Goal: Information Seeking & Learning: Check status

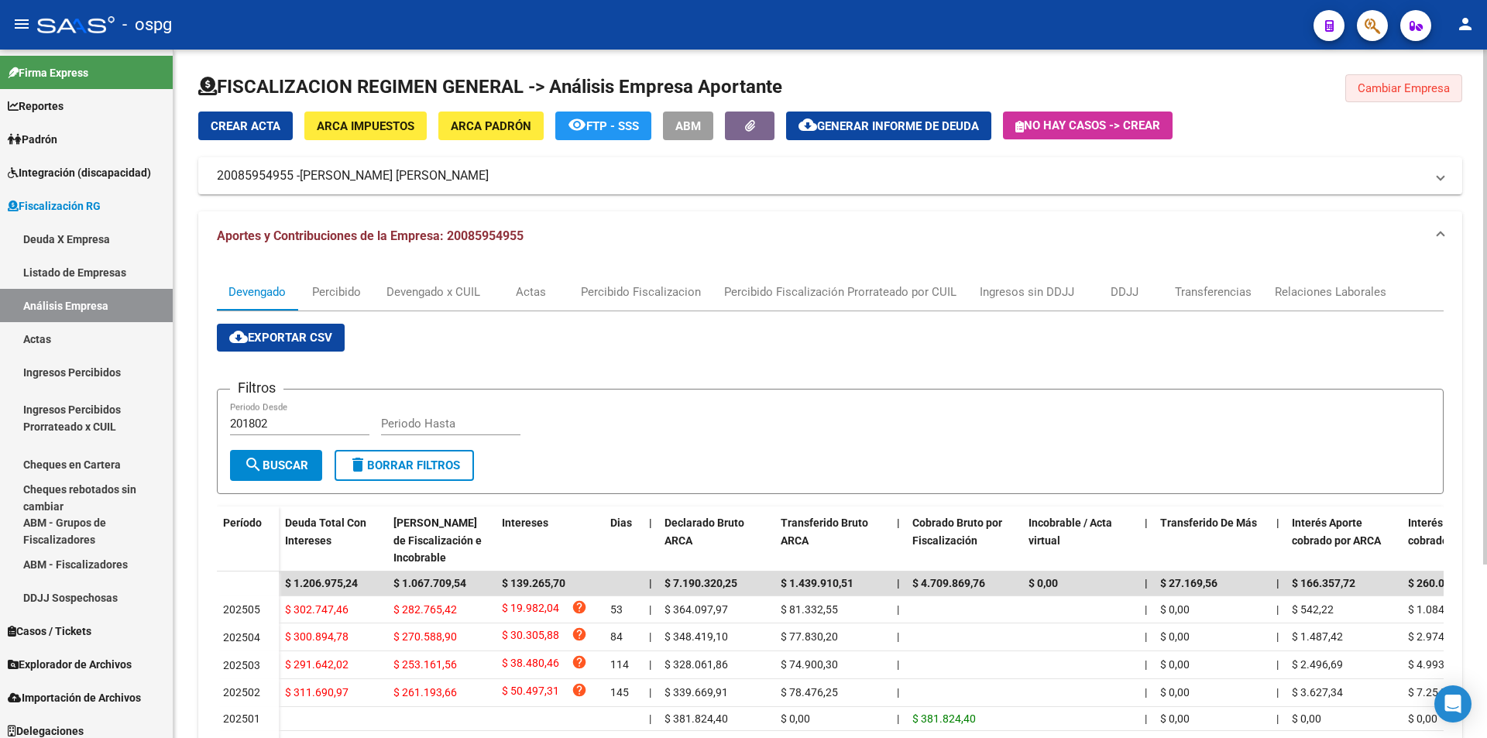
click at [1423, 91] on span "Cambiar Empresa" at bounding box center [1404, 88] width 92 height 14
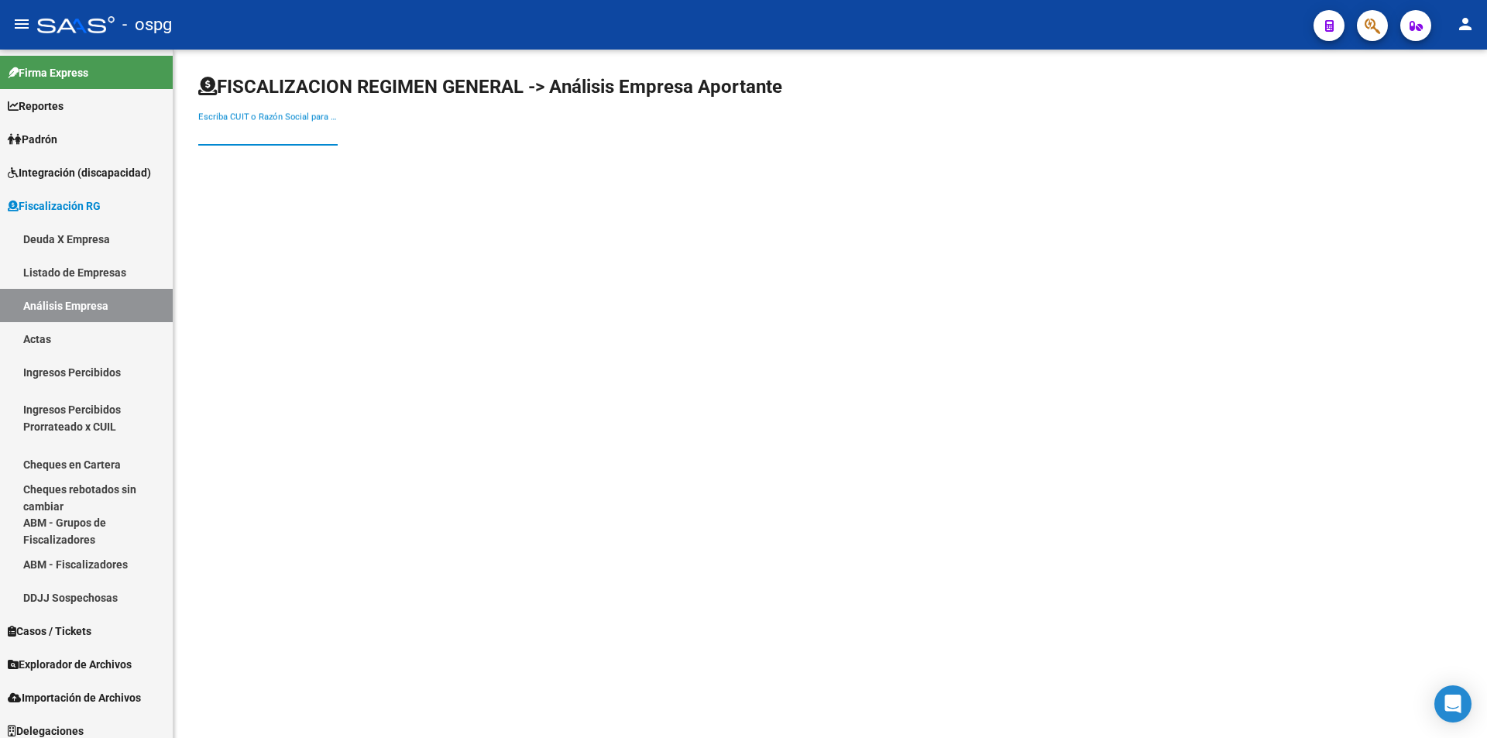
paste input "ARTES GRAFICAS DINASTIA S.A."
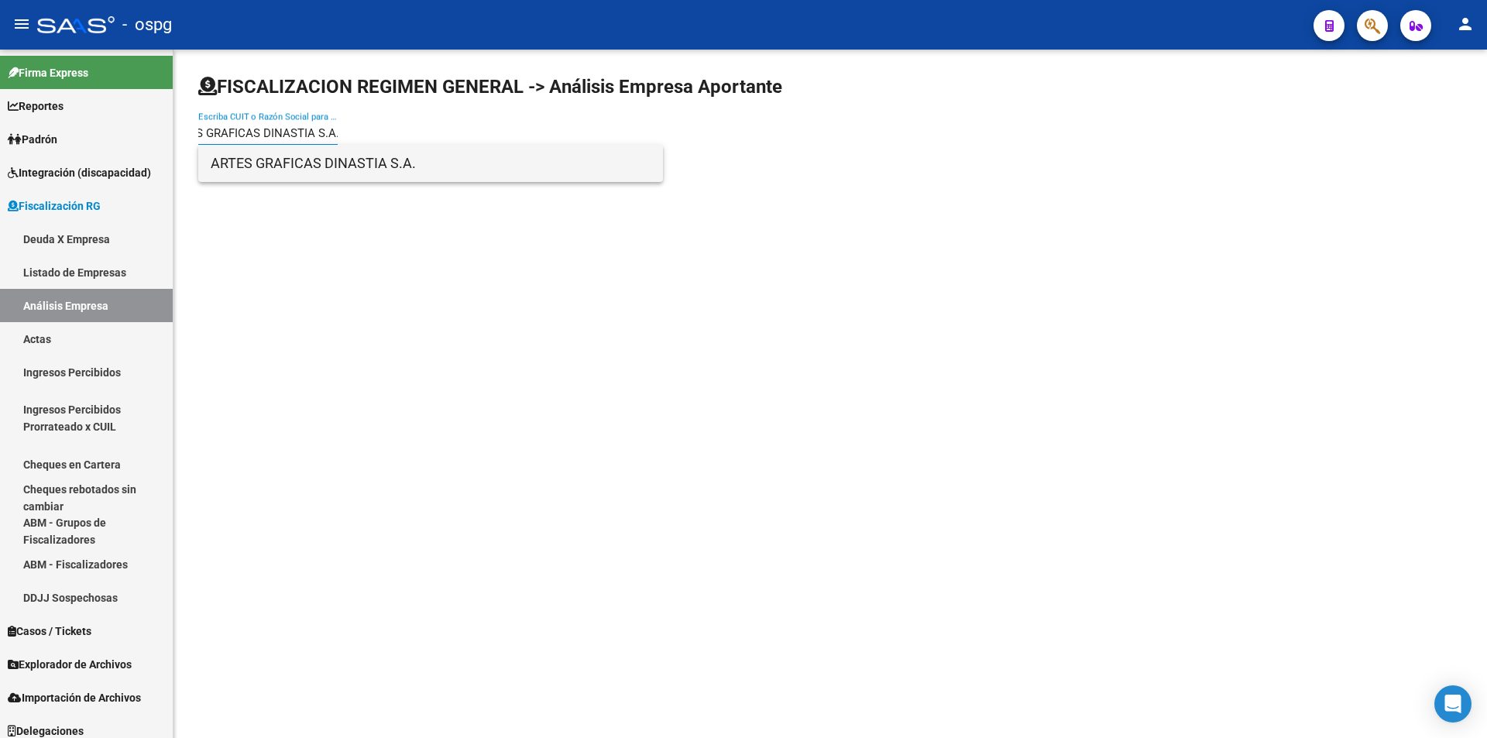
type input "ARTES GRAFICAS DINASTIA S.A."
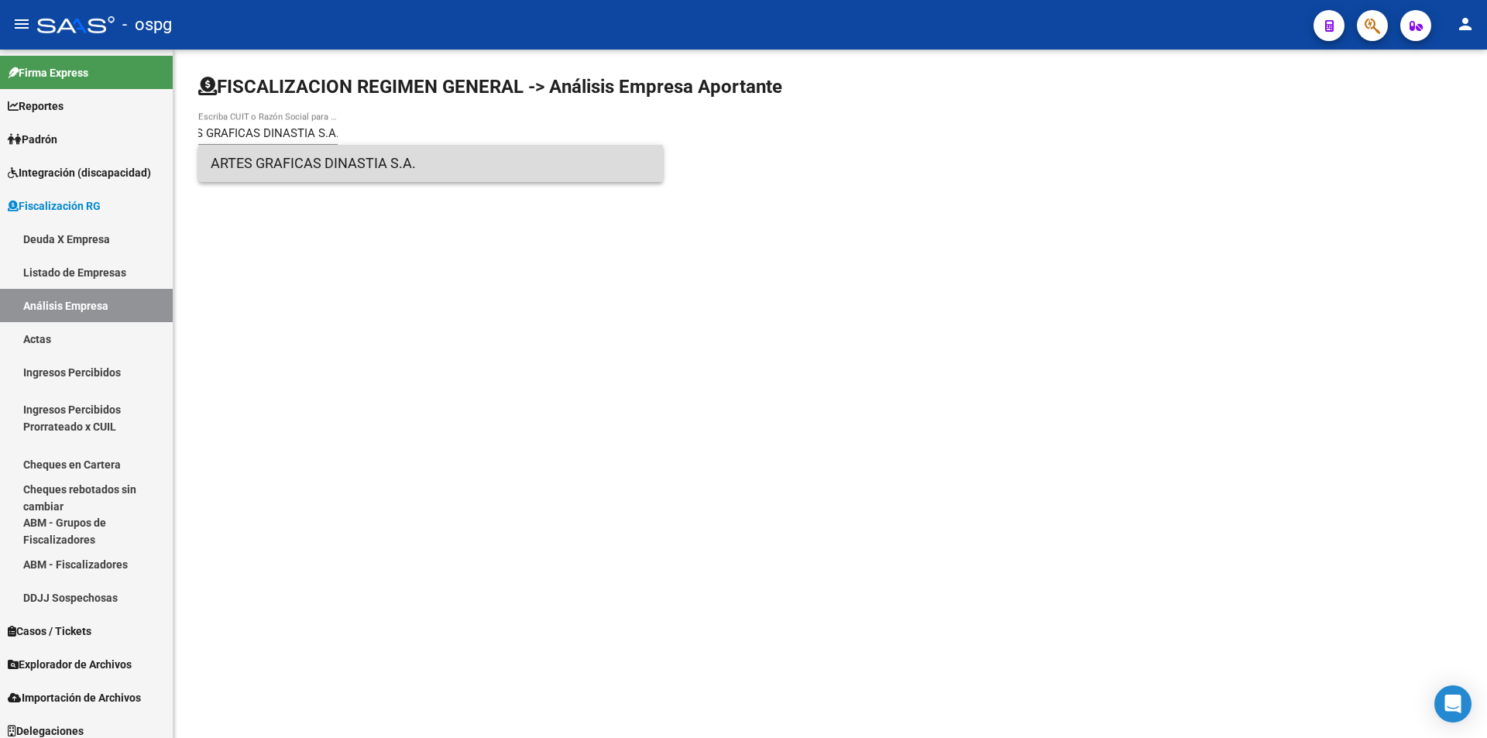
scroll to position [0, 0]
click at [310, 169] on span "ARTES GRAFICAS DINASTIA S.A." at bounding box center [431, 163] width 440 height 37
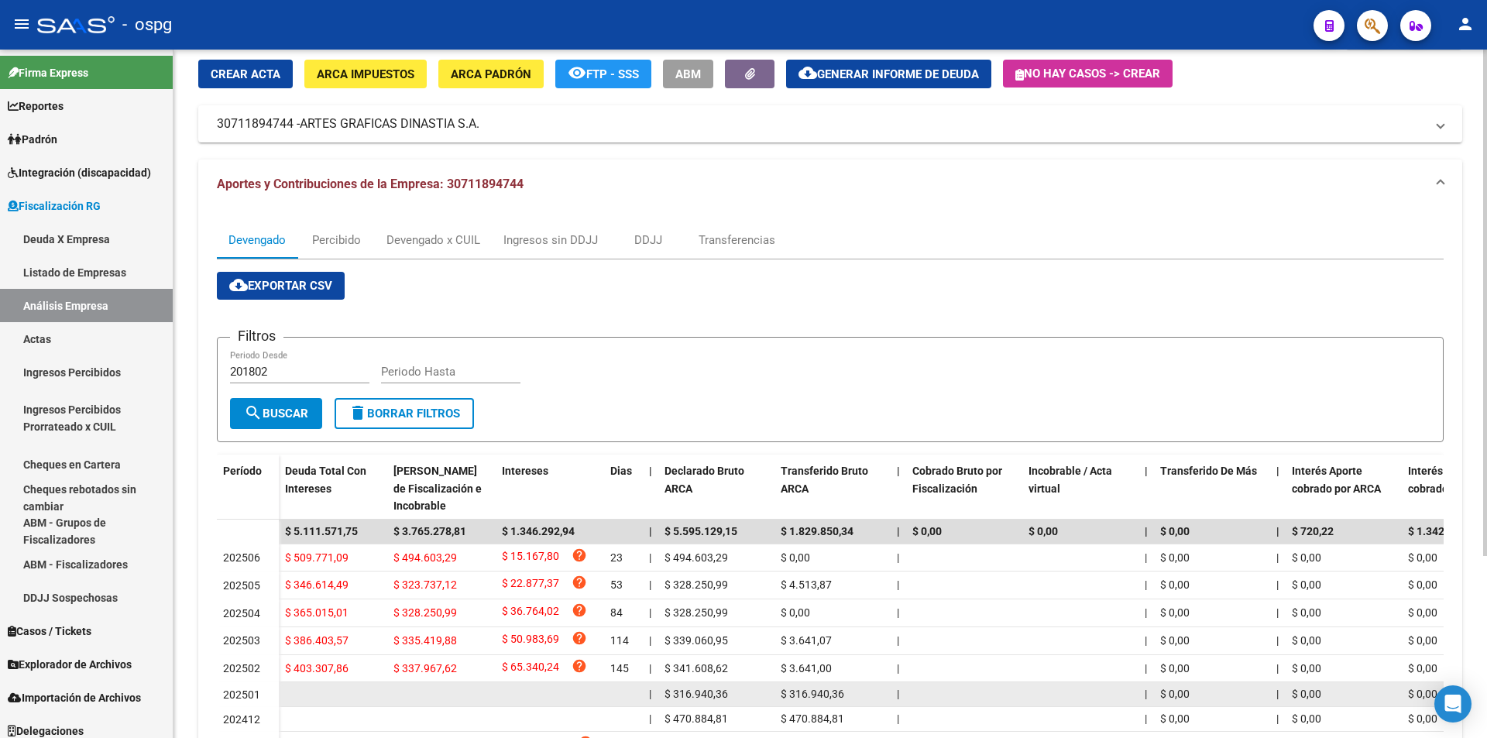
scroll to position [15, 0]
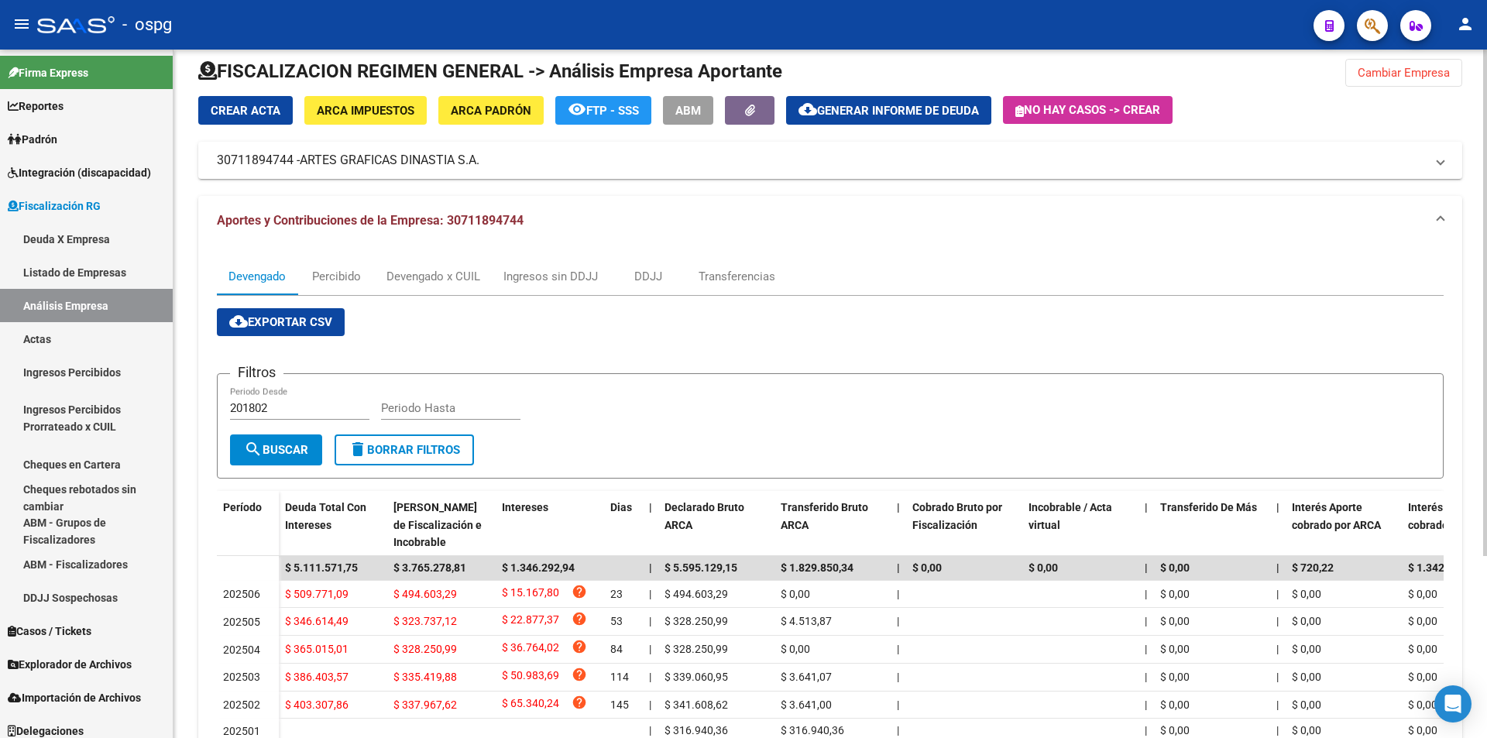
click at [927, 115] on span "Generar informe de deuda" at bounding box center [898, 111] width 162 height 14
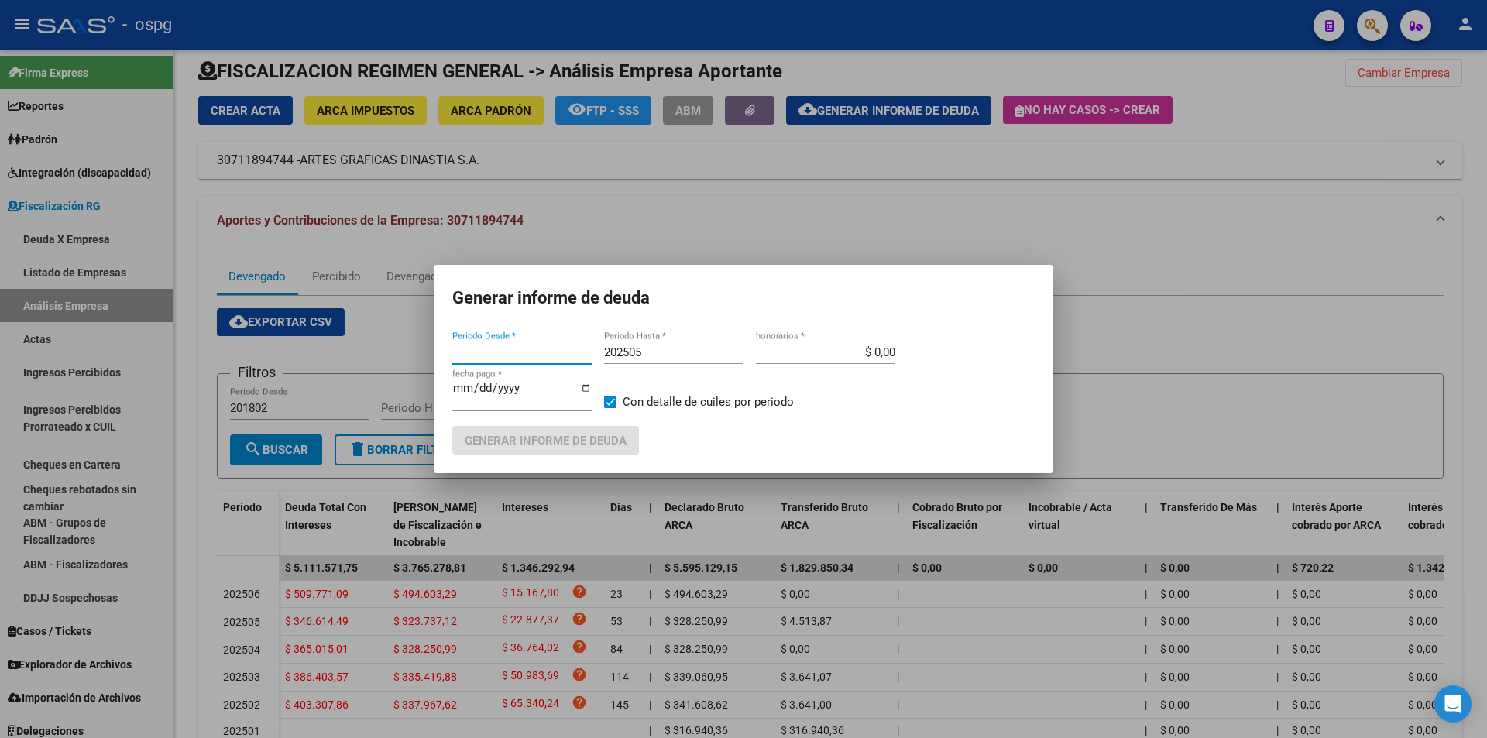
type input "201802"
click at [529, 352] on input "201802" at bounding box center [521, 353] width 139 height 14
type input "202502"
click at [659, 346] on input "202505" at bounding box center [673, 353] width 139 height 14
type input "202506"
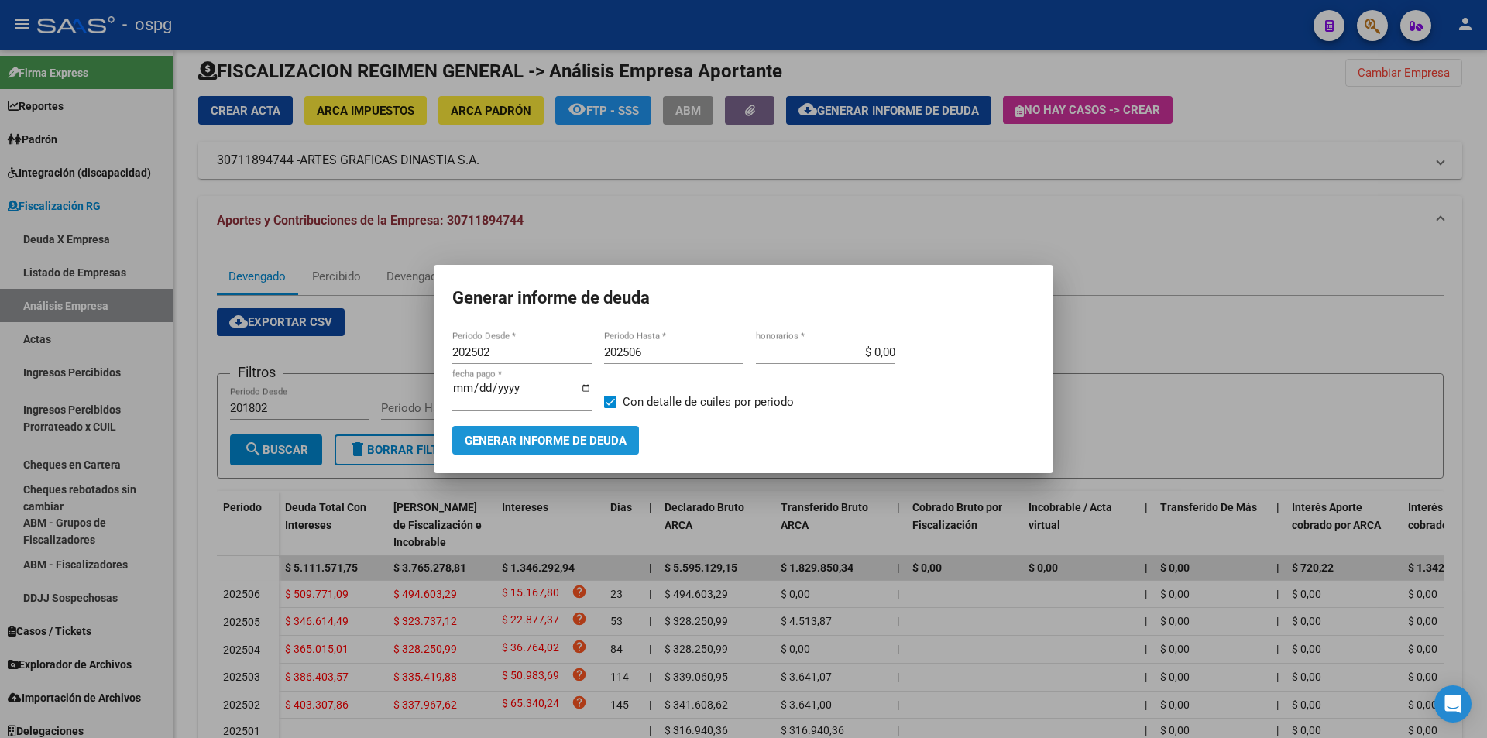
click at [602, 428] on button "Generar informe de deuda" at bounding box center [545, 440] width 187 height 29
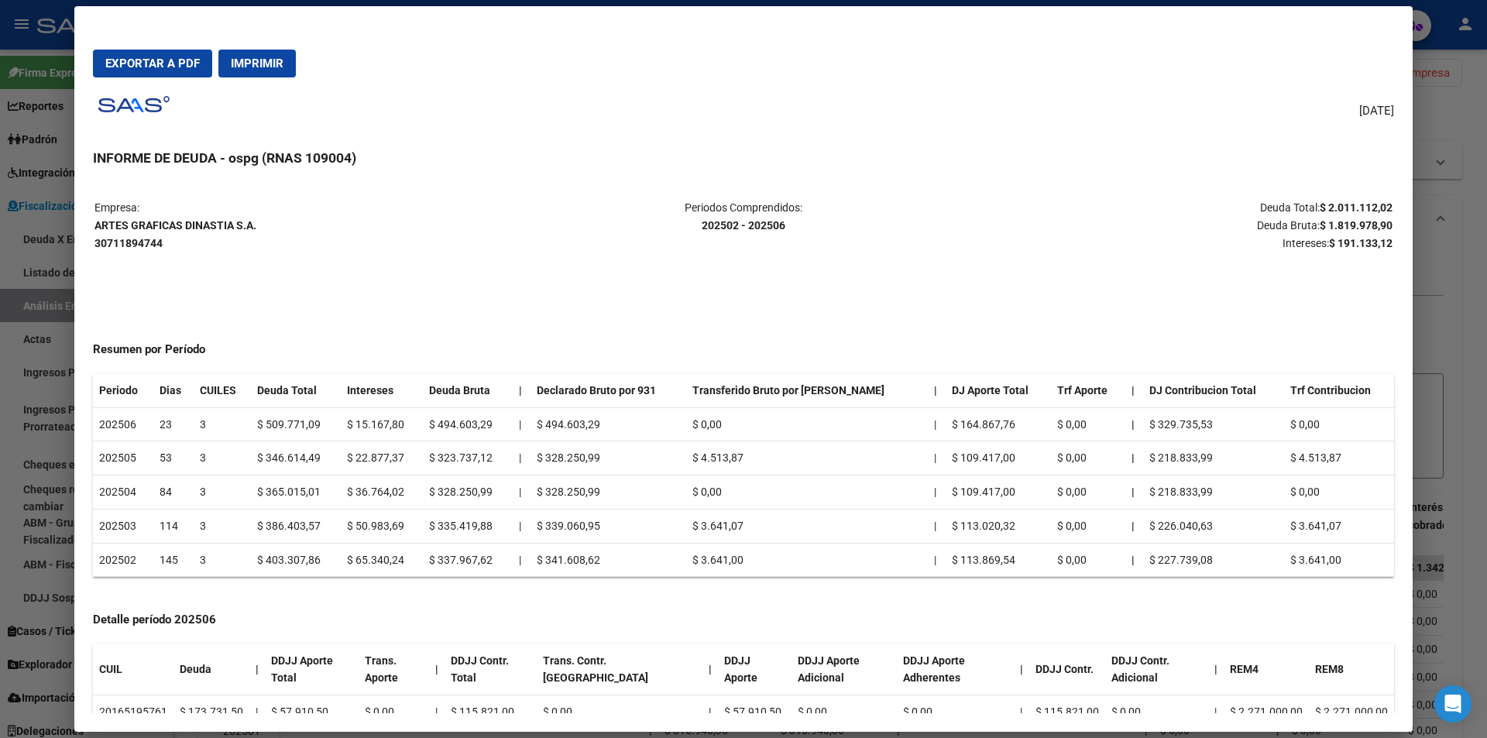
click at [1473, 384] on div at bounding box center [743, 369] width 1487 height 738
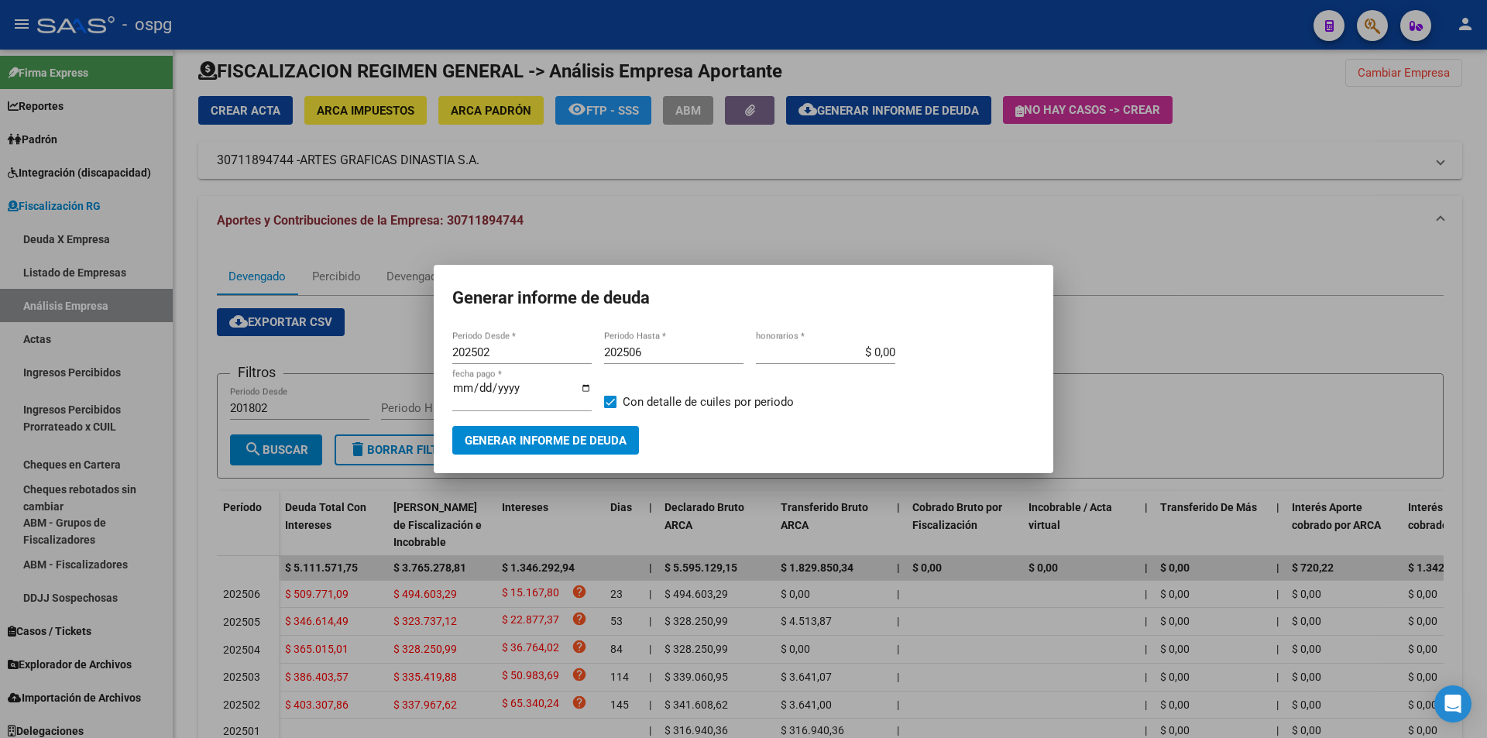
click at [1373, 120] on div at bounding box center [743, 369] width 1487 height 738
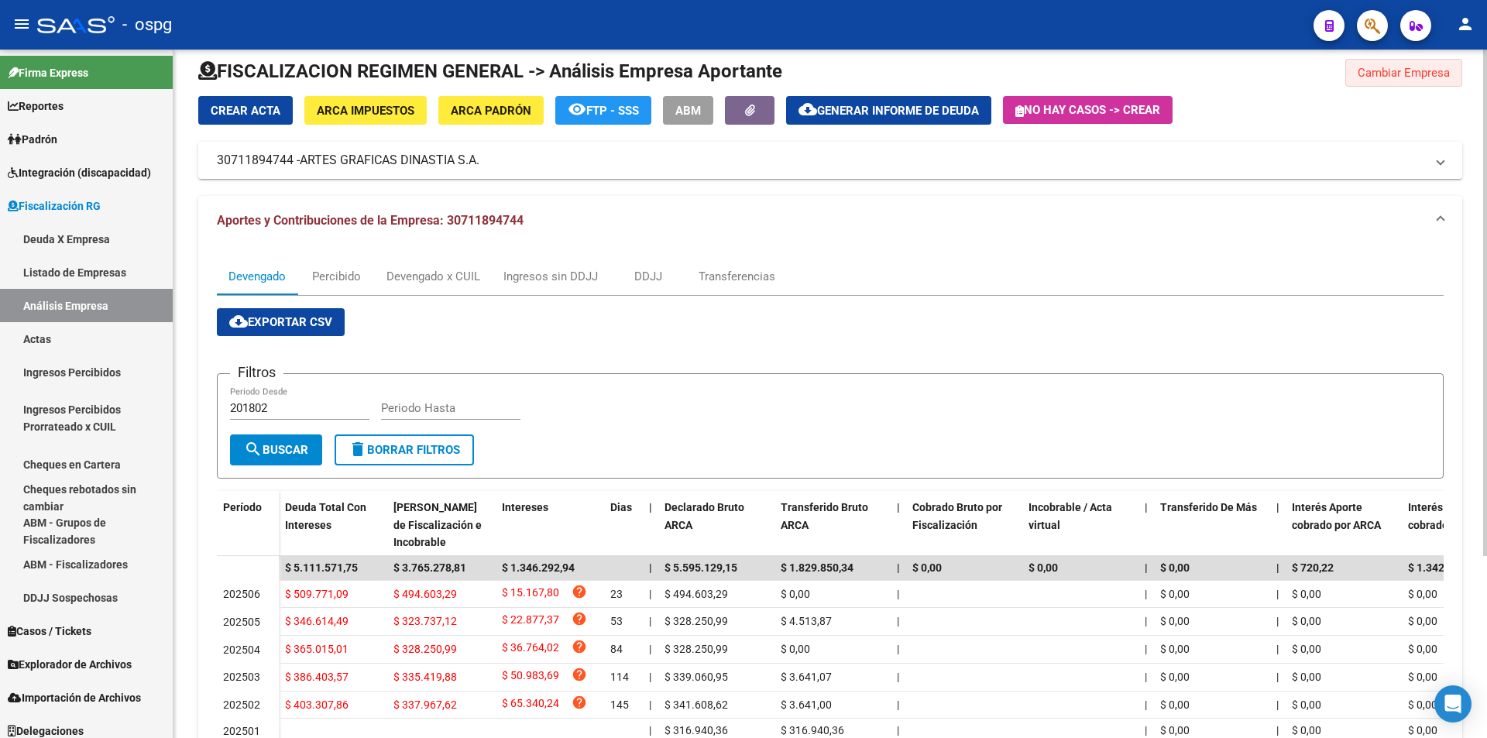
click at [1389, 74] on span "Cambiar Empresa" at bounding box center [1404, 73] width 92 height 14
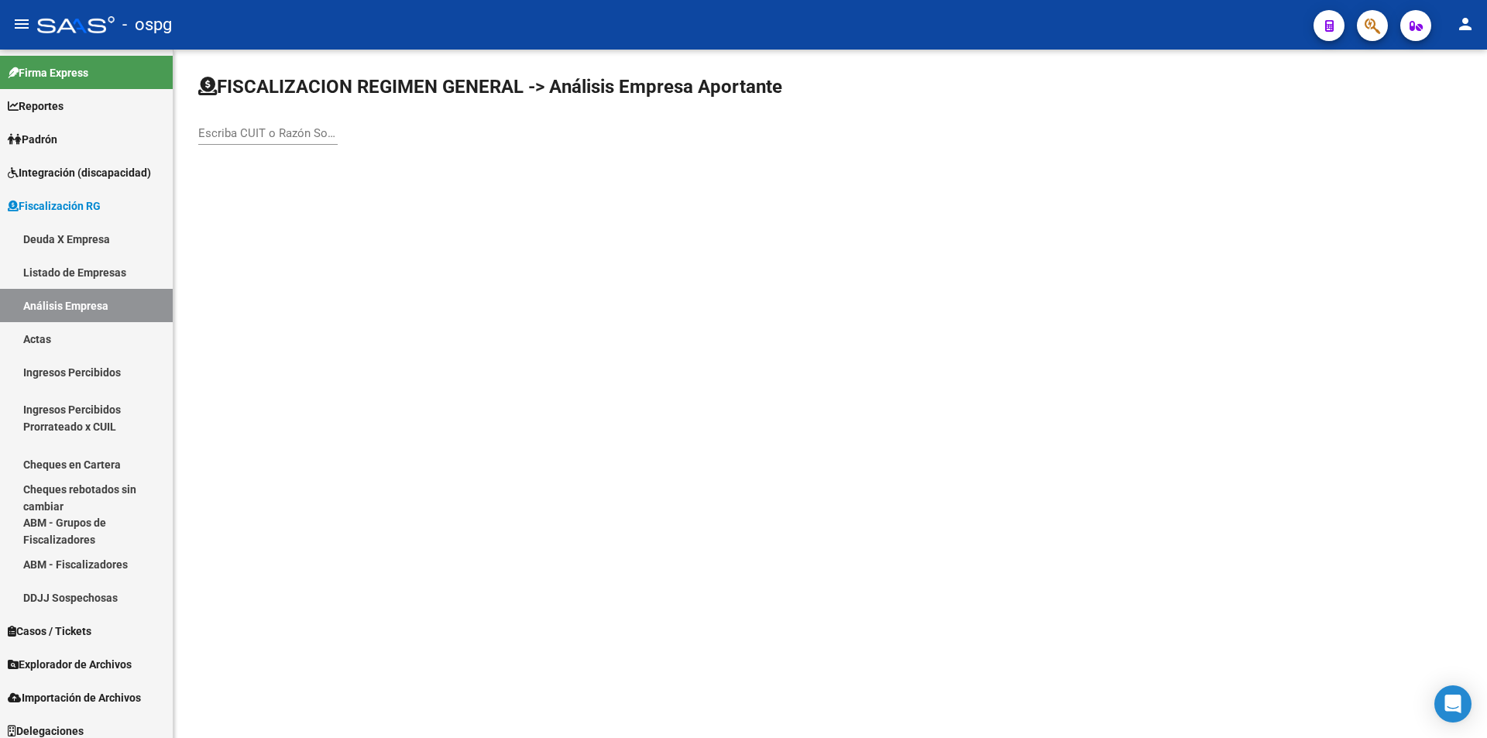
click at [262, 136] on input "Escriba CUIT o Razón Social para buscar" at bounding box center [267, 133] width 139 height 14
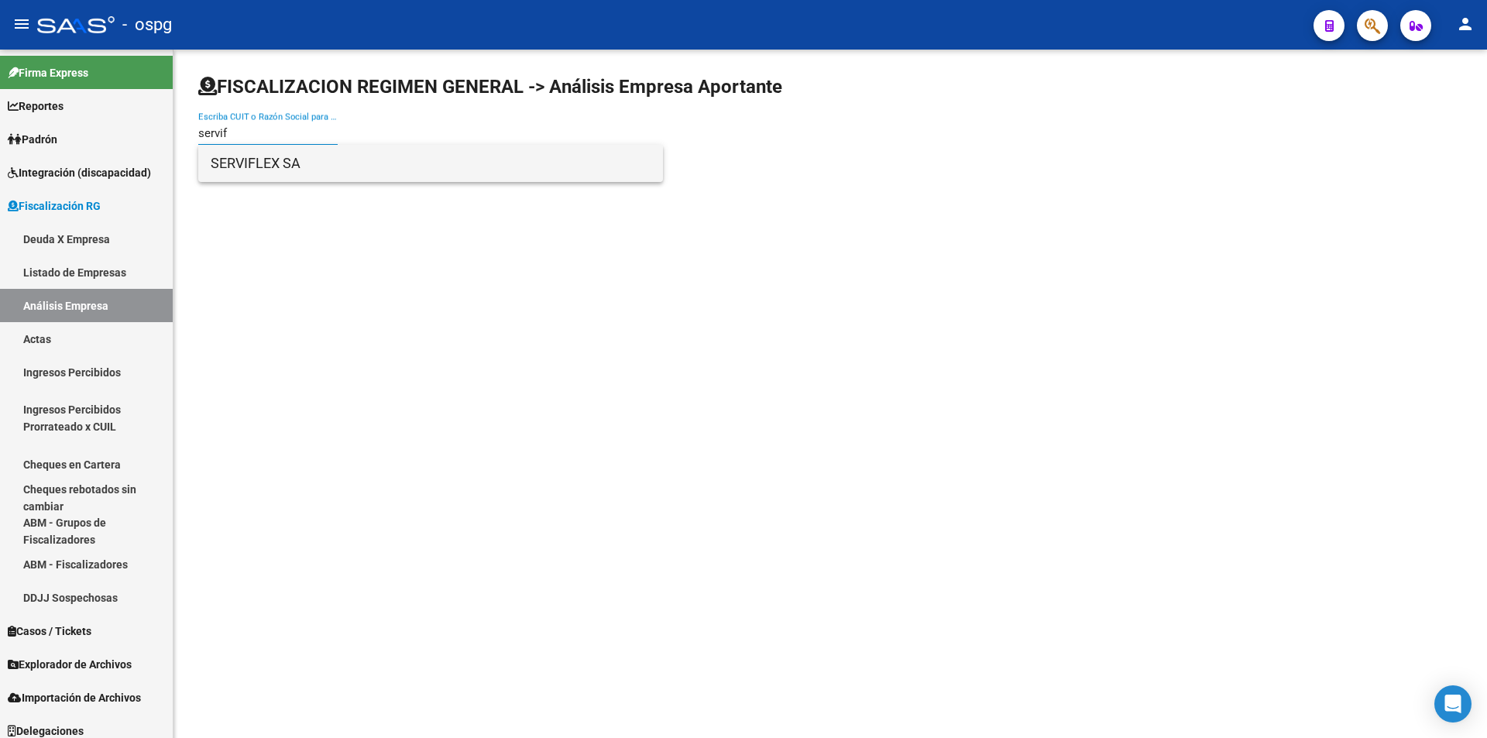
type input "servif"
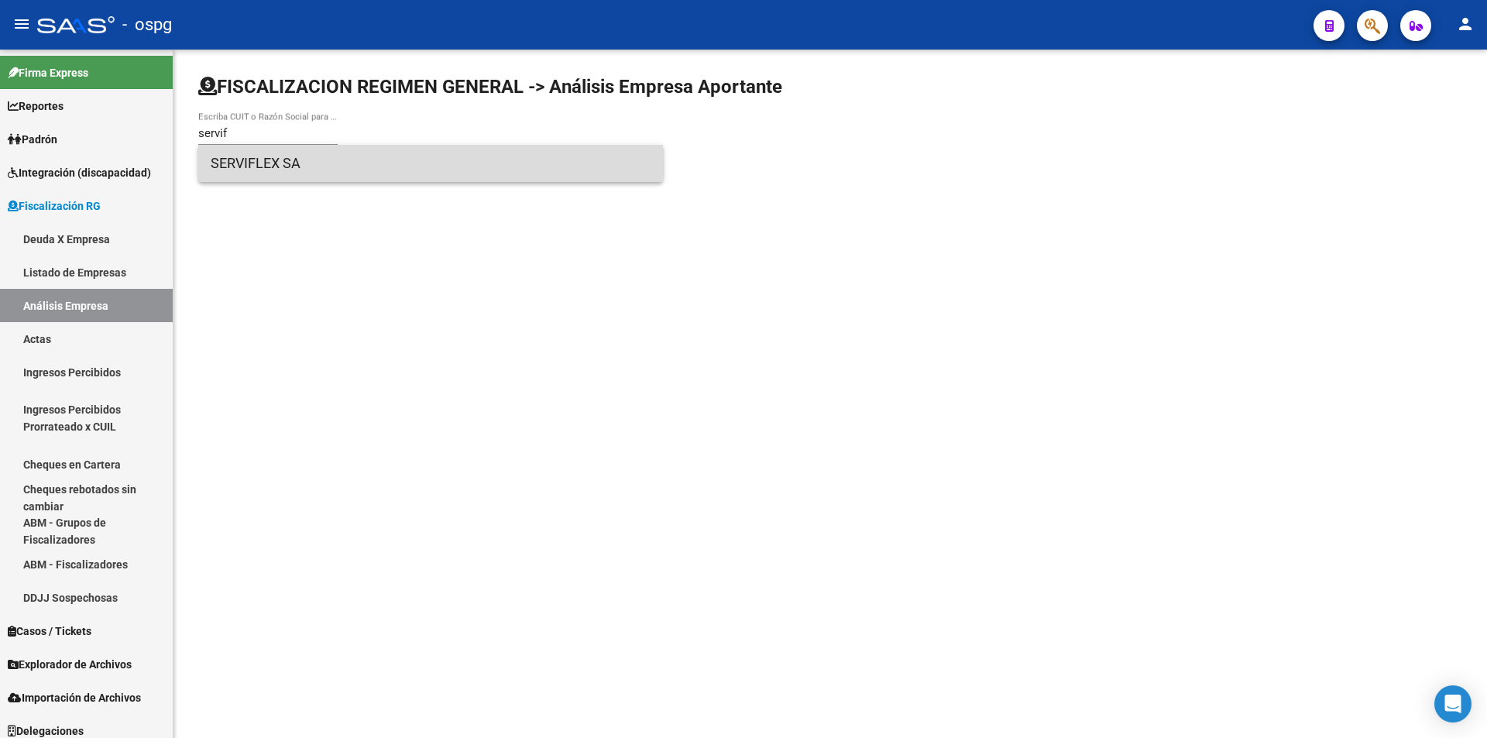
click at [271, 153] on span "SERVIFLEX SA" at bounding box center [431, 163] width 440 height 37
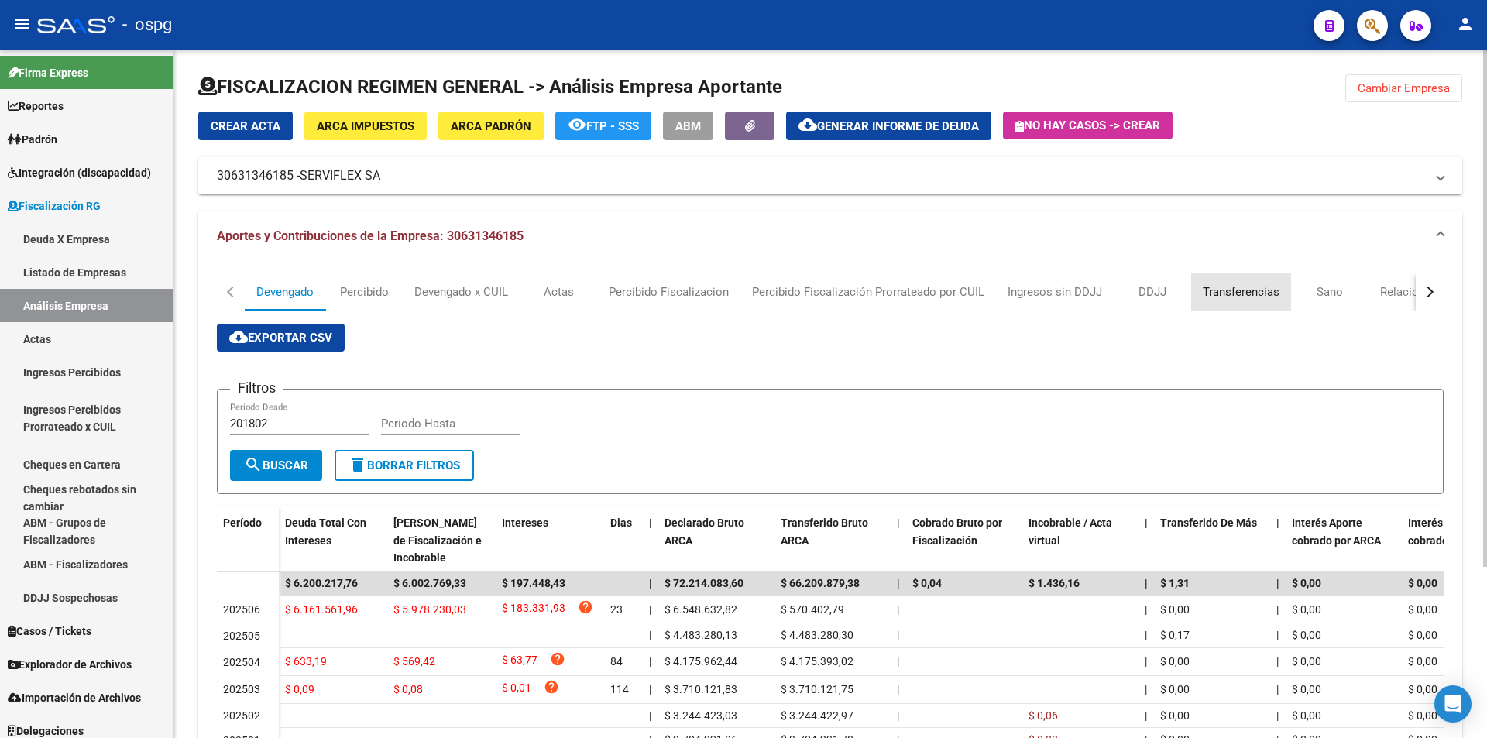
click at [1234, 288] on div "Transferencias" at bounding box center [1241, 292] width 77 height 17
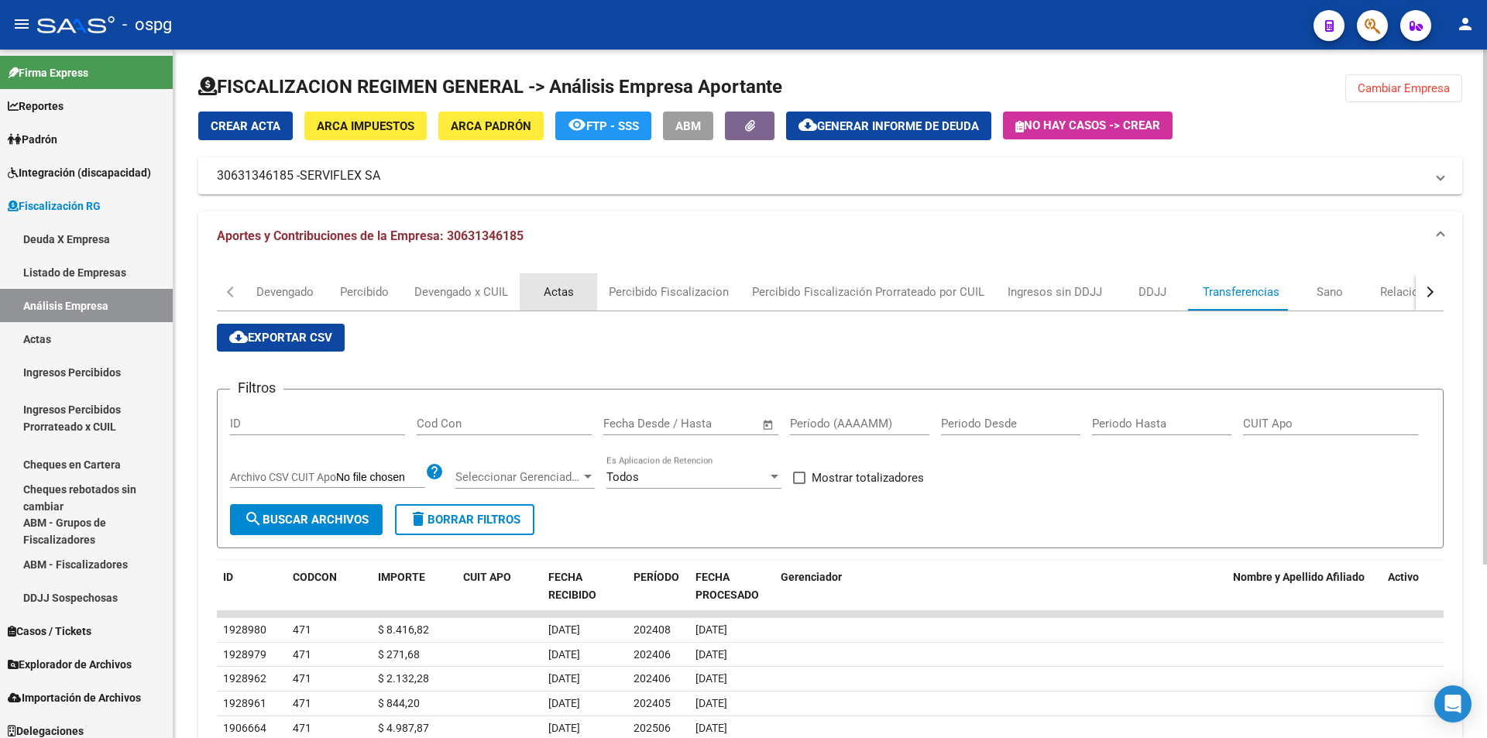
click at [561, 284] on div "Actas" at bounding box center [559, 292] width 30 height 17
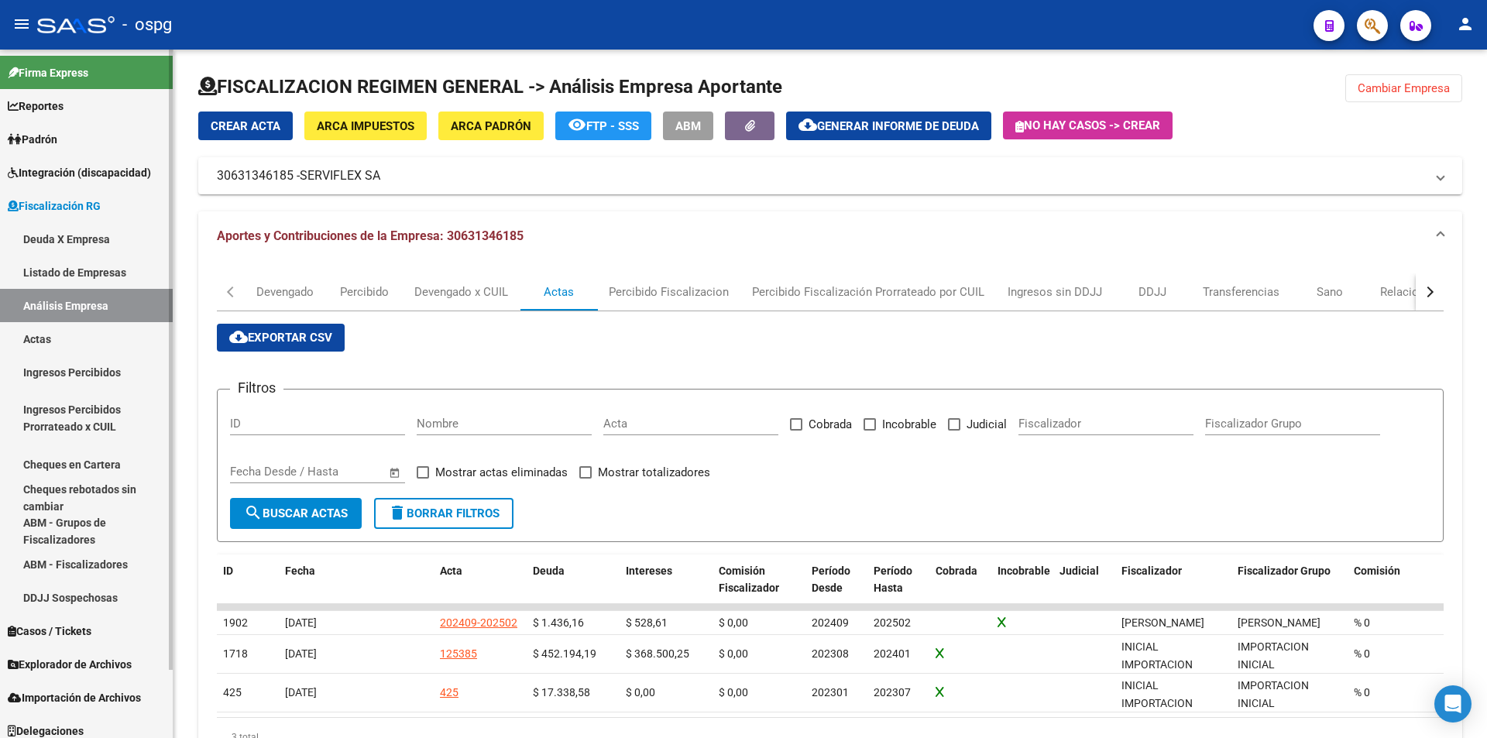
click at [88, 301] on link "Análisis Empresa" at bounding box center [86, 305] width 173 height 33
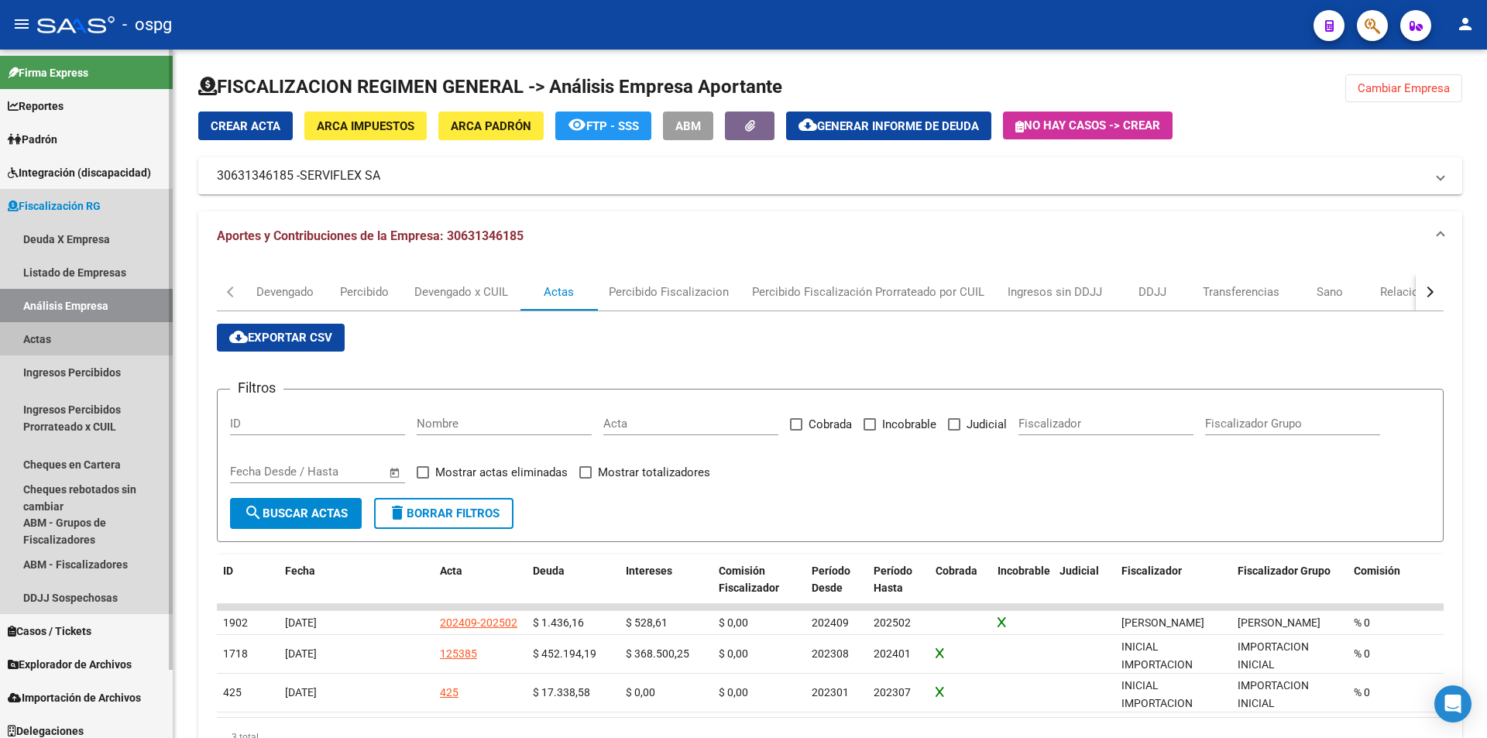
click at [77, 337] on link "Actas" at bounding box center [86, 338] width 173 height 33
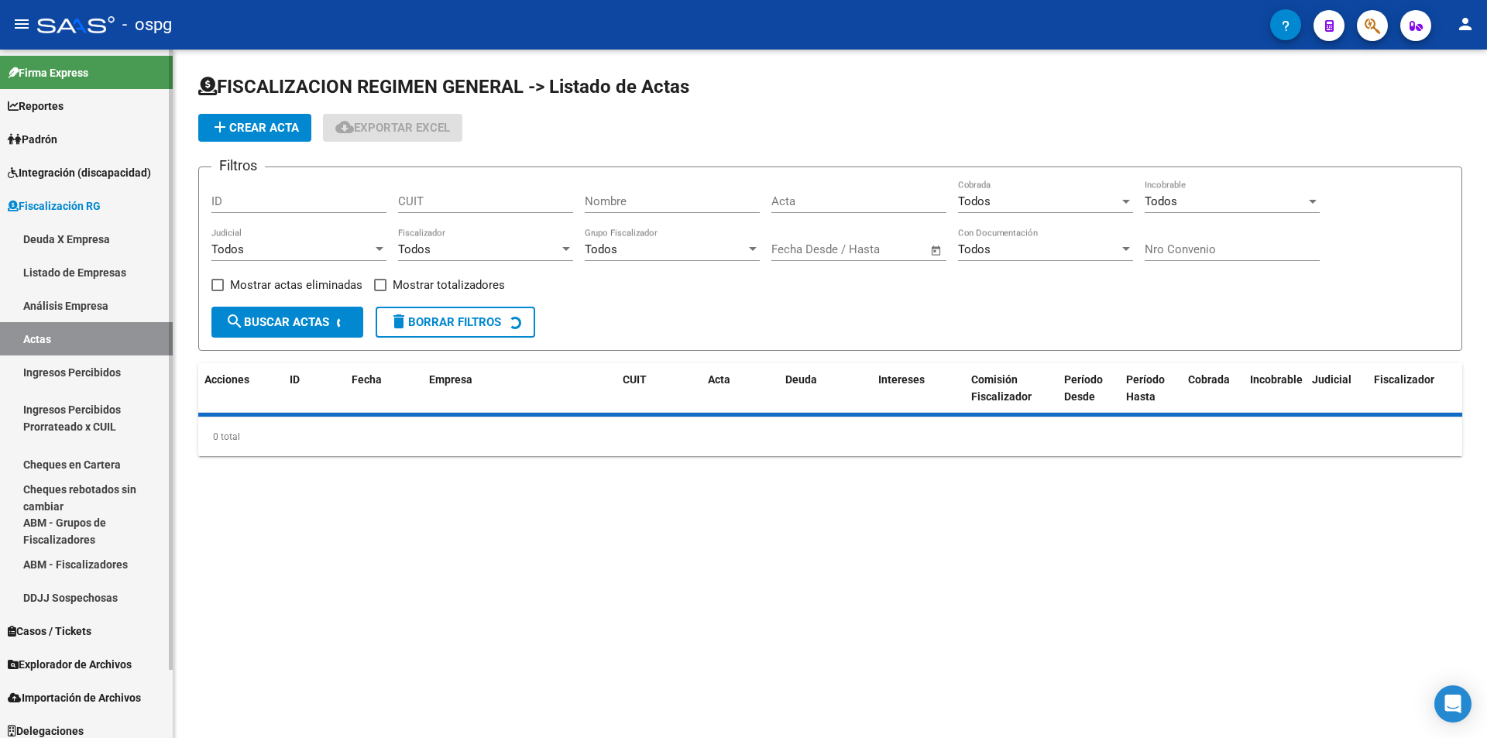
click at [105, 300] on link "Análisis Empresa" at bounding box center [86, 305] width 173 height 33
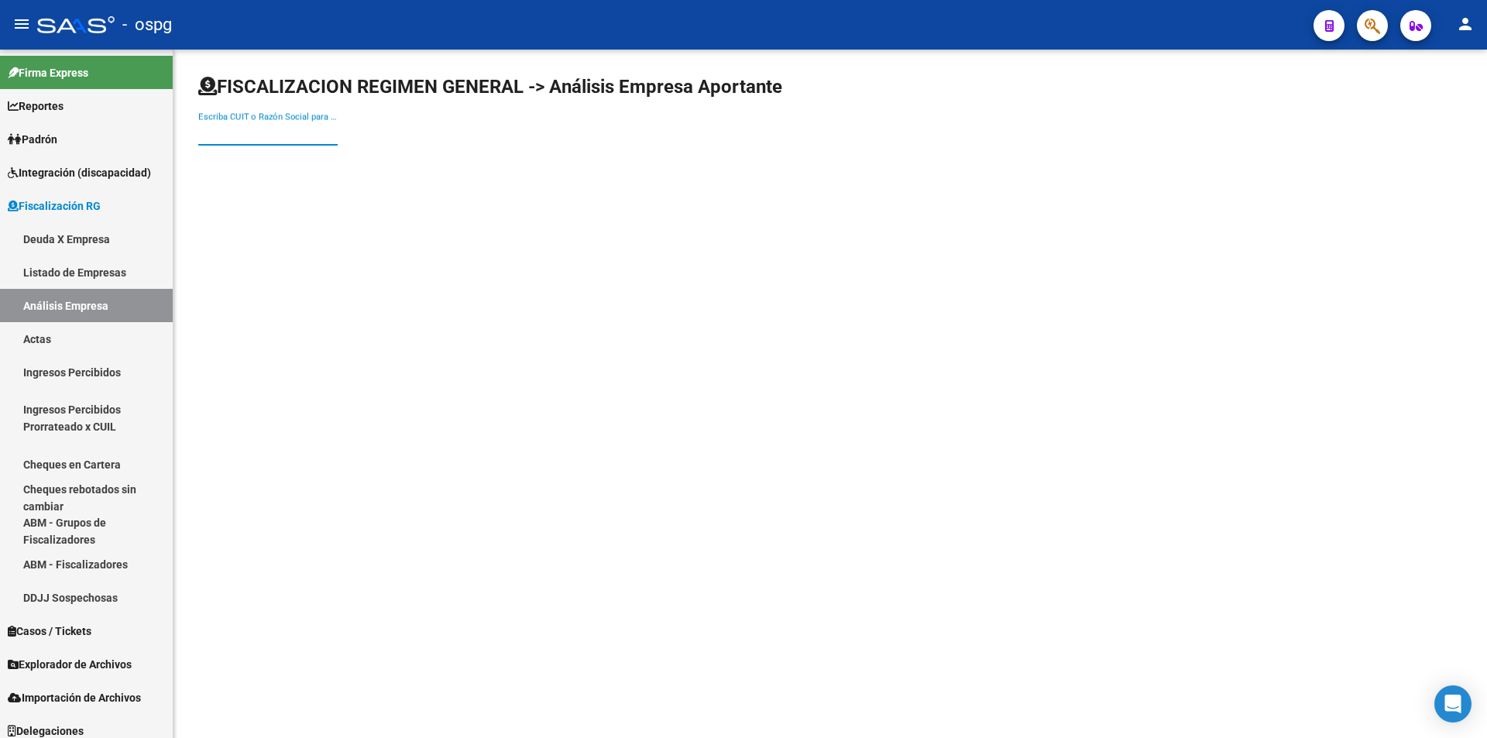
click at [304, 136] on input "Escriba CUIT o Razón Social para buscar" at bounding box center [267, 133] width 139 height 14
type input "serviflex"
click at [321, 176] on span "SERVIFLEX SA" at bounding box center [431, 163] width 440 height 37
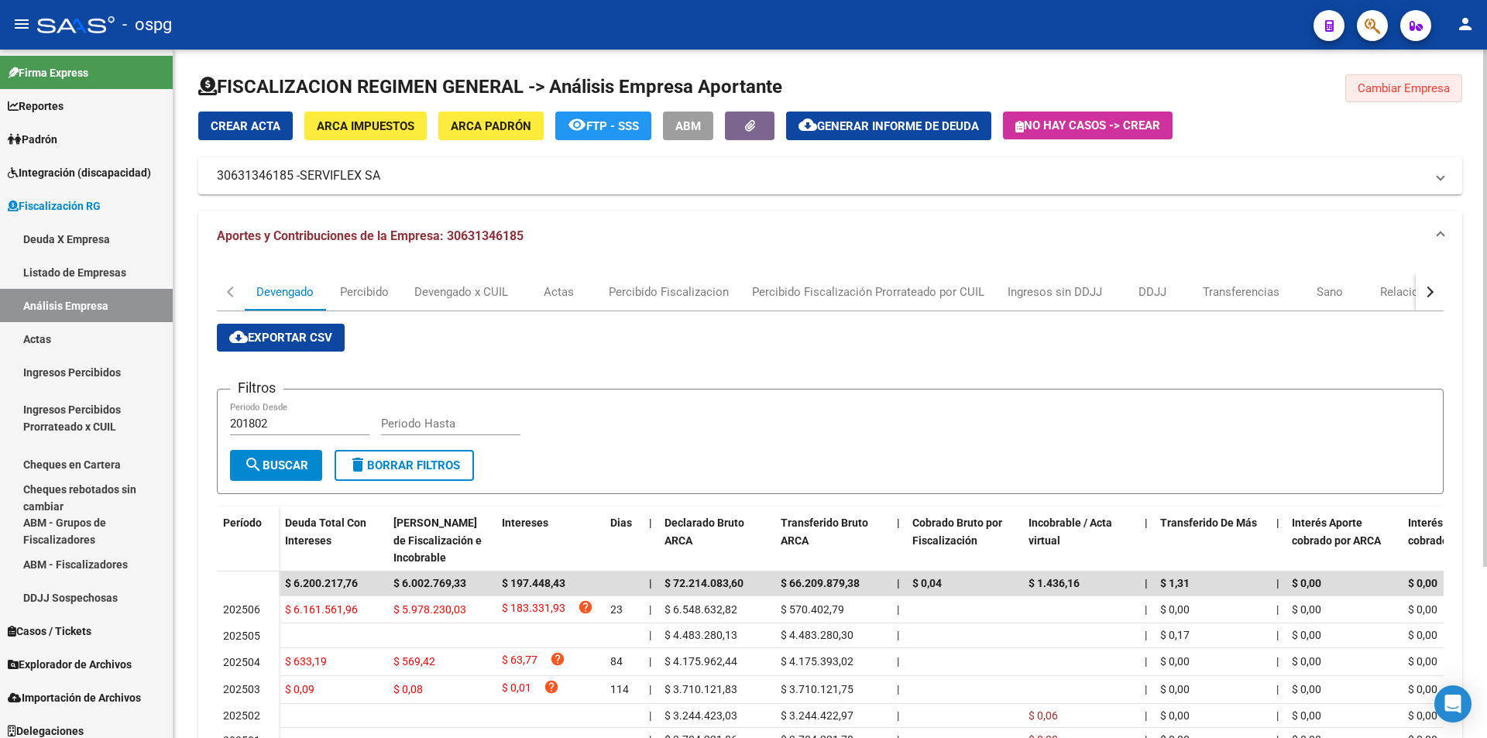
click at [1407, 83] on span "Cambiar Empresa" at bounding box center [1404, 88] width 92 height 14
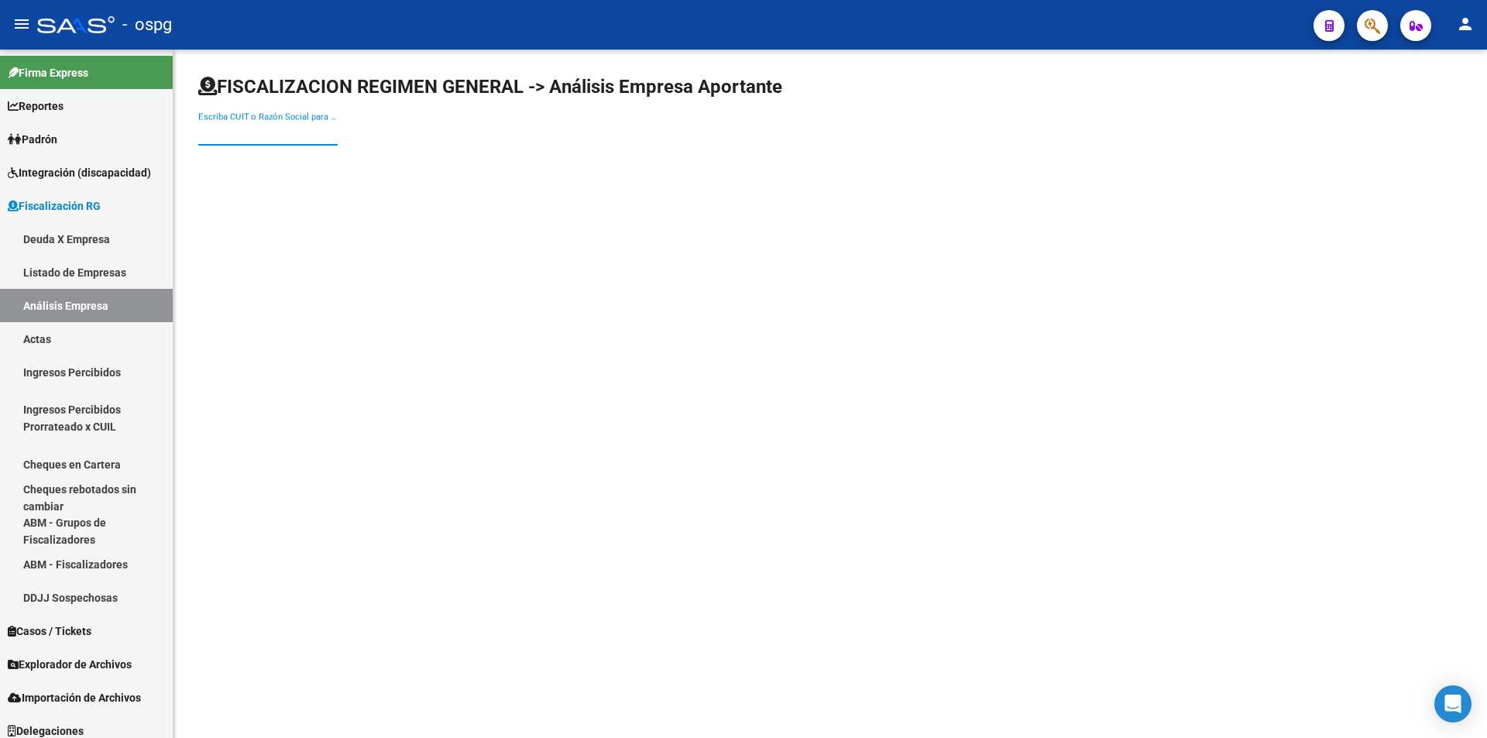
click at [225, 127] on input "Escriba CUIT o Razón Social para buscar" at bounding box center [267, 133] width 139 height 14
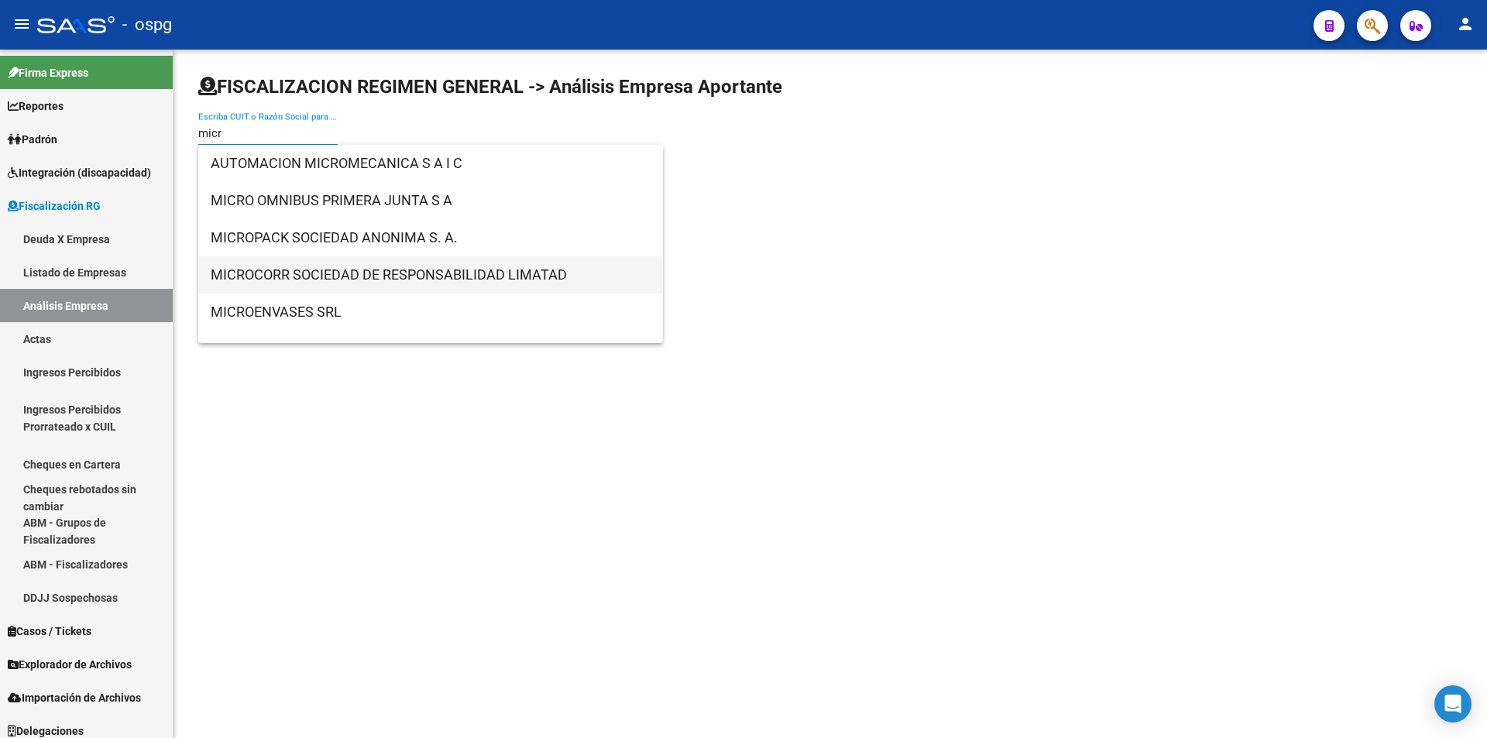
type input "micr"
click at [228, 271] on span "MICROCORR SOCIEDAD DE RESPONSABILIDAD LIMATAD" at bounding box center [431, 274] width 440 height 37
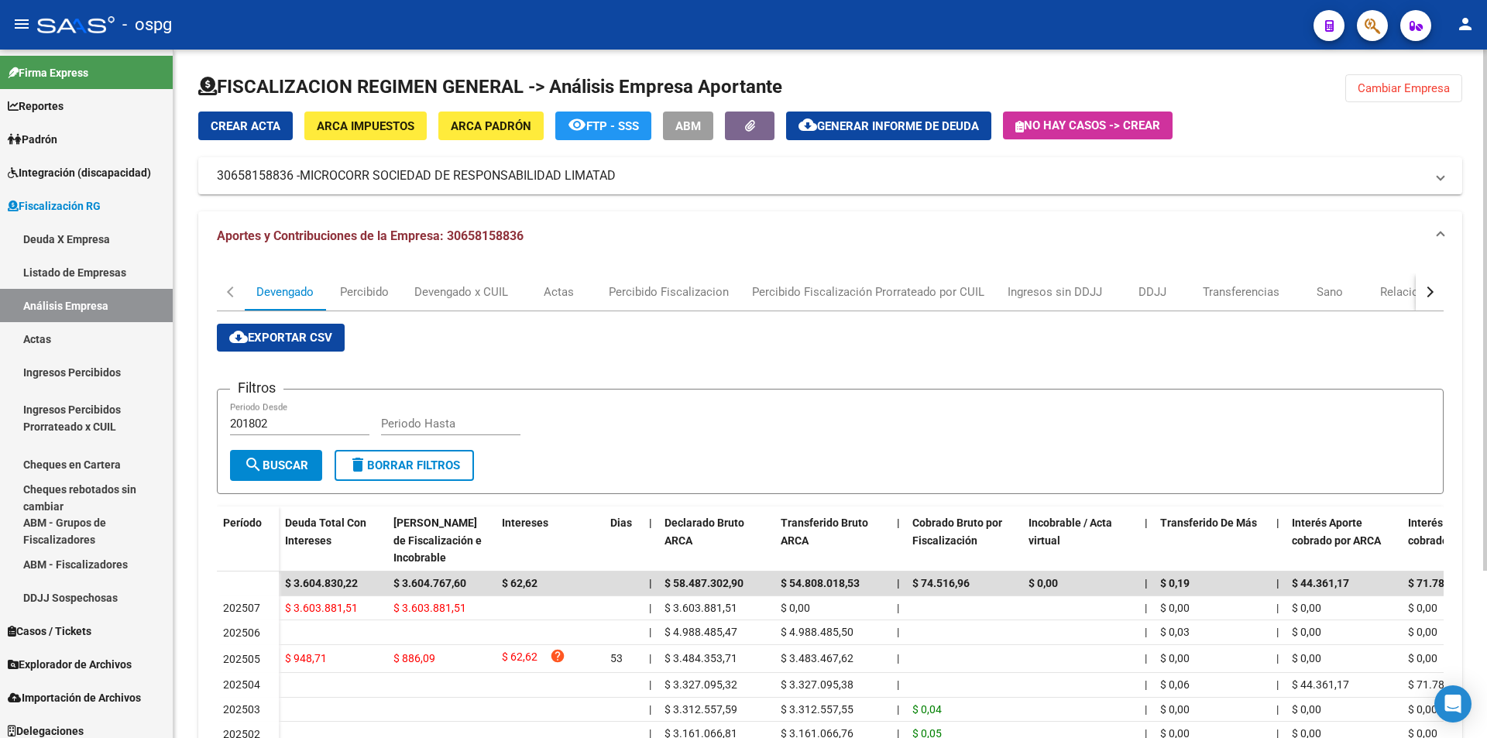
click at [473, 424] on input "Periodo Hasta" at bounding box center [450, 424] width 139 height 14
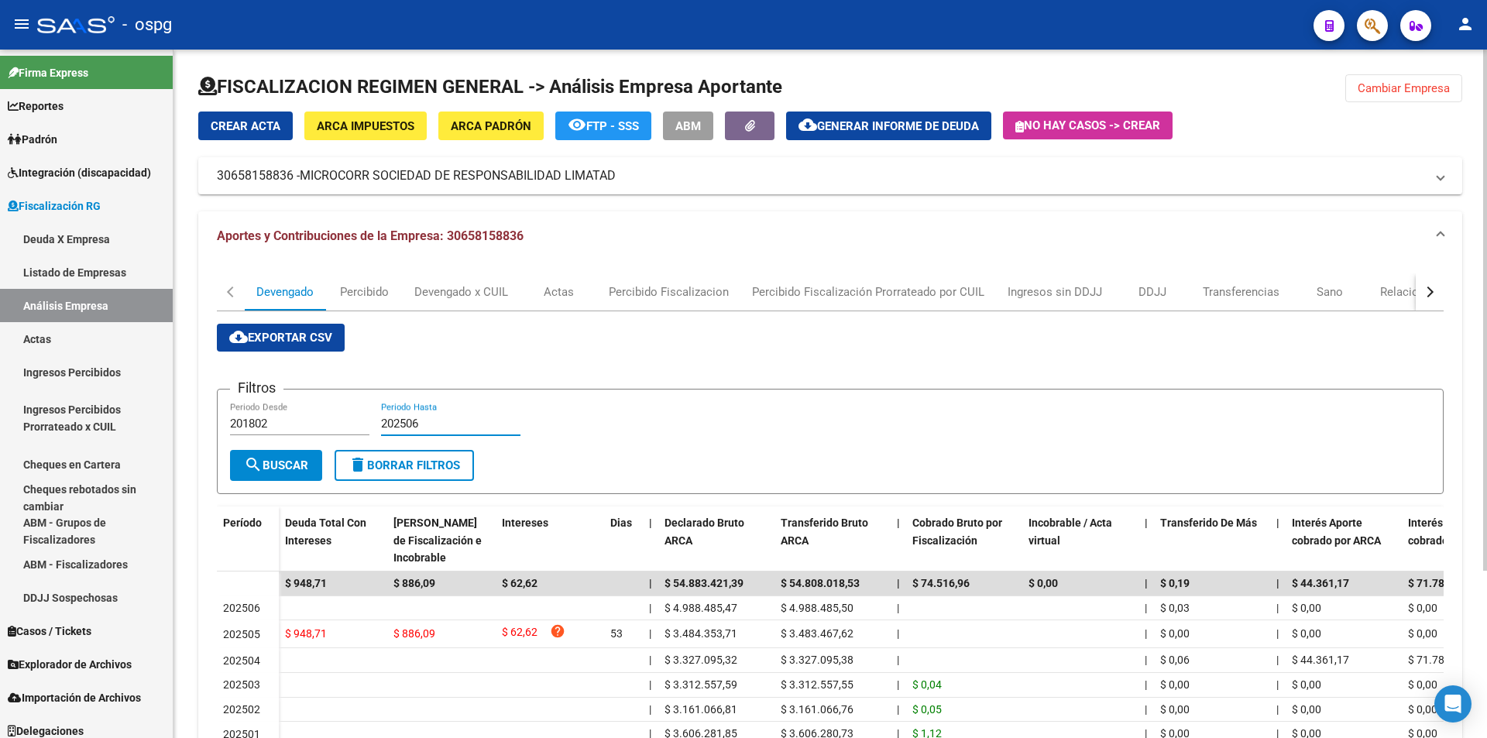
type input "202506"
click at [1398, 84] on span "Cambiar Empresa" at bounding box center [1404, 88] width 92 height 14
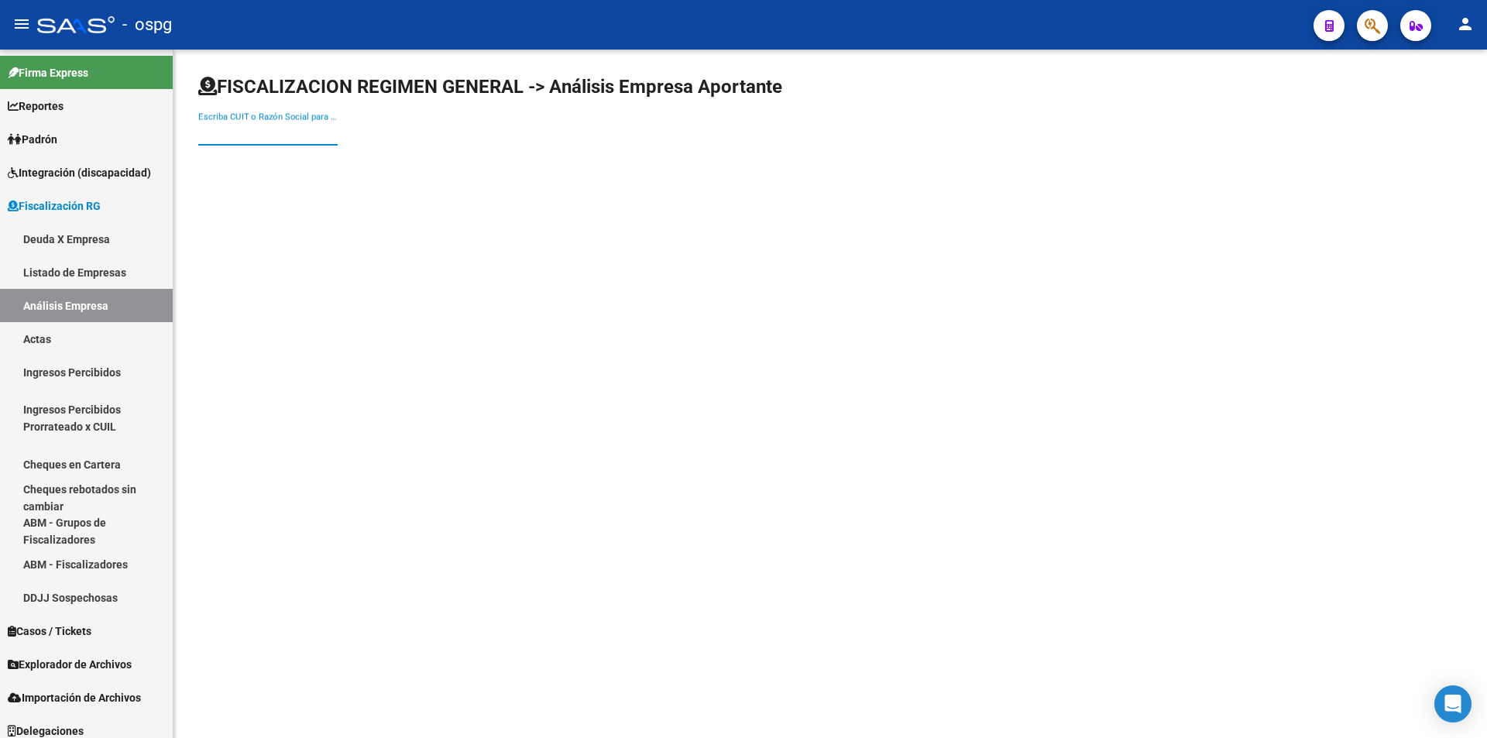
paste input "30707174044"
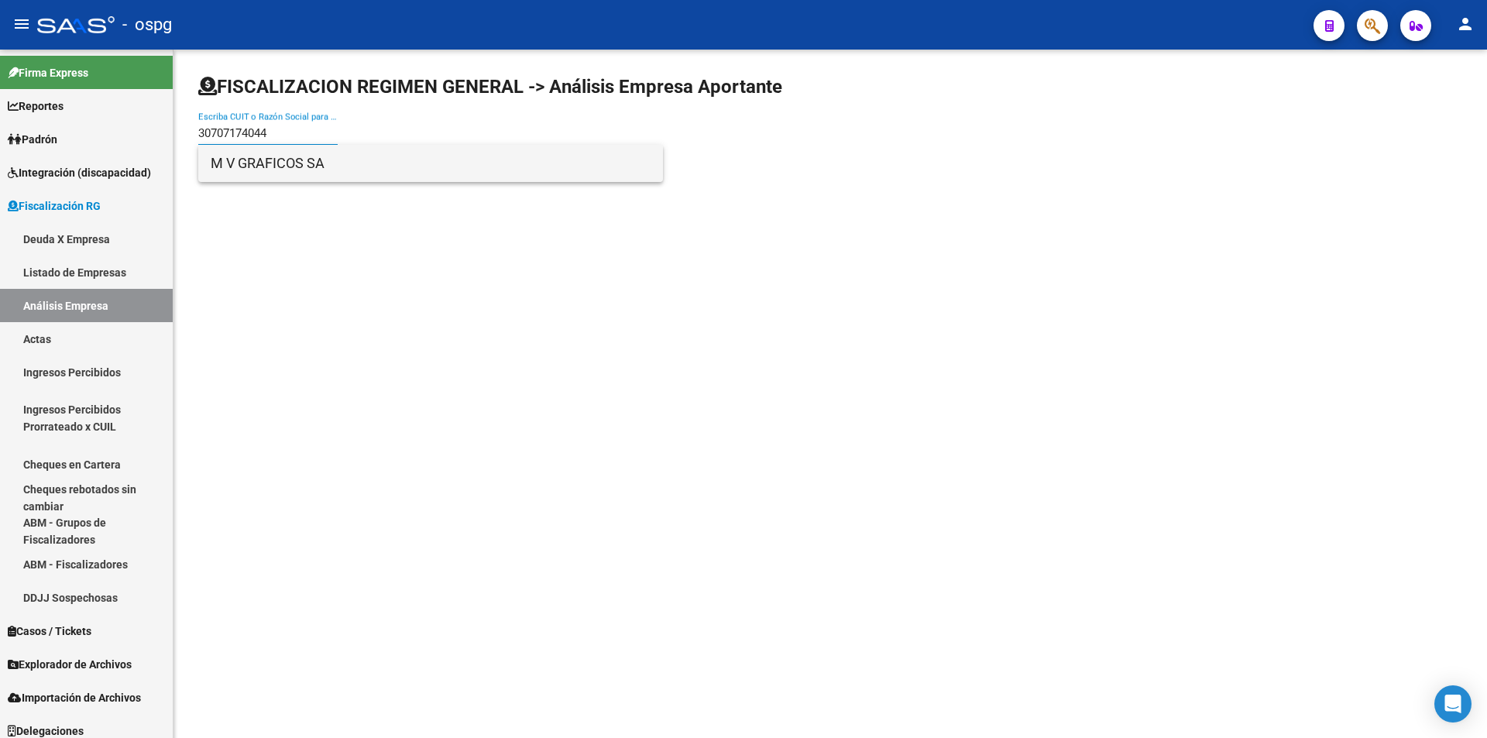
type input "30707174044"
click at [305, 167] on span "M V GRAFICOS SA" at bounding box center [431, 163] width 440 height 37
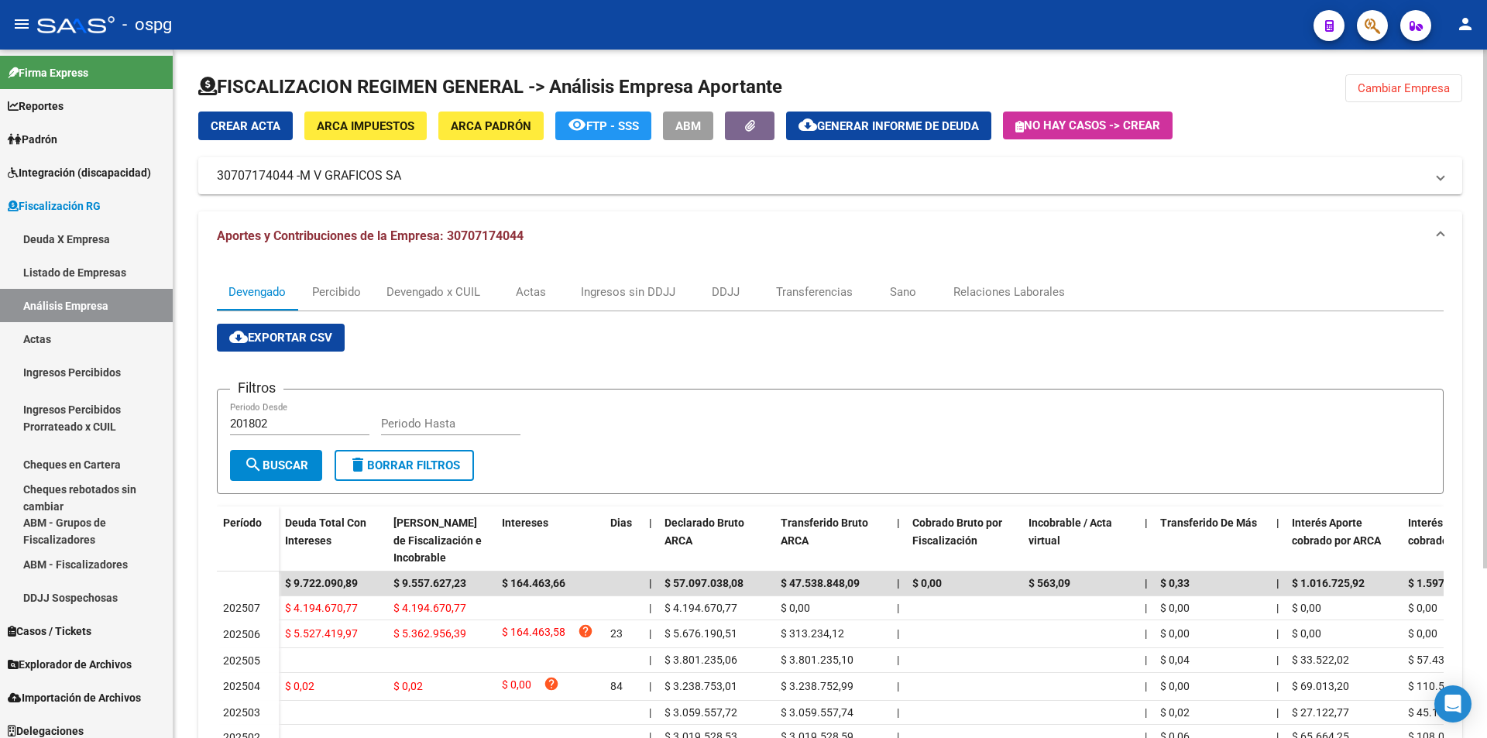
click at [407, 420] on input "Periodo Hasta" at bounding box center [450, 424] width 139 height 14
type input "202506"
click at [306, 471] on span "search Buscar" at bounding box center [276, 466] width 64 height 14
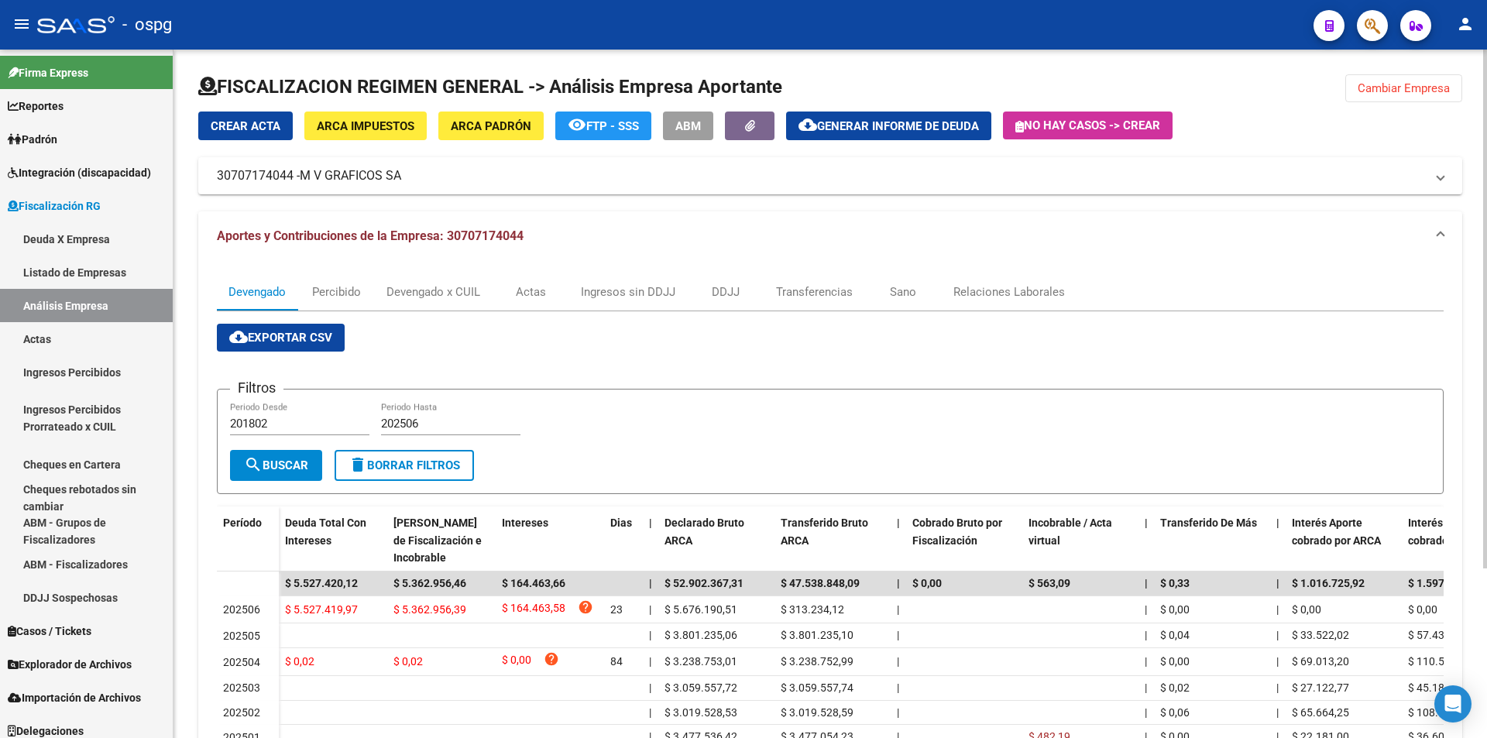
click at [1411, 88] on span "Cambiar Empresa" at bounding box center [1404, 88] width 92 height 14
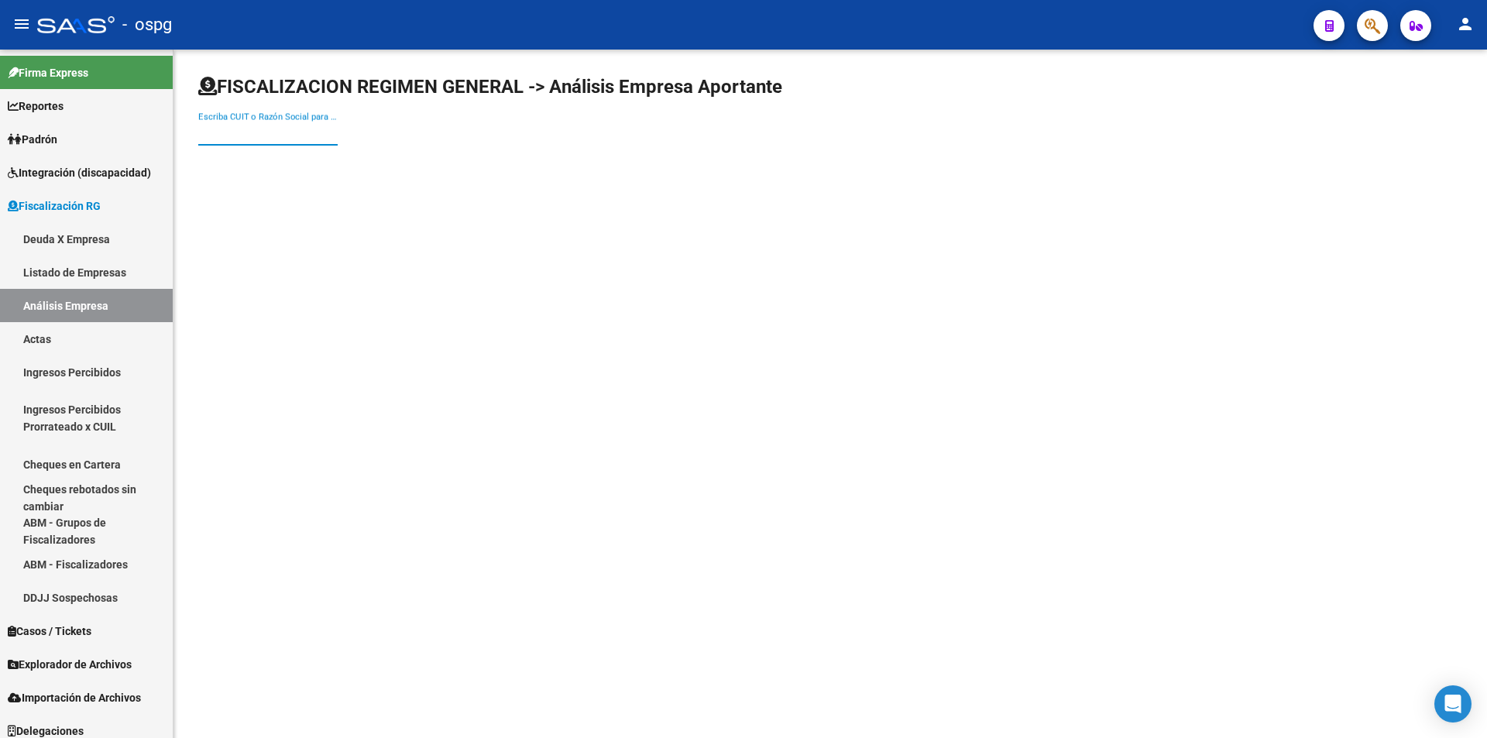
click at [279, 136] on input "Escriba CUIT o Razón Social para buscar" at bounding box center [267, 133] width 139 height 14
type input "basico"
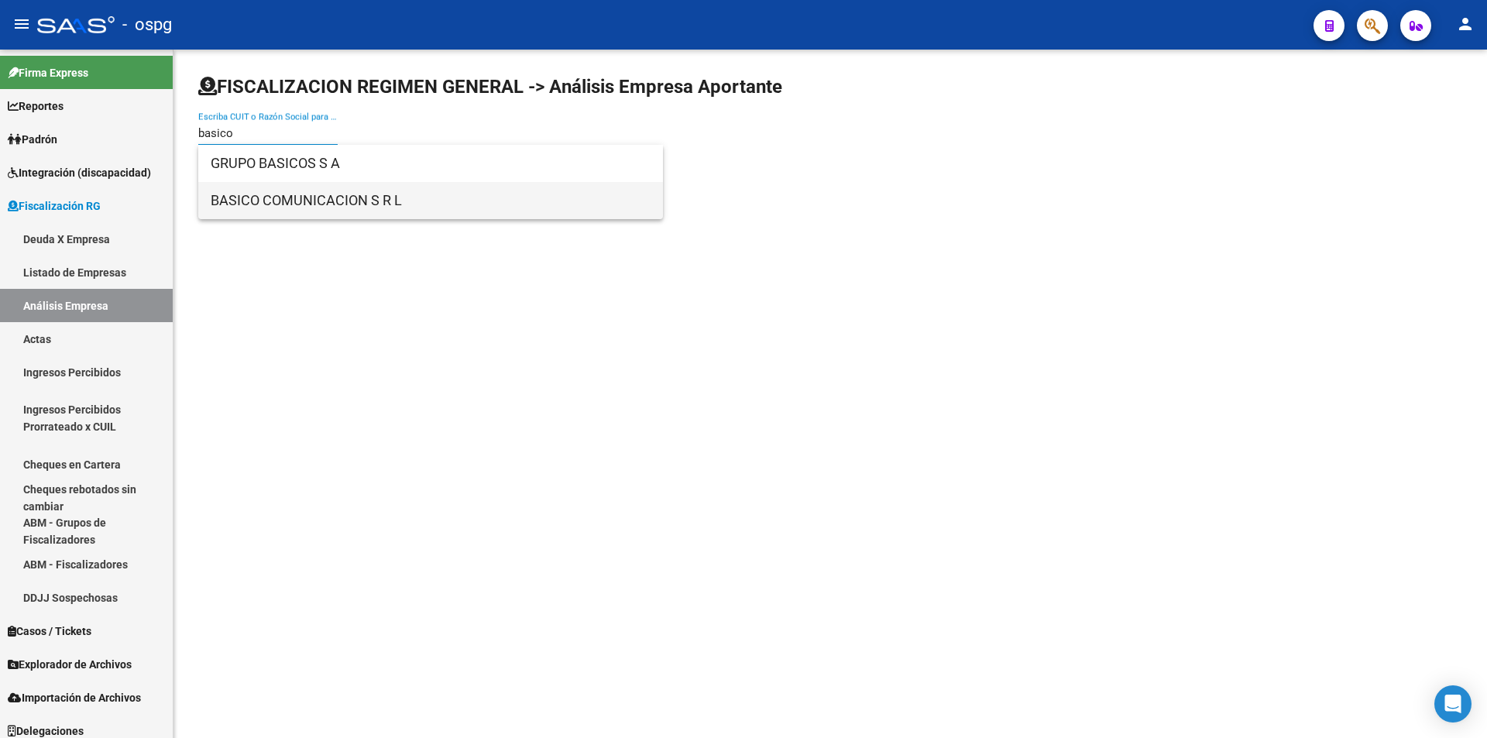
click at [324, 212] on span "BASICO COMUNICACION S R L" at bounding box center [431, 200] width 440 height 37
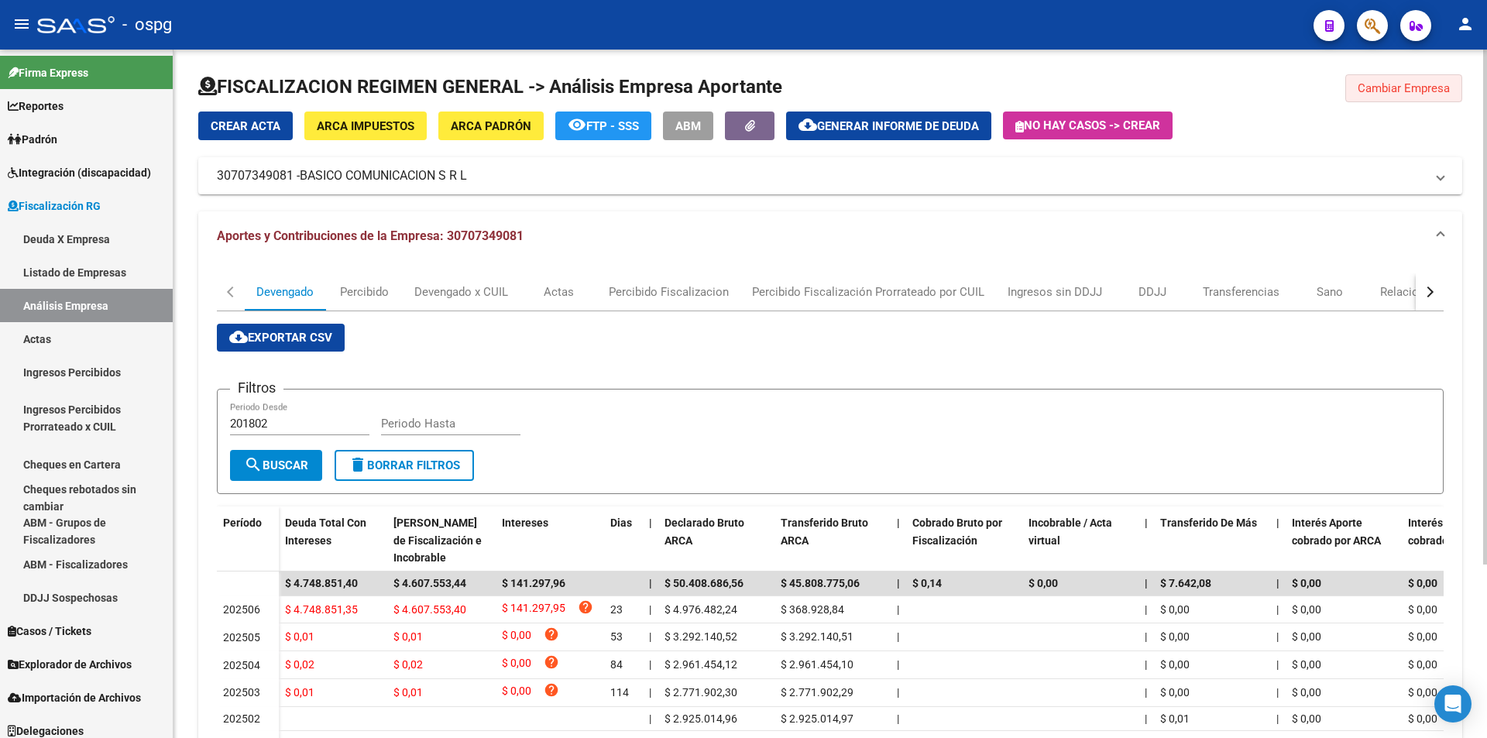
click at [1432, 88] on span "Cambiar Empresa" at bounding box center [1404, 88] width 92 height 14
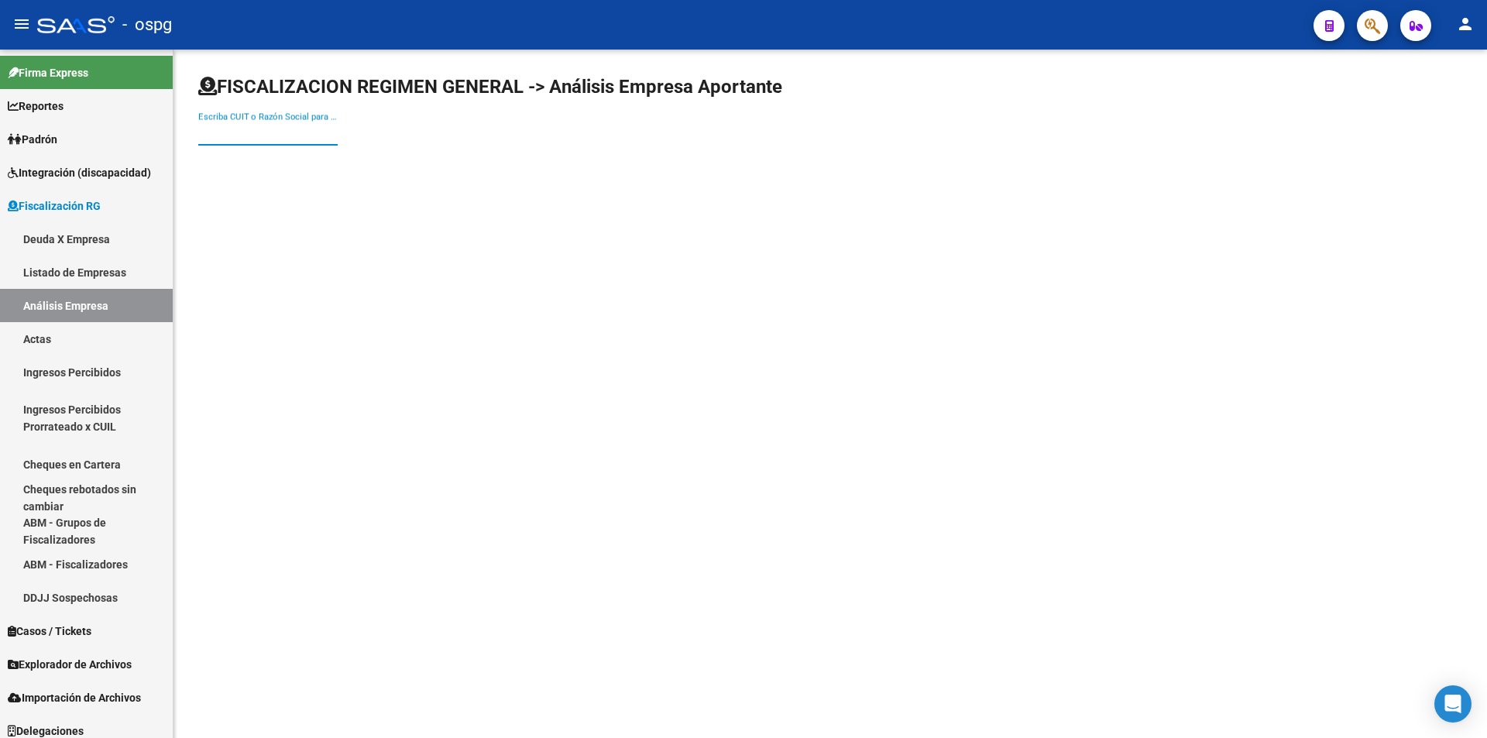
paste input "30709230936"
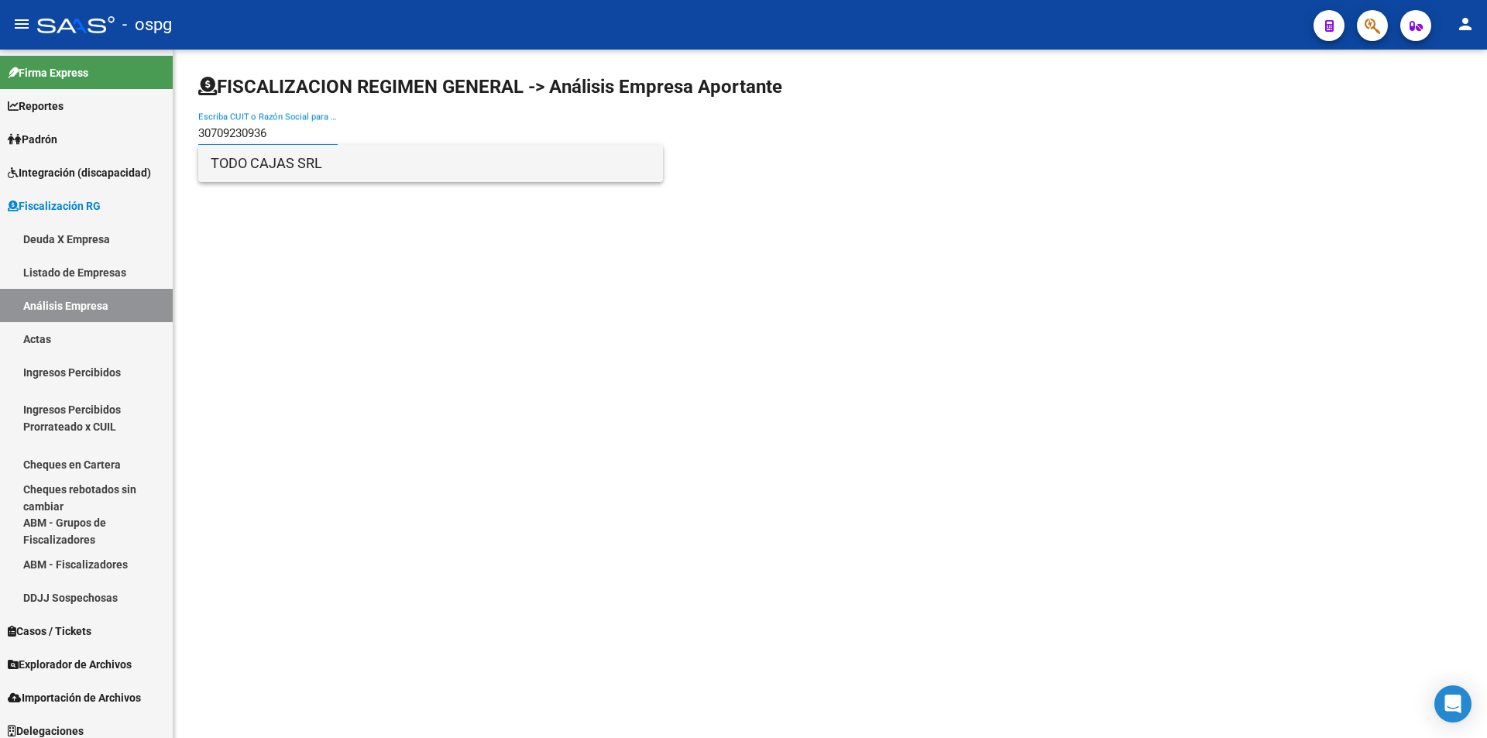
type input "30709230936"
click at [335, 175] on span "TODO CAJAS SRL" at bounding box center [431, 163] width 440 height 37
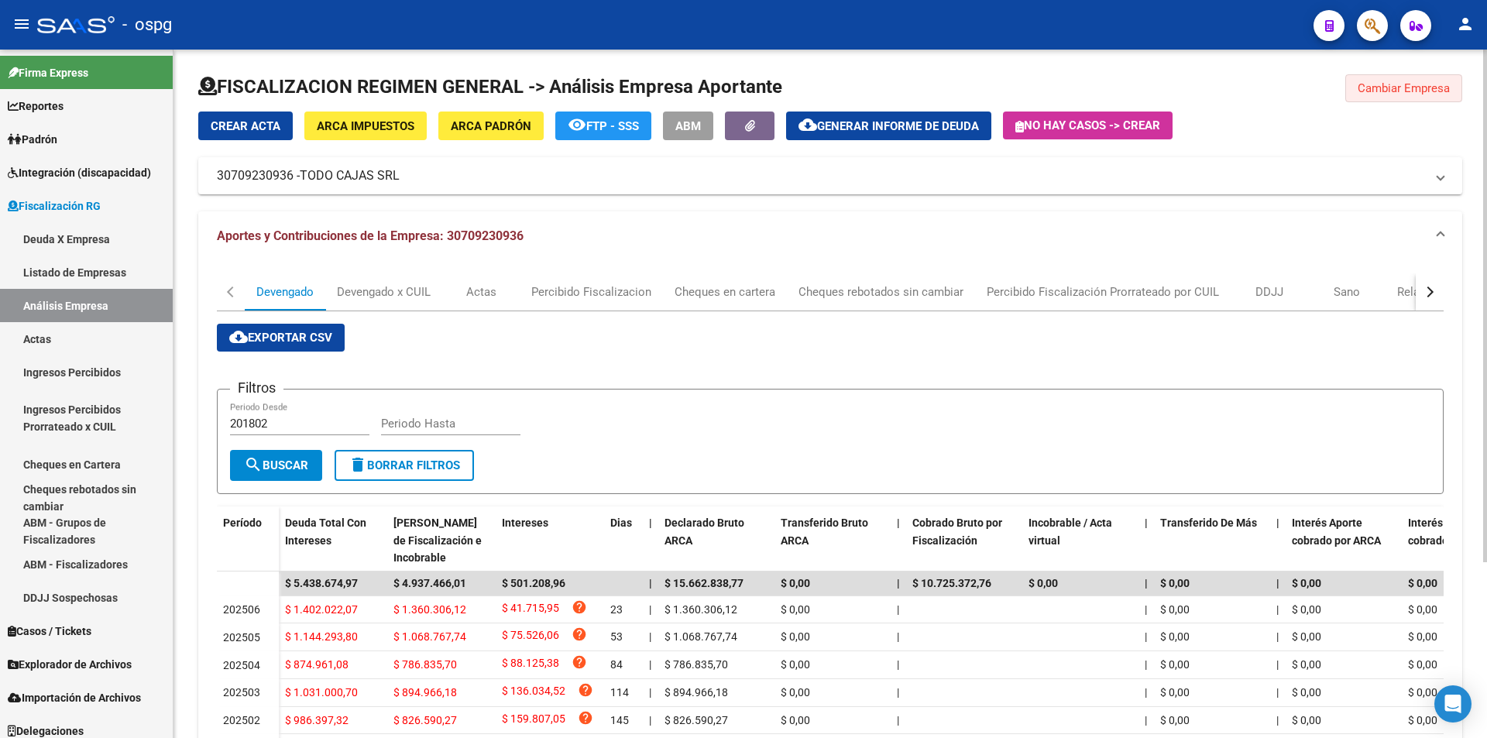
click at [1370, 84] on span "Cambiar Empresa" at bounding box center [1404, 88] width 92 height 14
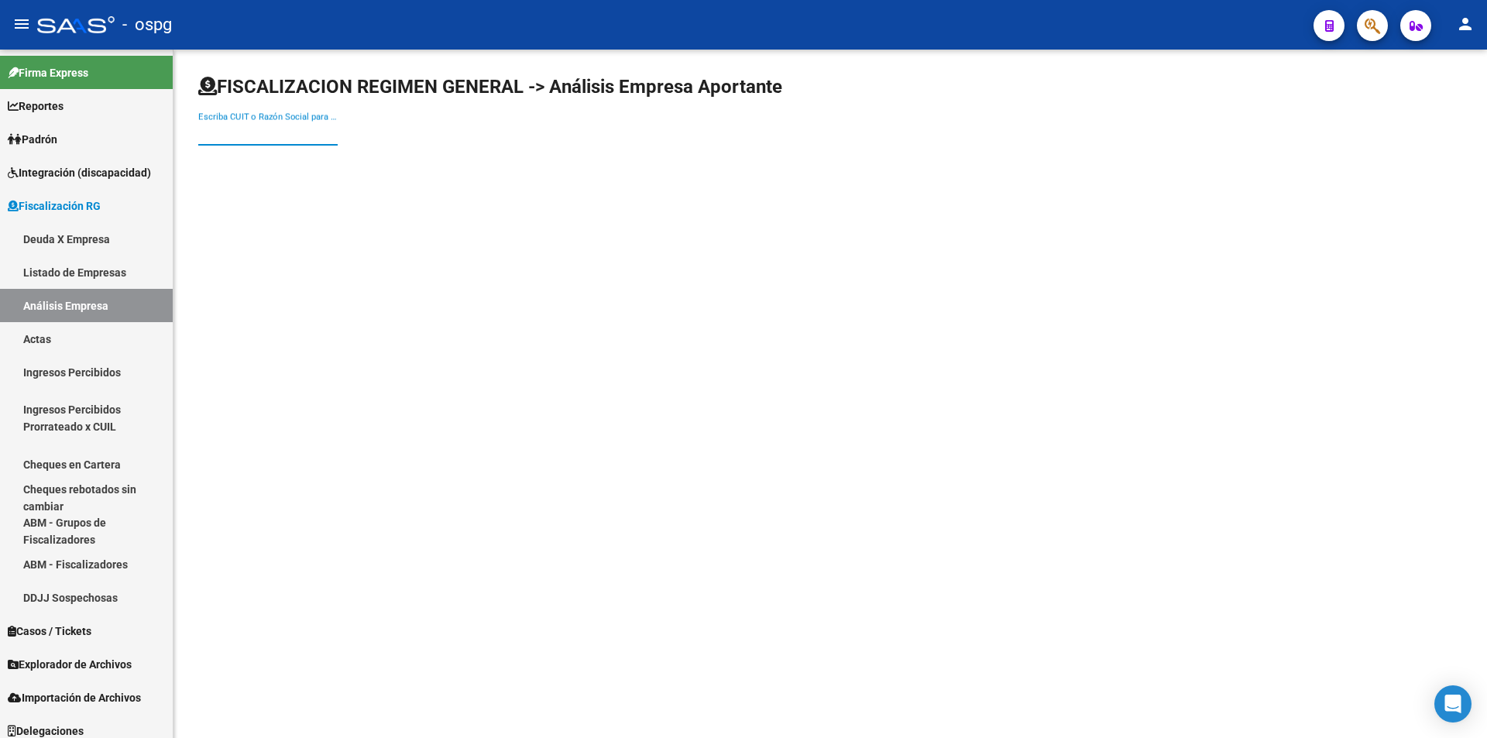
paste input "30677645896"
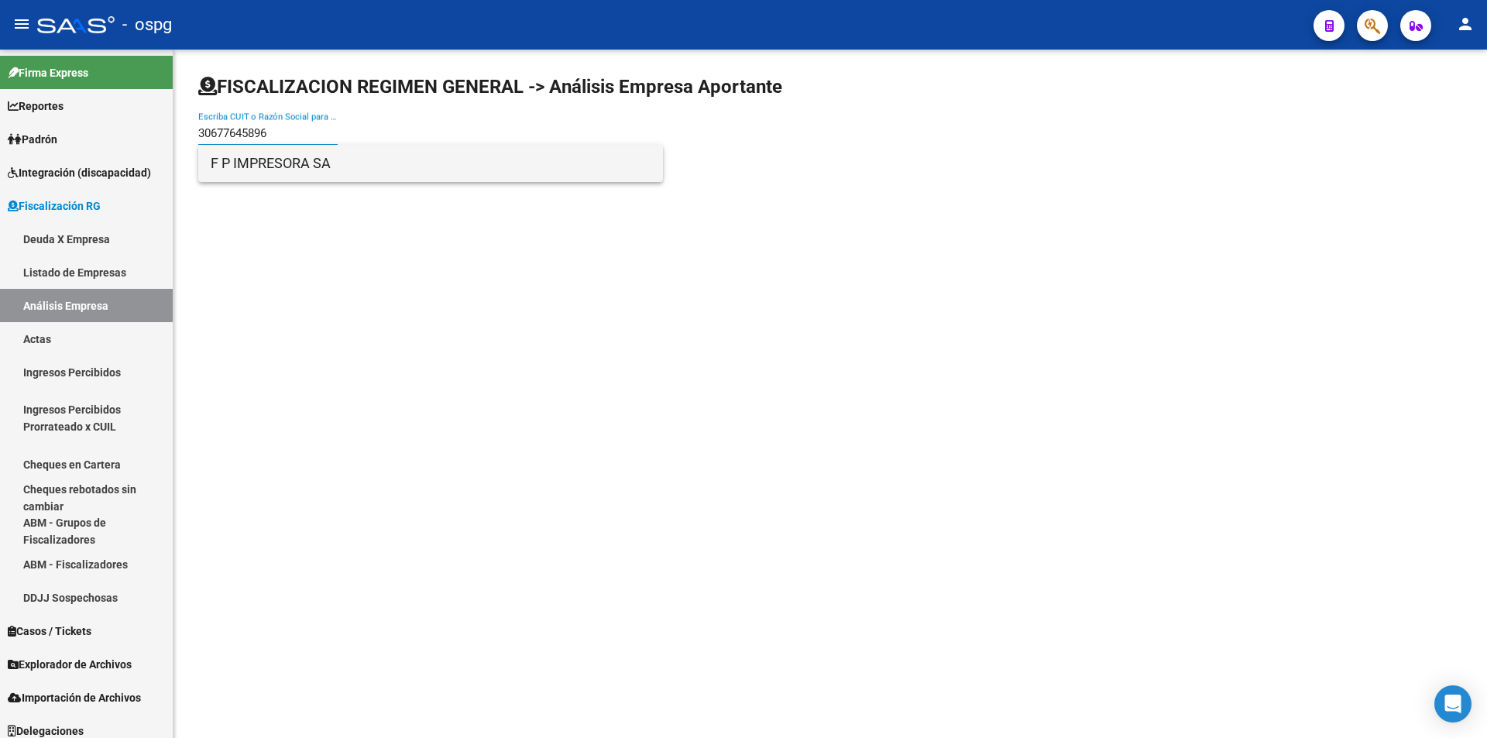
type input "30677645896"
click at [310, 163] on span "F P IMPRESORA SA" at bounding box center [431, 163] width 440 height 37
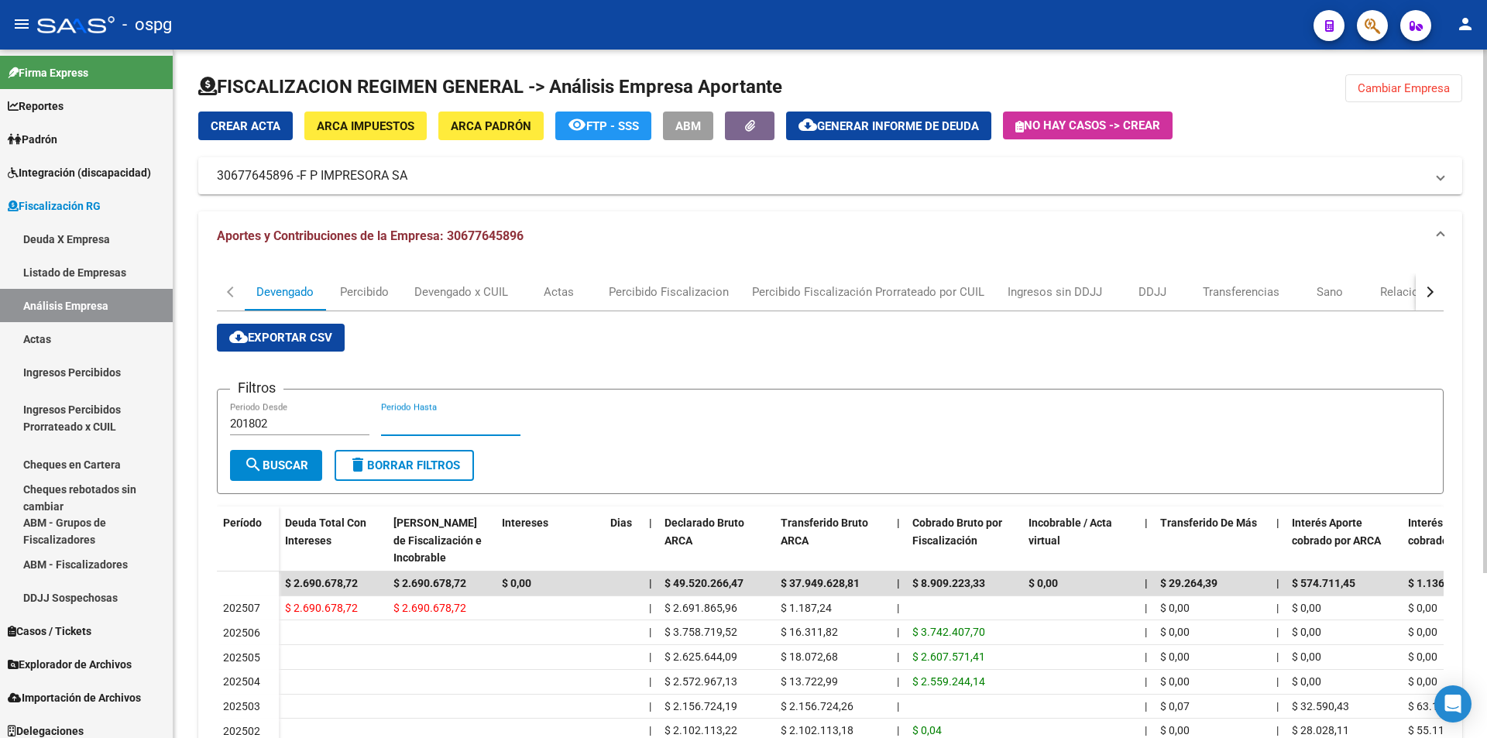
click at [452, 424] on input "Periodo Hasta" at bounding box center [450, 424] width 139 height 14
type input "202506"
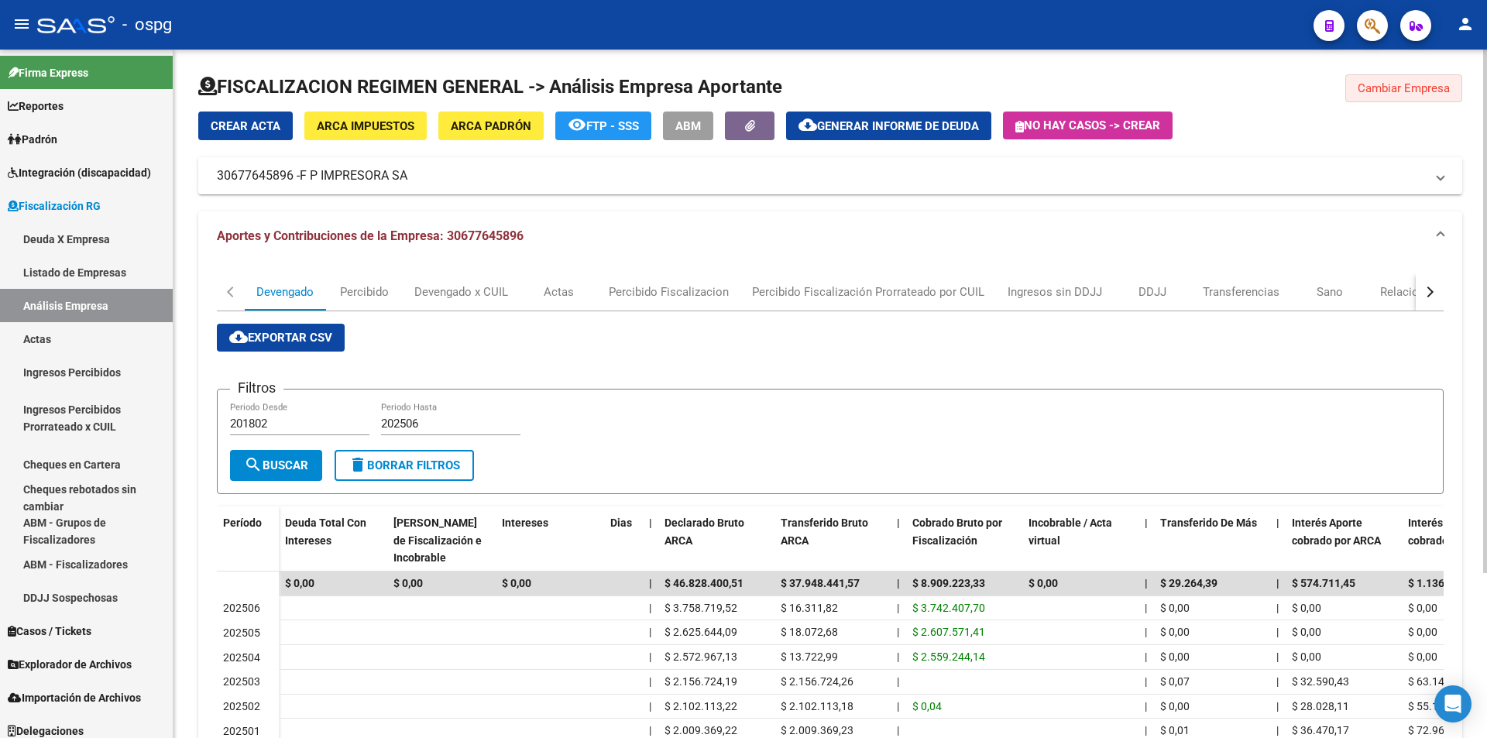
click at [1386, 95] on span "Cambiar Empresa" at bounding box center [1404, 88] width 92 height 14
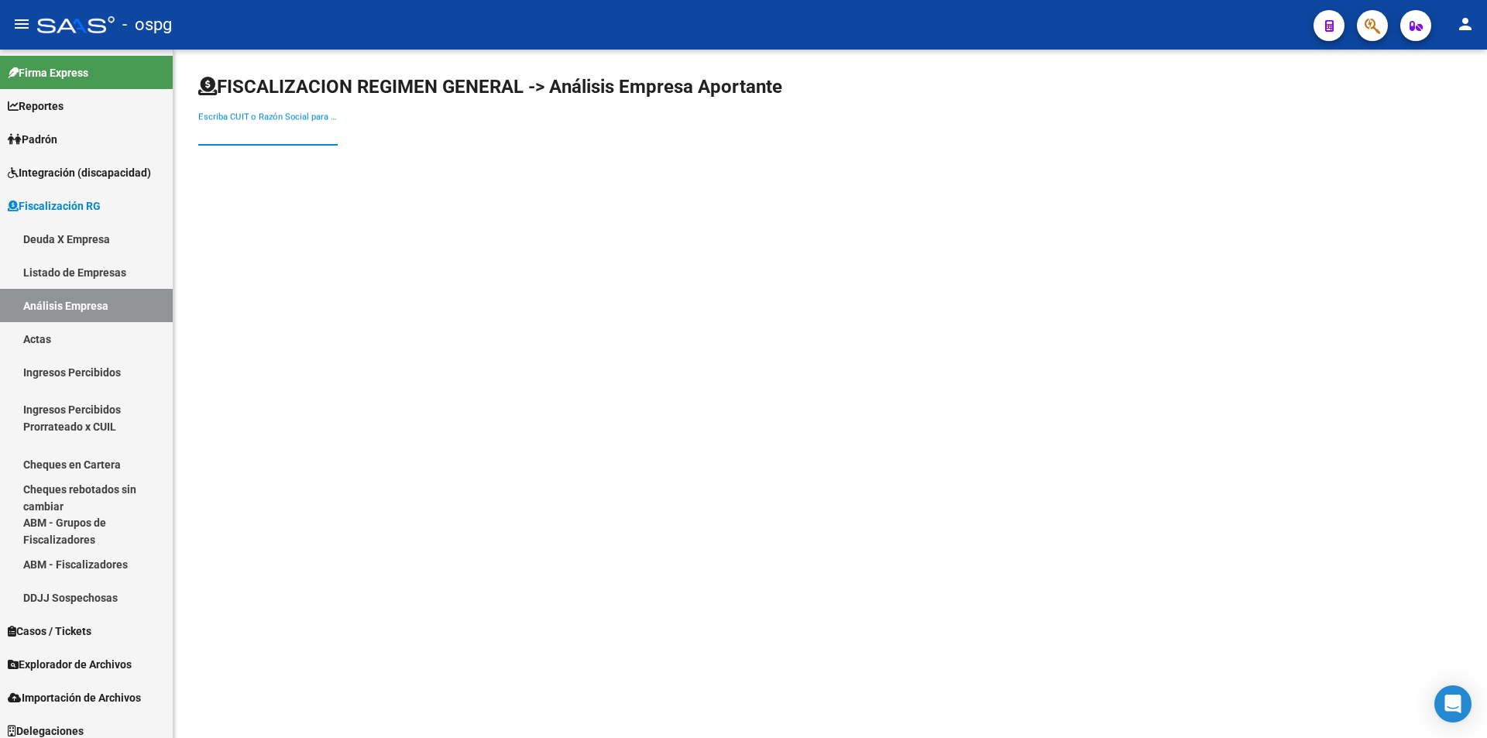
paste input "20231773909"
type input "20231773909"
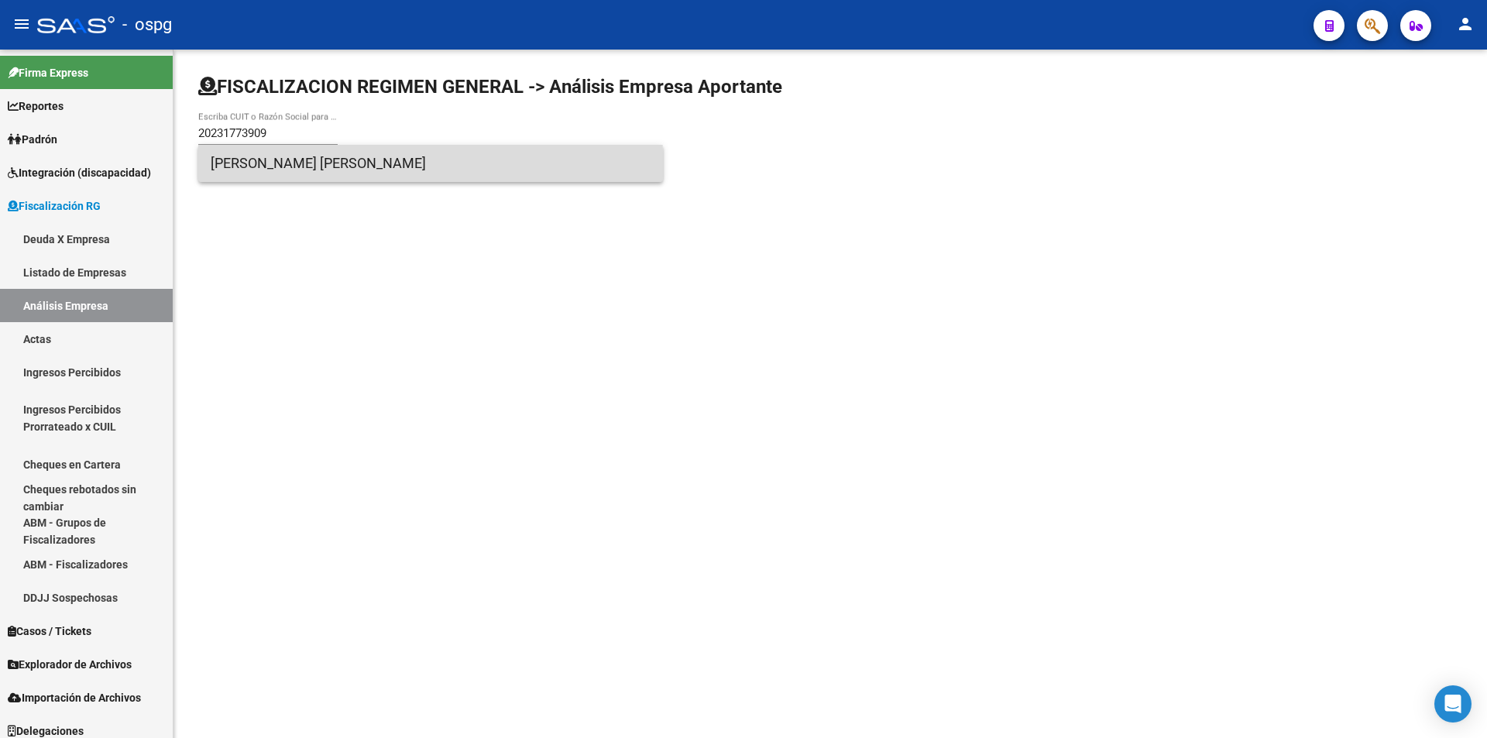
click at [309, 171] on span "[PERSON_NAME] [PERSON_NAME]" at bounding box center [431, 163] width 440 height 37
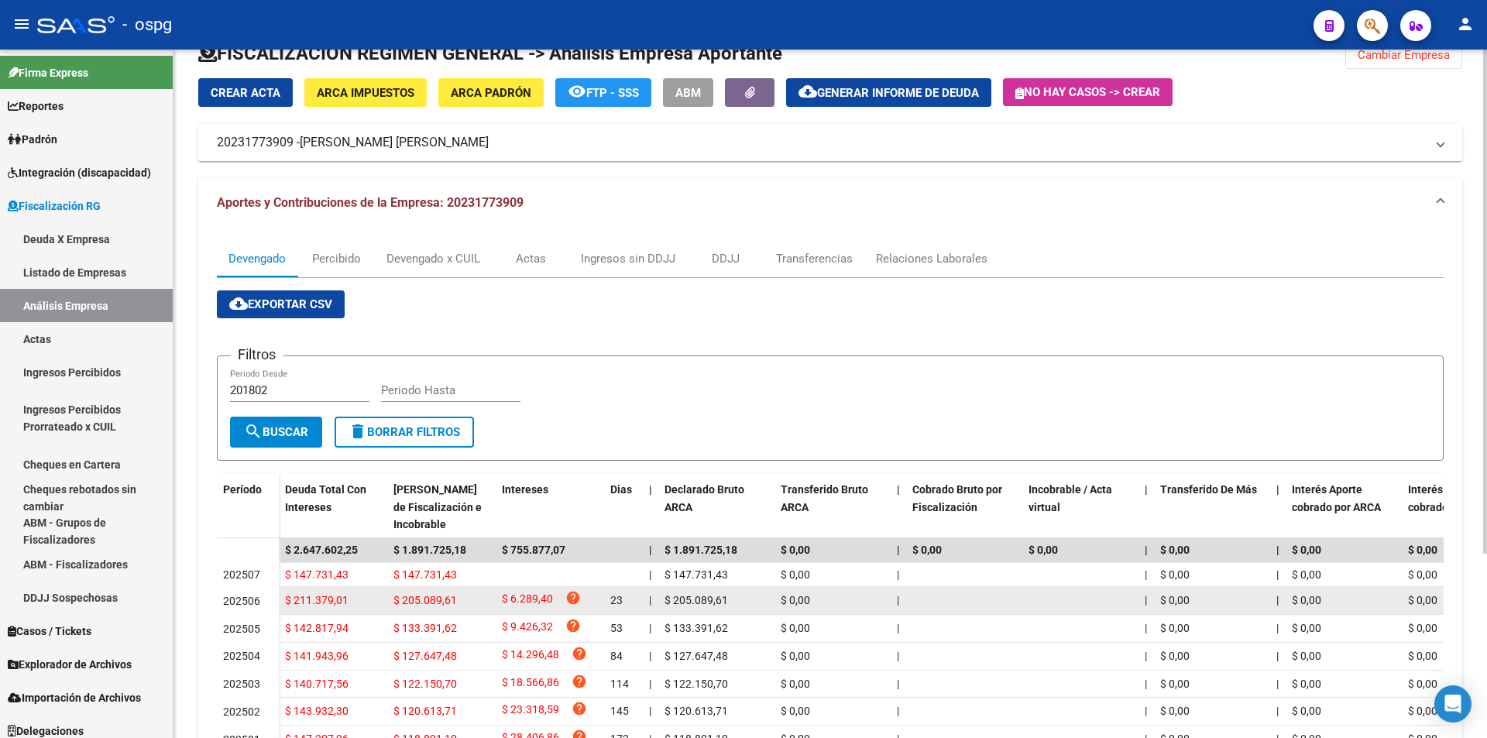
scroll to position [19, 0]
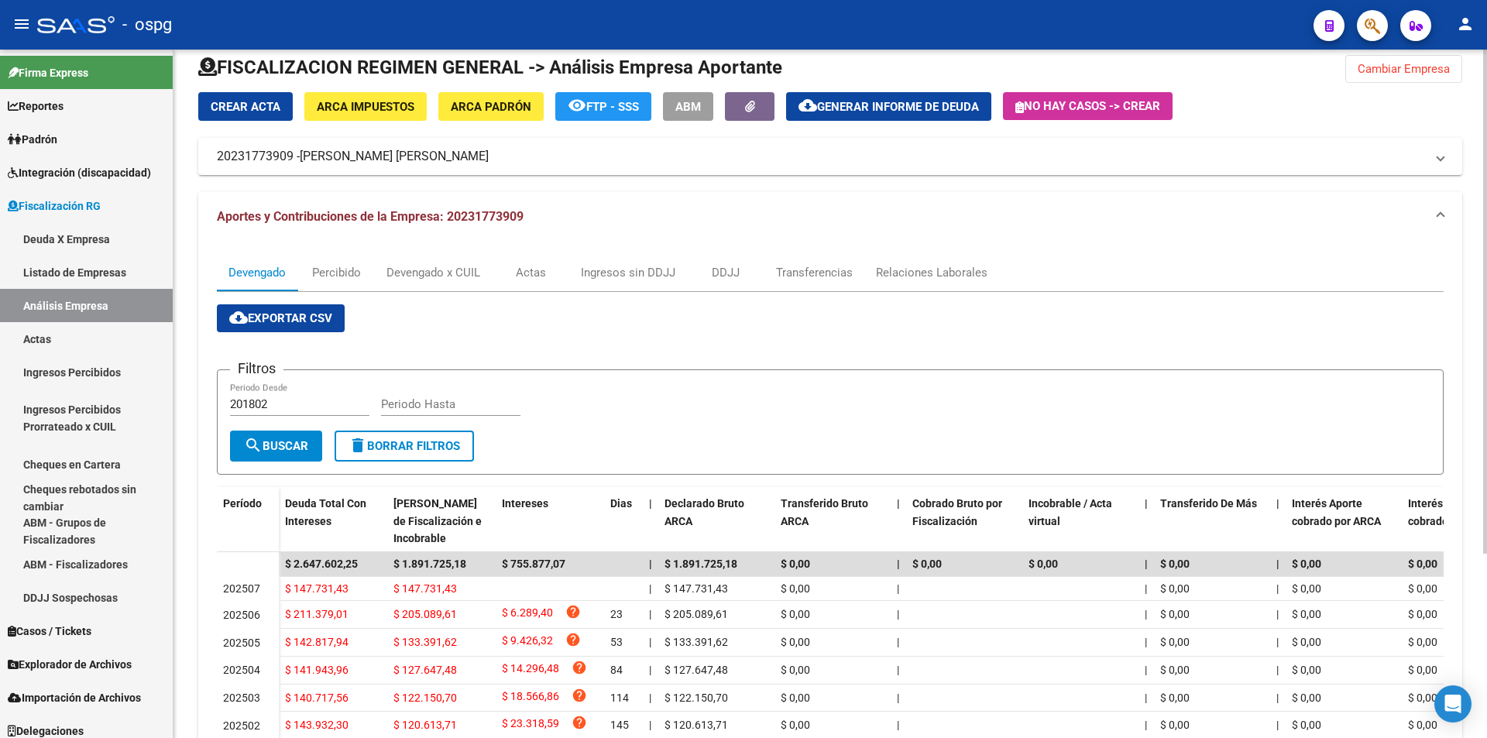
click at [414, 404] on input "Periodo Hasta" at bounding box center [450, 404] width 139 height 14
type input "202506"
click at [293, 438] on button "search Buscar" at bounding box center [276, 446] width 92 height 31
click at [1427, 69] on span "Cambiar Empresa" at bounding box center [1404, 69] width 92 height 14
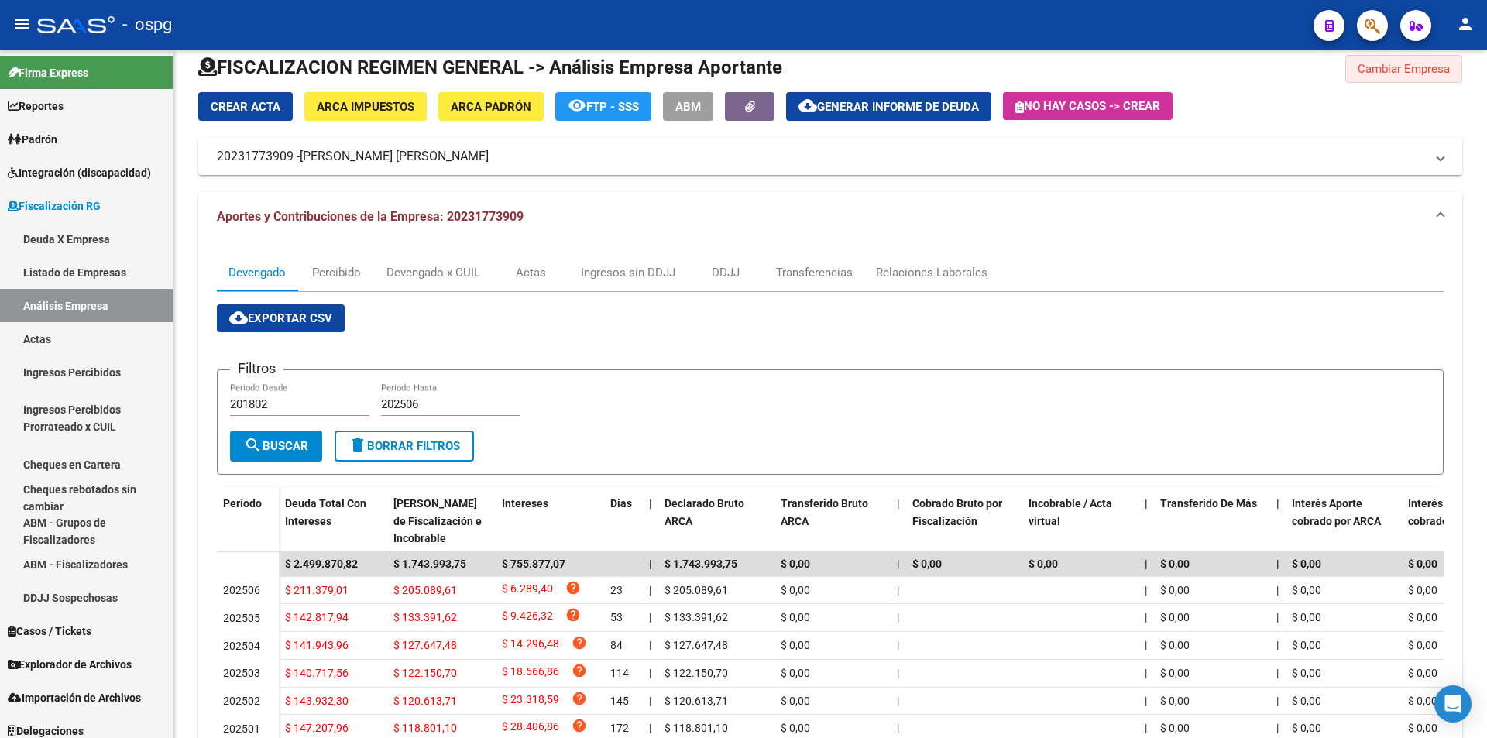
scroll to position [0, 0]
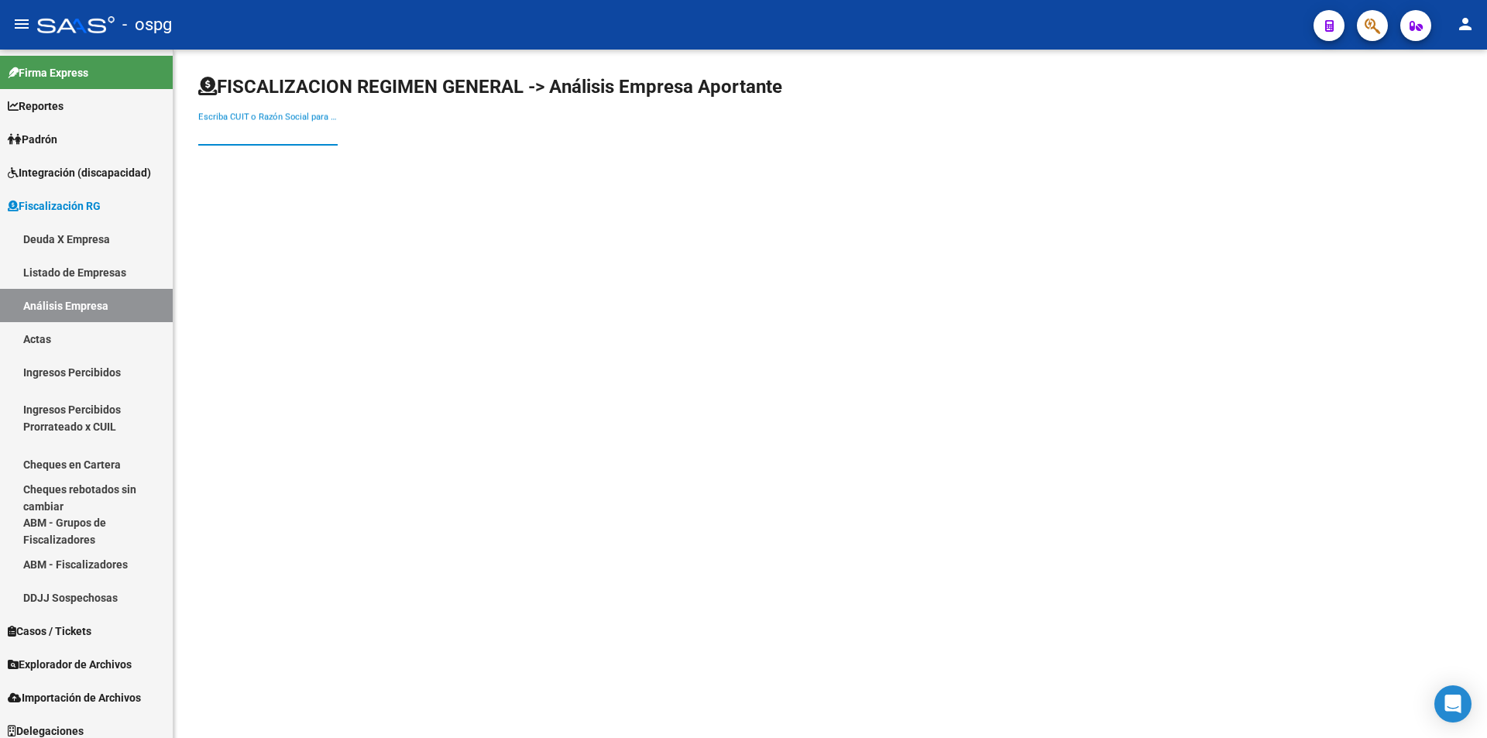
click at [271, 135] on input "Escriba CUIT o Razón Social para buscar" at bounding box center [267, 133] width 139 height 14
type input "[PERSON_NAME]"
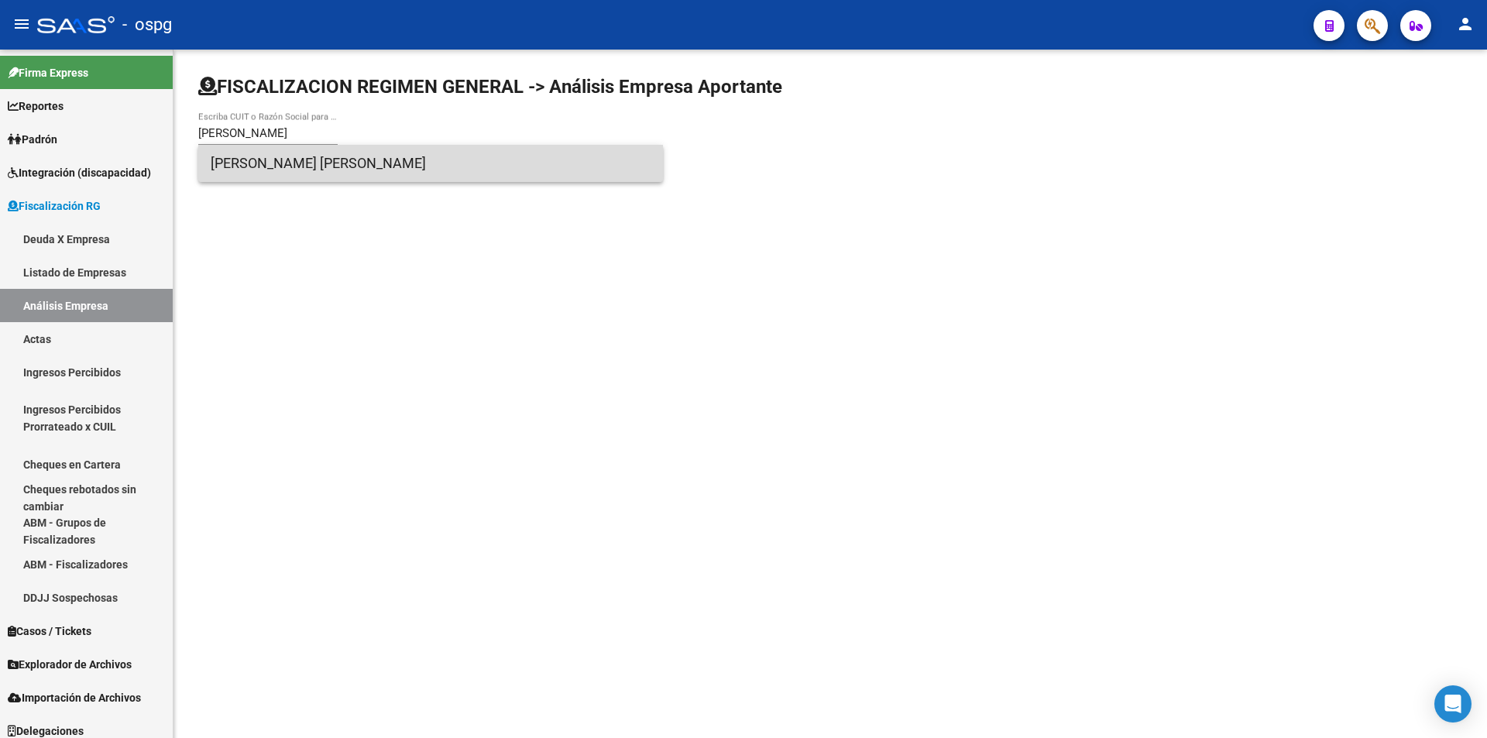
click at [313, 165] on span "[PERSON_NAME] [PERSON_NAME]" at bounding box center [431, 163] width 440 height 37
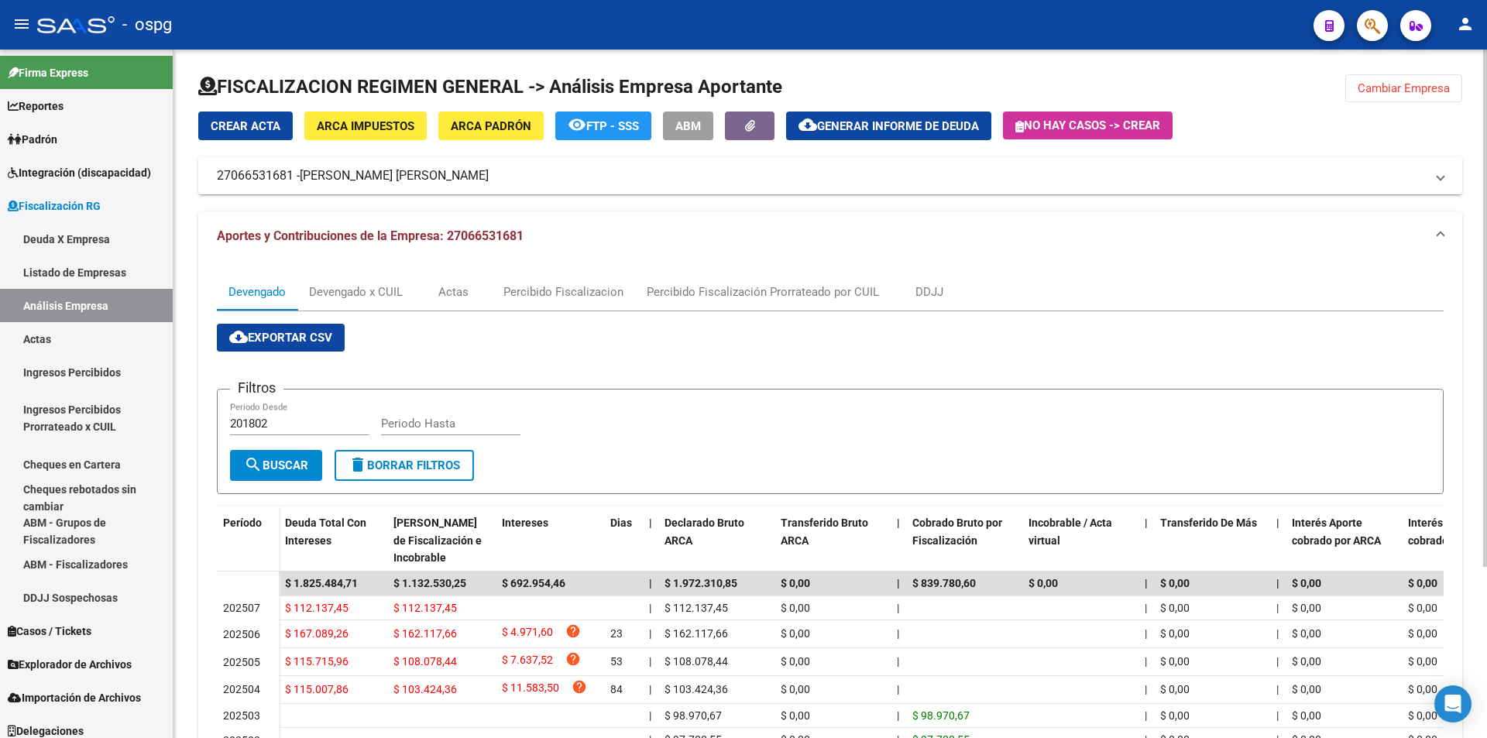
click at [455, 414] on div "Periodo Hasta" at bounding box center [450, 418] width 139 height 33
type input "202506"
click at [274, 459] on span "search Buscar" at bounding box center [276, 466] width 64 height 14
click at [1418, 94] on span "Cambiar Empresa" at bounding box center [1404, 88] width 92 height 14
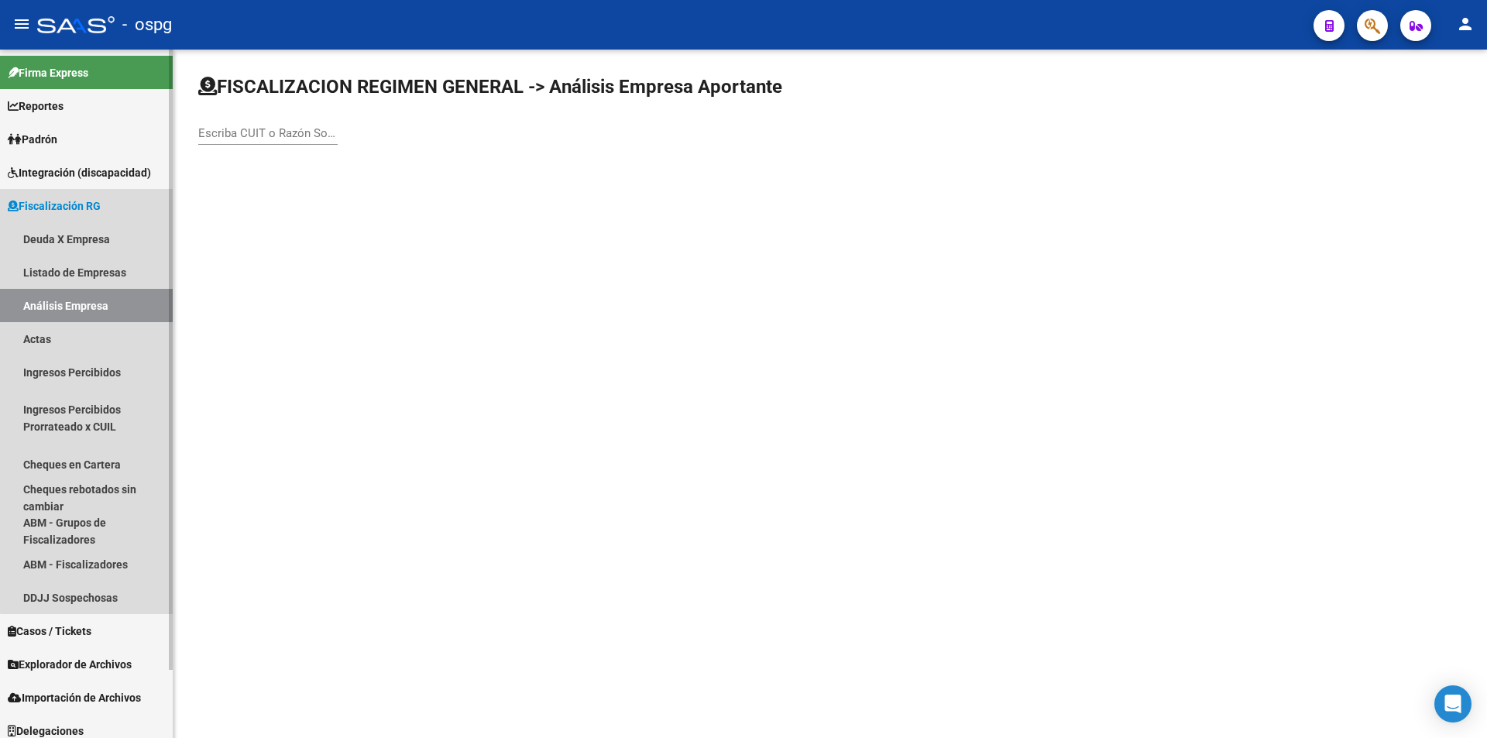
click at [115, 299] on link "Análisis Empresa" at bounding box center [86, 305] width 173 height 33
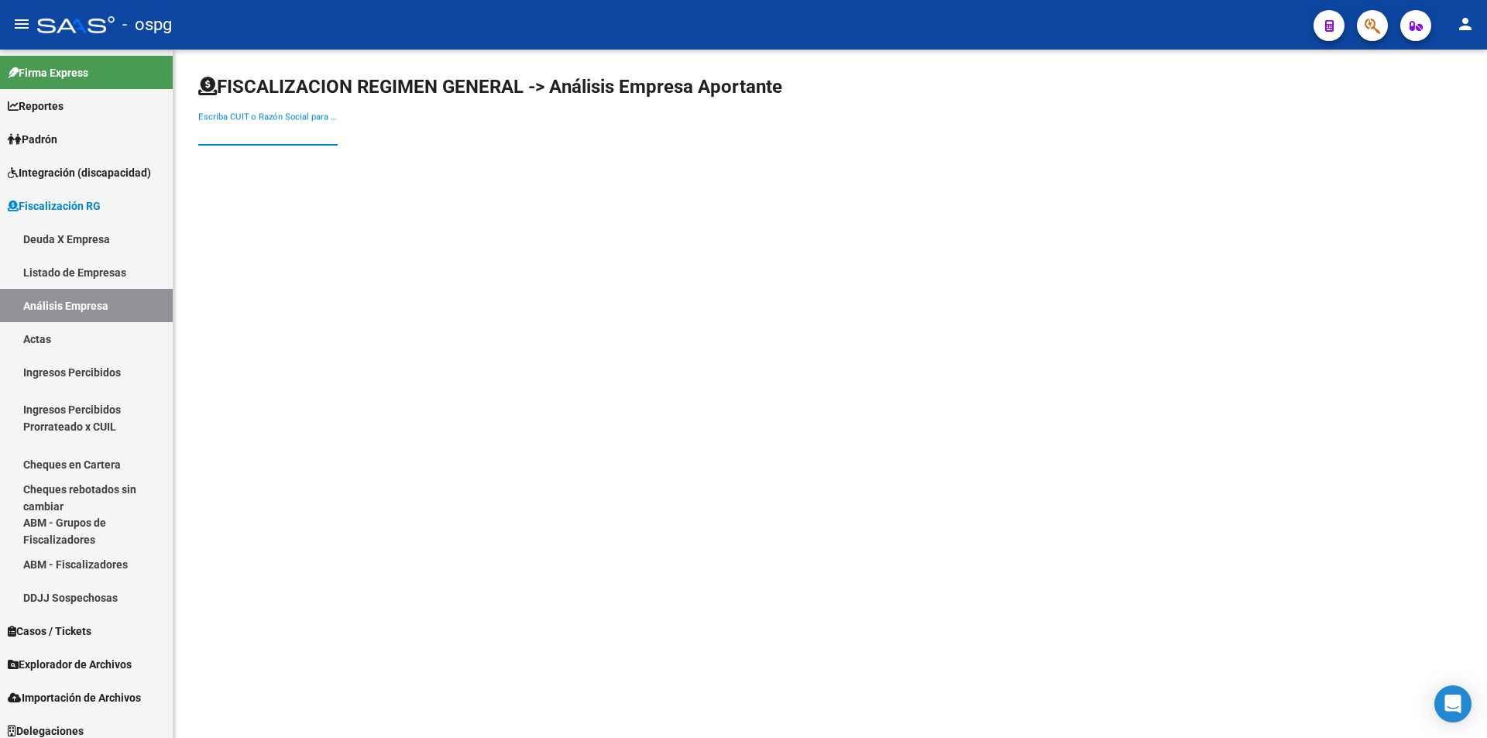
paste input "30708171715"
type input "30708171715"
click at [321, 167] on span "PP & GG SRL" at bounding box center [431, 163] width 440 height 37
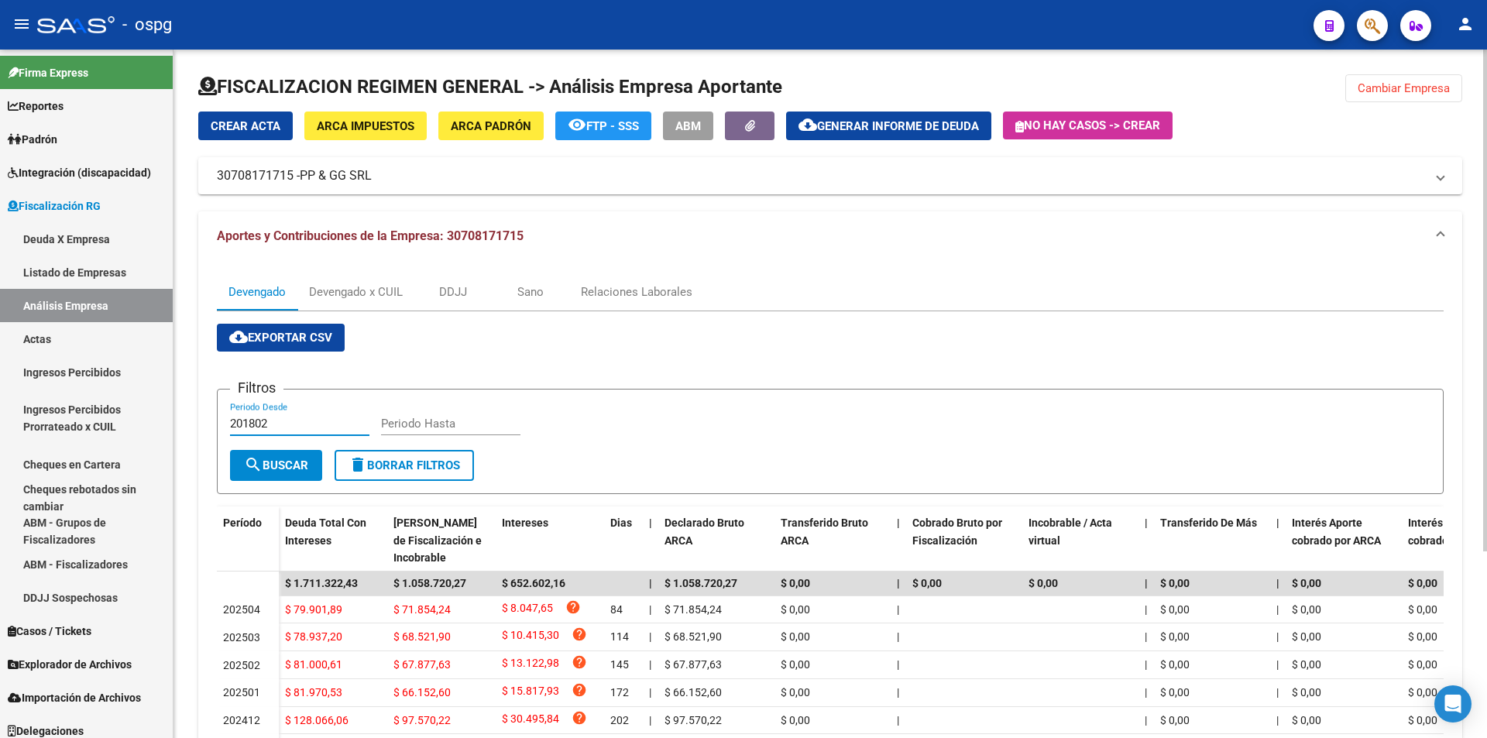
click at [308, 425] on input "201802" at bounding box center [299, 424] width 139 height 14
type input "202501"
click at [407, 414] on div "Periodo Hasta" at bounding box center [450, 418] width 139 height 33
type input "202506"
click at [297, 463] on span "search Buscar" at bounding box center [276, 466] width 64 height 14
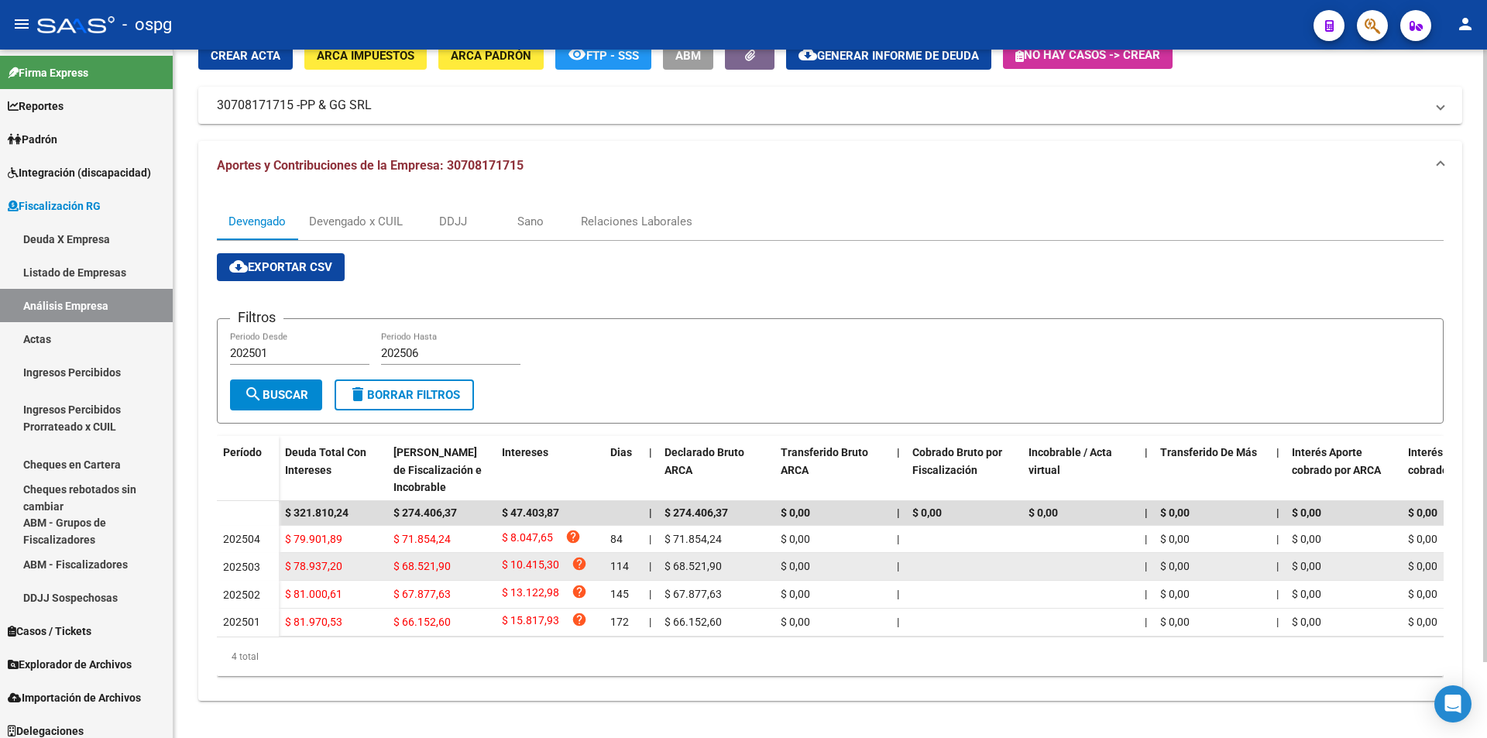
scroll to position [85, 0]
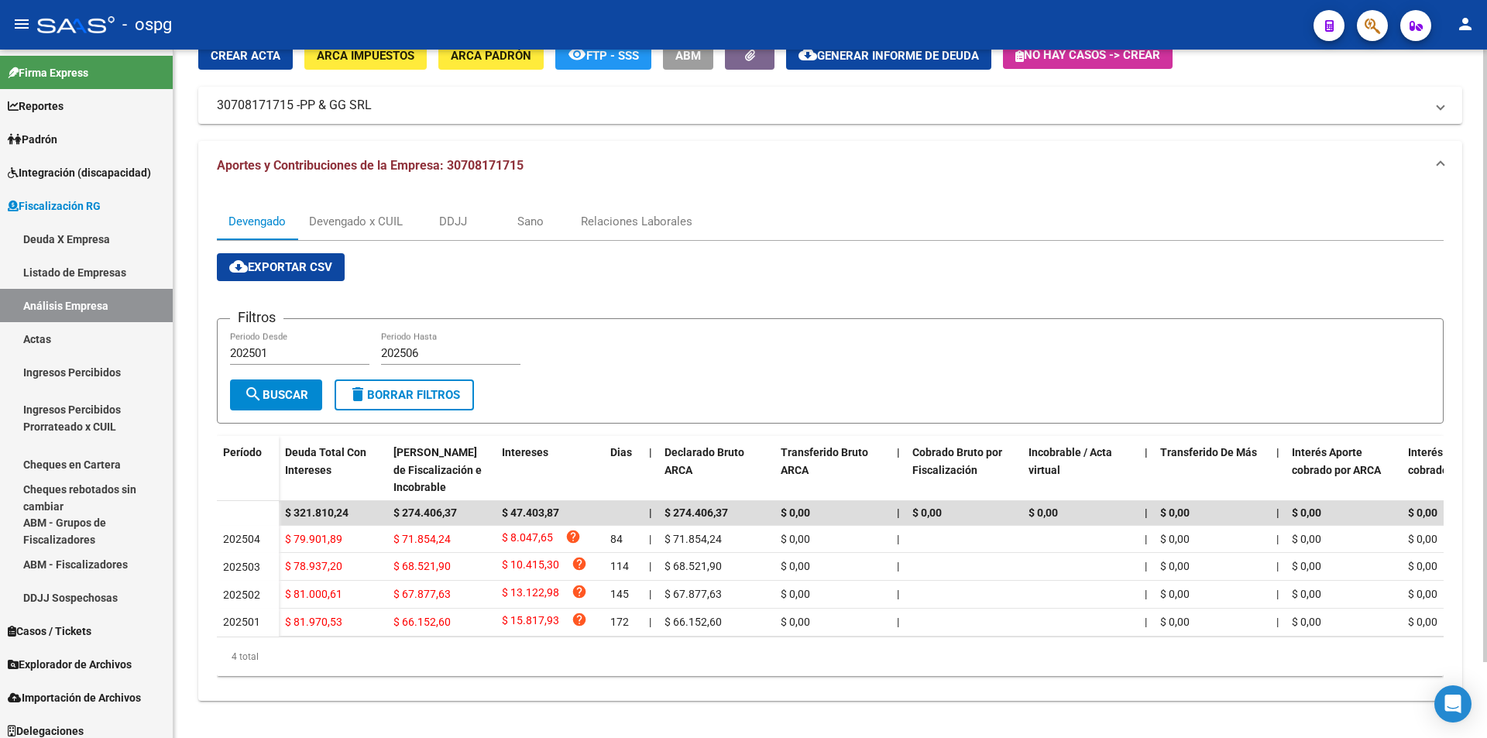
drag, startPoint x: 730, startPoint y: 737, endPoint x: 715, endPoint y: 376, distance: 362.1
click at [715, 376] on form "Filtros 202501 Periodo Desde 202506 Periodo Hasta search Buscar delete Borrar F…" at bounding box center [830, 370] width 1227 height 105
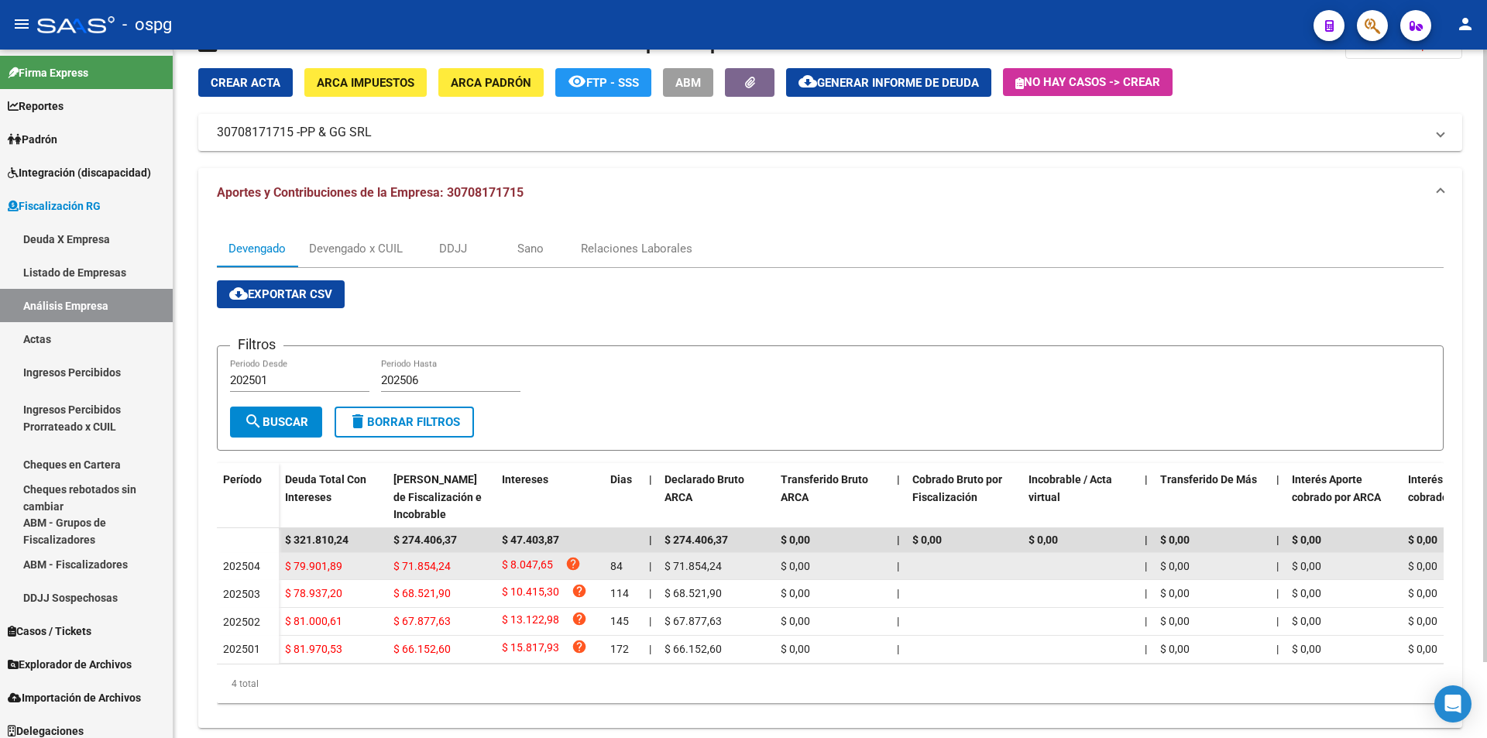
scroll to position [0, 0]
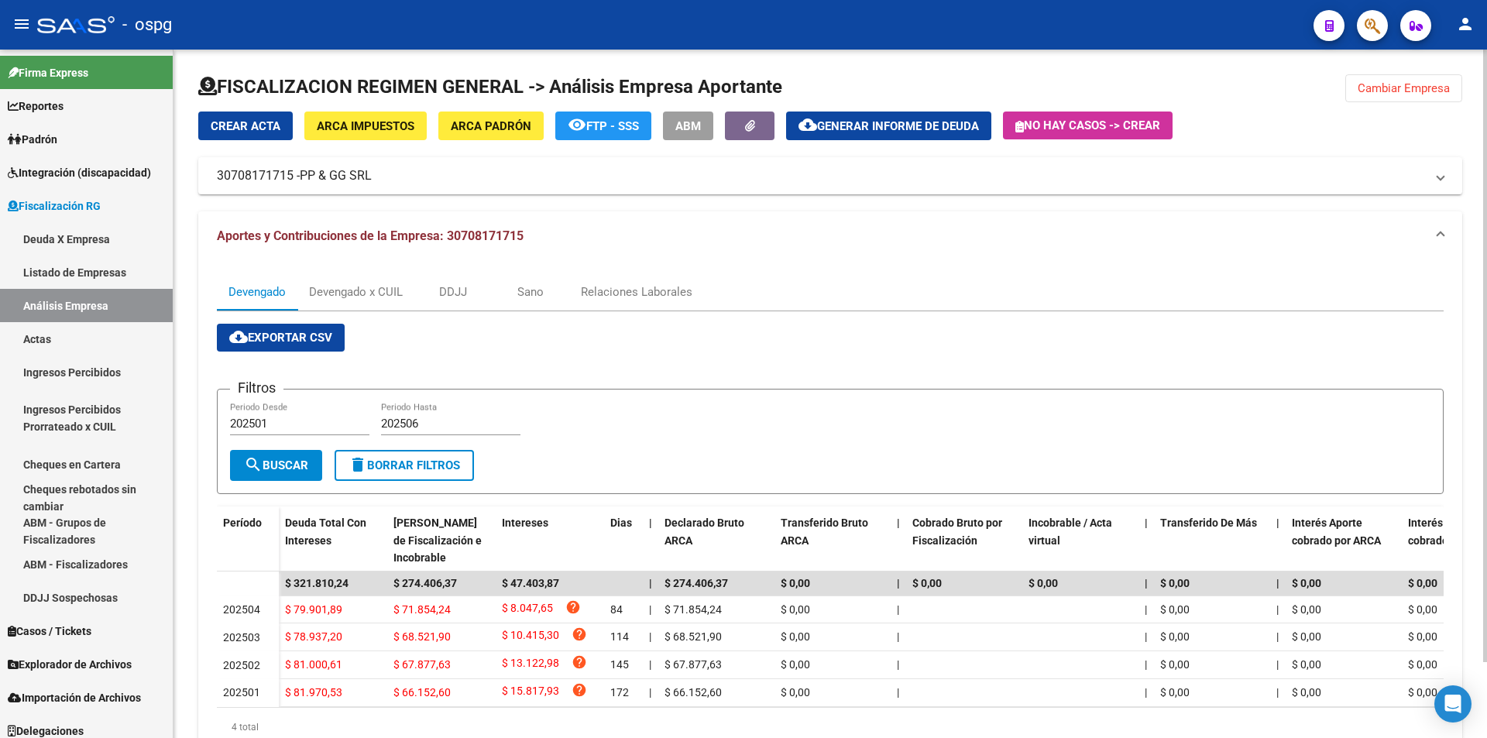
click at [1384, 95] on span "Cambiar Empresa" at bounding box center [1404, 88] width 92 height 14
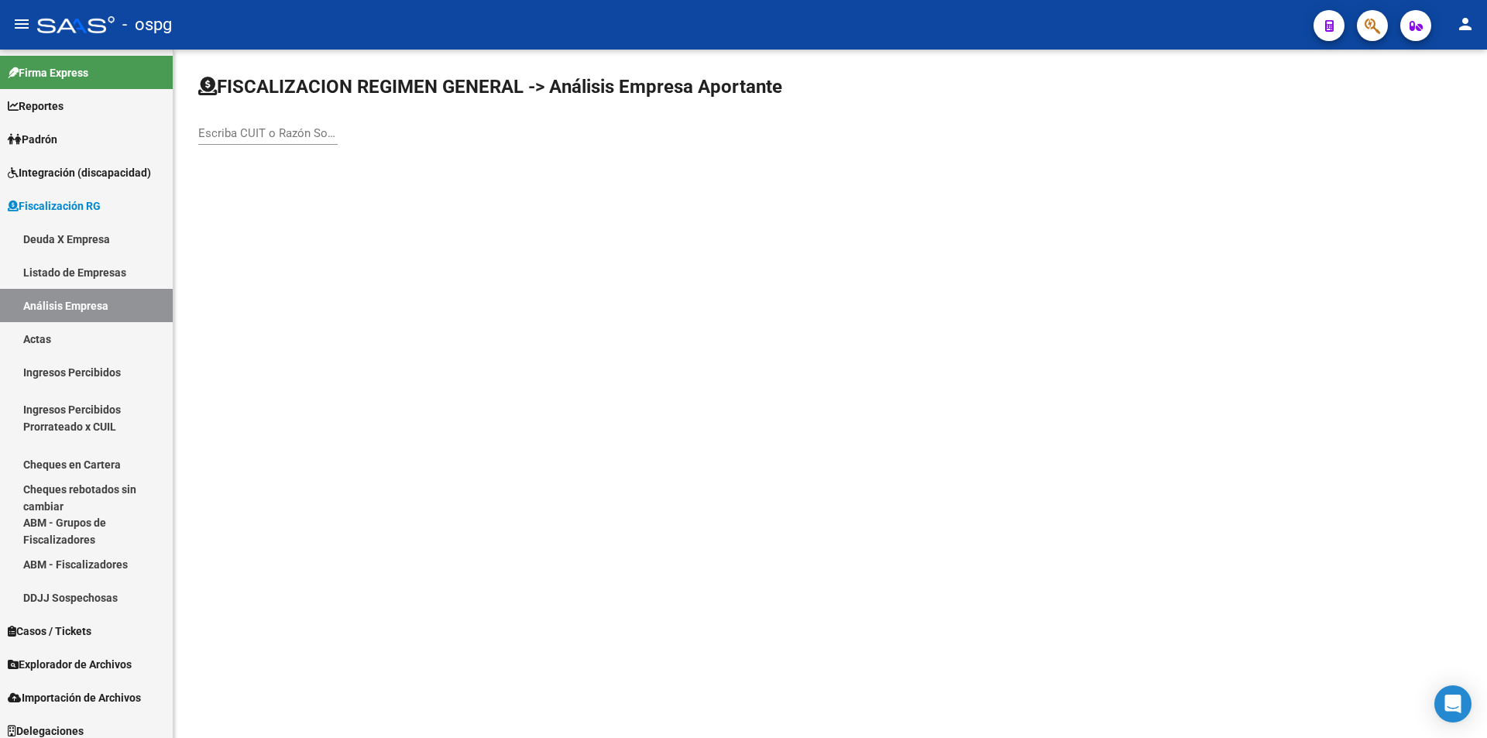
click at [278, 135] on input "Escriba CUIT o Razón Social para buscar" at bounding box center [267, 133] width 139 height 14
click at [242, 132] on input "ARTES" at bounding box center [267, 133] width 139 height 14
type input "A"
type input "VILL [PERSON_NAME]"
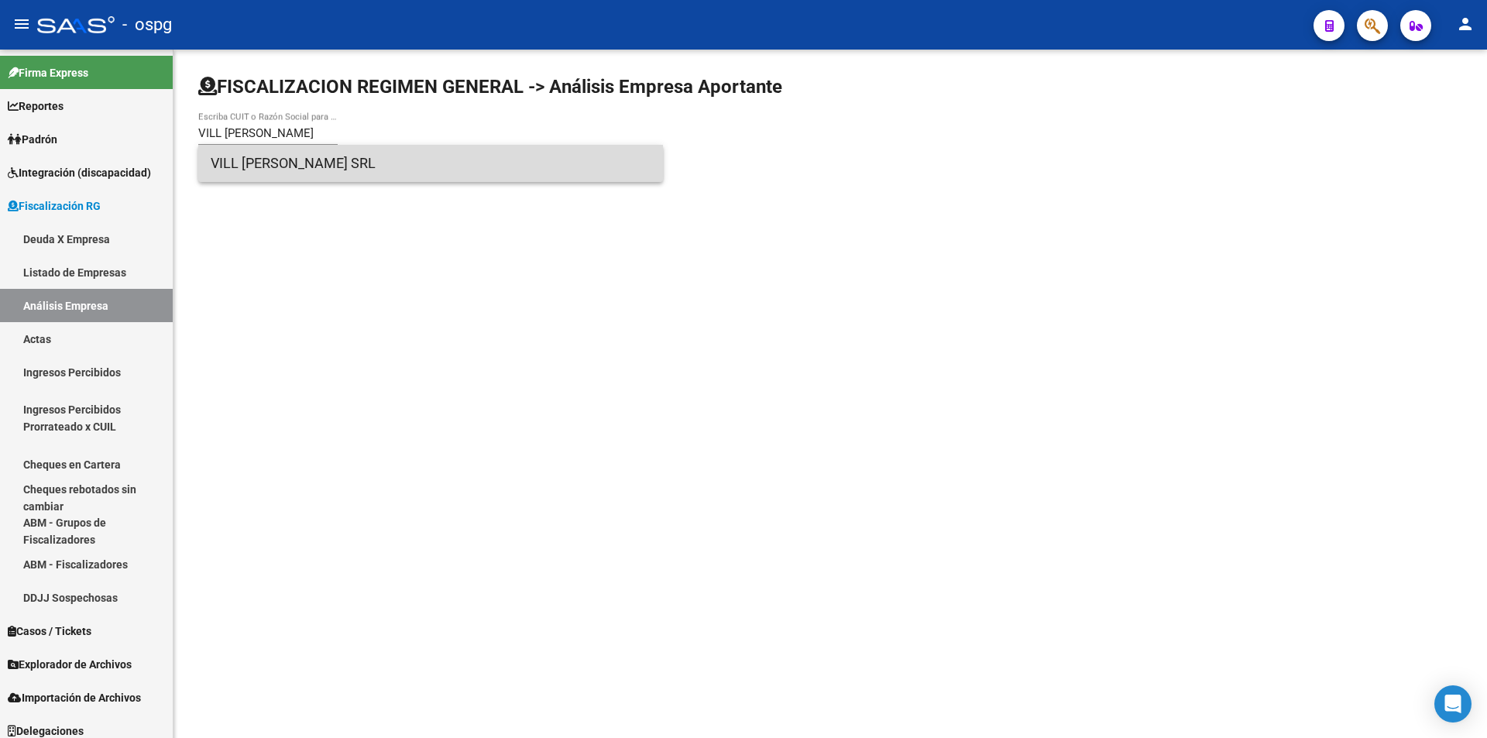
click at [287, 160] on span "VILL [PERSON_NAME] SRL" at bounding box center [431, 163] width 440 height 37
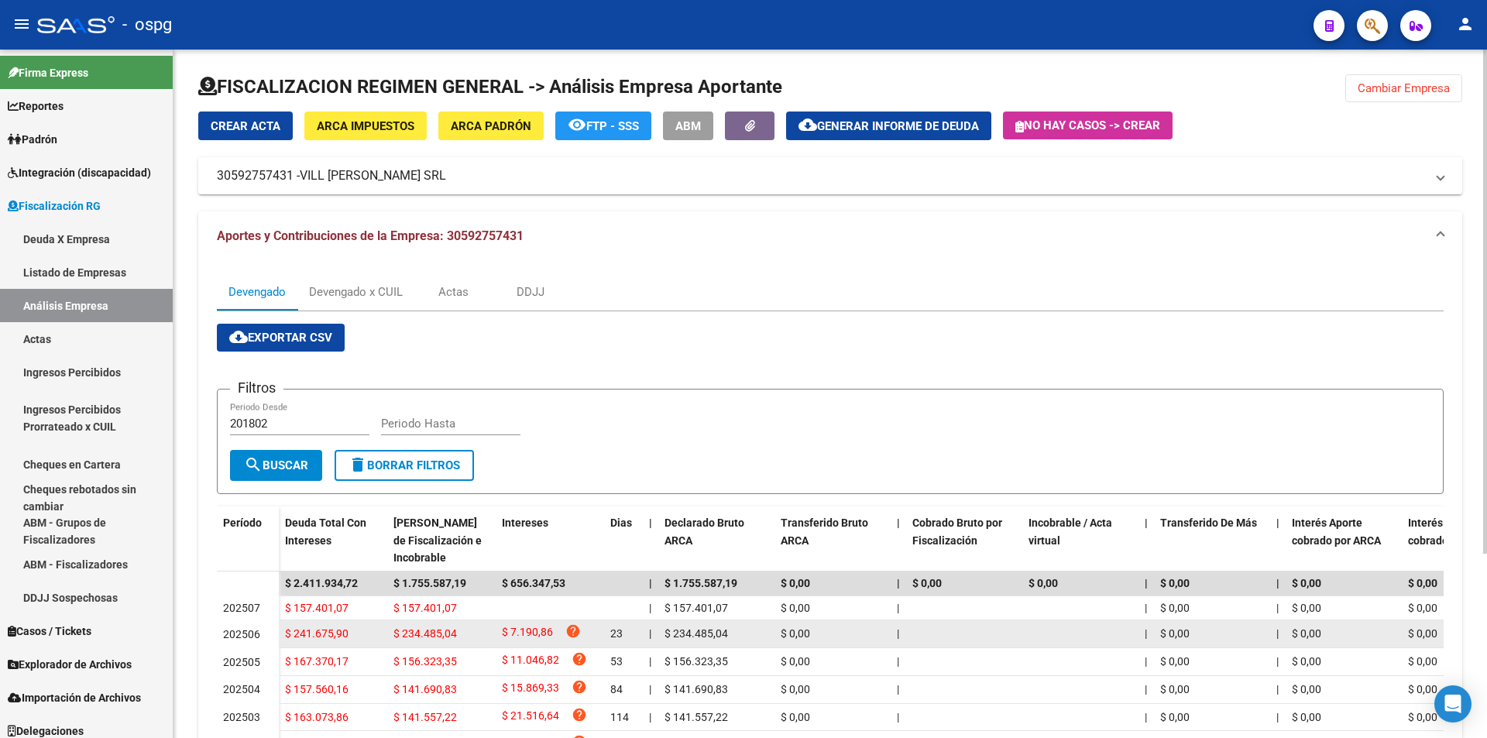
drag, startPoint x: 346, startPoint y: 634, endPoint x: 287, endPoint y: 637, distance: 59.7
click at [287, 637] on span "$ 241.675,90" at bounding box center [317, 633] width 64 height 12
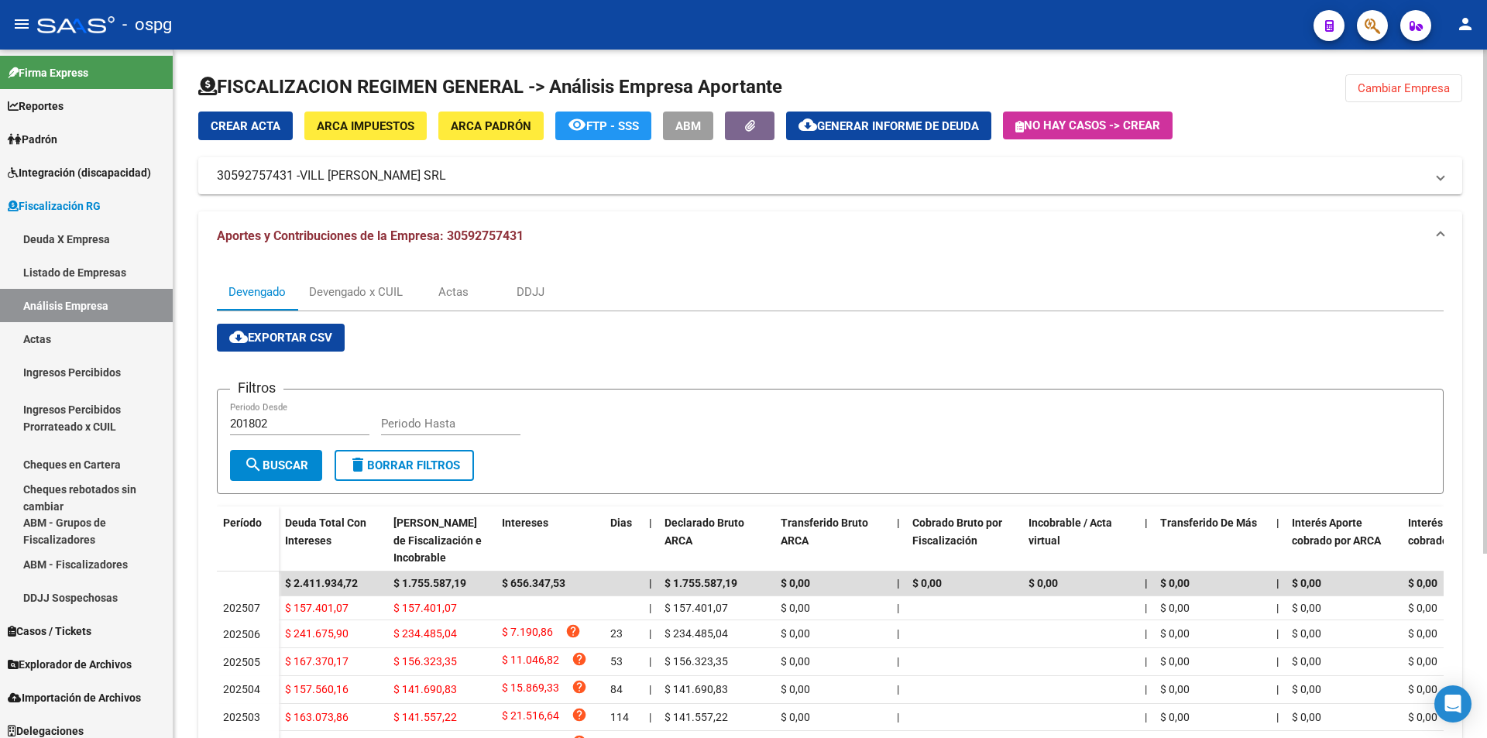
click at [1404, 94] on span "Cambiar Empresa" at bounding box center [1404, 88] width 92 height 14
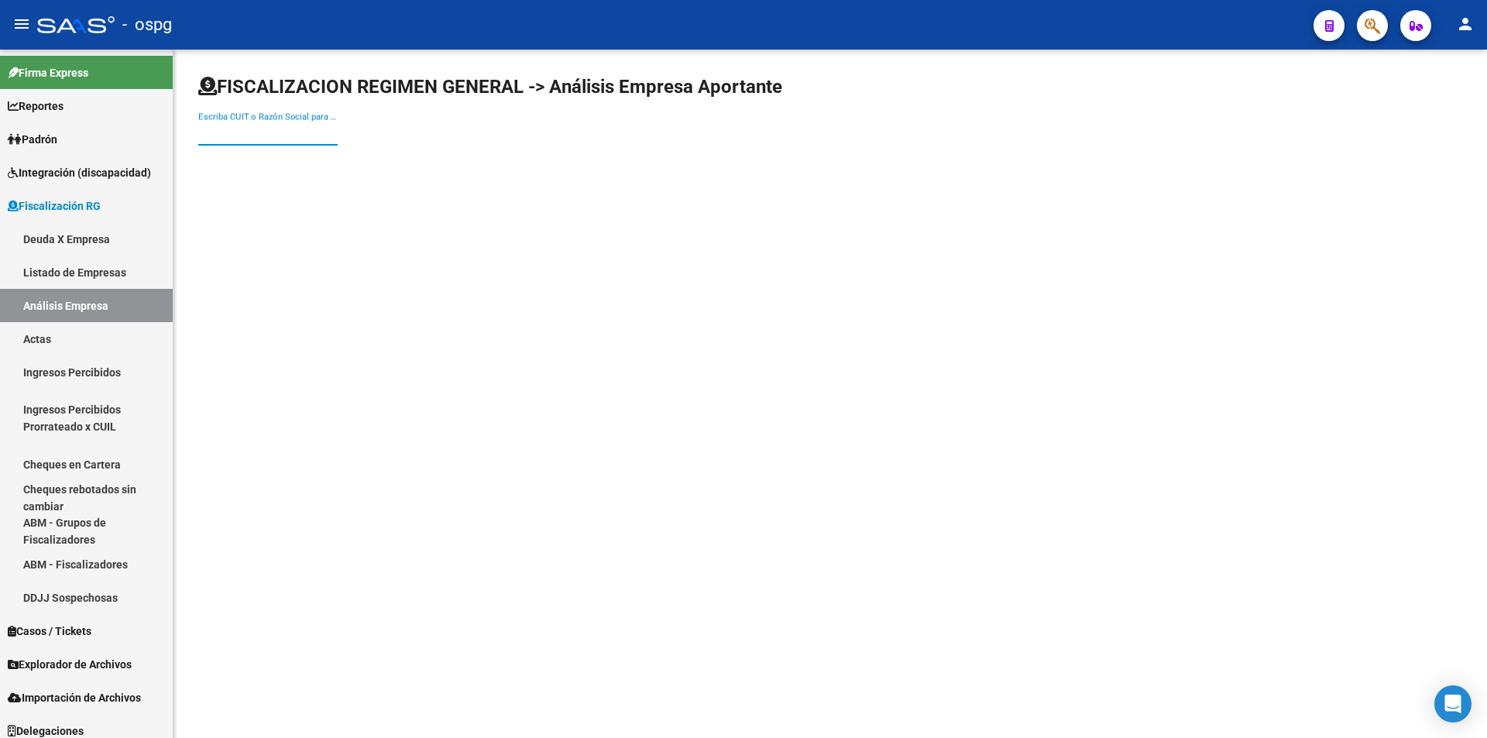
click at [242, 135] on input "Escriba CUIT o Razón Social para buscar" at bounding box center [267, 133] width 139 height 14
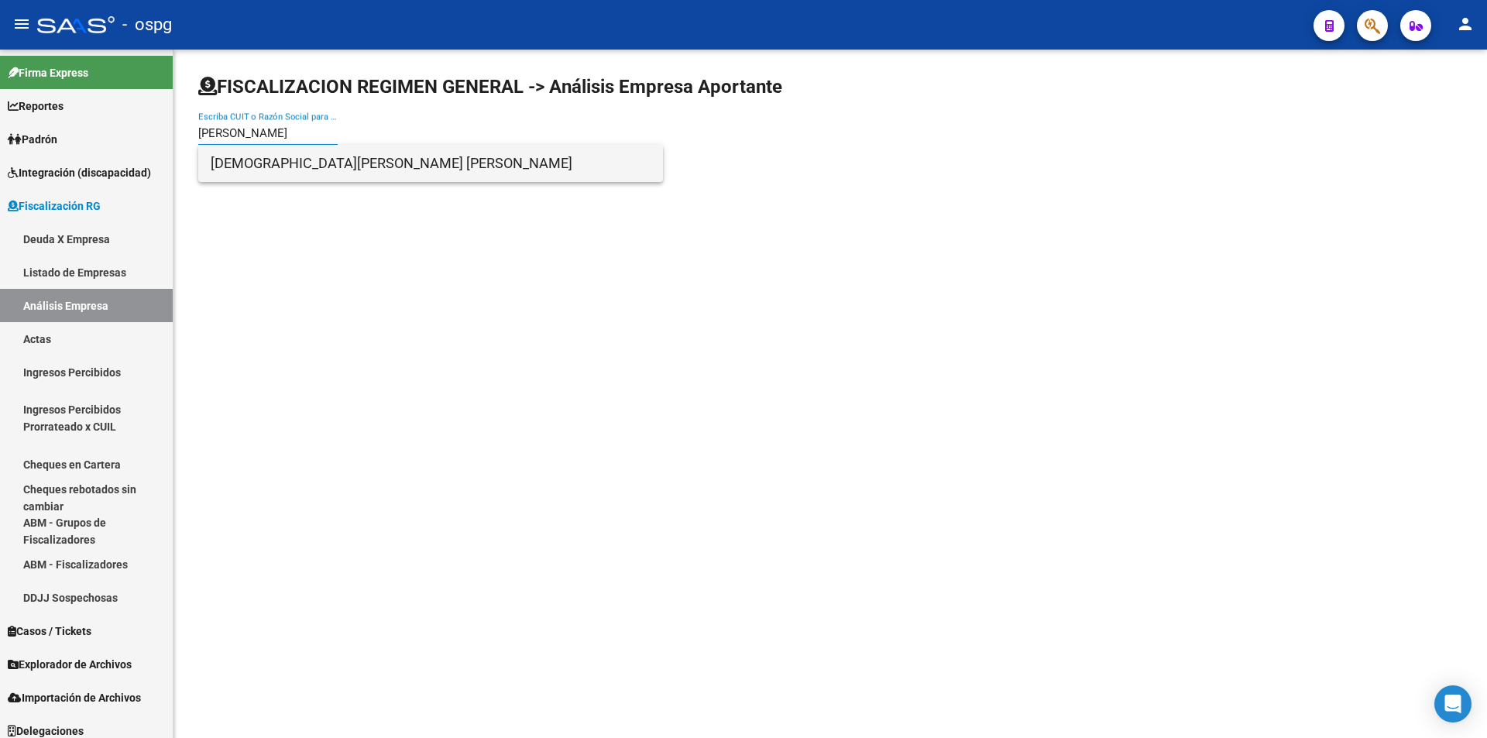
type input "[PERSON_NAME]"
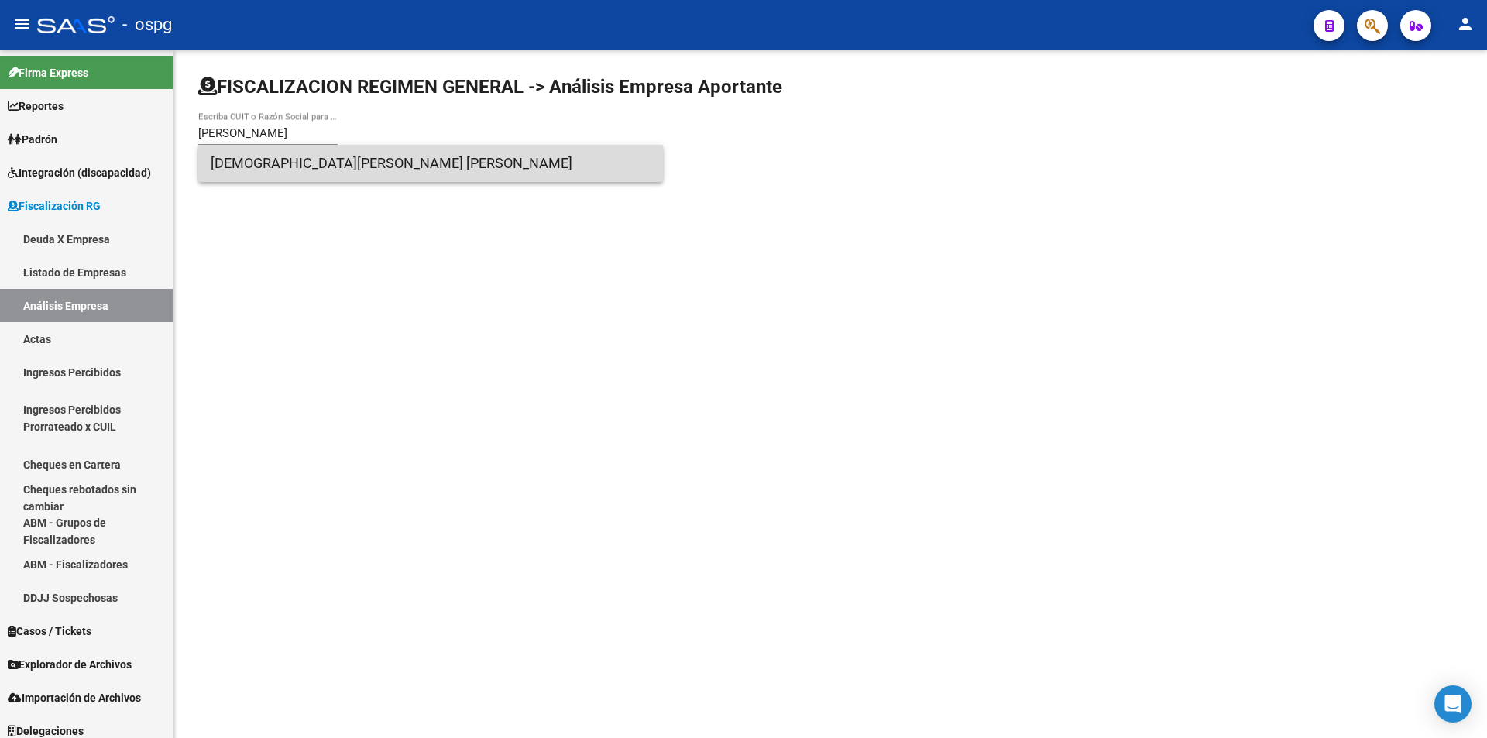
click at [254, 166] on span "[DEMOGRAPHIC_DATA][PERSON_NAME] [PERSON_NAME]" at bounding box center [431, 163] width 440 height 37
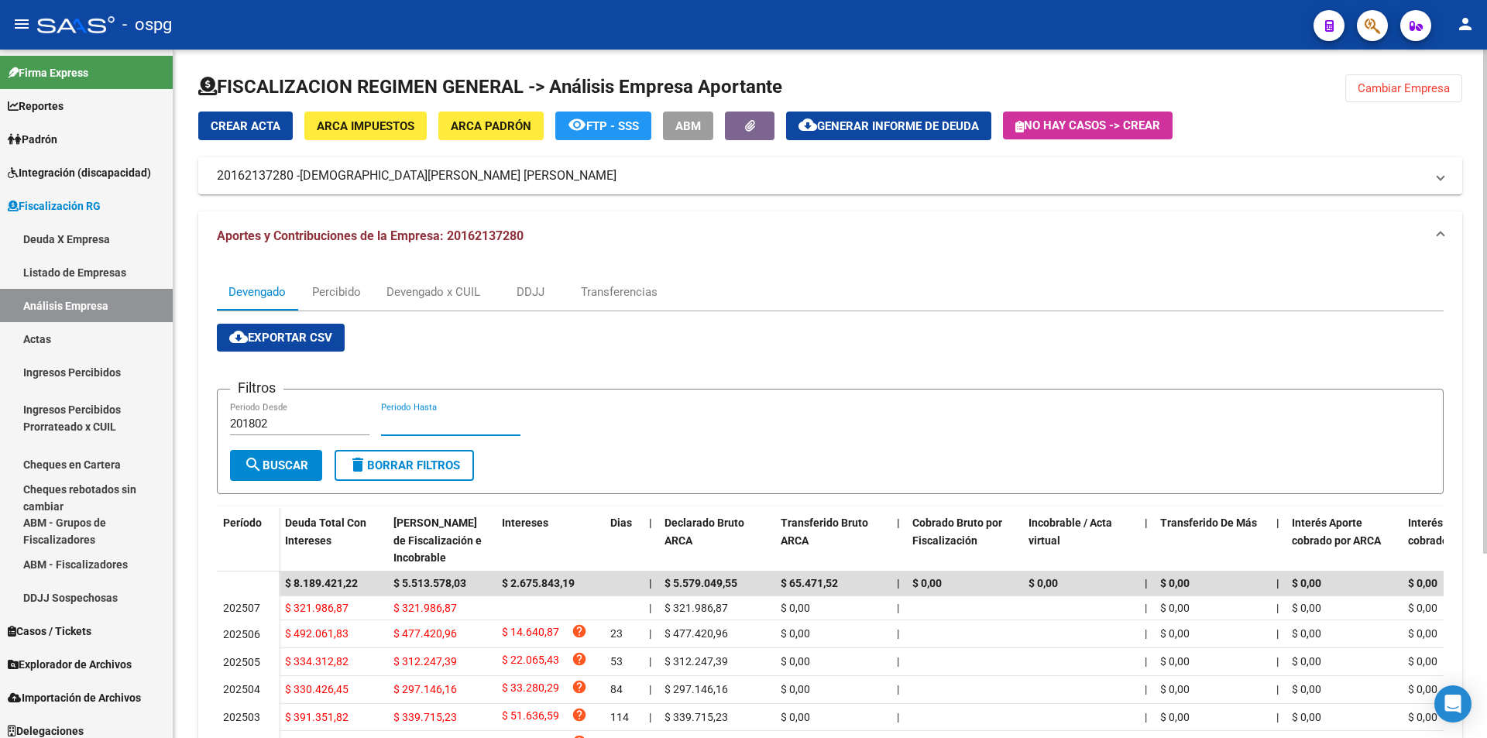
click at [411, 421] on input "Periodo Hasta" at bounding box center [450, 424] width 139 height 14
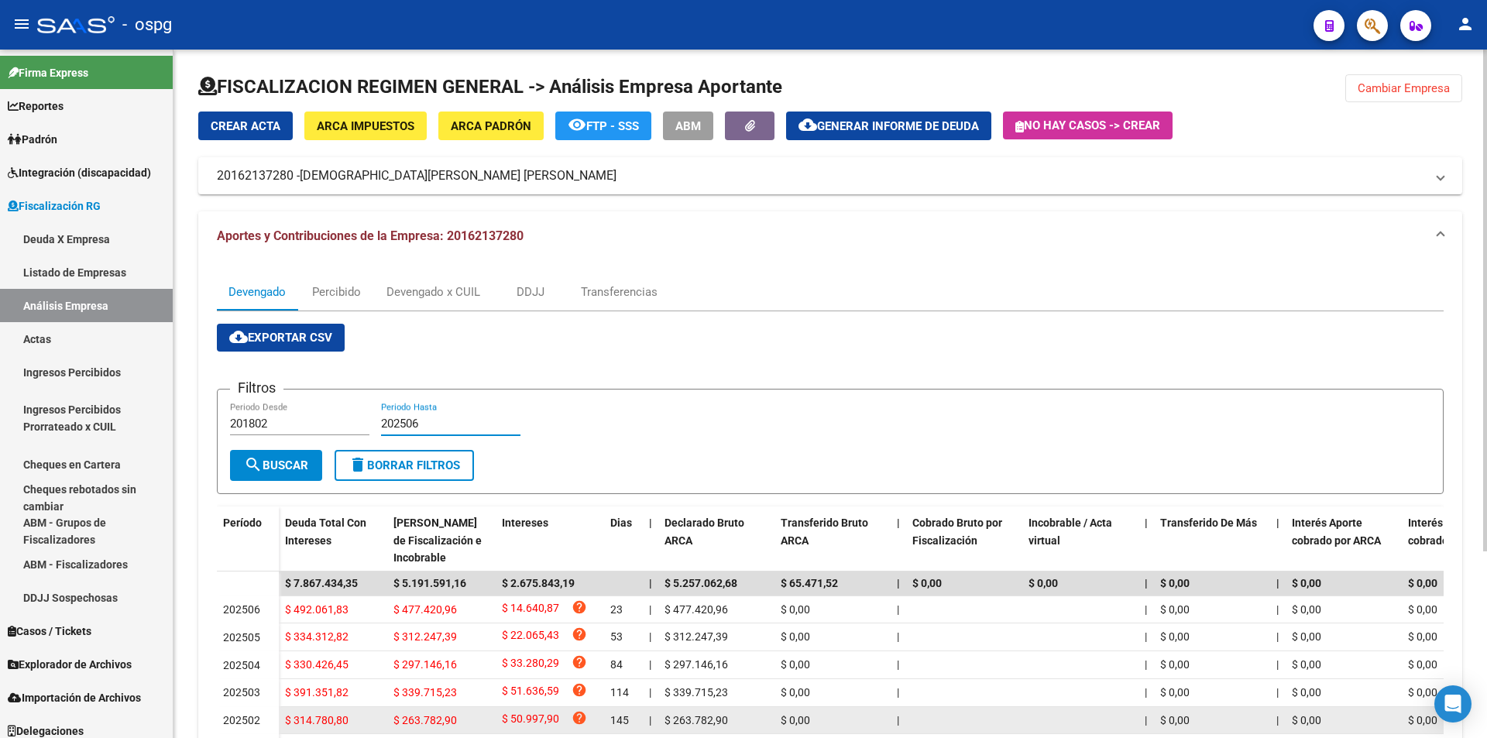
type input "202506"
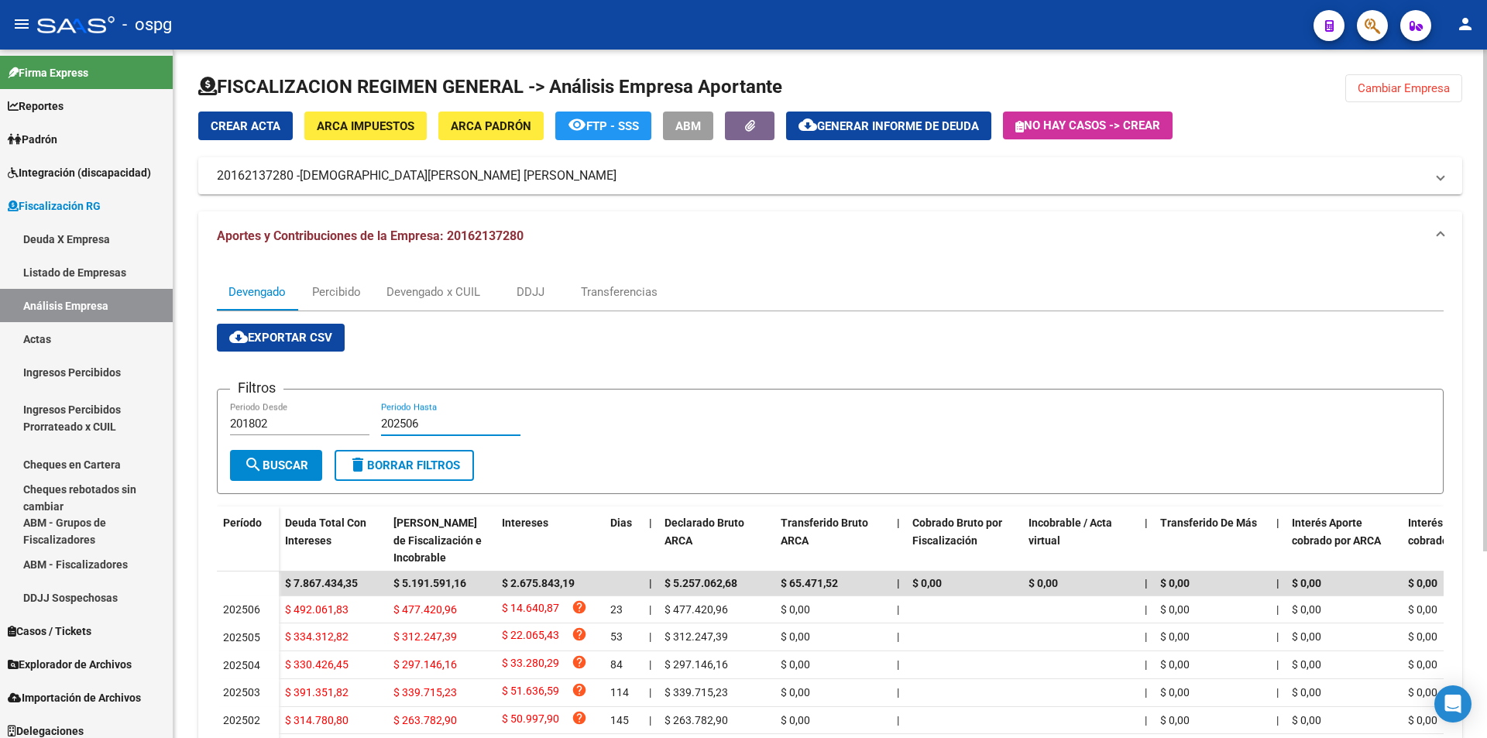
click at [1411, 91] on span "Cambiar Empresa" at bounding box center [1404, 88] width 92 height 14
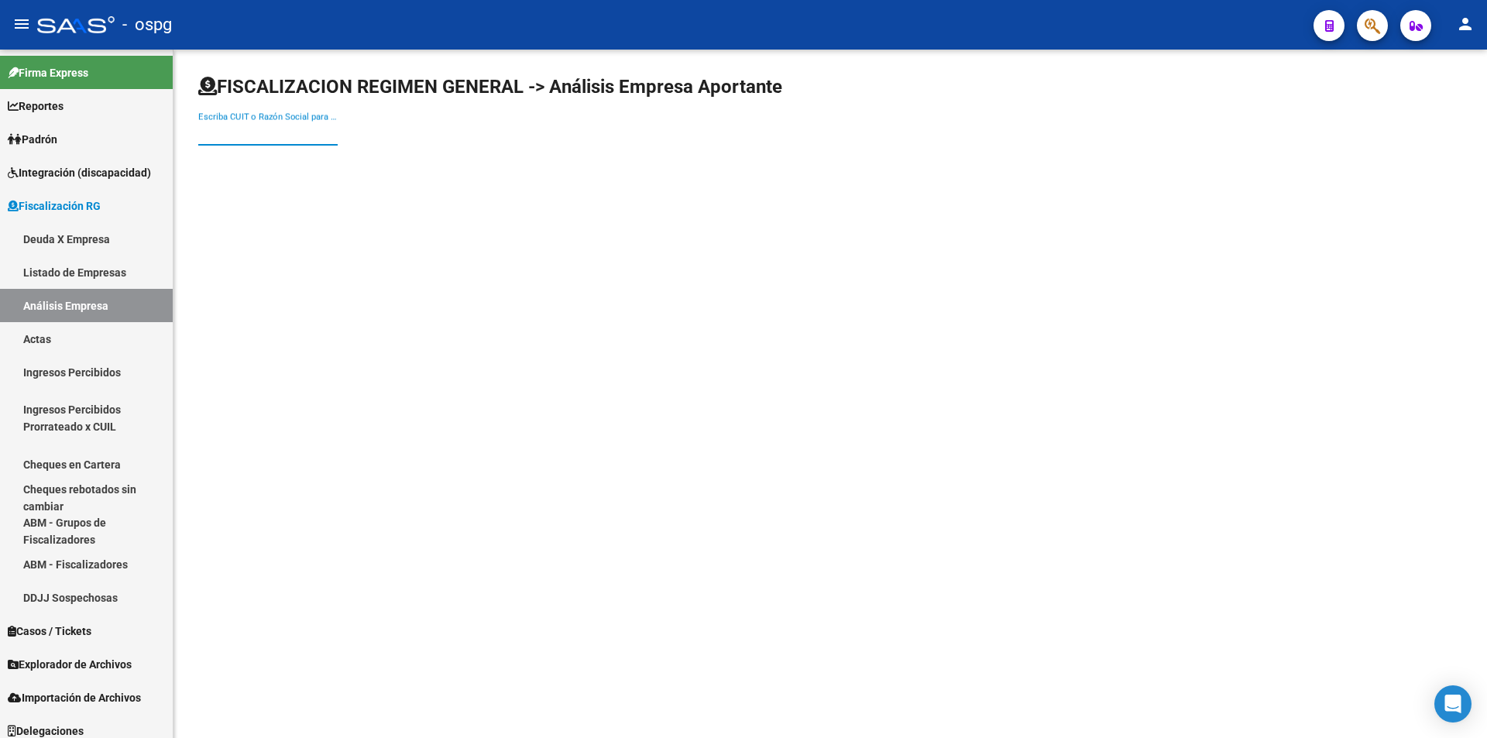
paste input "30660361959"
type input "30660361959"
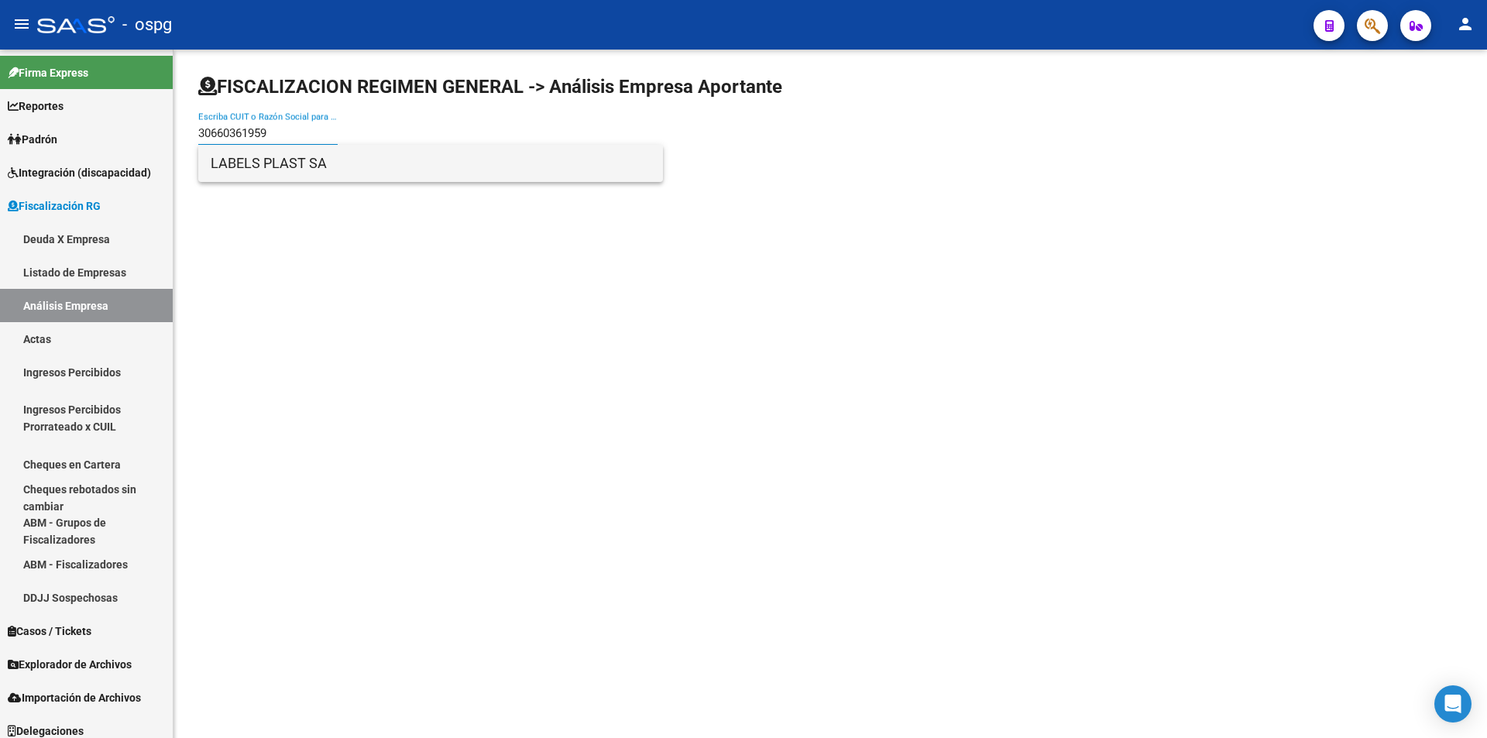
click at [256, 177] on span "LABELS PLAST SA" at bounding box center [431, 163] width 440 height 37
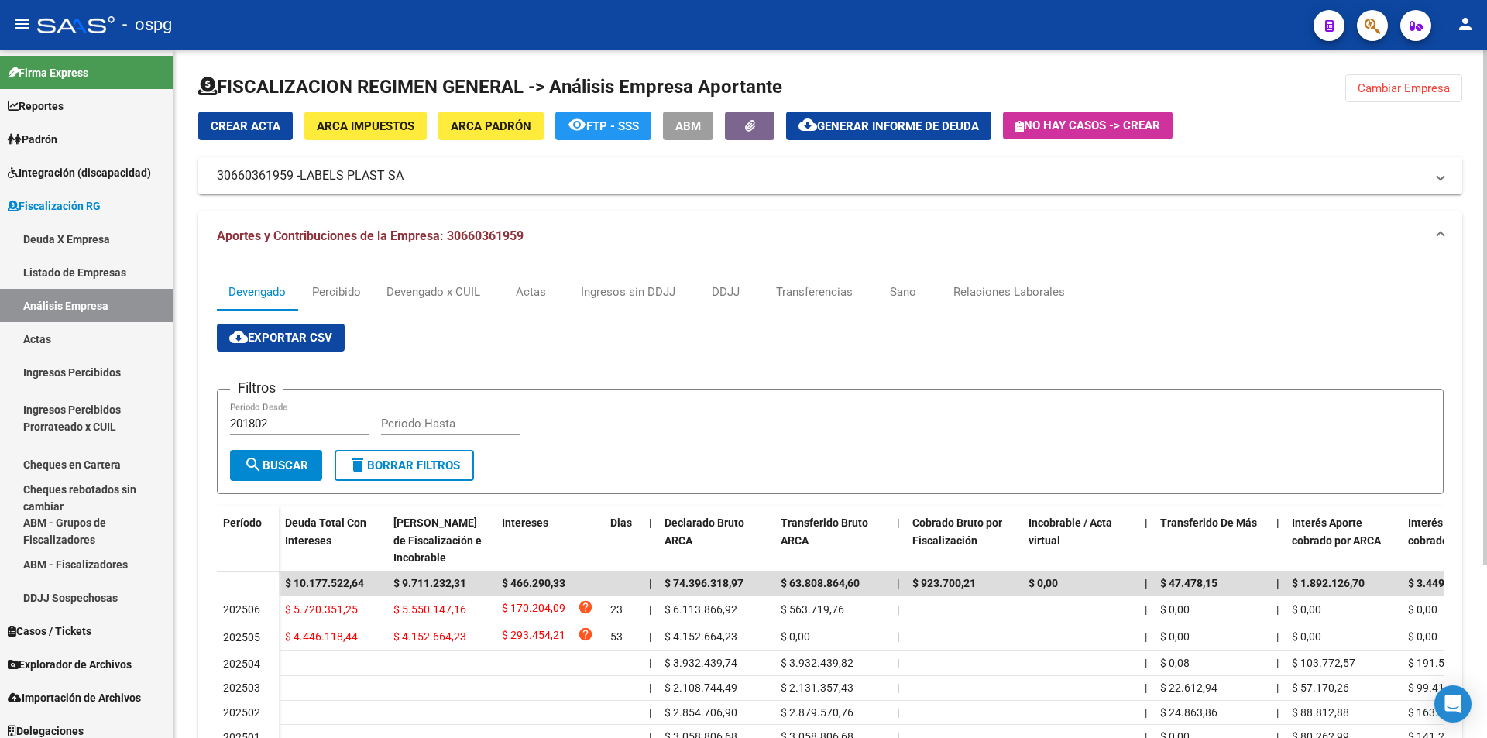
click at [1397, 77] on button "Cambiar Empresa" at bounding box center [1404, 88] width 117 height 28
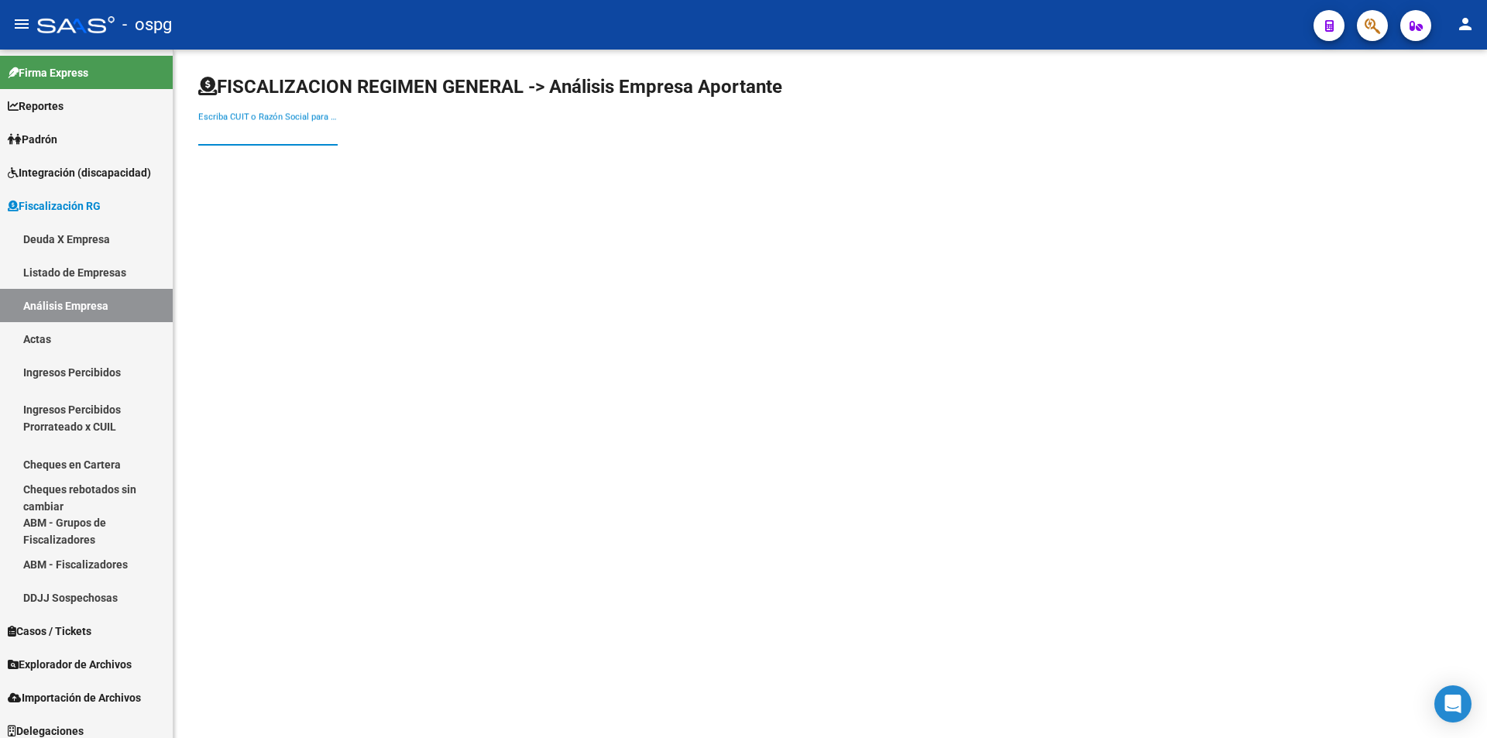
paste input "30584736816"
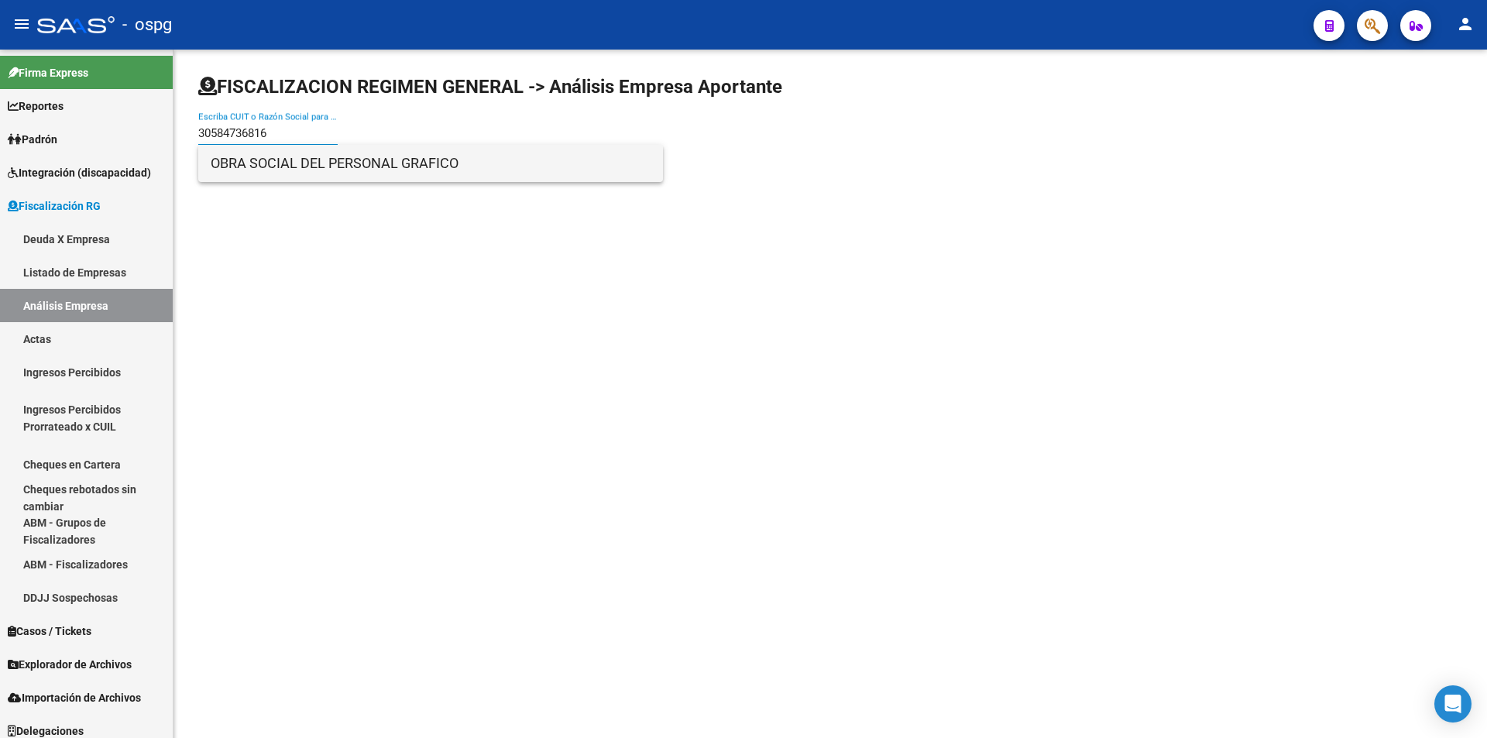
type input "30584736816"
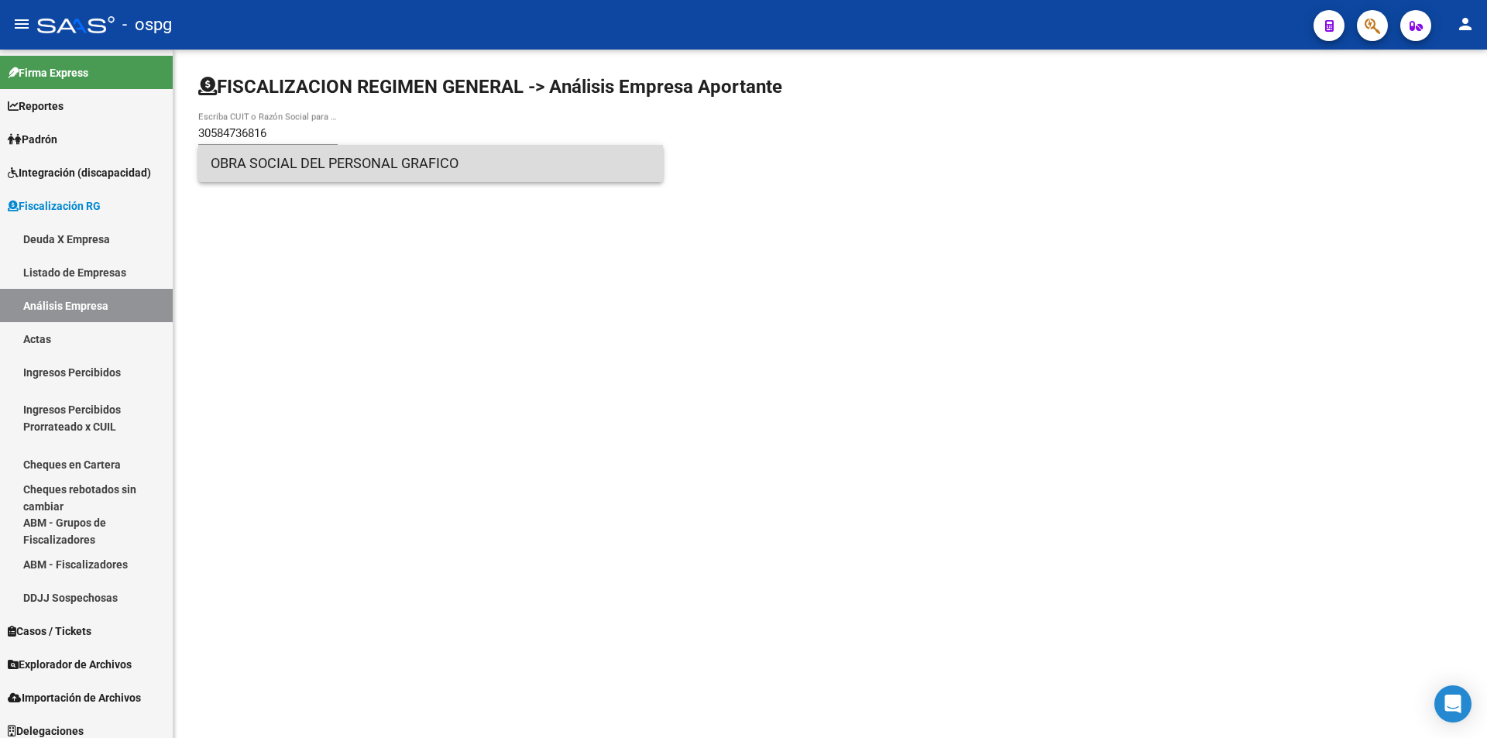
click at [422, 170] on span "OBRA SOCIAL DEL PERSONAL GRAFICO" at bounding box center [431, 163] width 440 height 37
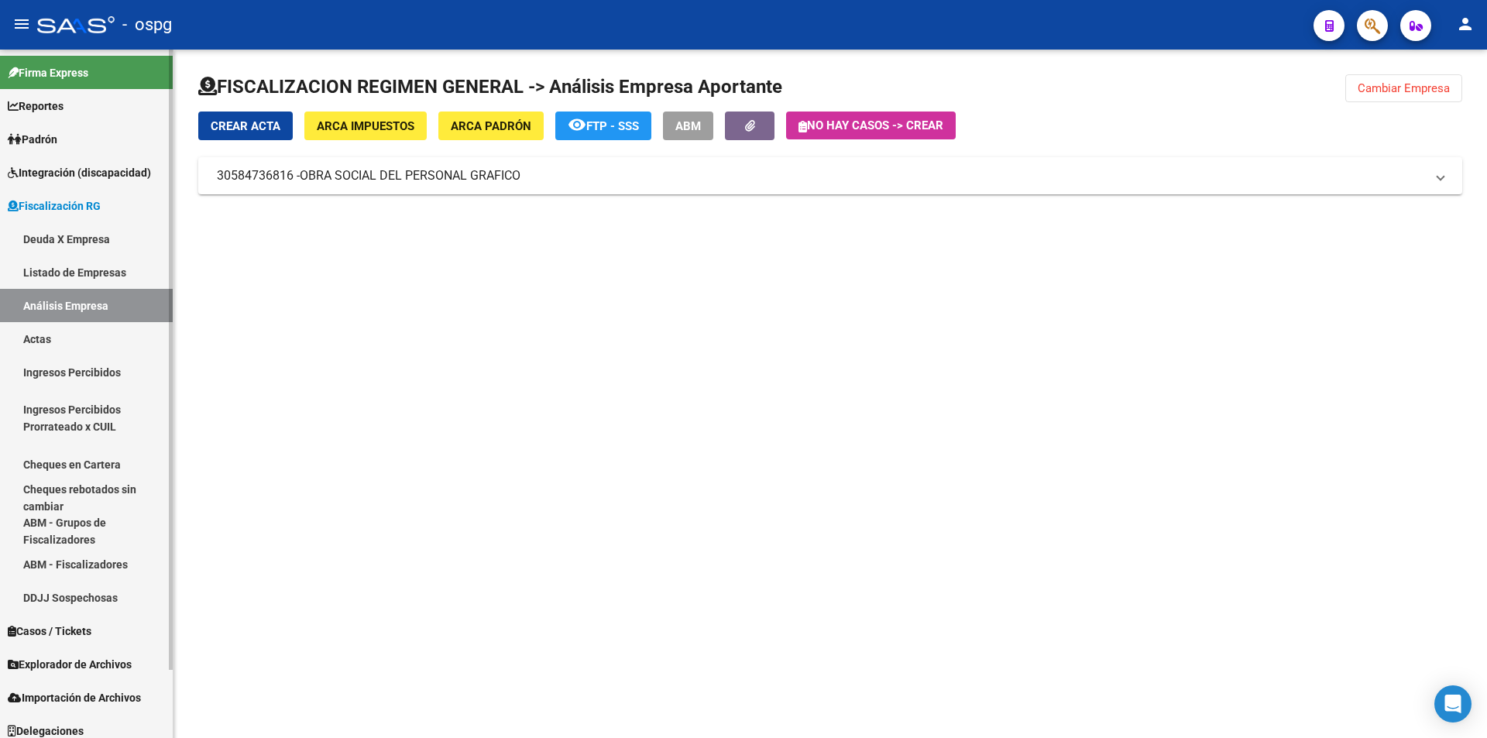
click at [100, 306] on link "Análisis Empresa" at bounding box center [86, 305] width 173 height 33
click at [404, 174] on span "OBRA SOCIAL DEL PERSONAL GRAFICO" at bounding box center [410, 175] width 221 height 17
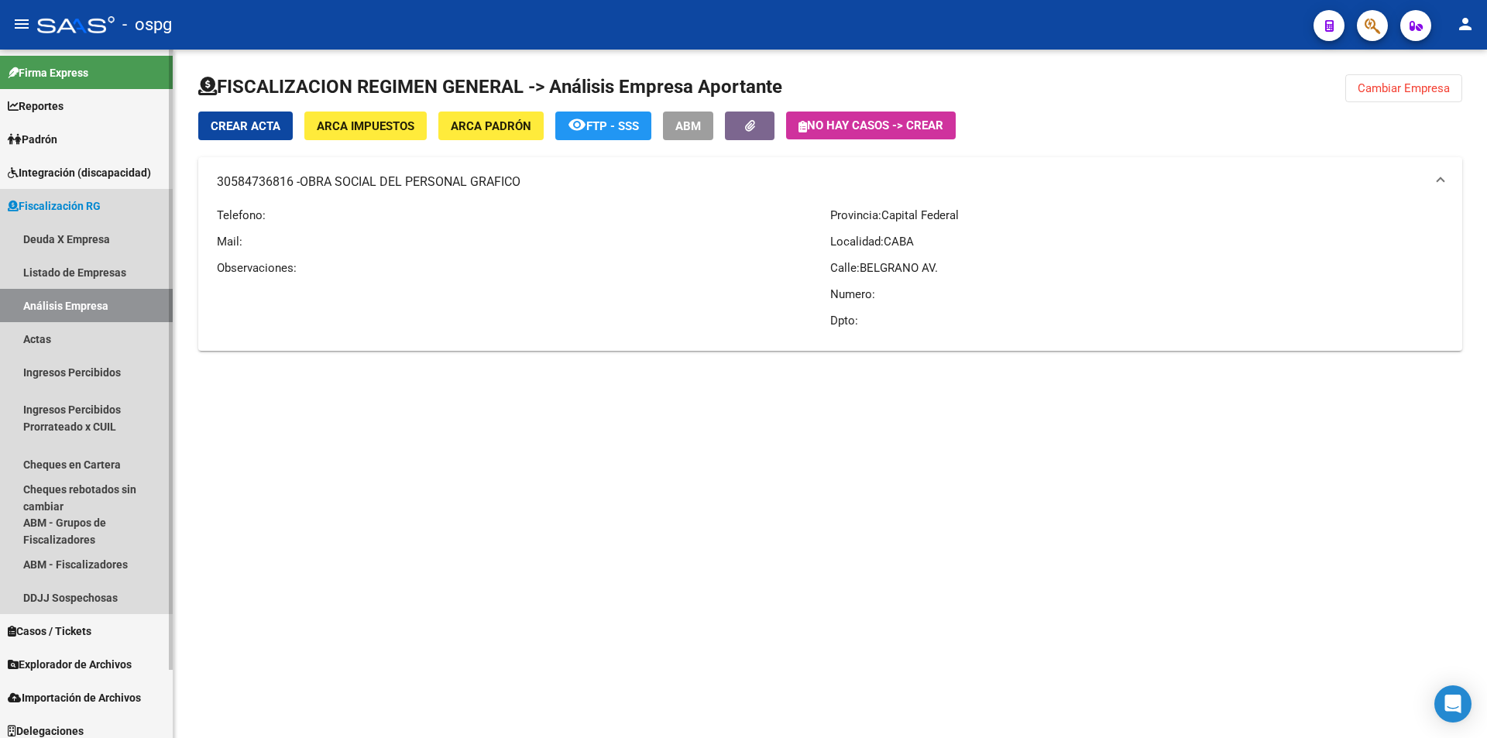
click at [69, 308] on link "Análisis Empresa" at bounding box center [86, 305] width 173 height 33
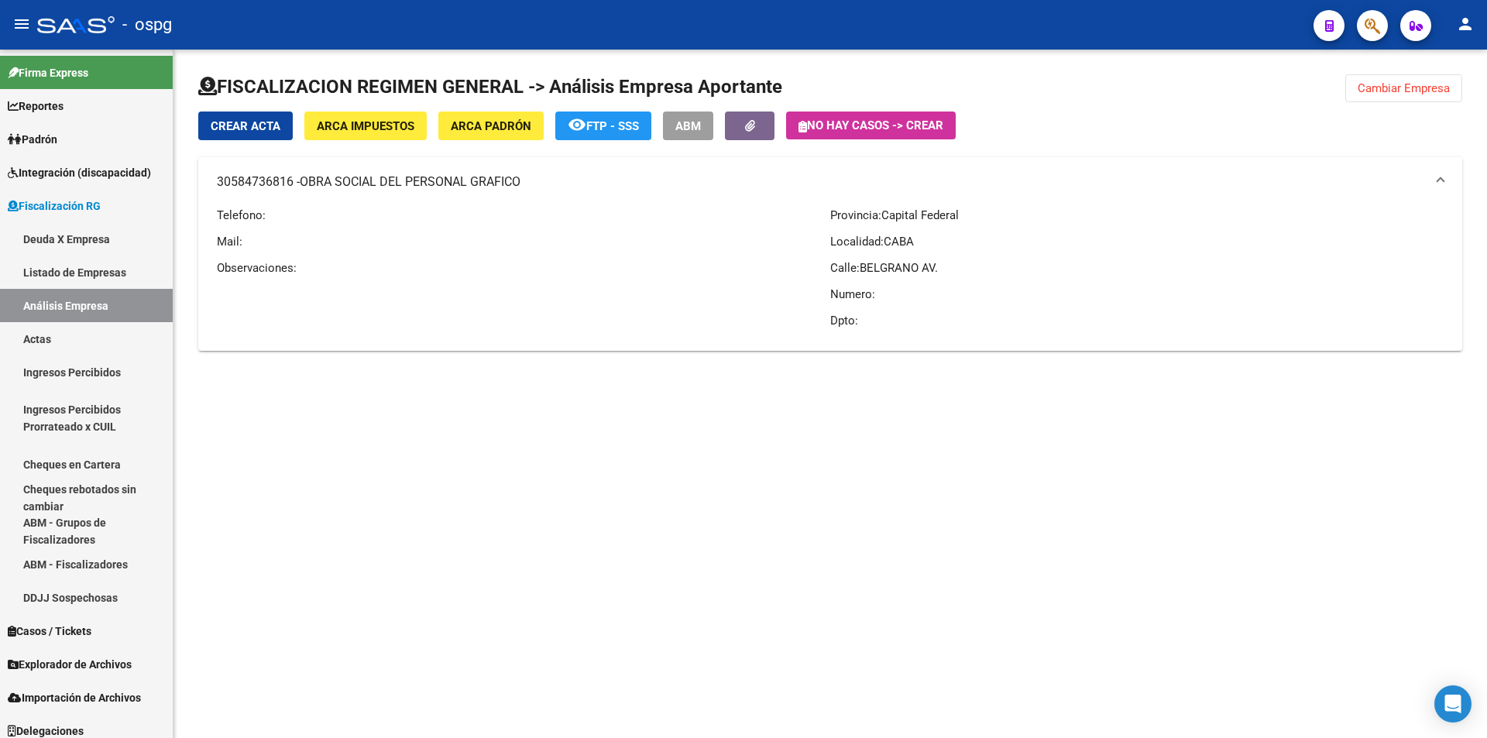
drag, startPoint x: 939, startPoint y: 522, endPoint x: 927, endPoint y: 525, distance: 12.8
click at [938, 522] on mat-sidenav-content "FISCALIZACION REGIMEN GENERAL -> Análisis Empresa Aportante Cambiar Empresa Cre…" at bounding box center [831, 394] width 1314 height 689
click at [1418, 84] on span "Cambiar Empresa" at bounding box center [1404, 88] width 92 height 14
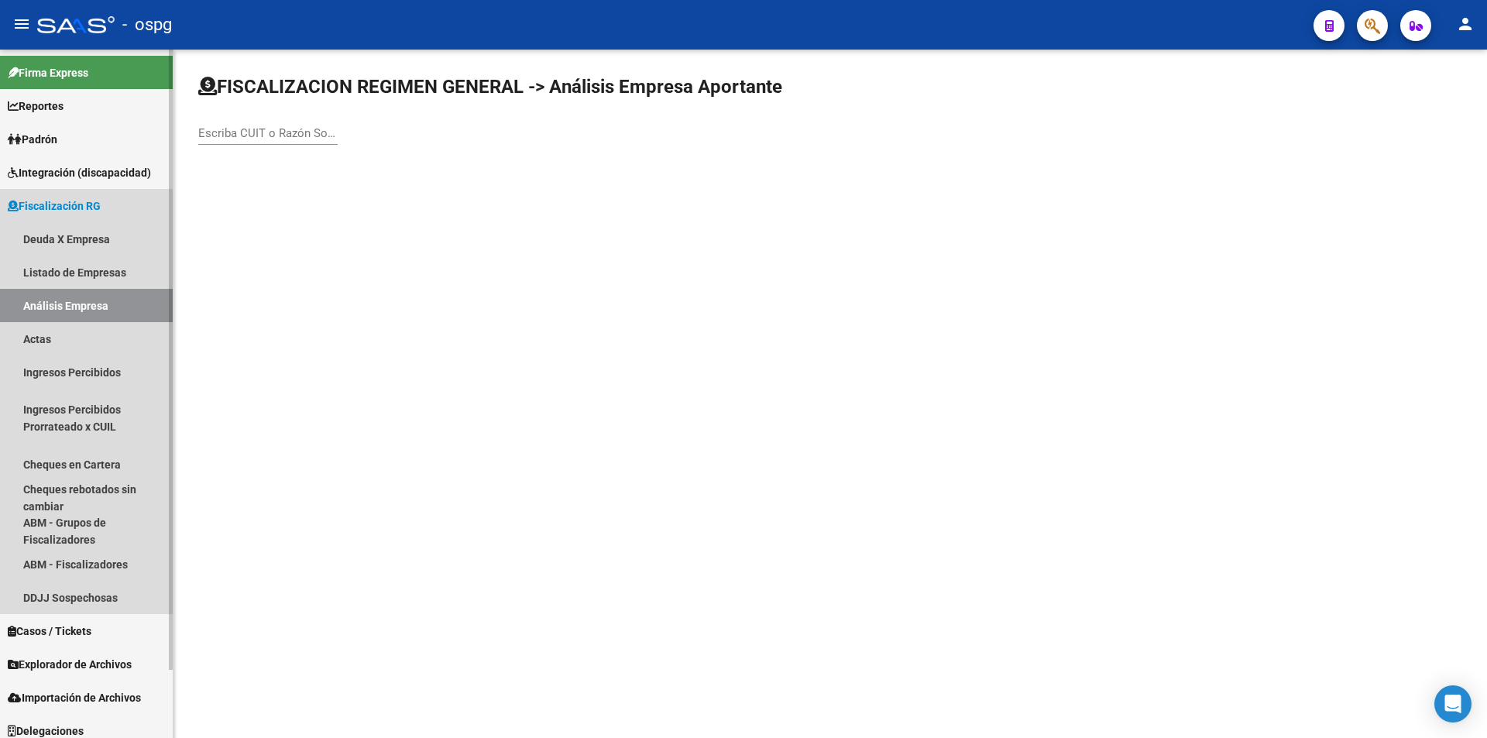
drag, startPoint x: 86, startPoint y: 310, endPoint x: 223, endPoint y: 175, distance: 192.3
click at [88, 309] on link "Análisis Empresa" at bounding box center [86, 305] width 173 height 33
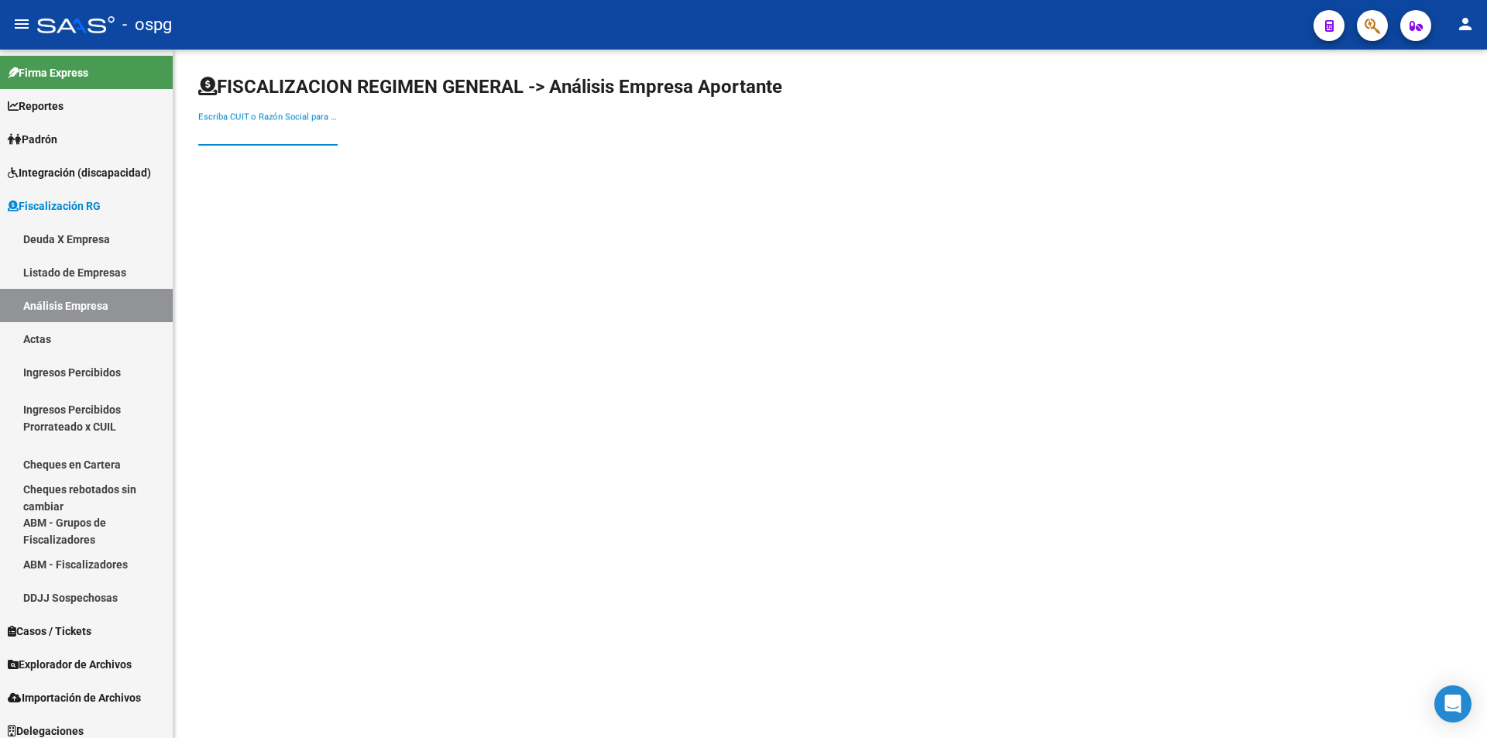
click at [263, 131] on input "Escriba CUIT o Razón Social para buscar" at bounding box center [267, 133] width 139 height 14
type input "DELTA"
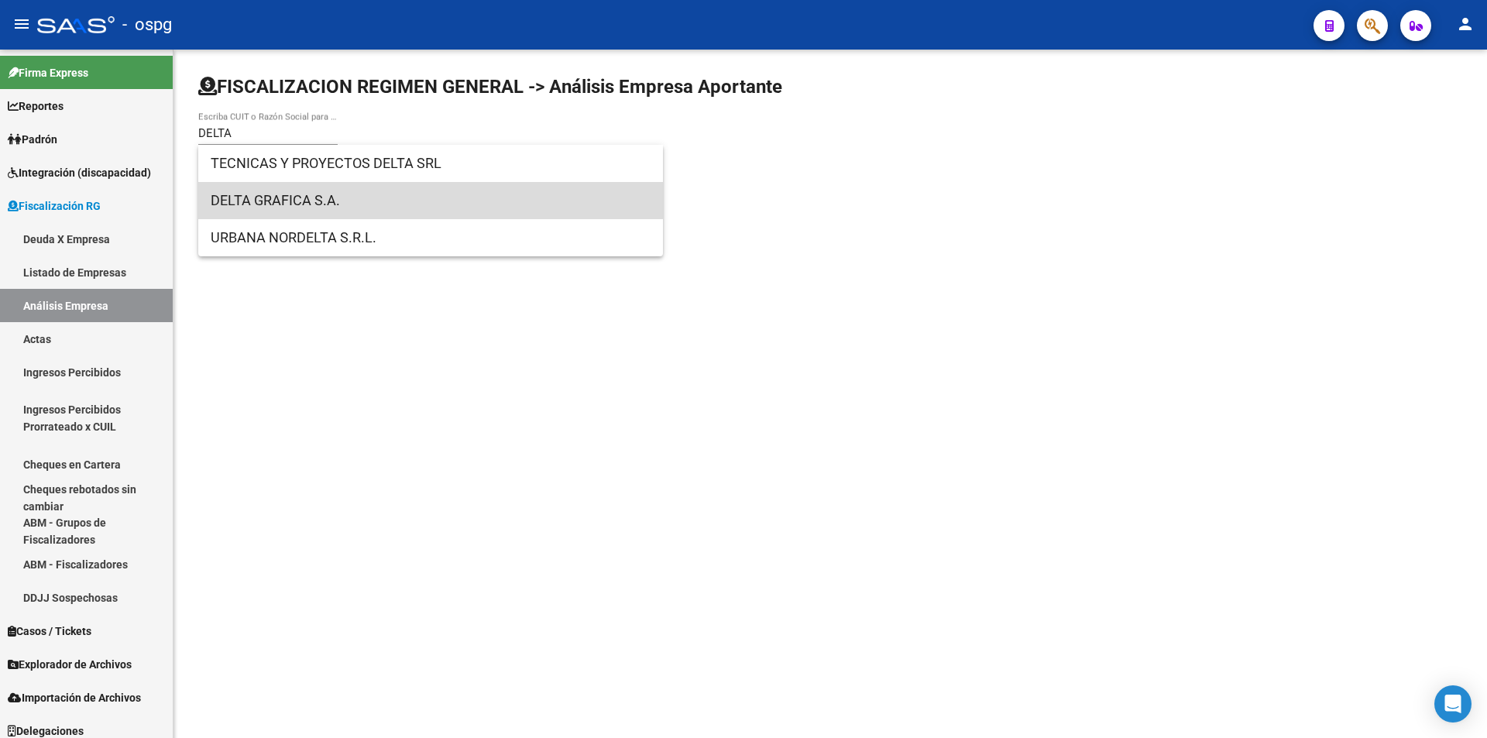
click at [278, 194] on span "DELTA GRAFICA S.A." at bounding box center [431, 200] width 440 height 37
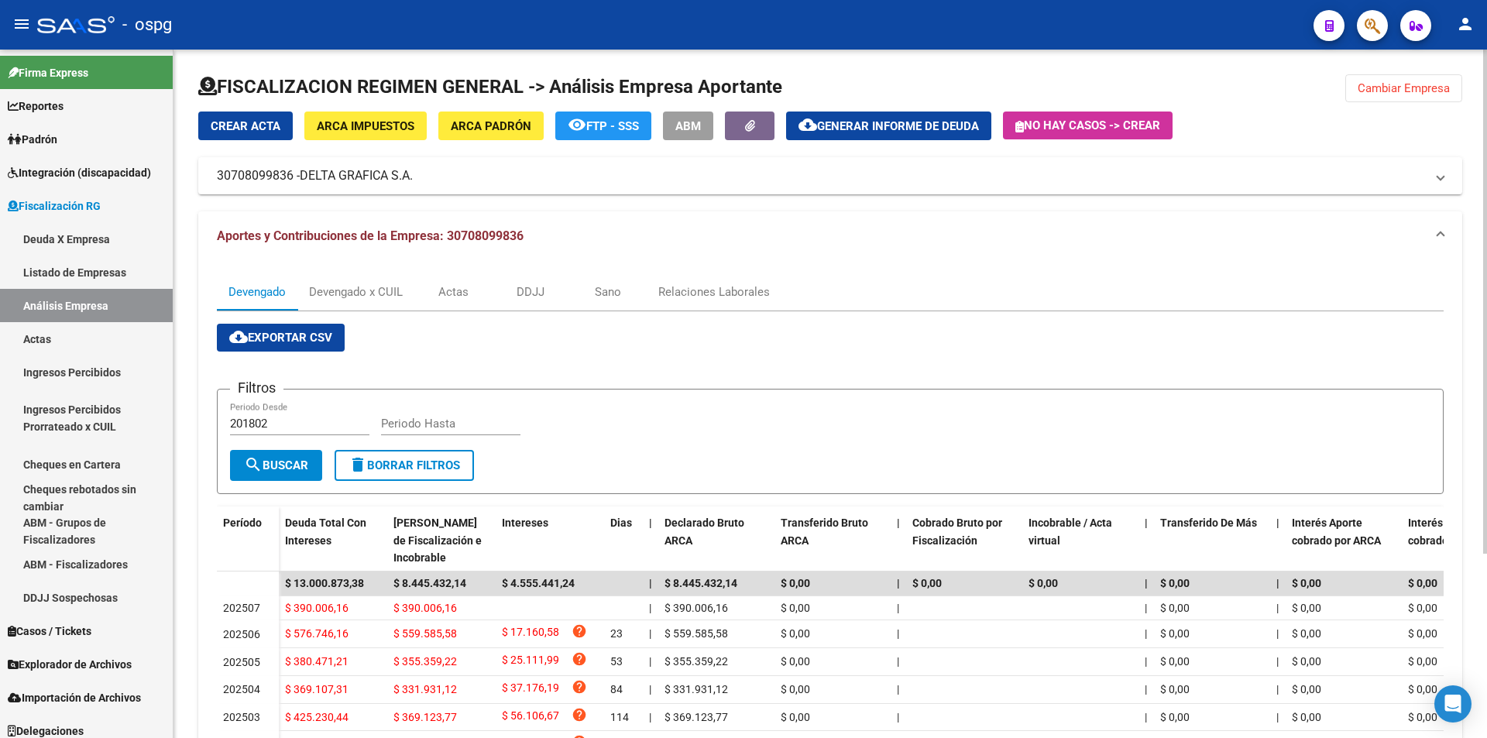
click at [291, 427] on input "201802" at bounding box center [299, 424] width 139 height 14
type input "202505"
click at [401, 424] on input "Periodo Hasta" at bounding box center [450, 424] width 139 height 14
type input "202506"
click at [277, 469] on span "search Buscar" at bounding box center [276, 466] width 64 height 14
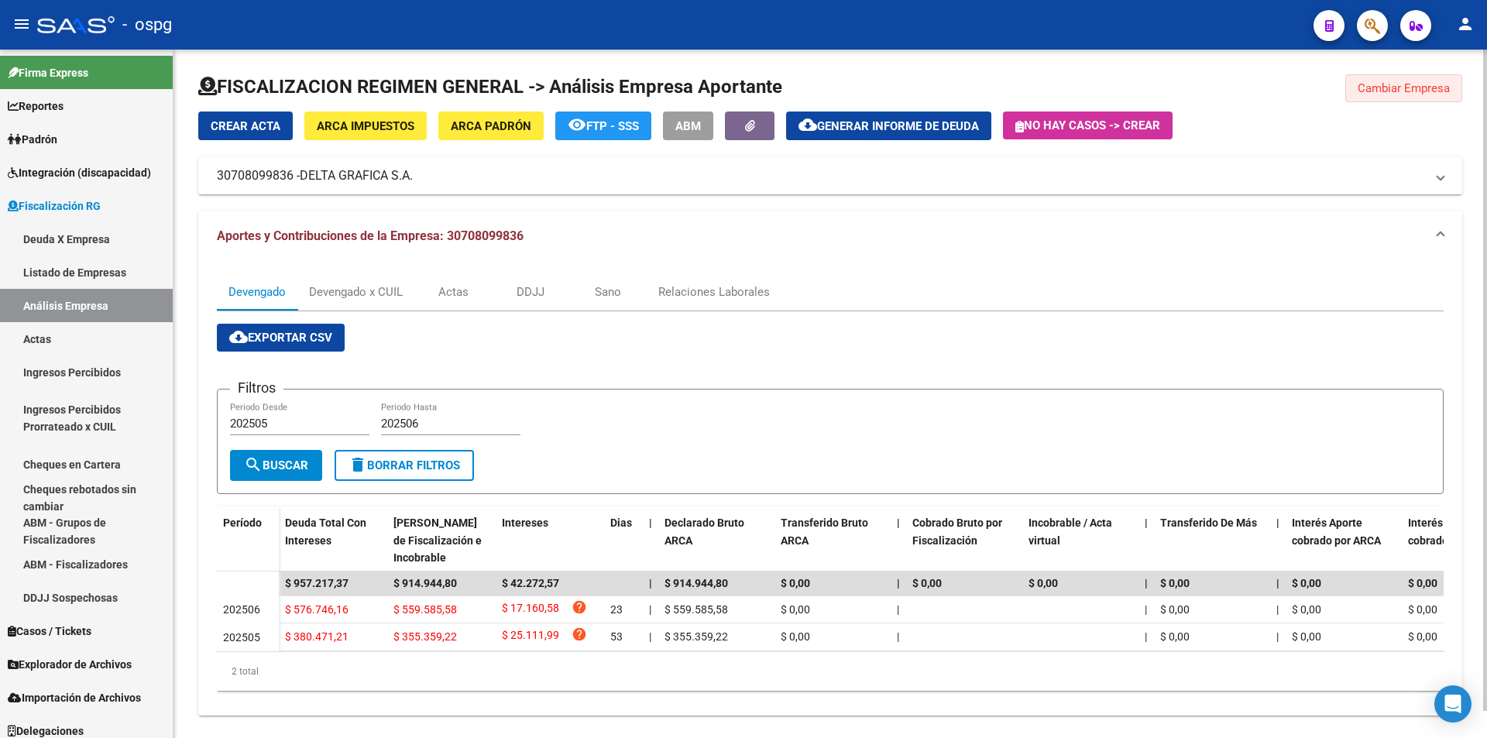
click at [1410, 96] on button "Cambiar Empresa" at bounding box center [1404, 88] width 117 height 28
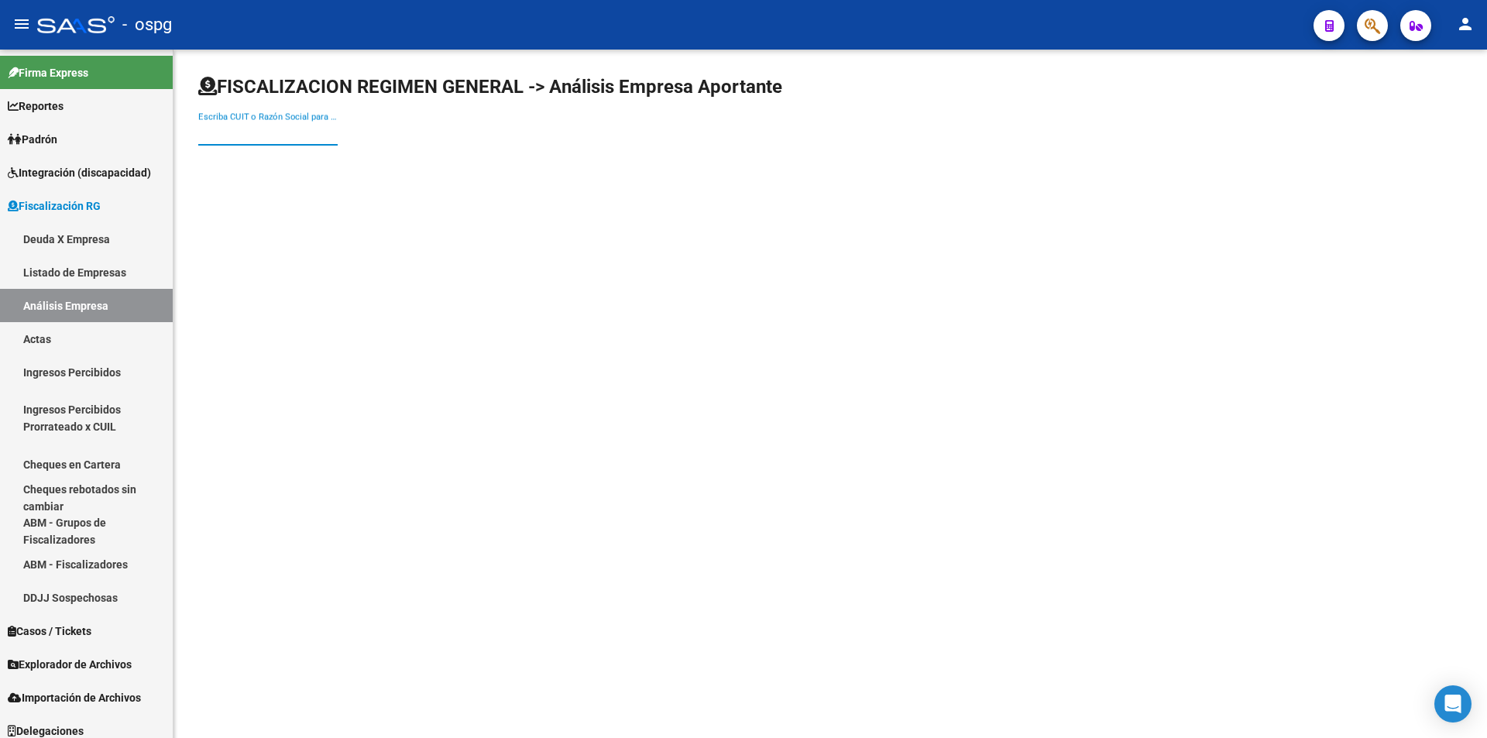
paste input "30561635753"
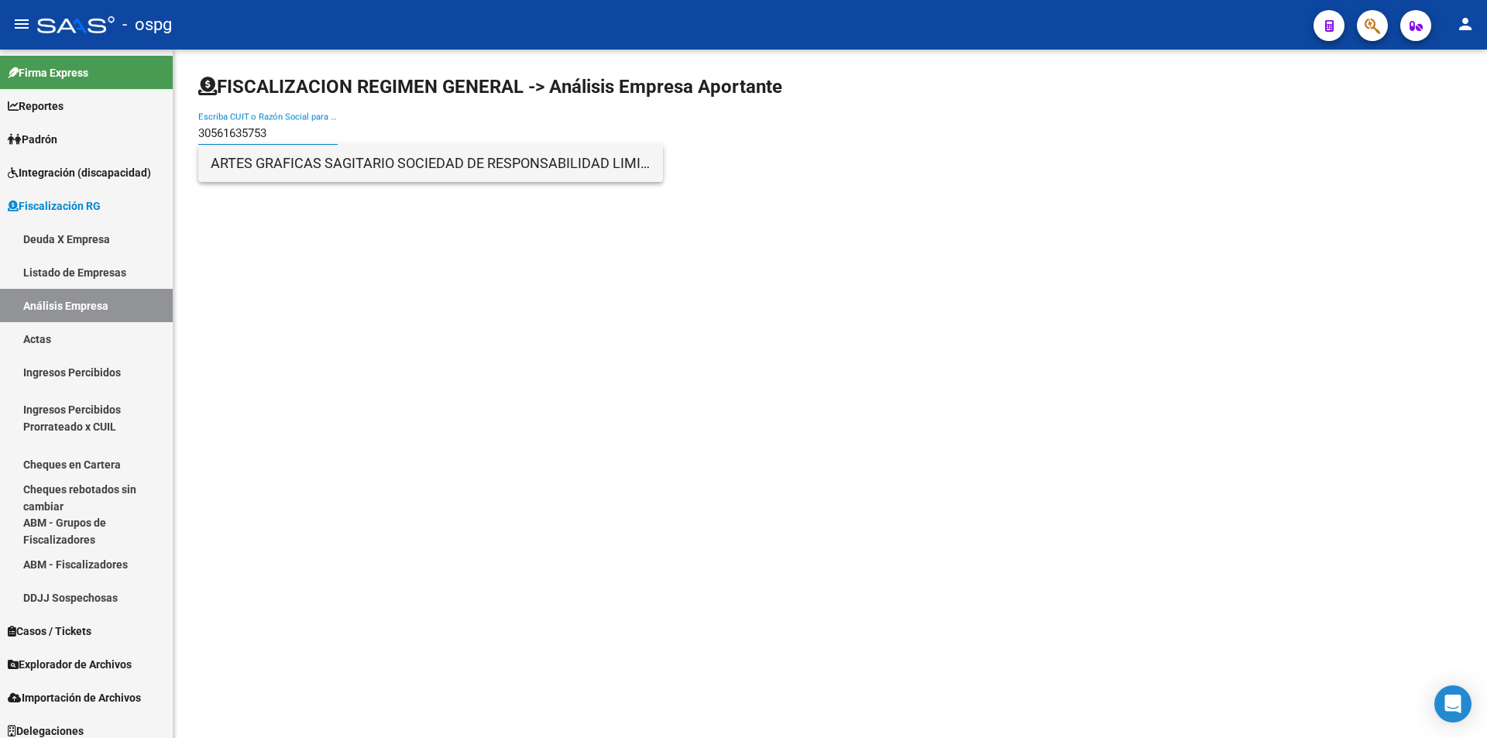
type input "30561635753"
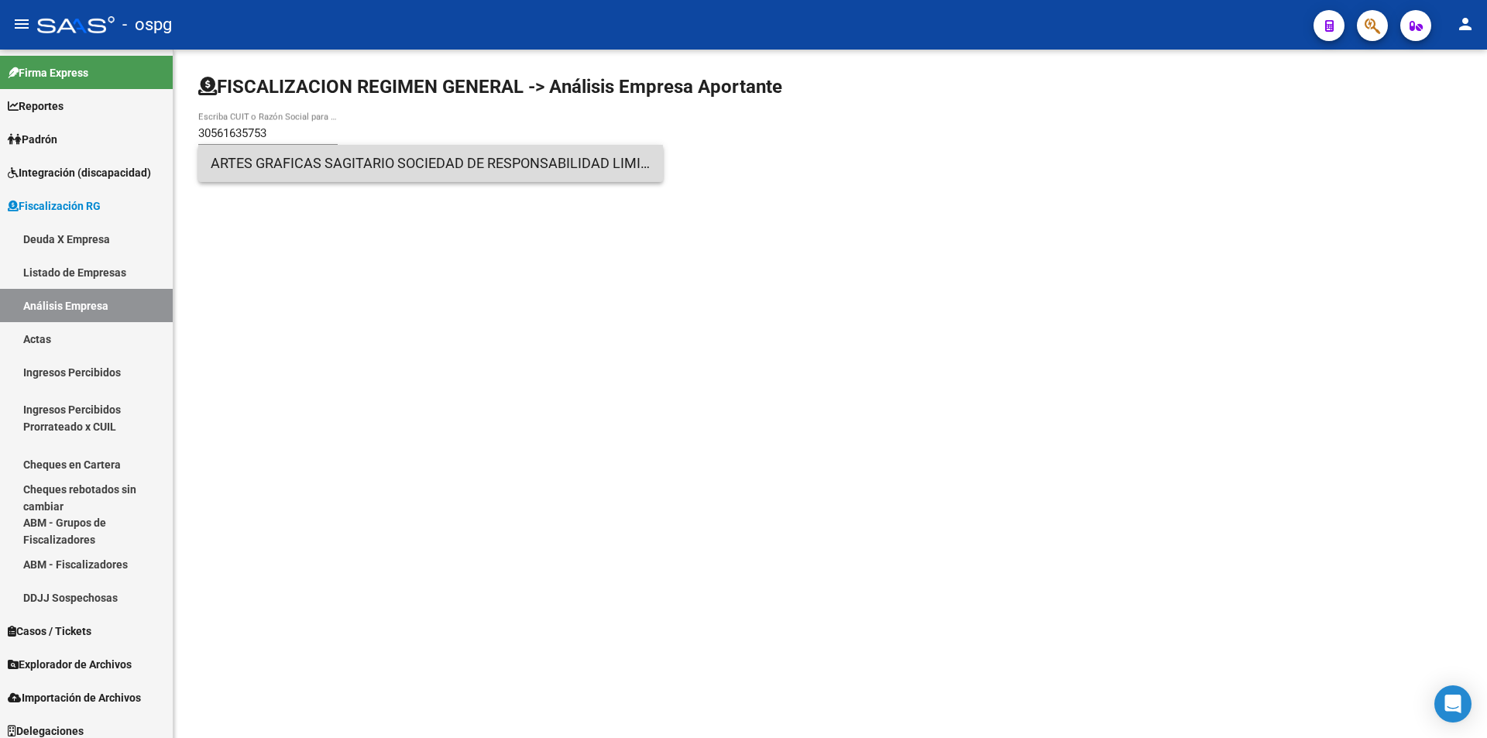
click at [318, 169] on span "ARTES GRAFICAS SAGITARIO SOCIEDAD DE RESPONSABILIDAD LIMITADA" at bounding box center [431, 163] width 440 height 37
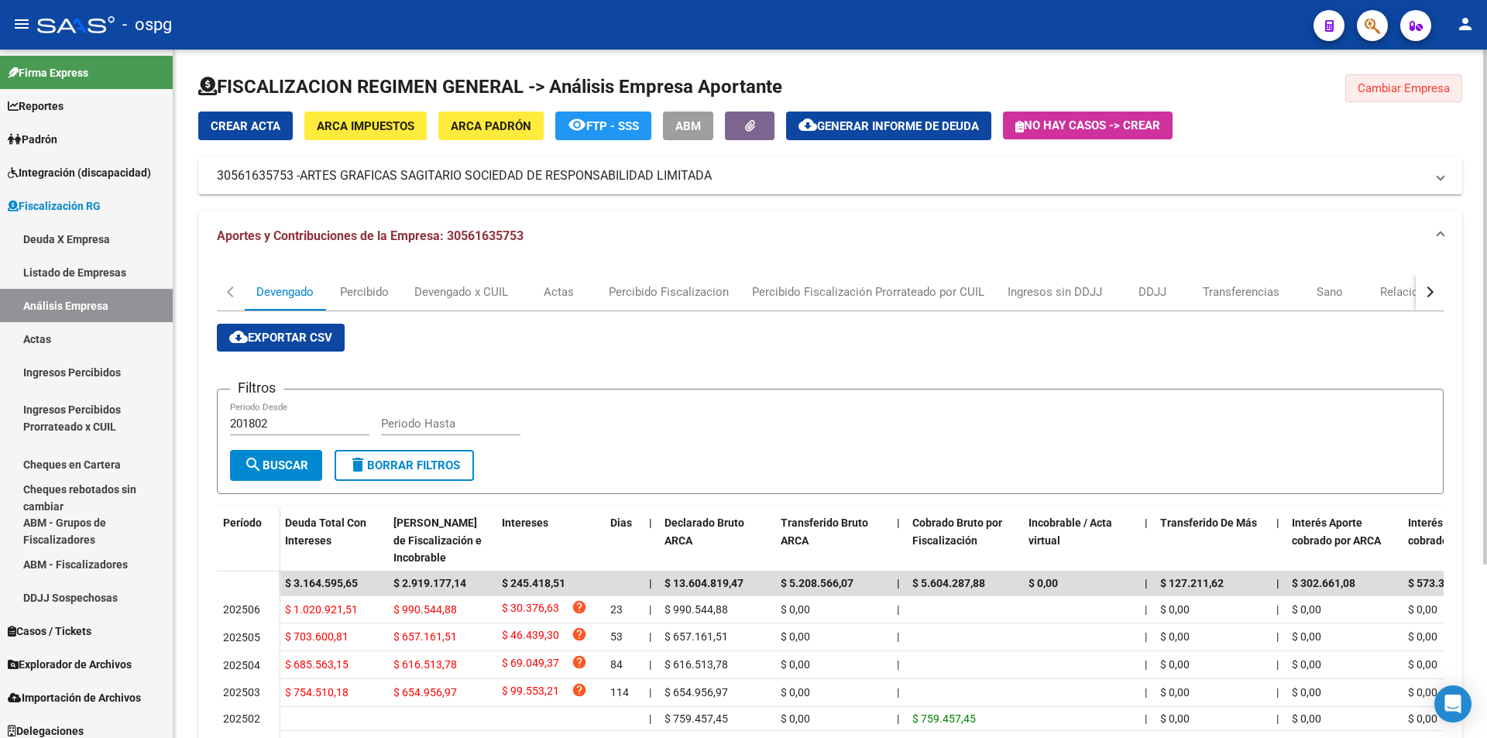
click at [1386, 94] on span "Cambiar Empresa" at bounding box center [1404, 88] width 92 height 14
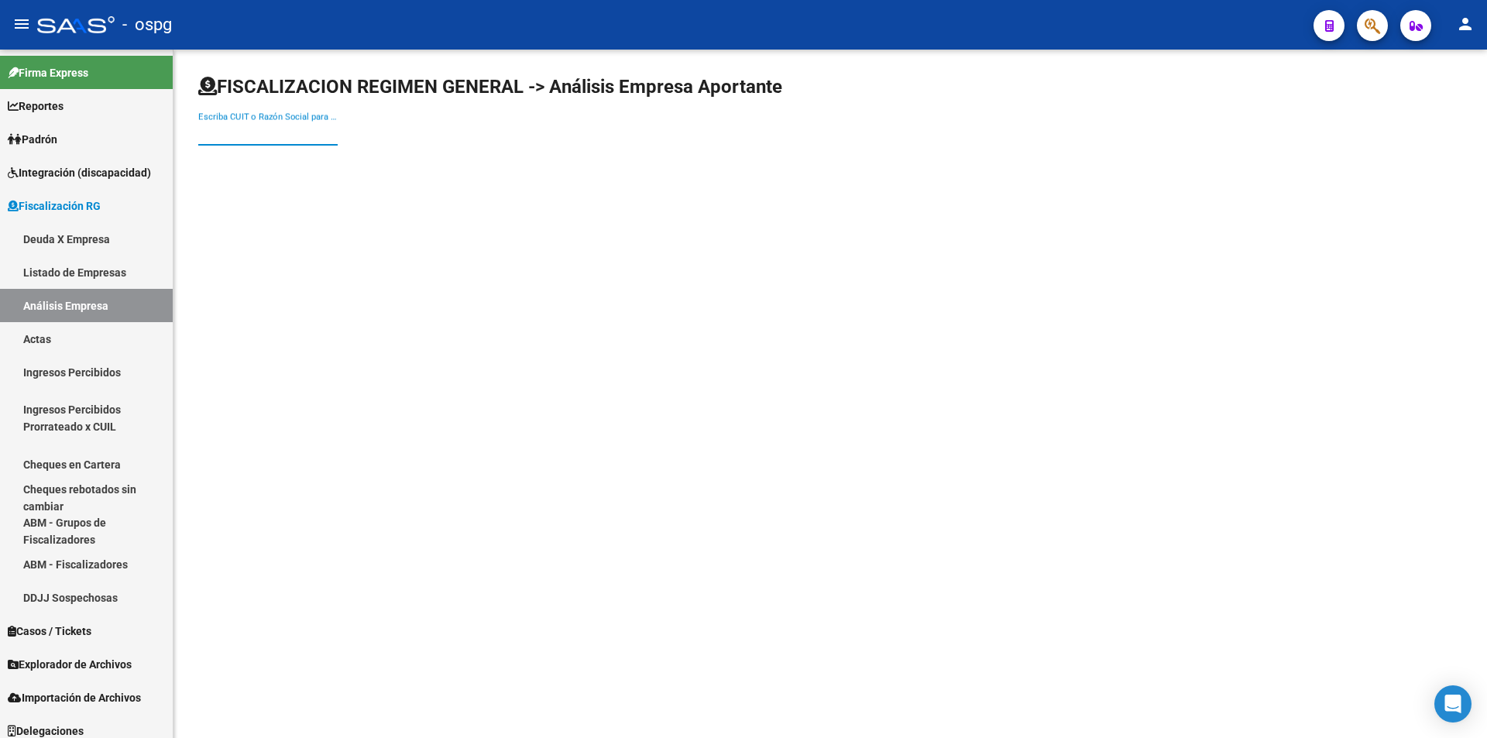
paste input "30644518953"
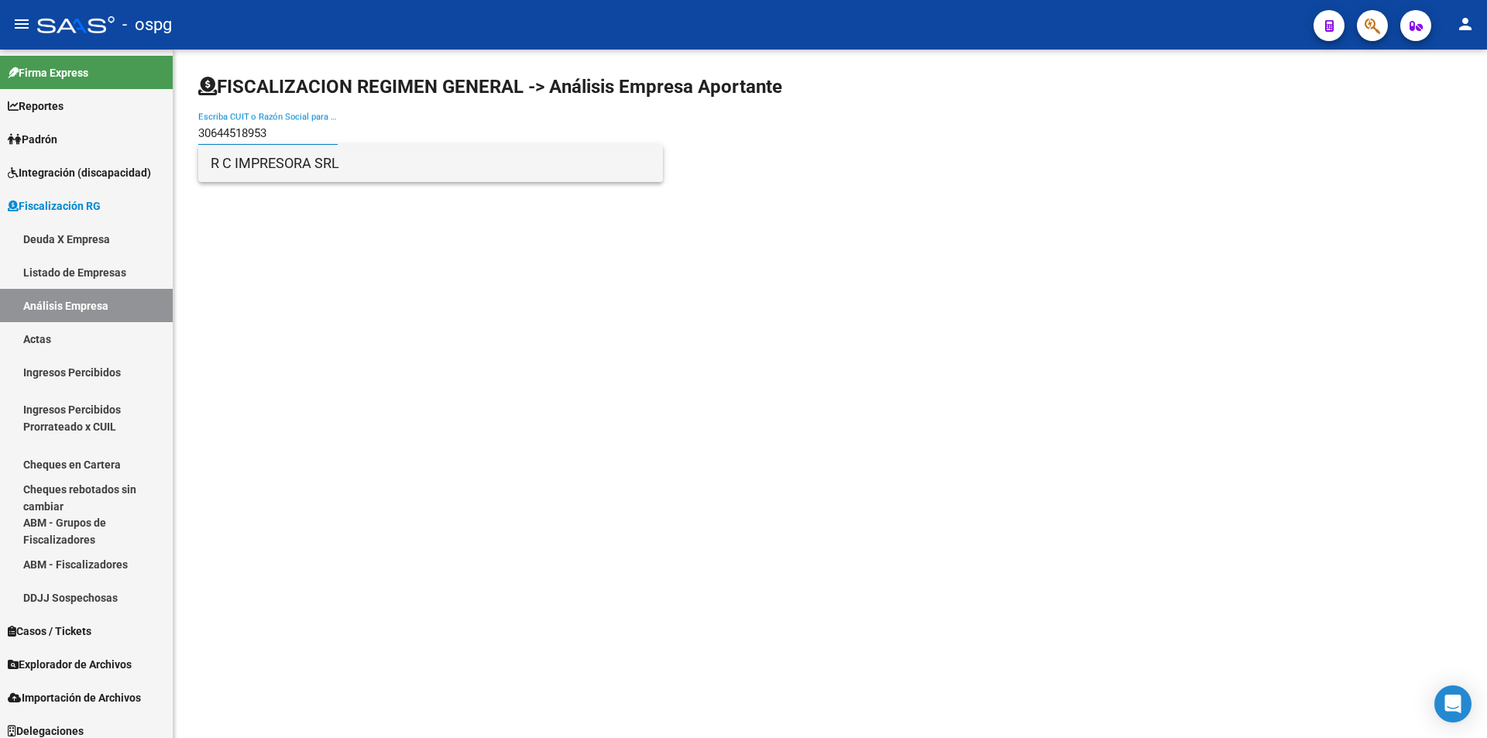
type input "30644518953"
click at [221, 153] on span "R C IMPRESORA SRL" at bounding box center [431, 163] width 440 height 37
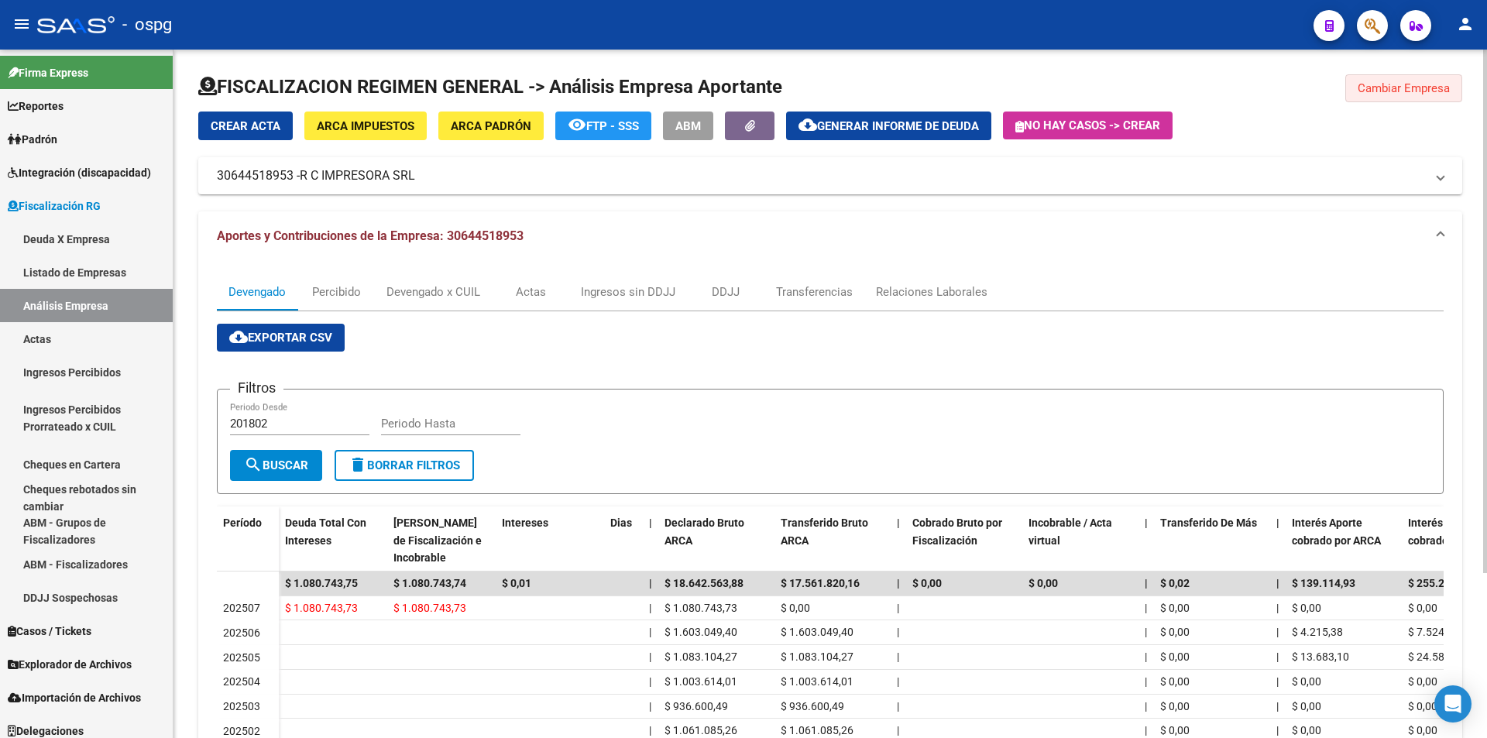
click at [1423, 86] on span "Cambiar Empresa" at bounding box center [1404, 88] width 92 height 14
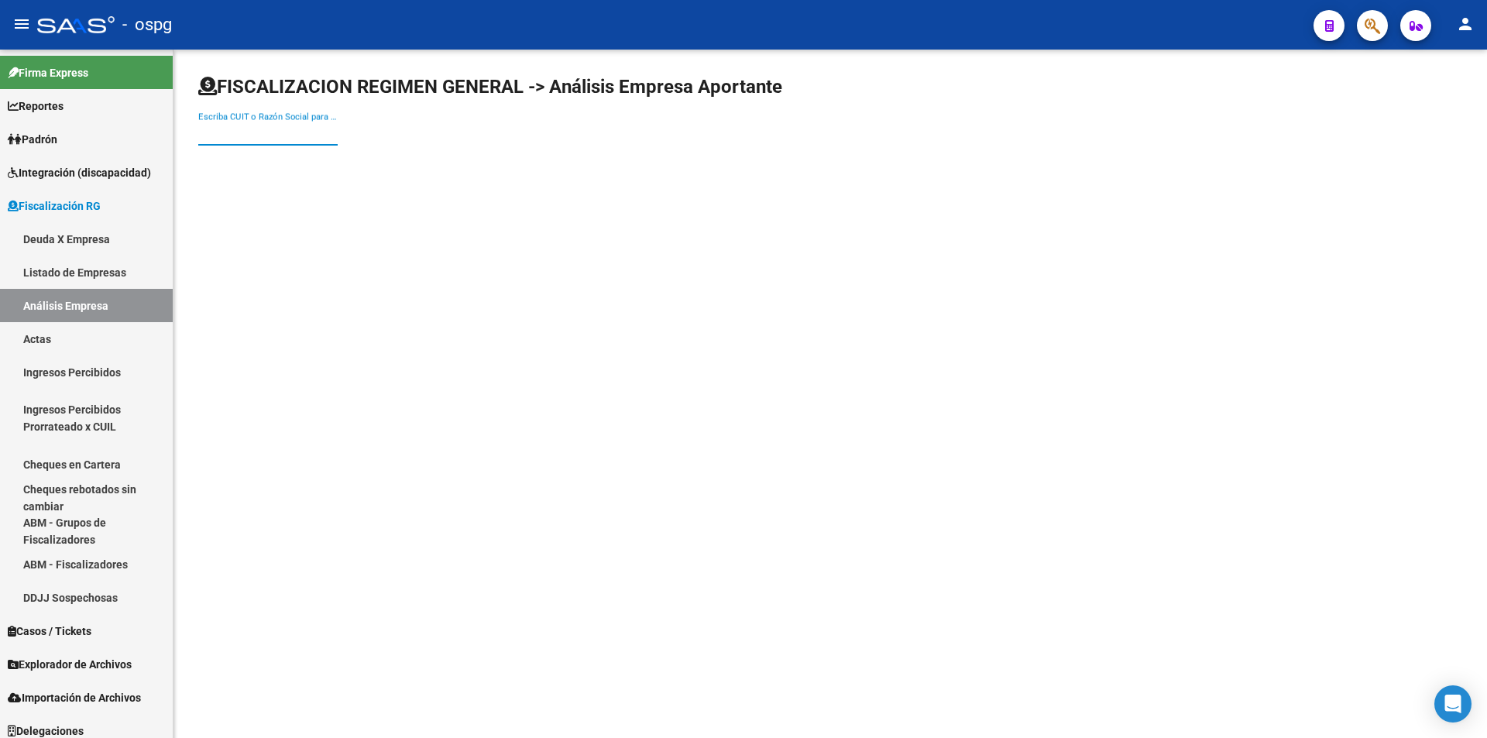
paste input "30714404411"
type input "30714404411"
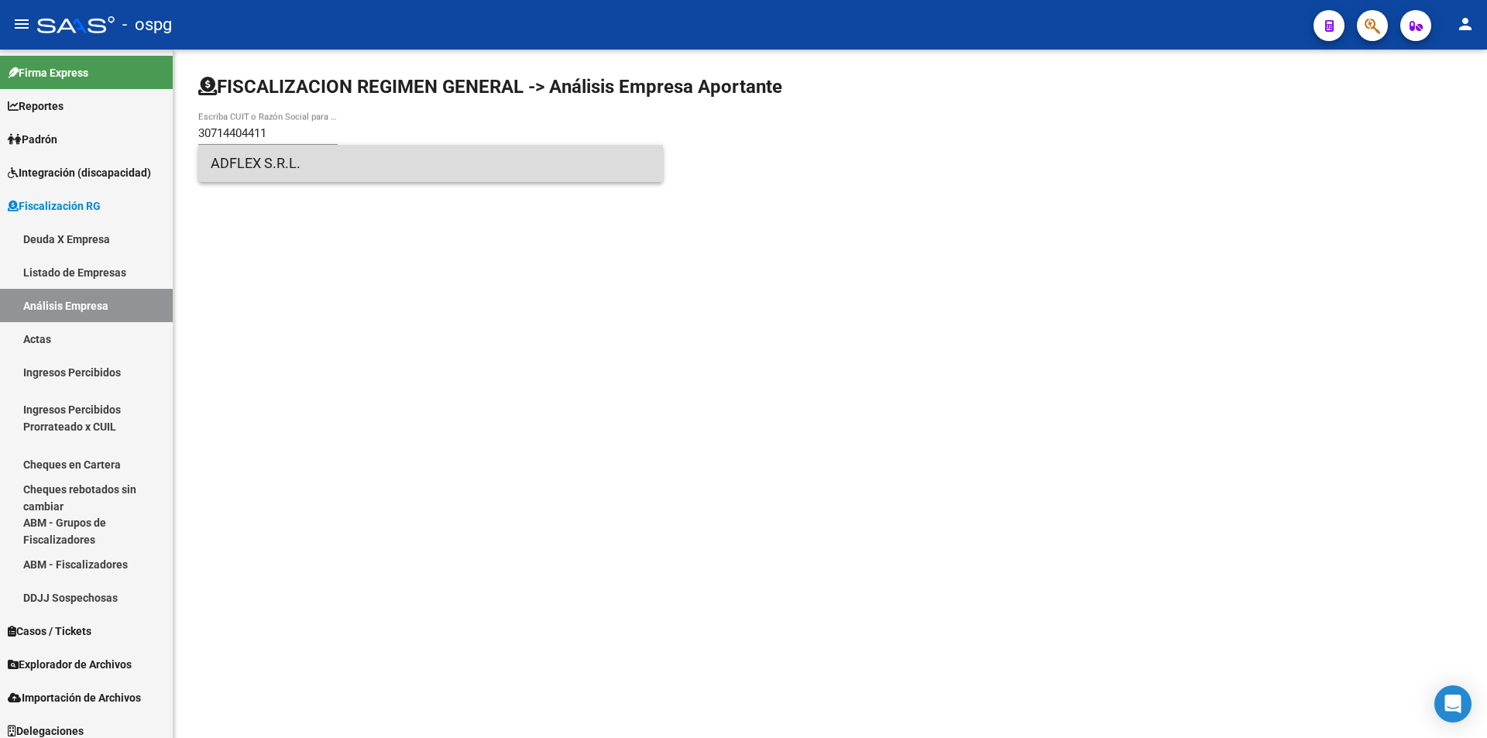
click at [356, 172] on span "ADFLEX S.R.L." at bounding box center [431, 163] width 440 height 37
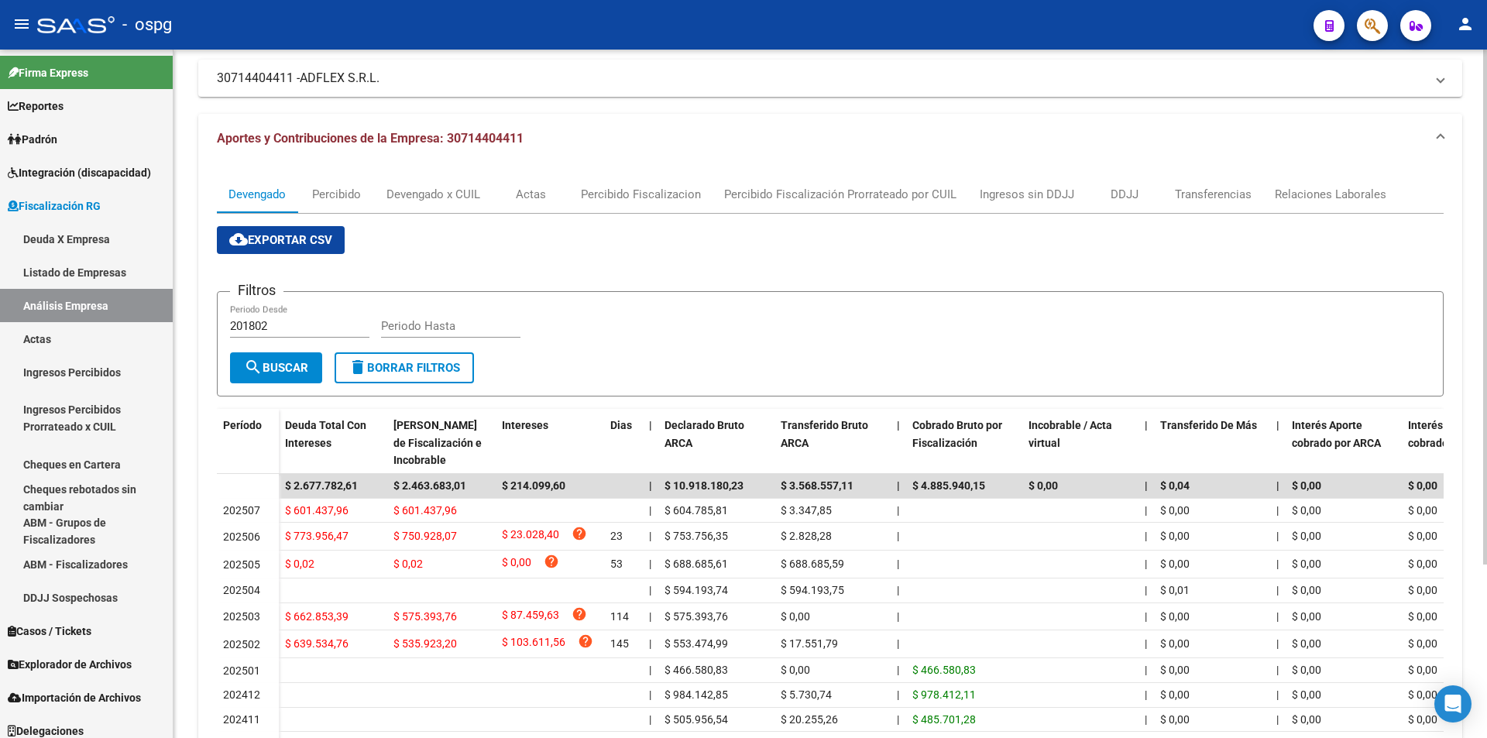
scroll to position [155, 0]
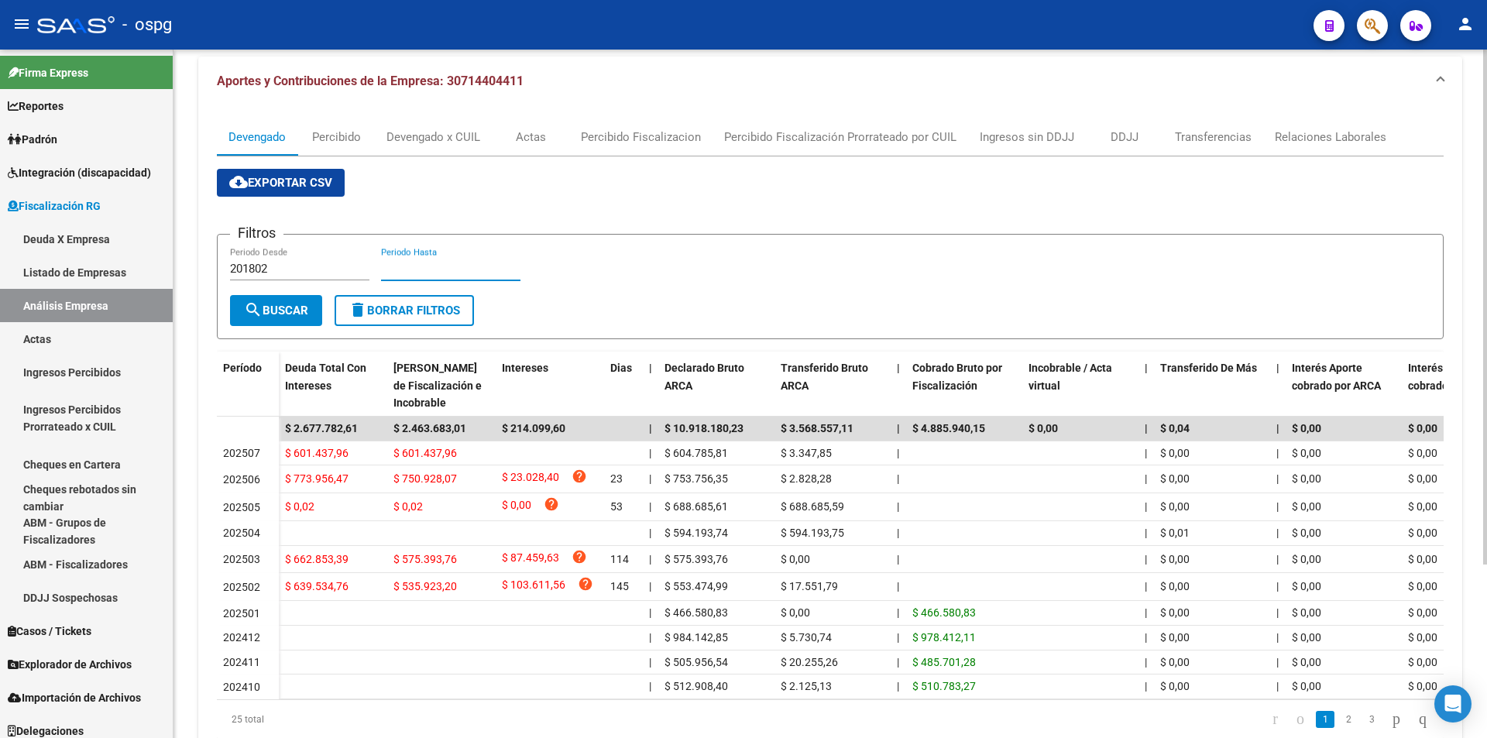
click at [435, 273] on input "Periodo Hasta" at bounding box center [450, 269] width 139 height 14
type input "202506"
click at [285, 309] on span "search Buscar" at bounding box center [276, 311] width 64 height 14
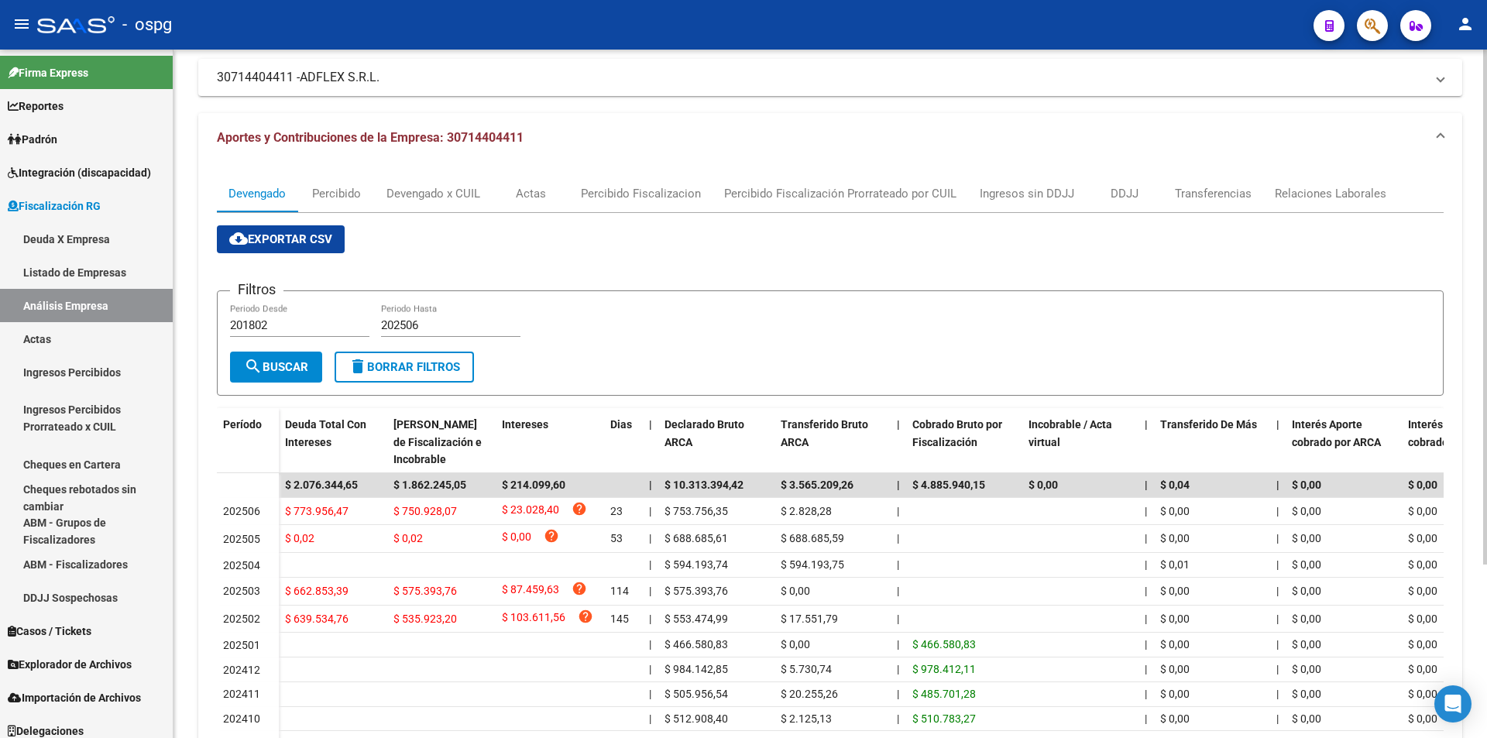
scroll to position [0, 0]
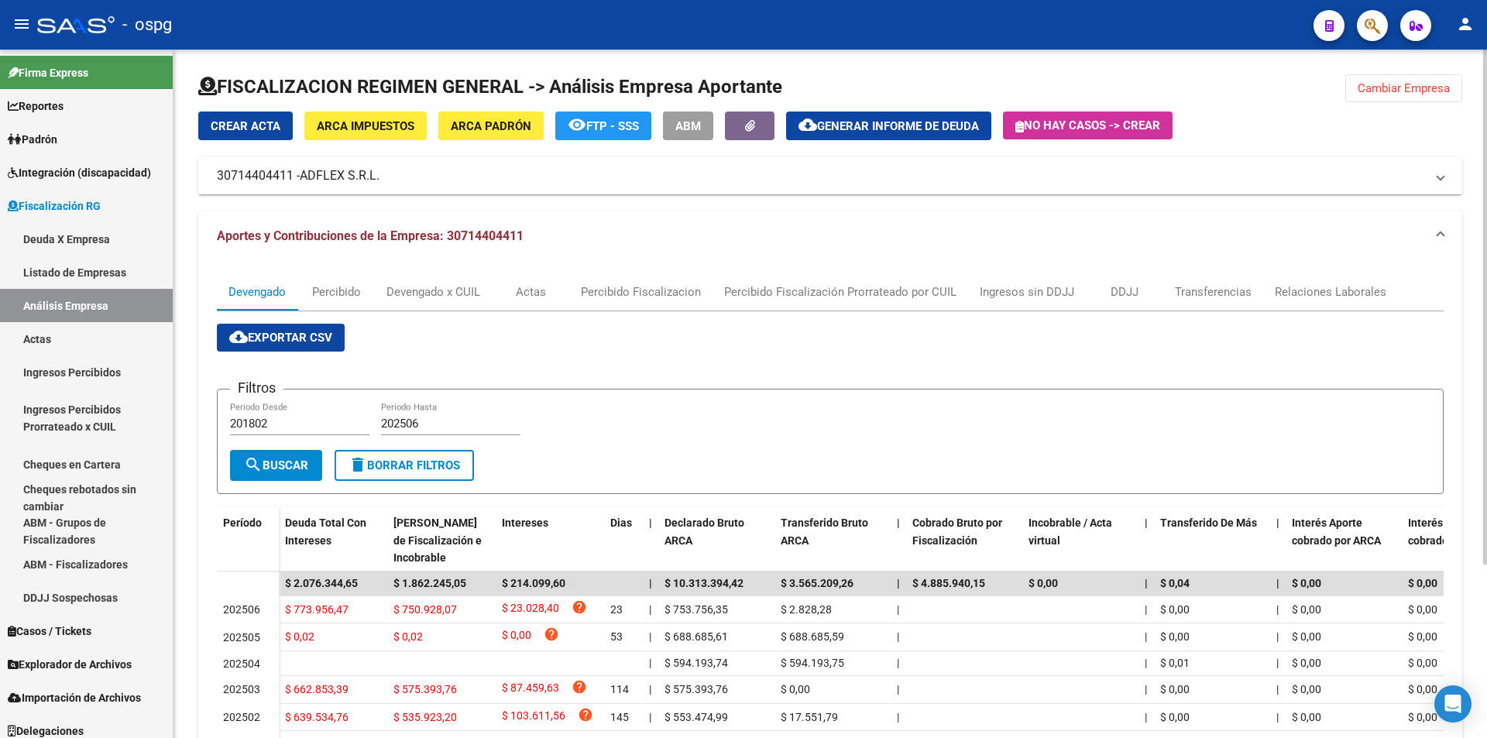
click at [1408, 96] on button "Cambiar Empresa" at bounding box center [1404, 88] width 117 height 28
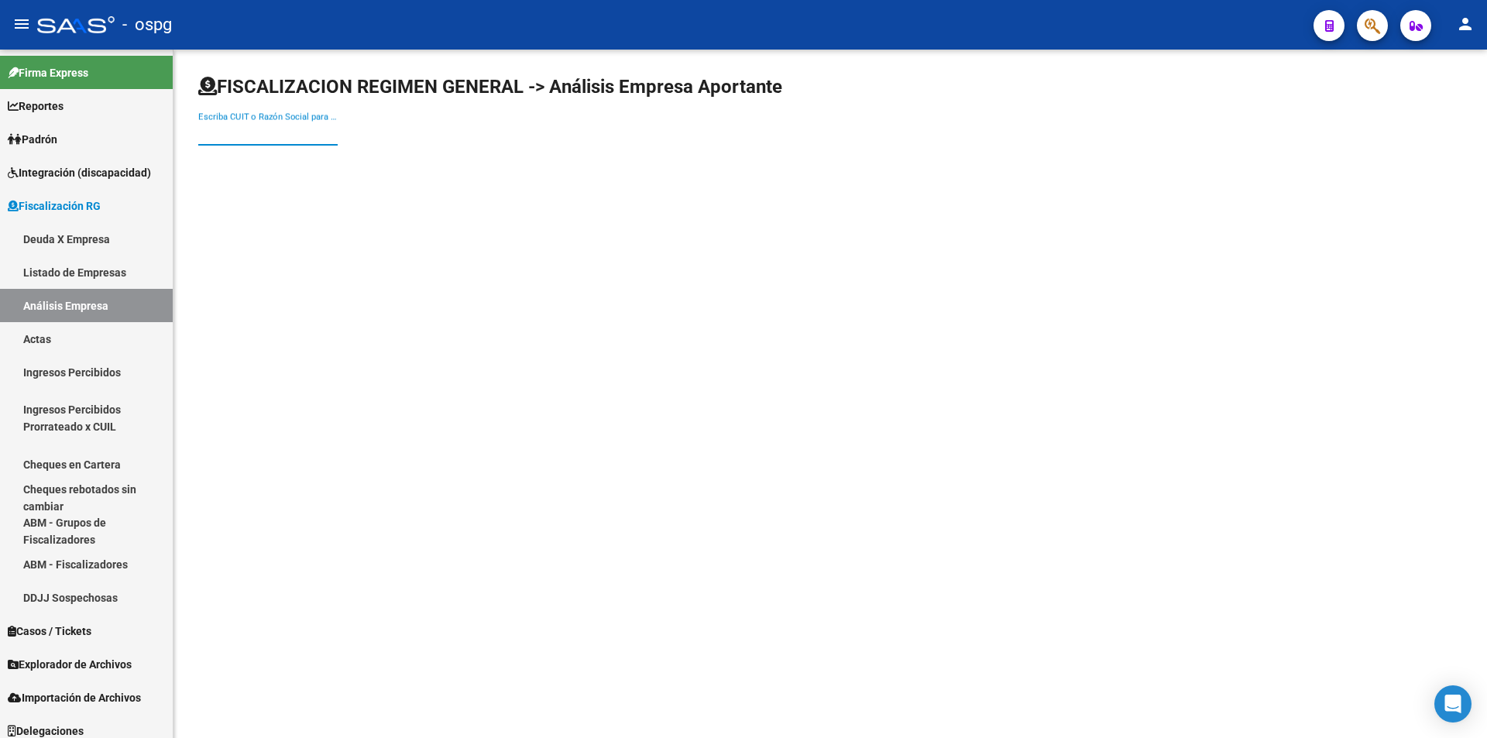
paste input "20084804038"
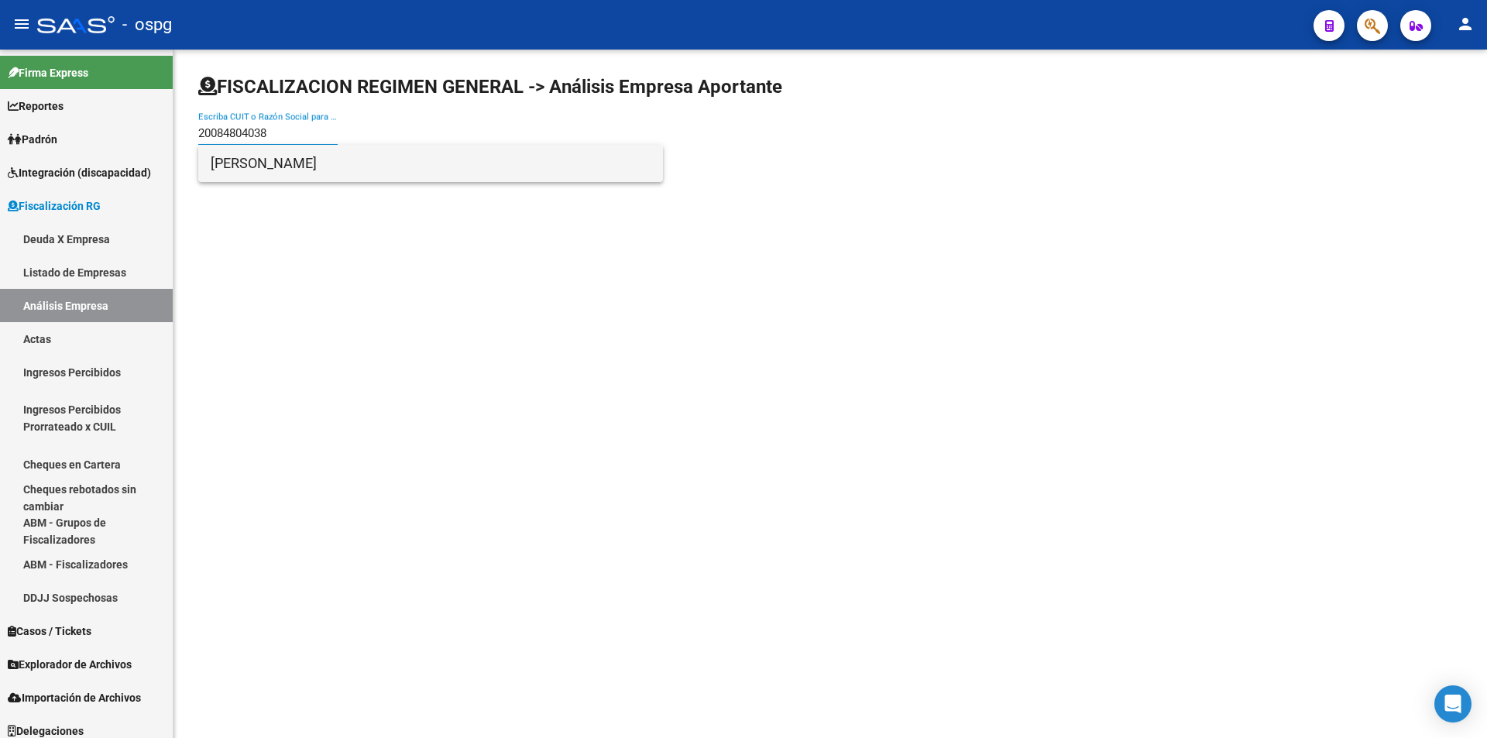
type input "20084804038"
click at [335, 167] on span "[PERSON_NAME]" at bounding box center [431, 163] width 440 height 37
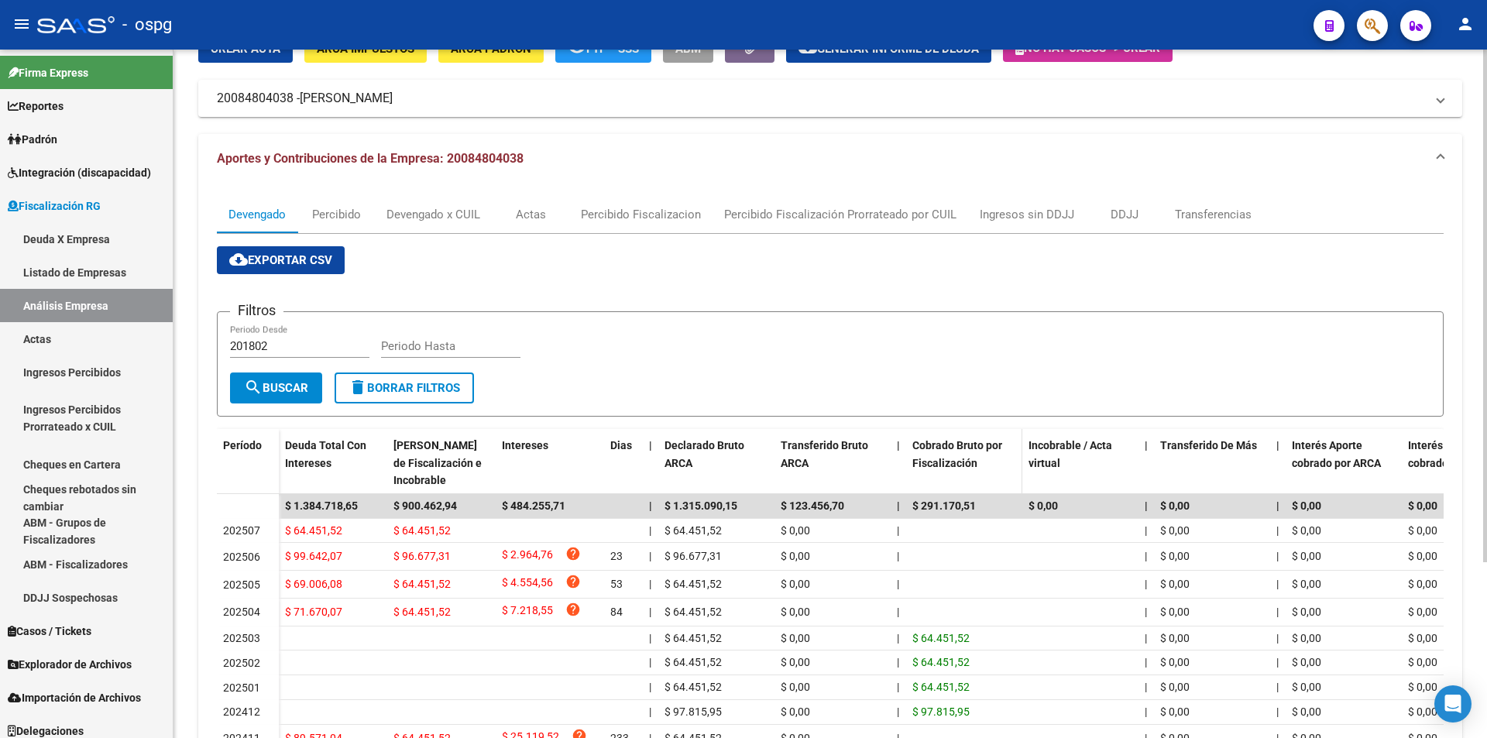
scroll to position [155, 0]
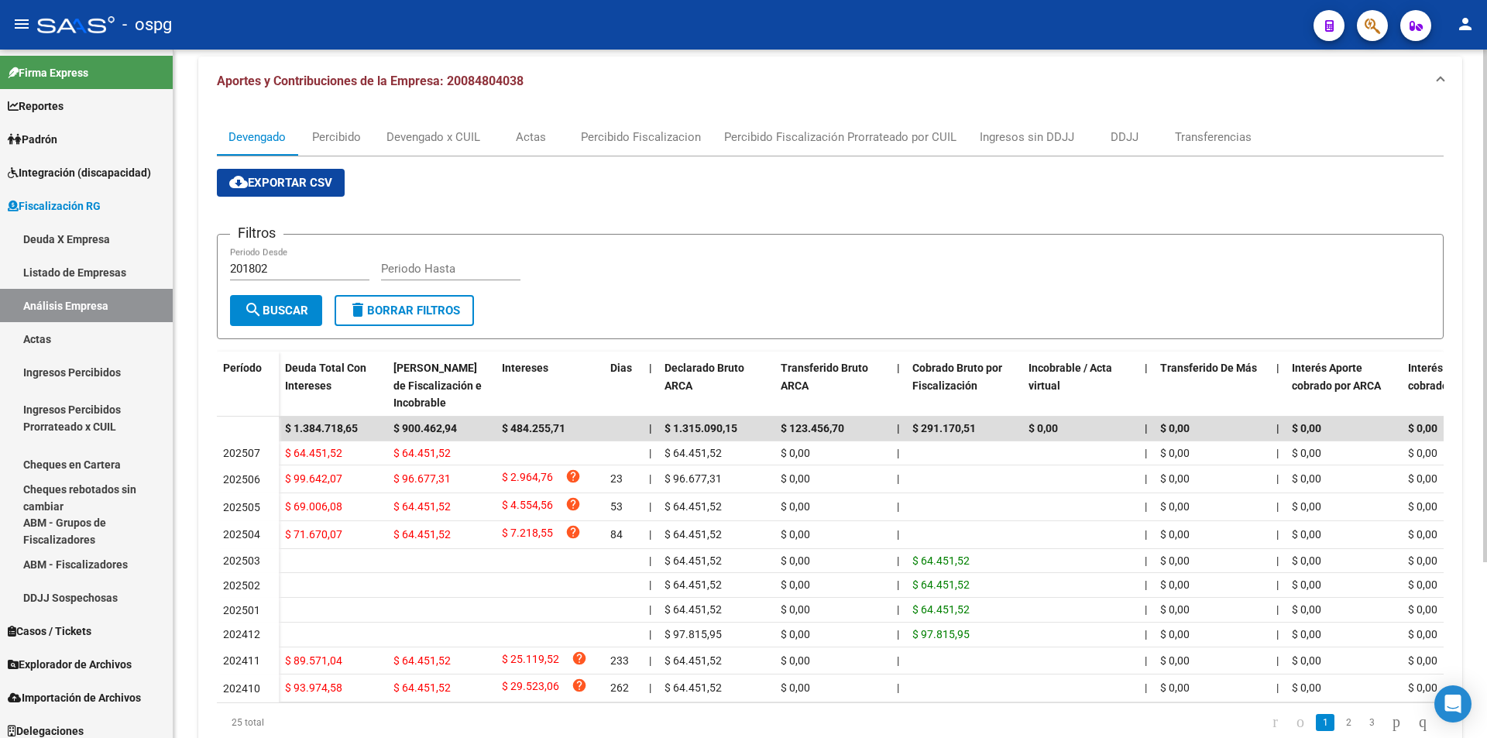
click at [292, 273] on input "201802" at bounding box center [299, 269] width 139 height 14
type input "2"
type input "202504"
click at [421, 275] on input "Periodo Hasta" at bounding box center [450, 269] width 139 height 14
type input "202506"
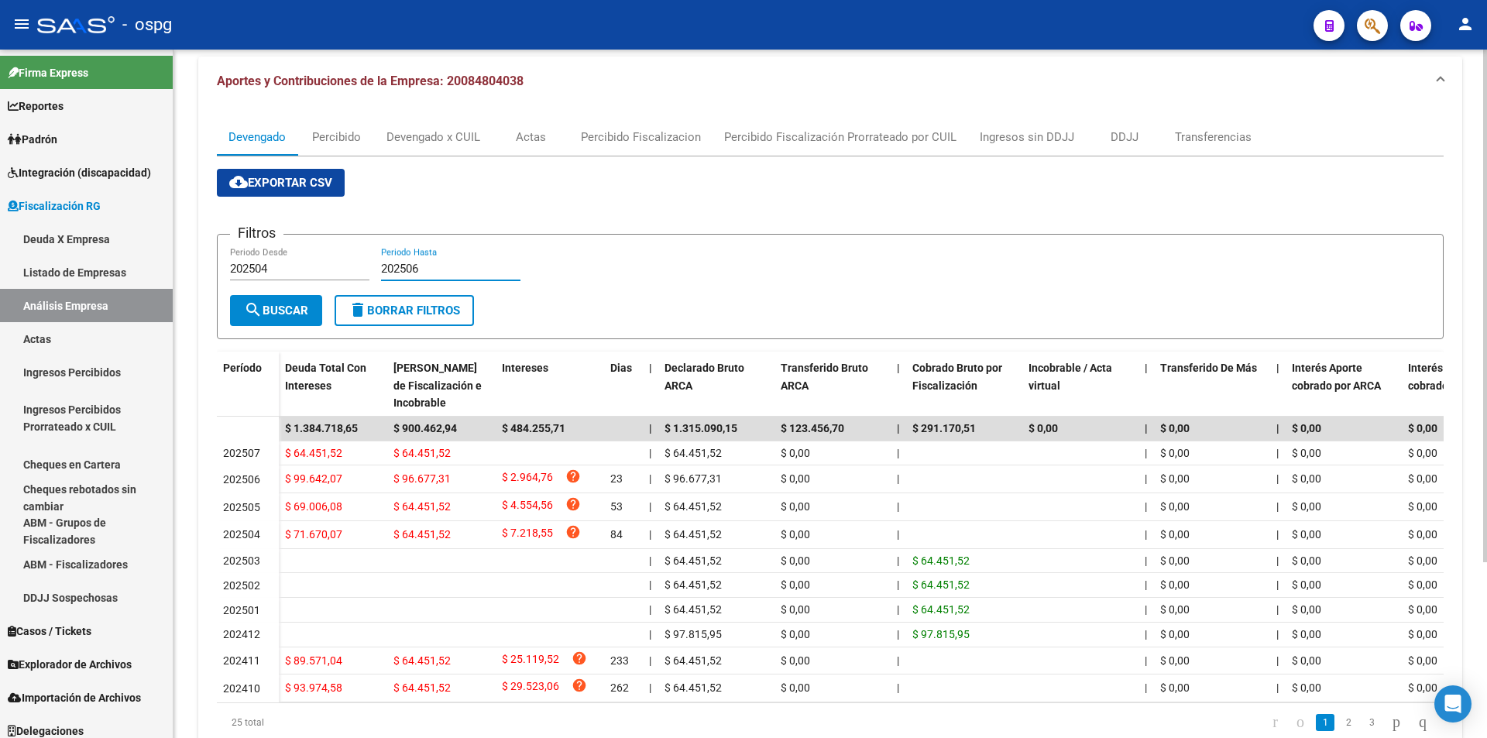
click at [291, 304] on span "search Buscar" at bounding box center [276, 311] width 64 height 14
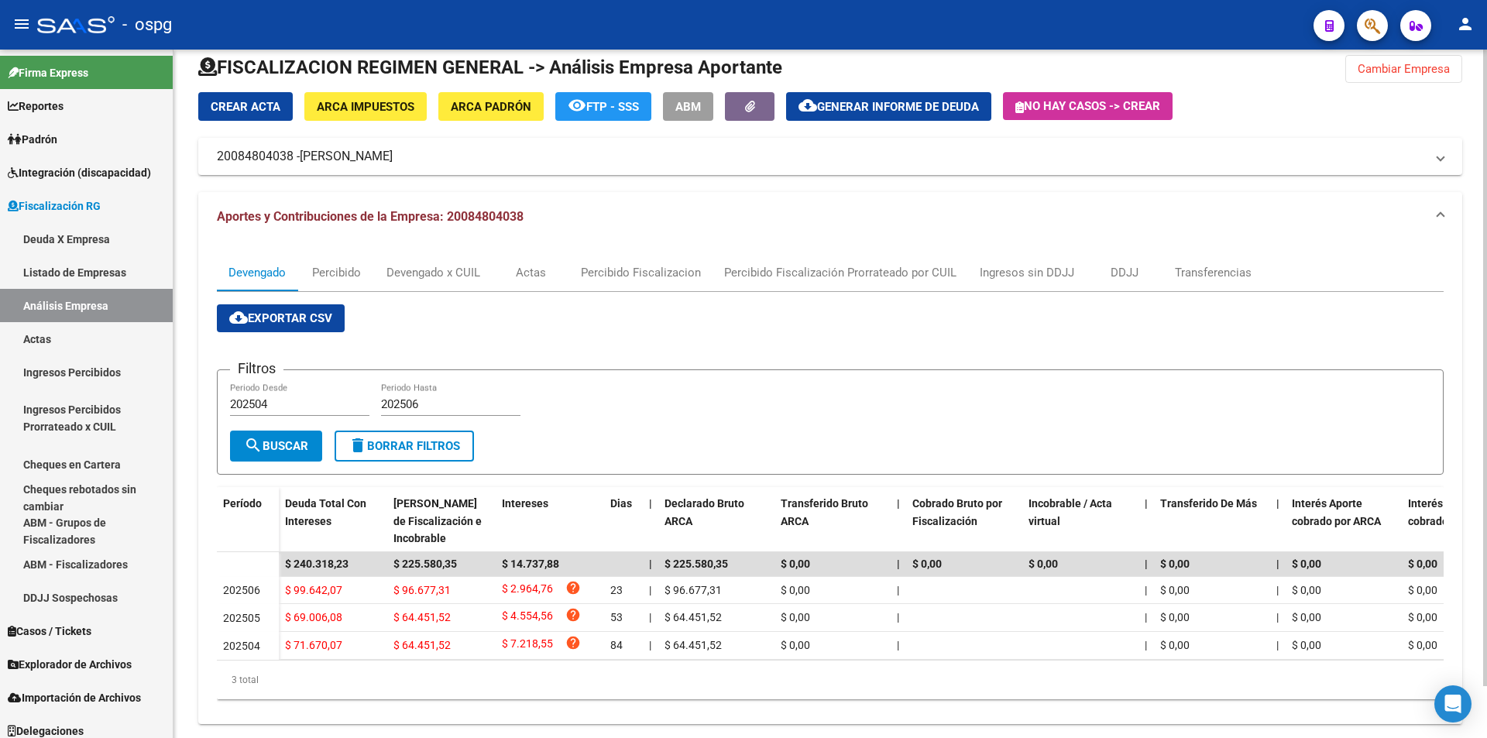
scroll to position [0, 0]
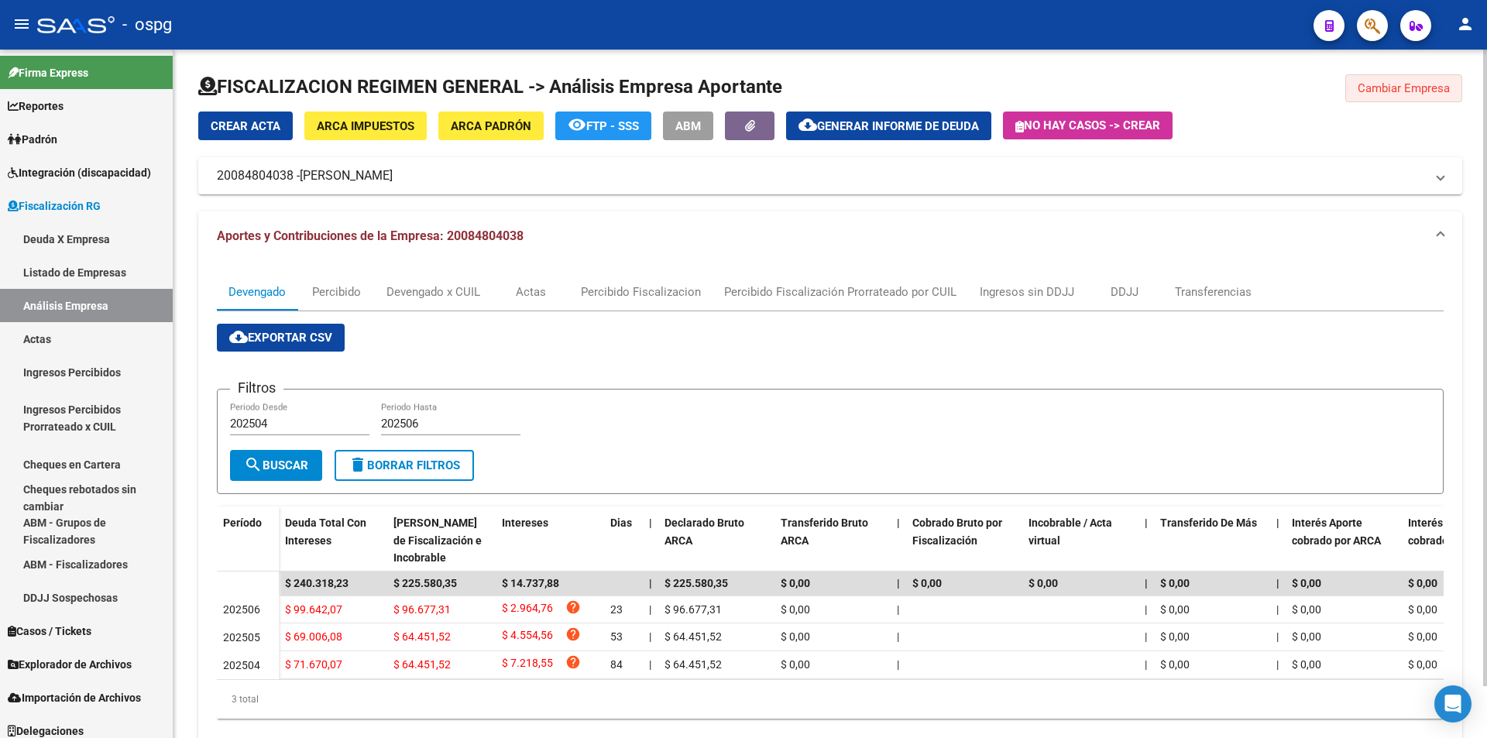
click at [1373, 76] on button "Cambiar Empresa" at bounding box center [1404, 88] width 117 height 28
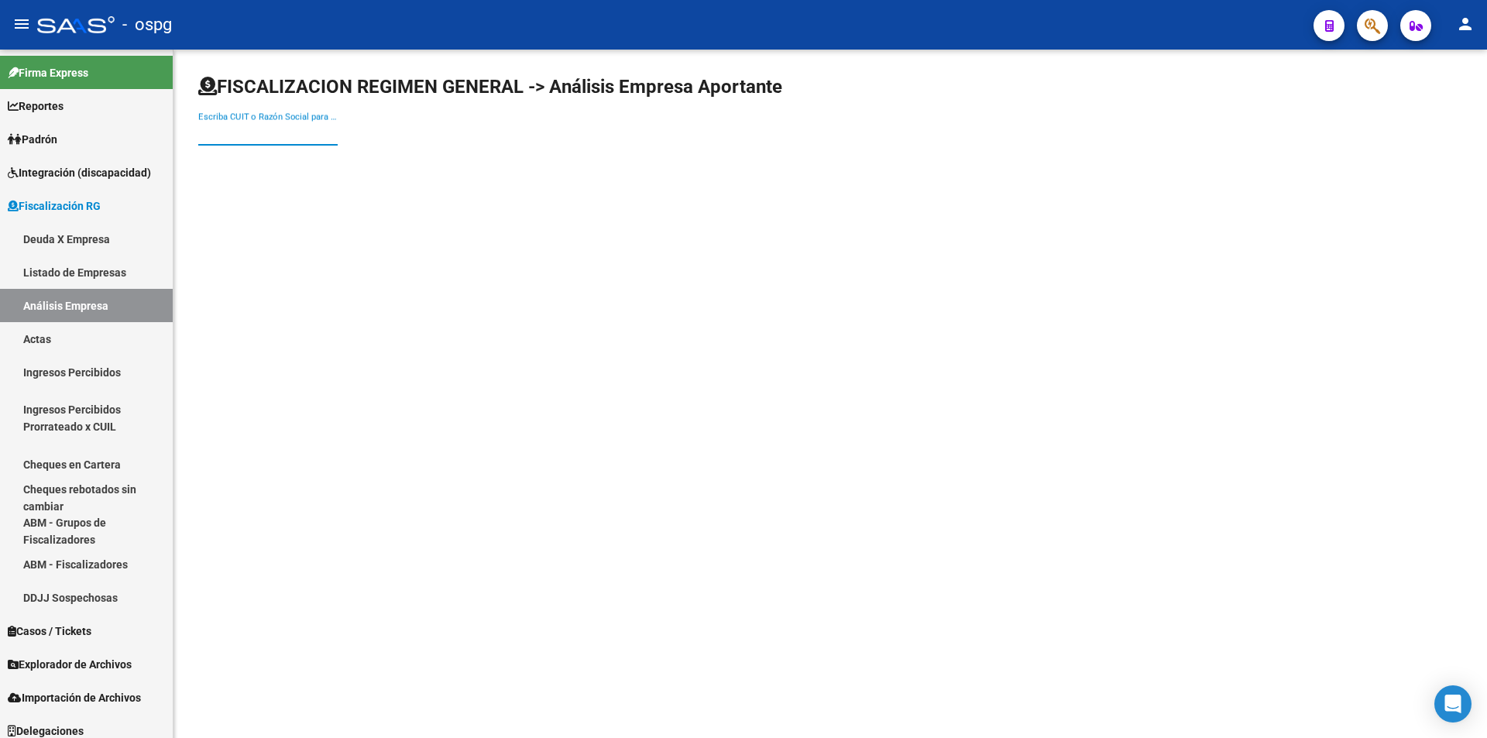
paste input "30503600265"
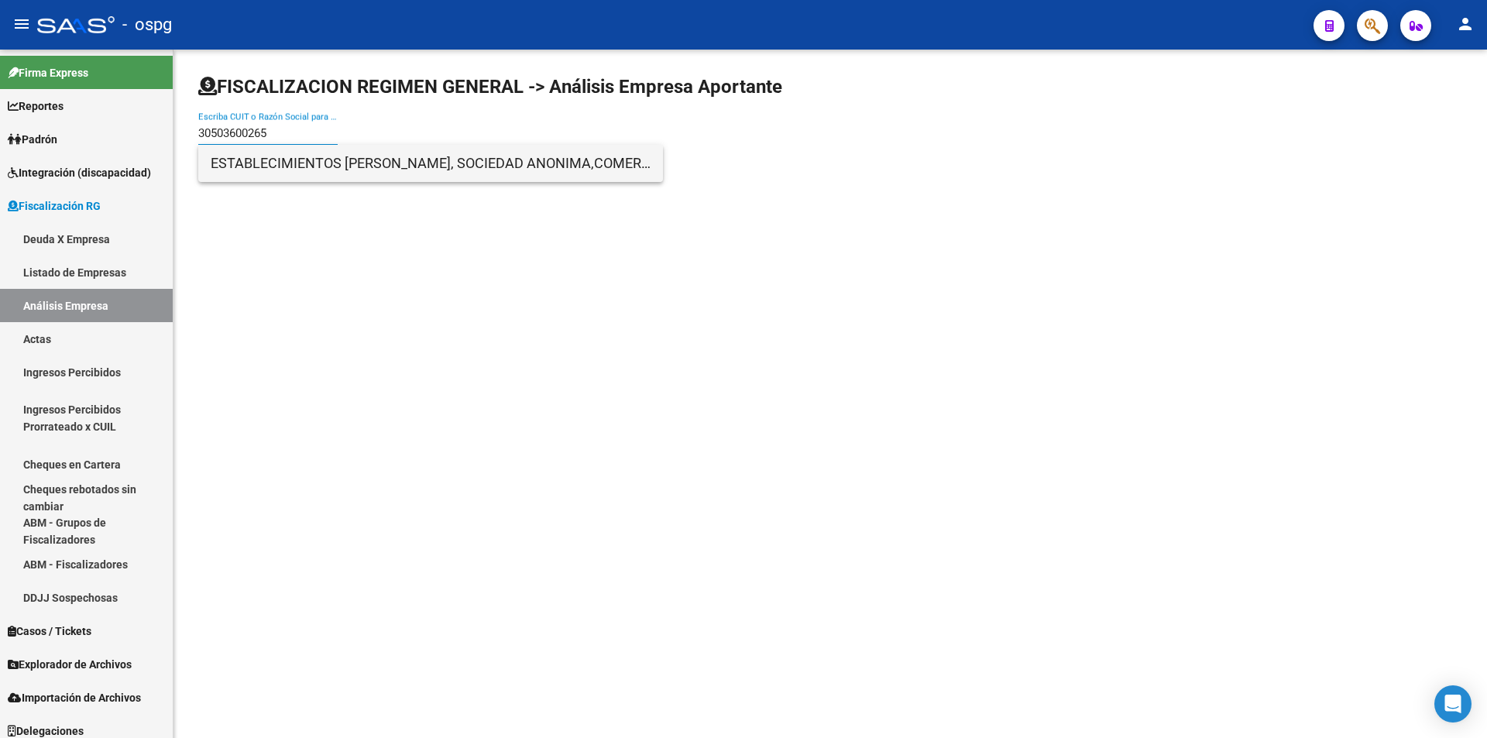
type input "30503600265"
click at [358, 151] on span "ESTABLECIMIENTOS [PERSON_NAME], SOCIEDAD ANONIMA,COMERCIAL,INDUSTRIAL,FINANCIER…" at bounding box center [431, 163] width 440 height 37
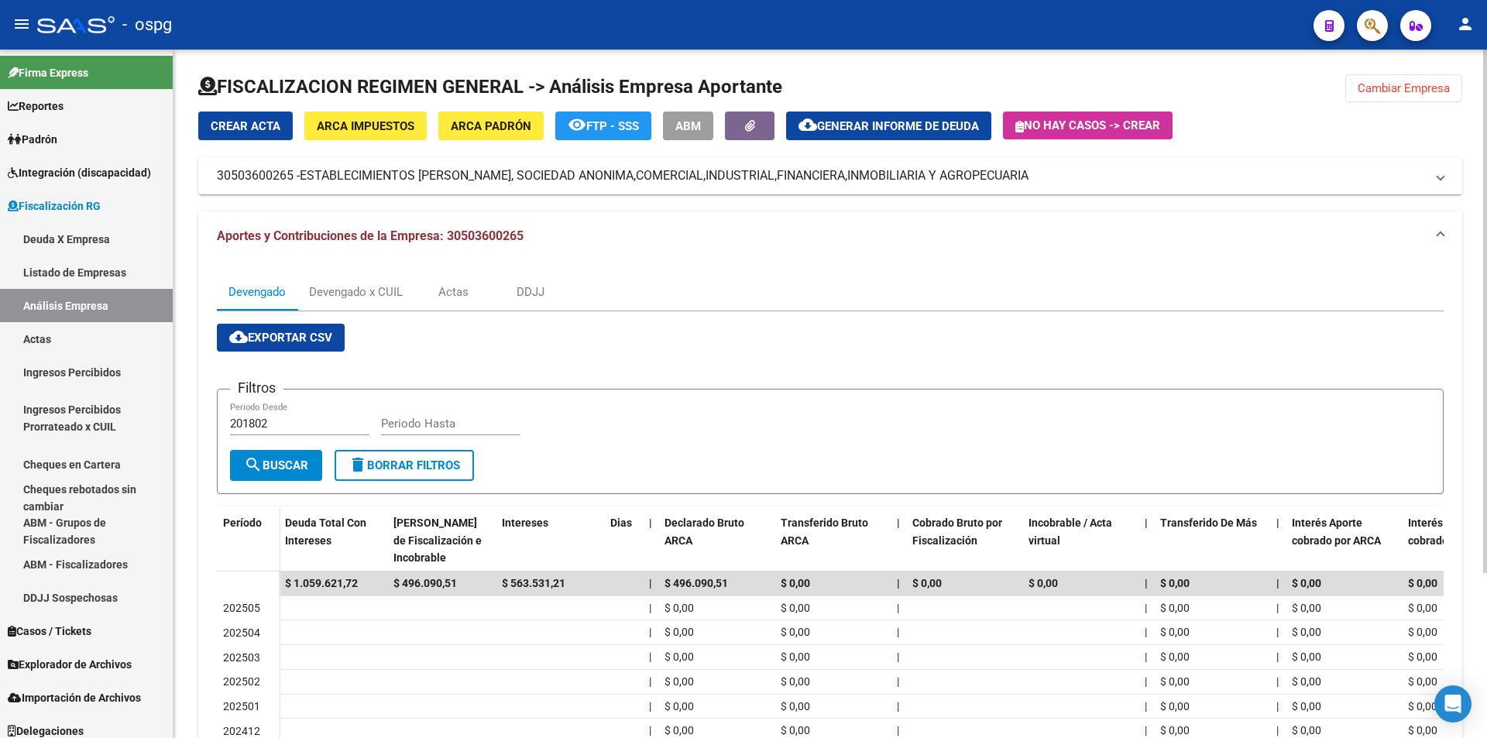
click at [1400, 105] on div at bounding box center [830, 92] width 1264 height 37
click at [1406, 94] on span "Cambiar Empresa" at bounding box center [1404, 88] width 92 height 14
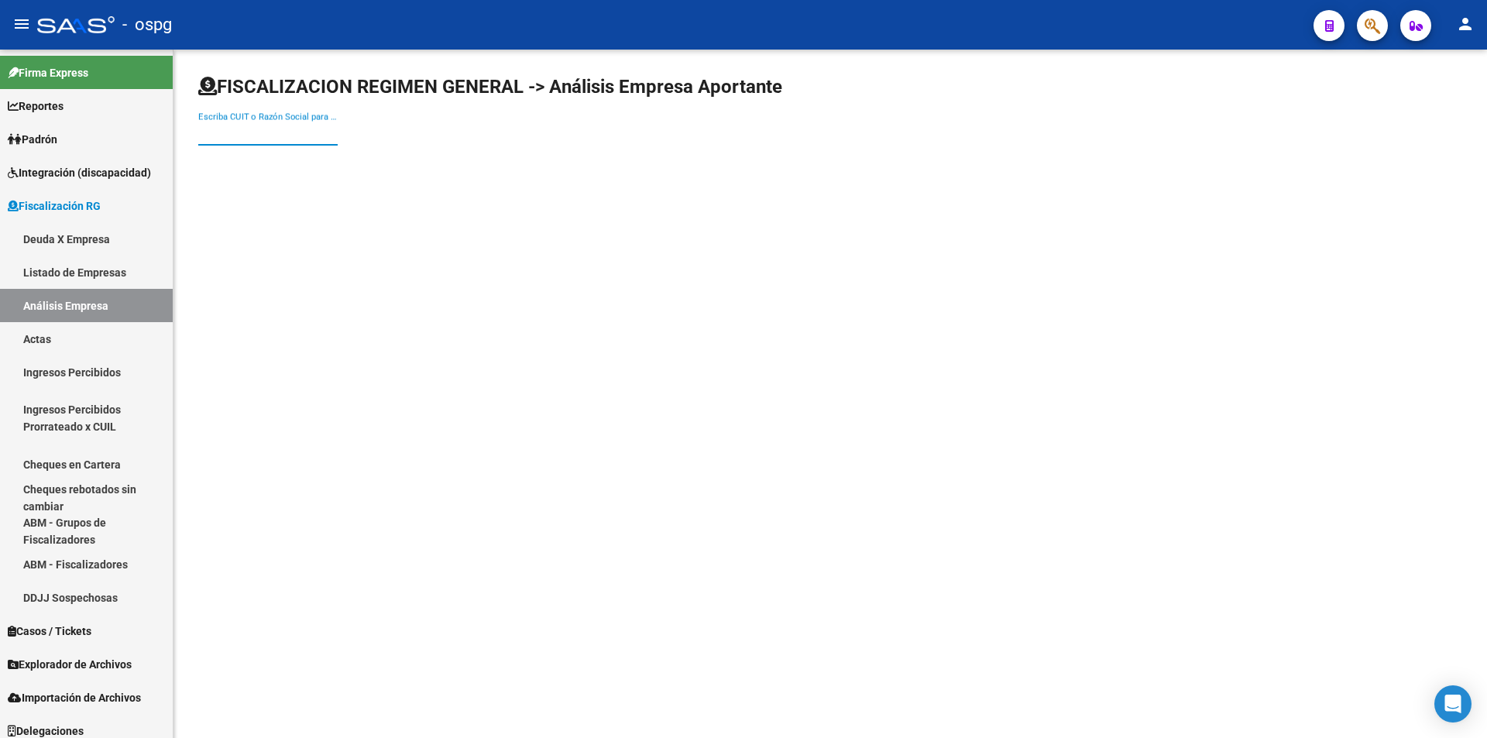
click at [249, 135] on input "Escriba CUIT o Razón Social para buscar" at bounding box center [267, 133] width 139 height 14
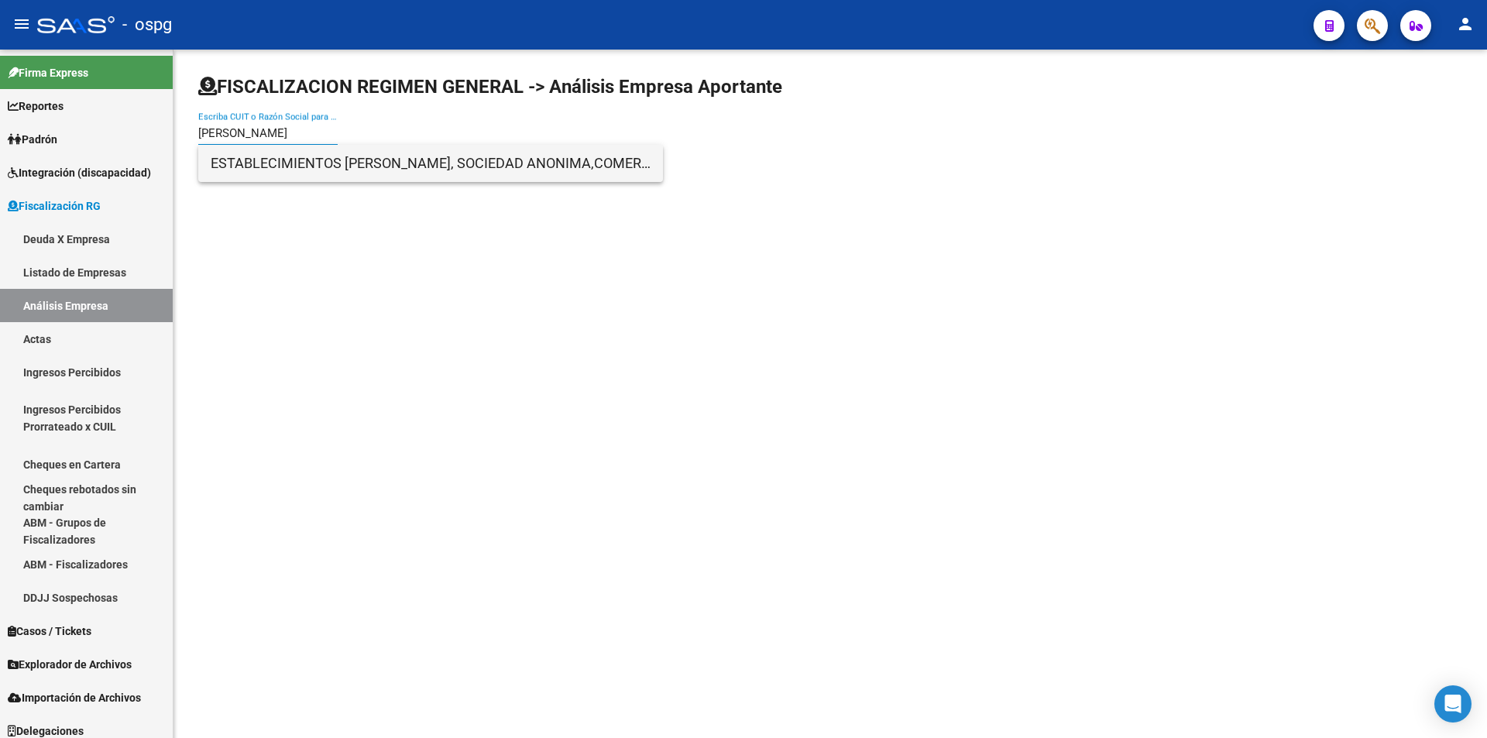
type input "[PERSON_NAME]"
click at [266, 167] on span "ESTABLECIMIENTOS [PERSON_NAME], SOCIEDAD ANONIMA,COMERCIAL,INDUSTRIAL,FINANCIER…" at bounding box center [431, 163] width 440 height 37
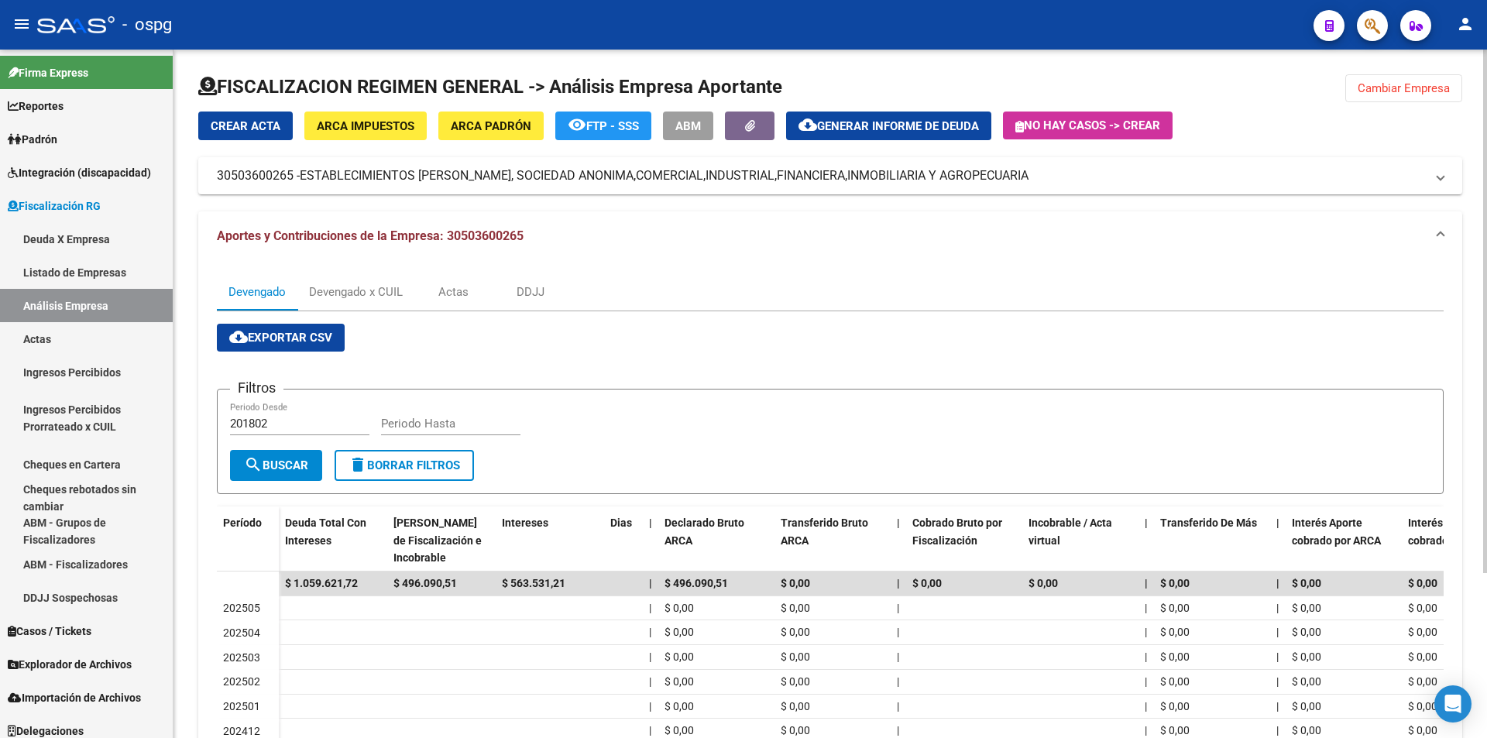
click at [1382, 91] on span "Cambiar Empresa" at bounding box center [1404, 88] width 92 height 14
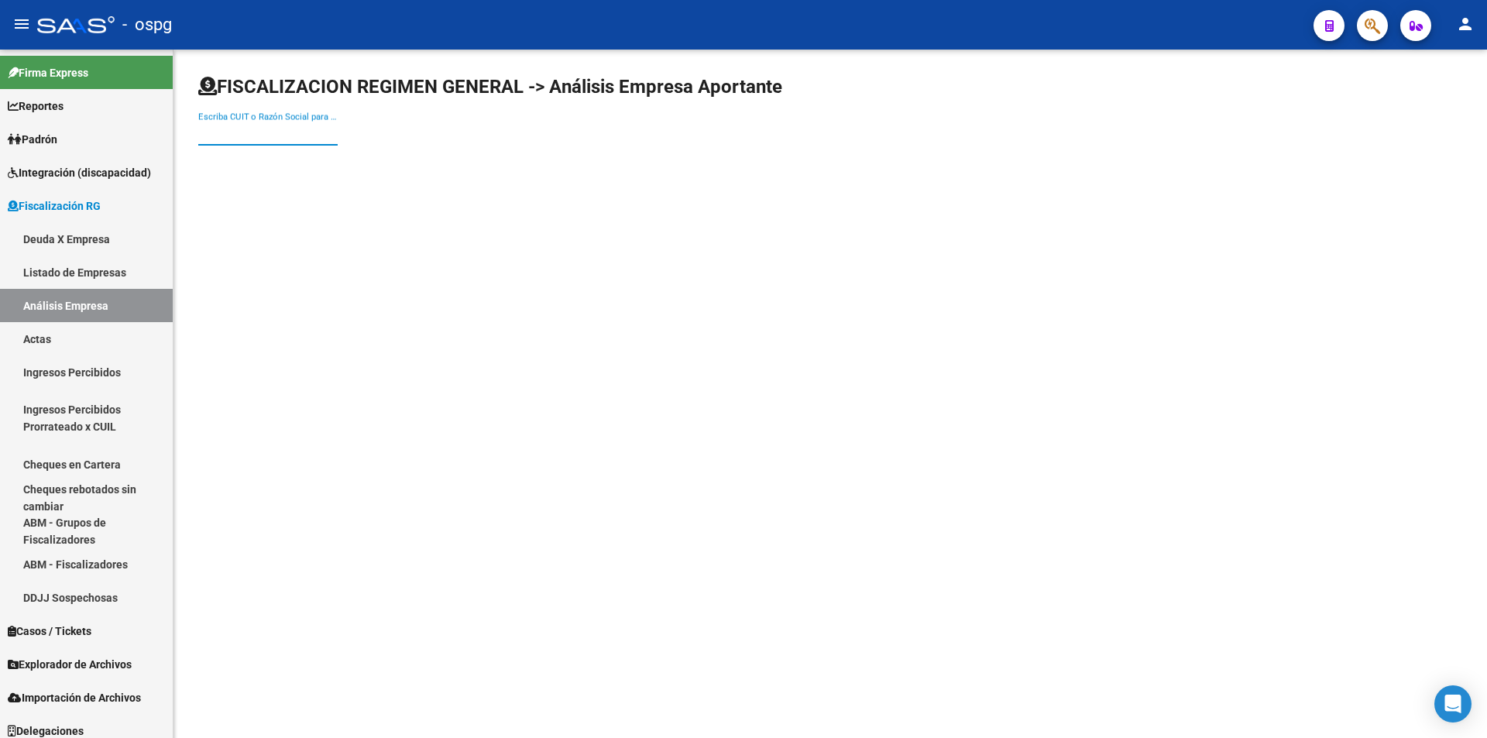
paste input "30707769560"
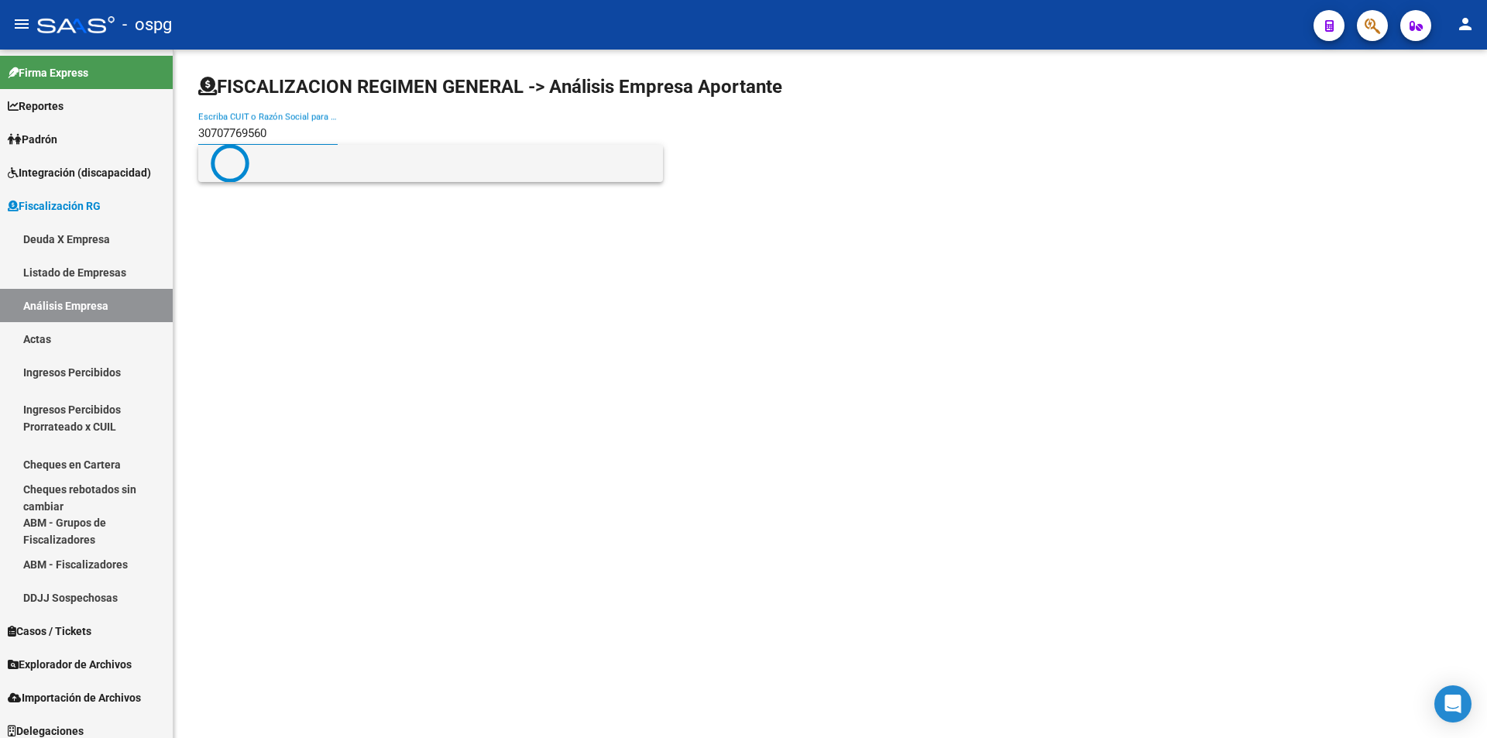
type input "30707769560"
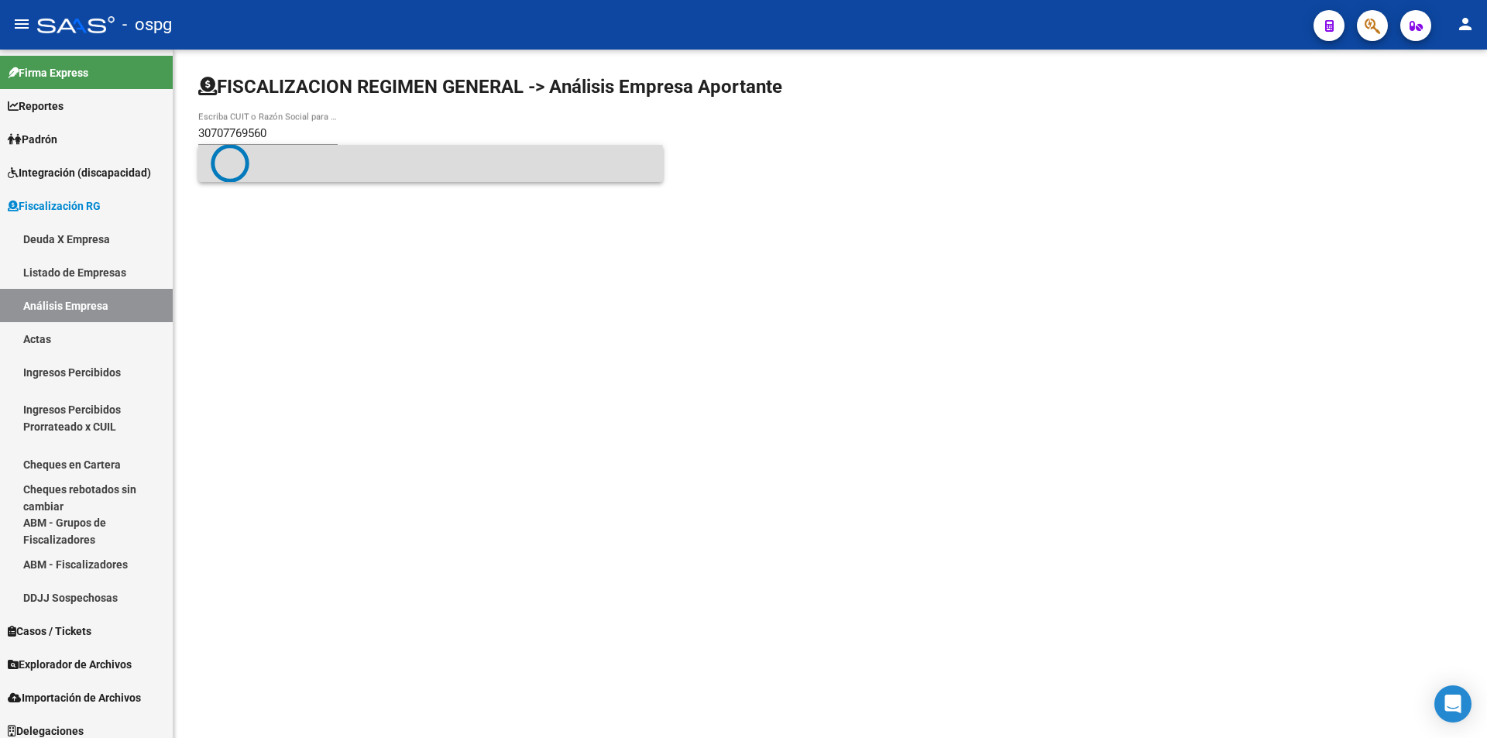
click at [270, 174] on span at bounding box center [431, 163] width 440 height 39
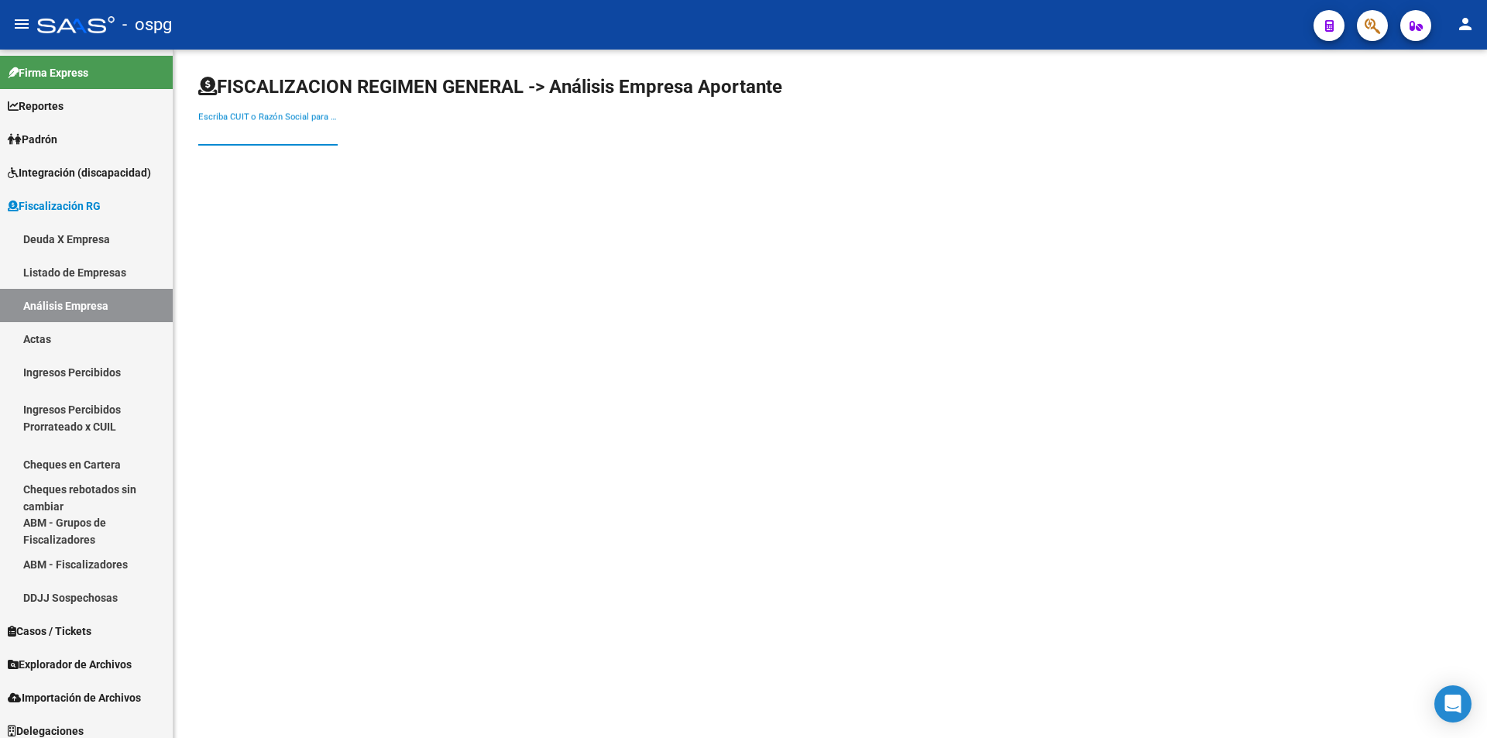
paste input "30707769560"
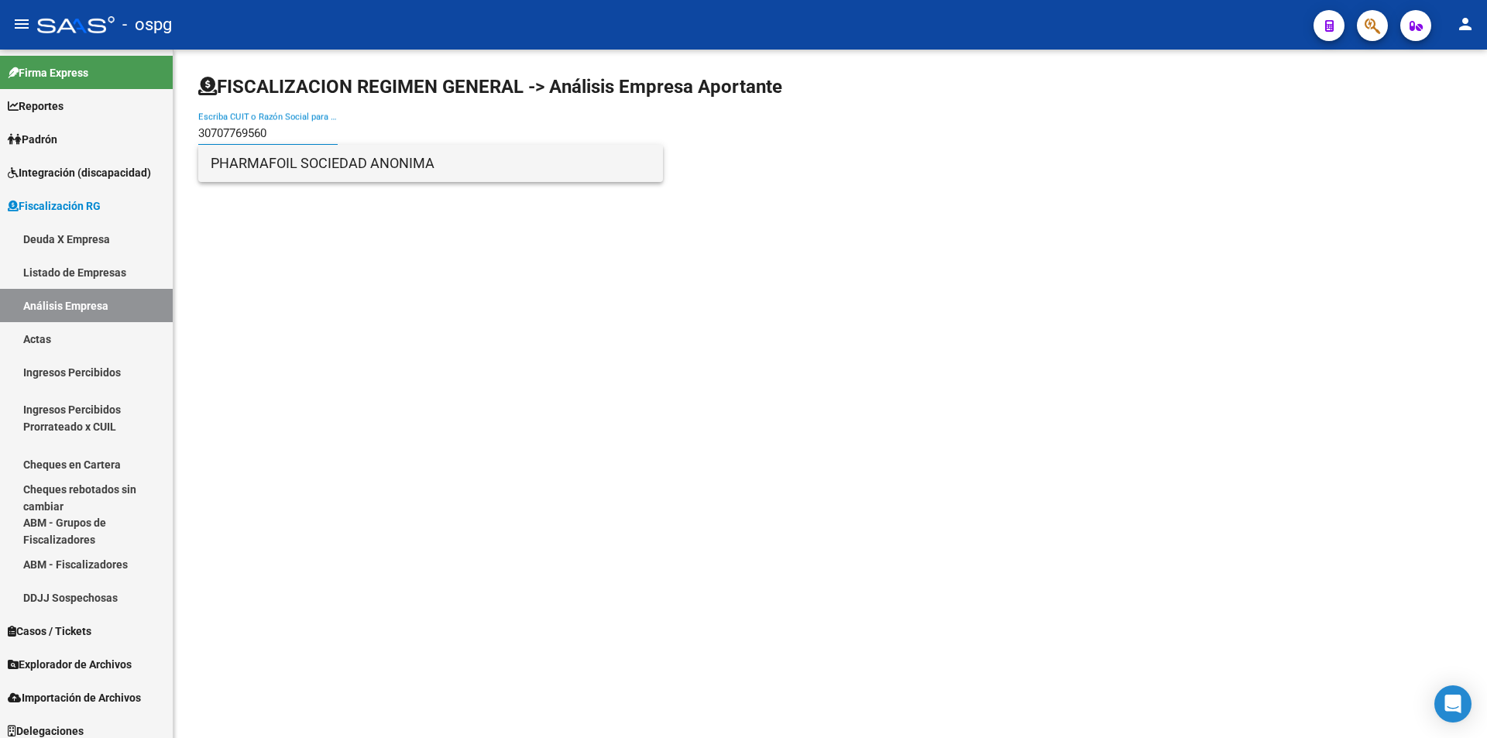
type input "30707769560"
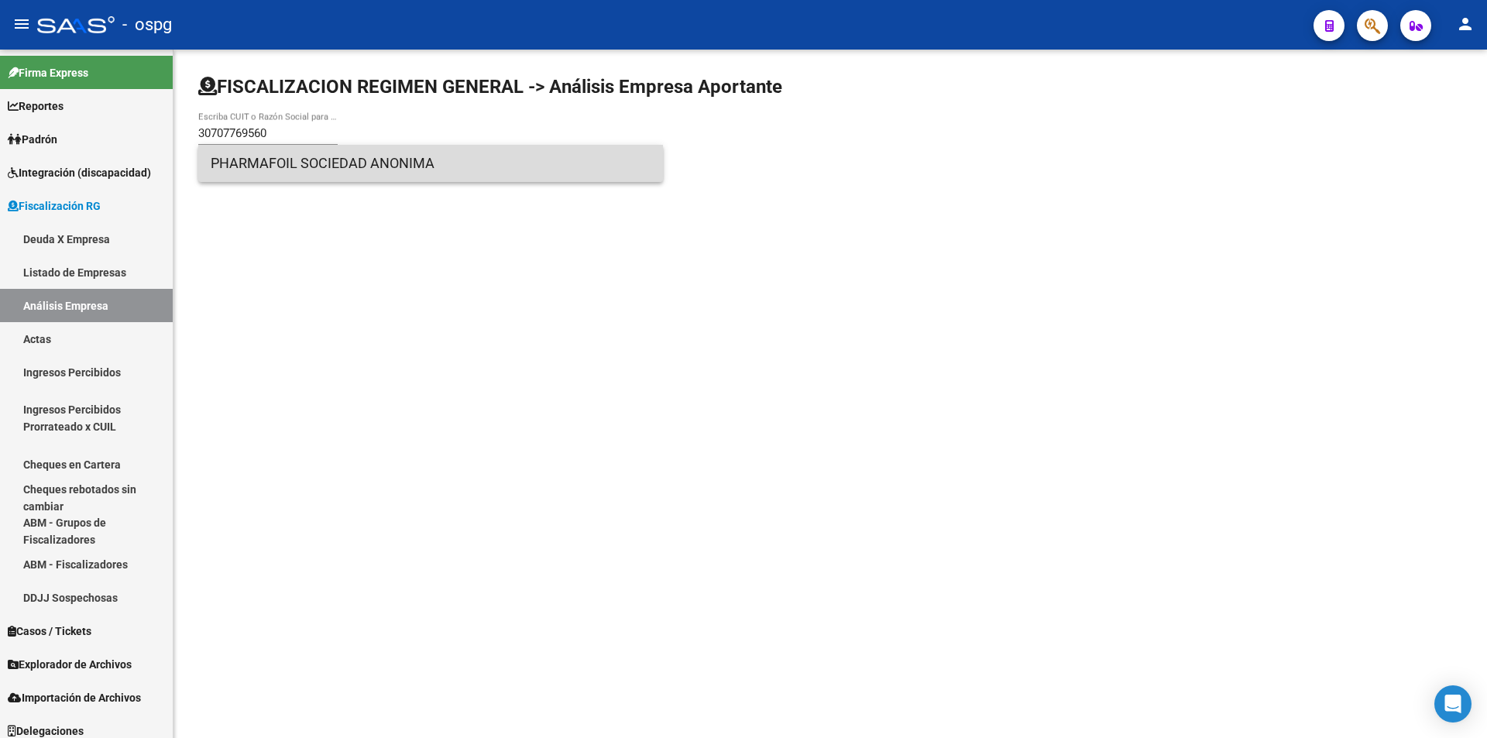
click at [391, 162] on span "PHARMAFOIL SOCIEDAD ANONIMA" at bounding box center [431, 163] width 440 height 37
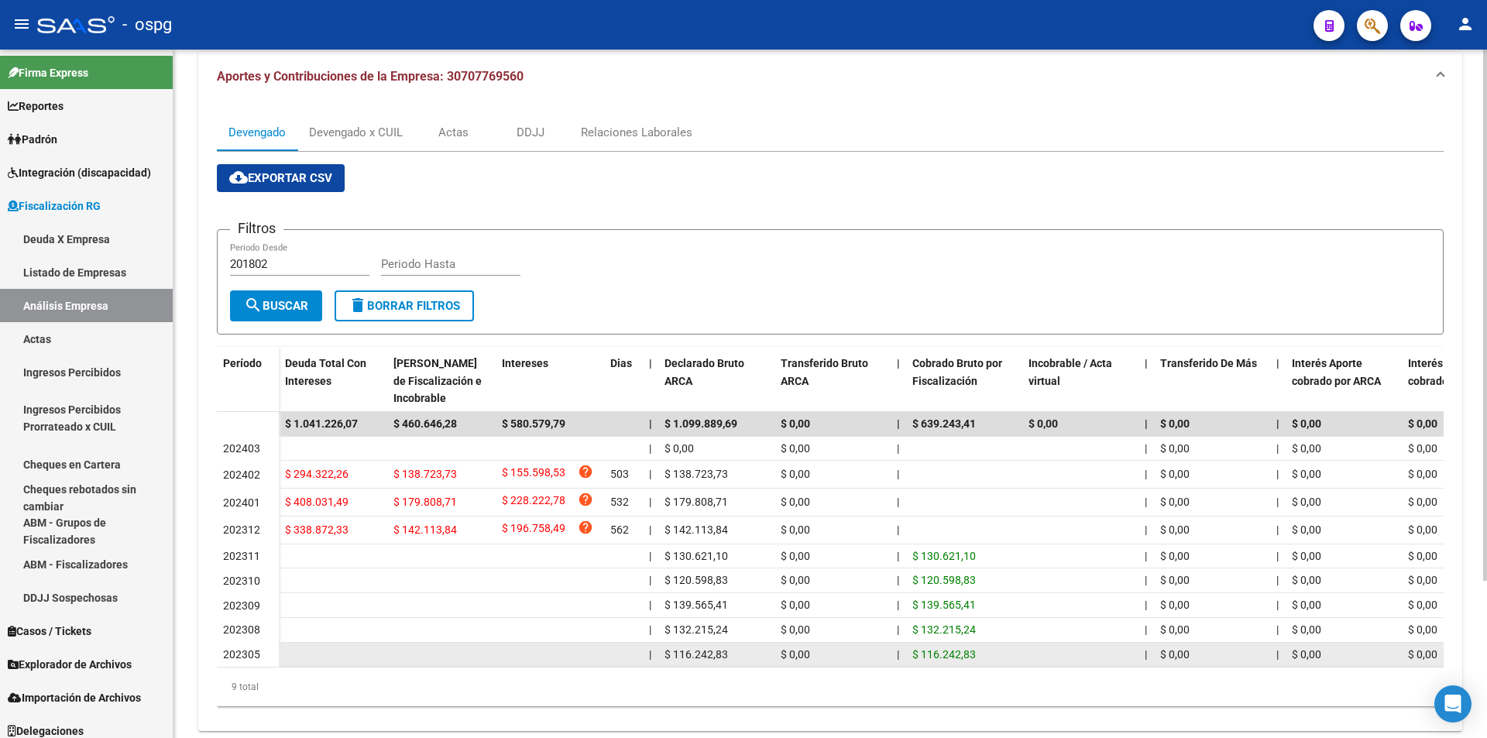
scroll to position [126, 0]
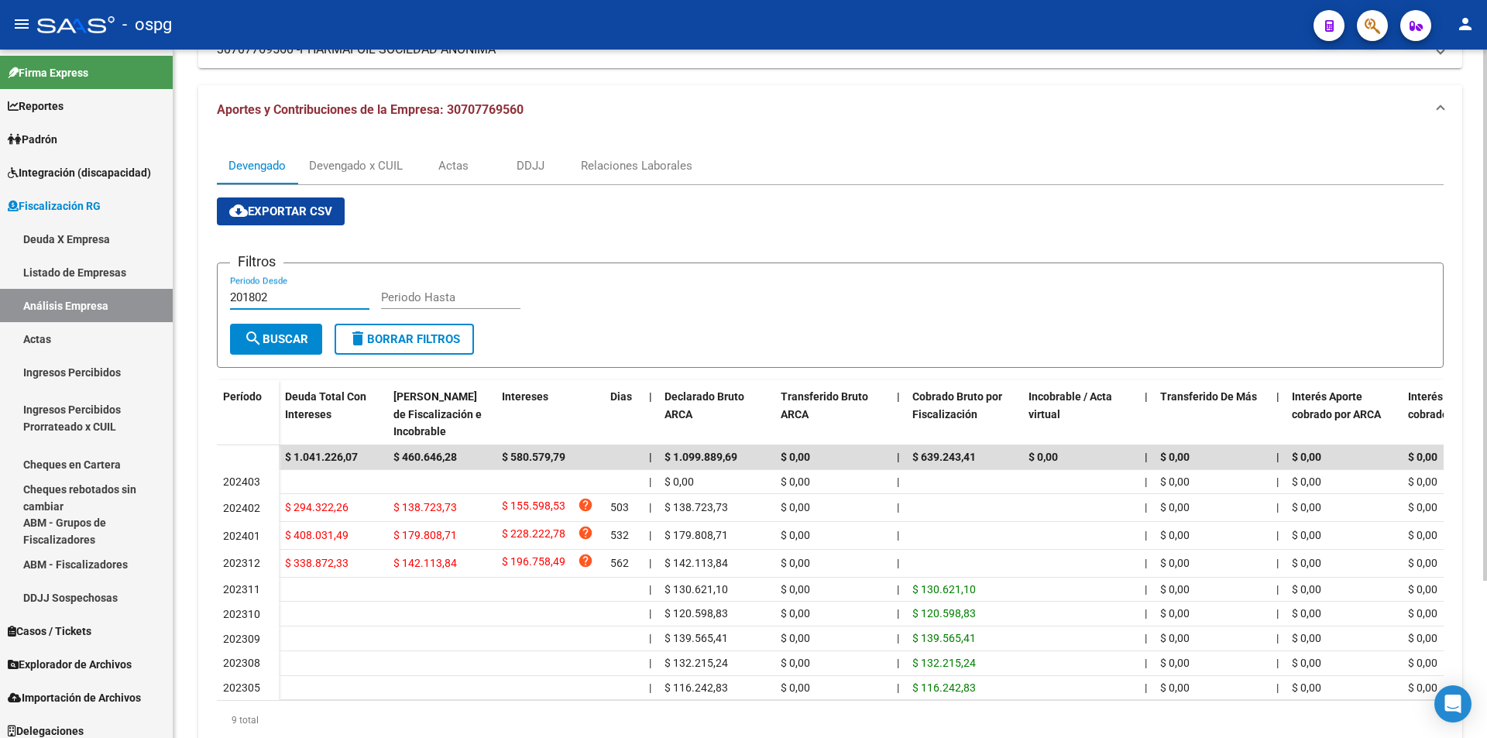
click at [280, 297] on input "201802" at bounding box center [299, 298] width 139 height 14
type input "202312"
click at [421, 301] on input "Periodo Hasta" at bounding box center [450, 298] width 139 height 14
type input "202402"
click at [290, 332] on span "search Buscar" at bounding box center [276, 339] width 64 height 14
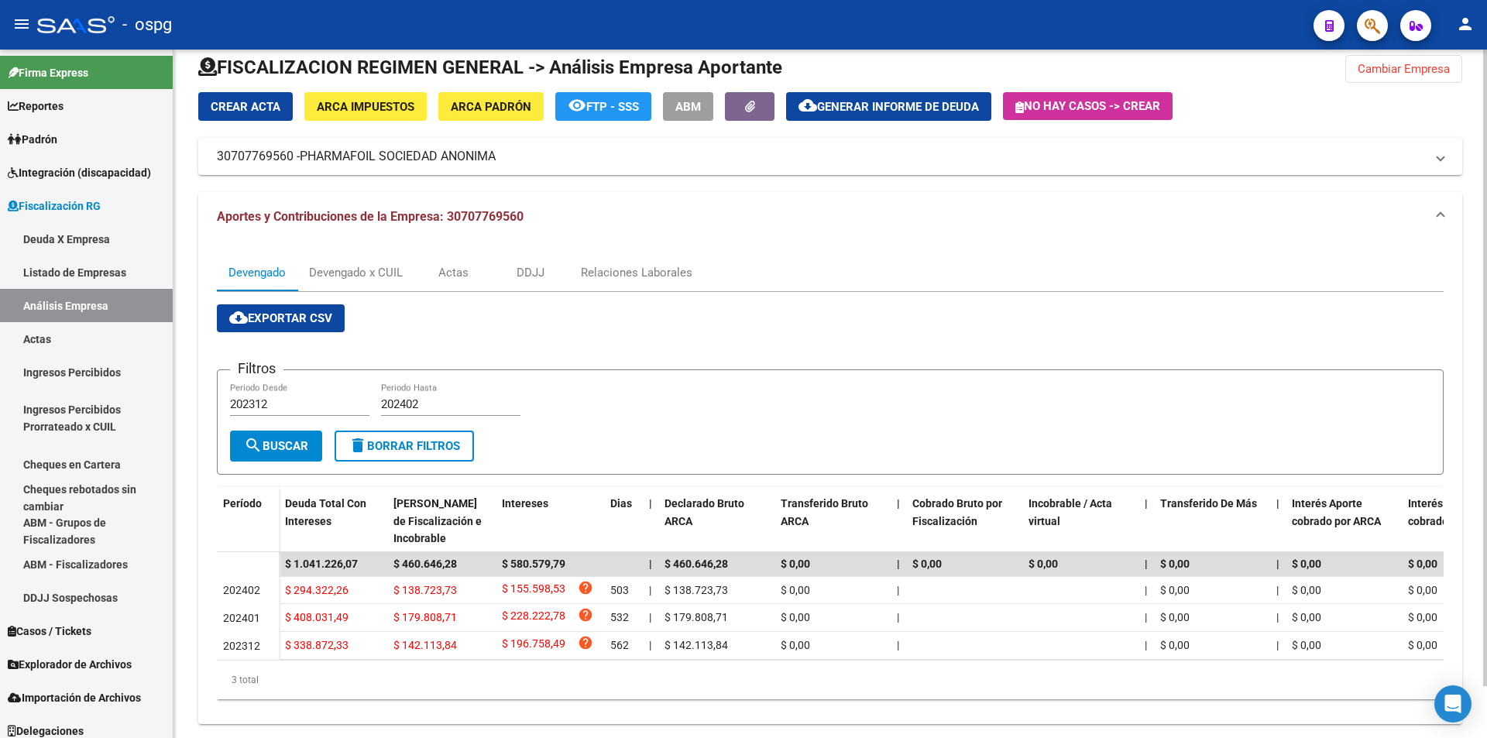
scroll to position [0, 0]
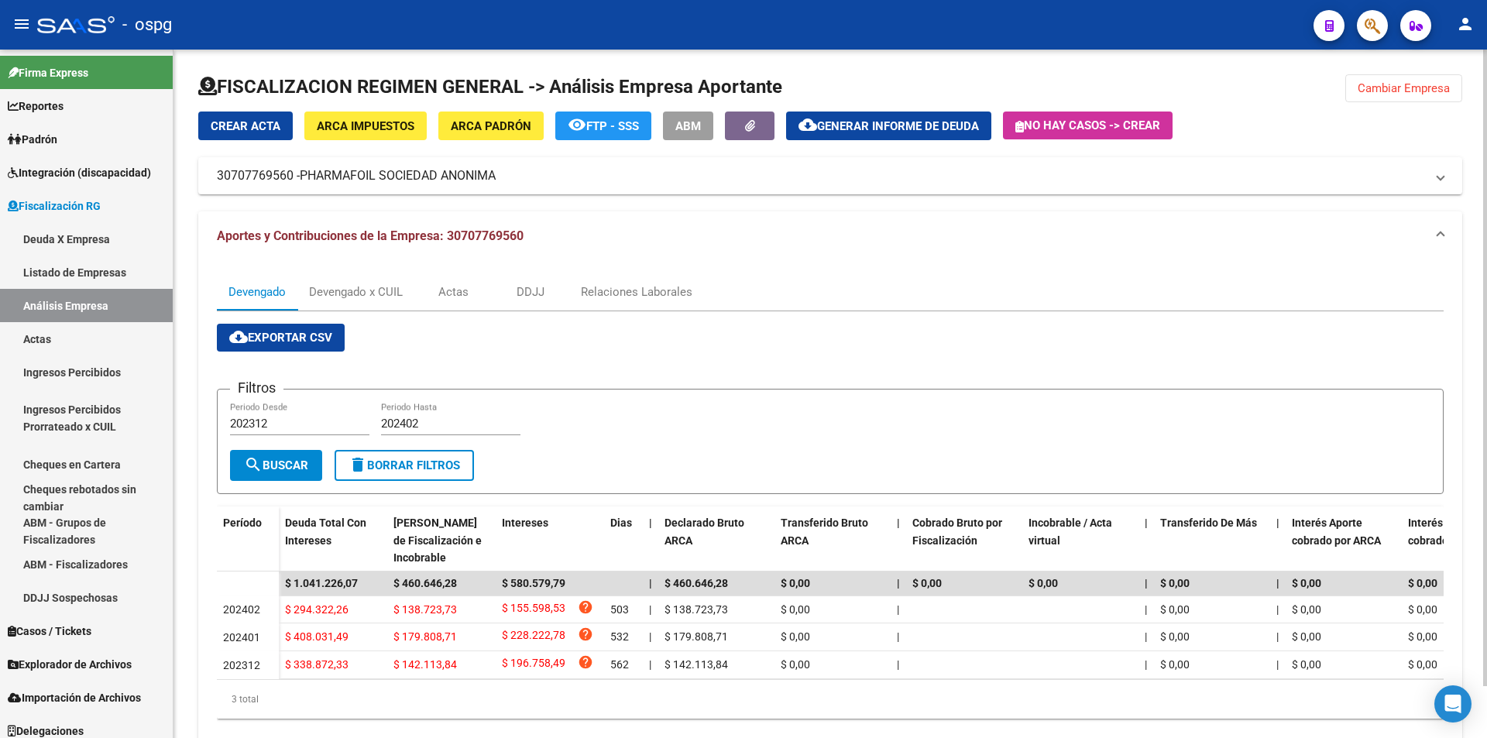
click at [1417, 88] on span "Cambiar Empresa" at bounding box center [1404, 88] width 92 height 14
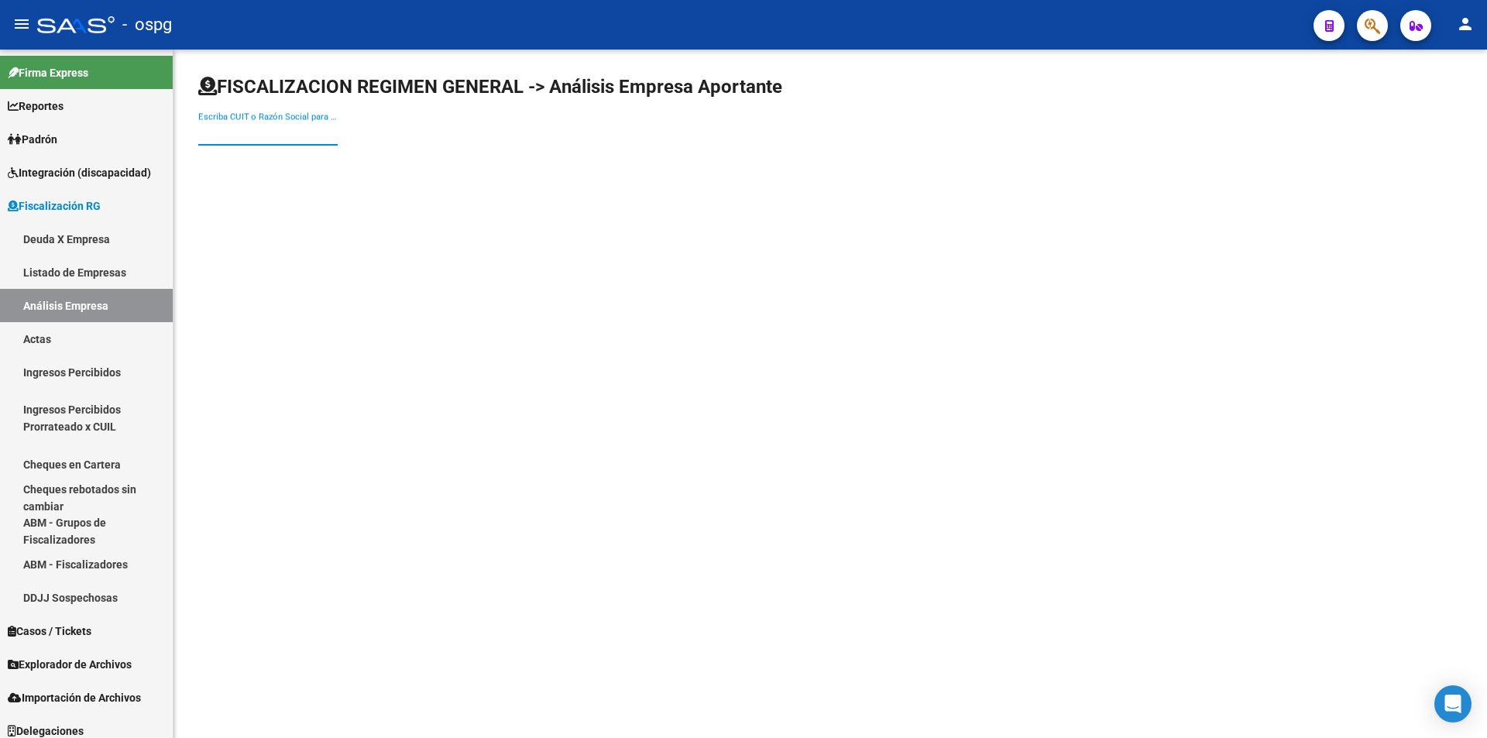
paste input "27180292107"
type input "27180292107"
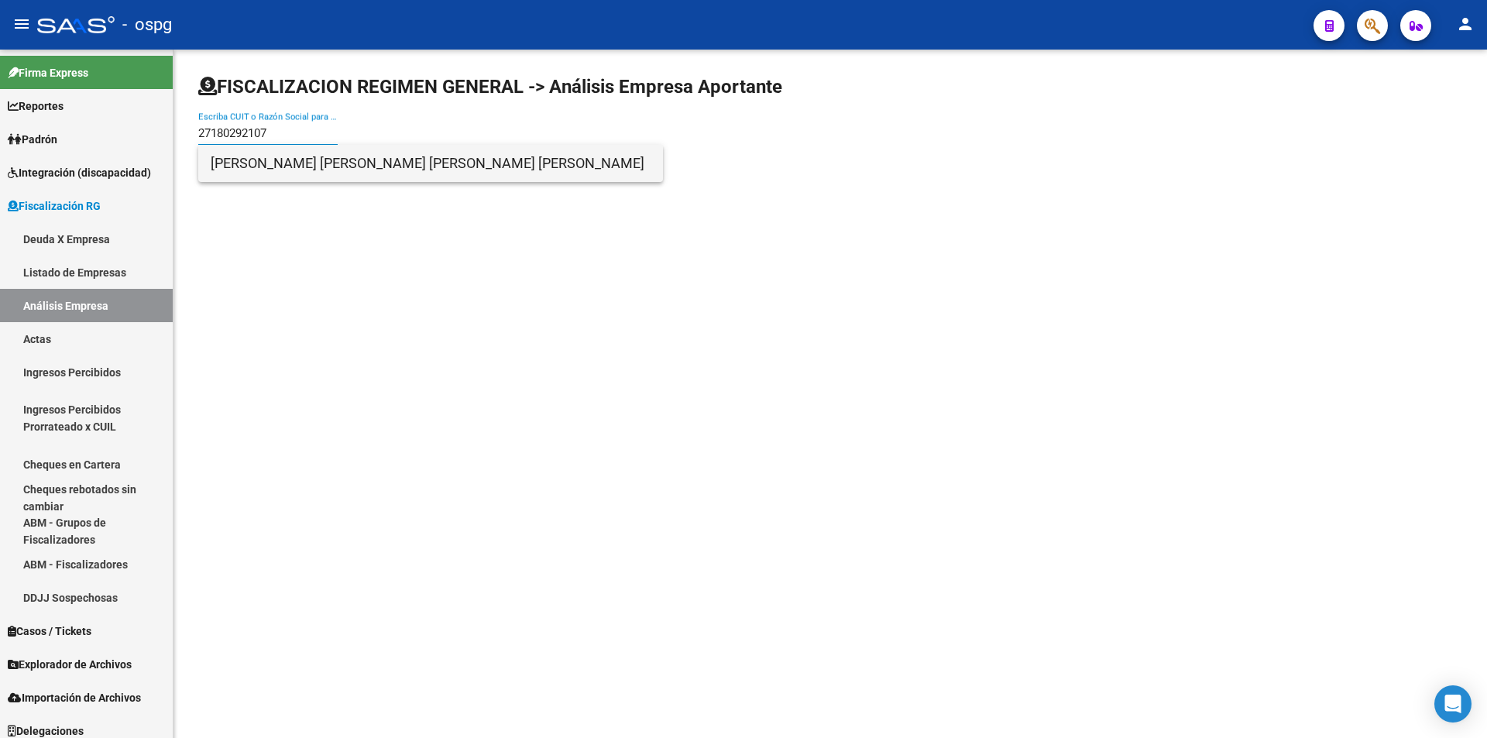
click at [352, 170] on span "[PERSON_NAME] [PERSON_NAME] [PERSON_NAME] [PERSON_NAME]" at bounding box center [431, 163] width 440 height 37
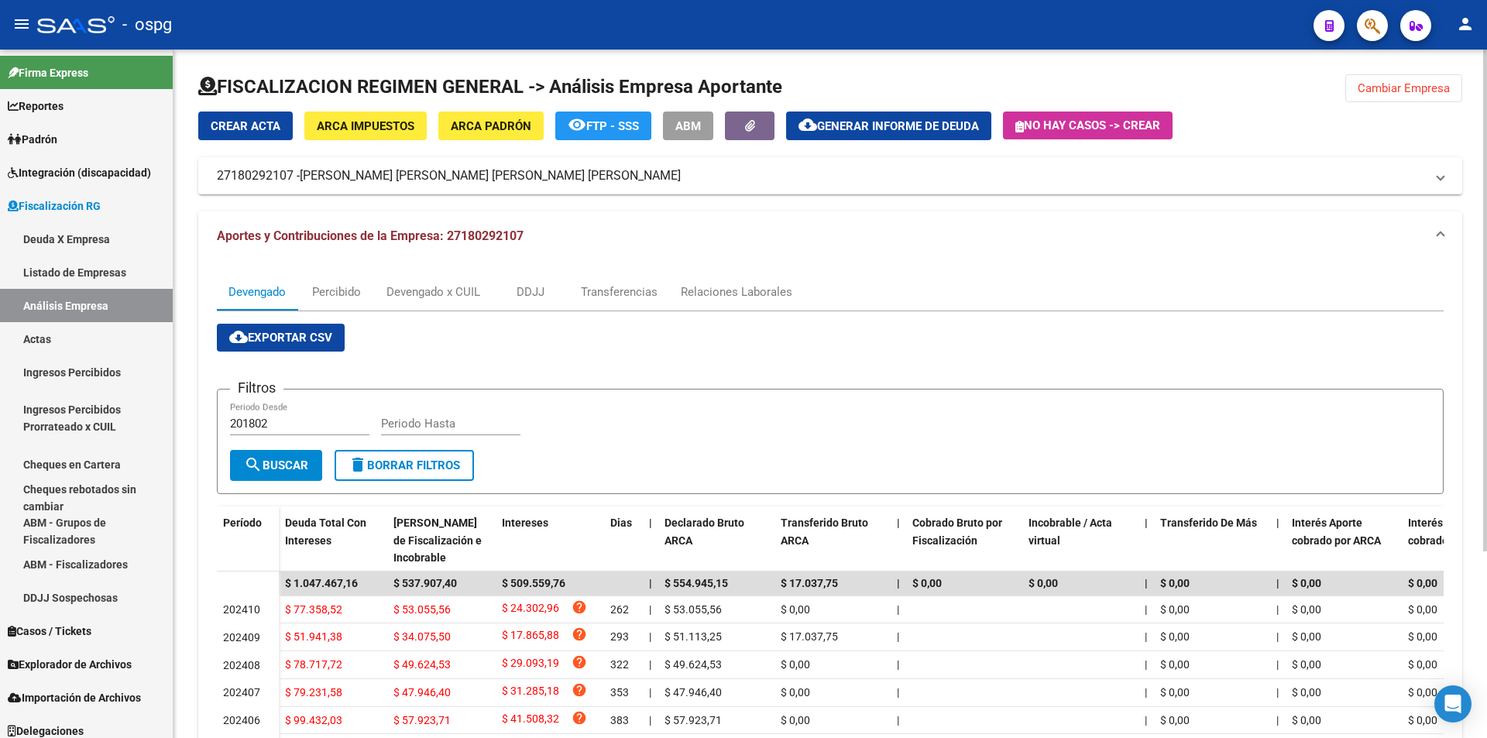
click at [271, 421] on input "201802" at bounding box center [299, 424] width 139 height 14
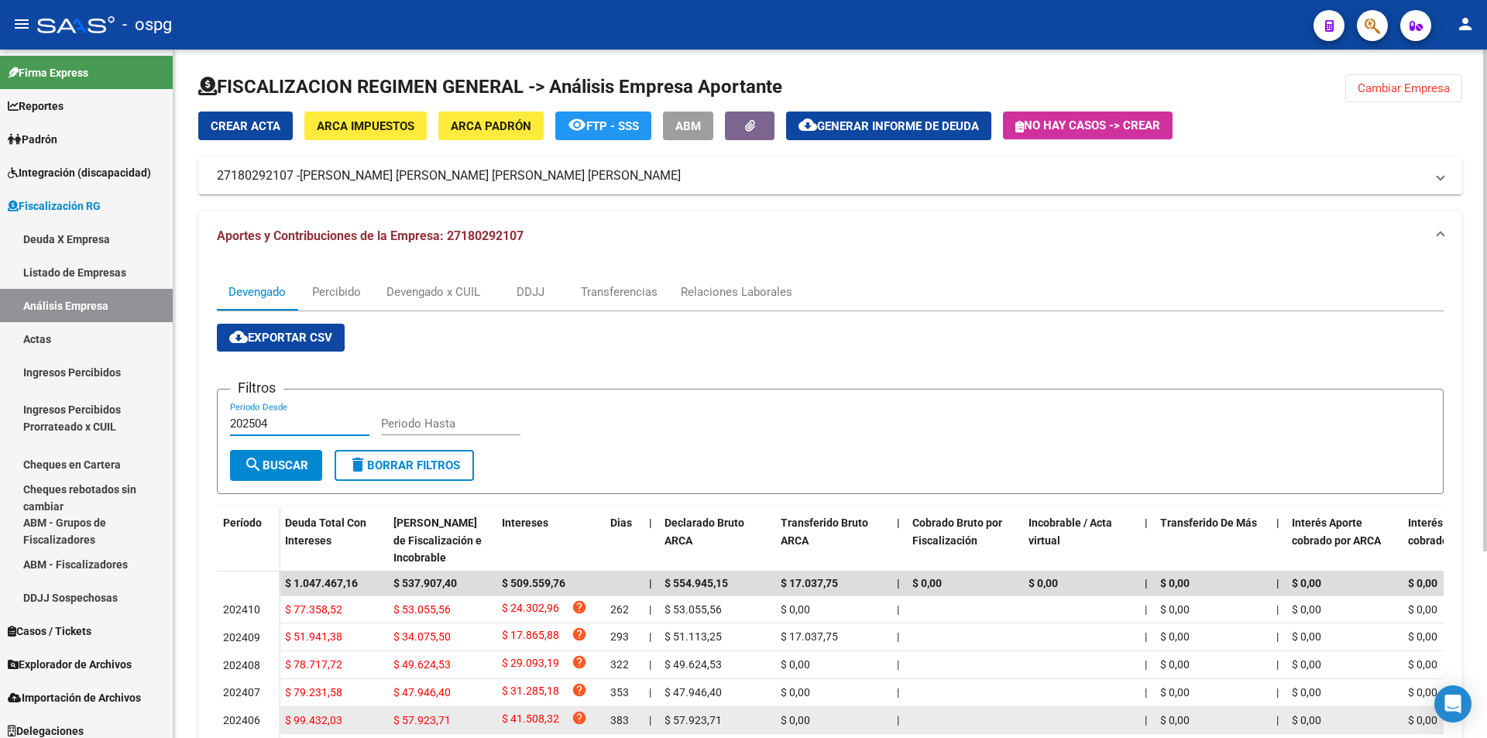
type input "202504"
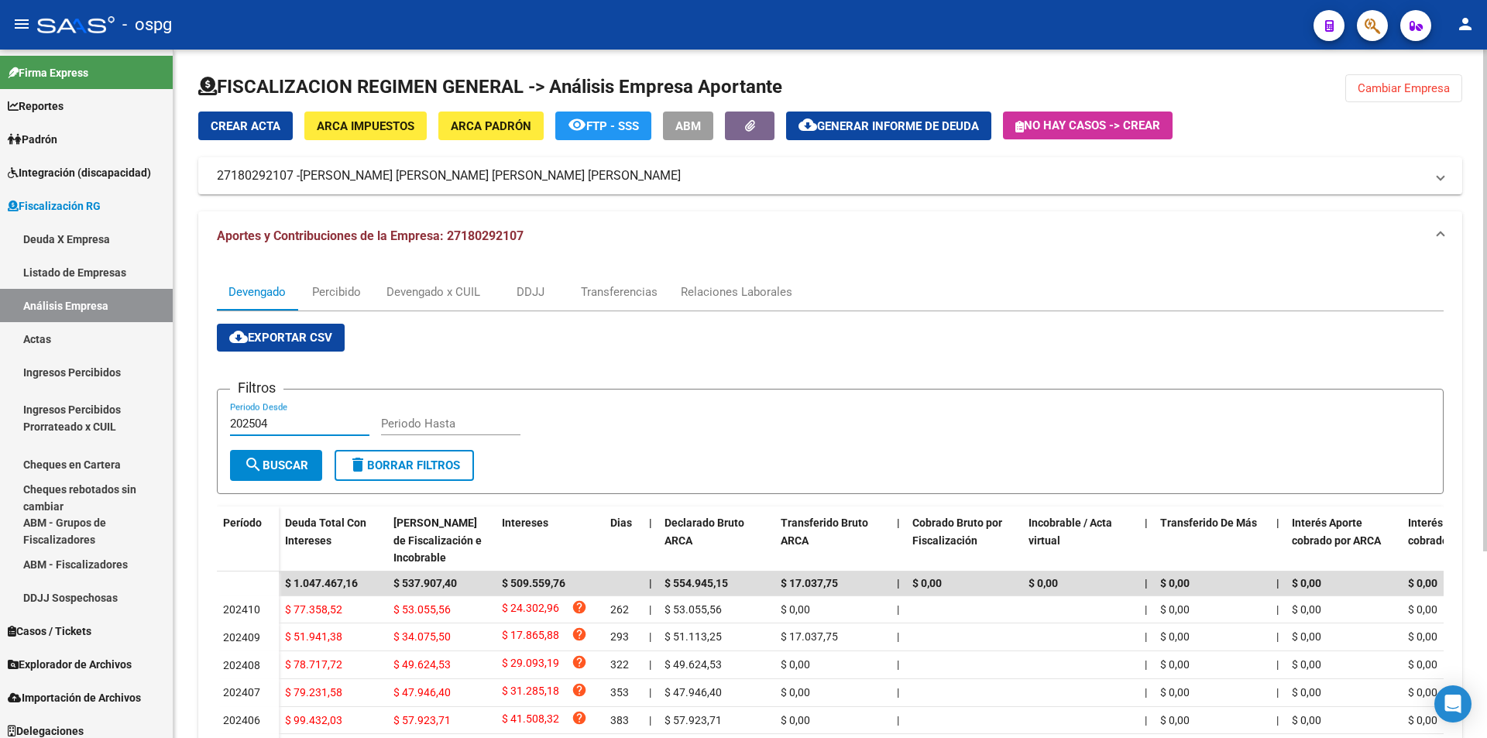
click at [459, 424] on input "Periodo Hasta" at bounding box center [450, 424] width 139 height 14
type input "202506"
click at [279, 463] on span "search Buscar" at bounding box center [276, 466] width 64 height 14
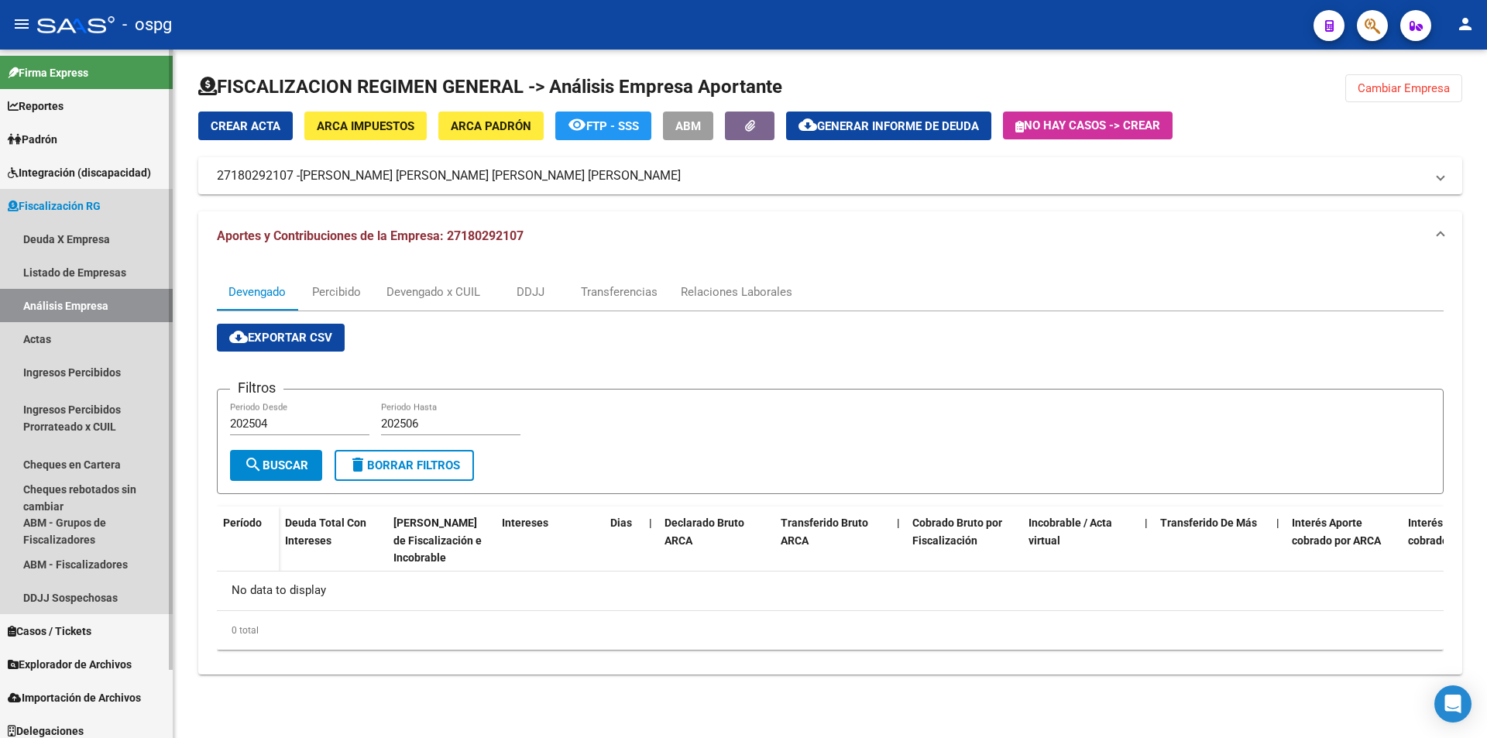
click at [95, 299] on link "Análisis Empresa" at bounding box center [86, 305] width 173 height 33
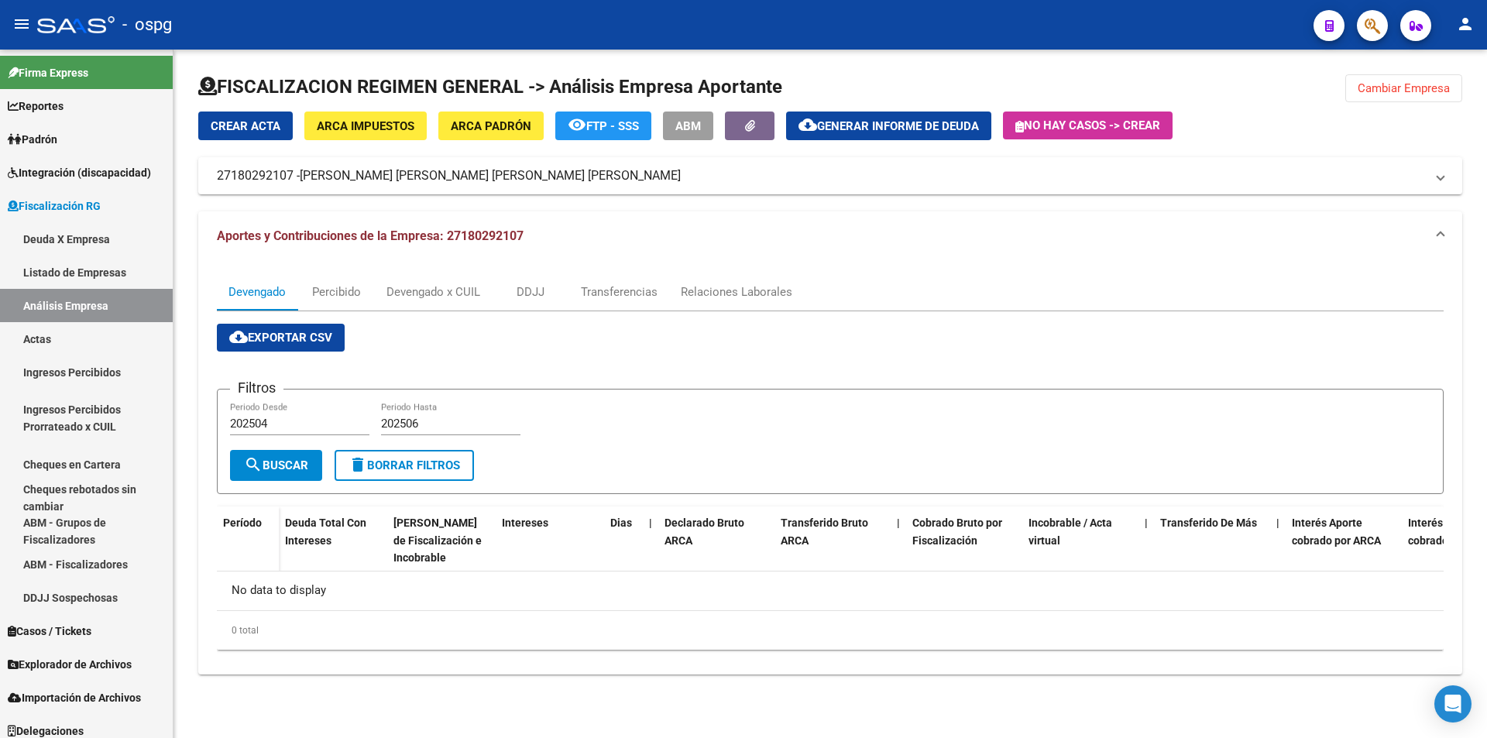
click at [1440, 86] on span "Cambiar Empresa" at bounding box center [1404, 88] width 92 height 14
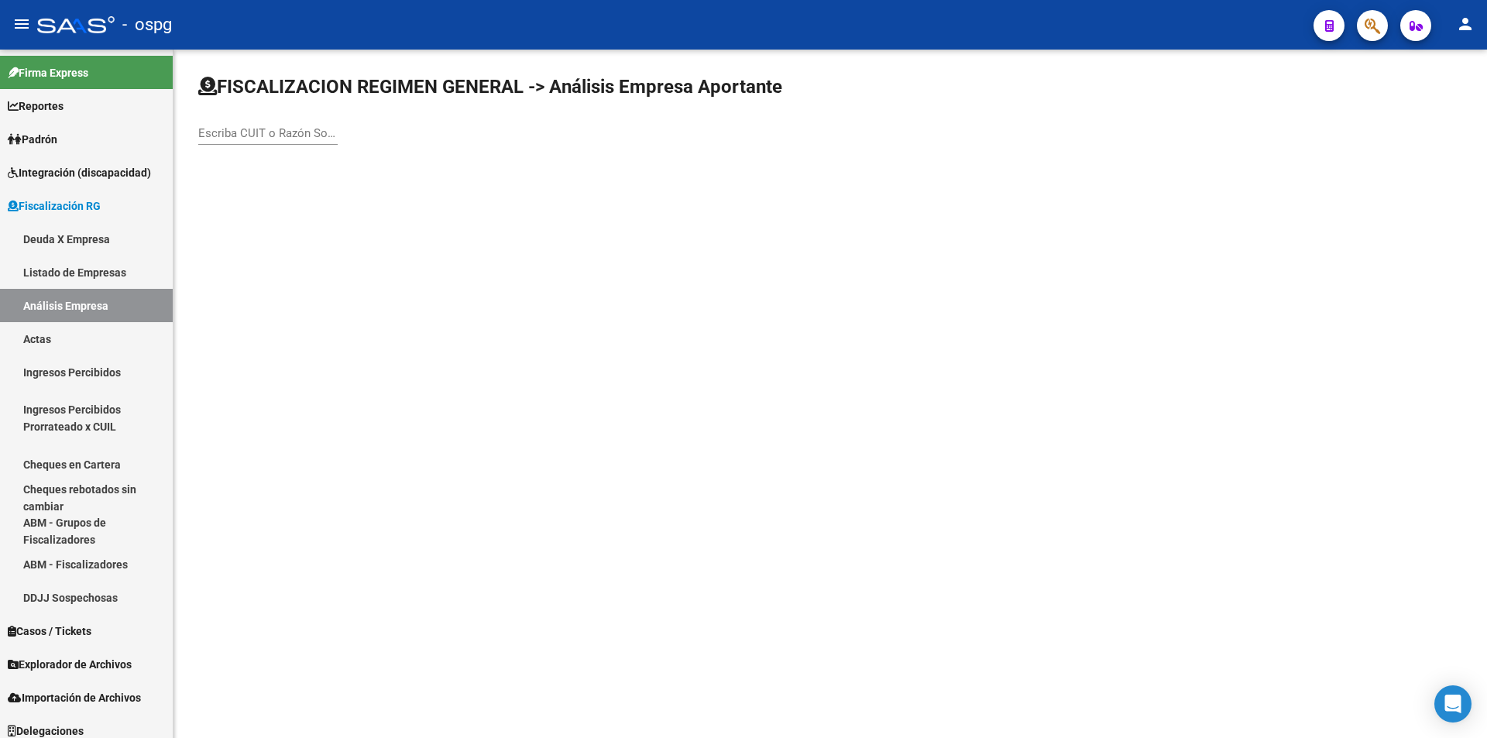
click at [300, 143] on div "Escriba CUIT o Razón Social para buscar" at bounding box center [267, 128] width 139 height 33
type input "MISTIKA"
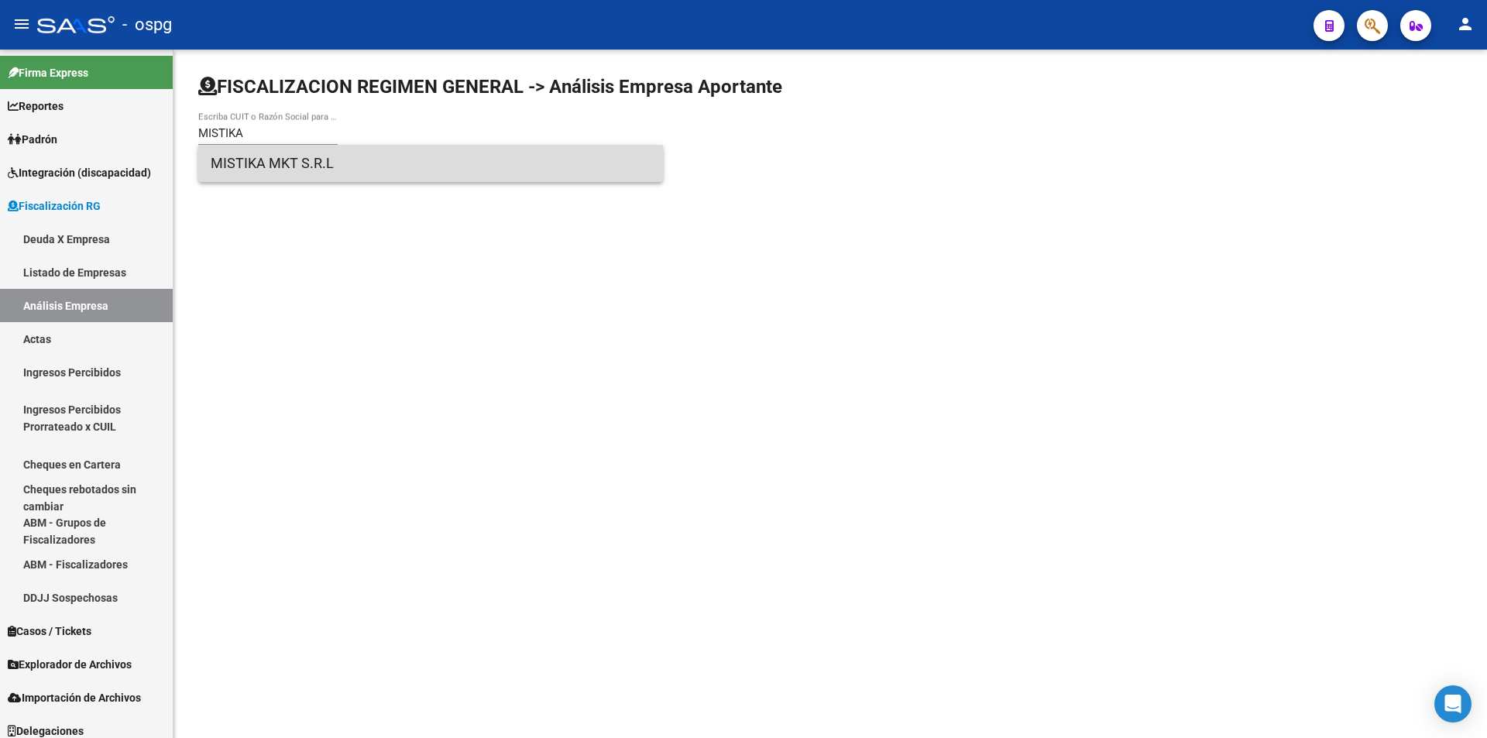
click at [301, 163] on span "MISTIKA MKT S.R.L" at bounding box center [431, 163] width 440 height 37
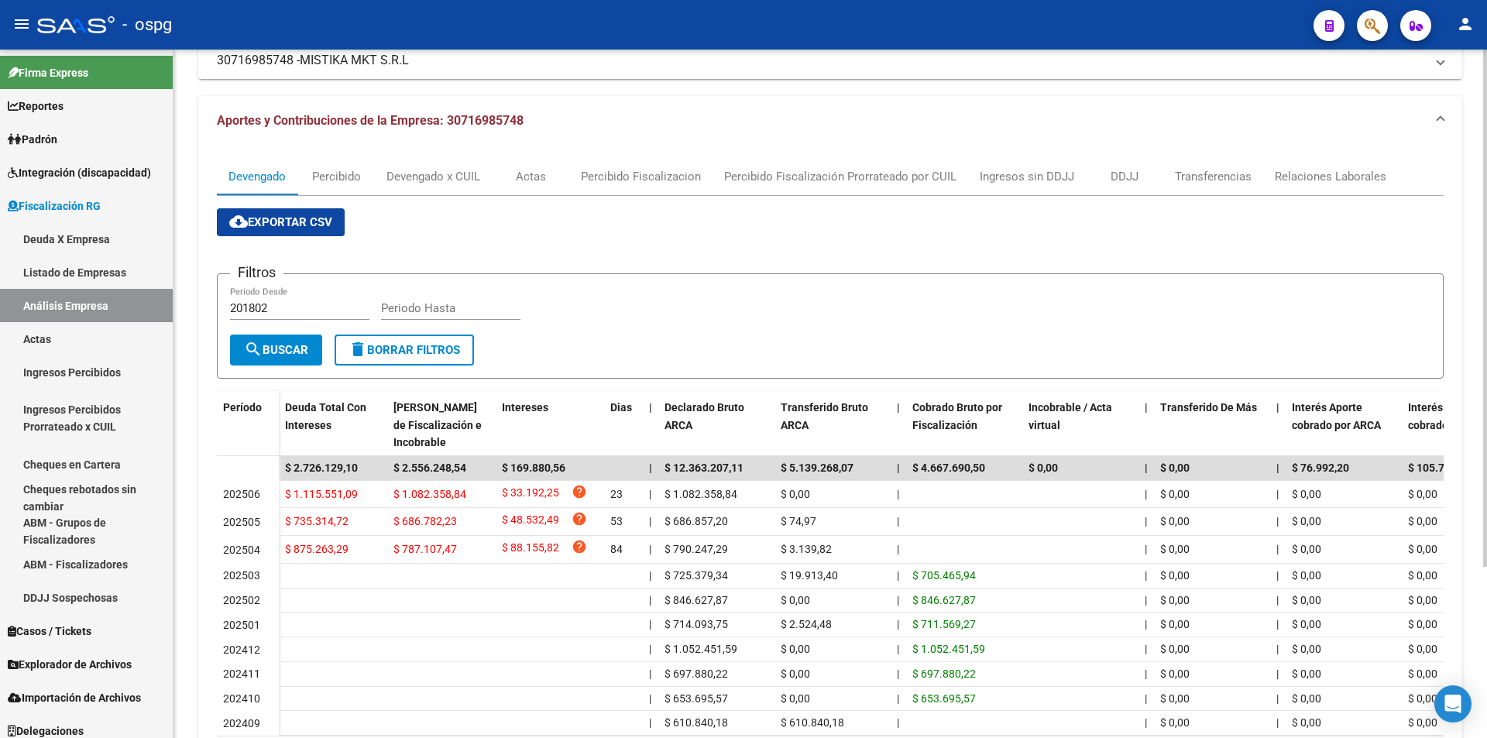
scroll to position [155, 0]
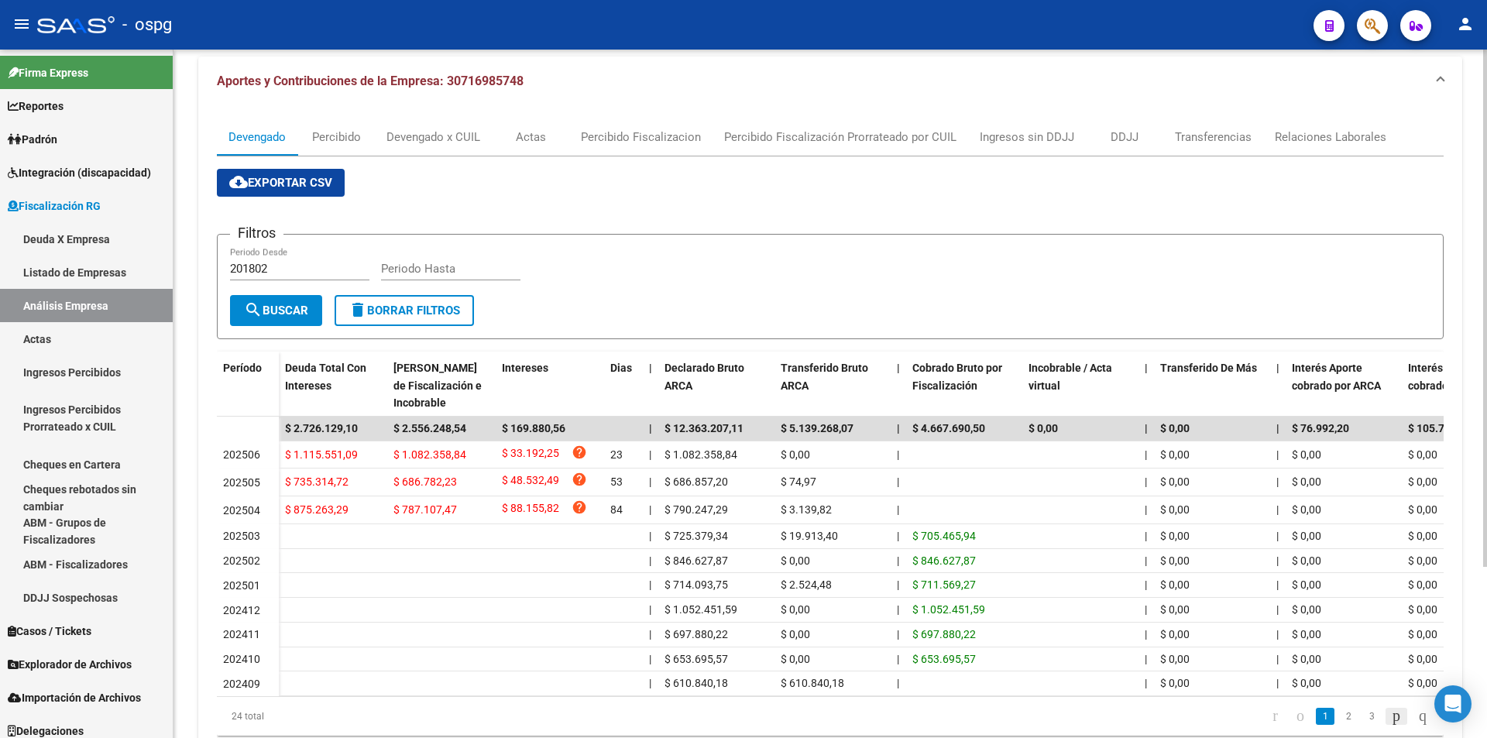
click at [1391, 725] on icon "go to next page" at bounding box center [1397, 715] width 12 height 19
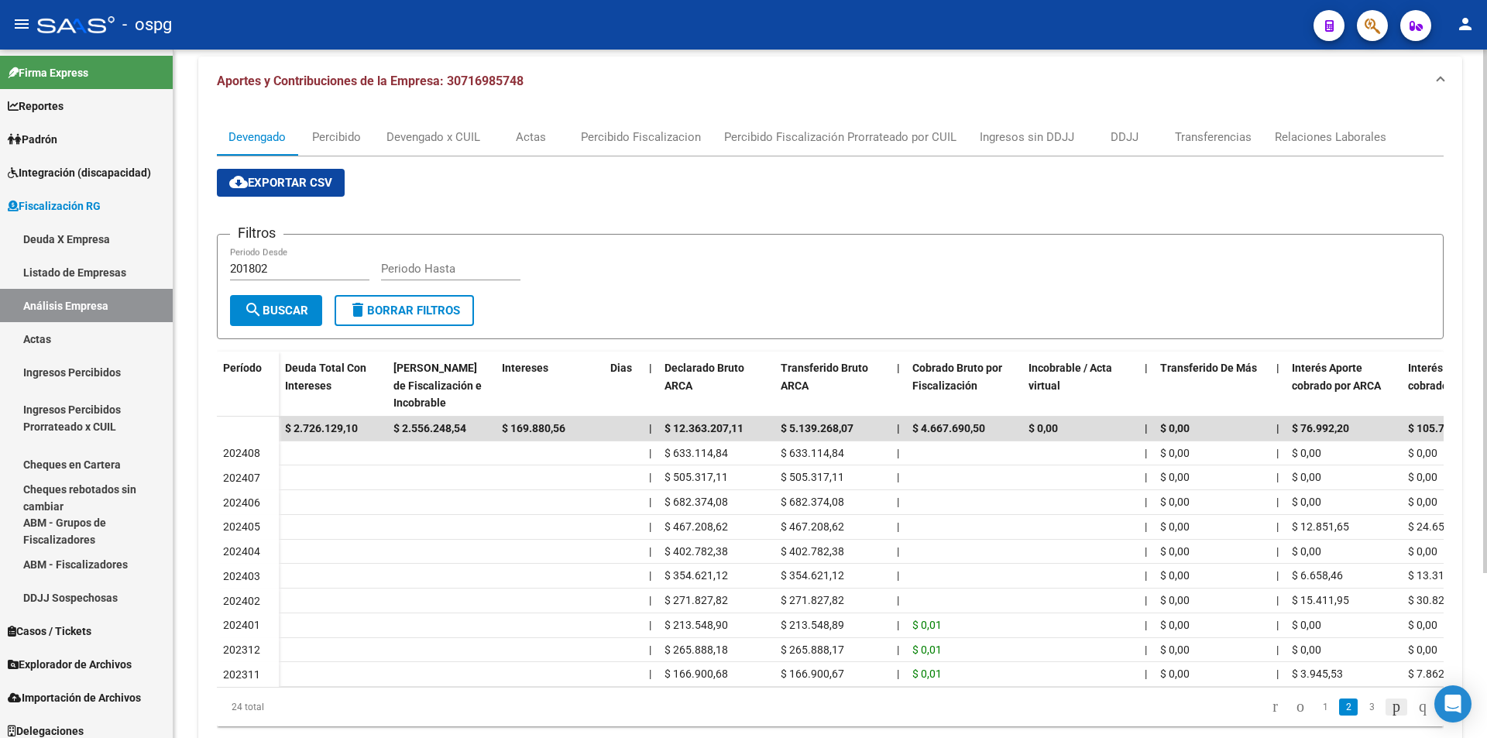
click at [1391, 716] on icon "go to next page" at bounding box center [1397, 706] width 12 height 19
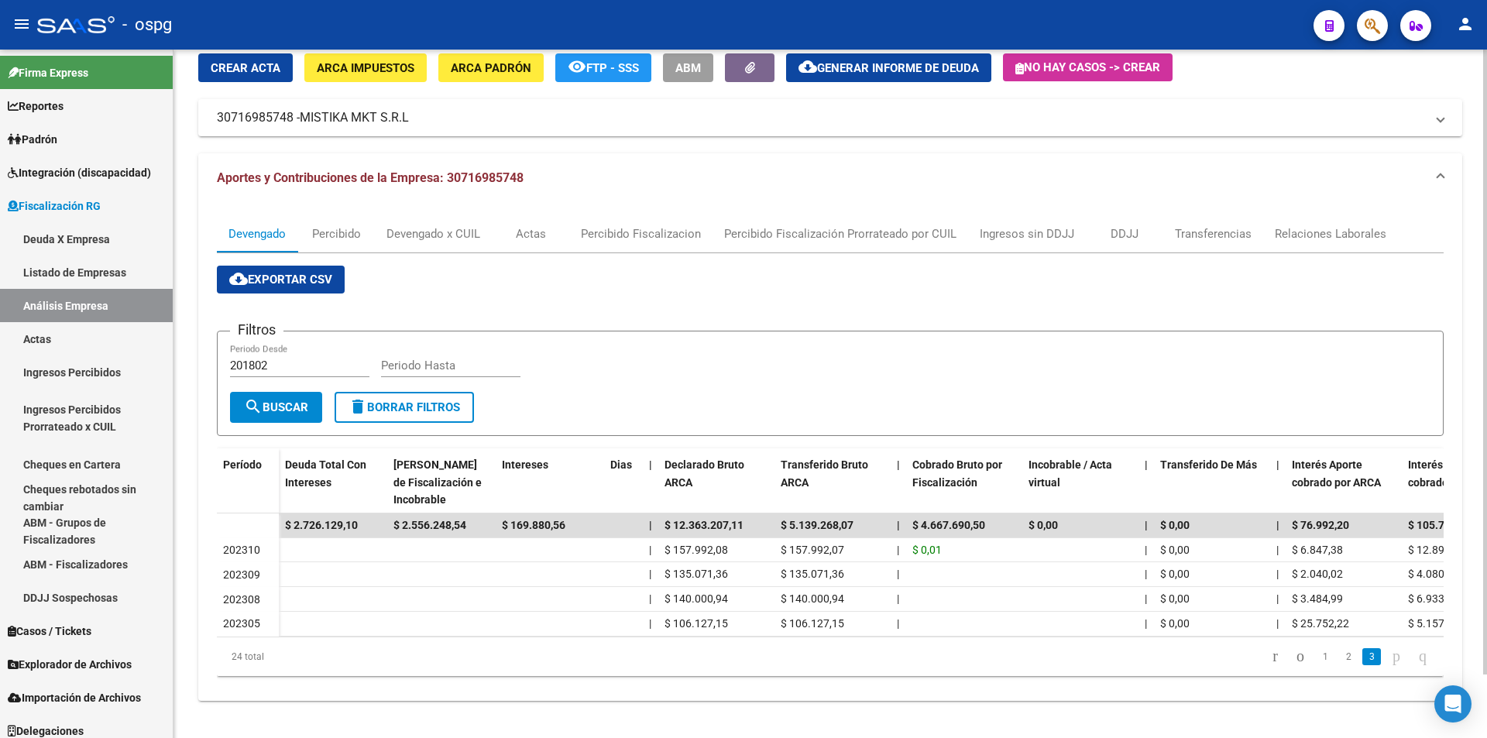
scroll to position [70, 0]
click at [1316, 662] on link "1" at bounding box center [1325, 656] width 19 height 17
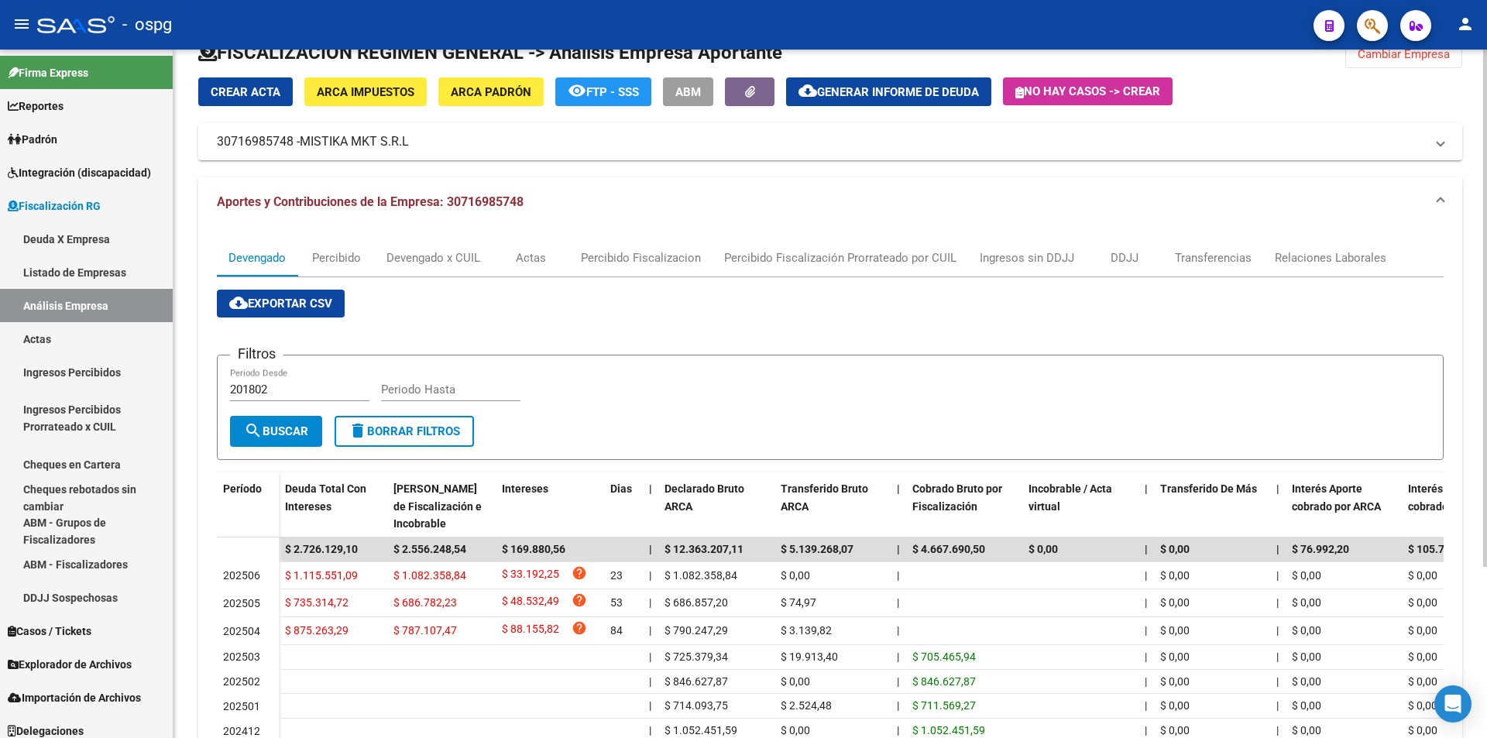
scroll to position [0, 0]
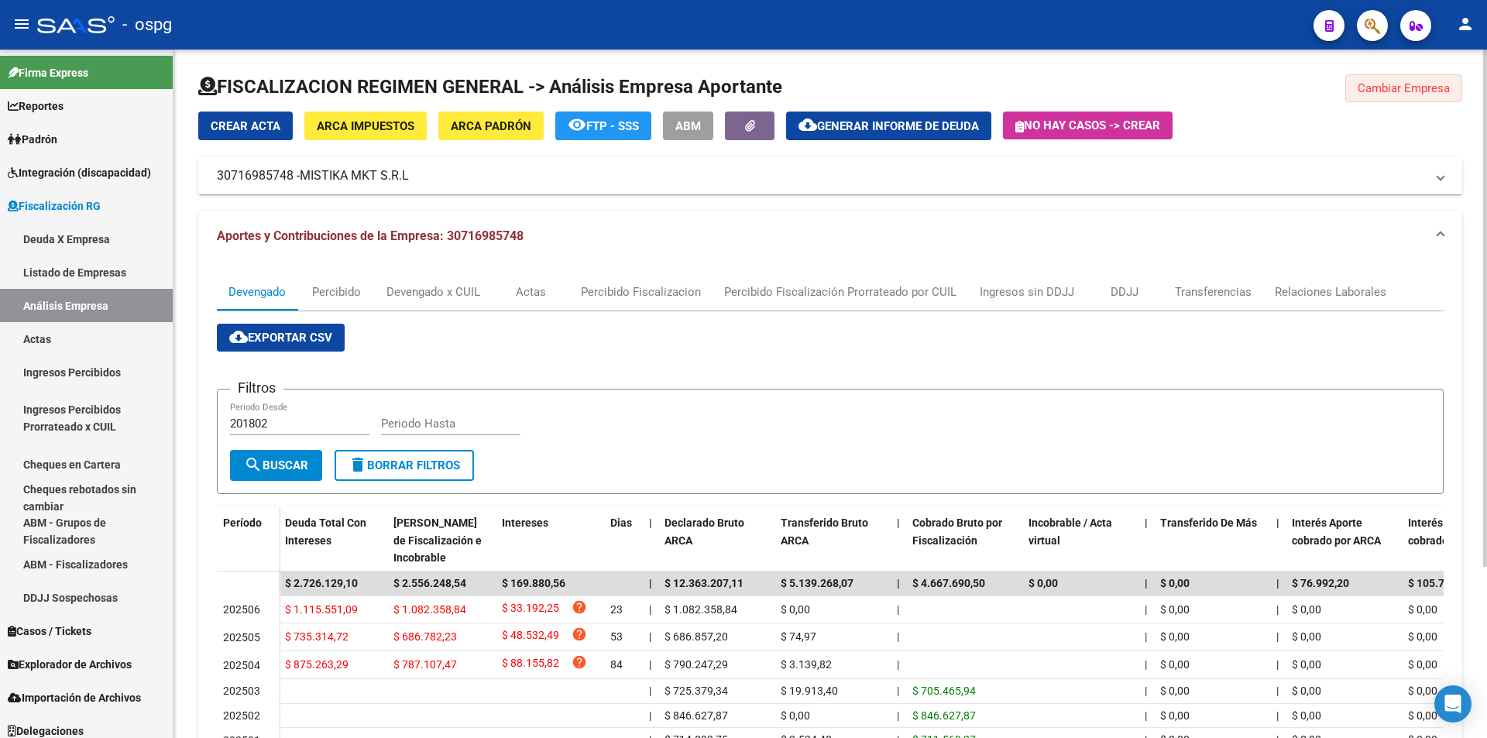
click at [1453, 100] on button "Cambiar Empresa" at bounding box center [1404, 88] width 117 height 28
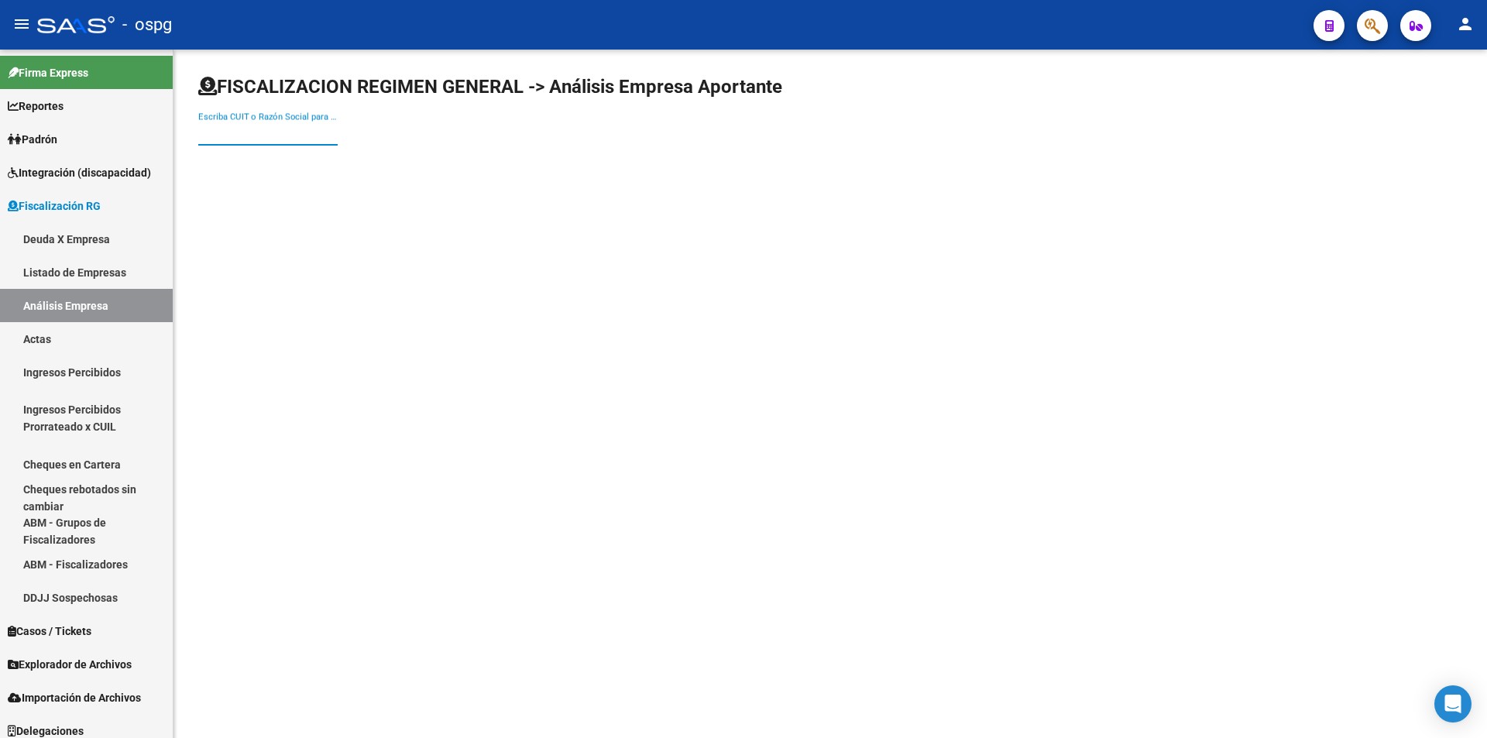
paste input "30708725753"
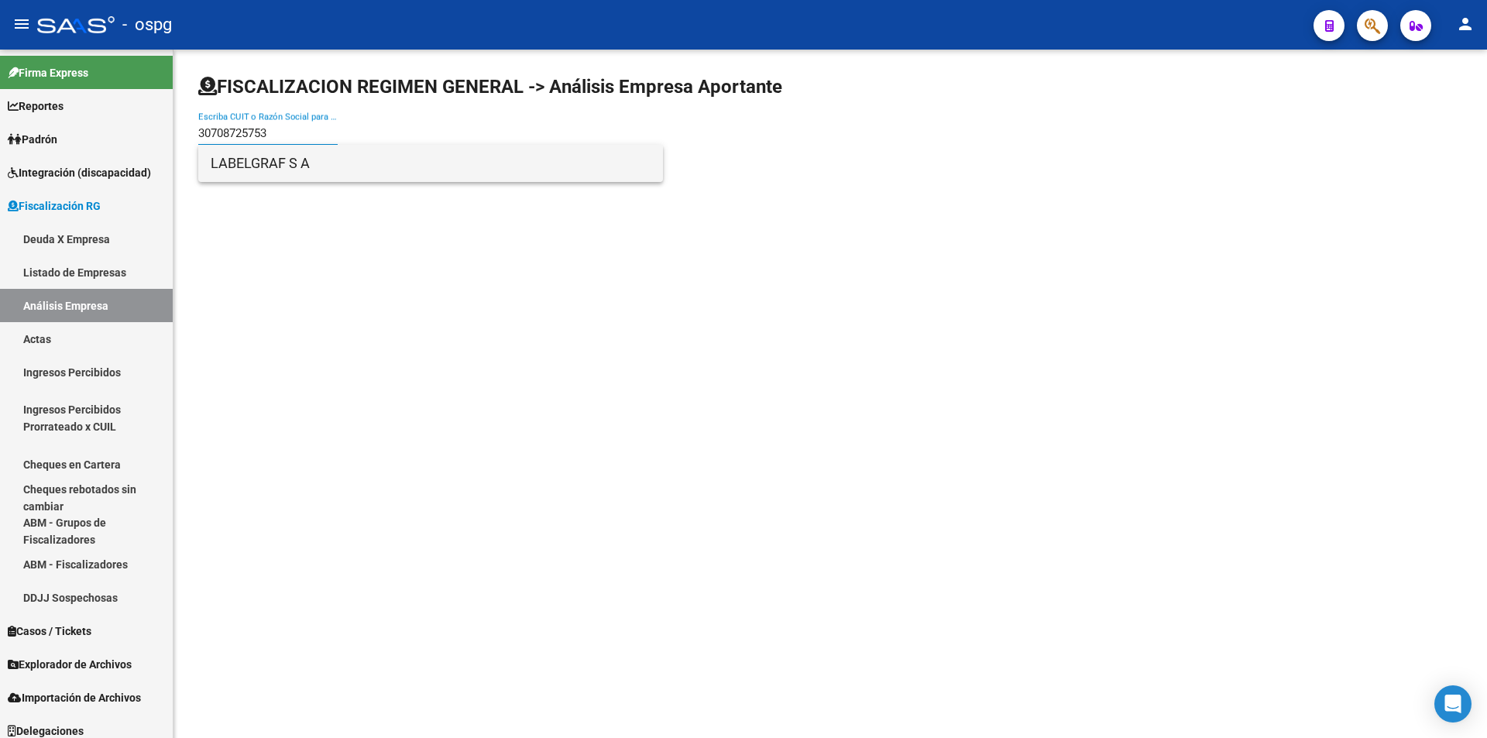
type input "30708725753"
click at [282, 165] on span "LABELGRAF S A" at bounding box center [431, 163] width 440 height 37
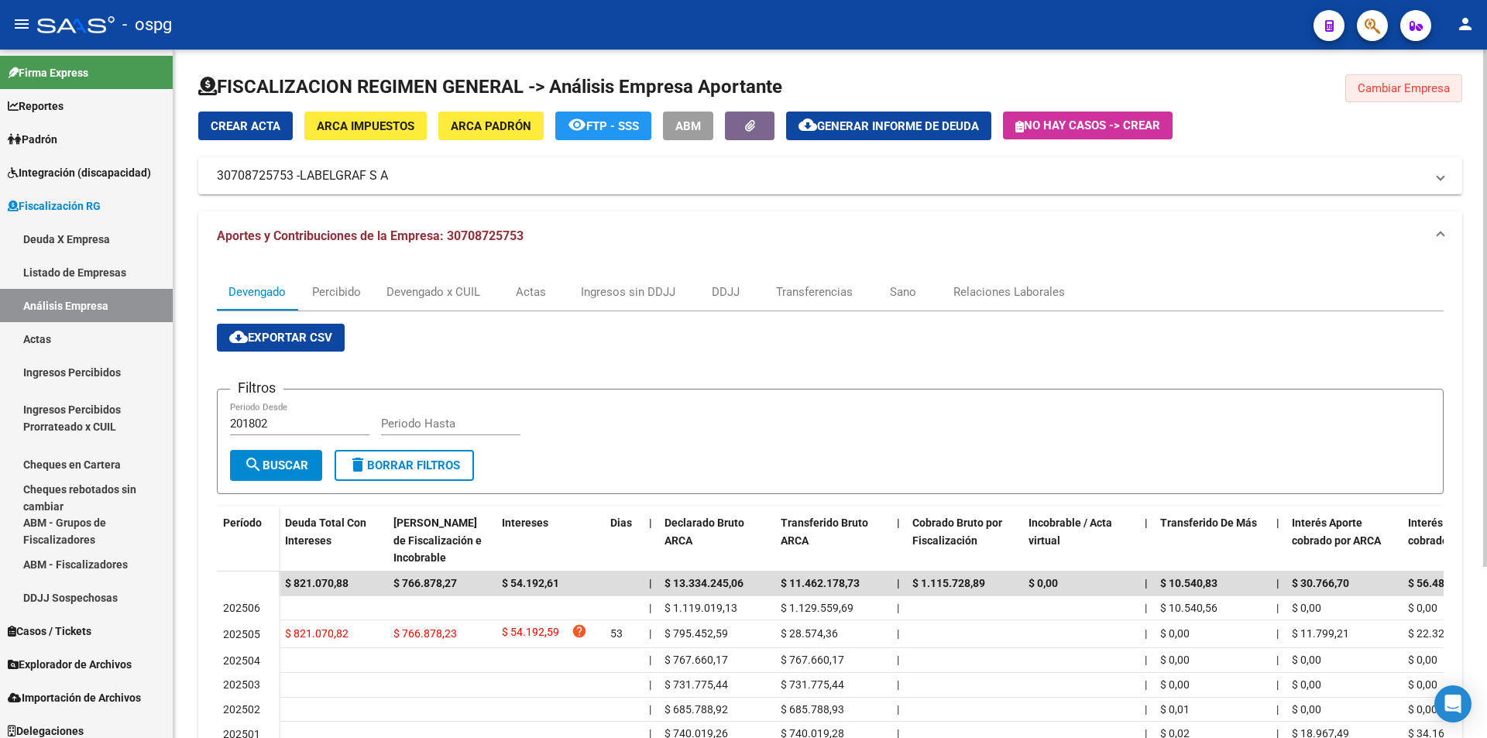
click at [1422, 88] on span "Cambiar Empresa" at bounding box center [1404, 88] width 92 height 14
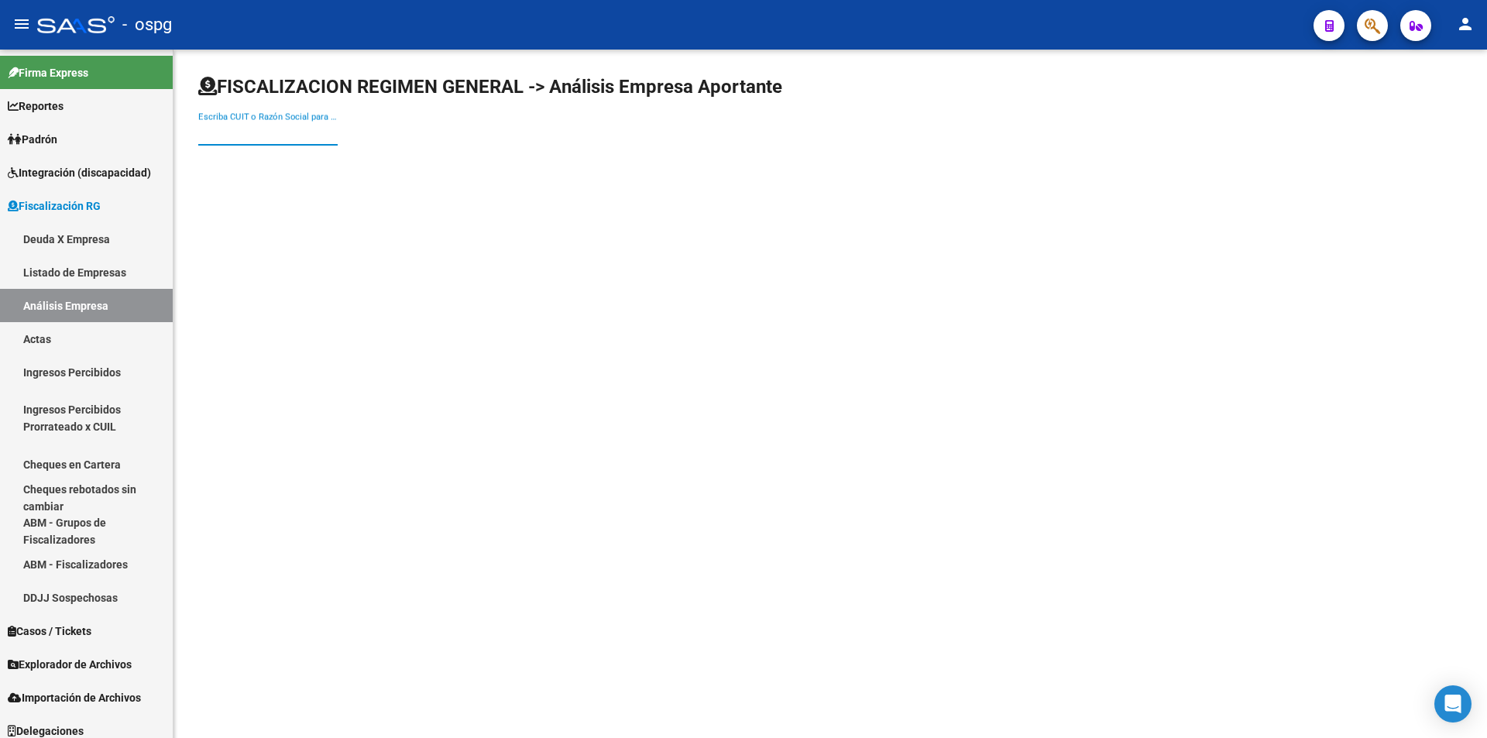
paste input "30718394593"
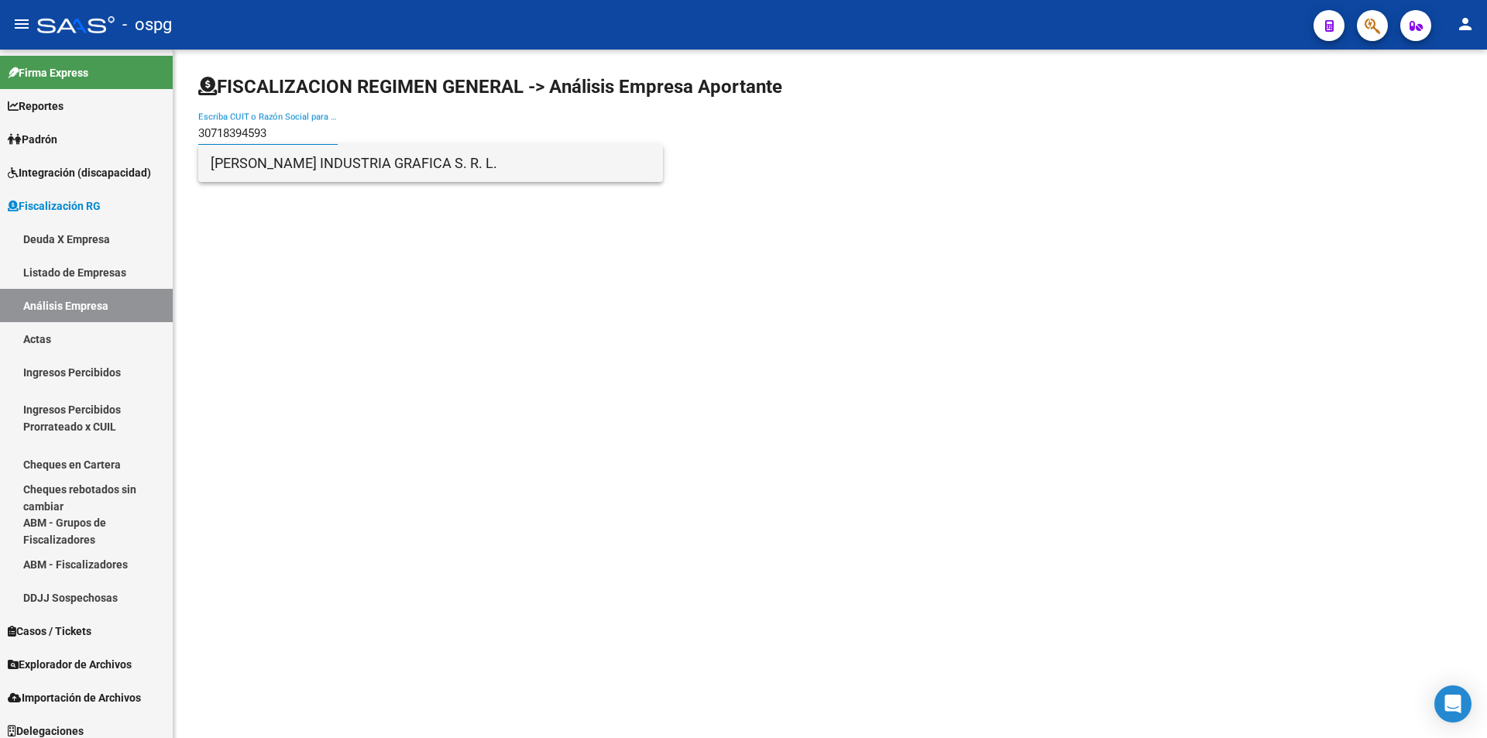
type input "30718394593"
click at [285, 165] on span "[PERSON_NAME] INDUSTRIA GRAFICA S. R. L." at bounding box center [431, 163] width 440 height 37
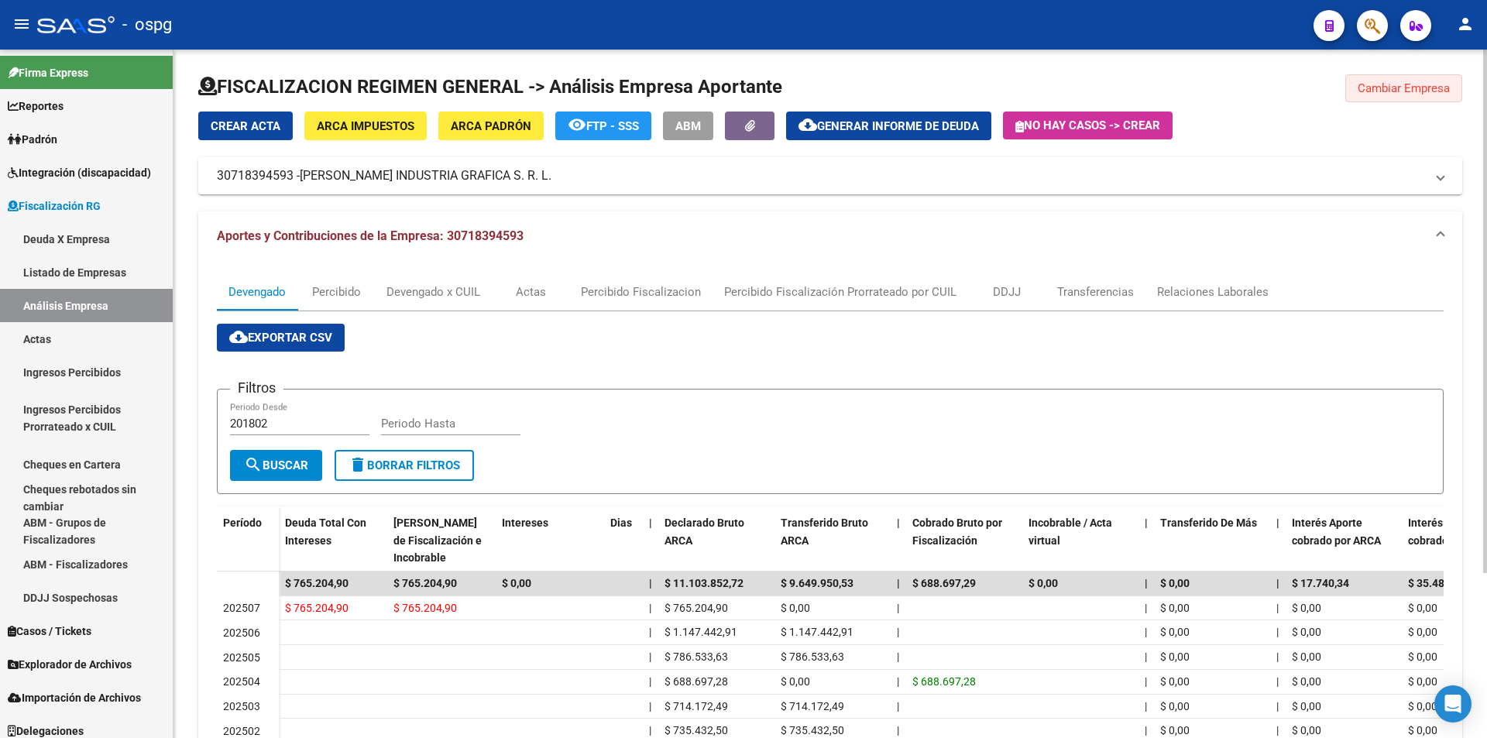
click at [1400, 90] on span "Cambiar Empresa" at bounding box center [1404, 88] width 92 height 14
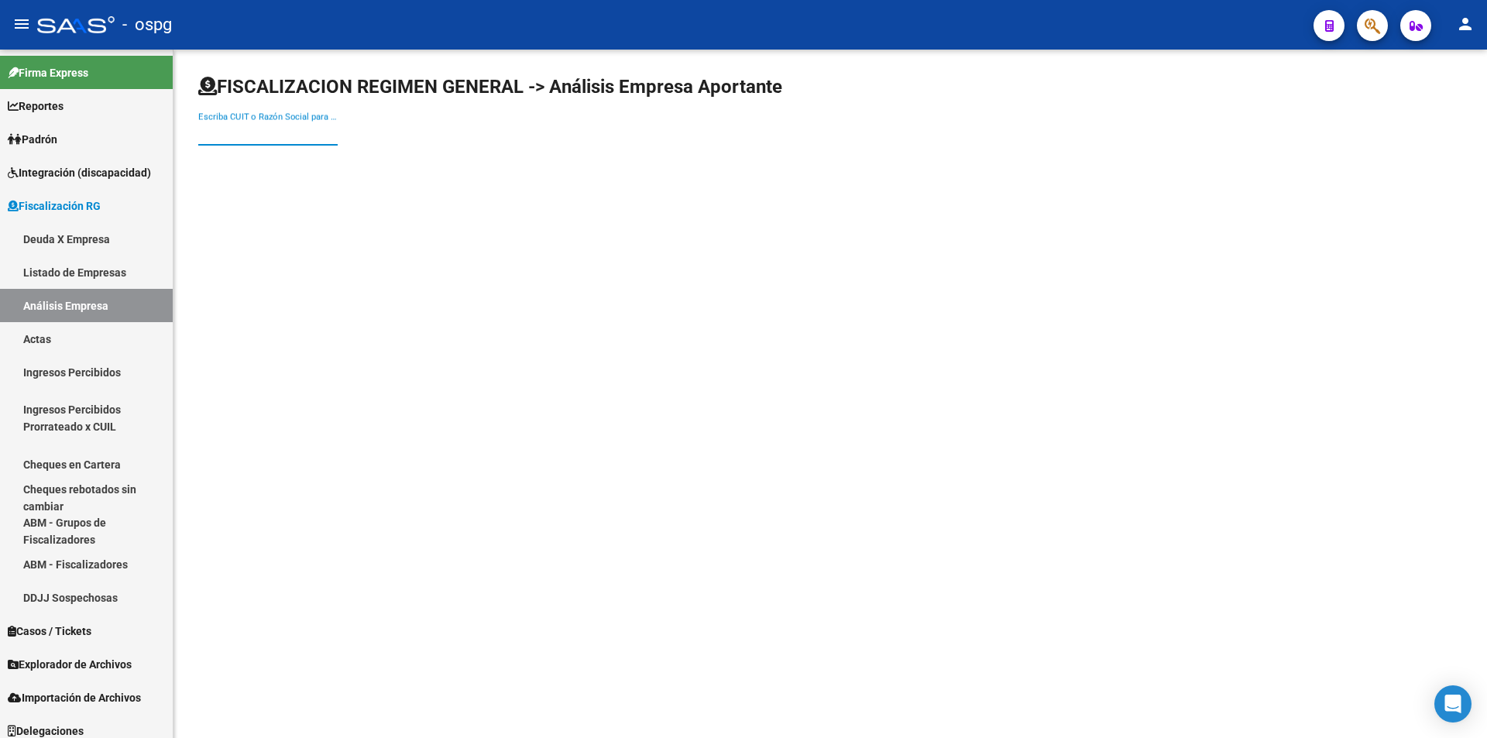
paste input "30717653072"
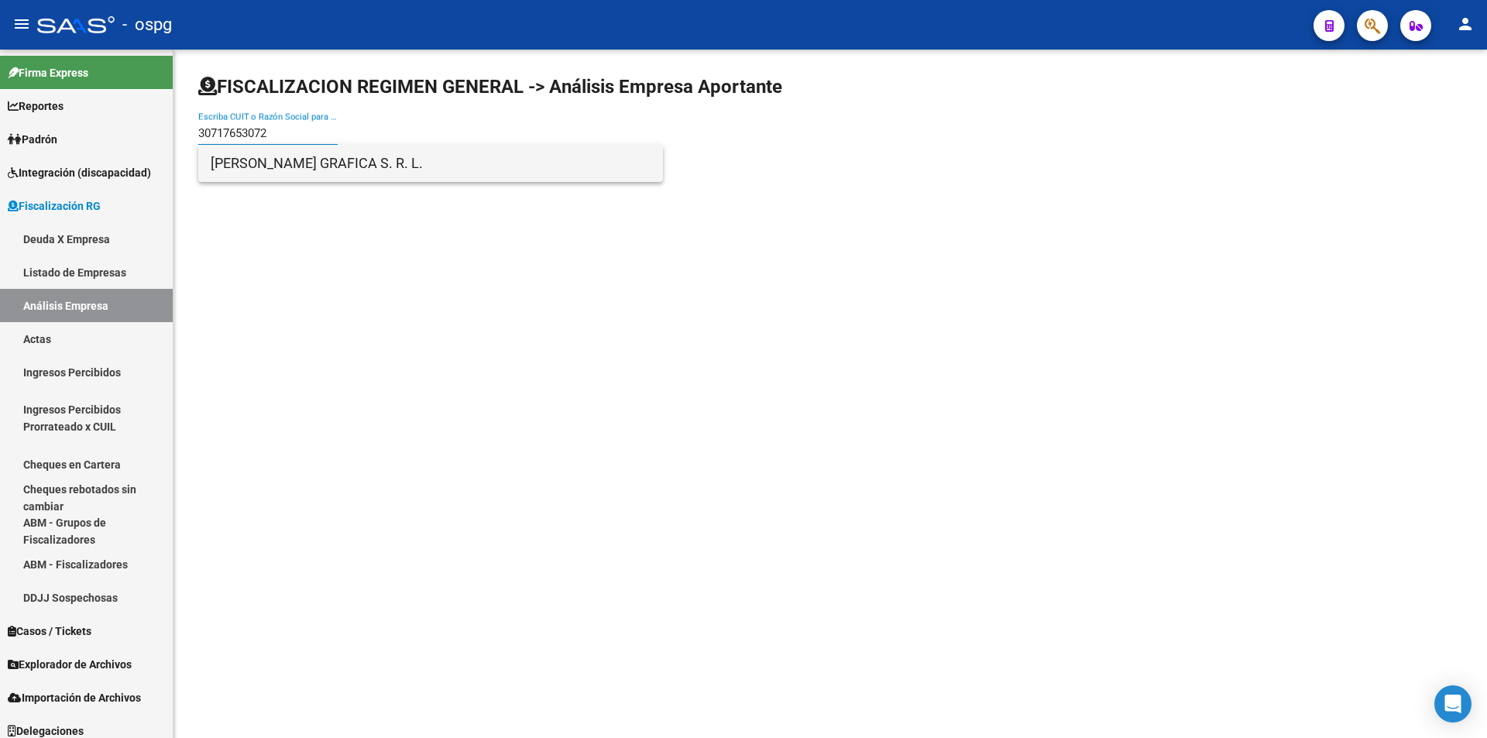
type input "30717653072"
click at [276, 162] on span "[PERSON_NAME] GRAFICA S. R. L." at bounding box center [431, 163] width 440 height 37
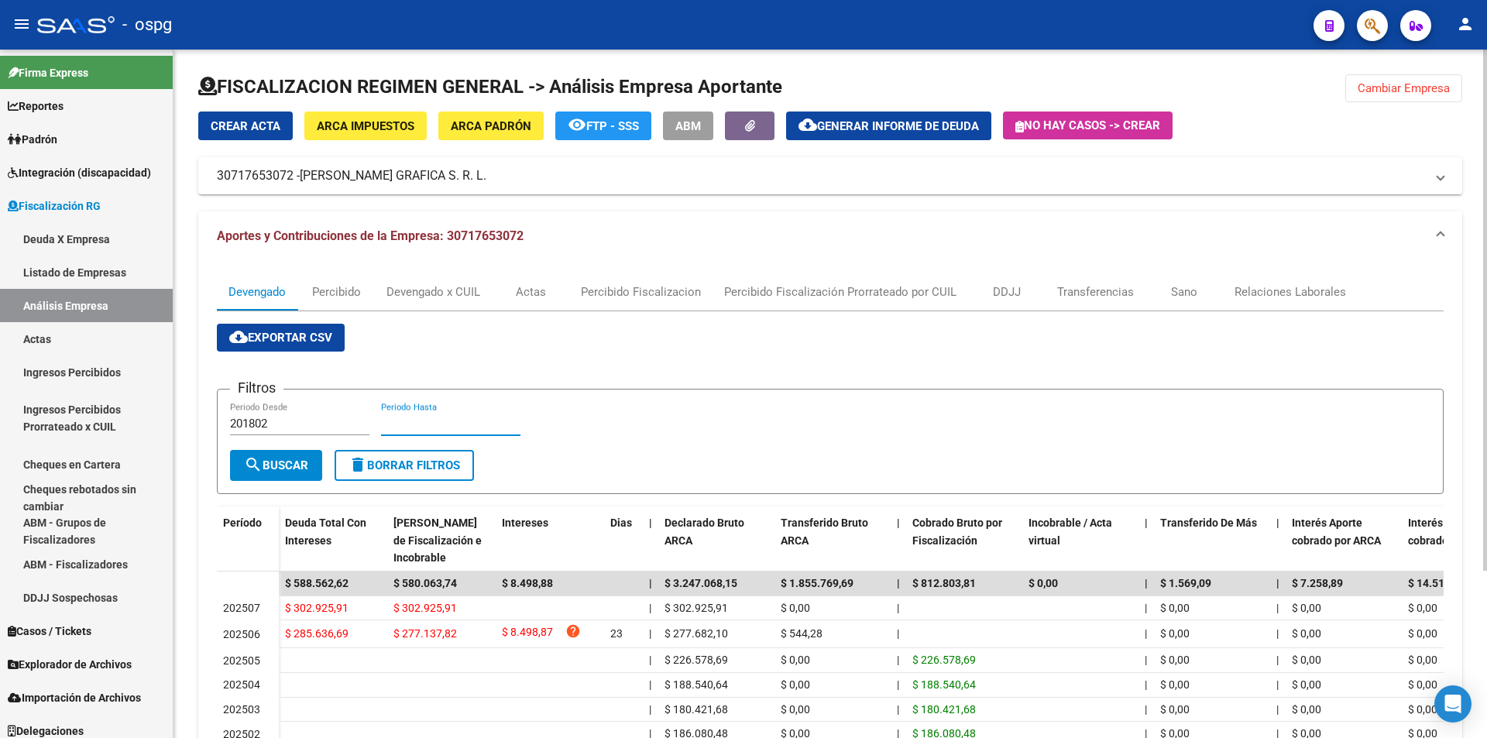
click at [400, 424] on input "Periodo Hasta" at bounding box center [450, 424] width 139 height 14
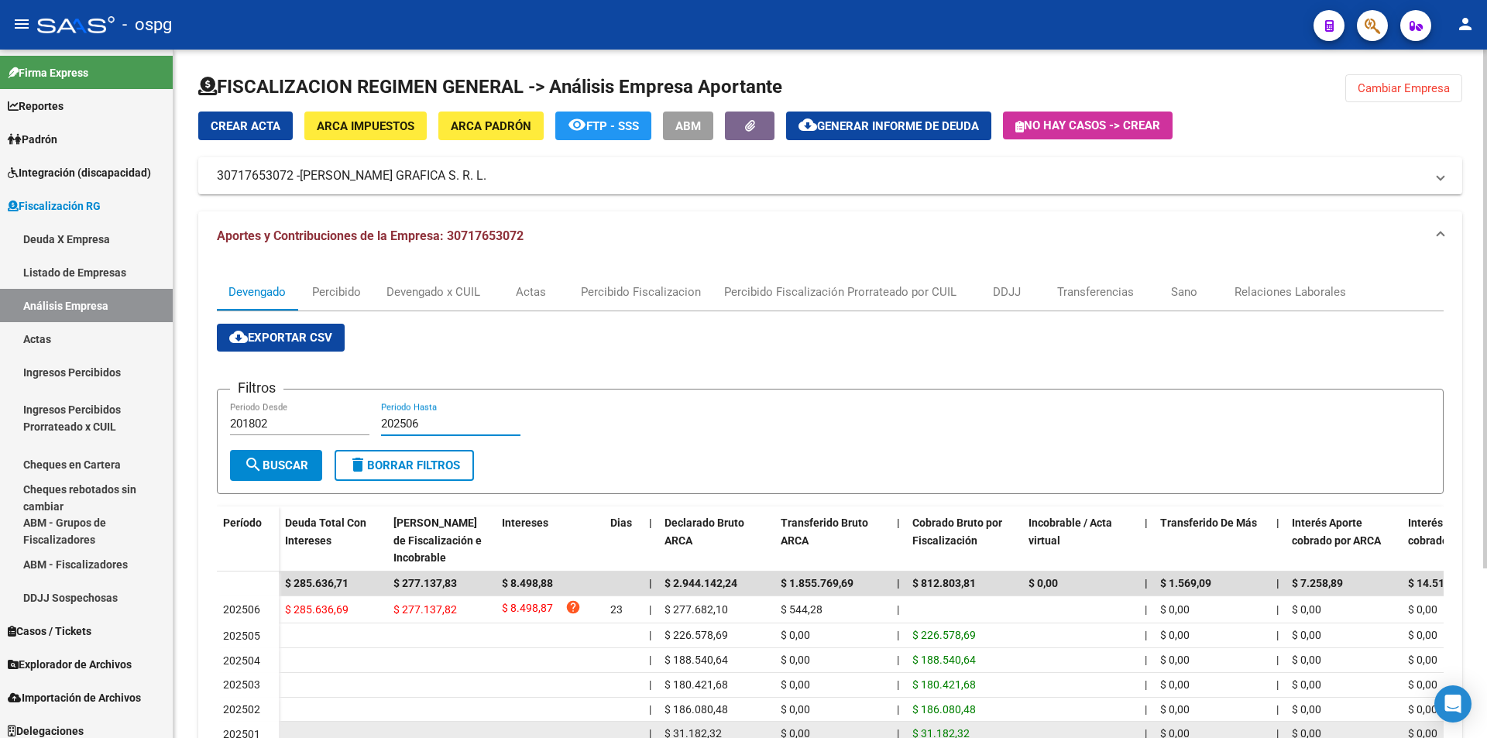
type input "202506"
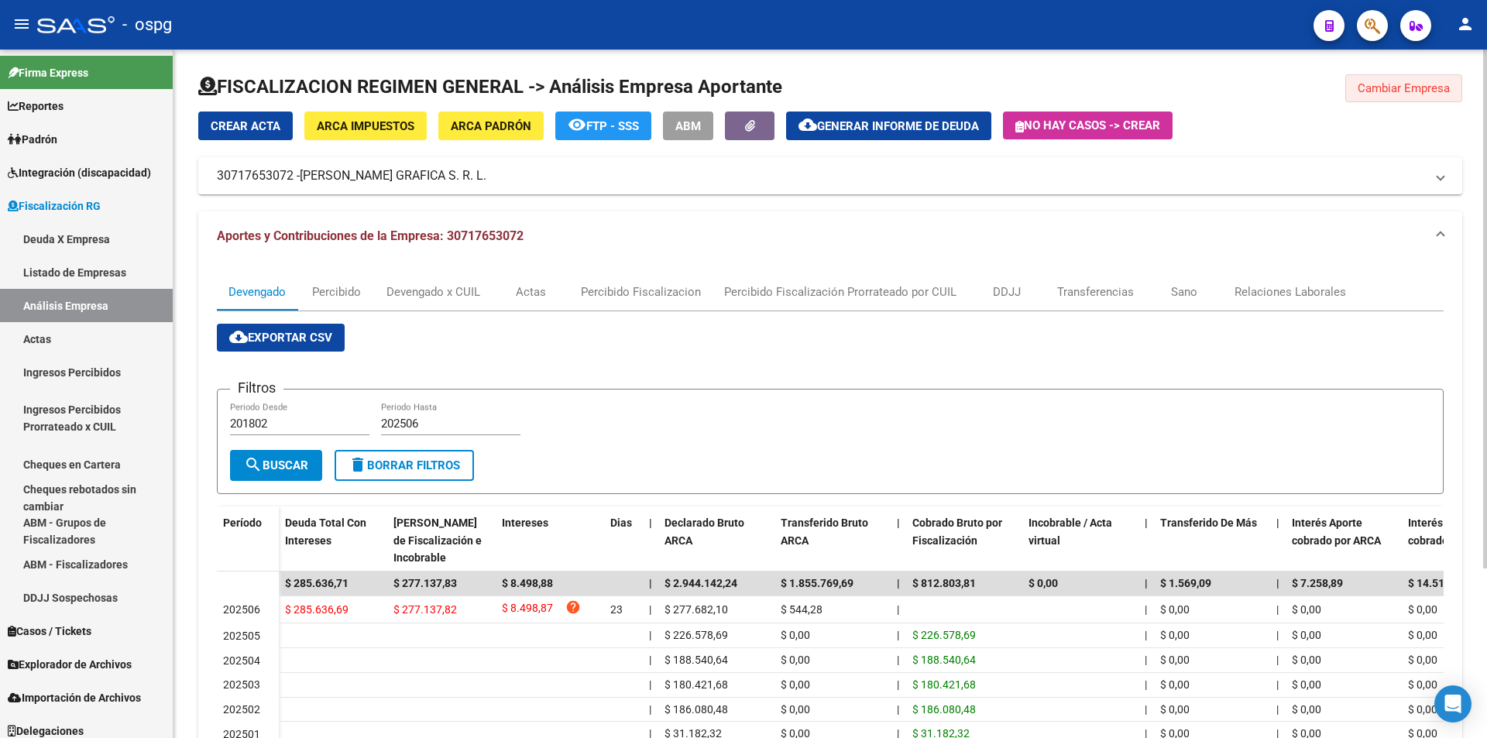
click at [1387, 85] on span "Cambiar Empresa" at bounding box center [1404, 88] width 92 height 14
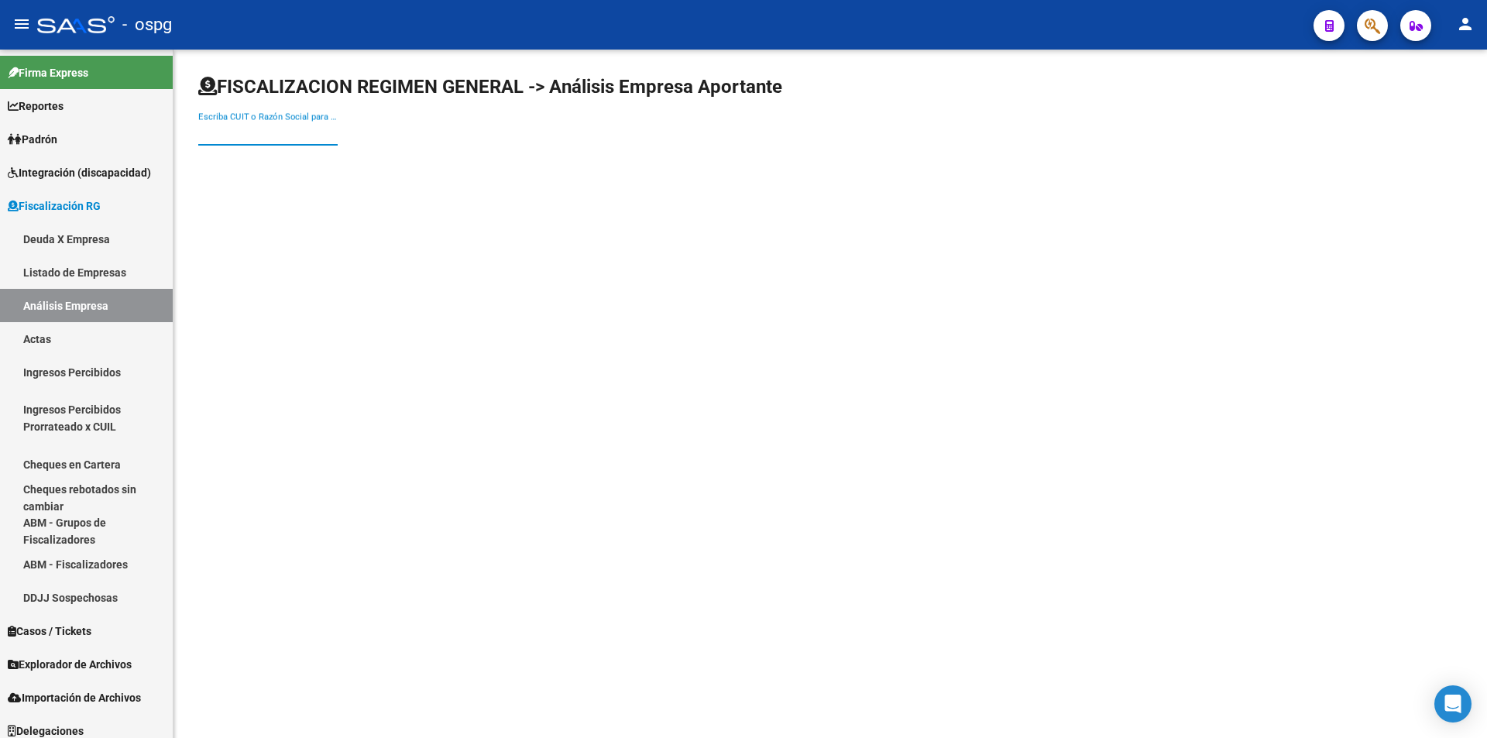
click at [284, 138] on input "Escriba CUIT o Razón Social para buscar" at bounding box center [267, 133] width 139 height 14
type input "MOON"
click at [250, 170] on span "MOONPACK S. R. L." at bounding box center [431, 163] width 440 height 37
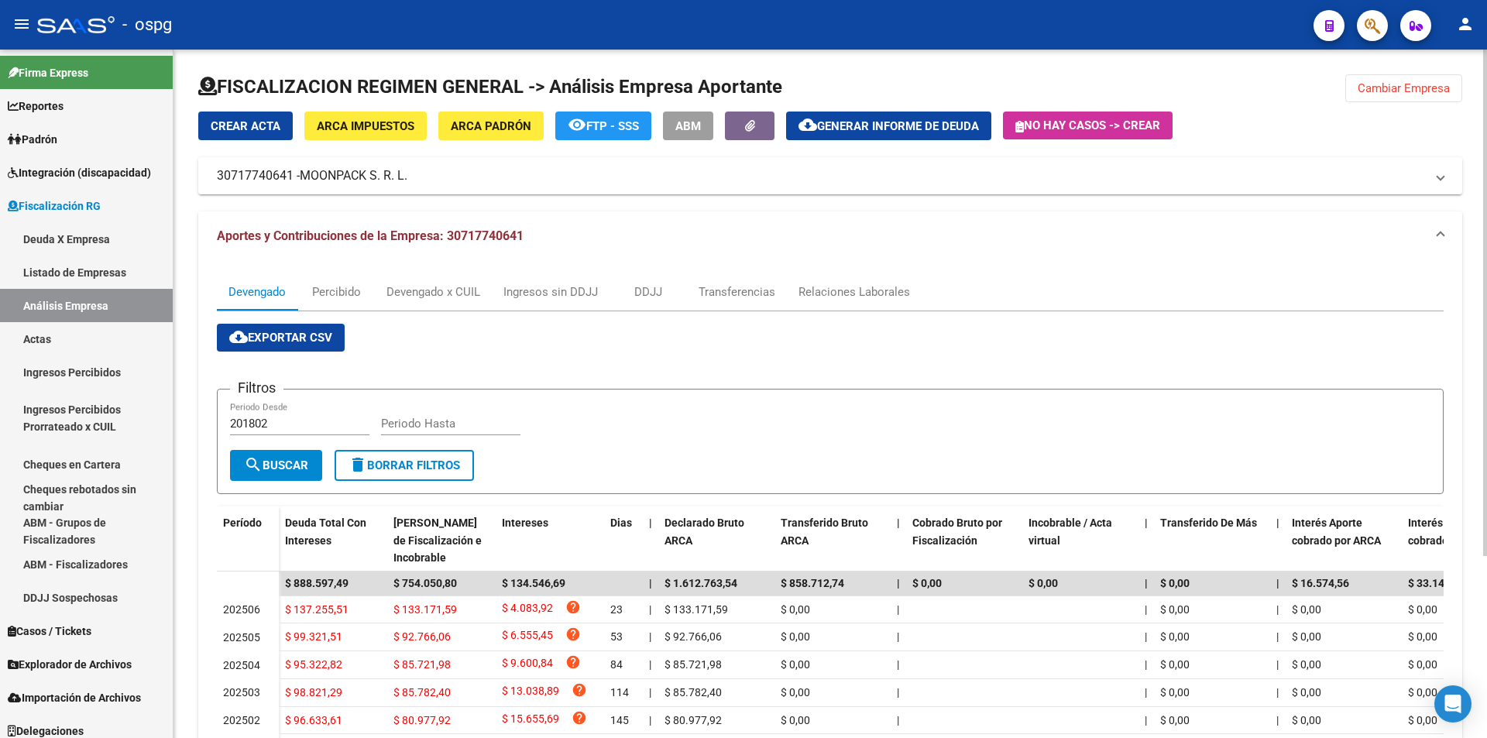
click at [1419, 90] on span "Cambiar Empresa" at bounding box center [1404, 88] width 92 height 14
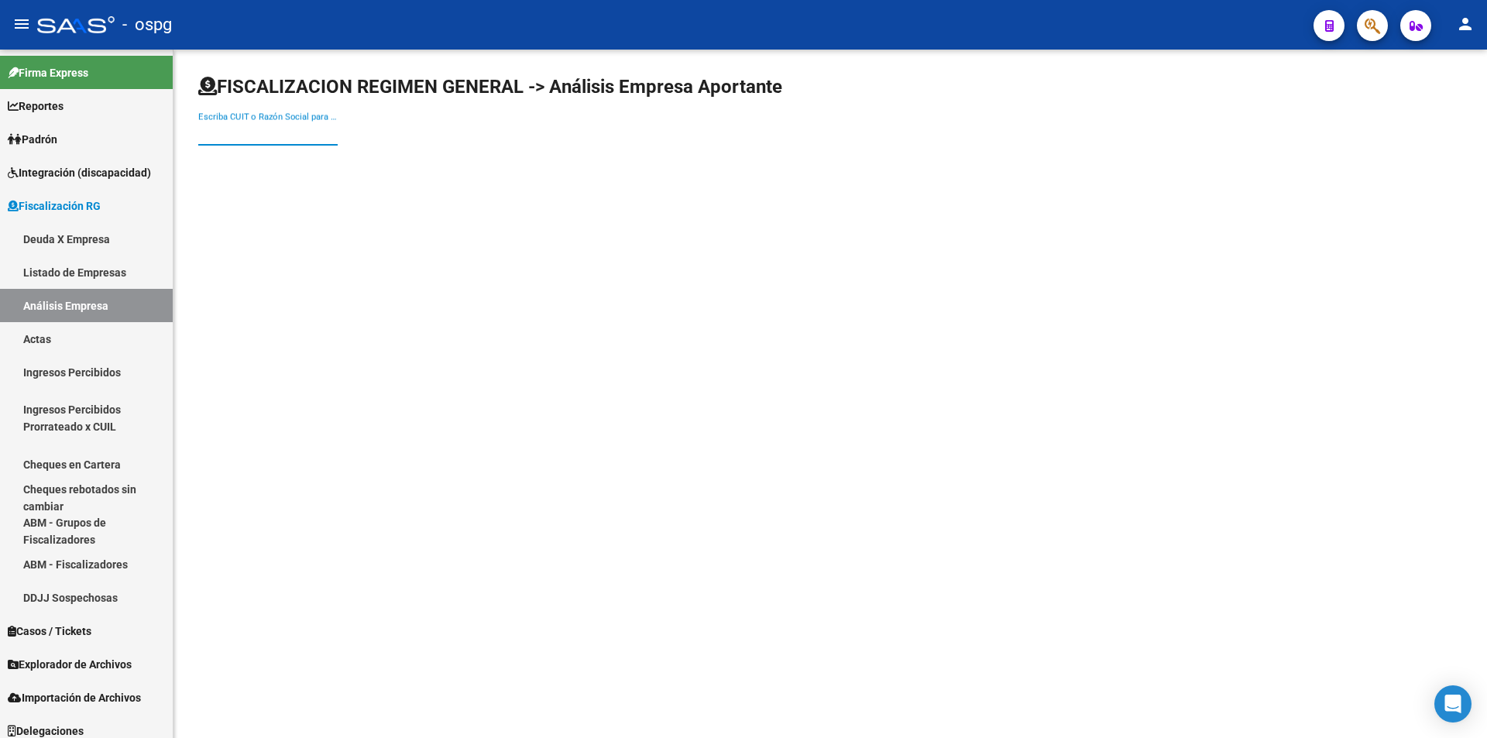
paste input "23136788124"
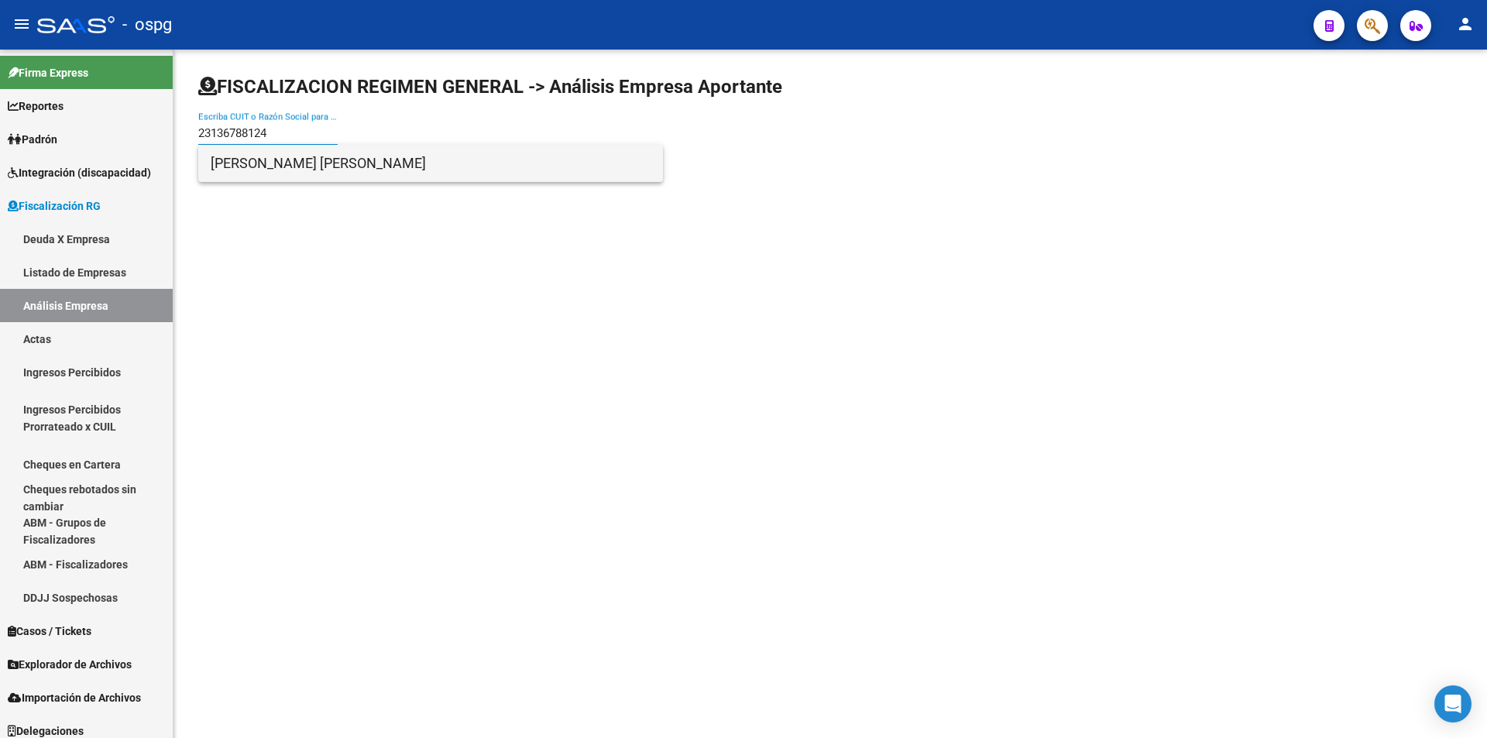
type input "23136788124"
click at [291, 163] on span "[PERSON_NAME] [PERSON_NAME]" at bounding box center [431, 163] width 440 height 37
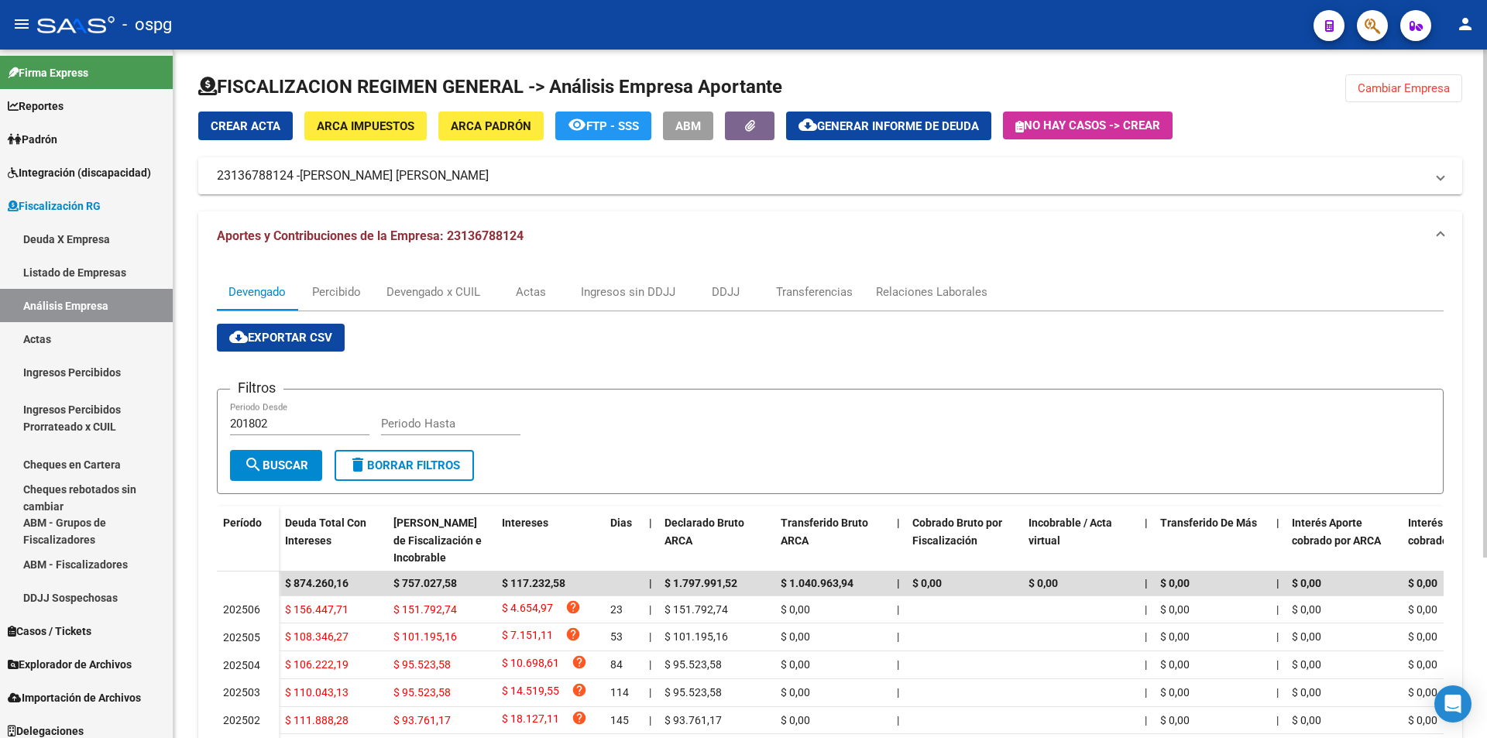
click at [1403, 84] on span "Cambiar Empresa" at bounding box center [1404, 88] width 92 height 14
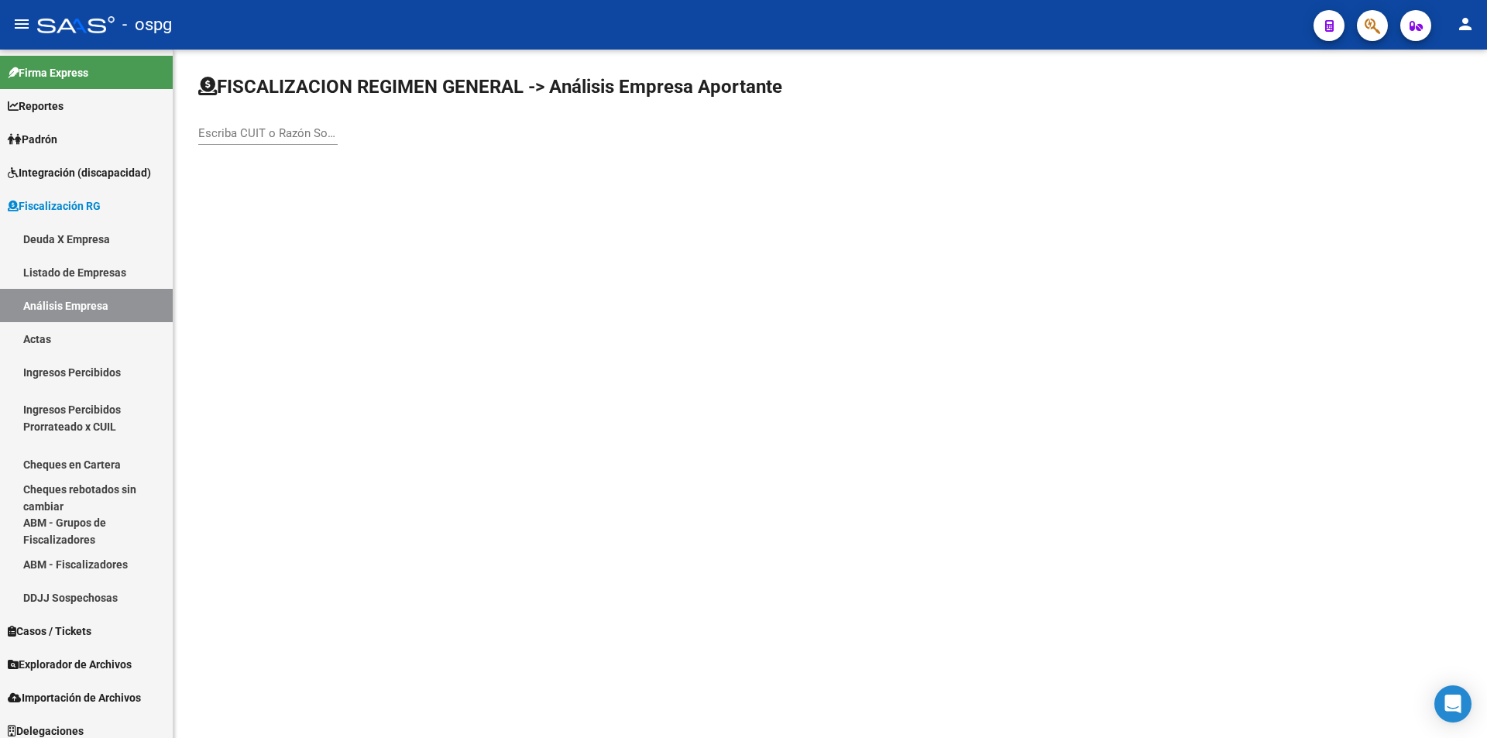
click at [252, 143] on div "Escriba CUIT o Razón Social para buscar" at bounding box center [267, 128] width 139 height 33
click at [256, 136] on input "Escriba CUIT o Razón Social para buscar" at bounding box center [267, 133] width 139 height 14
type input "TRAG"
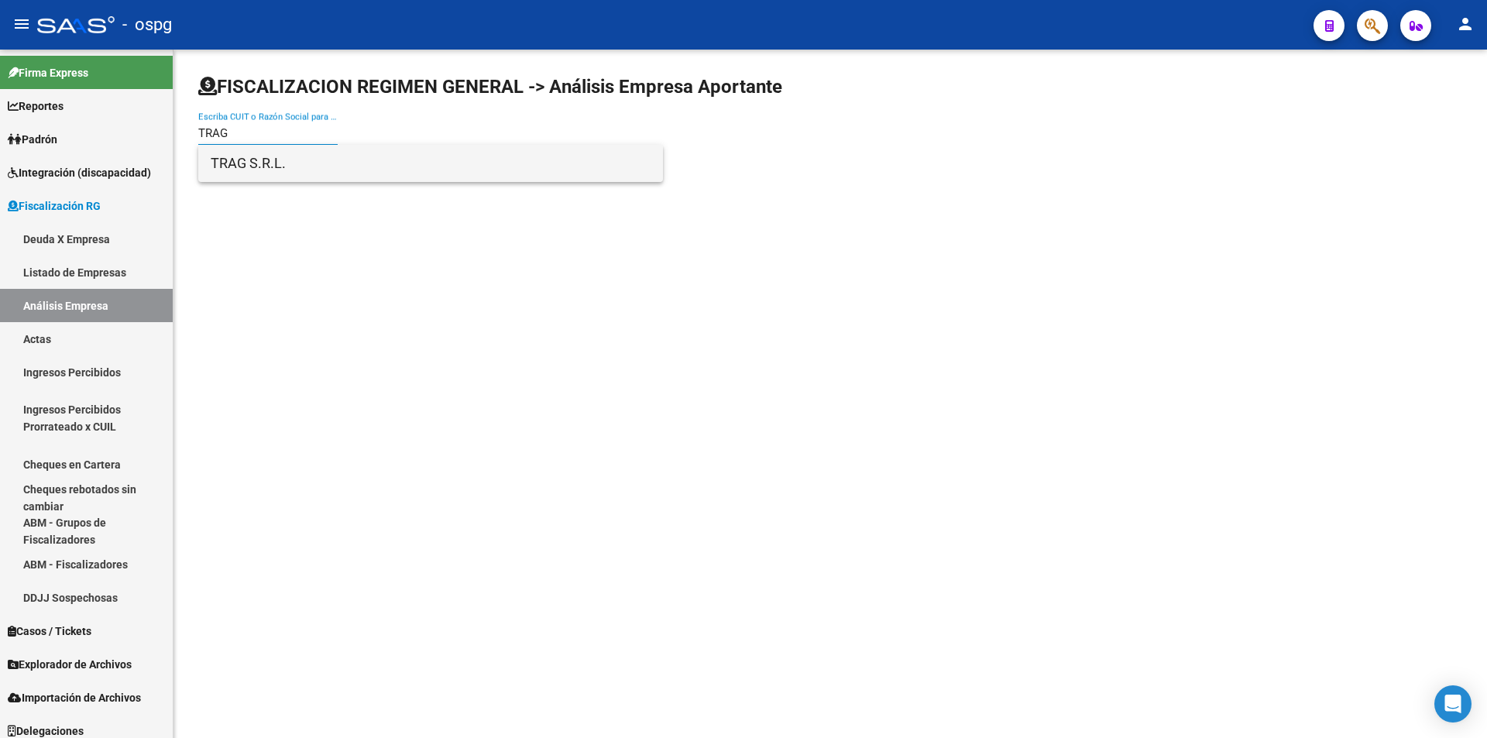
click at [266, 155] on span "TRAG S.R.L." at bounding box center [431, 163] width 440 height 37
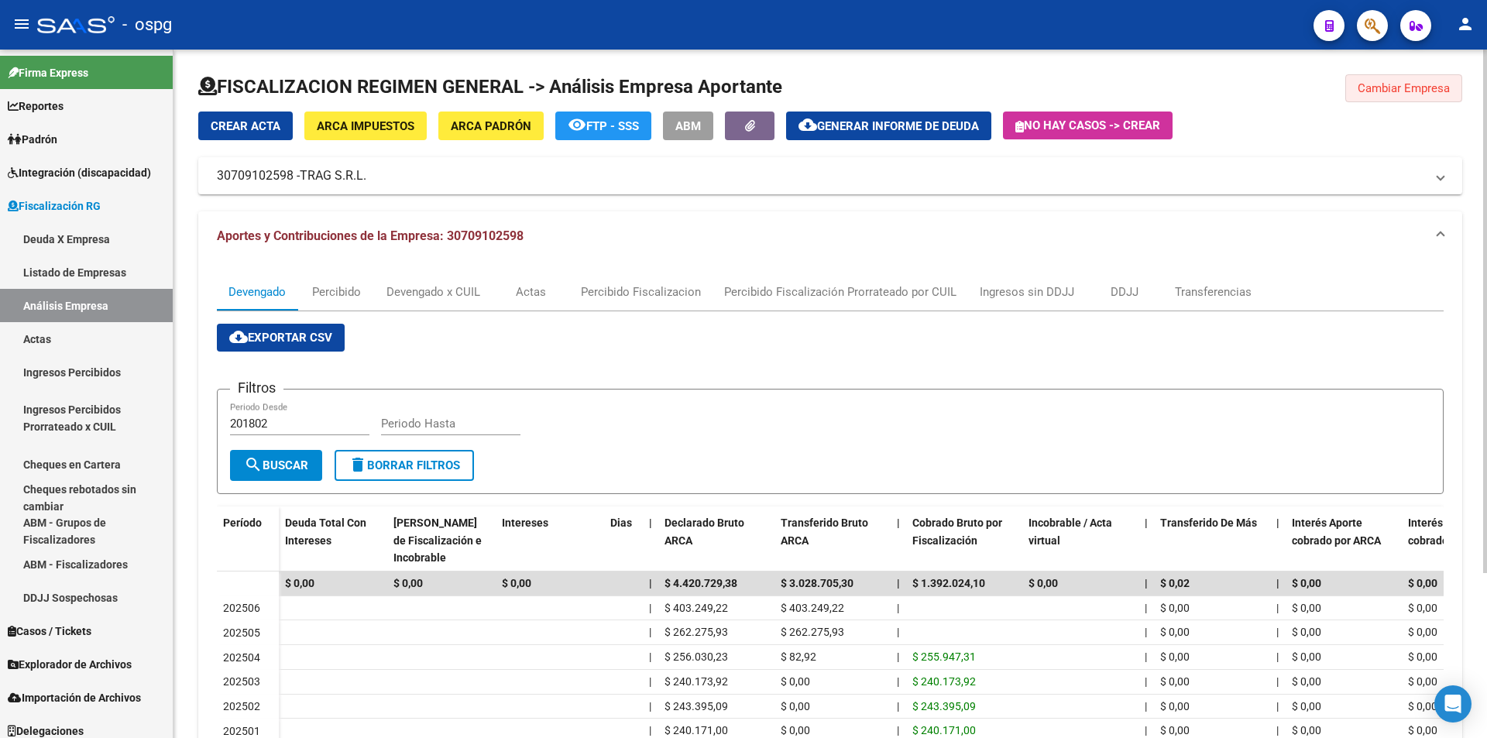
drag, startPoint x: 1435, startPoint y: 89, endPoint x: 1434, endPoint y: 76, distance: 13.2
click at [1435, 90] on span "Cambiar Empresa" at bounding box center [1404, 88] width 92 height 14
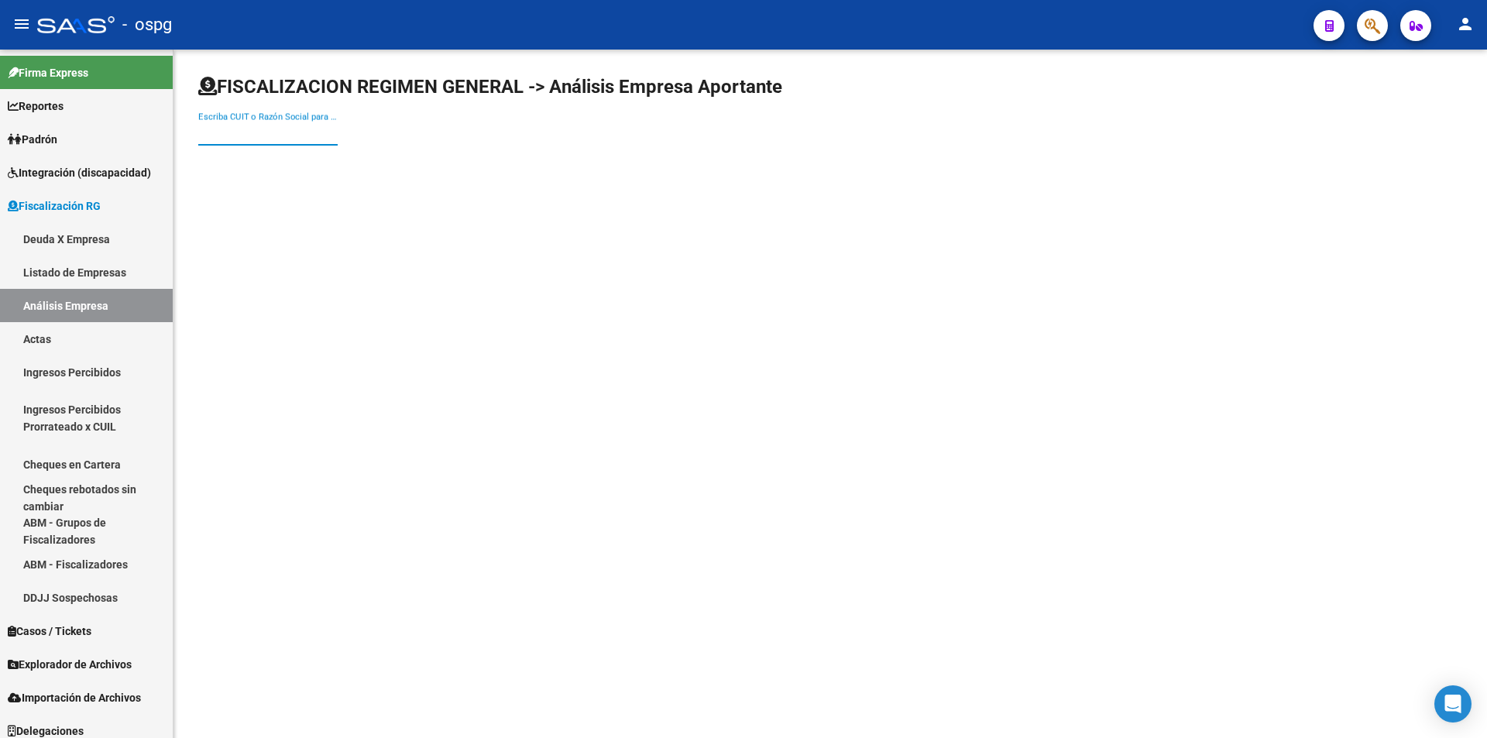
paste input "20228339467"
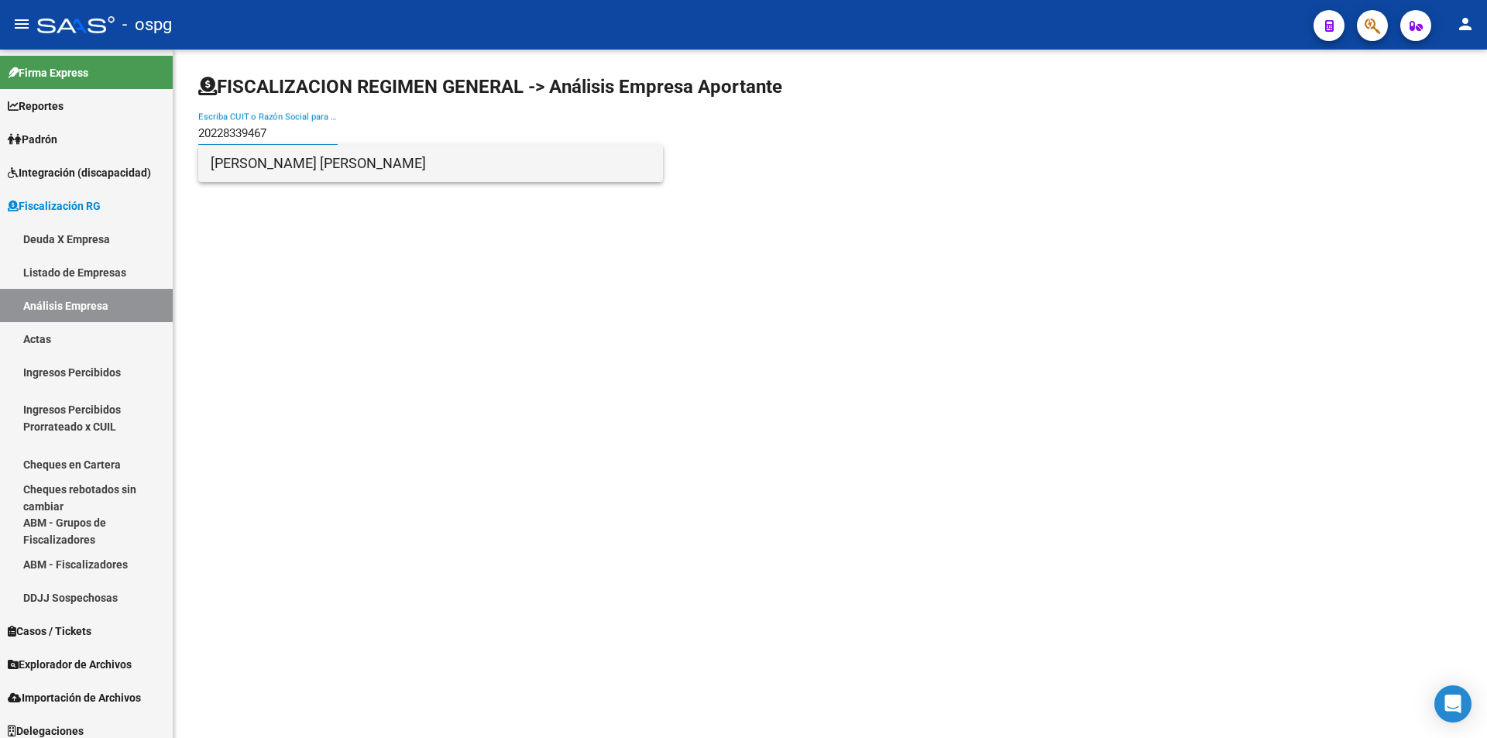
type input "20228339467"
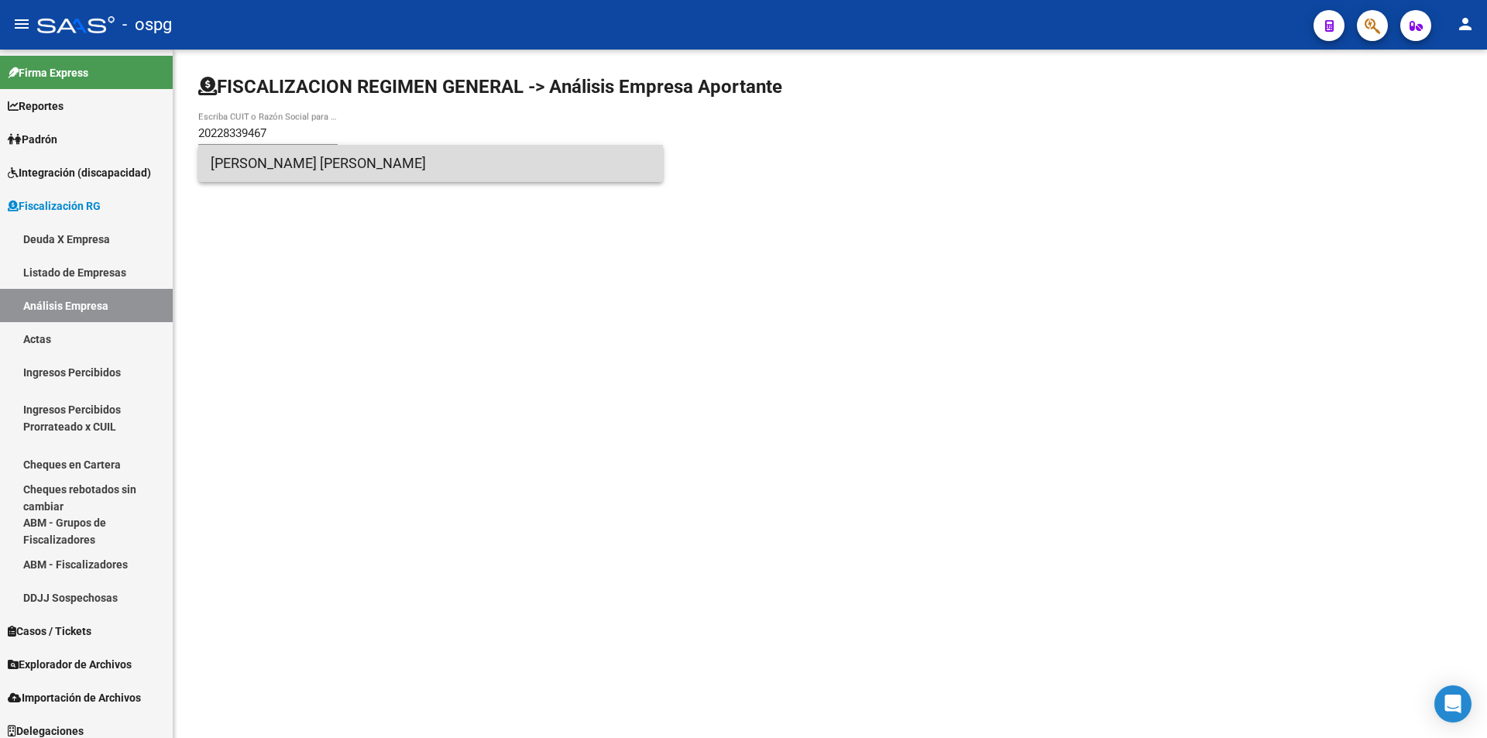
click at [313, 180] on span "[PERSON_NAME] [PERSON_NAME]" at bounding box center [431, 163] width 440 height 37
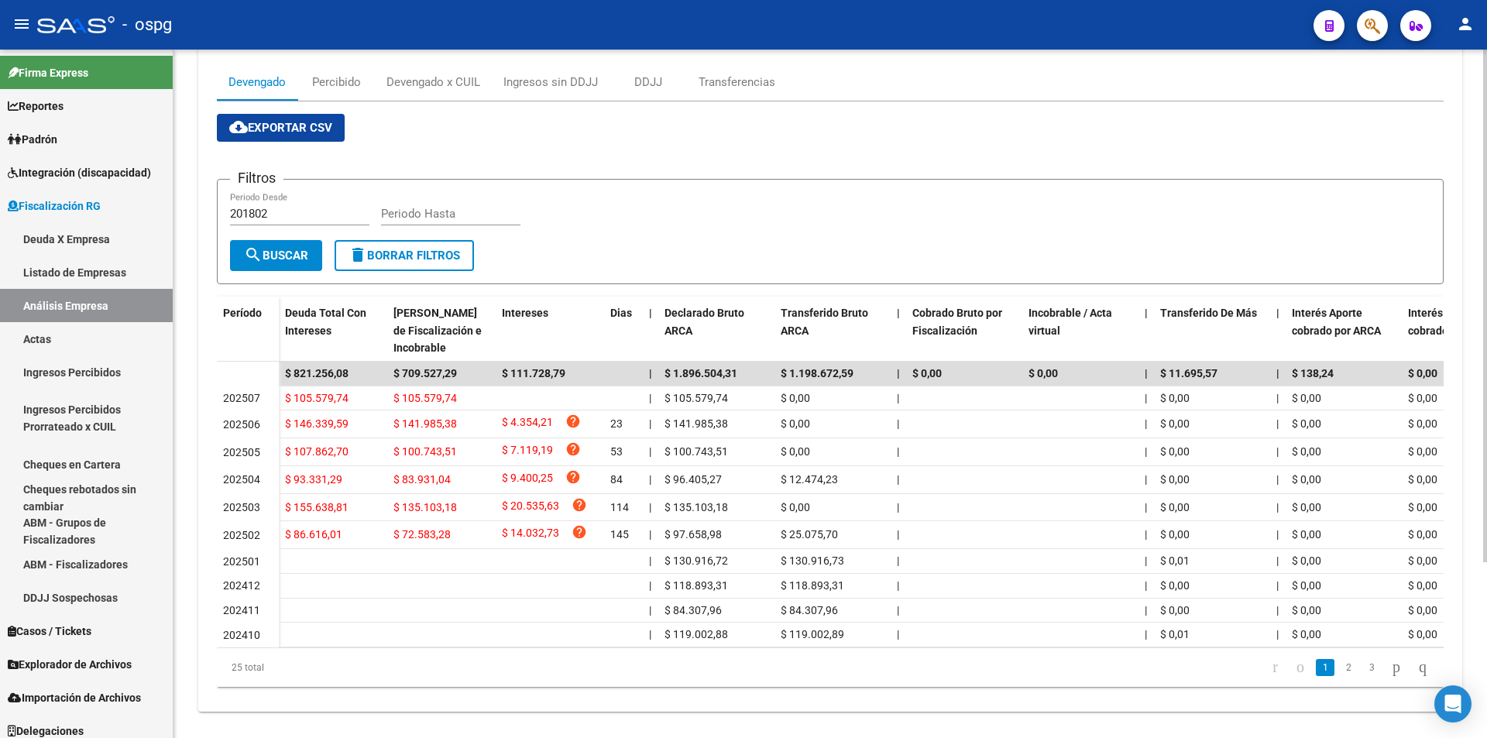
scroll to position [236, 0]
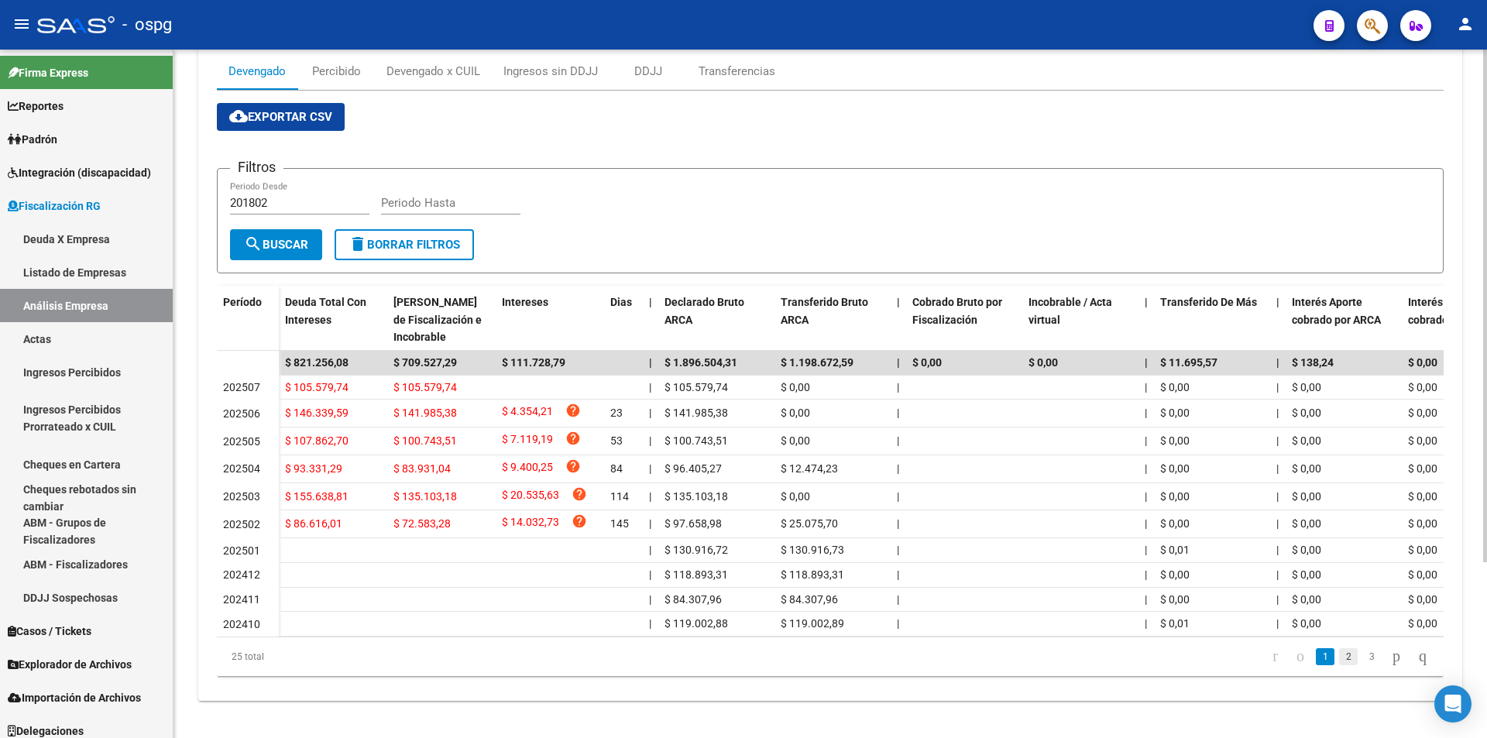
click at [1339, 656] on link "2" at bounding box center [1348, 656] width 19 height 17
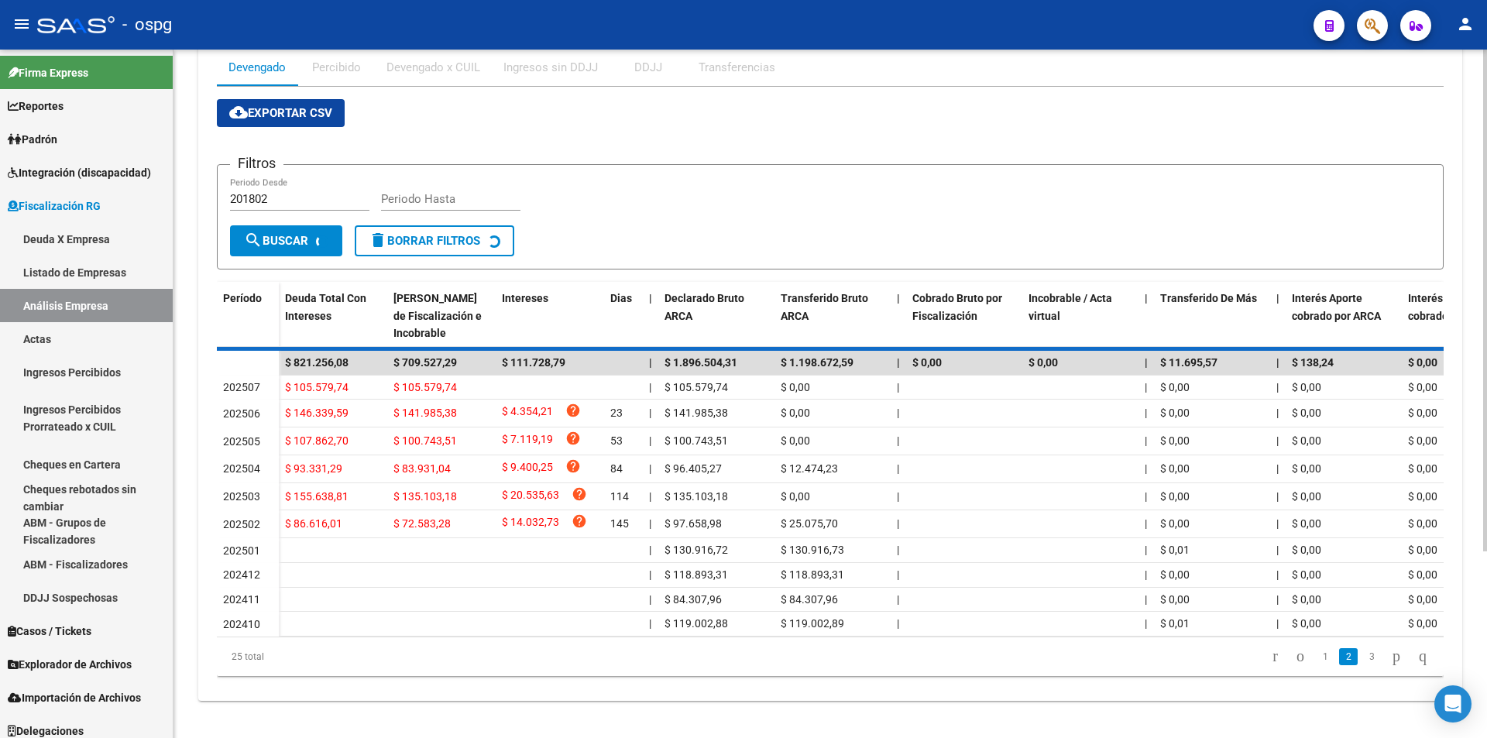
scroll to position [225, 0]
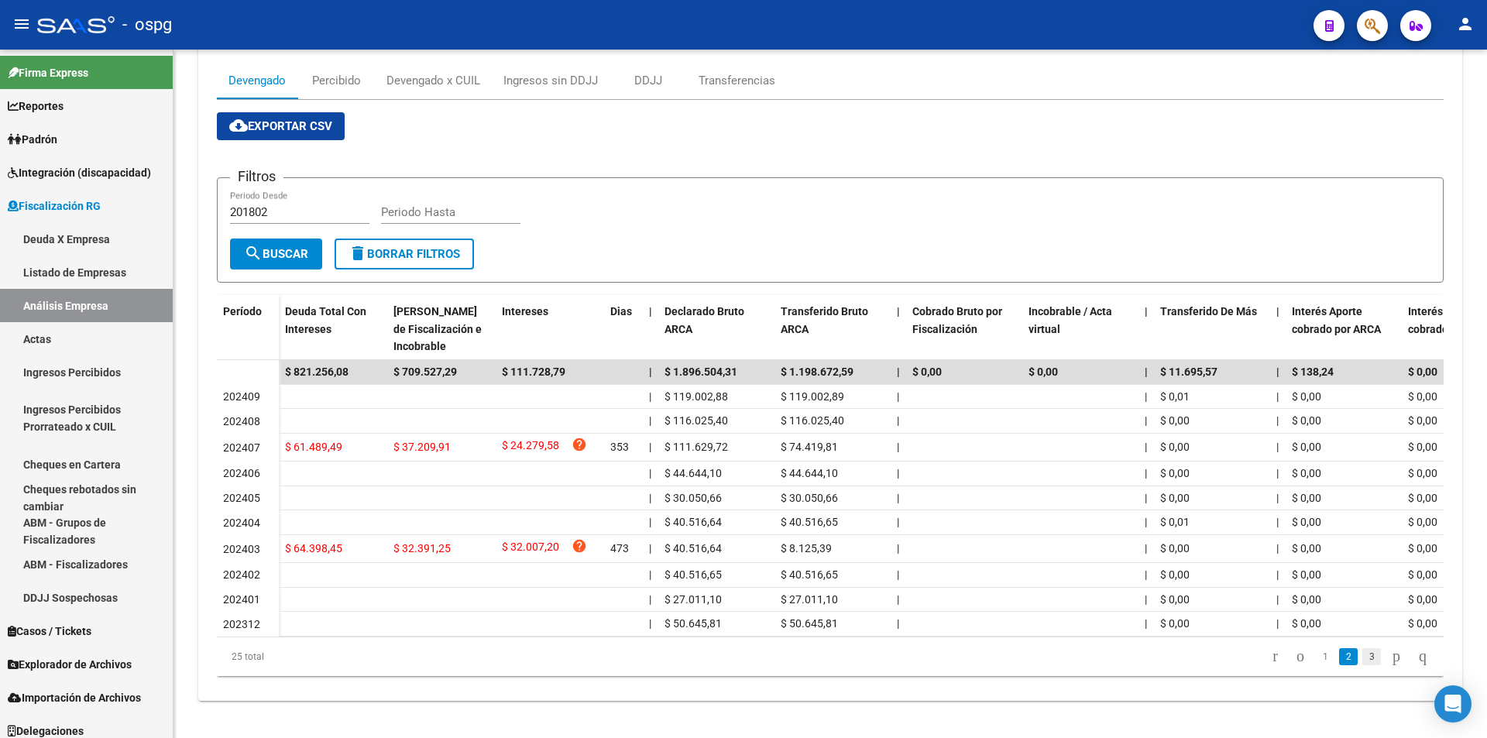
click at [1363, 650] on link "3" at bounding box center [1372, 656] width 19 height 17
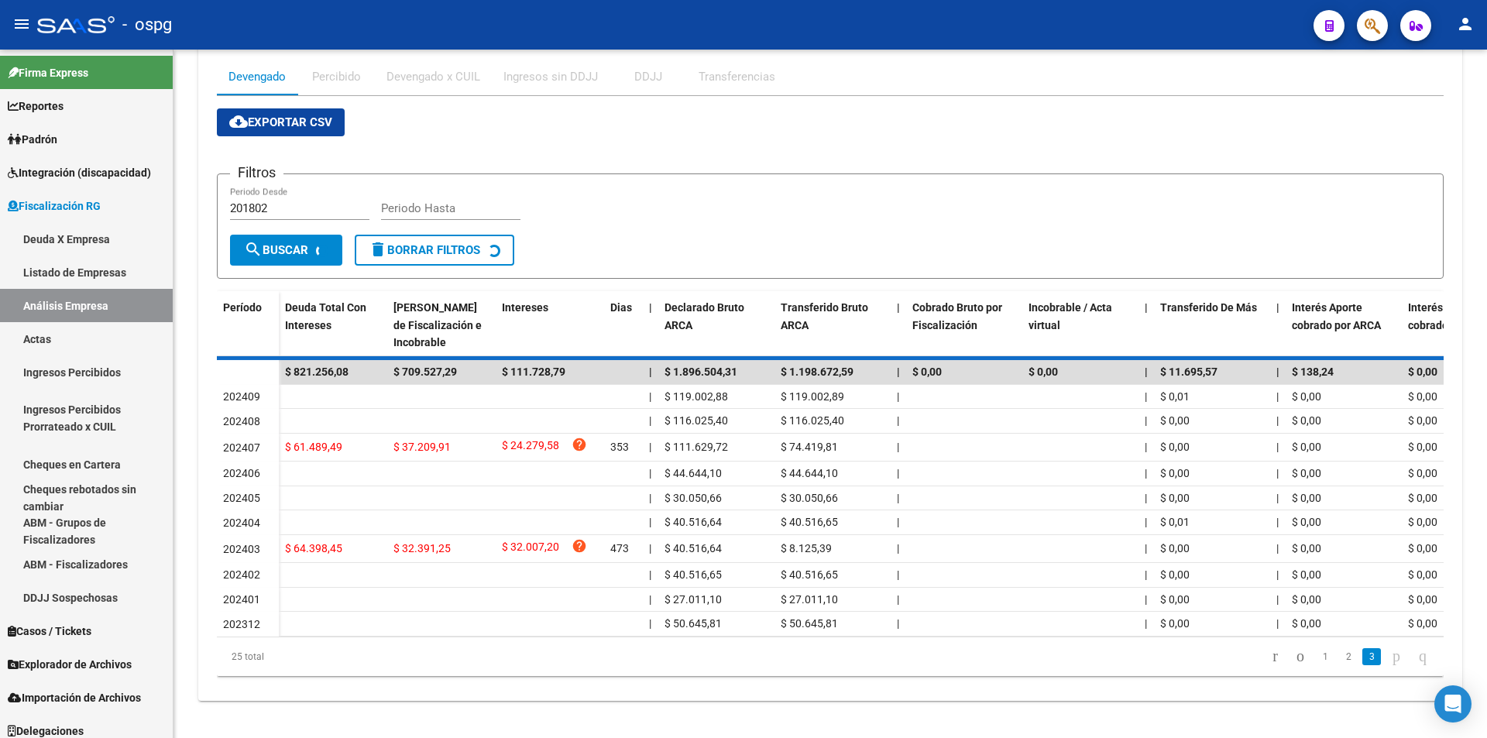
scroll to position [94, 0]
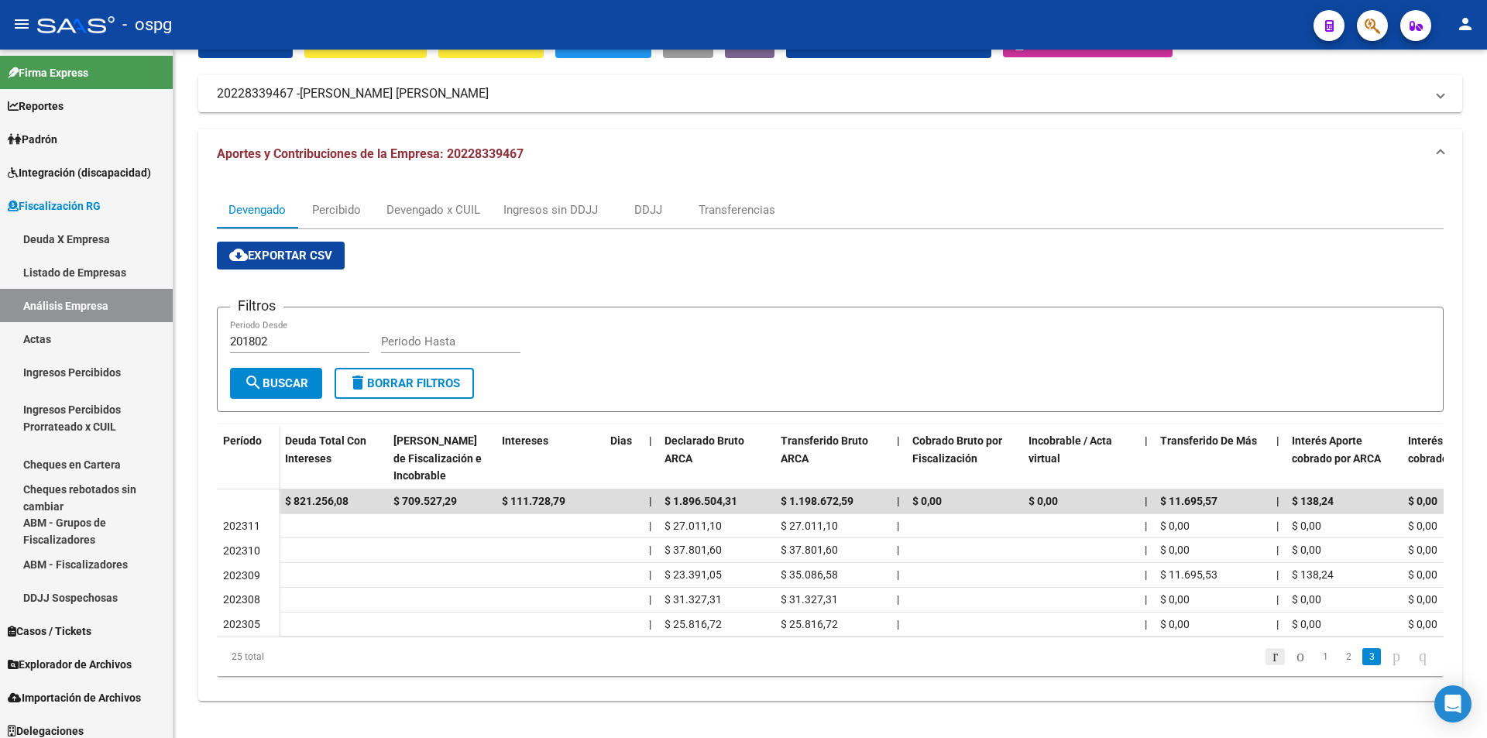
click at [1270, 656] on icon "go to first page" at bounding box center [1275, 656] width 10 height 19
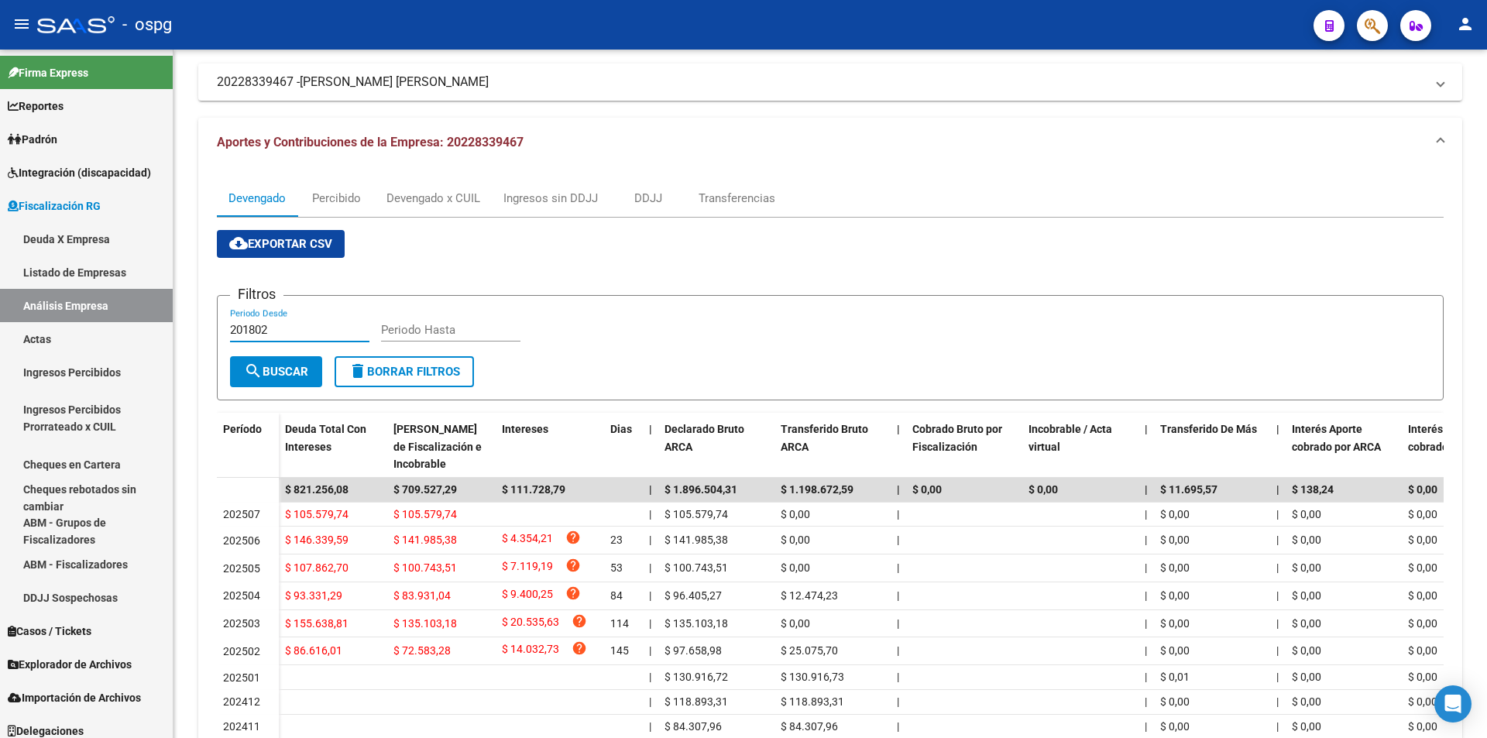
click at [282, 335] on input "201802" at bounding box center [299, 330] width 139 height 14
type input "202403"
click at [402, 332] on input "Periodo Hasta" at bounding box center [450, 330] width 139 height 14
type input "202506"
click at [273, 373] on span "search Buscar" at bounding box center [276, 372] width 64 height 14
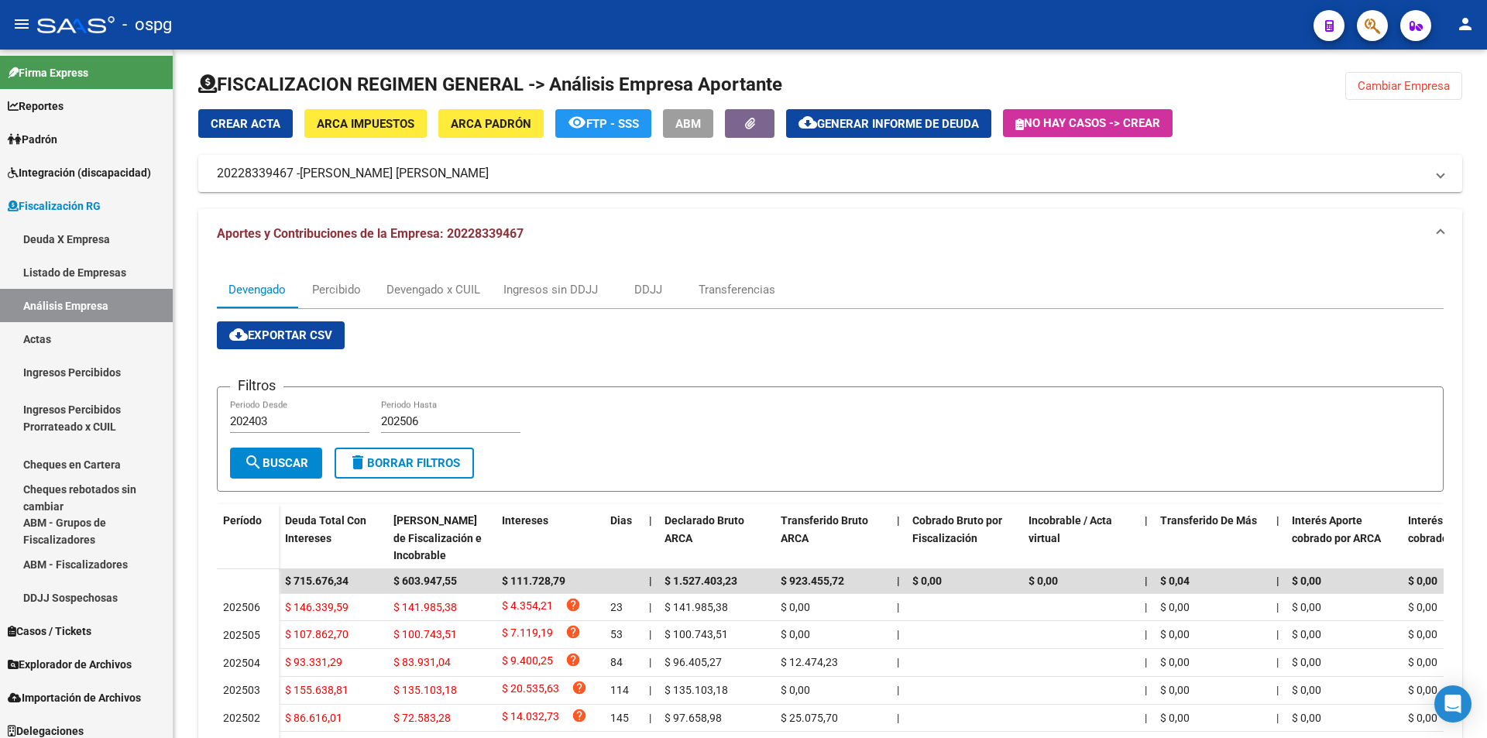
scroll to position [0, 0]
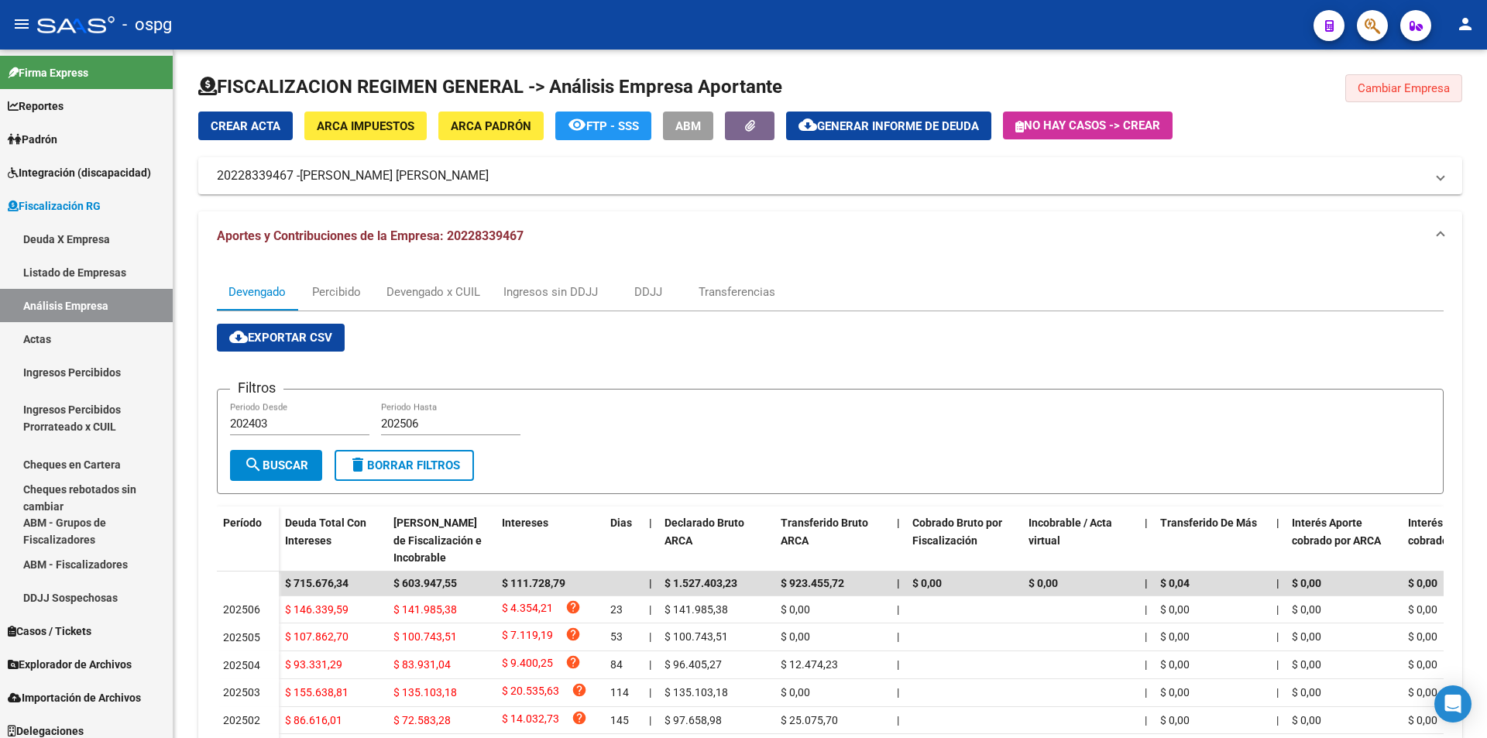
click at [1397, 88] on span "Cambiar Empresa" at bounding box center [1404, 88] width 92 height 14
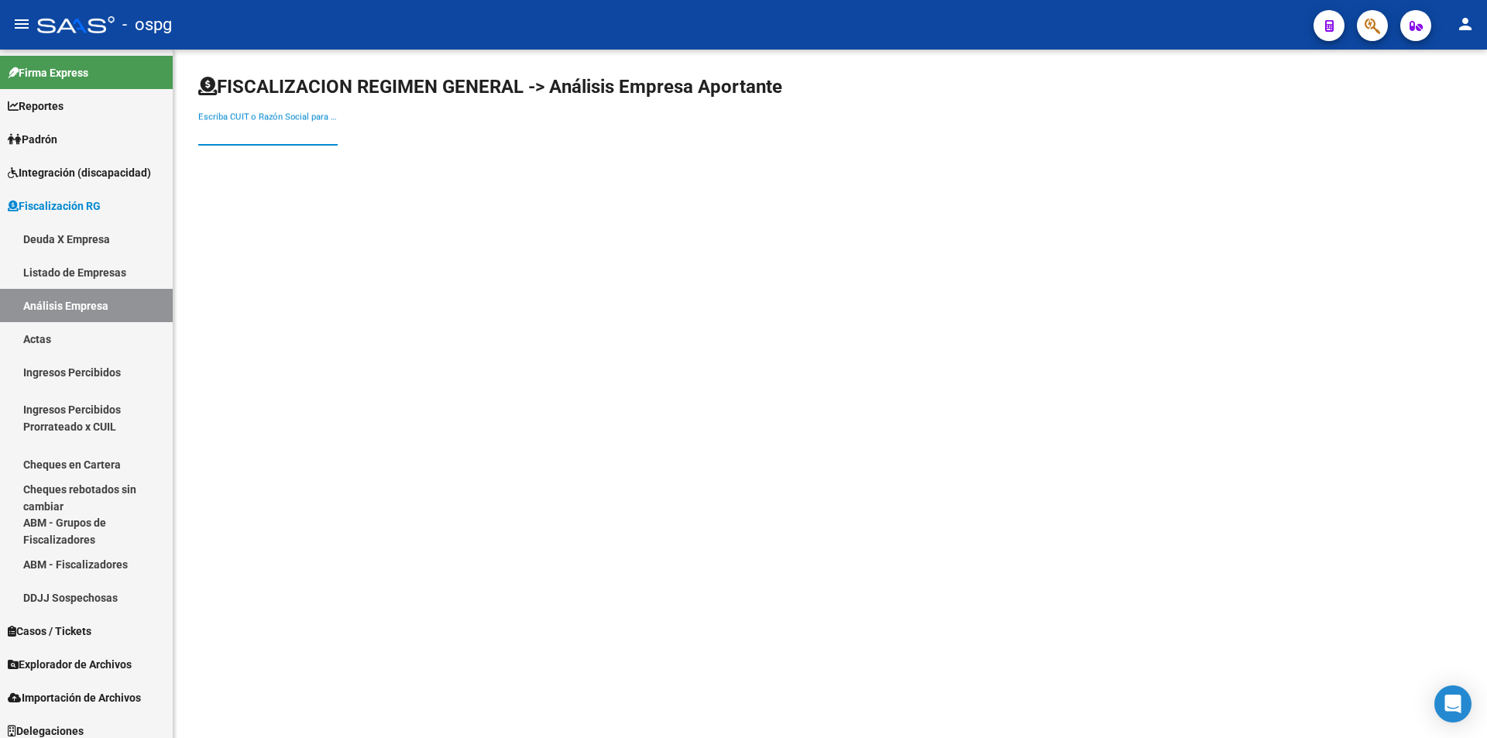
paste input "20041979497"
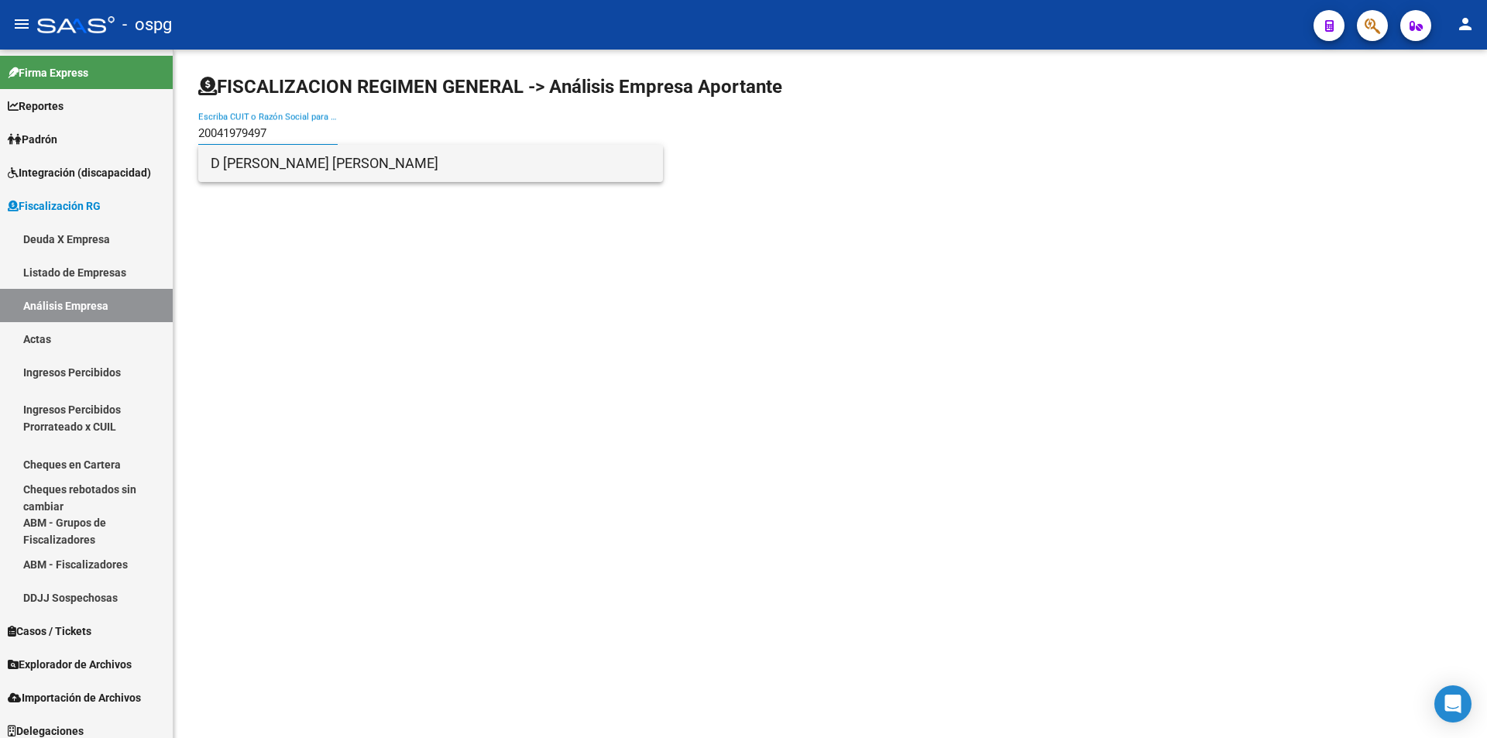
type input "20041979497"
click at [366, 168] on span "D [PERSON_NAME] [PERSON_NAME]" at bounding box center [431, 163] width 440 height 37
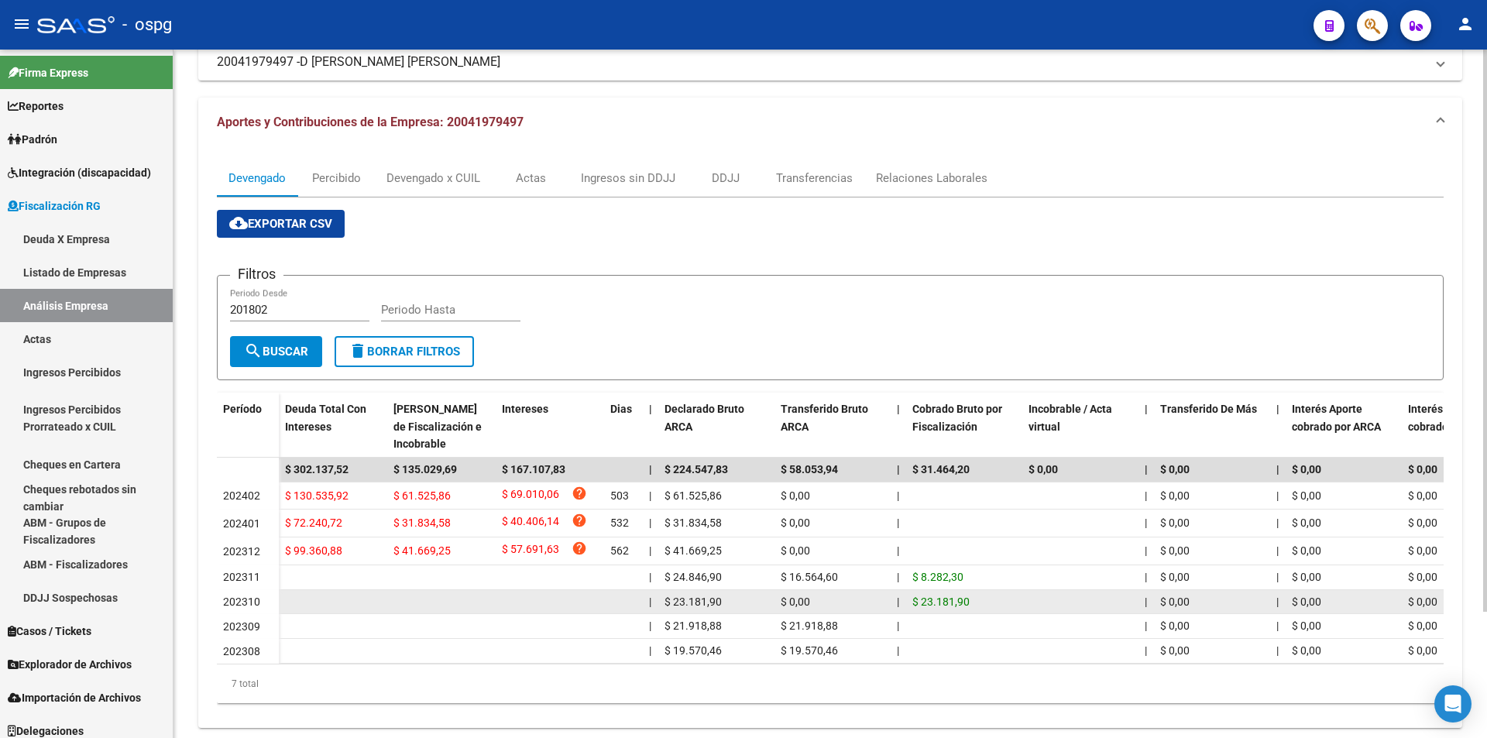
scroll to position [77, 0]
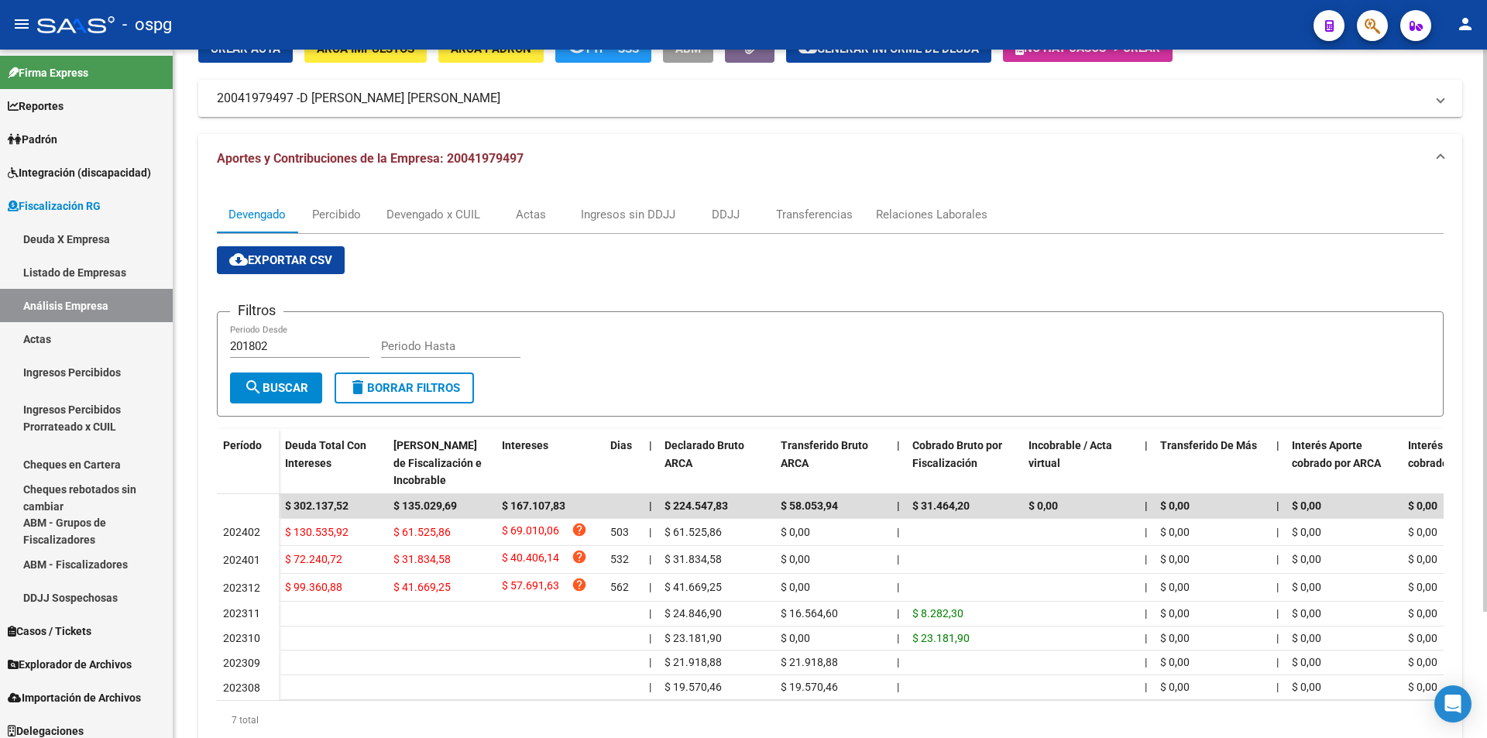
click at [277, 348] on input "201802" at bounding box center [299, 346] width 139 height 14
type input "202406"
click at [403, 340] on input "Periodo Hasta" at bounding box center [450, 346] width 139 height 14
type input "202506"
click at [277, 390] on span "search Buscar" at bounding box center [276, 388] width 64 height 14
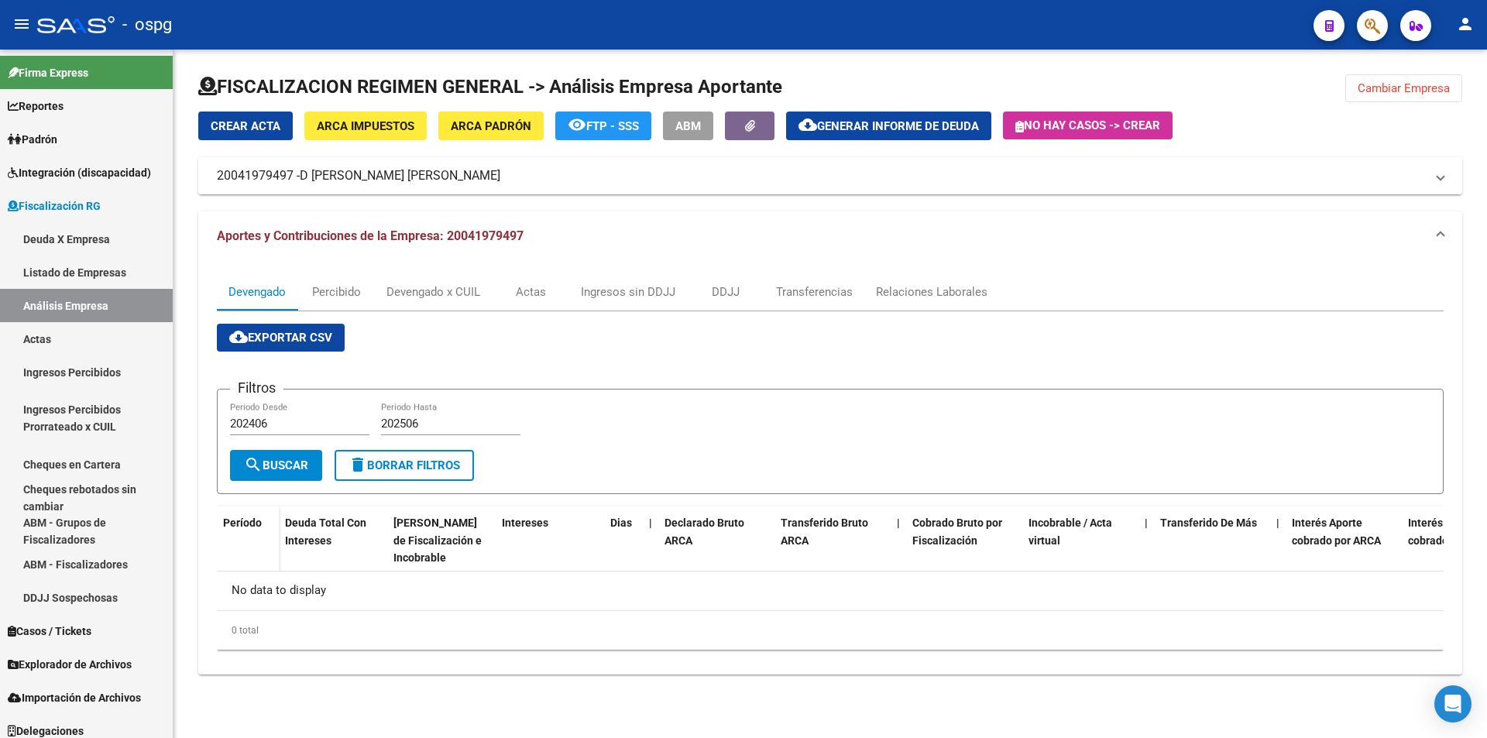
scroll to position [0, 0]
click at [1384, 84] on span "Cambiar Empresa" at bounding box center [1404, 88] width 92 height 14
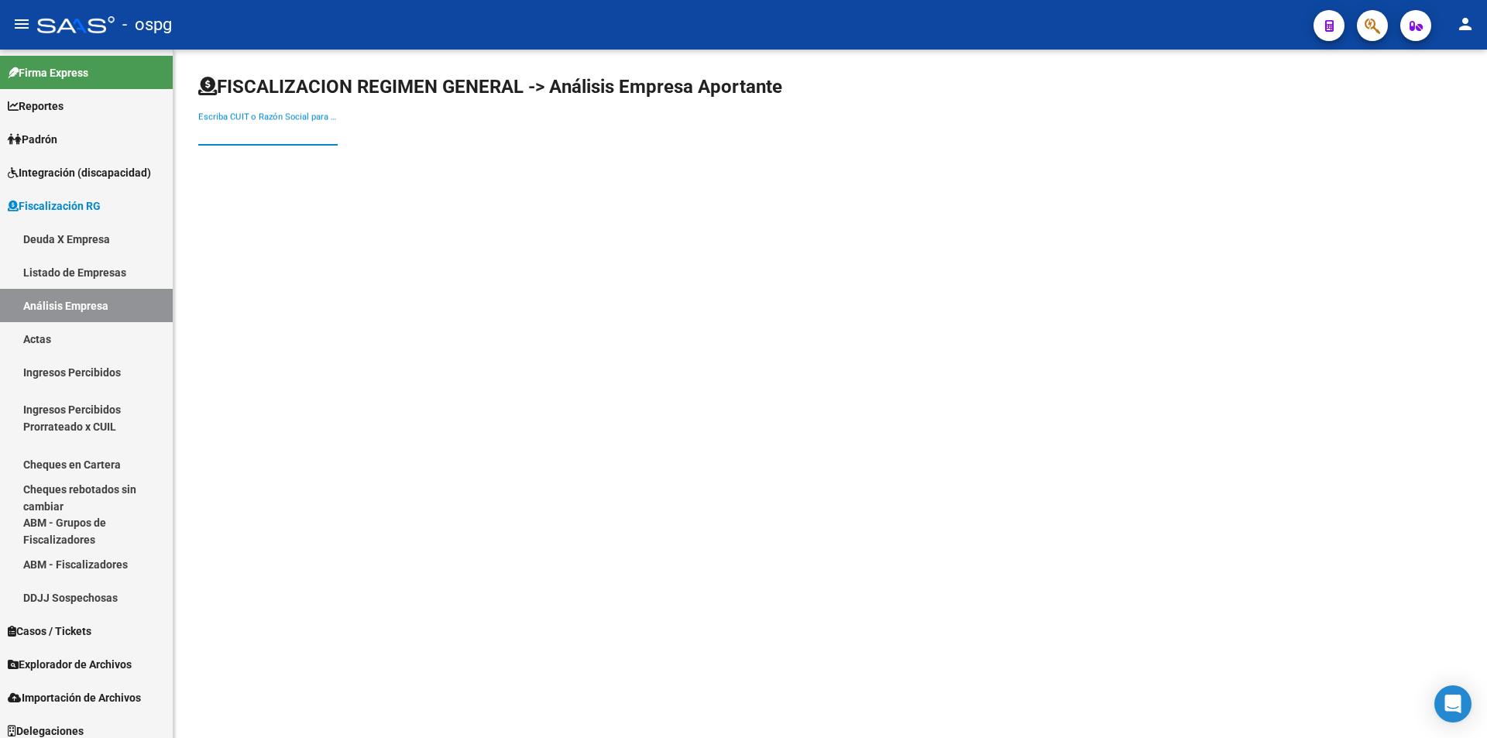
click at [281, 139] on input "Escriba CUIT o Razón Social para buscar" at bounding box center [267, 133] width 139 height 14
type input "GFJ"
click at [292, 160] on span "GFJ-ULTRACOLOR S.R.L." at bounding box center [431, 163] width 440 height 37
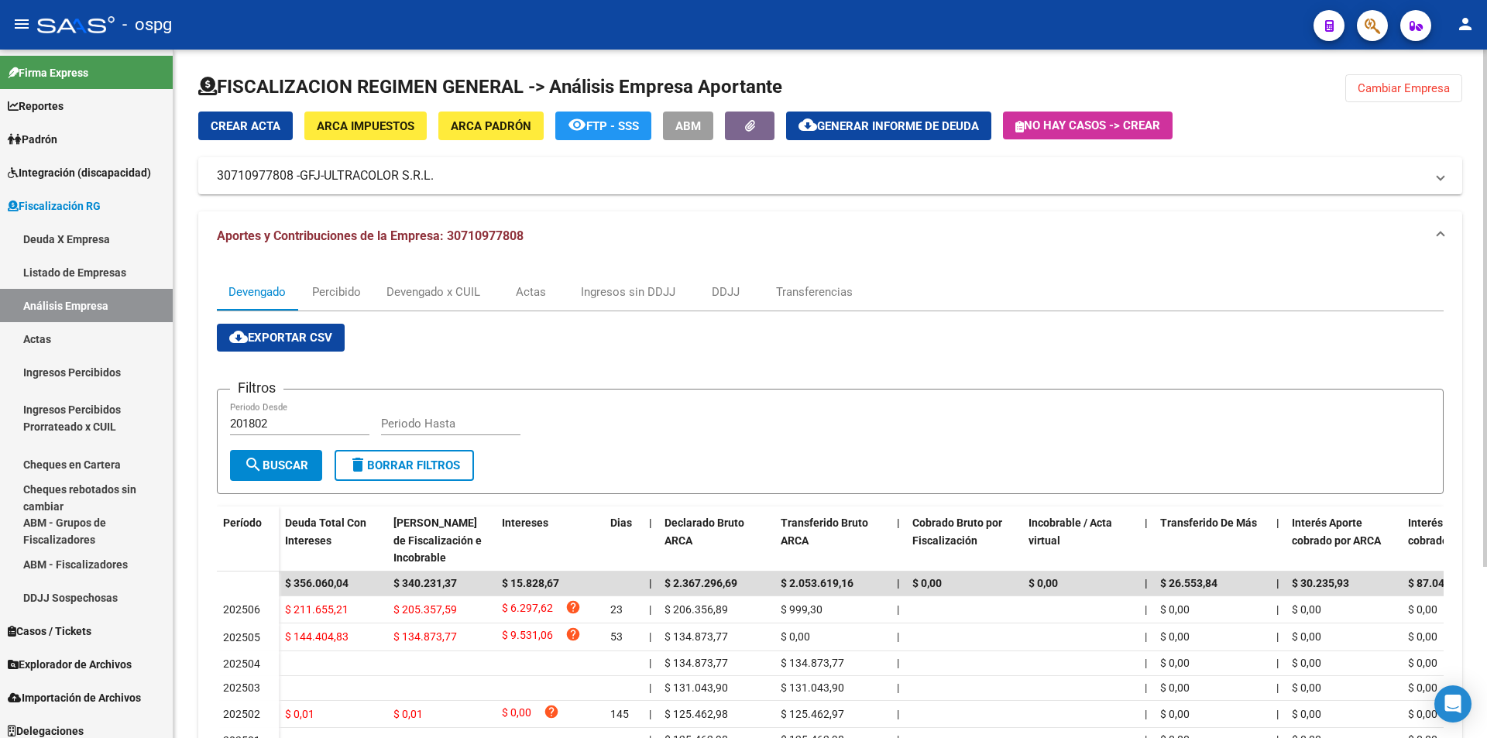
click at [285, 420] on input "201802" at bounding box center [299, 424] width 139 height 14
type input "202505"
click at [411, 426] on input "Periodo Hasta" at bounding box center [450, 424] width 139 height 14
type input "202506"
click at [274, 466] on span "search Buscar" at bounding box center [276, 466] width 64 height 14
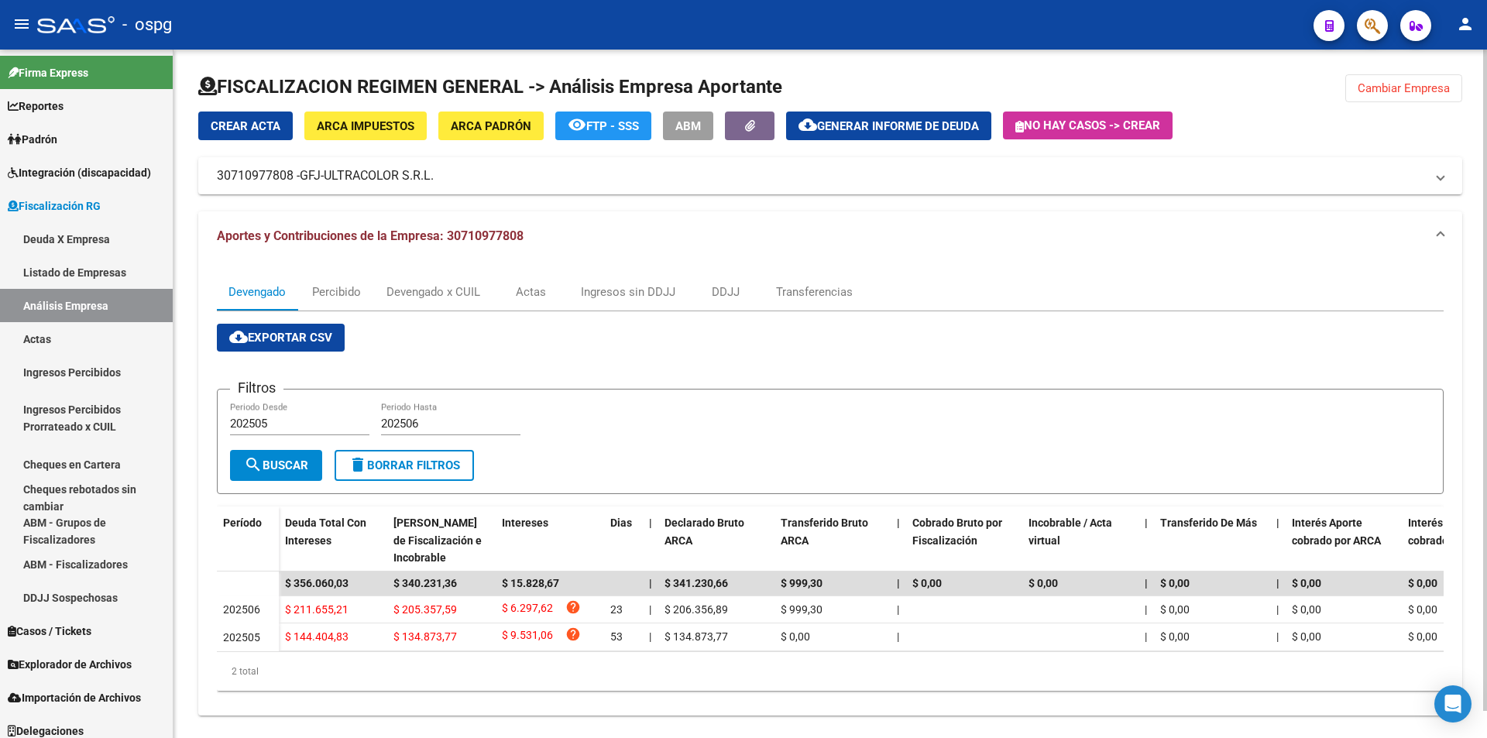
click at [1436, 82] on span "Cambiar Empresa" at bounding box center [1404, 88] width 92 height 14
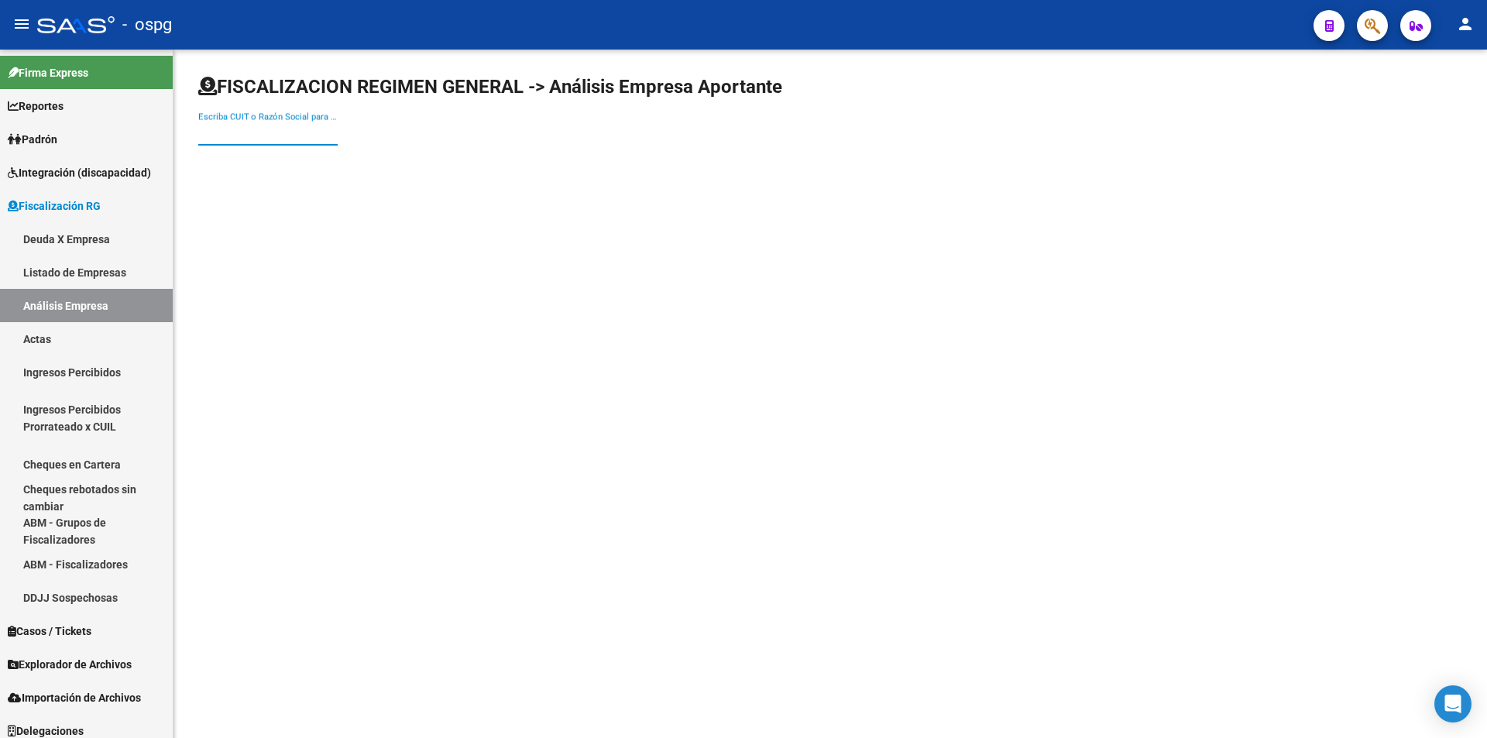
paste input "30583372861"
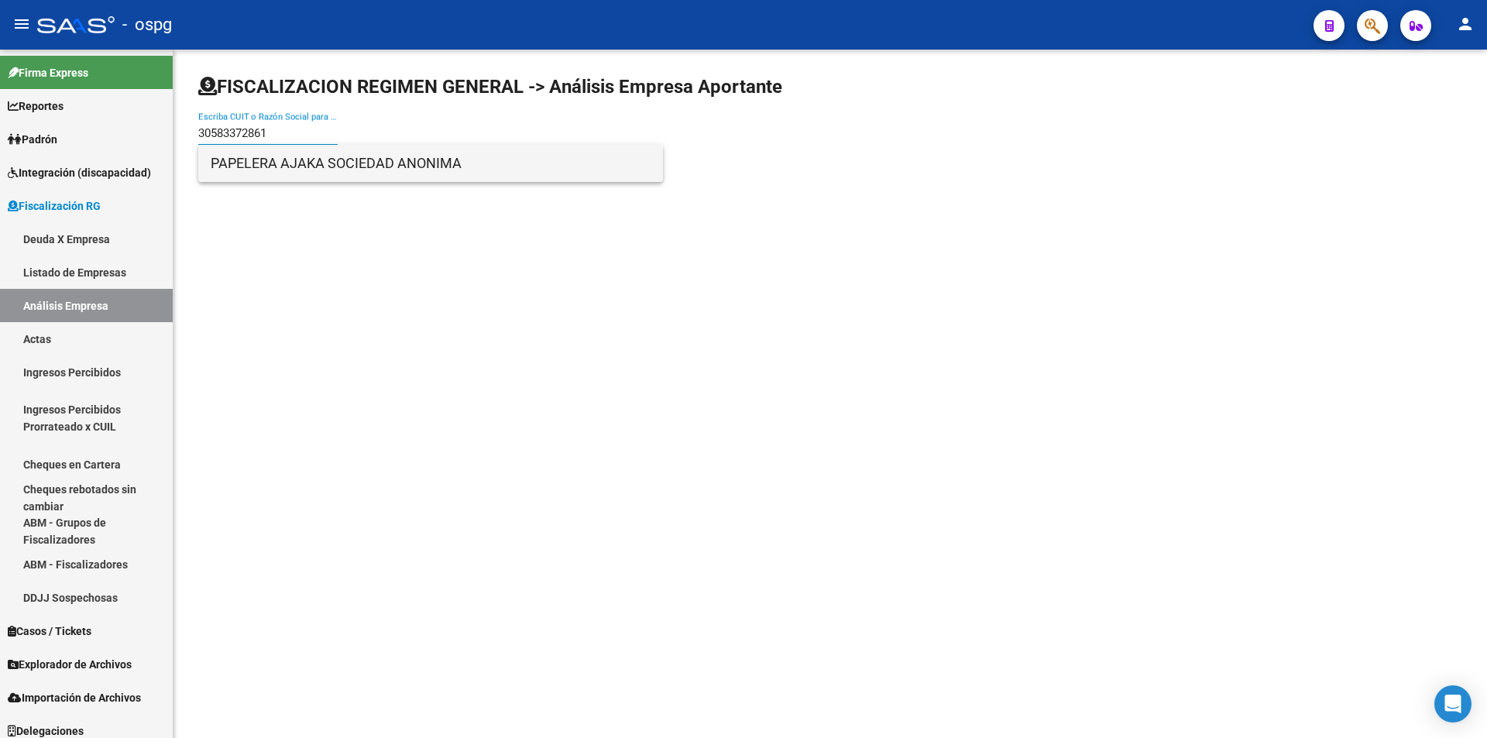
type input "30583372861"
click at [351, 172] on span "PAPELERA AJAKA SOCIEDAD ANONIMA" at bounding box center [431, 163] width 440 height 37
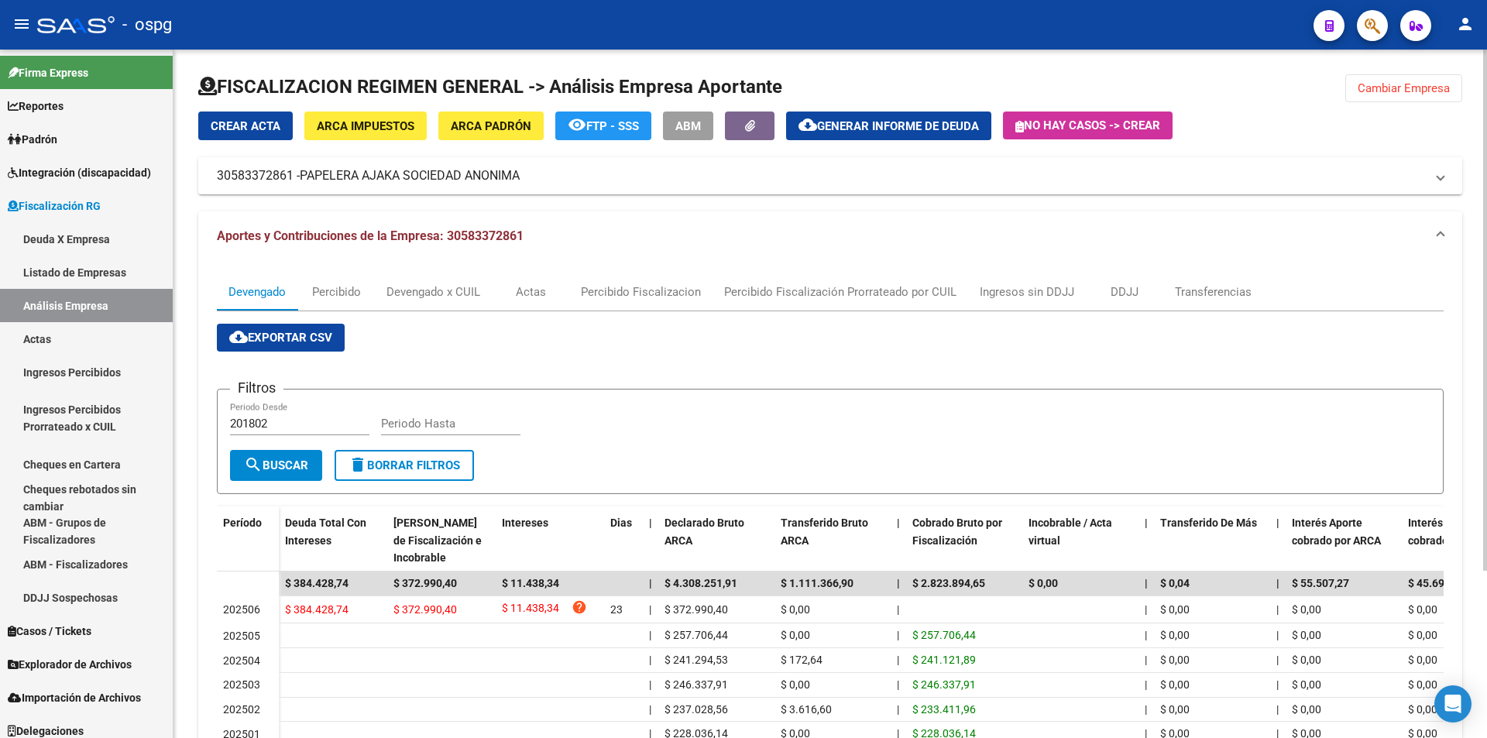
click at [1386, 81] on span "Cambiar Empresa" at bounding box center [1404, 88] width 92 height 14
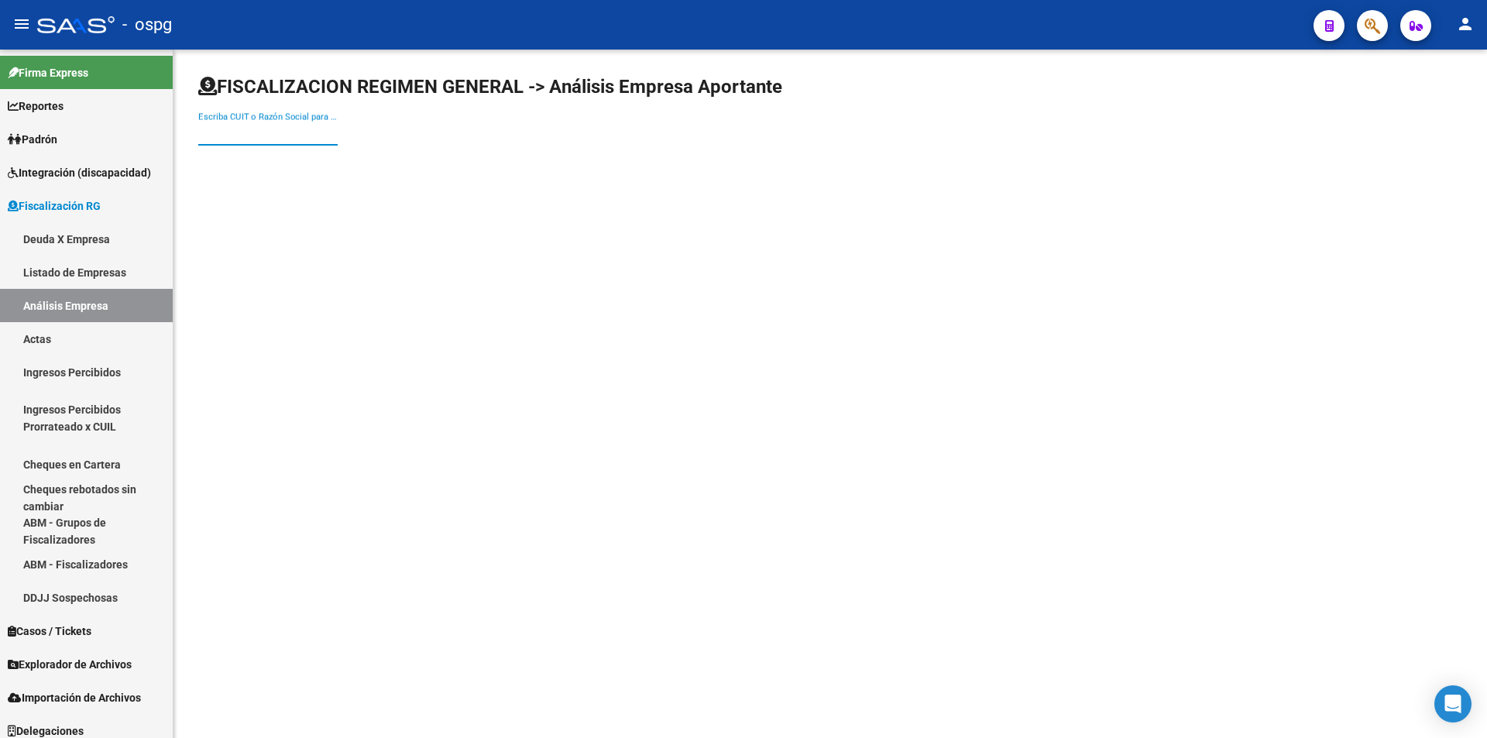
paste input "23106116059"
type input "23106116059"
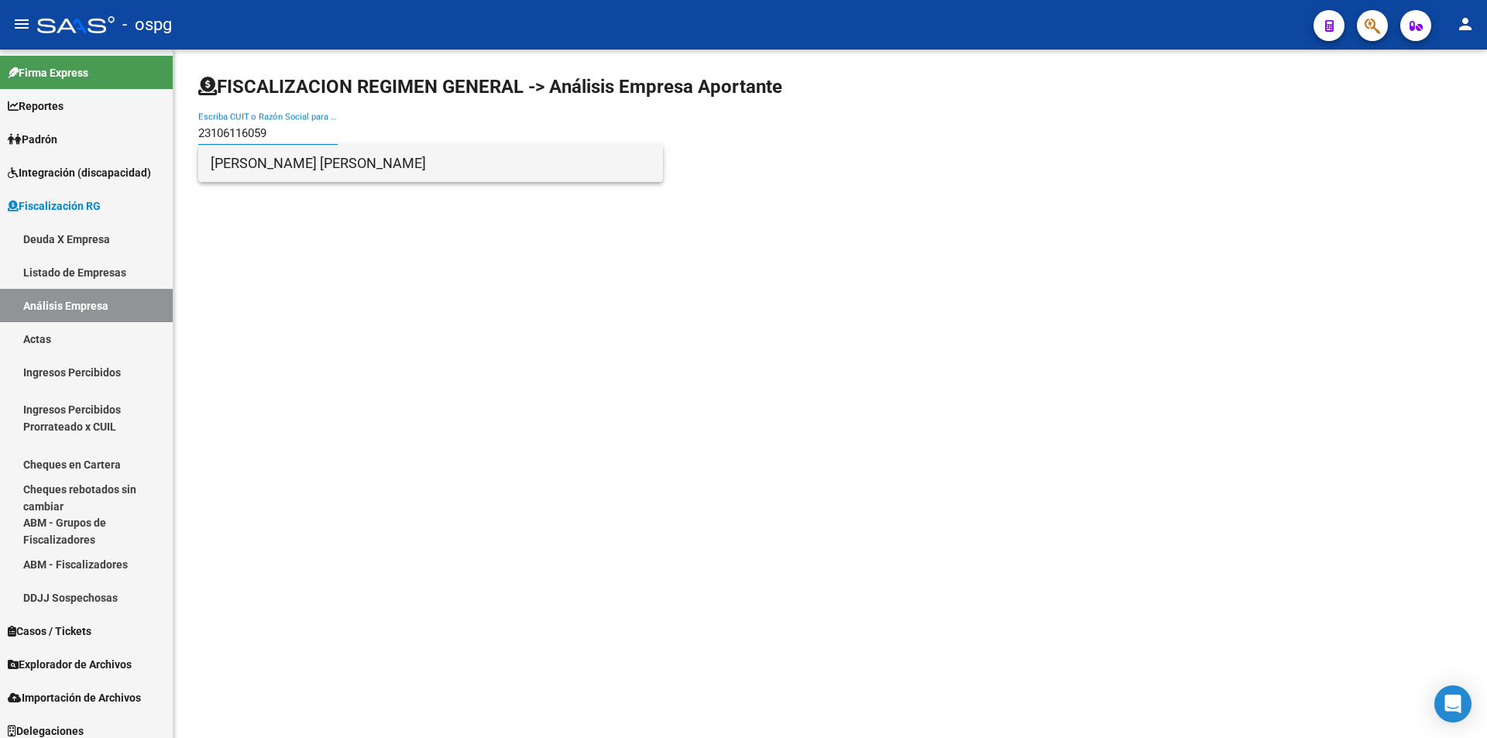
click at [319, 167] on span "[PERSON_NAME] [PERSON_NAME]" at bounding box center [431, 163] width 440 height 37
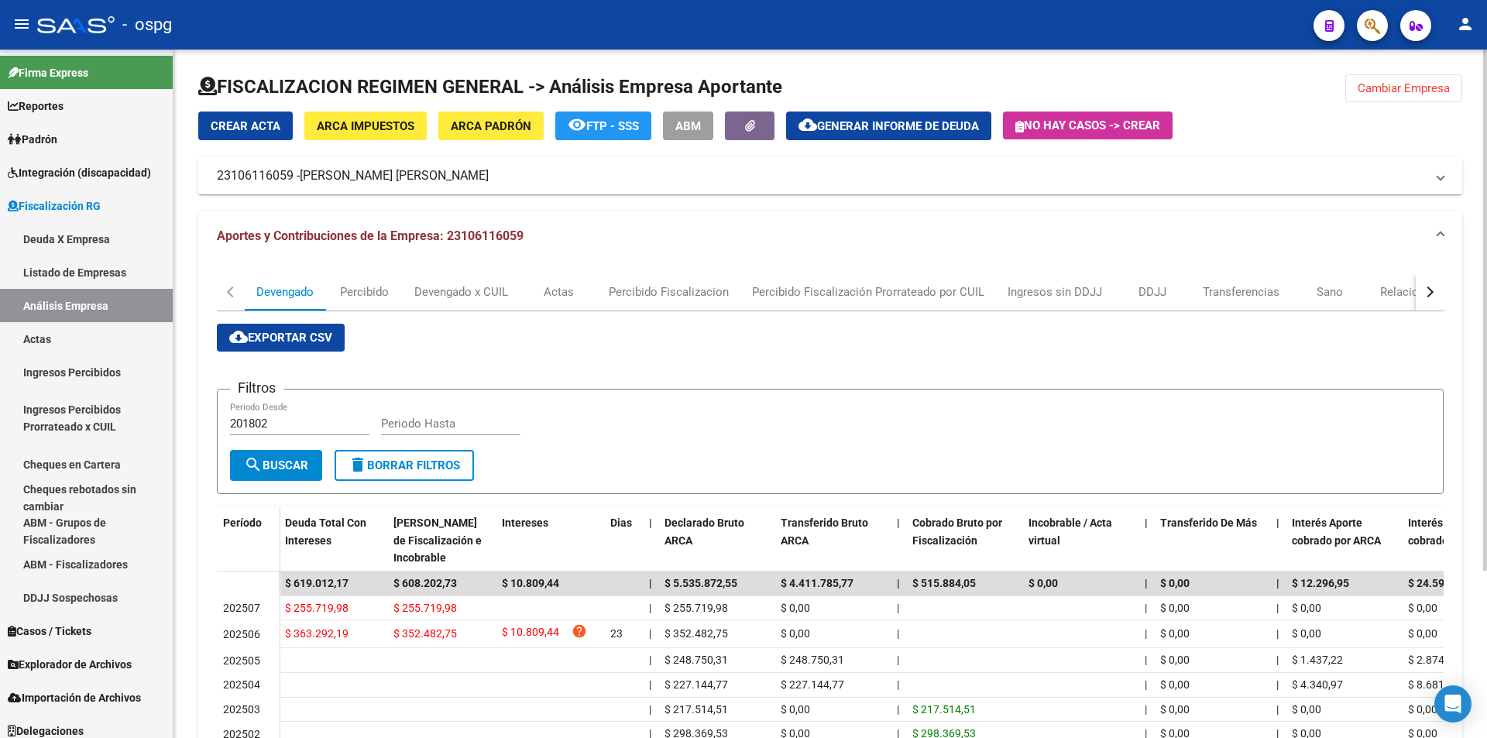
click at [1395, 90] on span "Cambiar Empresa" at bounding box center [1404, 88] width 92 height 14
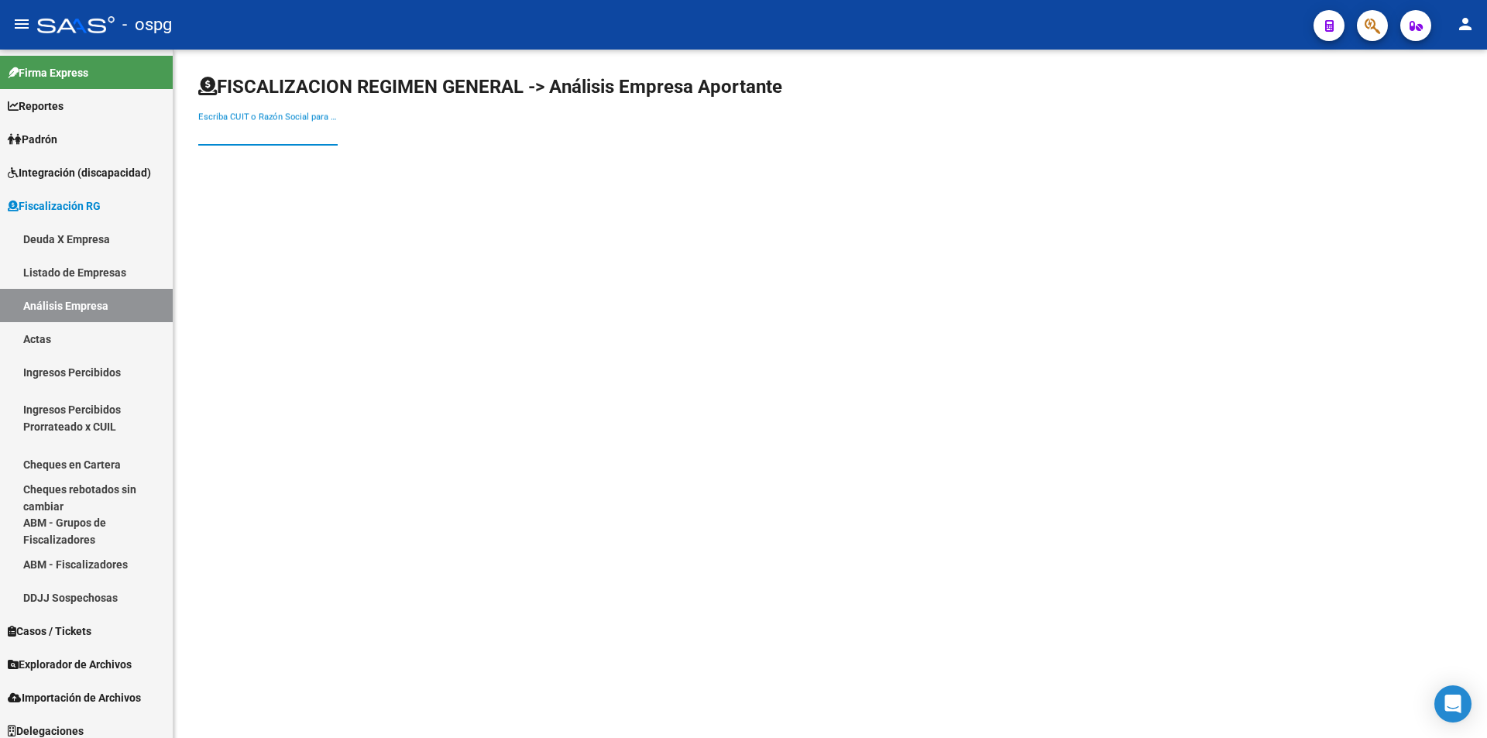
paste input "30711119821"
type input "30711119821"
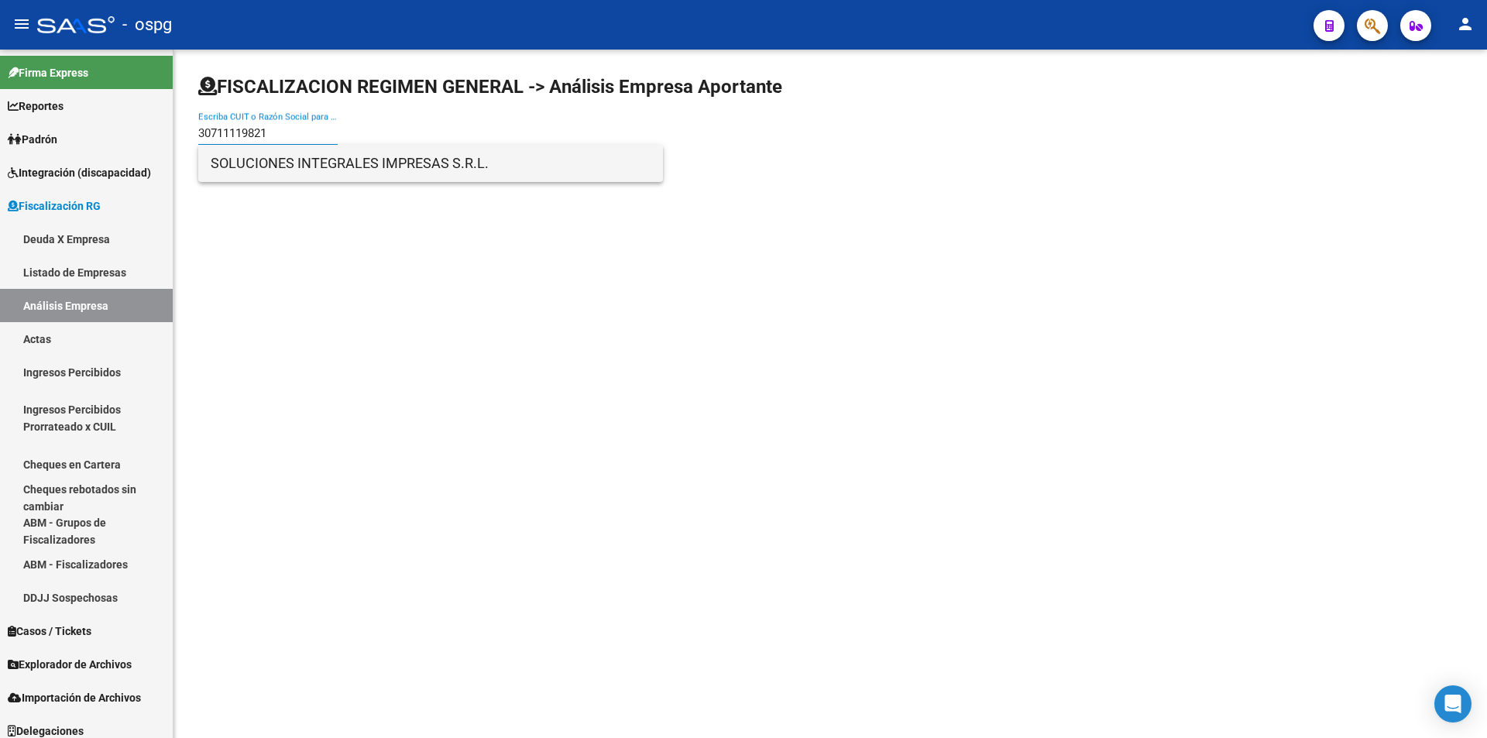
click at [290, 166] on span "SOLUCIONES INTEGRALES IMPRESAS S.R.L." at bounding box center [431, 163] width 440 height 37
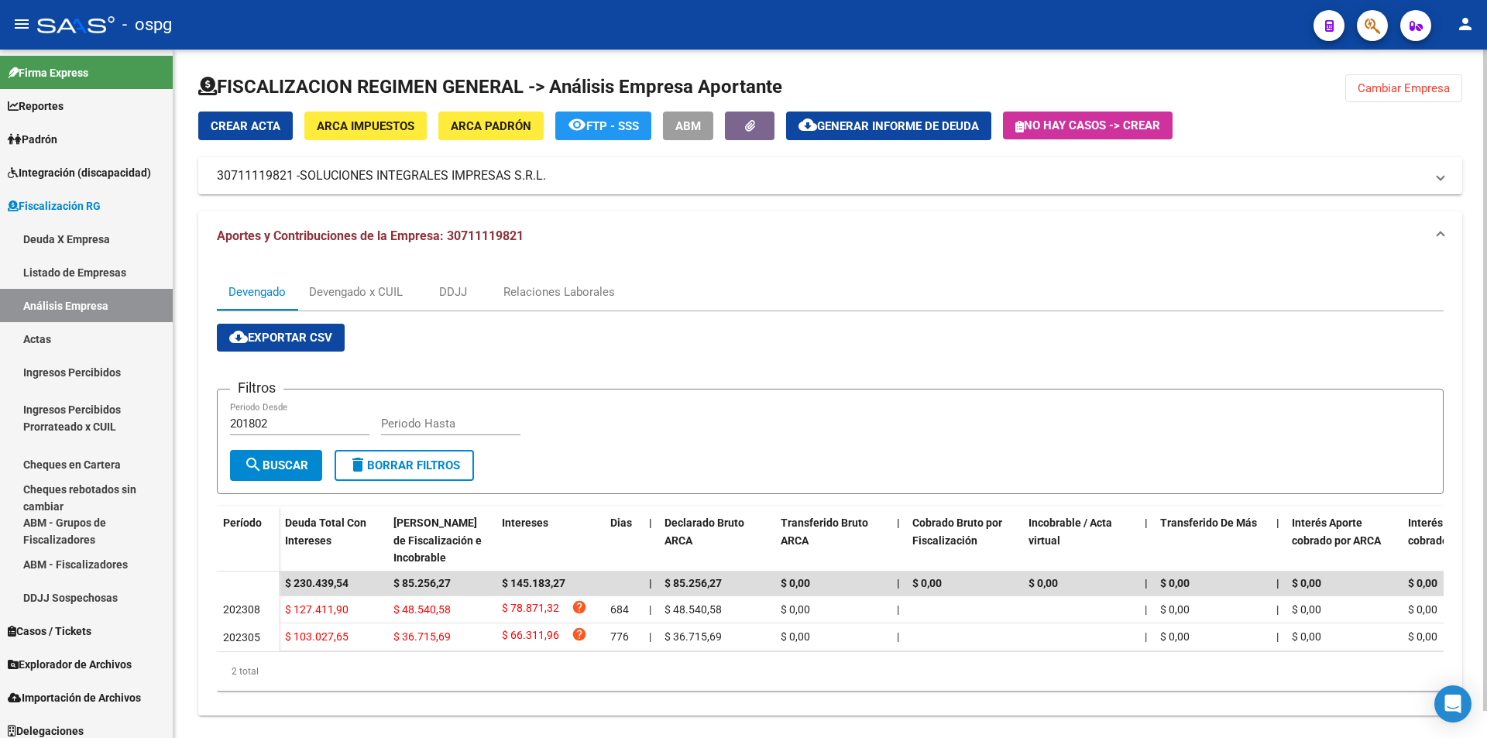
click at [1439, 89] on span "Cambiar Empresa" at bounding box center [1404, 88] width 92 height 14
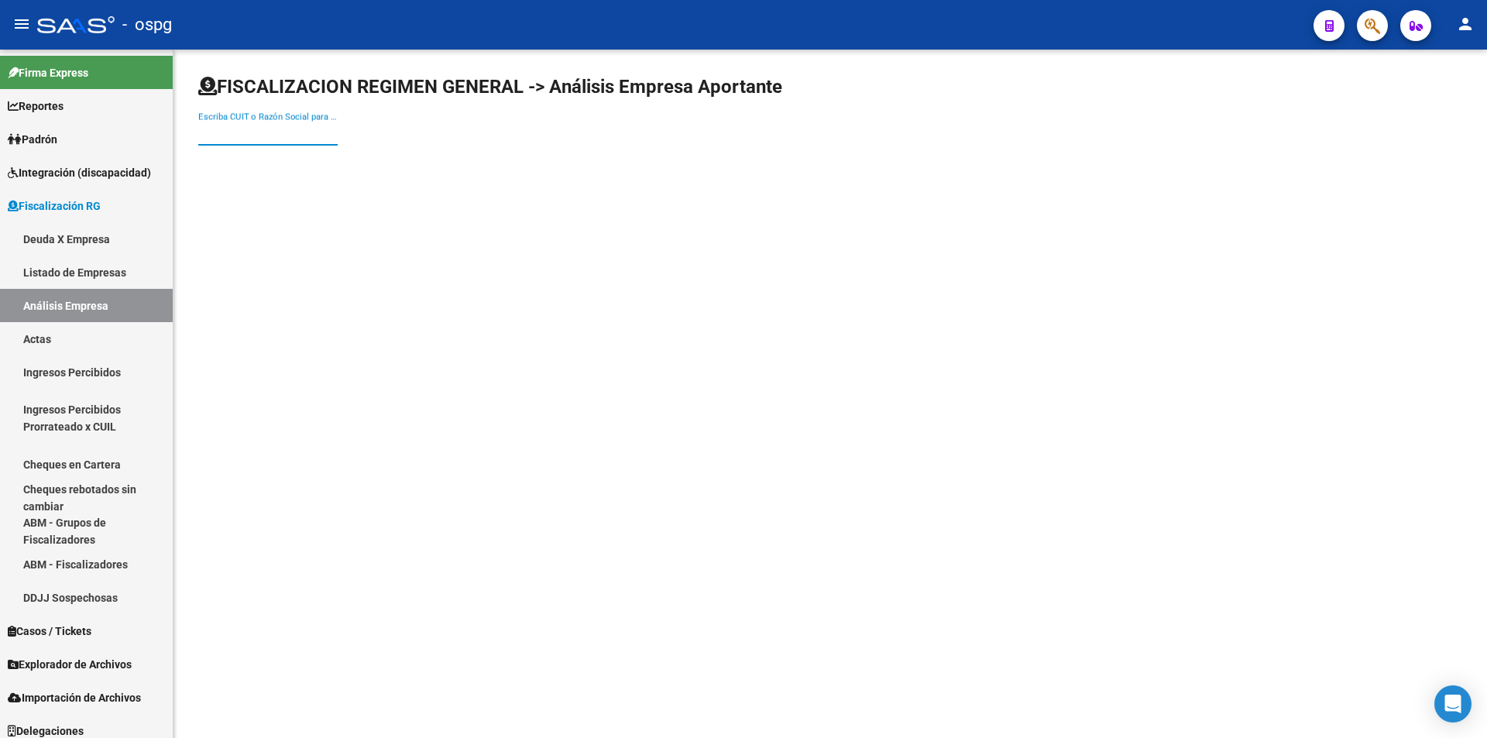
paste input "20127472611"
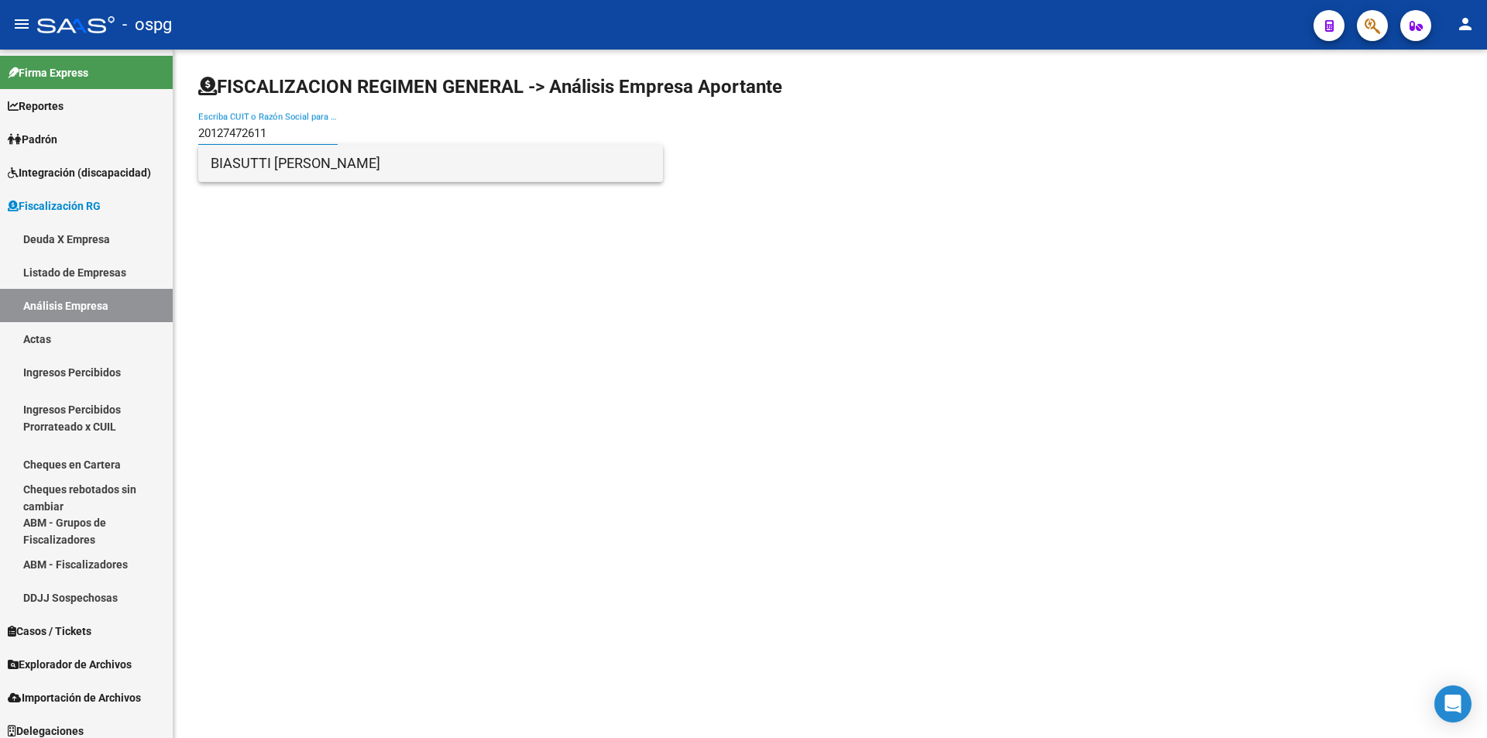
type input "20127472611"
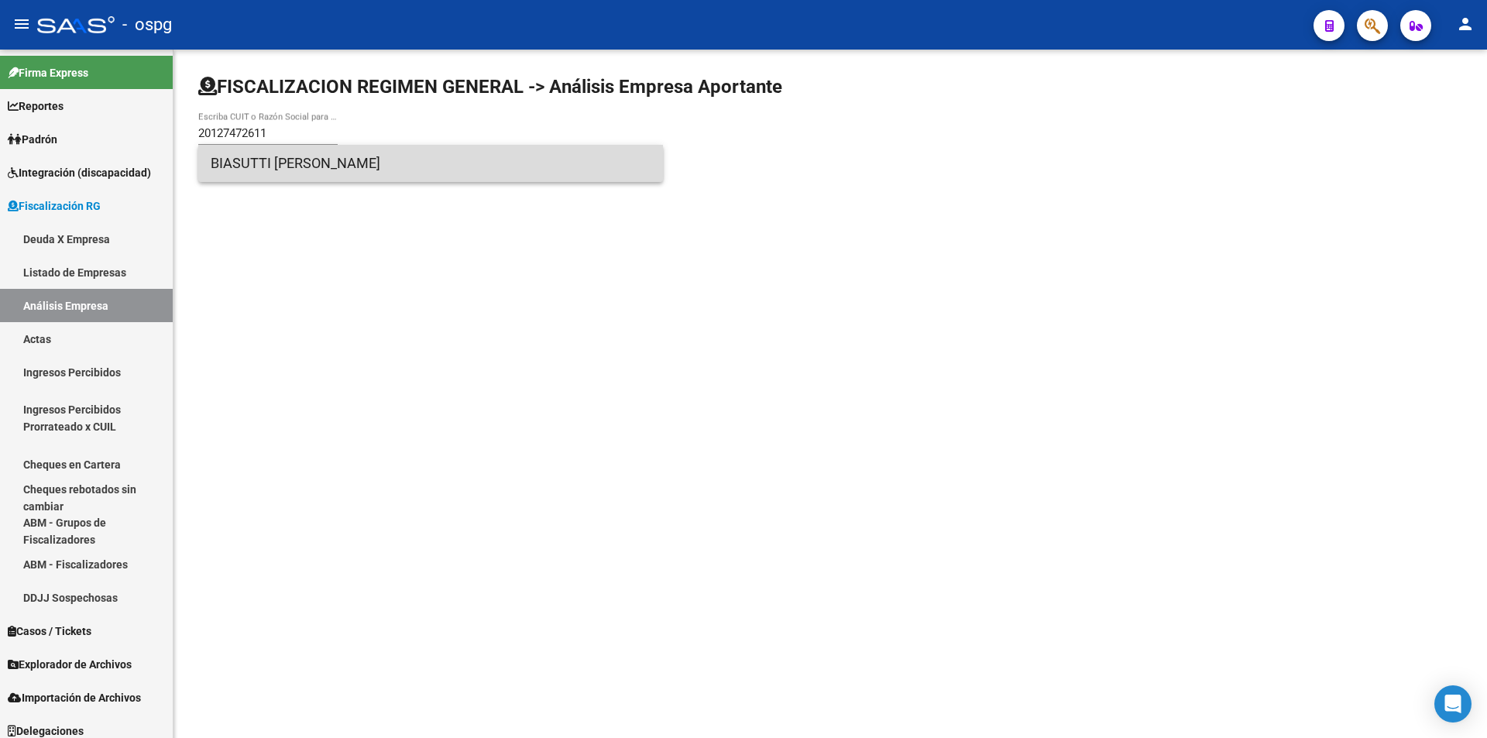
click at [304, 166] on span "BIASUTTI [PERSON_NAME]" at bounding box center [431, 163] width 440 height 37
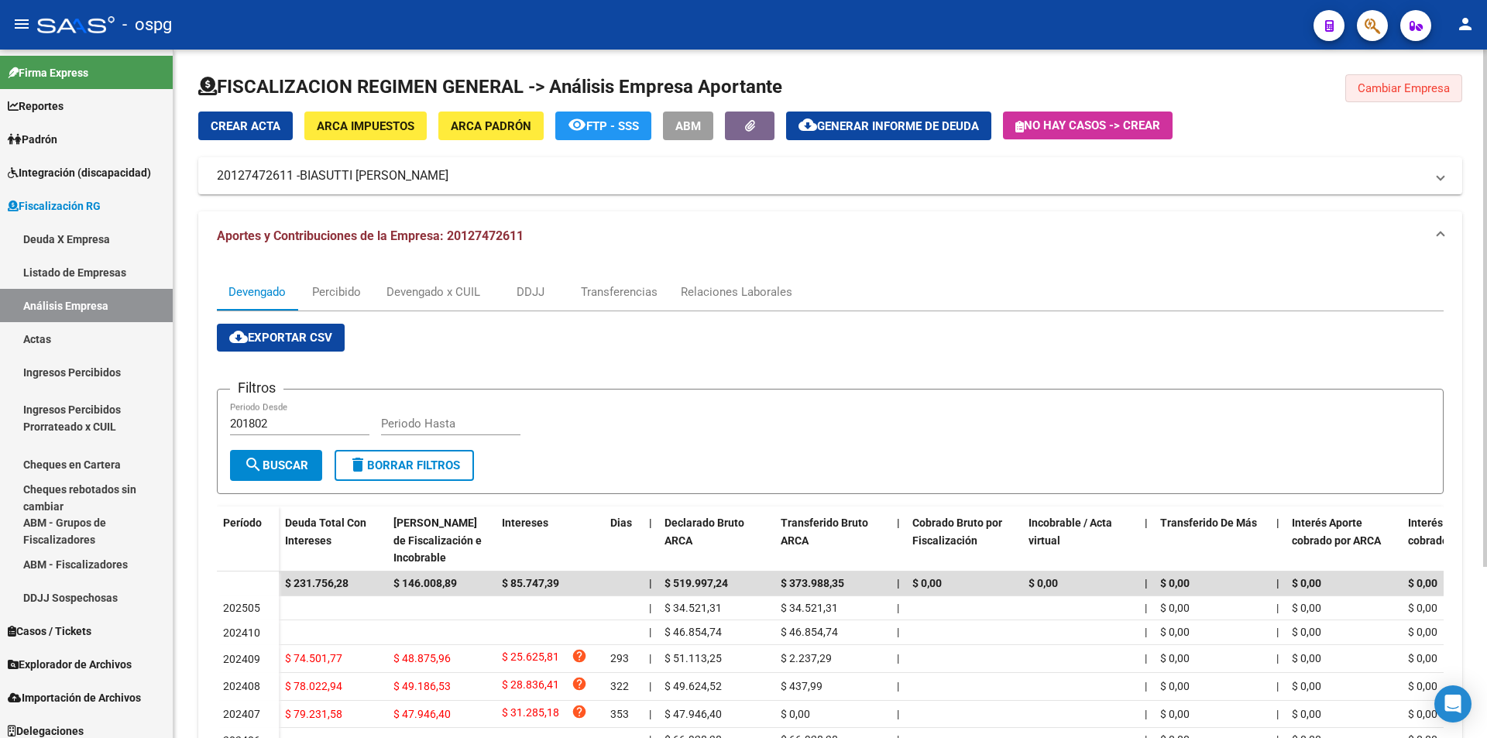
click at [1414, 98] on button "Cambiar Empresa" at bounding box center [1404, 88] width 117 height 28
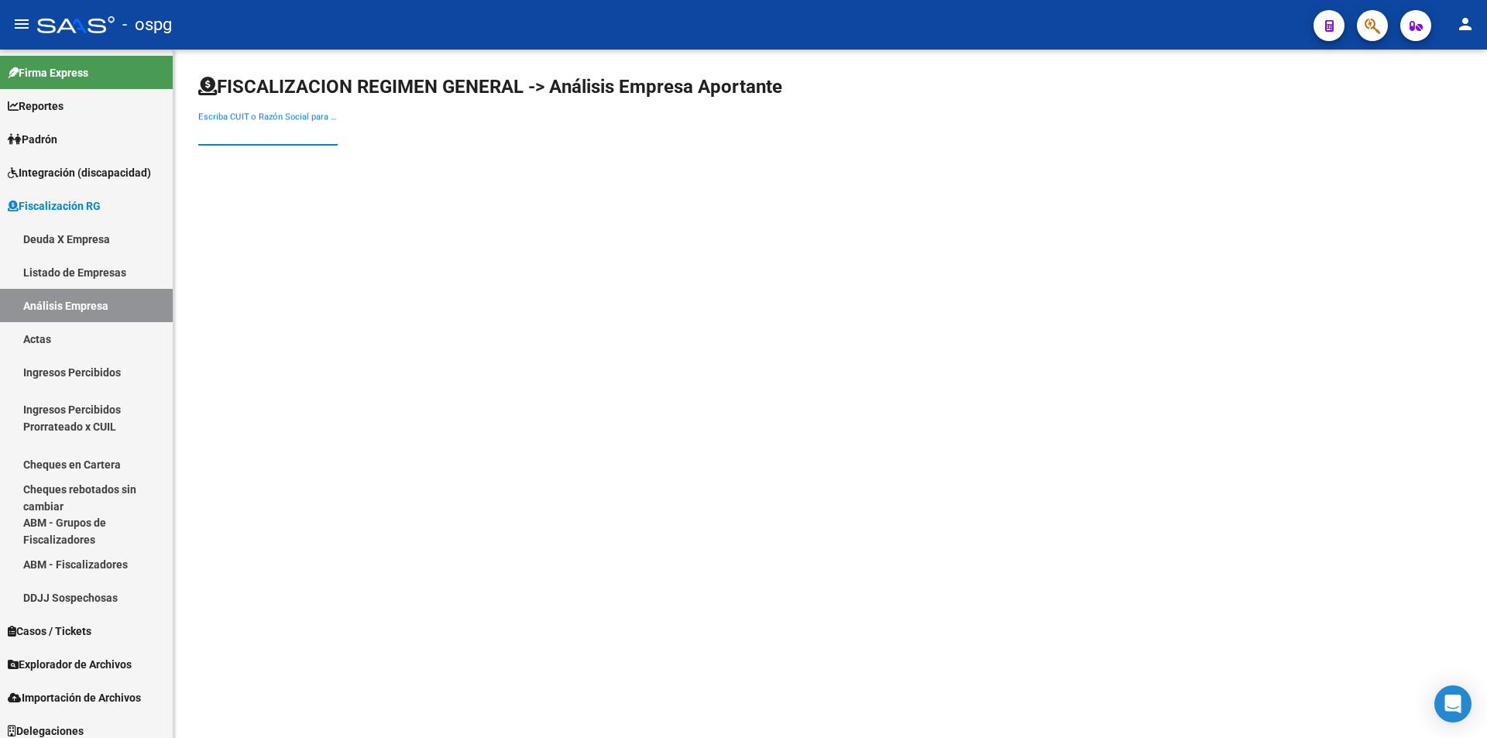
paste input "30715814206"
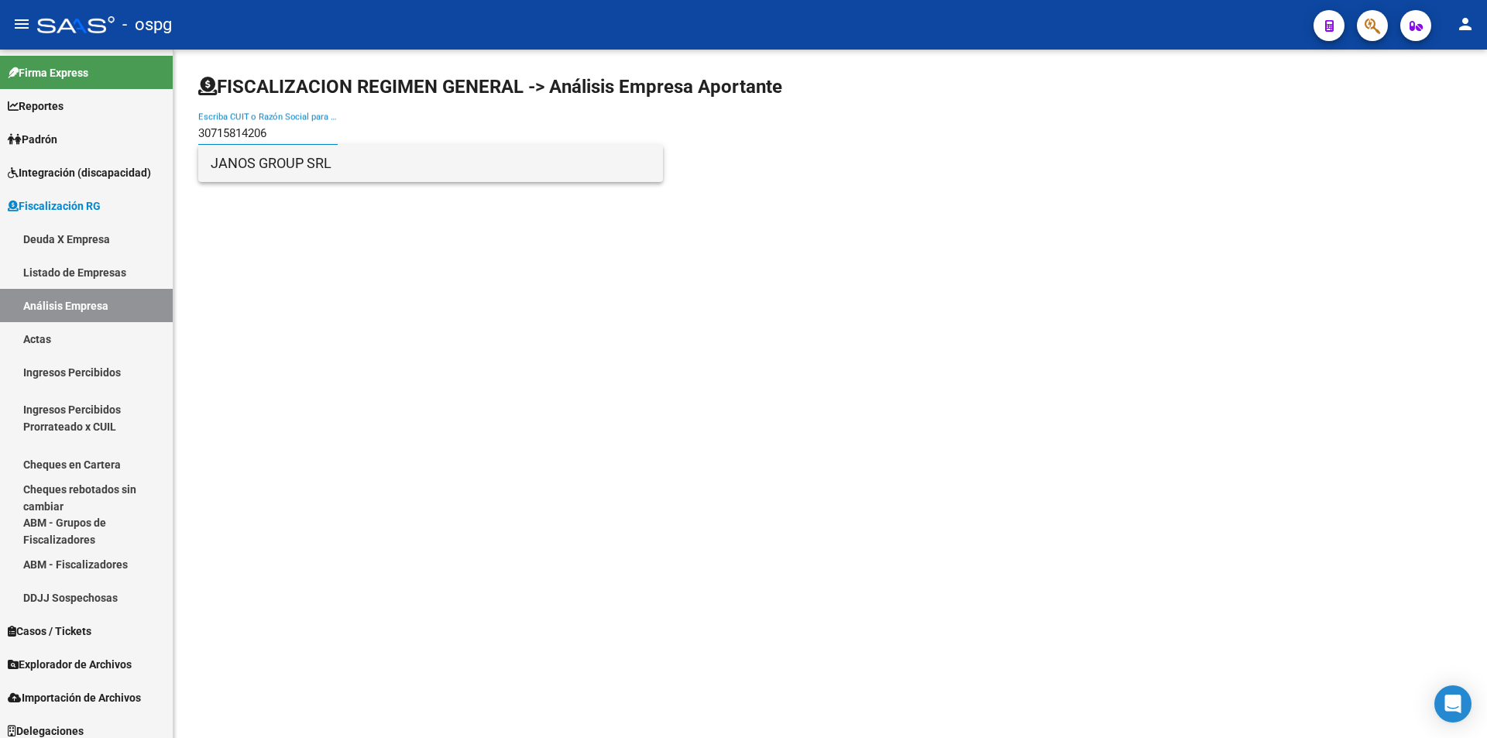
type input "30715814206"
click at [264, 162] on span "JANOS GROUP SRL" at bounding box center [431, 163] width 440 height 37
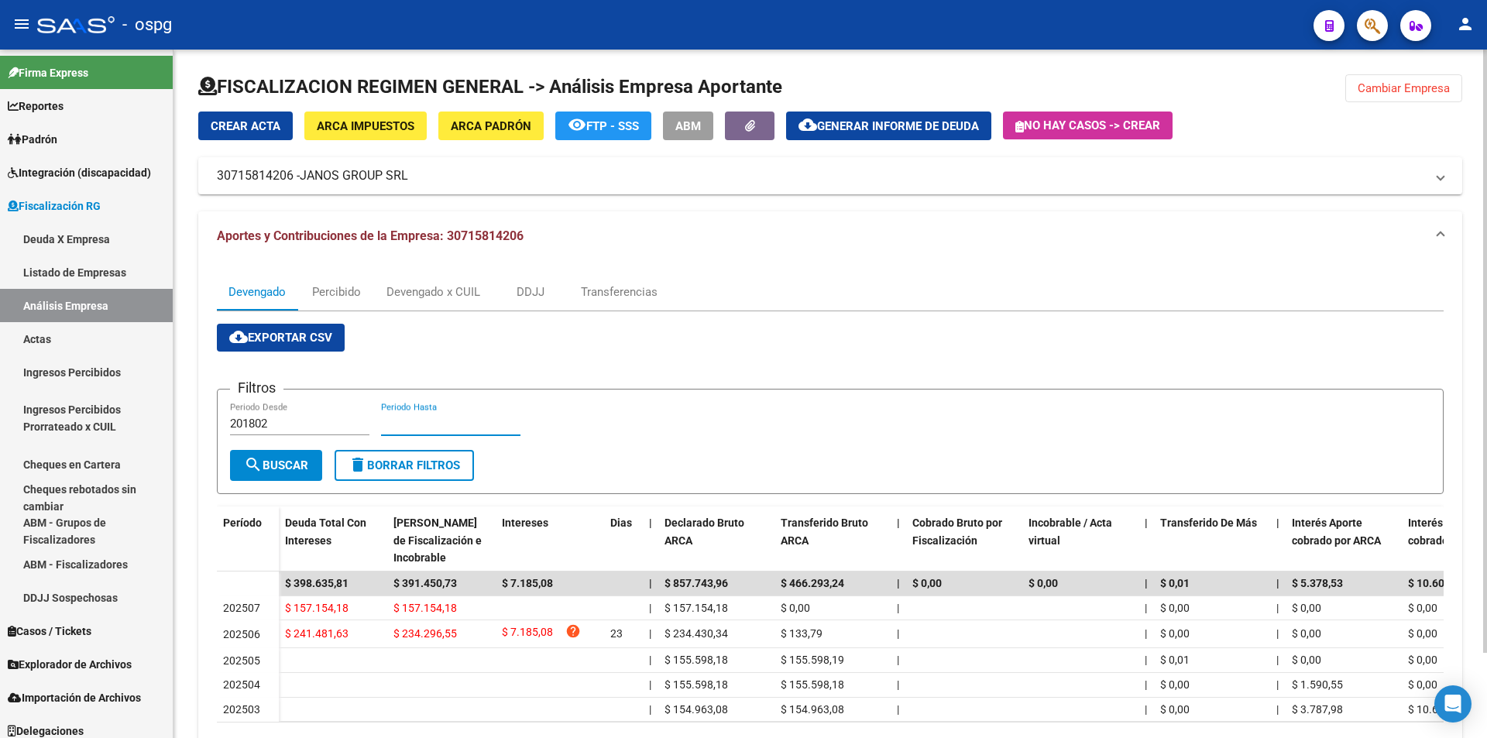
click at [417, 427] on input "Periodo Hasta" at bounding box center [450, 424] width 139 height 14
type input "202506"
click at [1415, 89] on span "Cambiar Empresa" at bounding box center [1404, 88] width 92 height 14
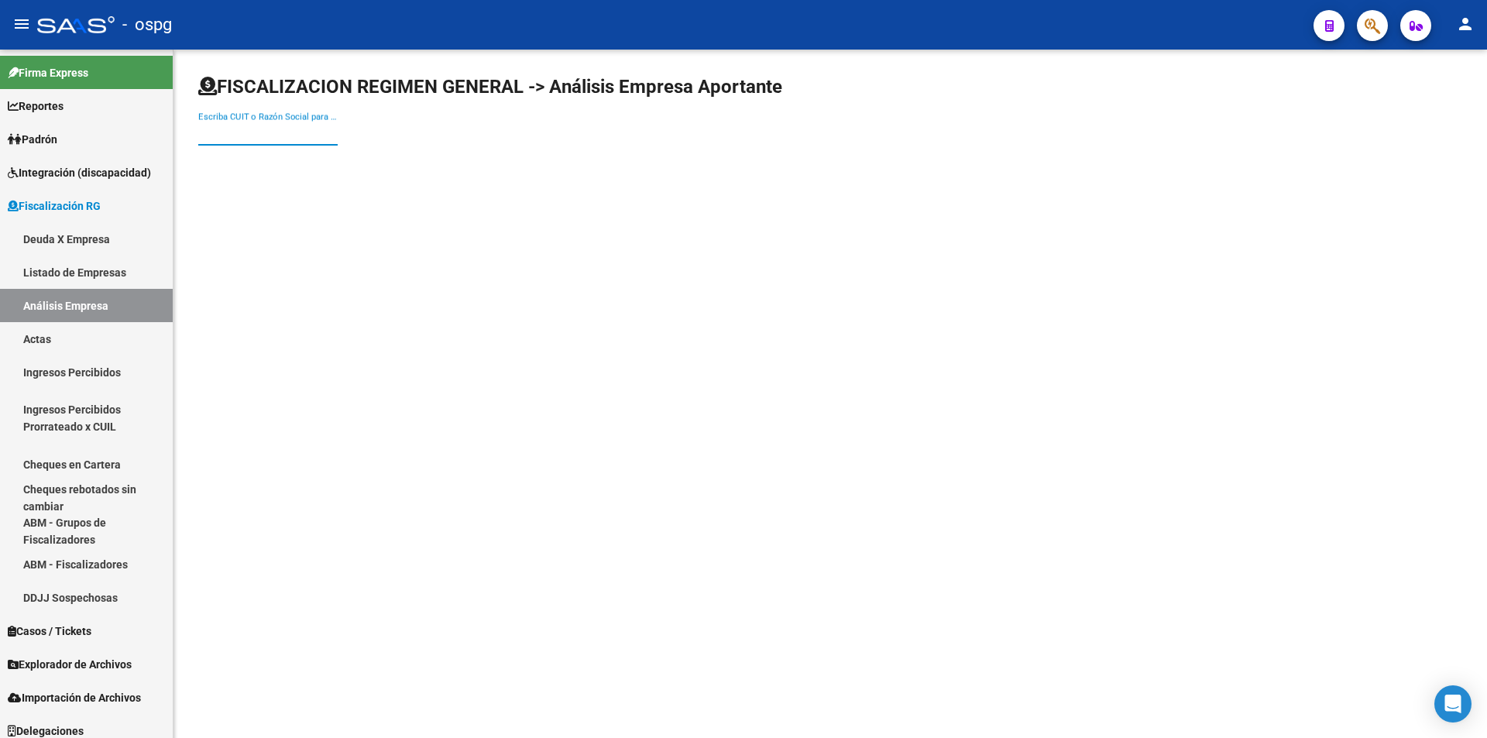
click at [285, 139] on input "Escriba CUIT o Razón Social para buscar" at bounding box center [267, 133] width 139 height 14
type input "ACYTRA"
click at [287, 157] on span "ACYTRA SAIC" at bounding box center [431, 163] width 440 height 37
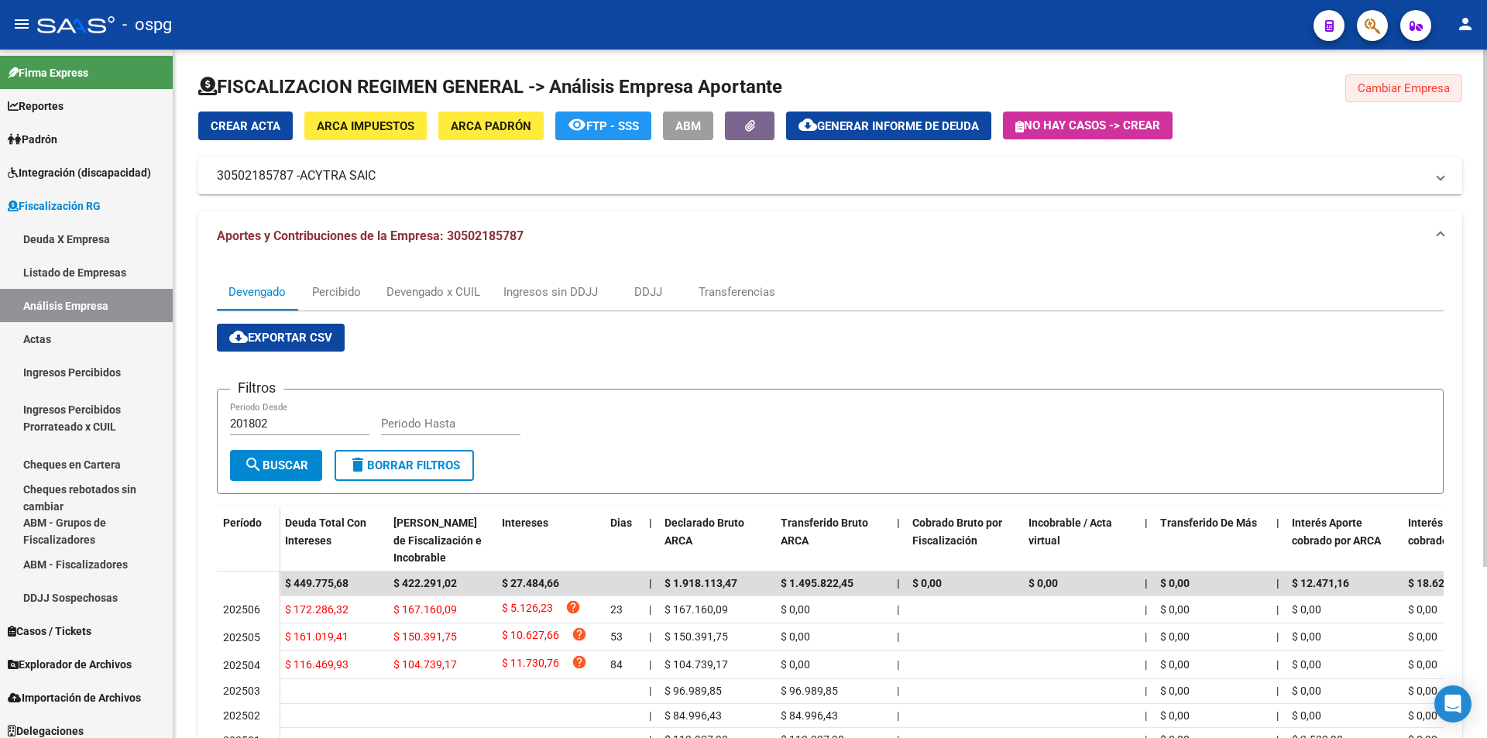
click at [1409, 91] on span "Cambiar Empresa" at bounding box center [1404, 88] width 92 height 14
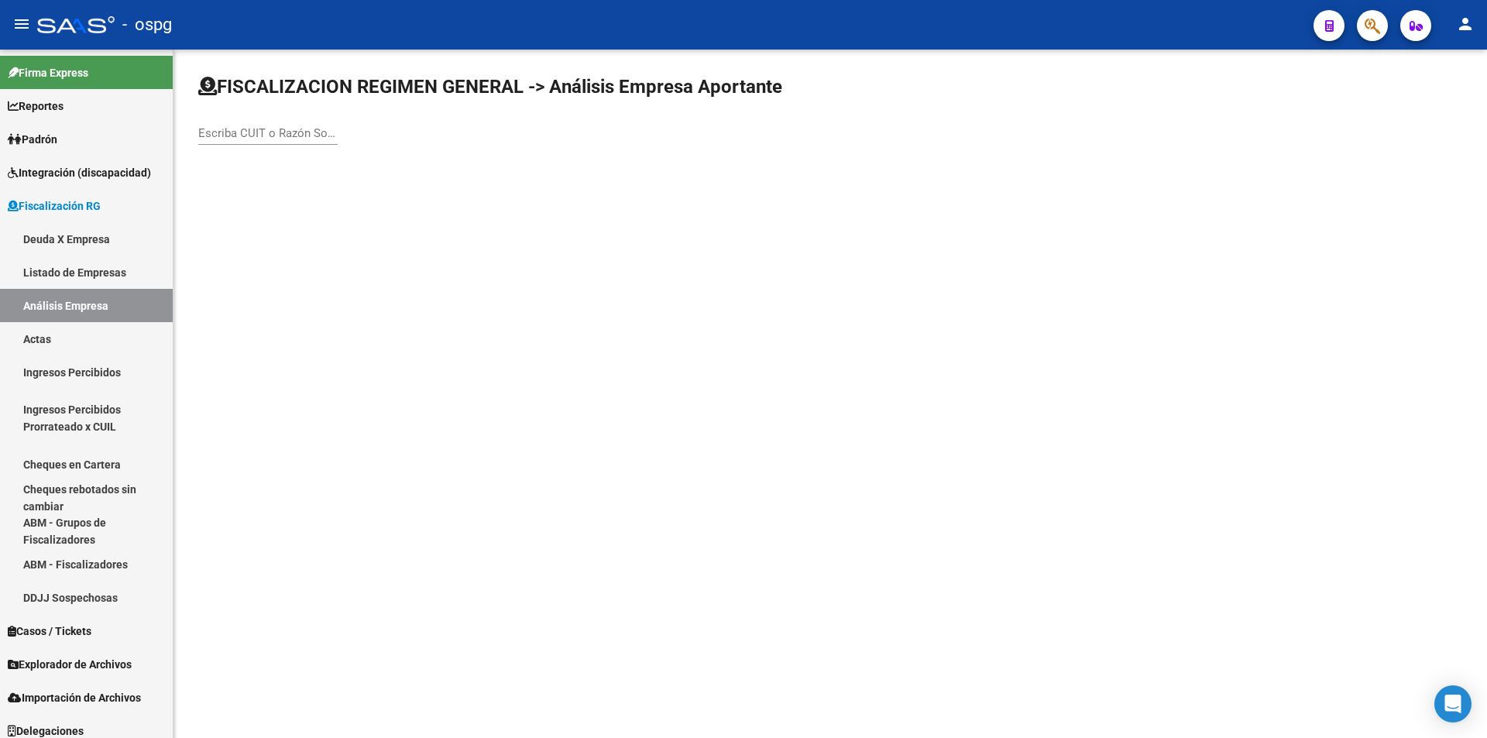
click at [258, 133] on input "Escriba CUIT o Razón Social para buscar" at bounding box center [267, 133] width 139 height 14
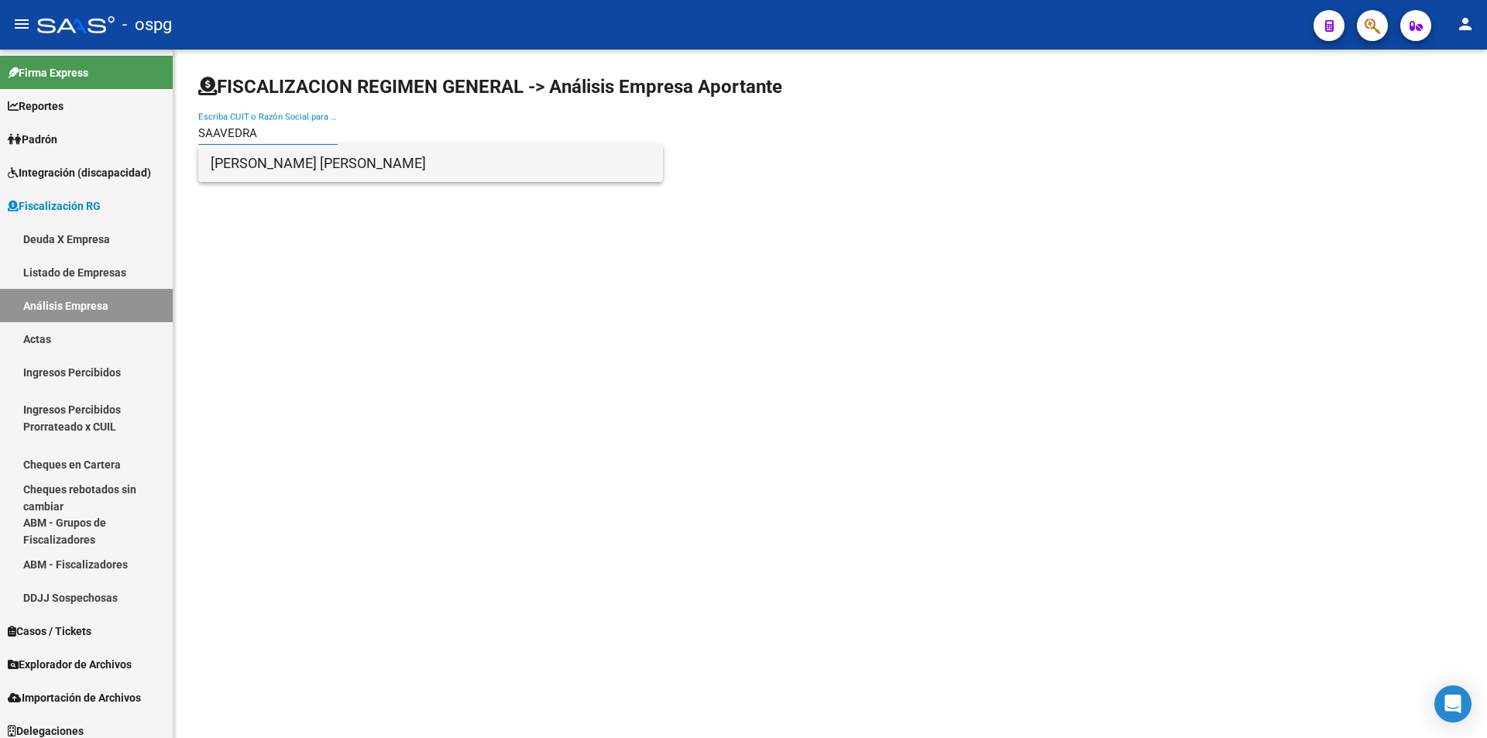
type input "SAAVEDRA"
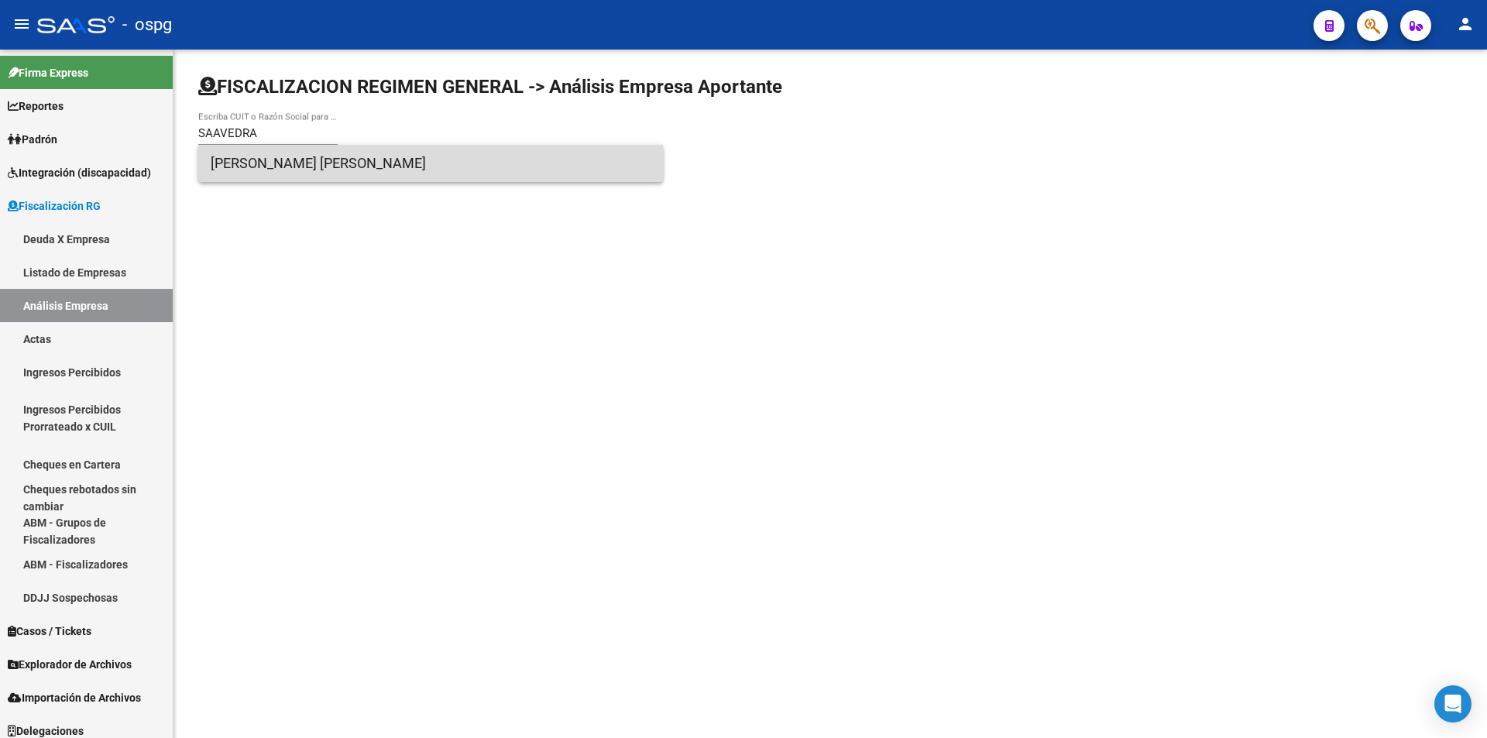
click at [294, 160] on span "[PERSON_NAME] [PERSON_NAME]" at bounding box center [431, 163] width 440 height 37
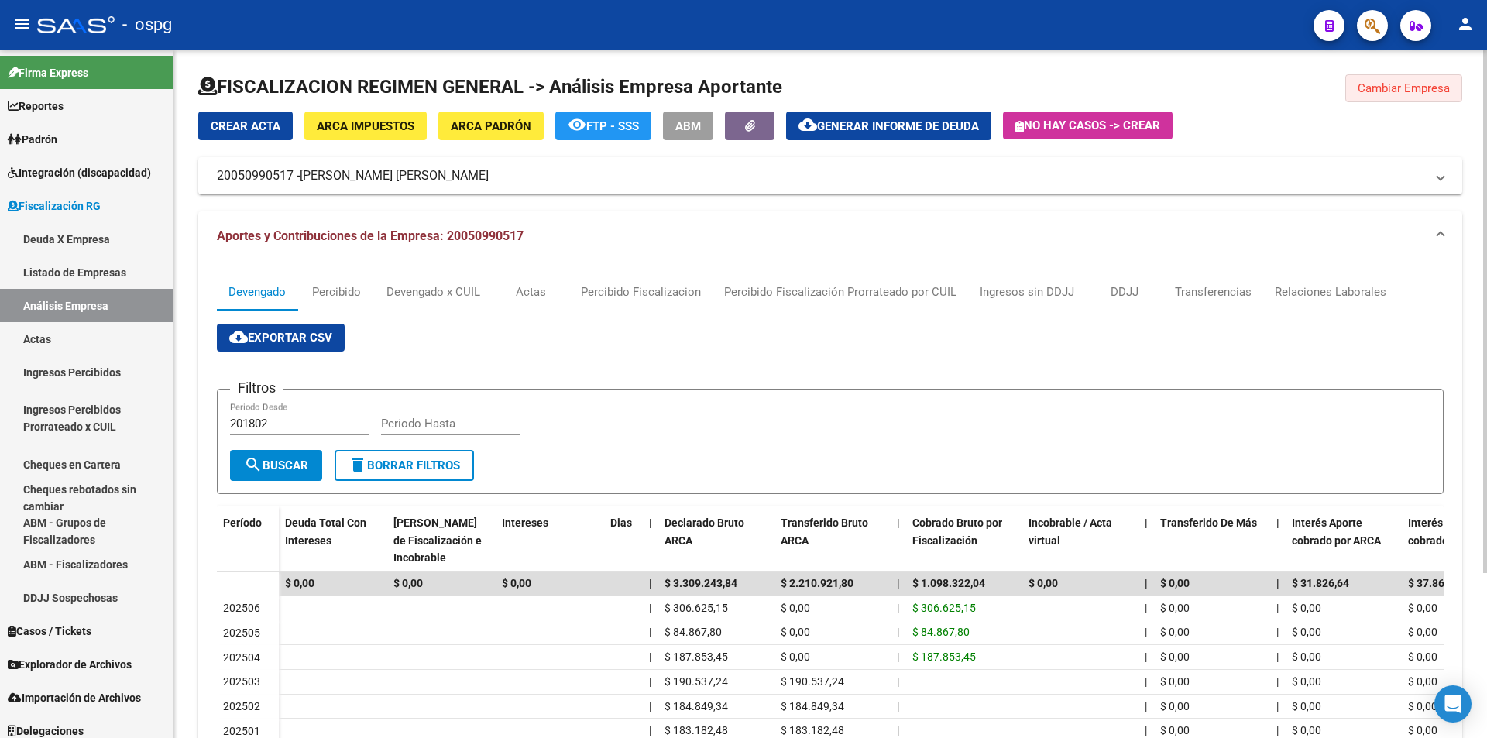
click at [1418, 85] on span "Cambiar Empresa" at bounding box center [1404, 88] width 92 height 14
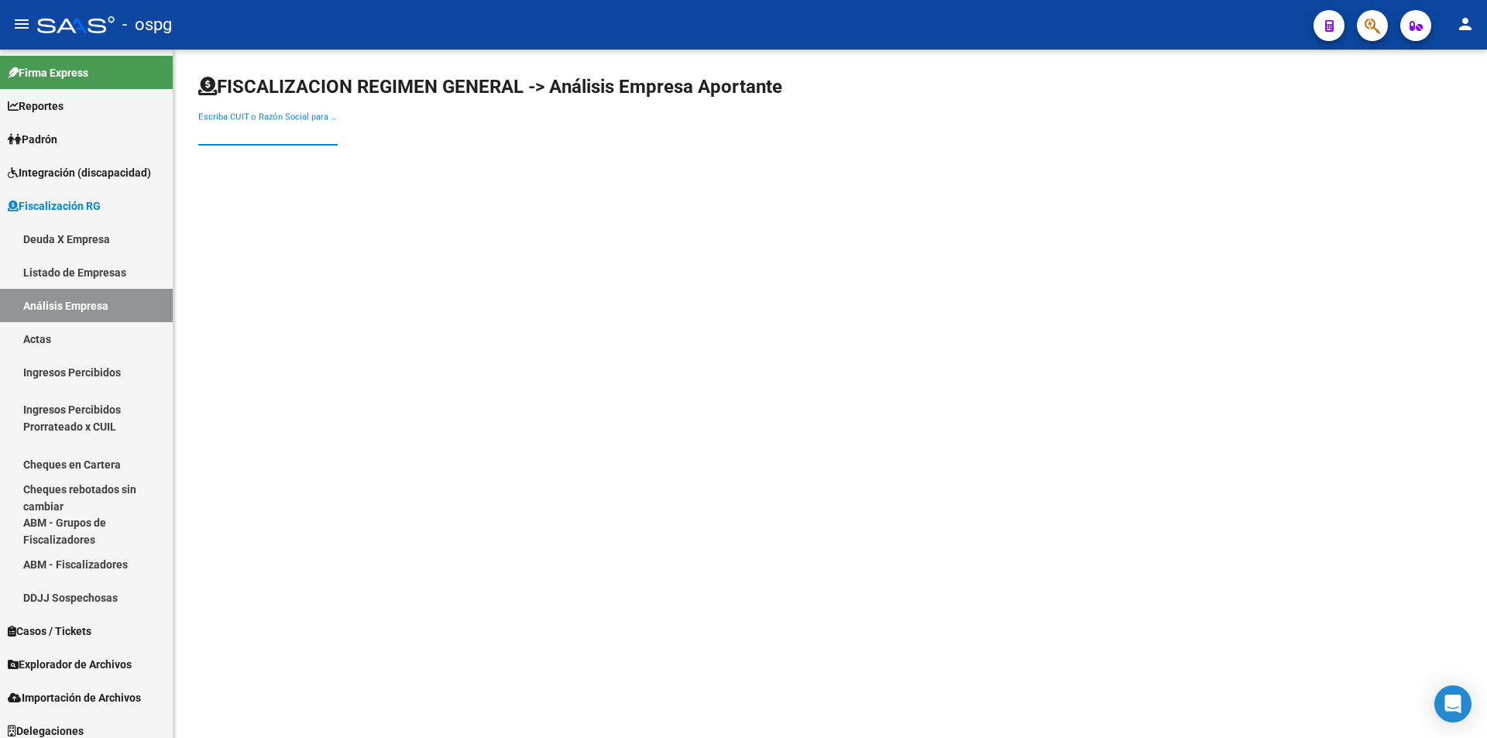
click at [229, 132] on input "Escriba CUIT o Razón Social para buscar" at bounding box center [267, 133] width 139 height 14
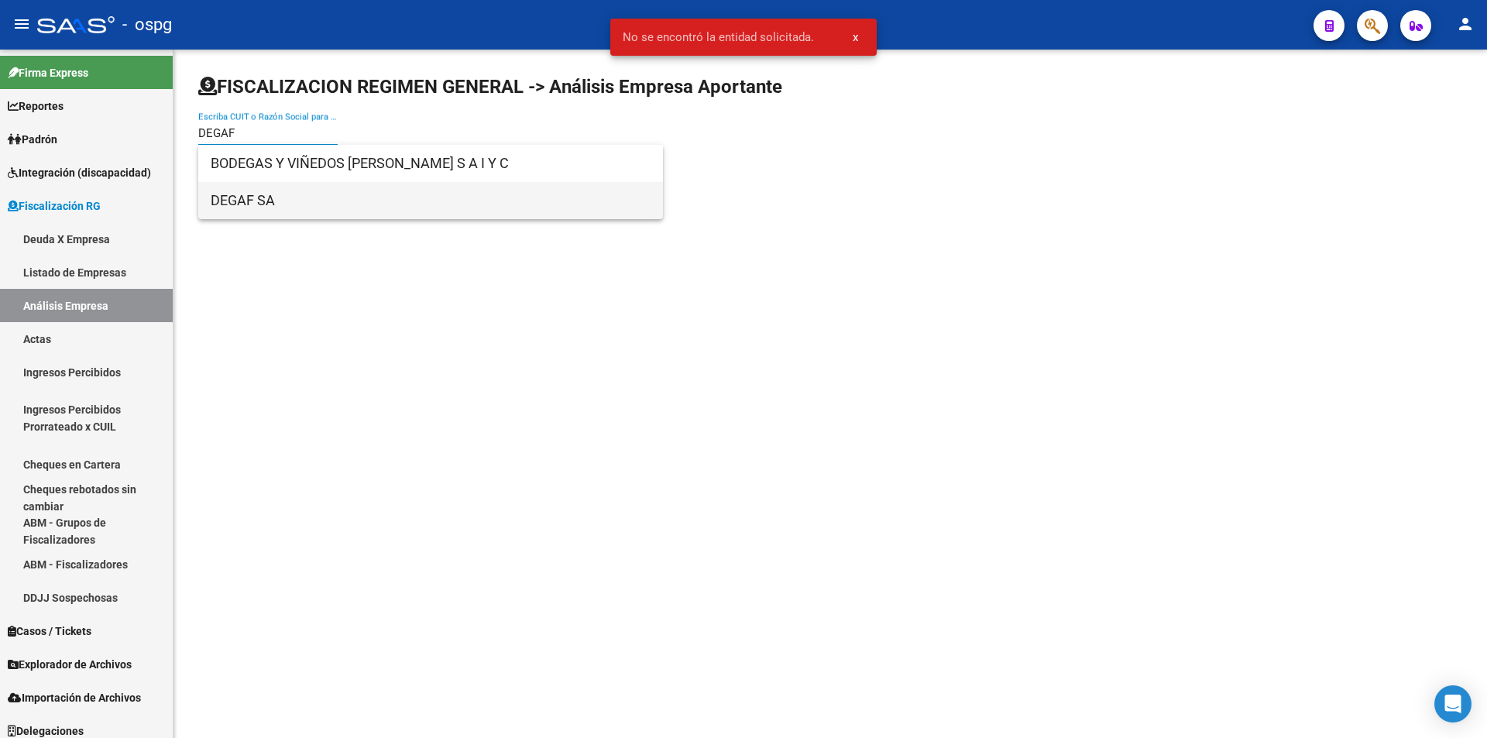
type input "DEGAF"
click at [264, 198] on span "DEGAF SA" at bounding box center [431, 200] width 440 height 37
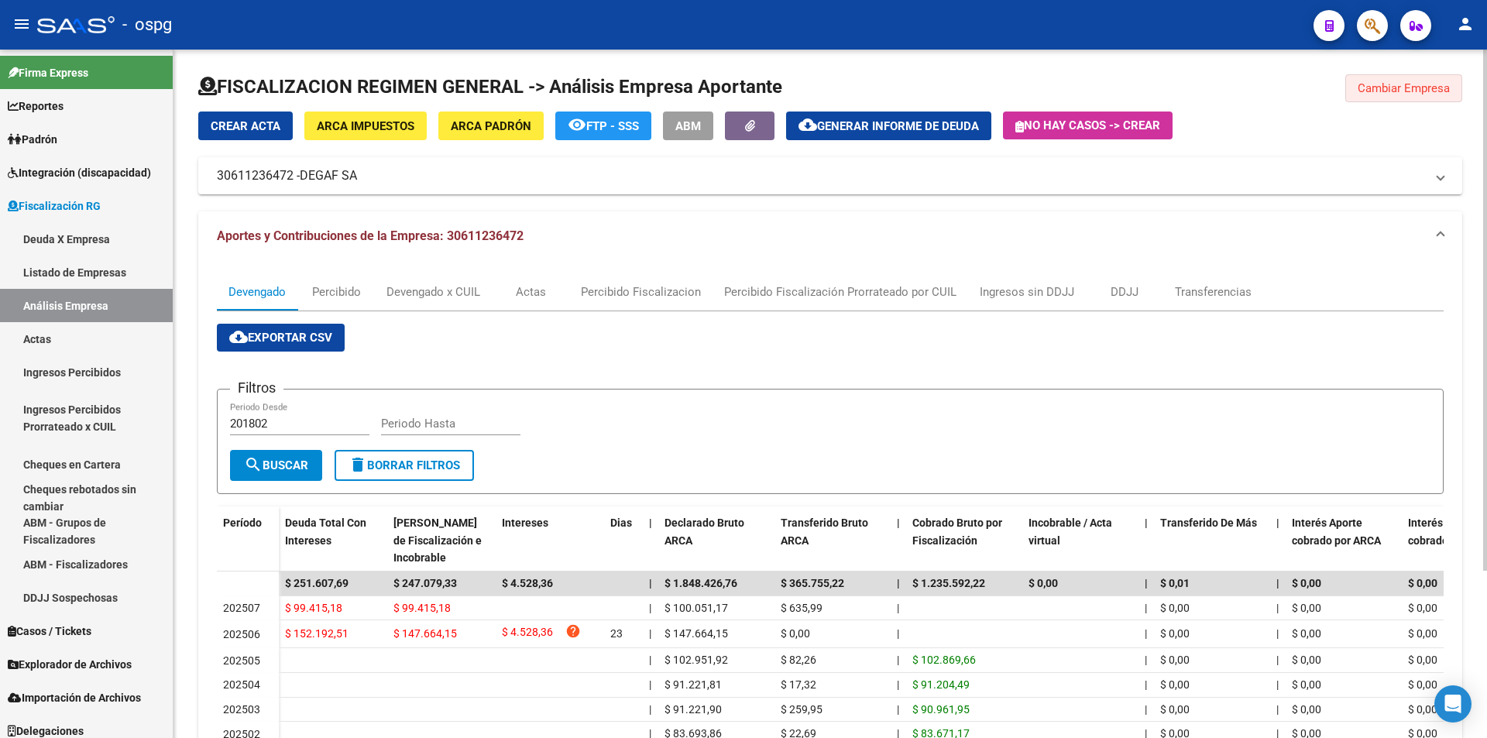
click at [1395, 90] on span "Cambiar Empresa" at bounding box center [1404, 88] width 92 height 14
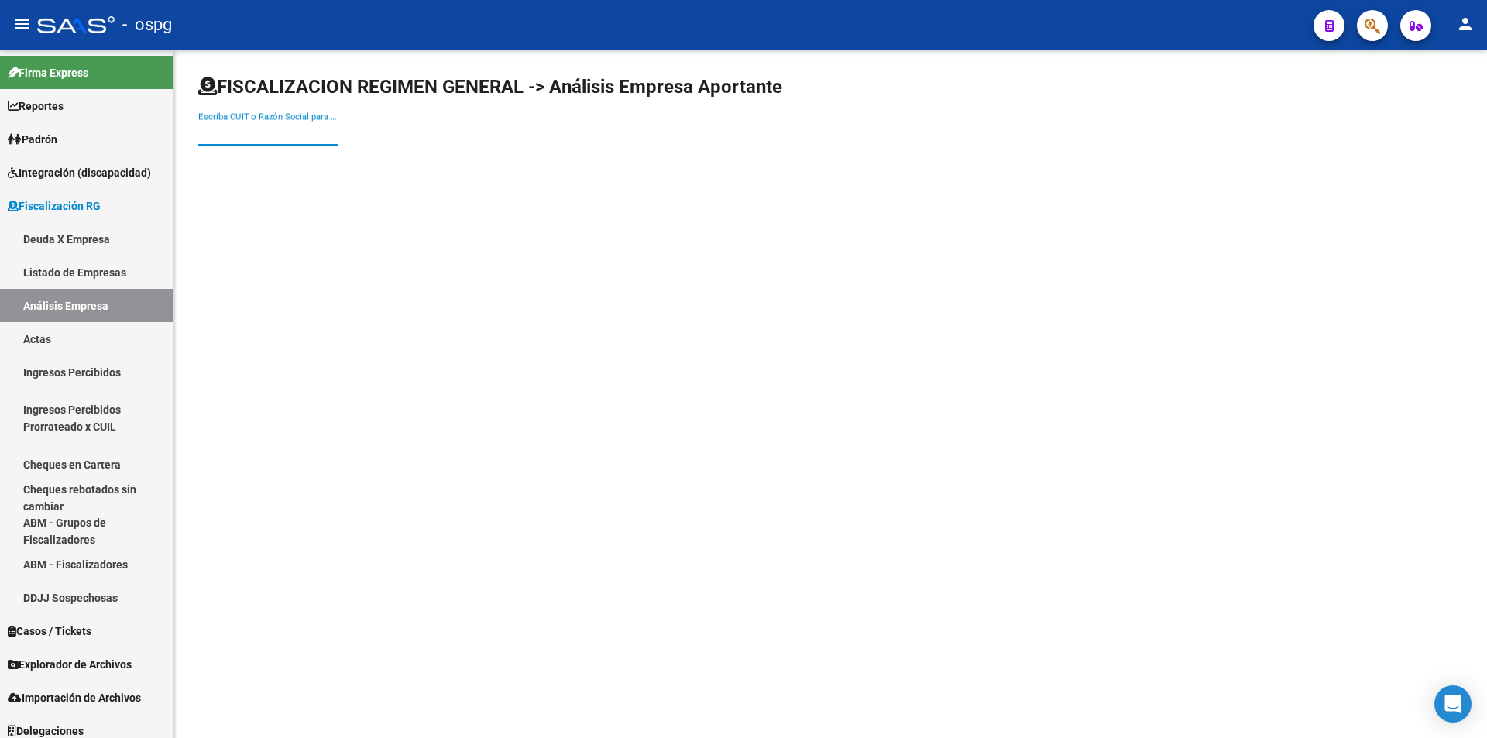
paste input "20141266196"
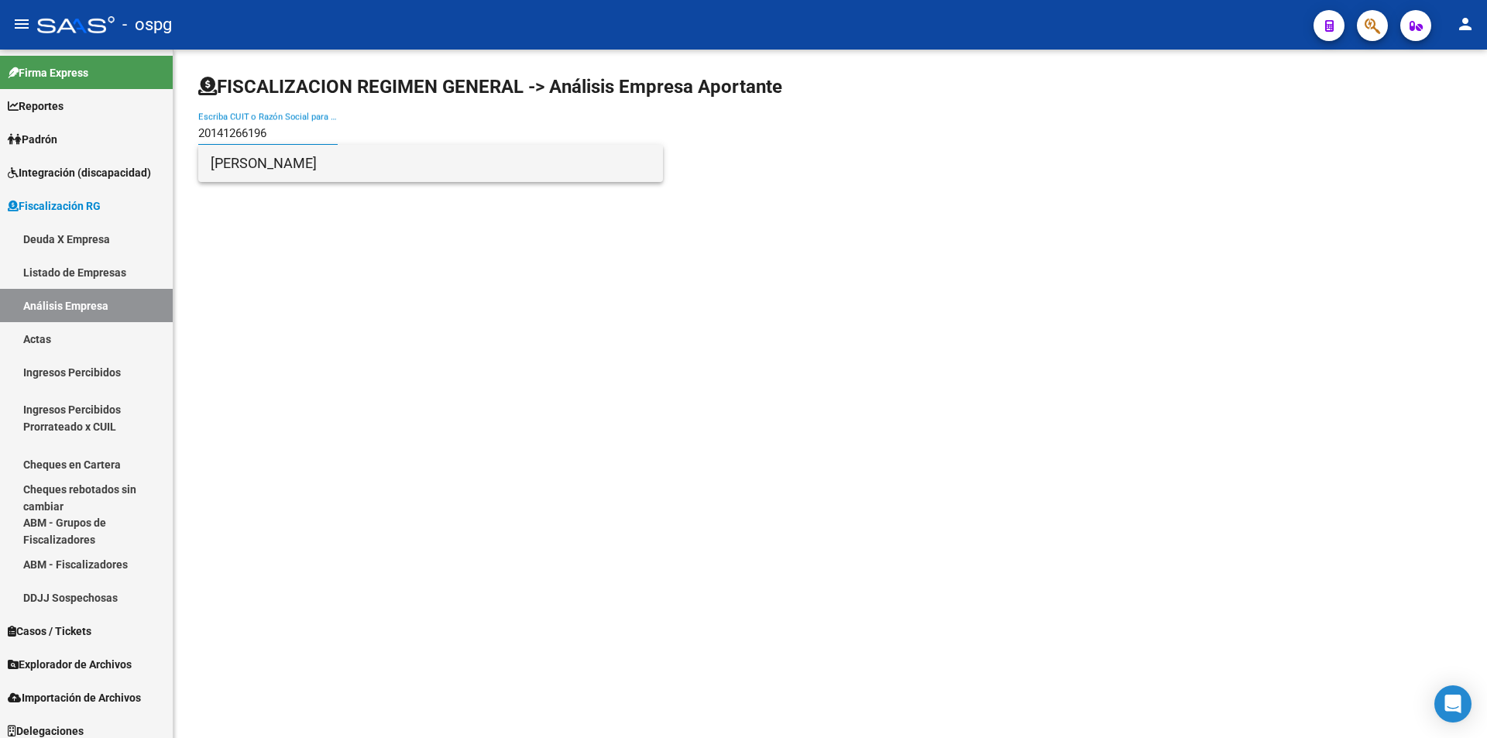
type input "20141266196"
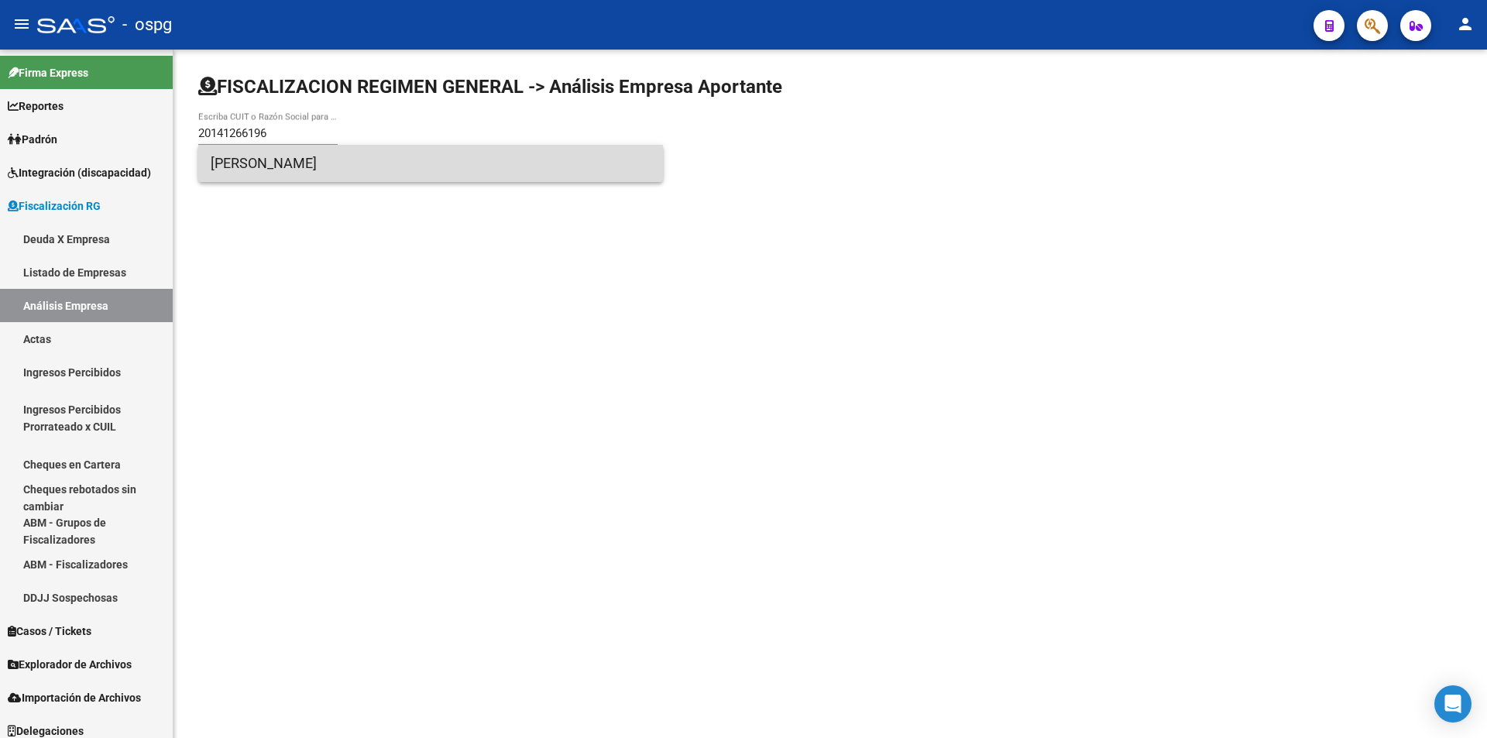
click at [286, 157] on span "[PERSON_NAME]" at bounding box center [431, 163] width 440 height 37
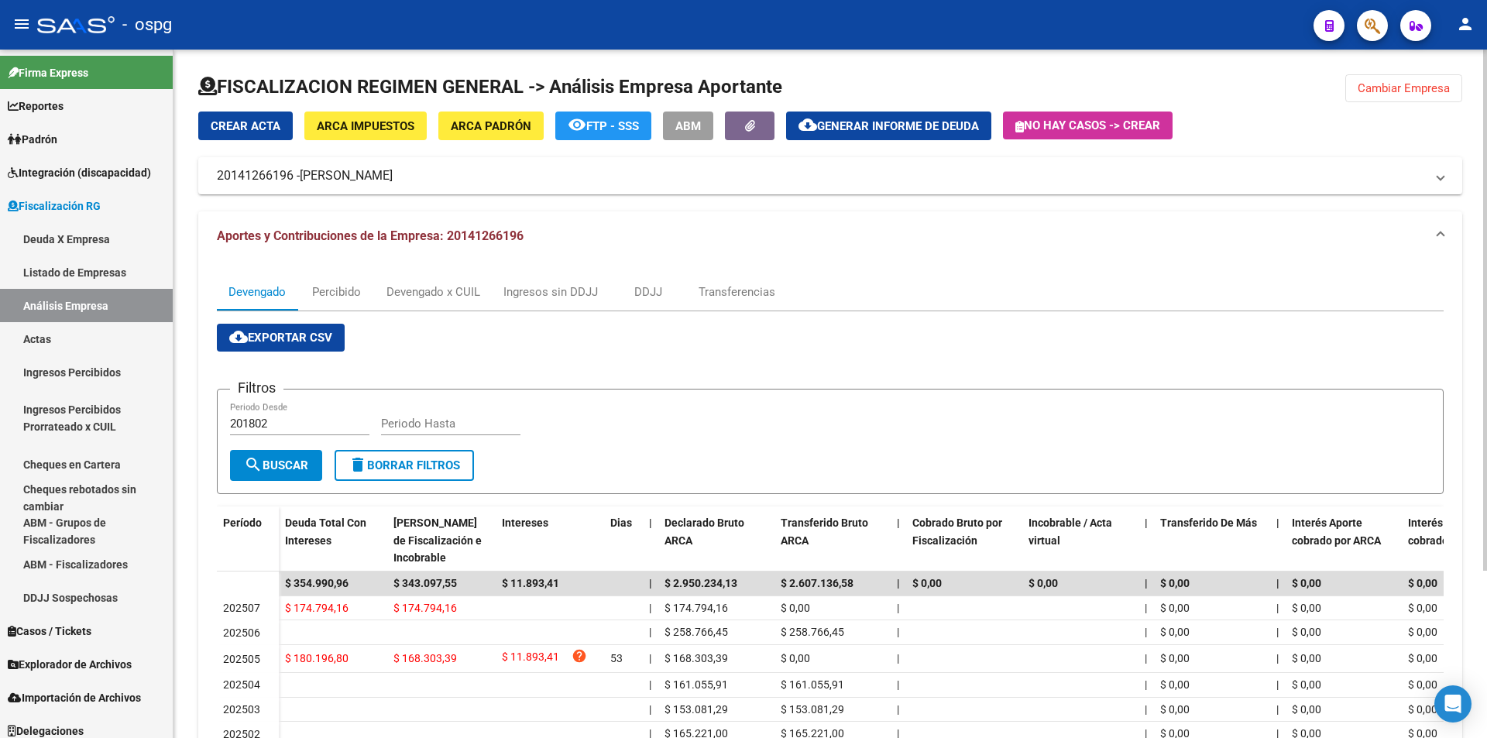
click at [1411, 86] on span "Cambiar Empresa" at bounding box center [1404, 88] width 92 height 14
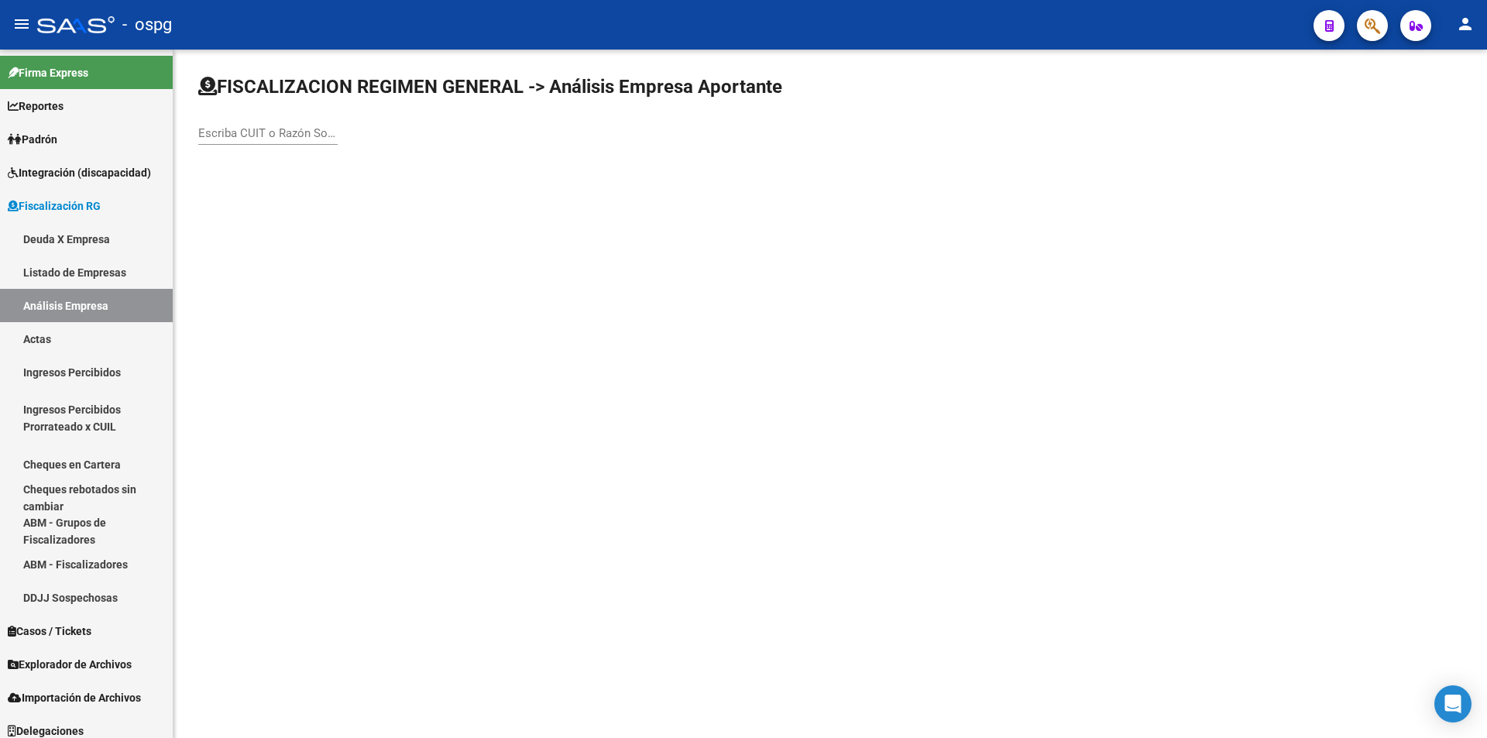
click at [297, 139] on input "Escriba CUIT o Razón Social para buscar" at bounding box center [267, 133] width 139 height 14
type input "RICO"
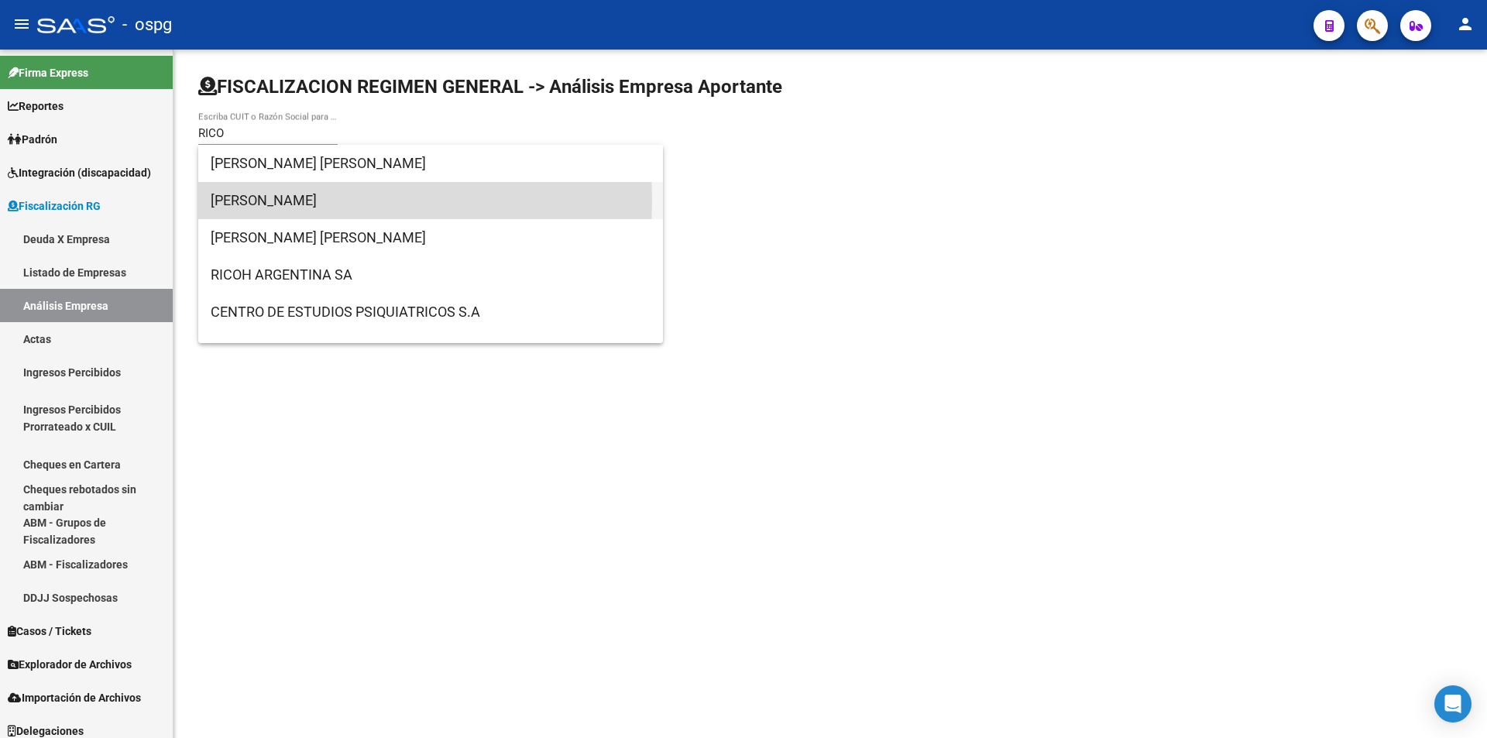
click at [304, 201] on span "[PERSON_NAME]" at bounding box center [431, 200] width 440 height 37
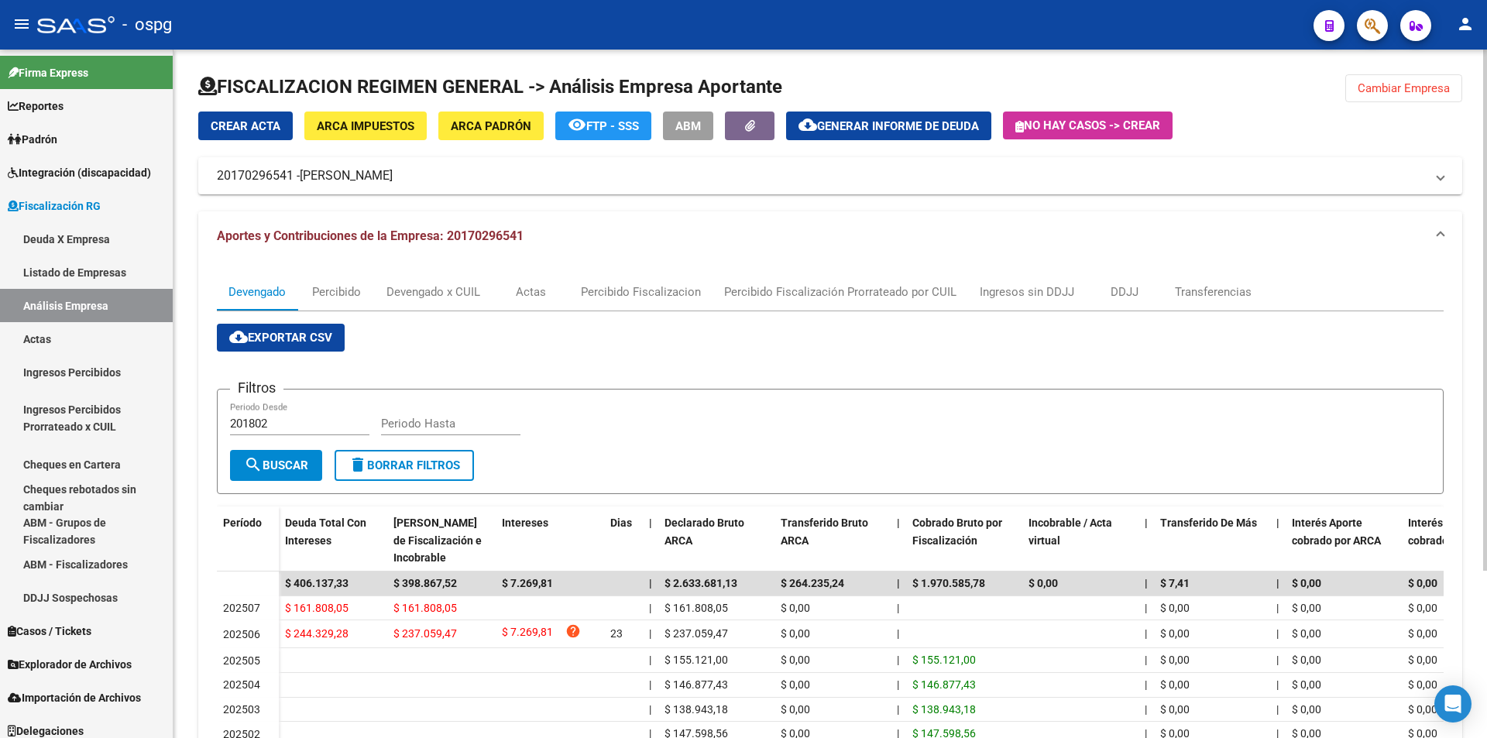
click at [1382, 87] on span "Cambiar Empresa" at bounding box center [1404, 88] width 92 height 14
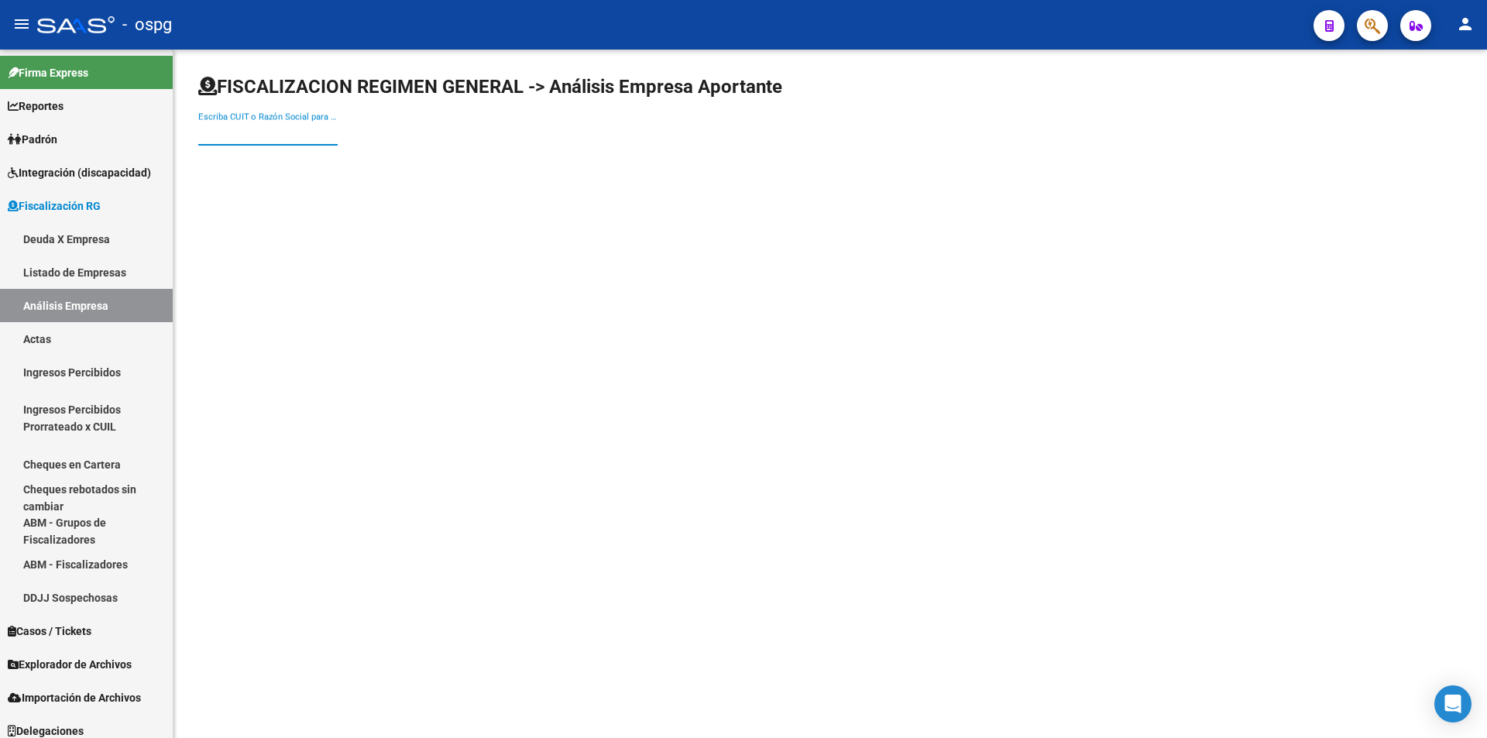
paste input "20085952162"
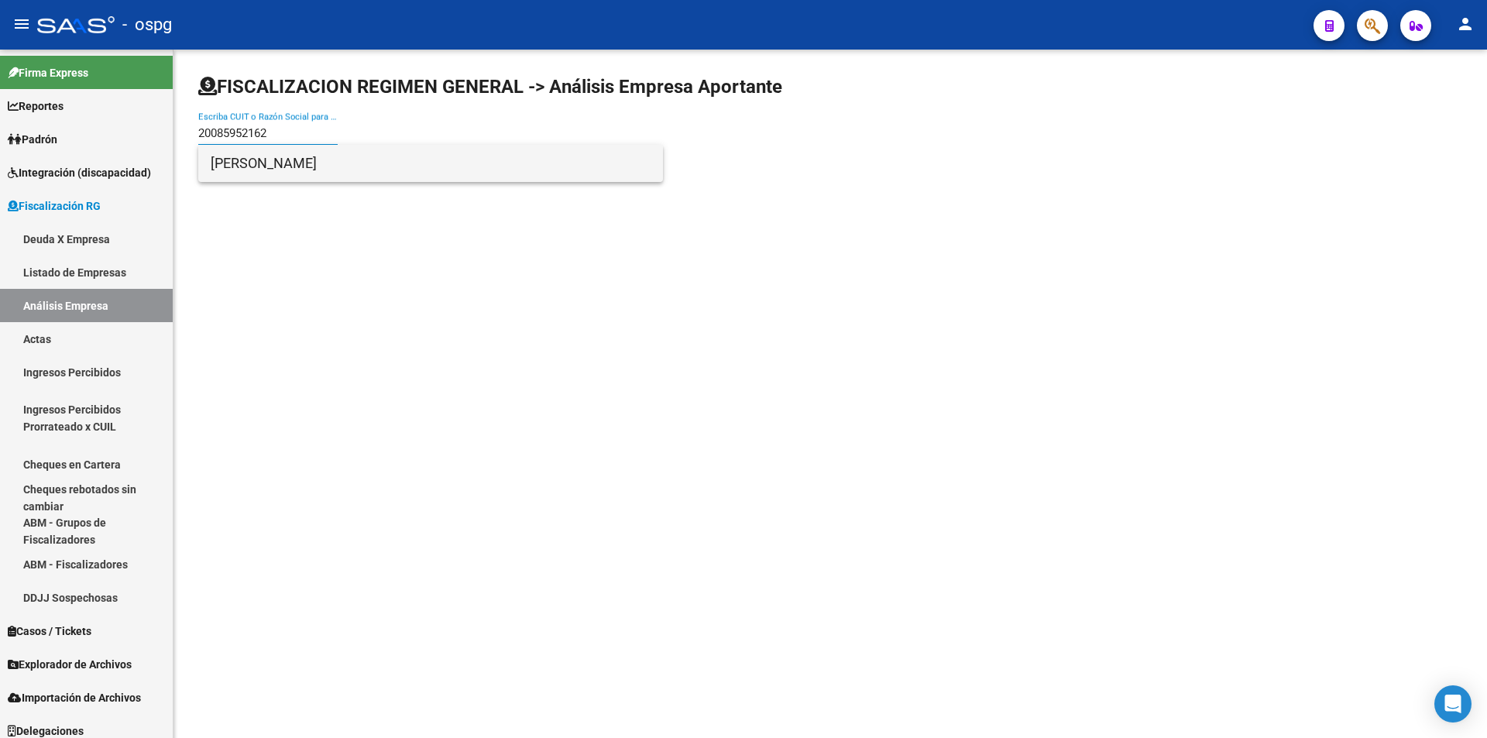
type input "20085952162"
click at [301, 168] on span "[PERSON_NAME]" at bounding box center [431, 163] width 440 height 37
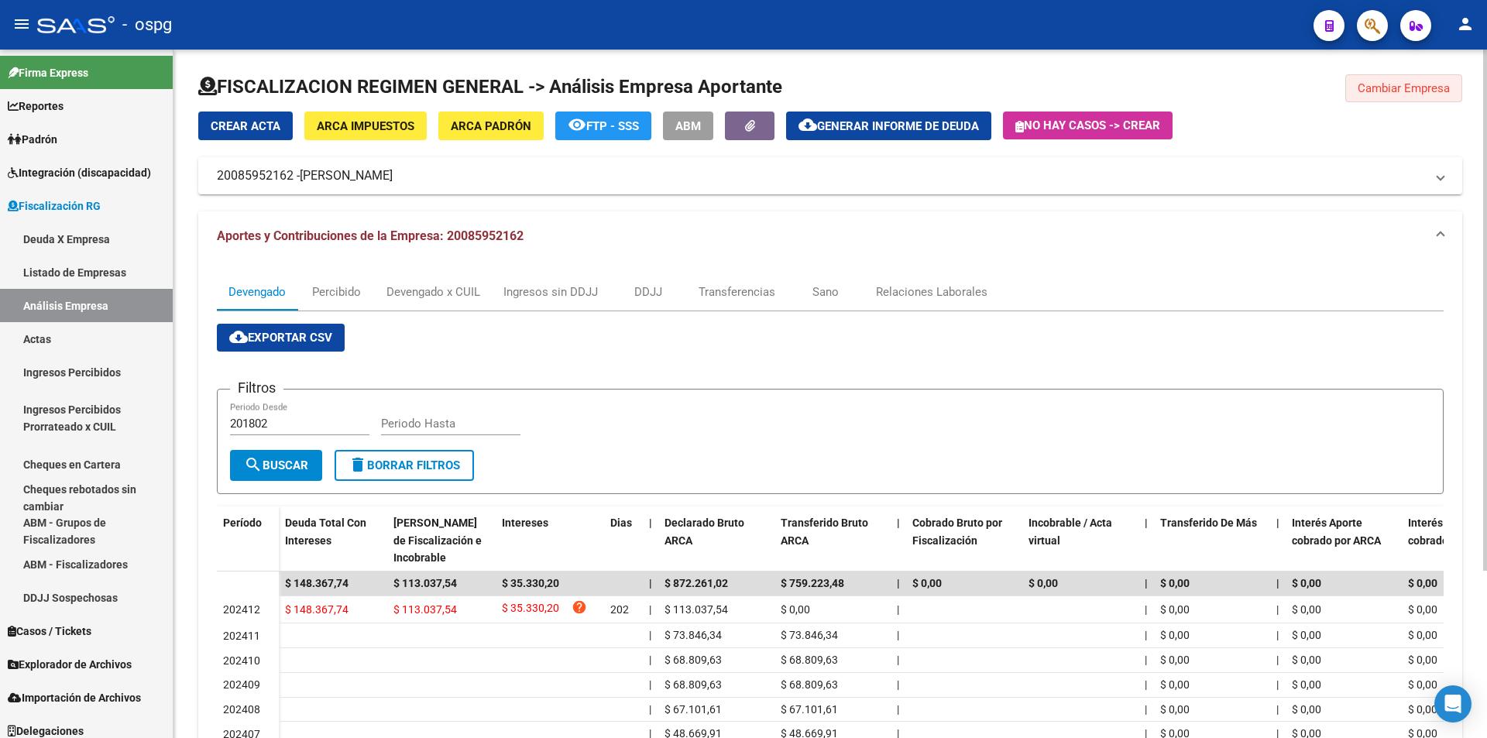
click at [1382, 90] on span "Cambiar Empresa" at bounding box center [1404, 88] width 92 height 14
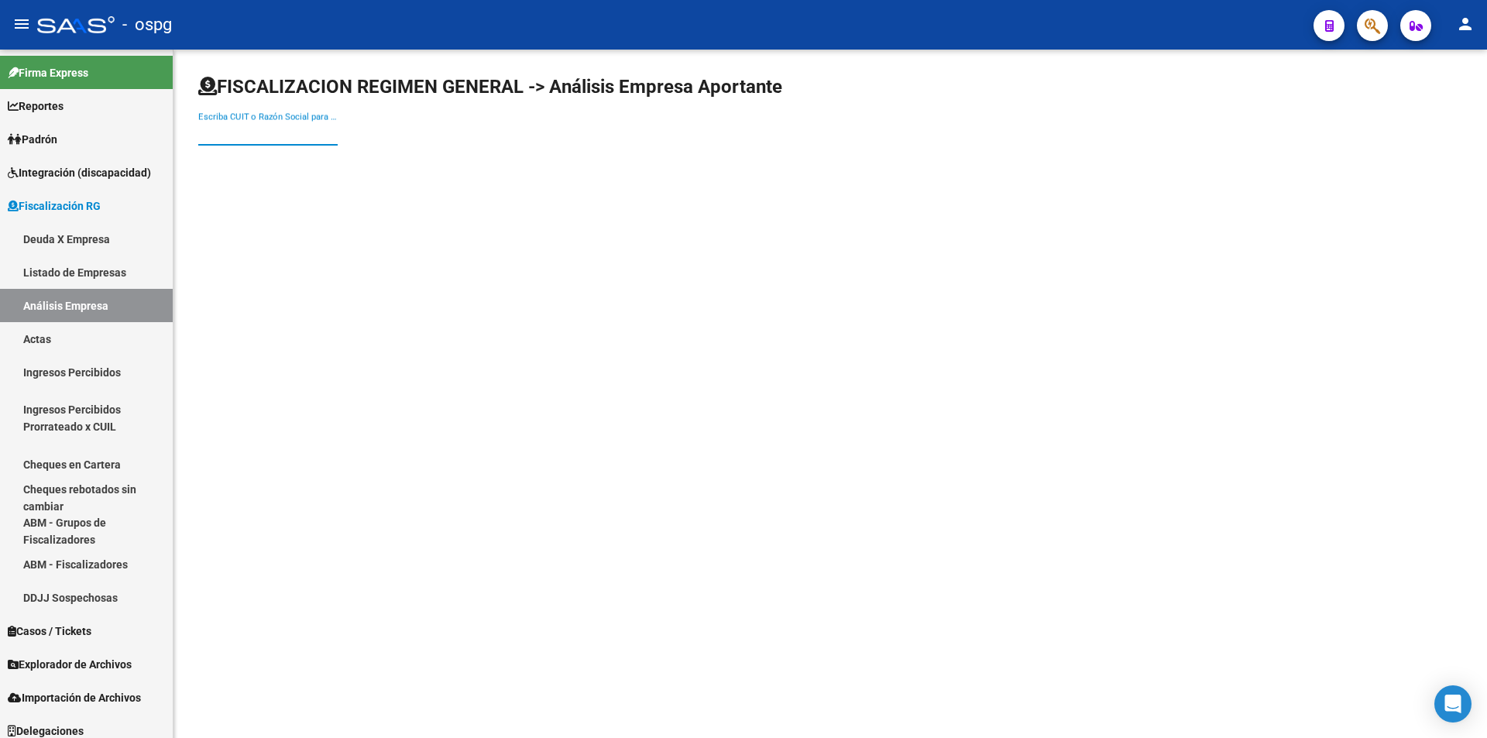
paste input "30709135135"
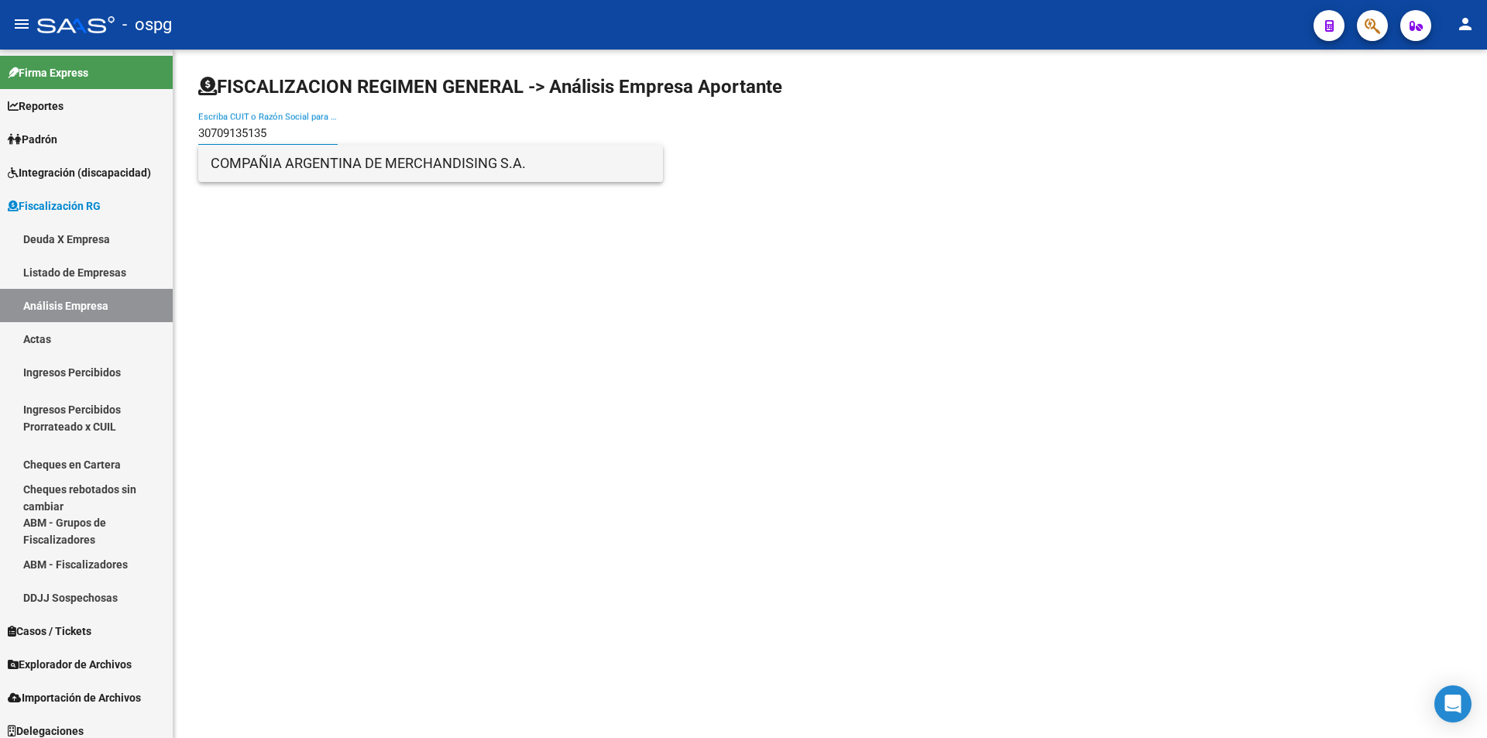
type input "30709135135"
click at [259, 163] on span "COMPAÑIA ARGENTINA DE MERCHANDISING S.A." at bounding box center [431, 163] width 440 height 37
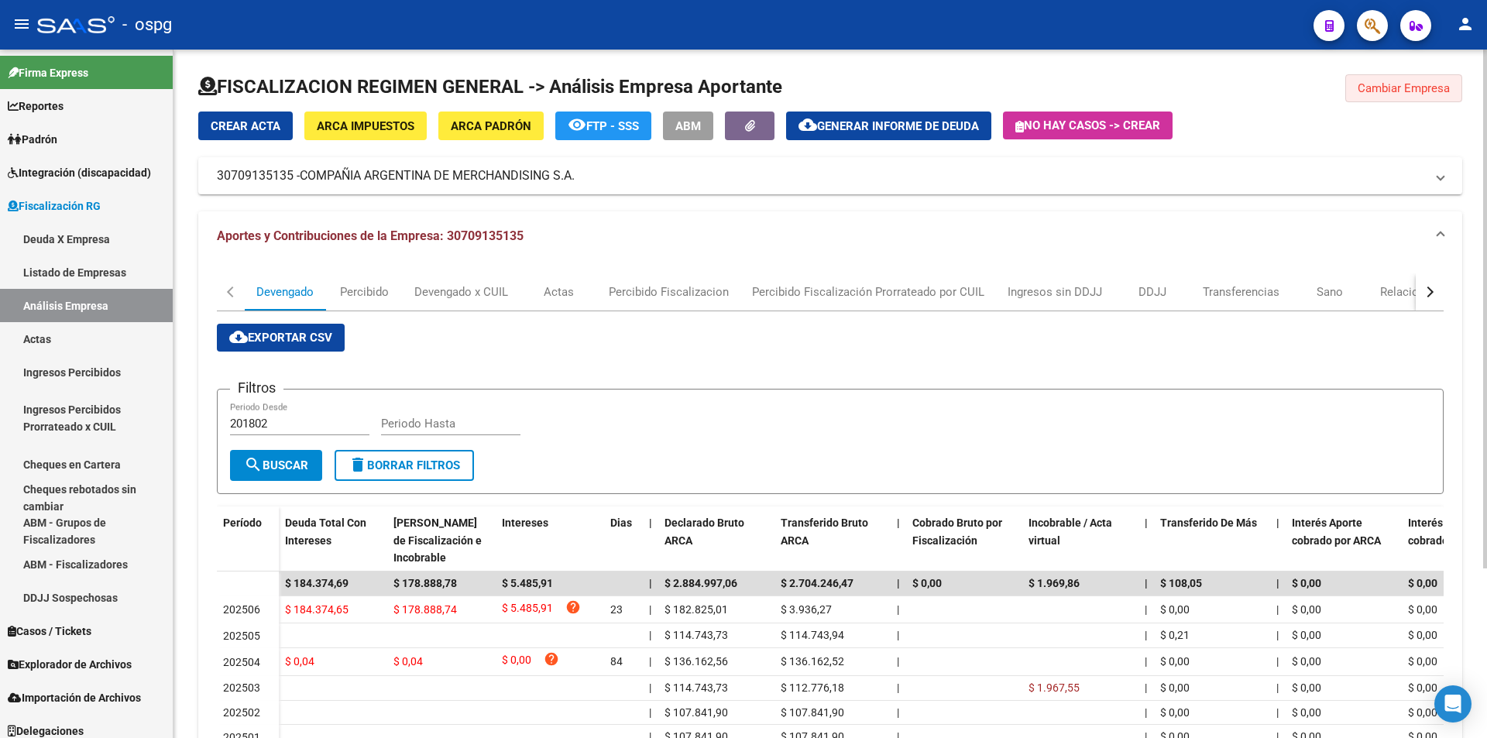
click at [1424, 88] on span "Cambiar Empresa" at bounding box center [1404, 88] width 92 height 14
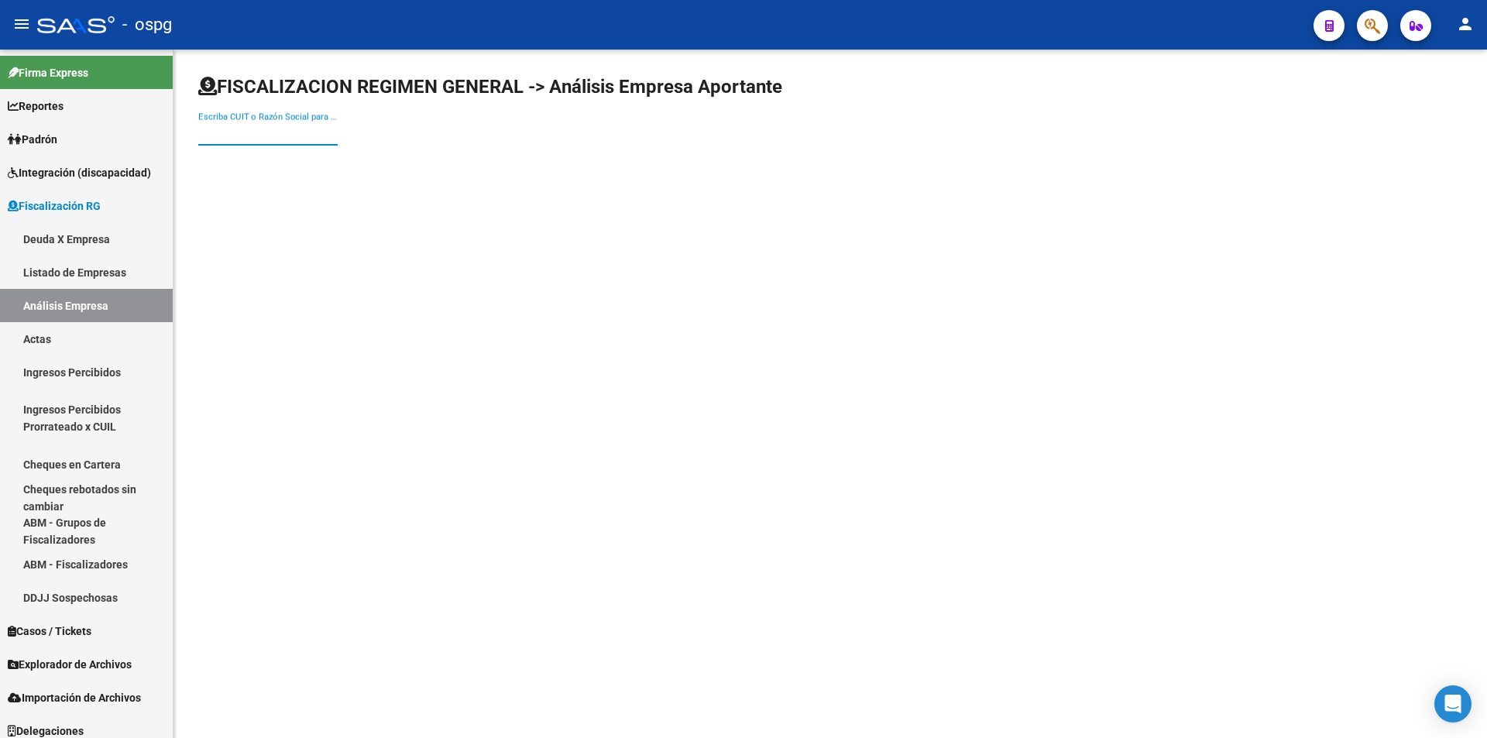
paste input "30500439617"
type input "30500439617"
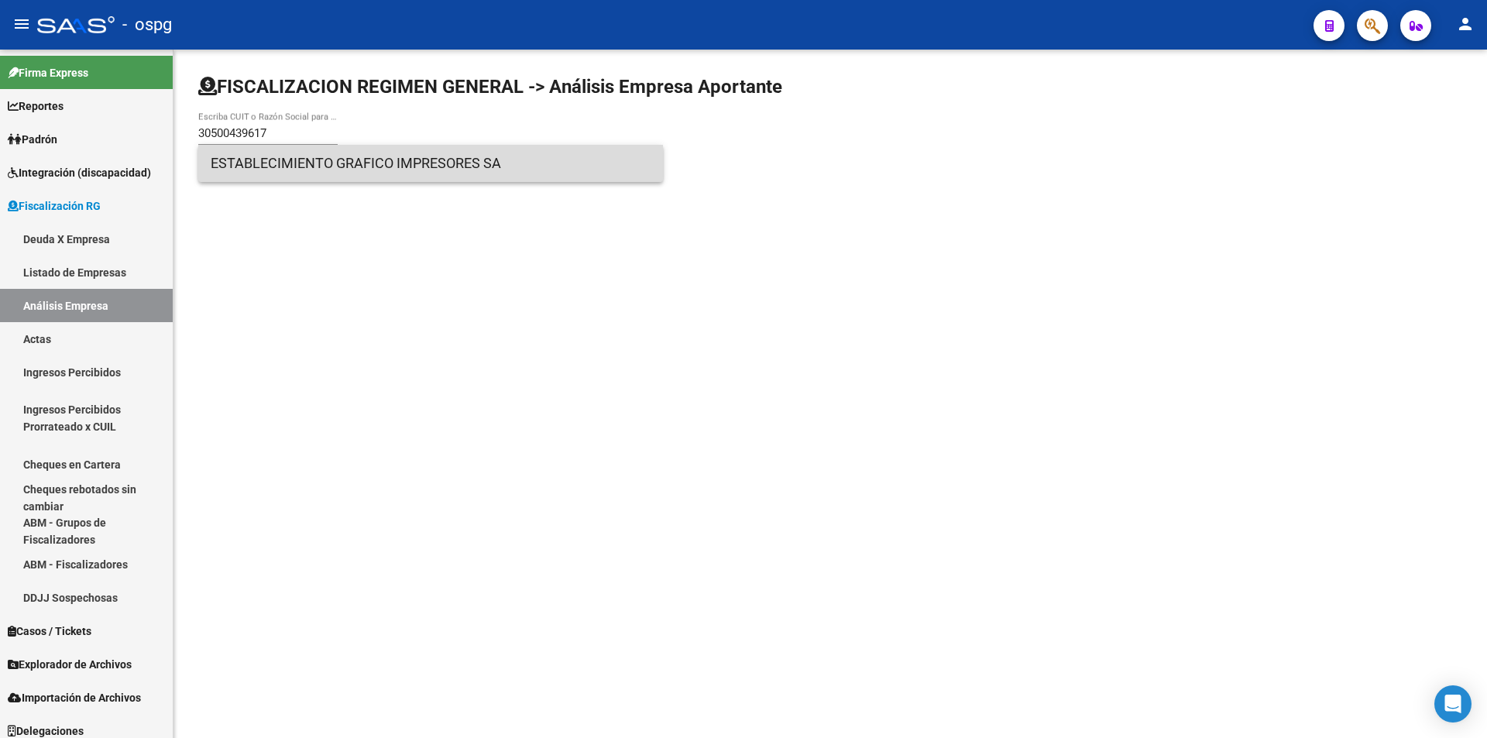
click at [382, 162] on span "ESTABLECIMIENTO GRAFICO IMPRESORES SA" at bounding box center [431, 163] width 440 height 37
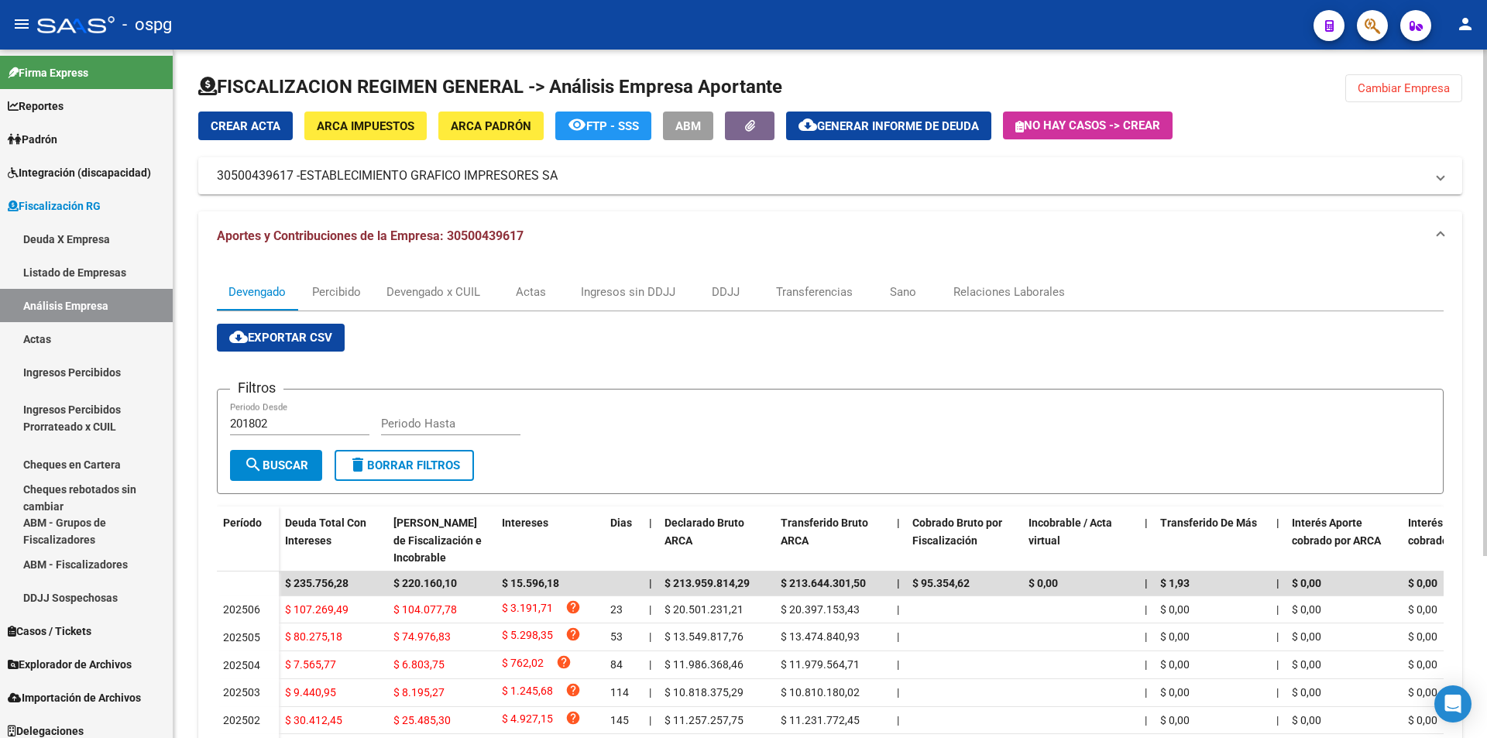
click at [281, 421] on input "201802" at bounding box center [299, 424] width 139 height 14
type input "202502"
click at [408, 428] on input "Periodo Hasta" at bounding box center [450, 424] width 139 height 14
type input "202506"
click at [294, 459] on span "search Buscar" at bounding box center [276, 466] width 64 height 14
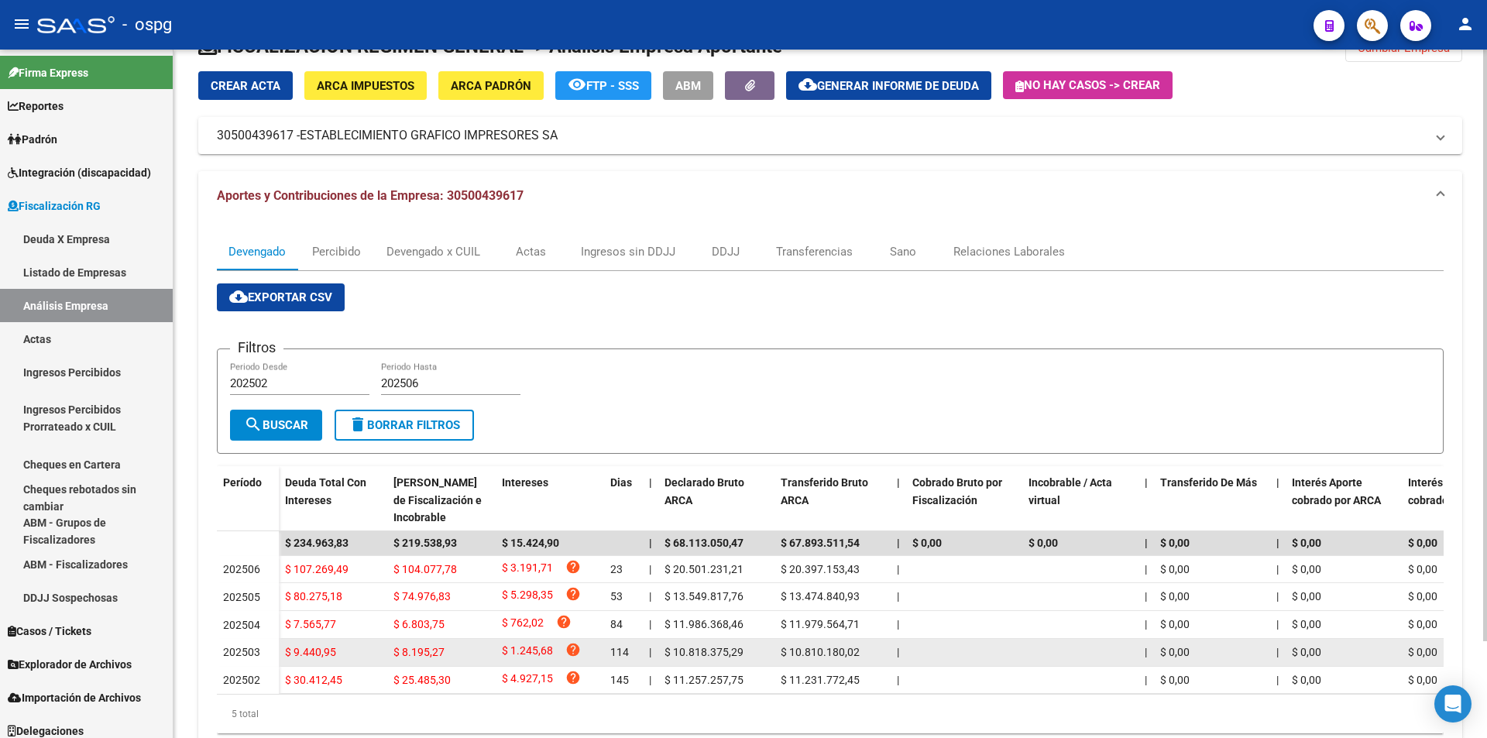
scroll to position [77, 0]
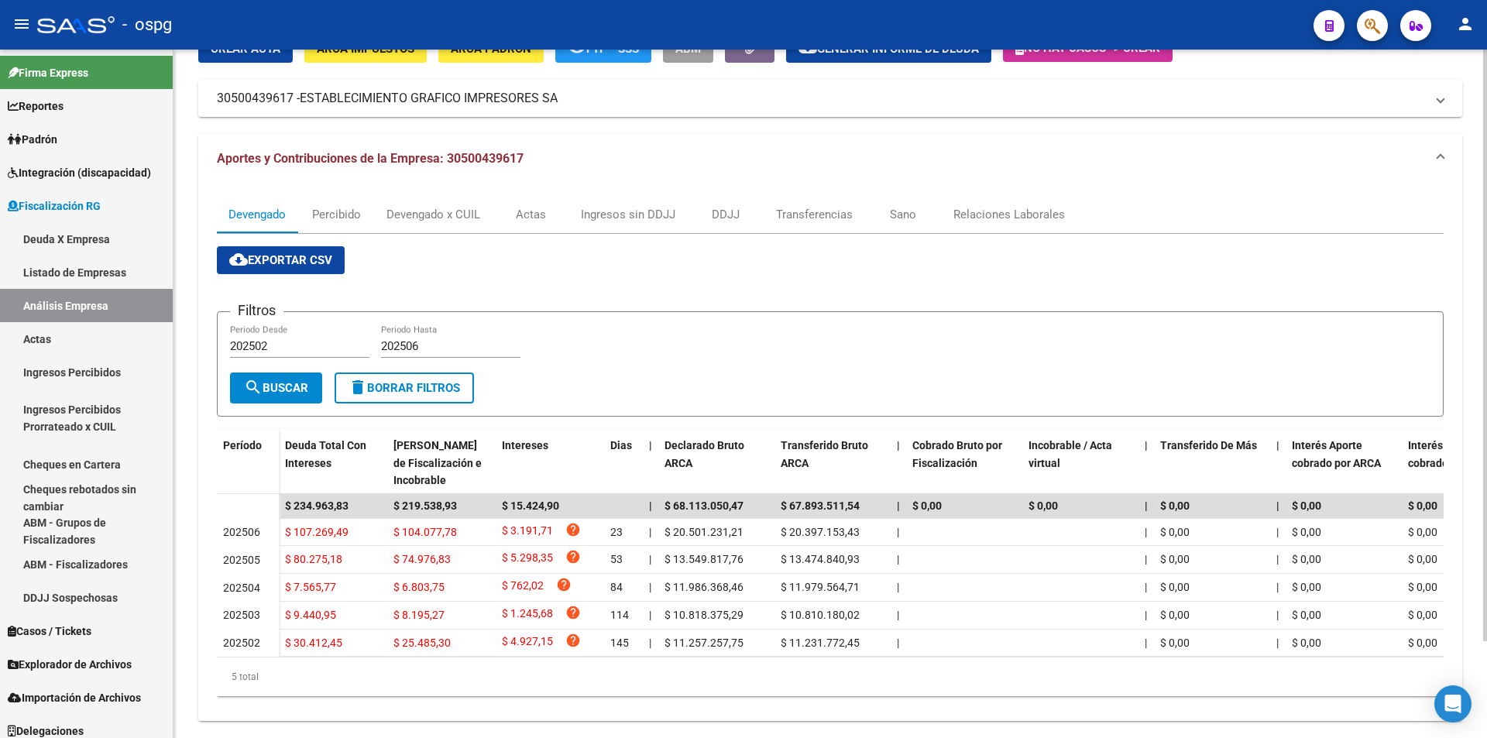
click at [277, 347] on input "202502" at bounding box center [299, 346] width 139 height 14
type input "202503"
click at [270, 382] on span "search Buscar" at bounding box center [276, 388] width 64 height 14
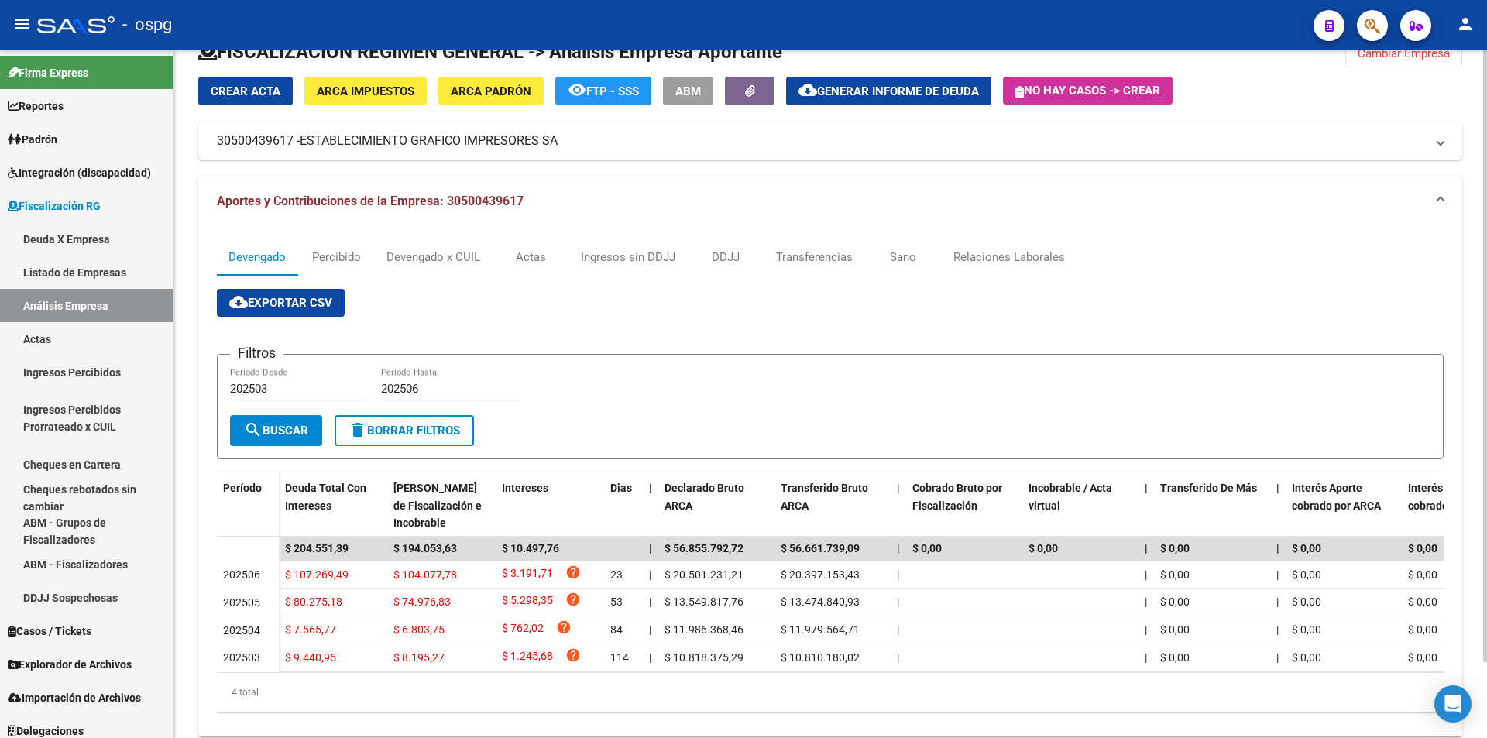
scroll to position [0, 0]
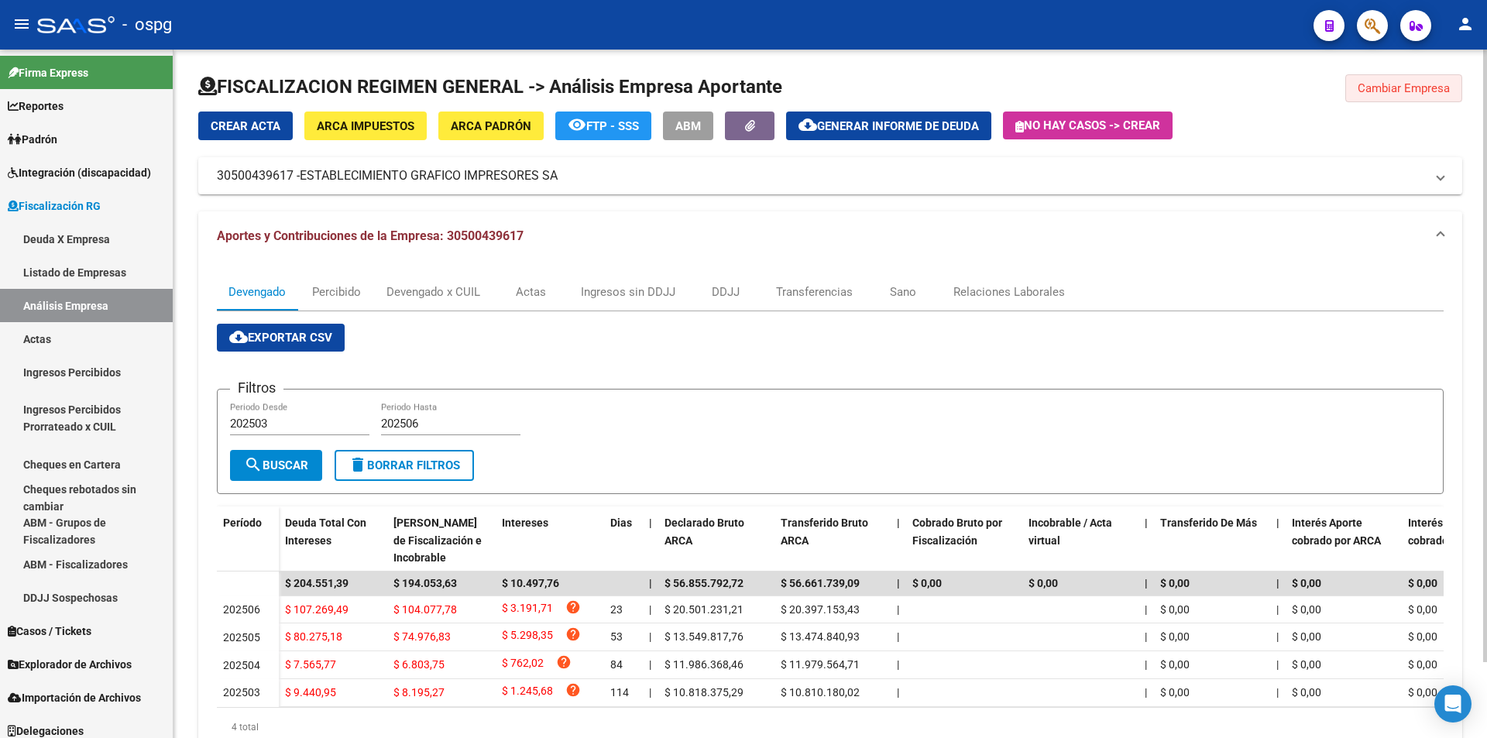
click at [1401, 95] on span "Cambiar Empresa" at bounding box center [1404, 88] width 92 height 14
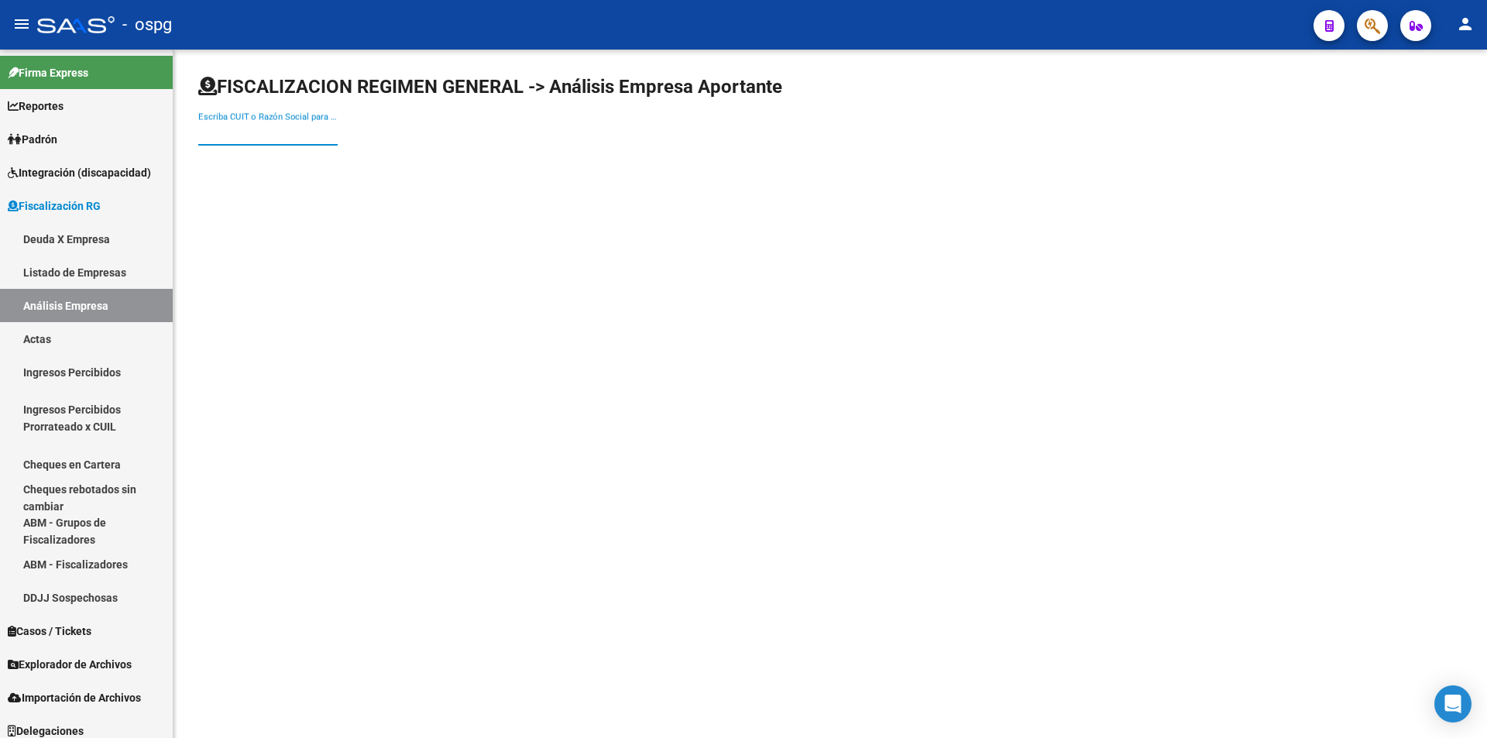
paste input "30681737991"
type input "30681737991"
click at [373, 175] on span "ALEJPA SA" at bounding box center [431, 163] width 440 height 37
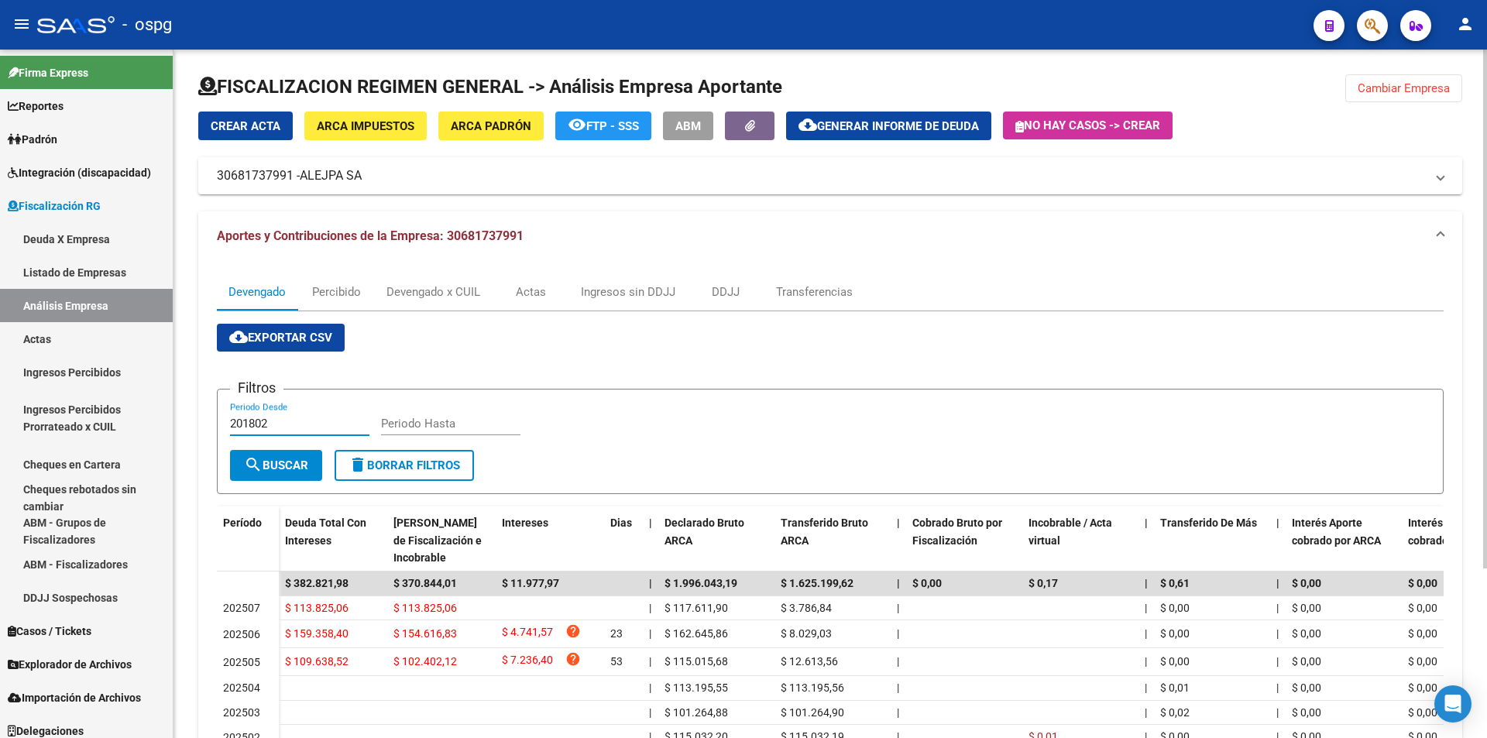
click at [278, 424] on input "201802" at bounding box center [299, 424] width 139 height 14
type input "202505"
click at [433, 419] on input "Periodo Hasta" at bounding box center [450, 424] width 139 height 14
type input "202506"
click at [284, 459] on span "search Buscar" at bounding box center [276, 466] width 64 height 14
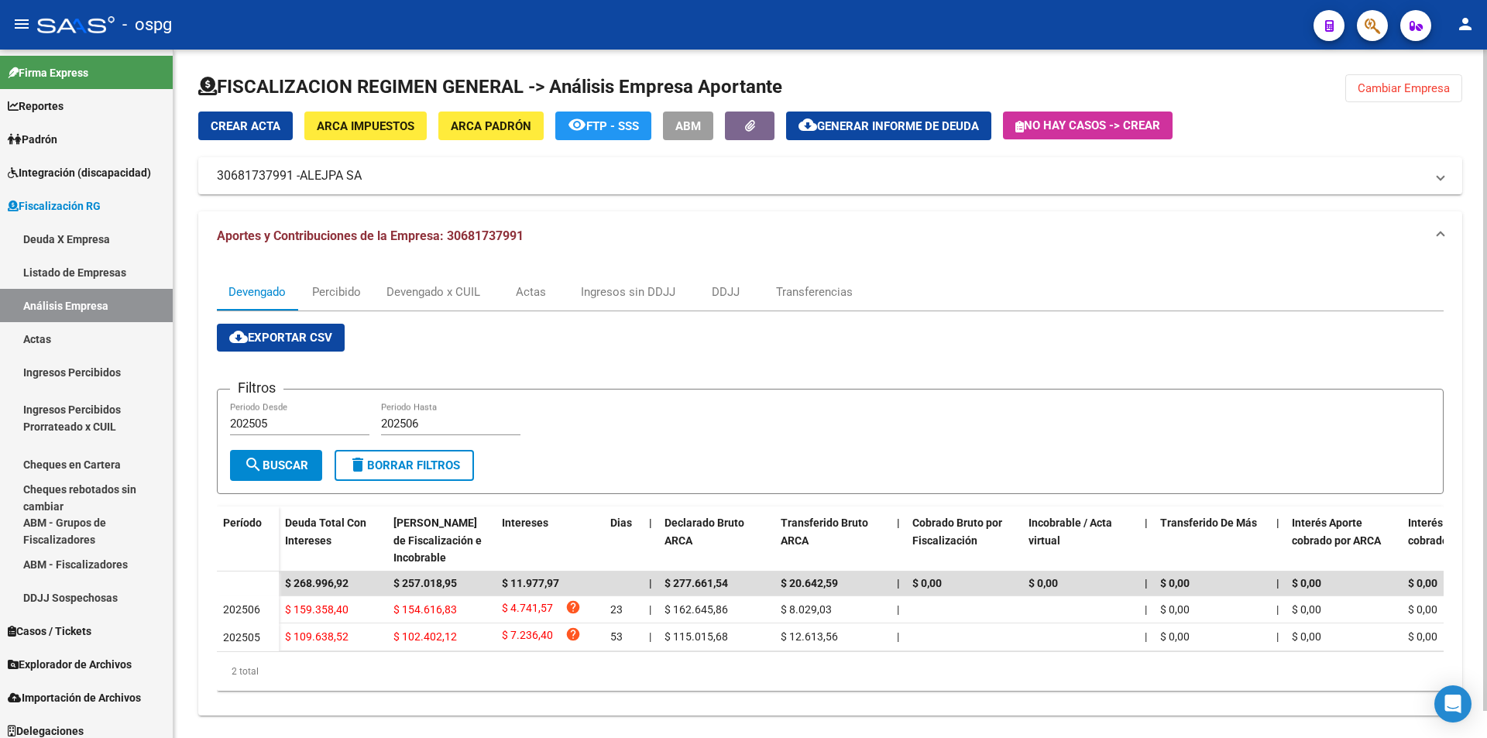
click at [1416, 90] on span "Cambiar Empresa" at bounding box center [1404, 88] width 92 height 14
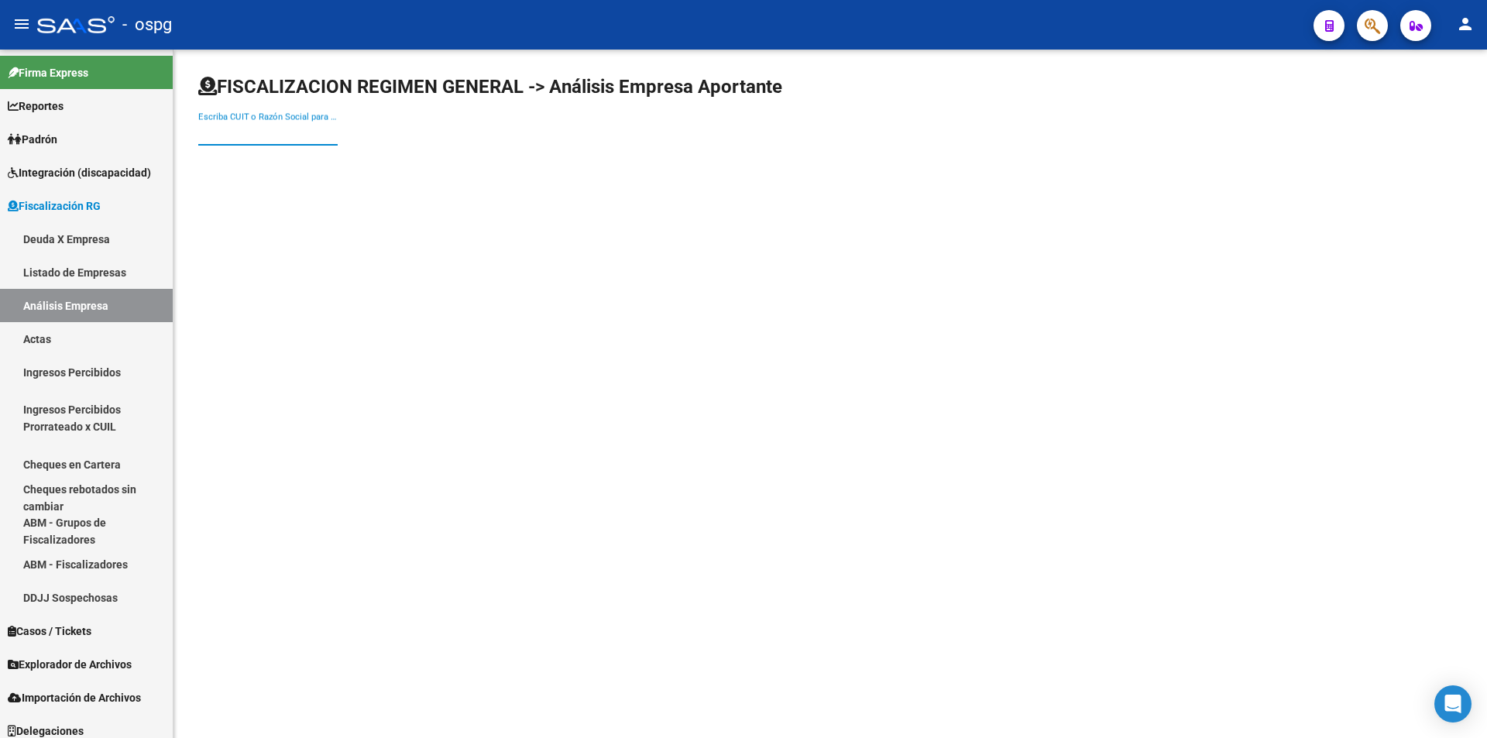
paste input "30711448000"
type input "30711448000"
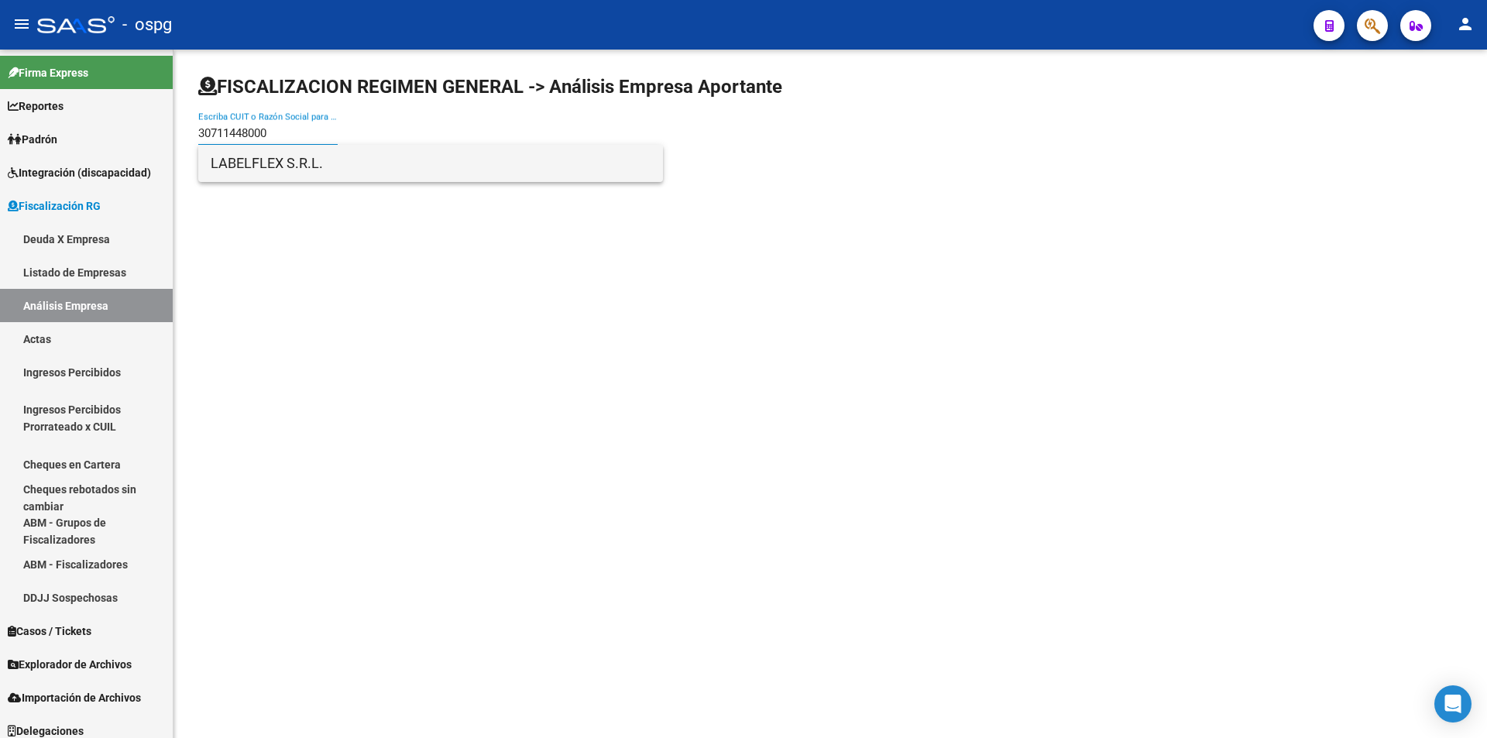
click at [311, 171] on span "LABELFLEX S.R.L." at bounding box center [431, 163] width 440 height 37
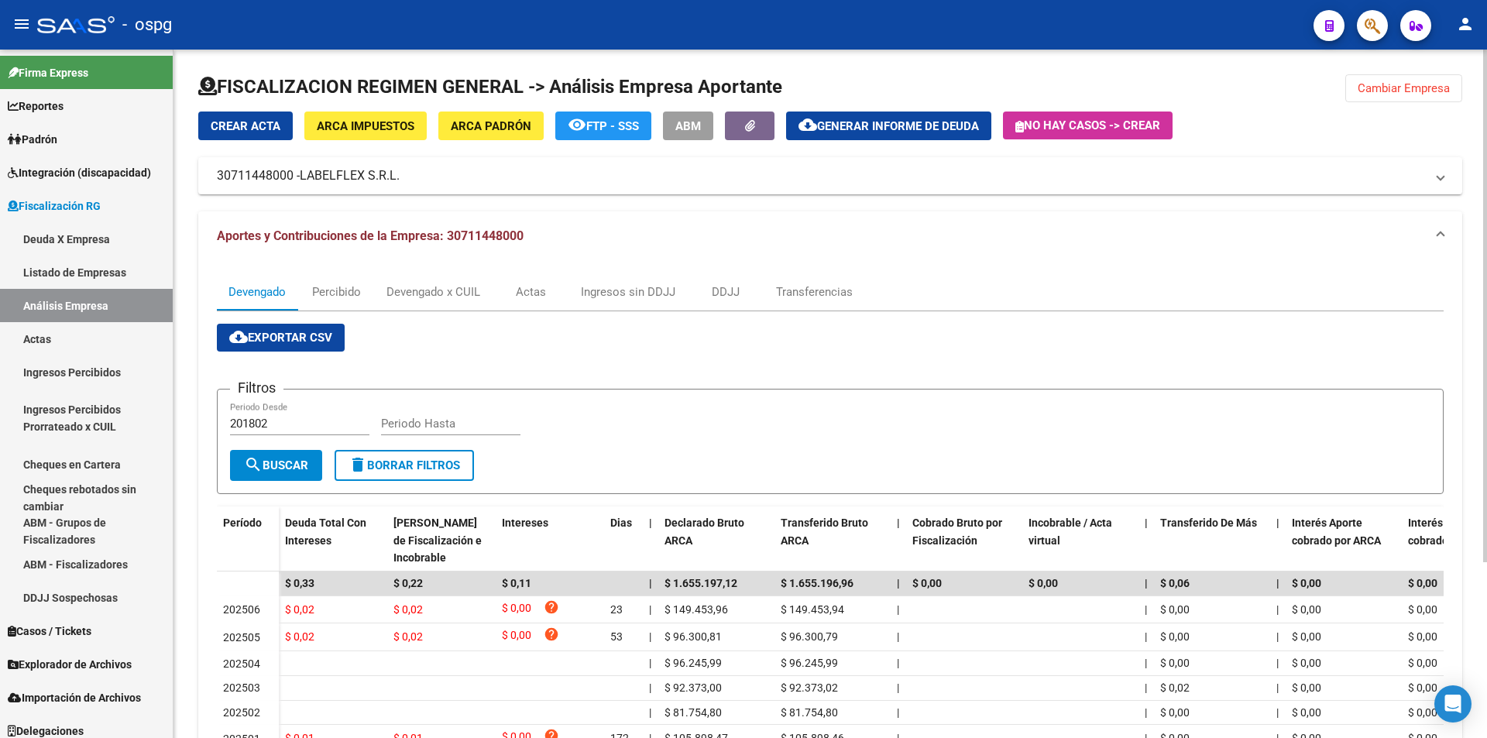
click at [1405, 75] on button "Cambiar Empresa" at bounding box center [1404, 88] width 117 height 28
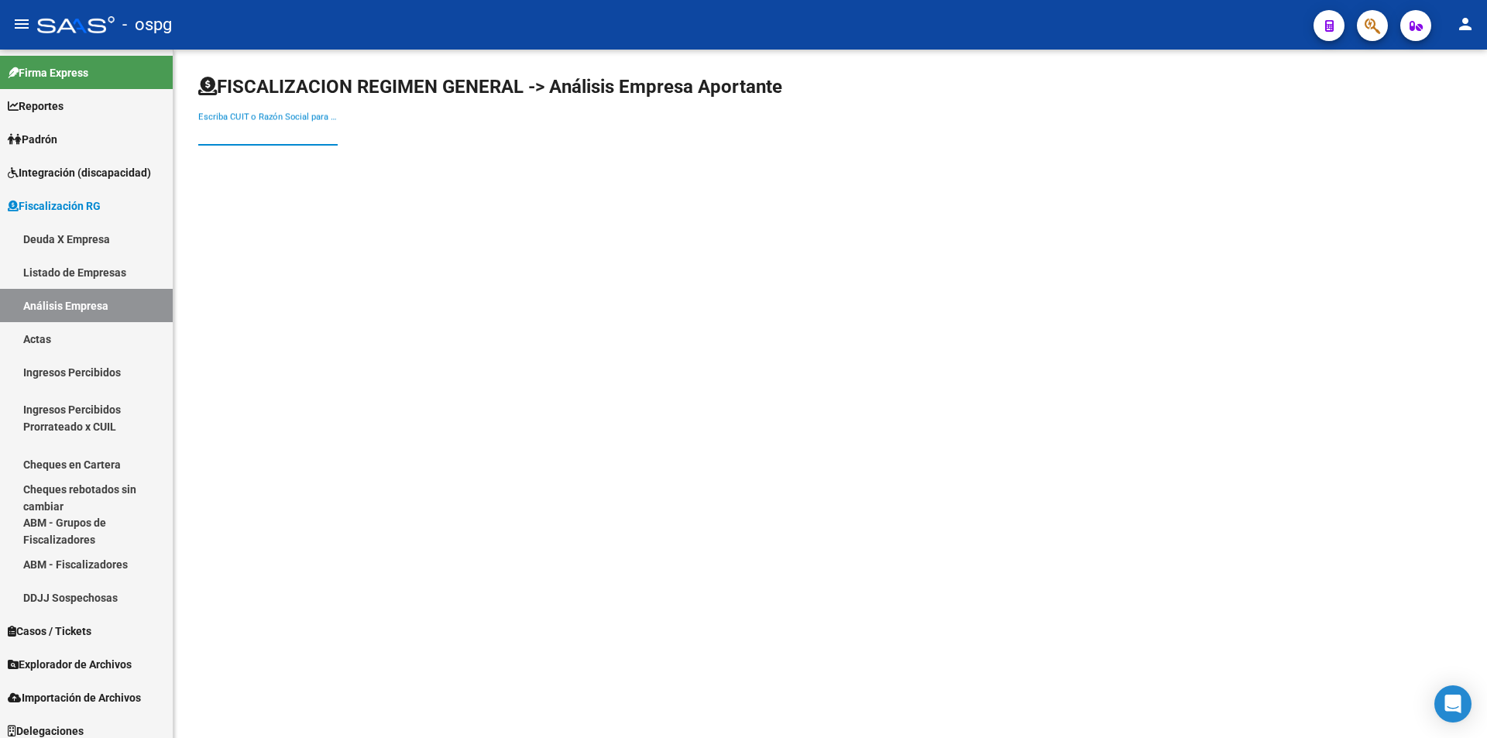
paste input "33710499409"
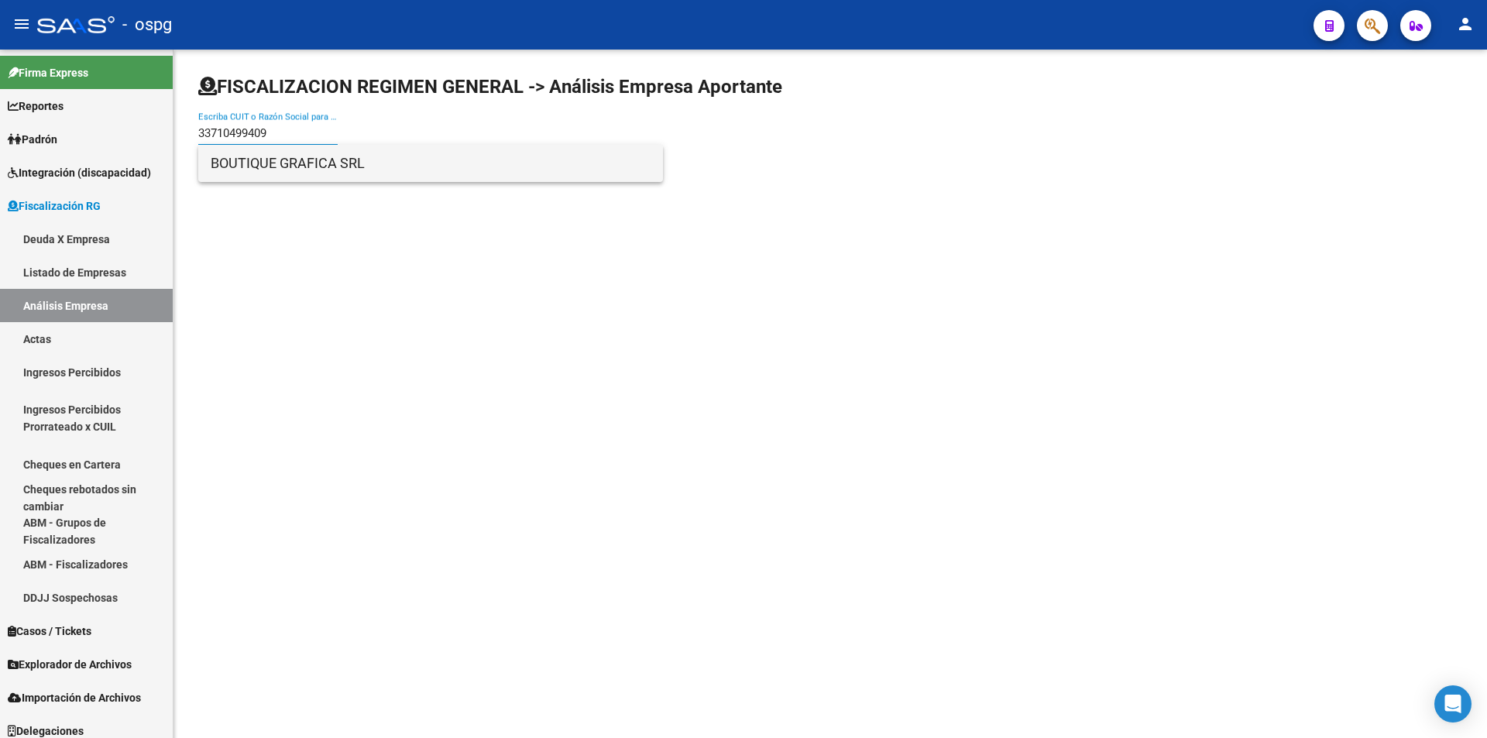
type input "33710499409"
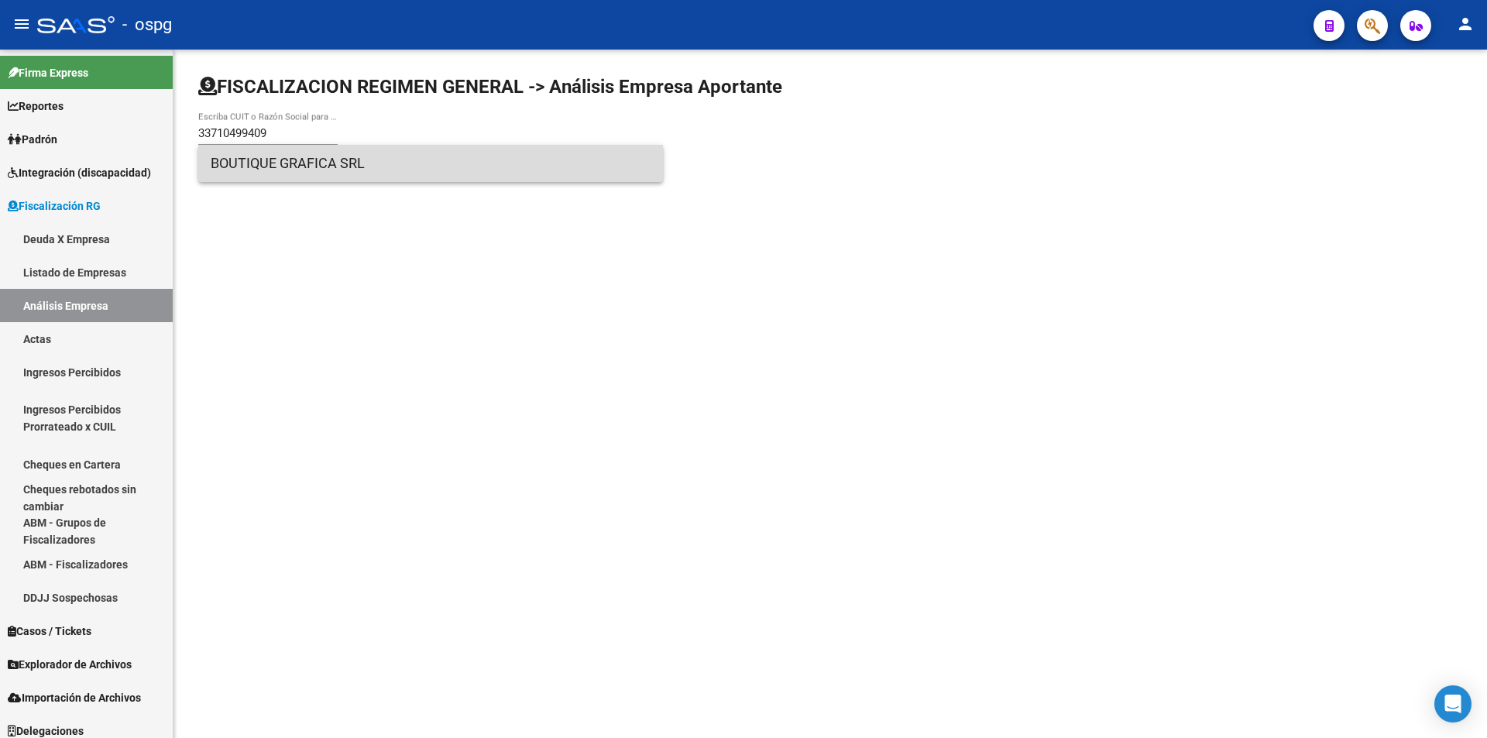
click at [268, 170] on span "BOUTIQUE GRAFICA SRL" at bounding box center [431, 163] width 440 height 37
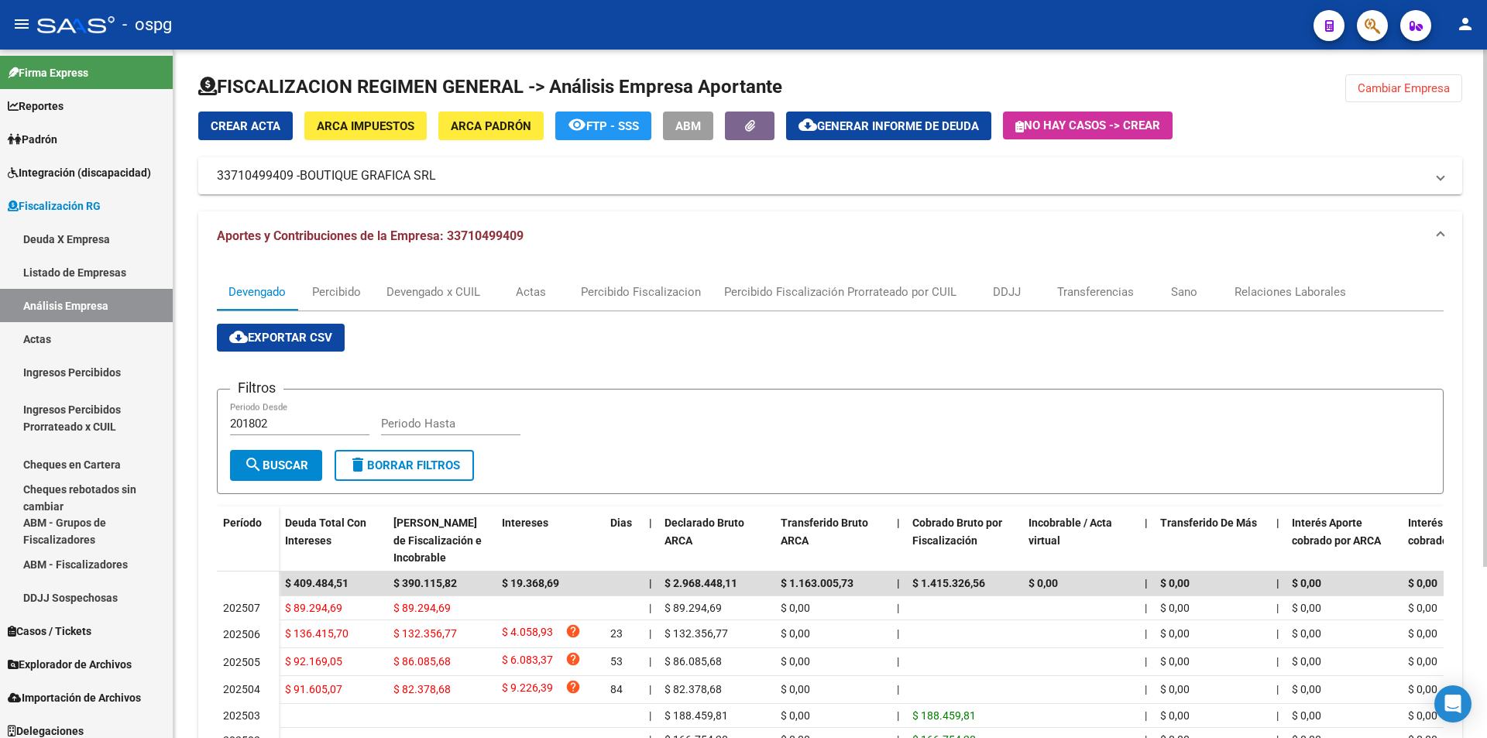
click at [283, 429] on input "201802" at bounding box center [299, 424] width 139 height 14
type input "202504"
click at [414, 431] on input "Periodo Hasta" at bounding box center [450, 424] width 139 height 14
type input "202506"
click at [299, 469] on span "search Buscar" at bounding box center [276, 466] width 64 height 14
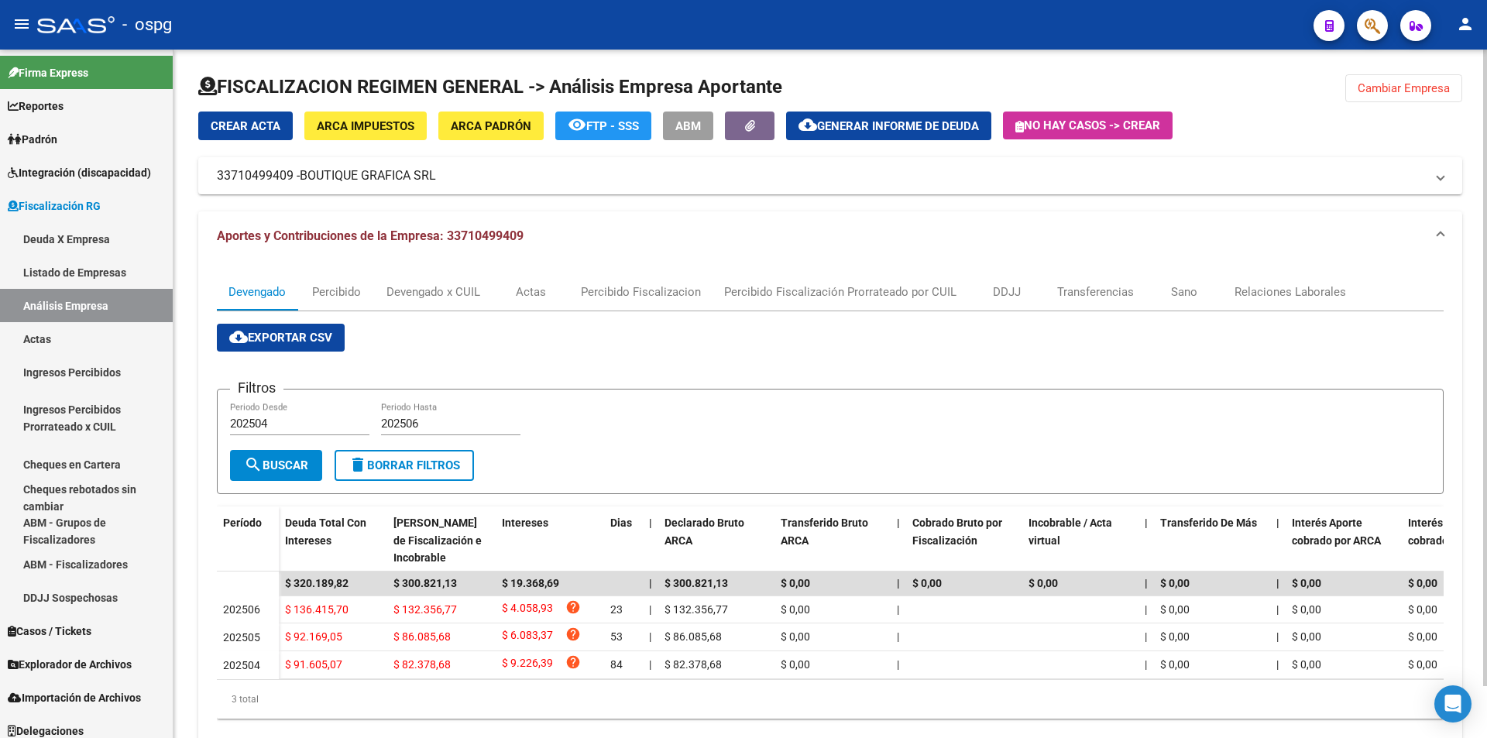
click at [1399, 86] on span "Cambiar Empresa" at bounding box center [1404, 88] width 92 height 14
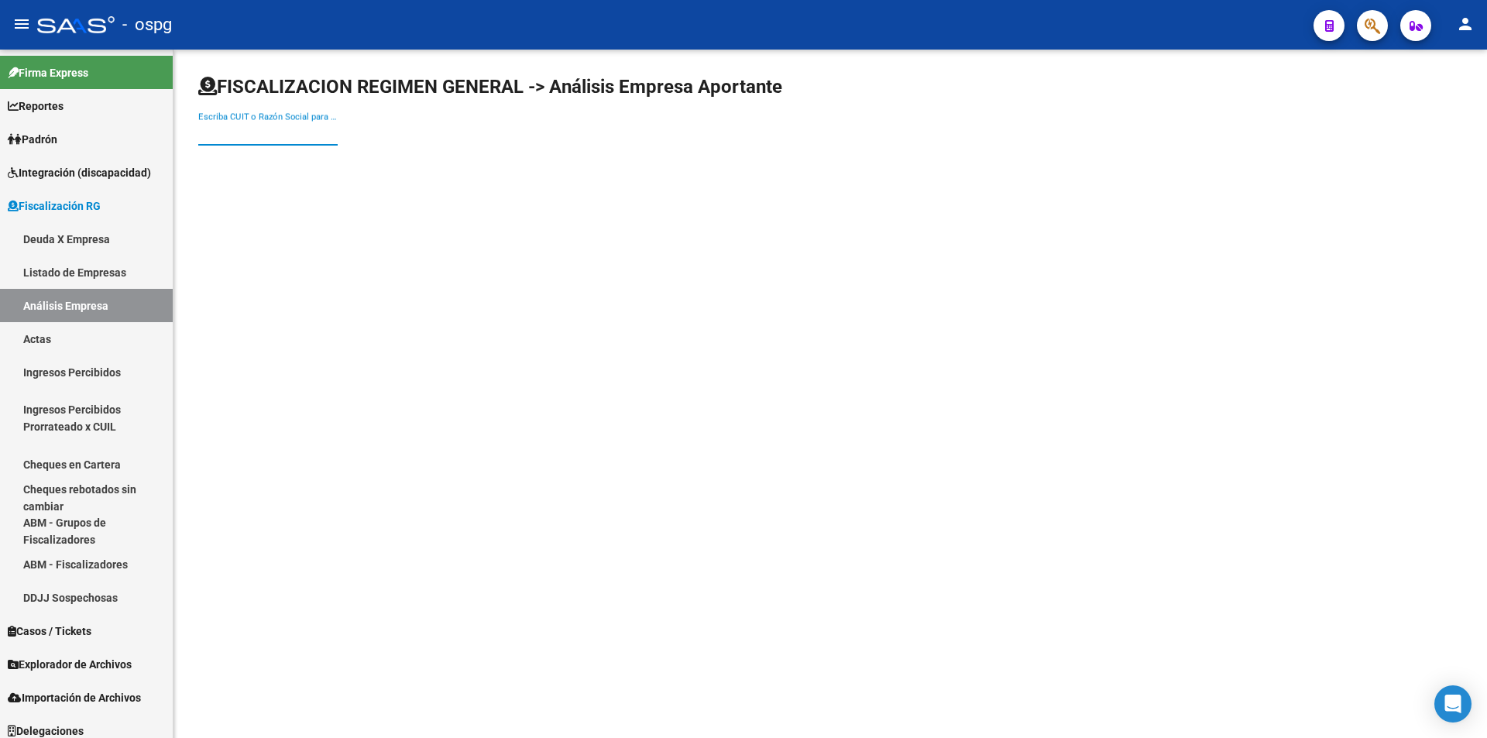
paste input "30568888851"
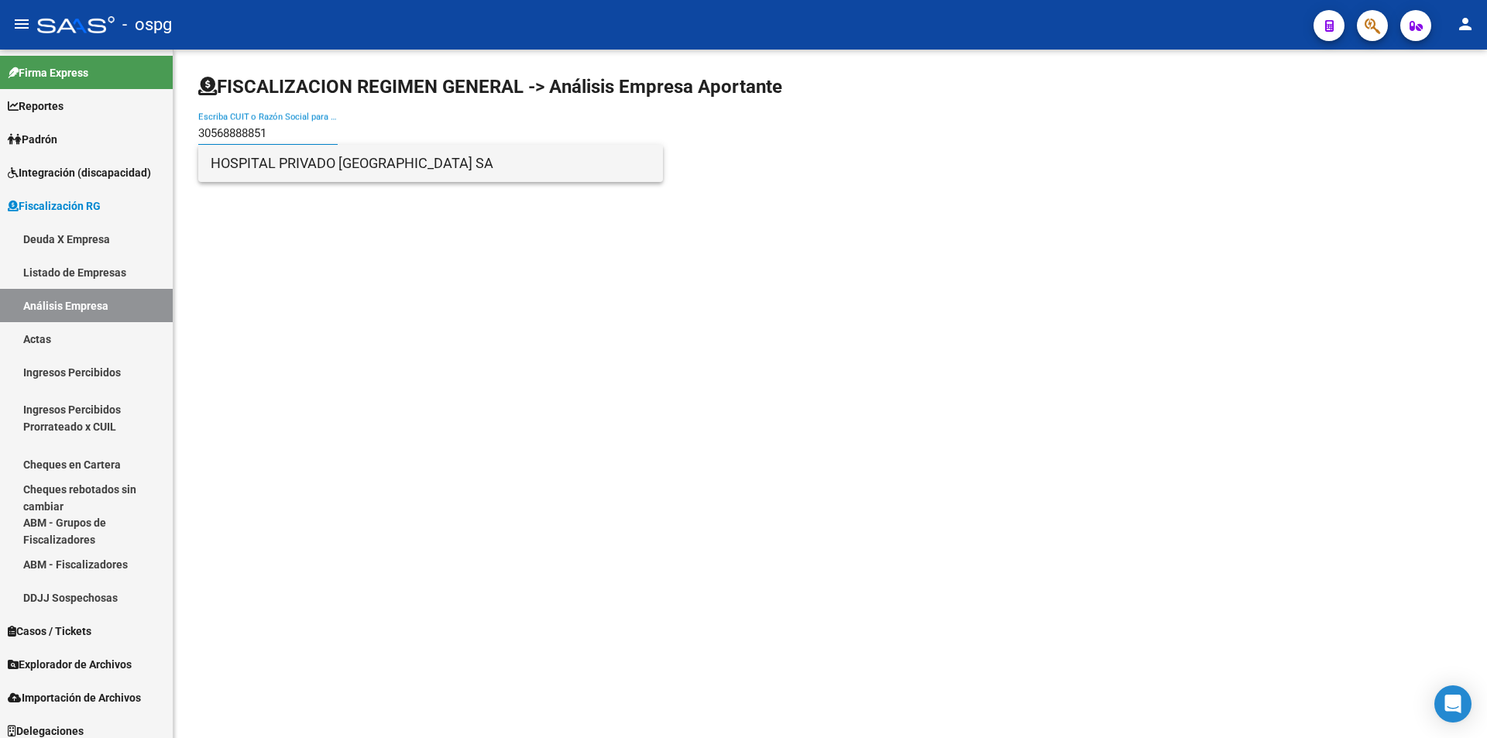
type input "30568888851"
click at [301, 168] on span "HOSPITAL PRIVADO [GEOGRAPHIC_DATA] SA" at bounding box center [431, 163] width 440 height 37
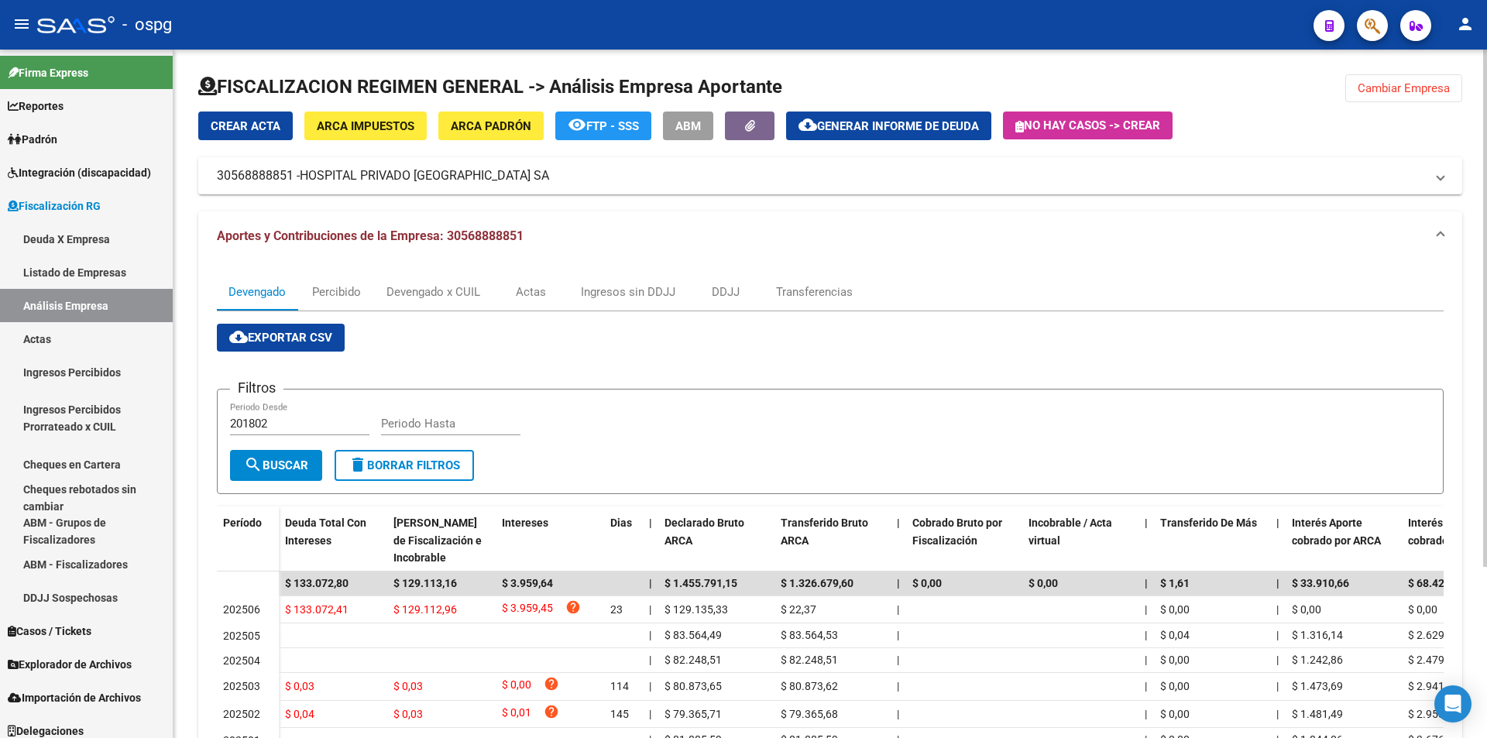
click at [1389, 101] on button "Cambiar Empresa" at bounding box center [1404, 88] width 117 height 28
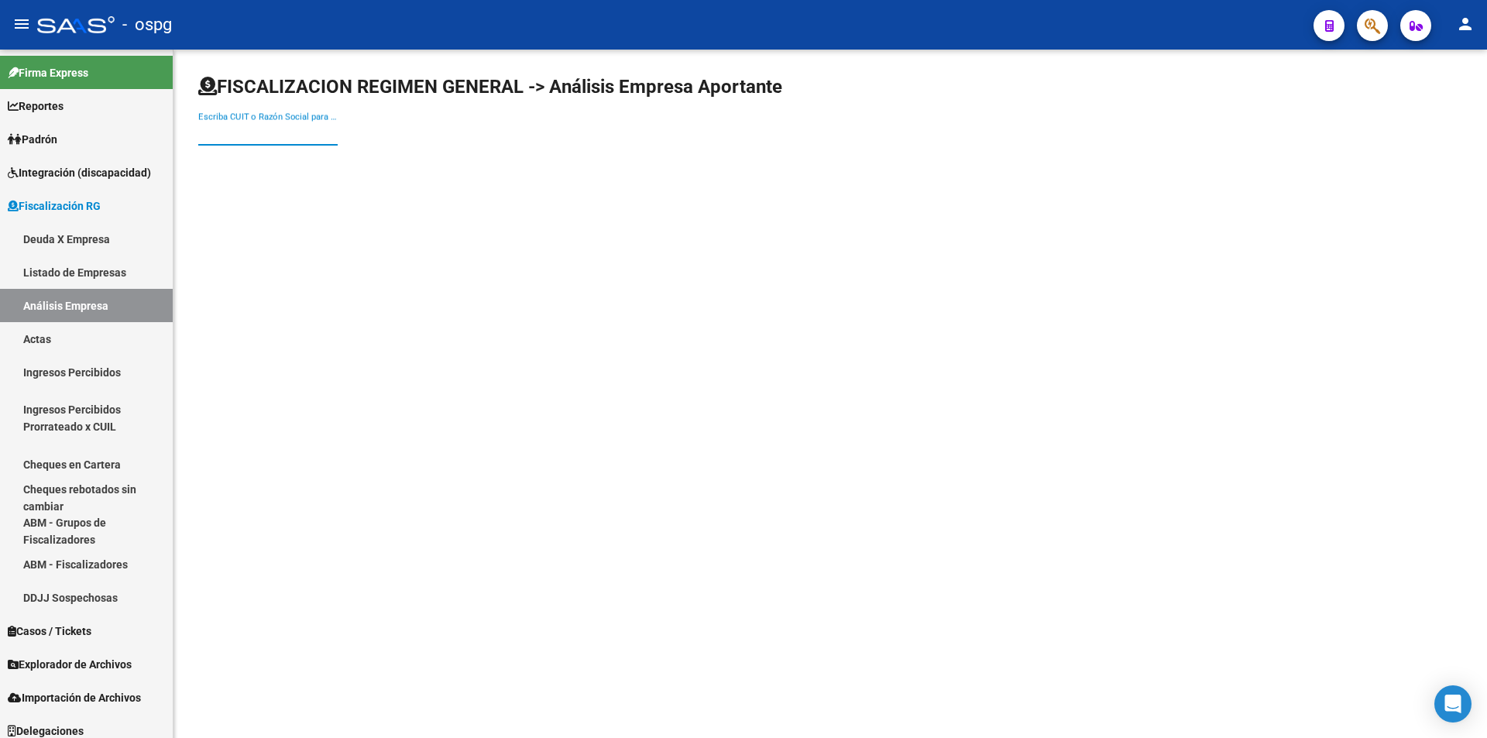
paste input "30712428887"
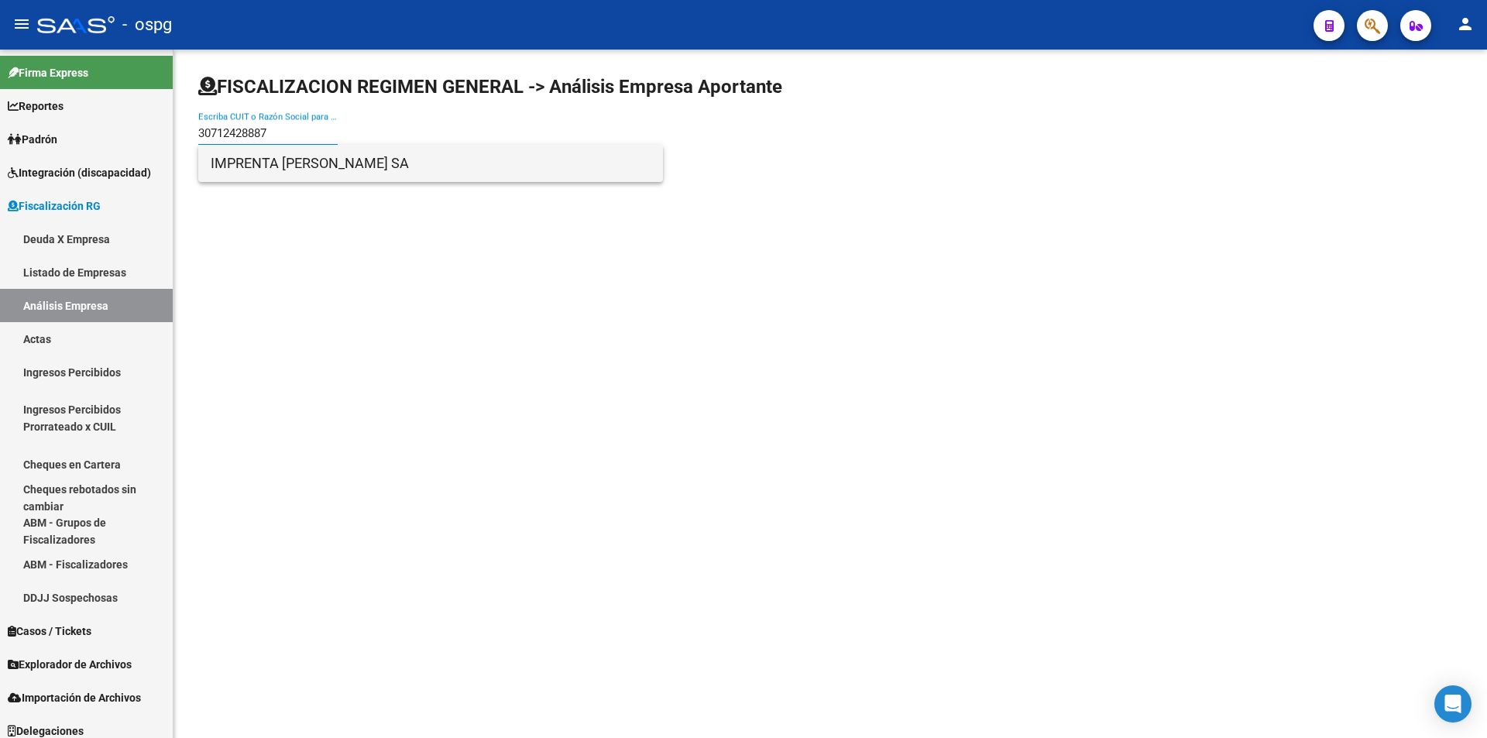
type input "30712428887"
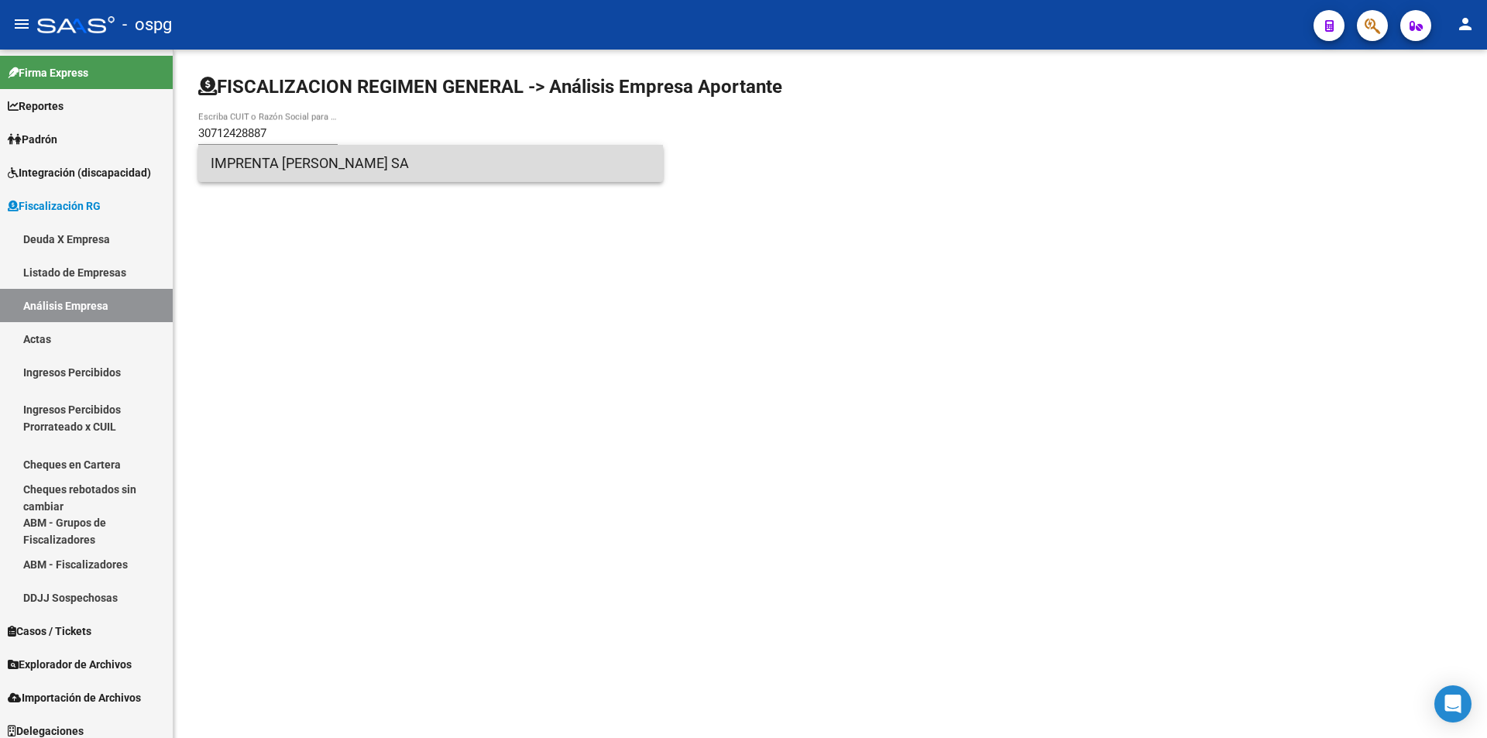
click at [335, 159] on span "IMPRENTA [PERSON_NAME] SA" at bounding box center [431, 163] width 440 height 37
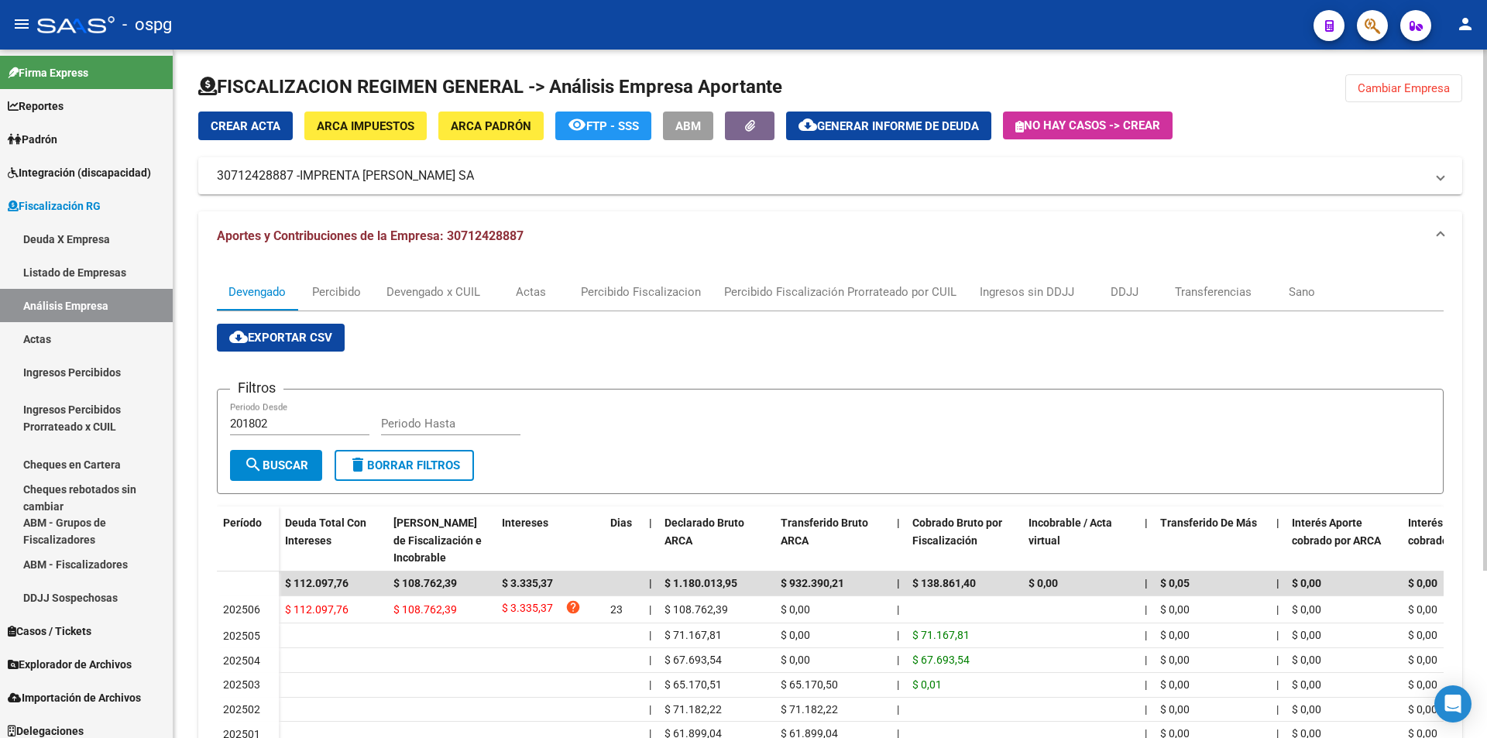
drag, startPoint x: 1410, startPoint y: 90, endPoint x: 1342, endPoint y: 98, distance: 68.7
click at [1409, 90] on span "Cambiar Empresa" at bounding box center [1404, 88] width 92 height 14
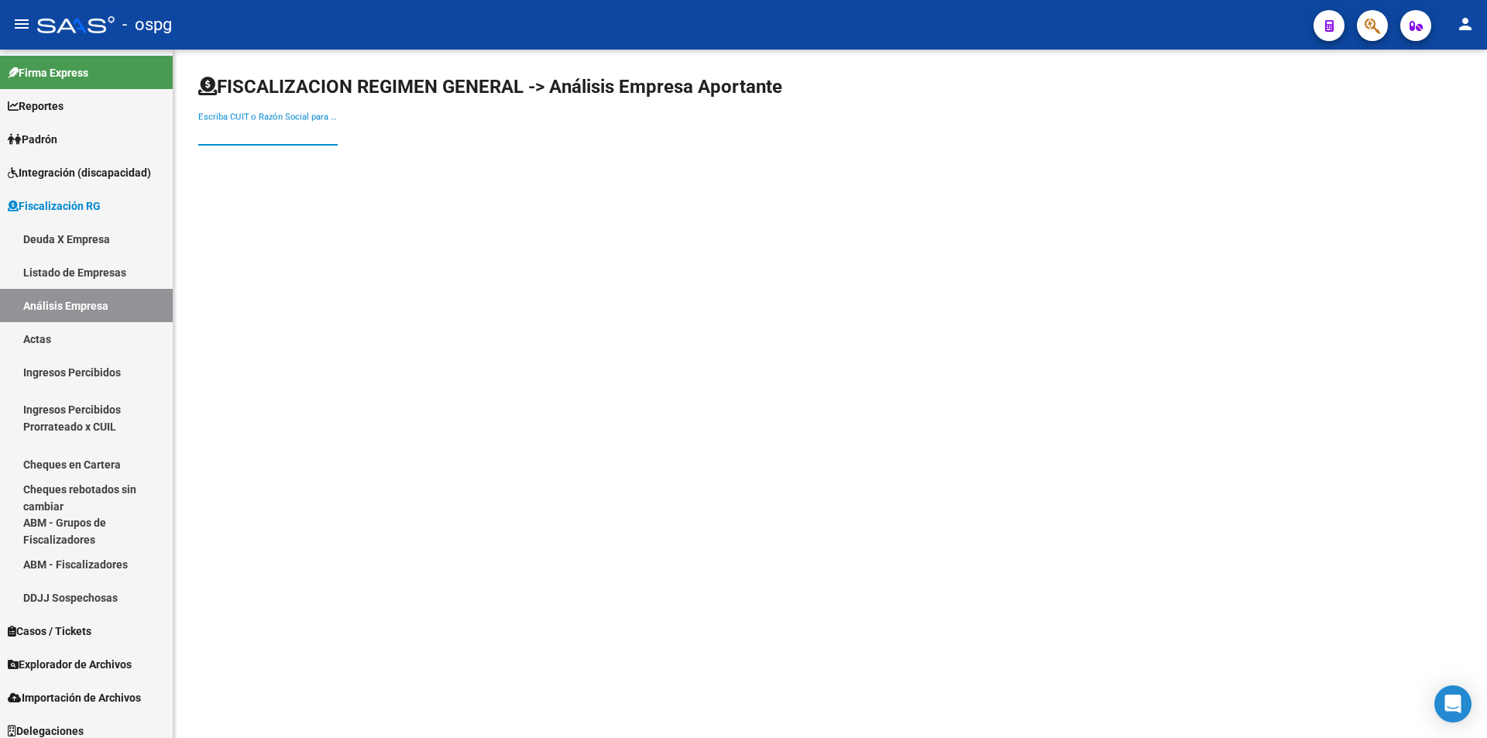
click at [278, 134] on input "Escriba CUIT o Razón Social para buscar" at bounding box center [267, 133] width 139 height 14
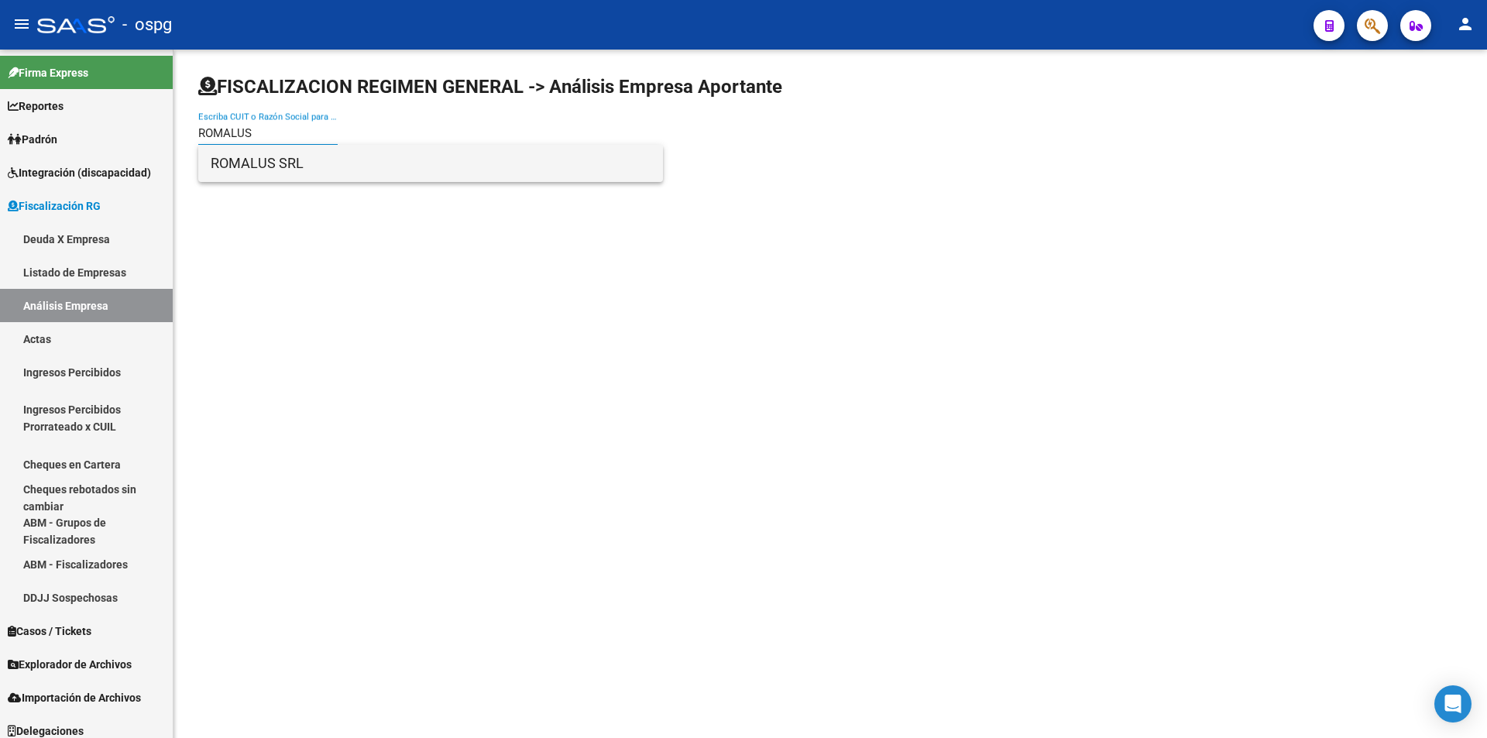
type input "ROMALUS"
click at [270, 170] on span "ROMALUS SRL" at bounding box center [431, 163] width 440 height 37
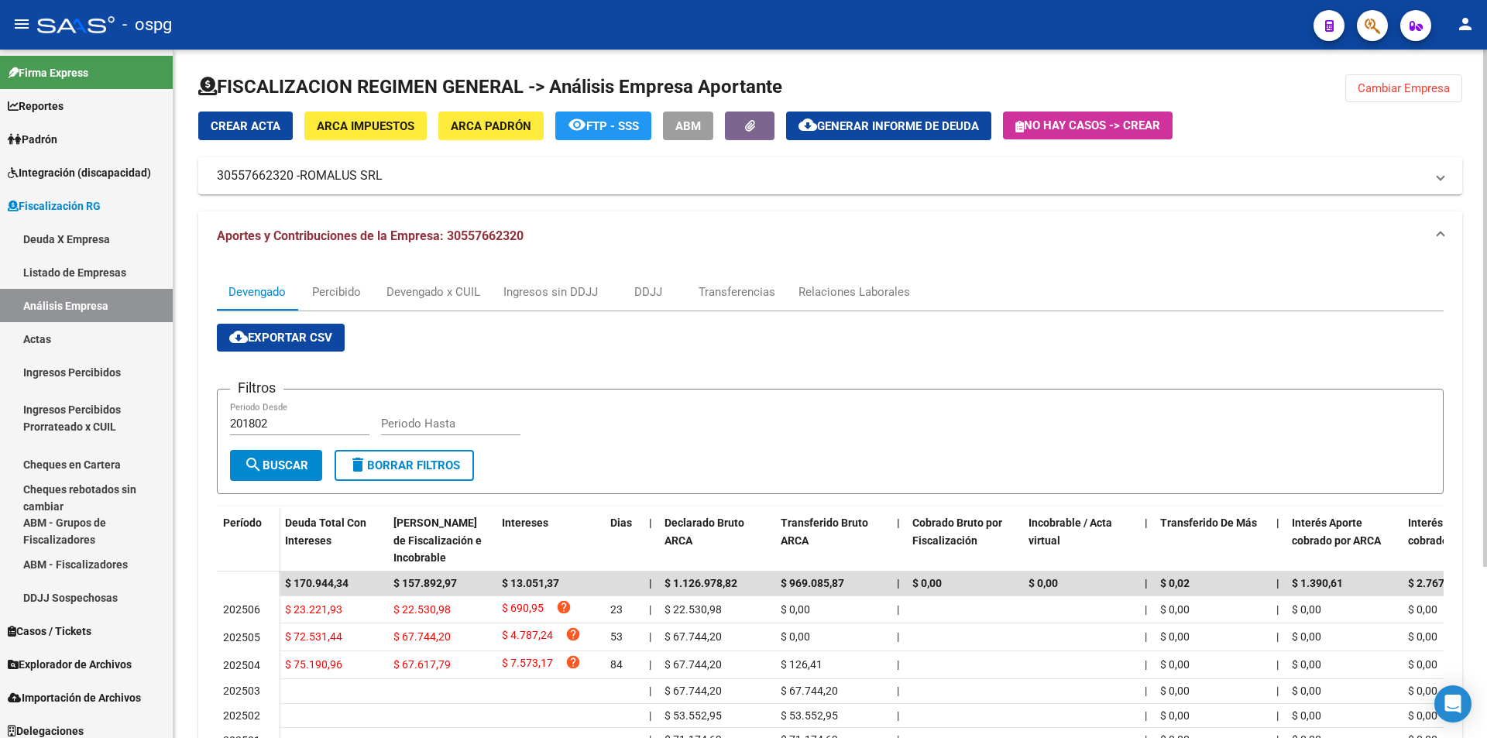
click at [1435, 88] on span "Cambiar Empresa" at bounding box center [1404, 88] width 92 height 14
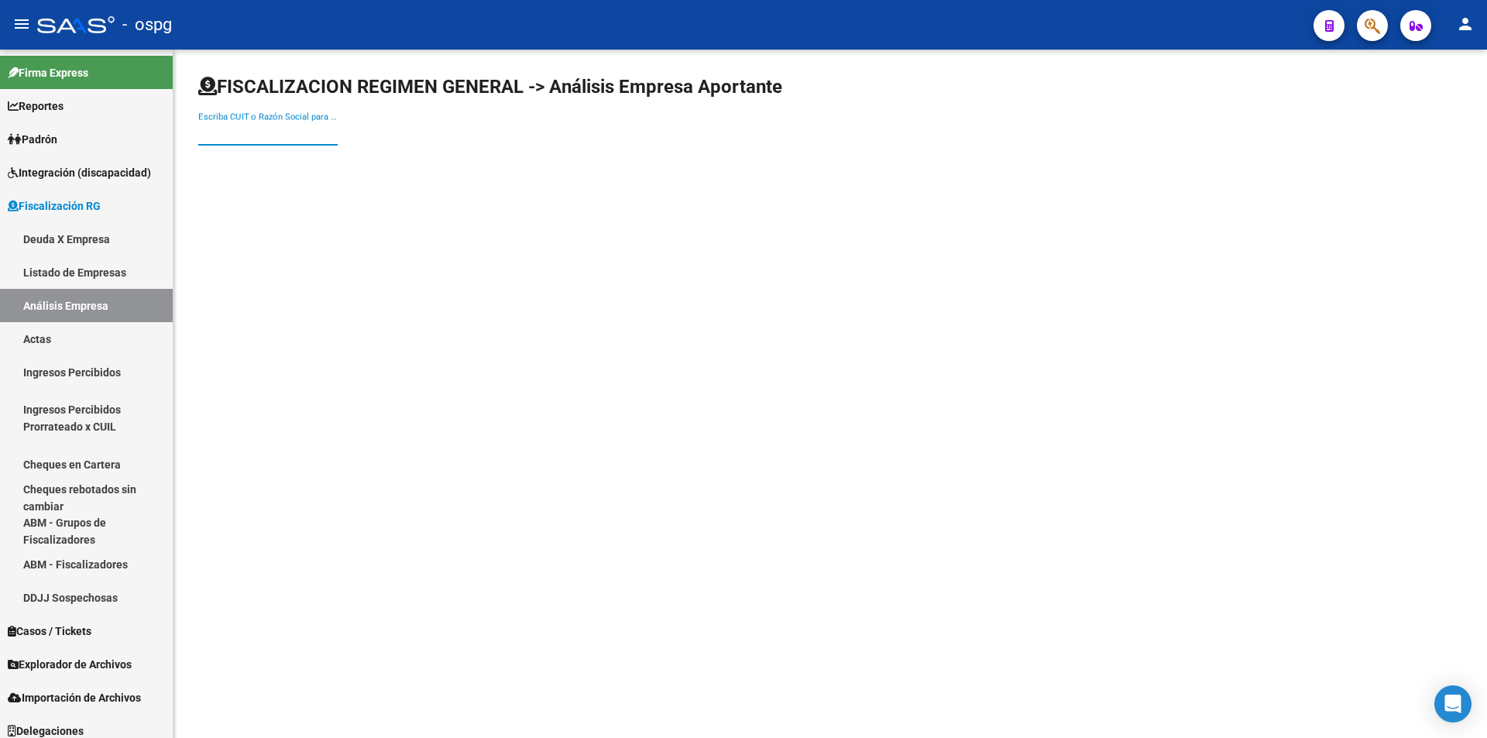
paste input "30708211687"
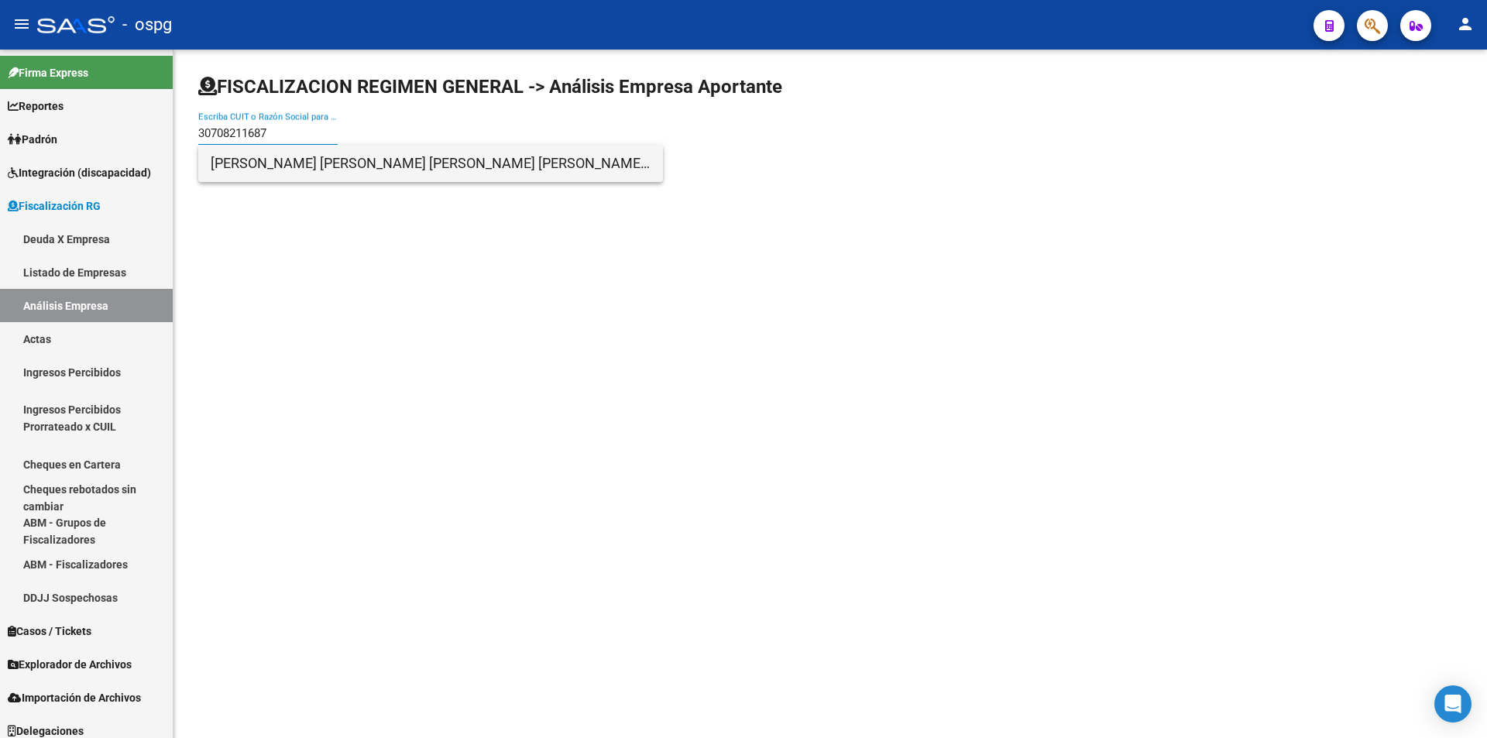
type input "30708211687"
click at [304, 164] on span "[PERSON_NAME] [PERSON_NAME] [PERSON_NAME] [PERSON_NAME] S.H." at bounding box center [431, 163] width 440 height 37
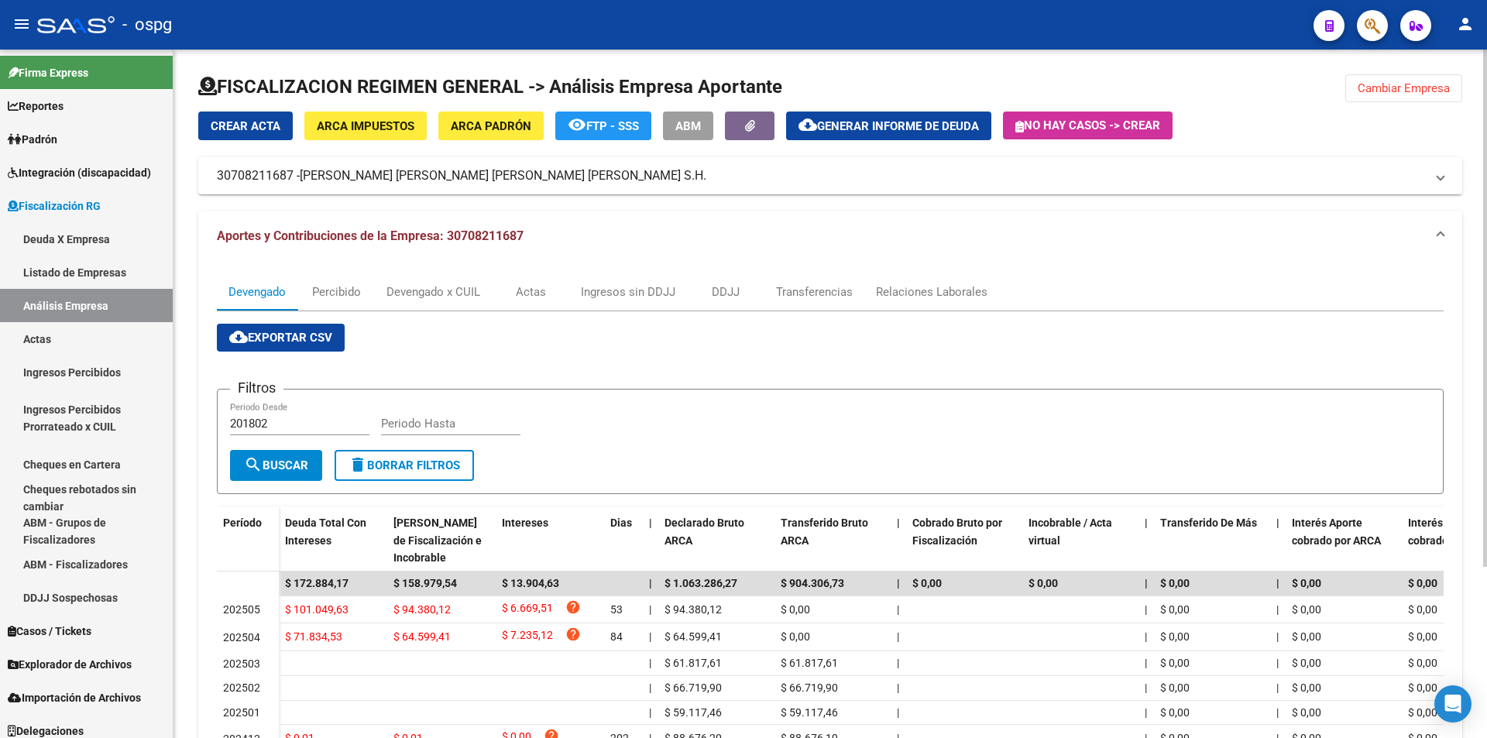
click at [1393, 92] on span "Cambiar Empresa" at bounding box center [1404, 88] width 92 height 14
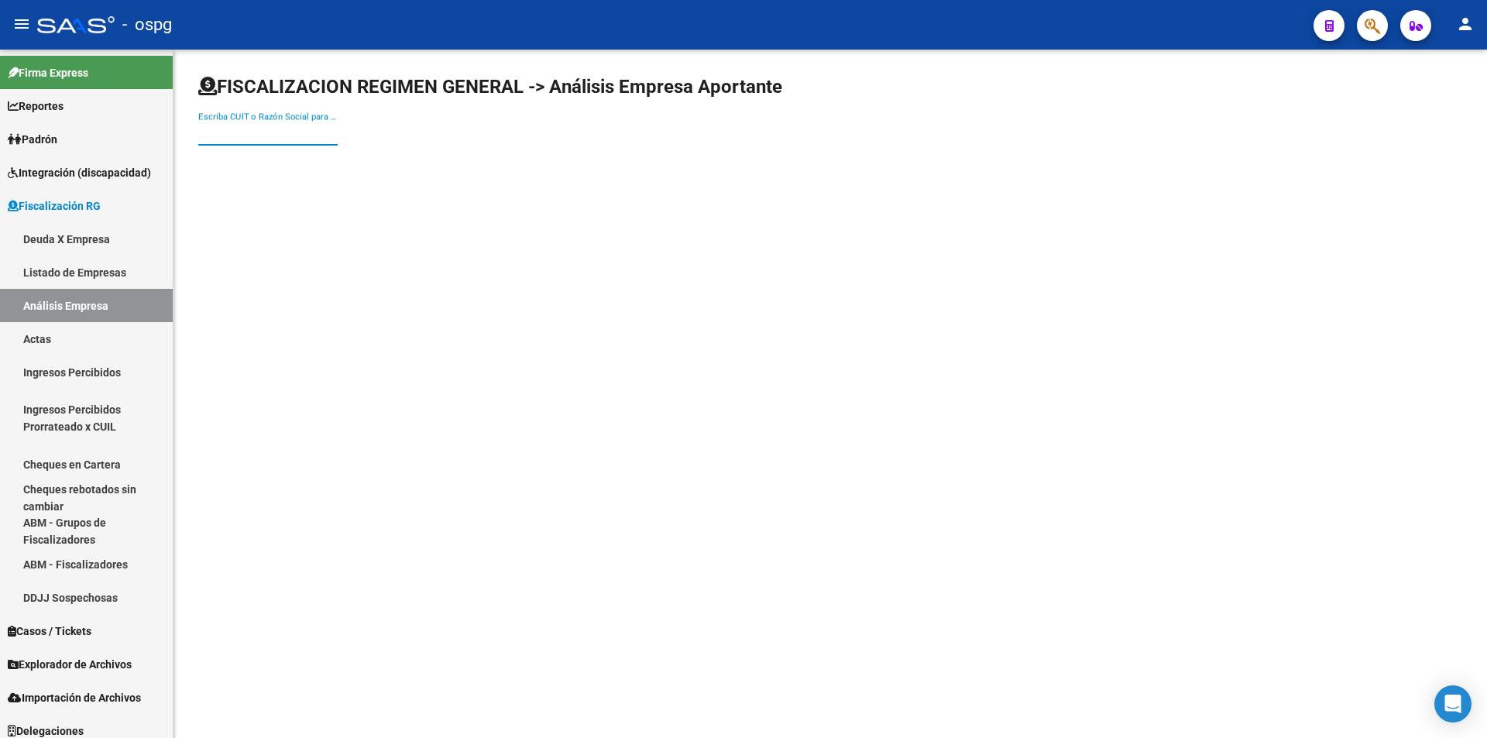
paste input "23147547439"
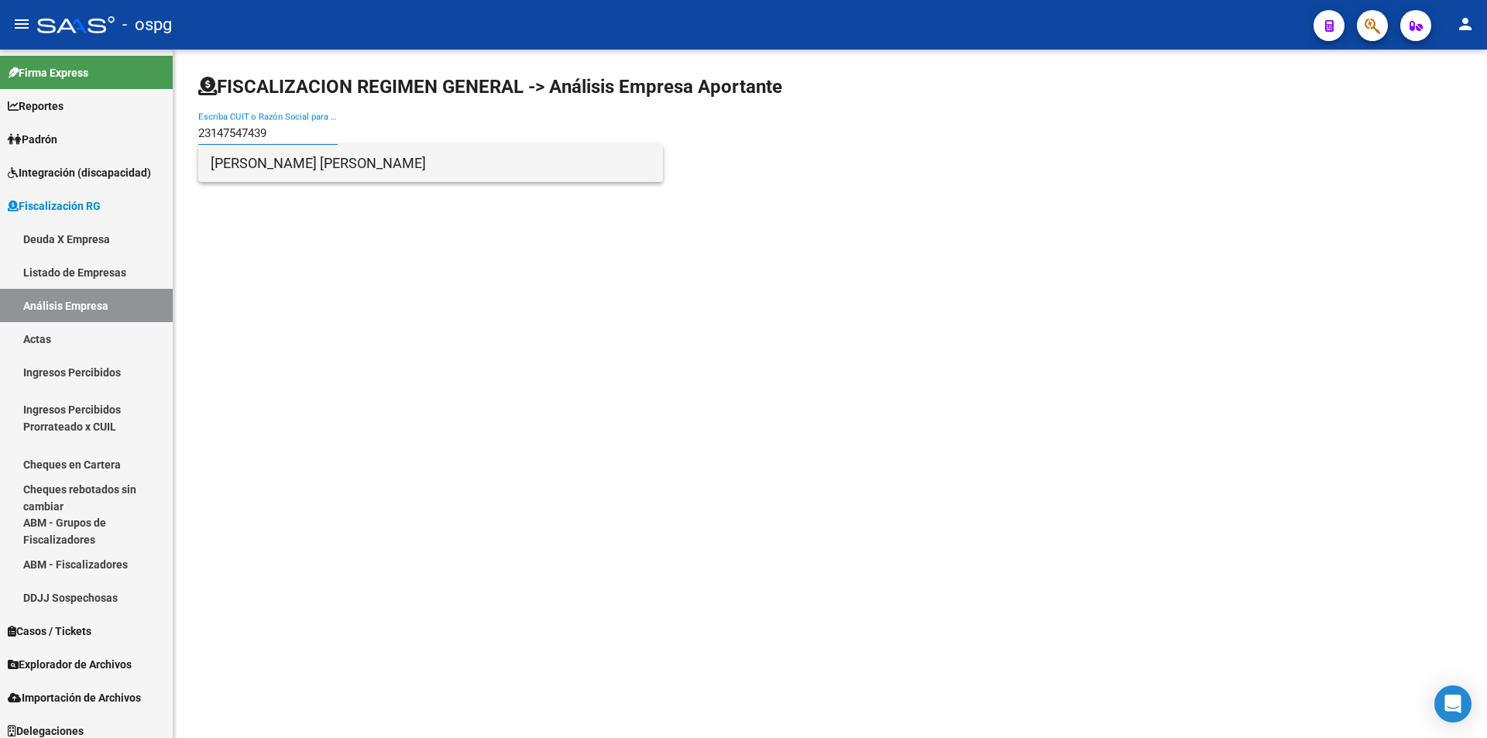
type input "23147547439"
click at [300, 164] on span "[PERSON_NAME] [PERSON_NAME]" at bounding box center [431, 163] width 440 height 37
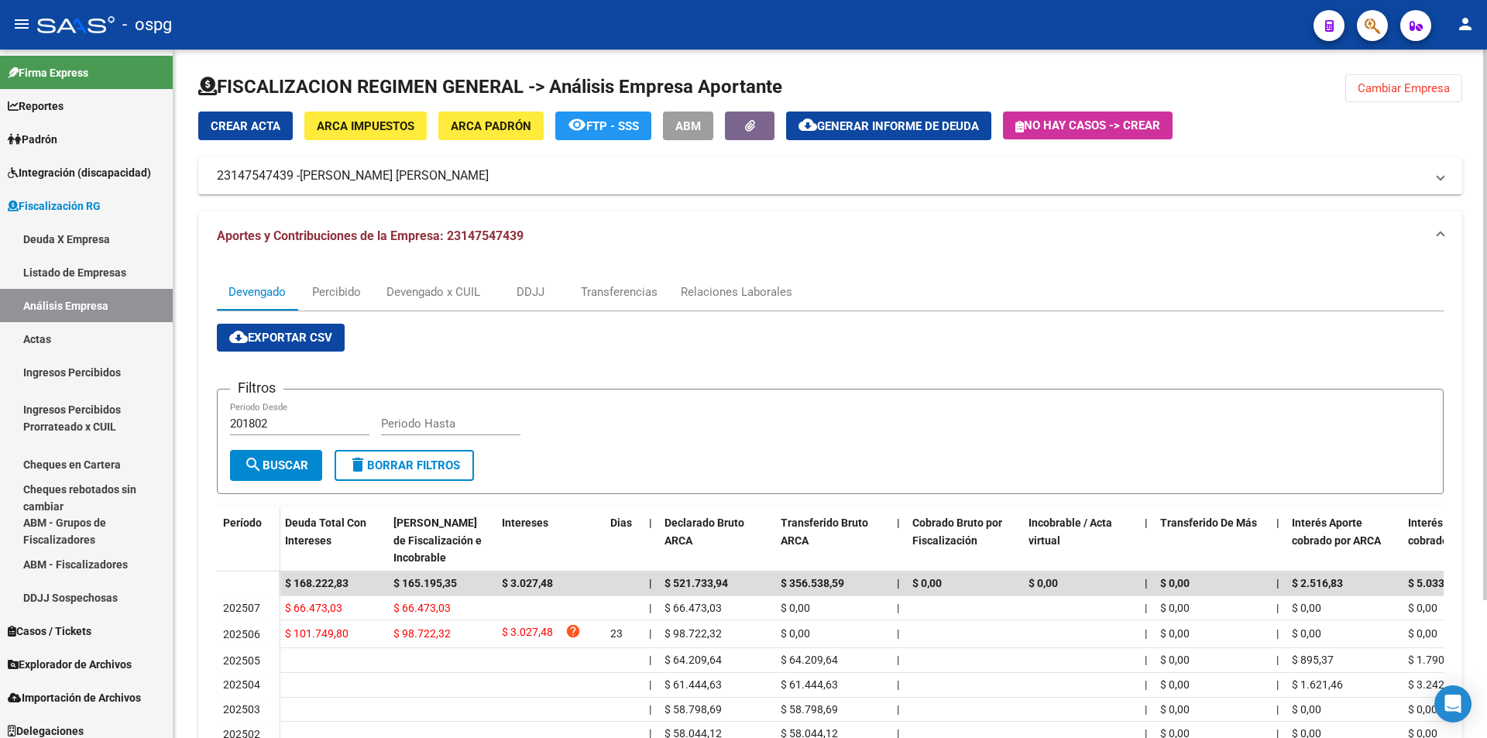
click at [1415, 95] on button "Cambiar Empresa" at bounding box center [1404, 88] width 117 height 28
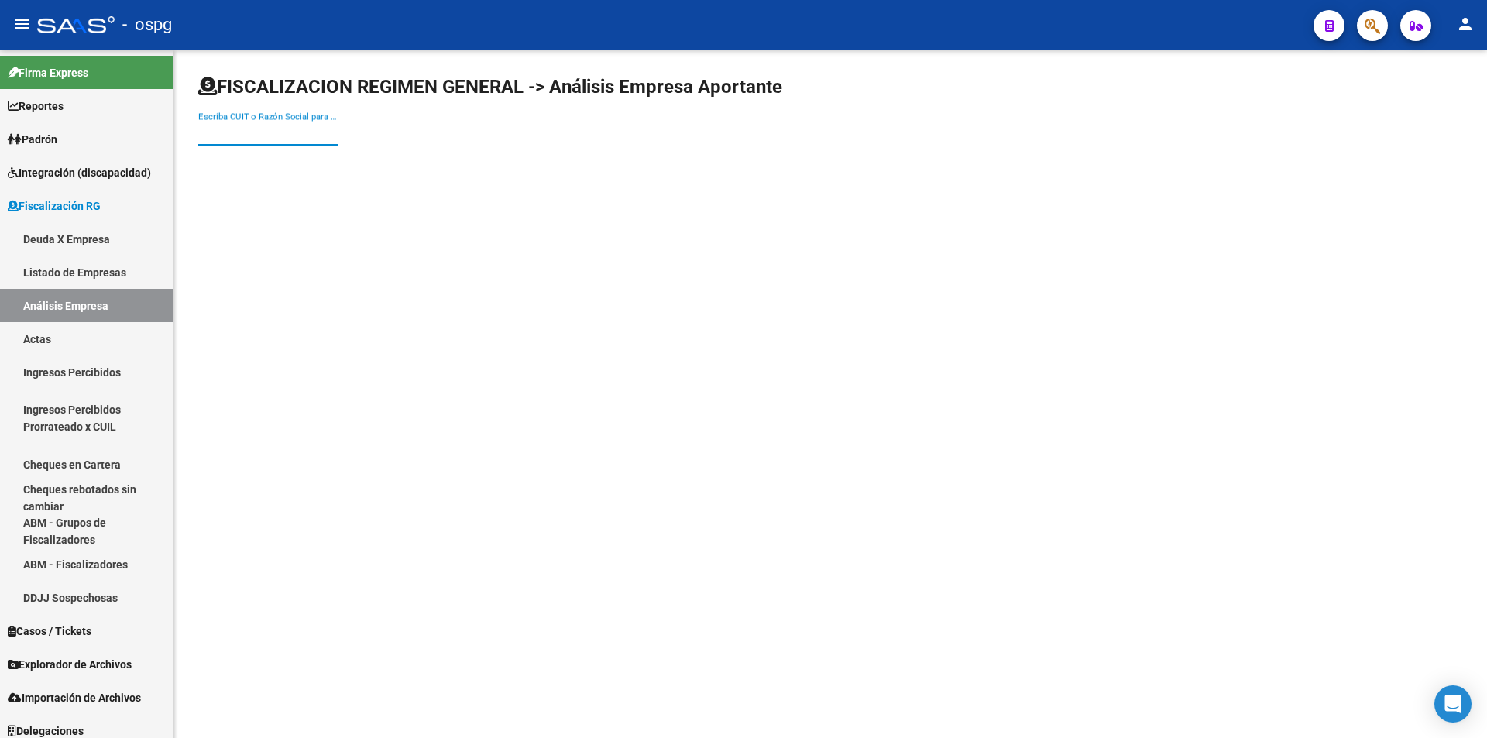
paste input "30709463469"
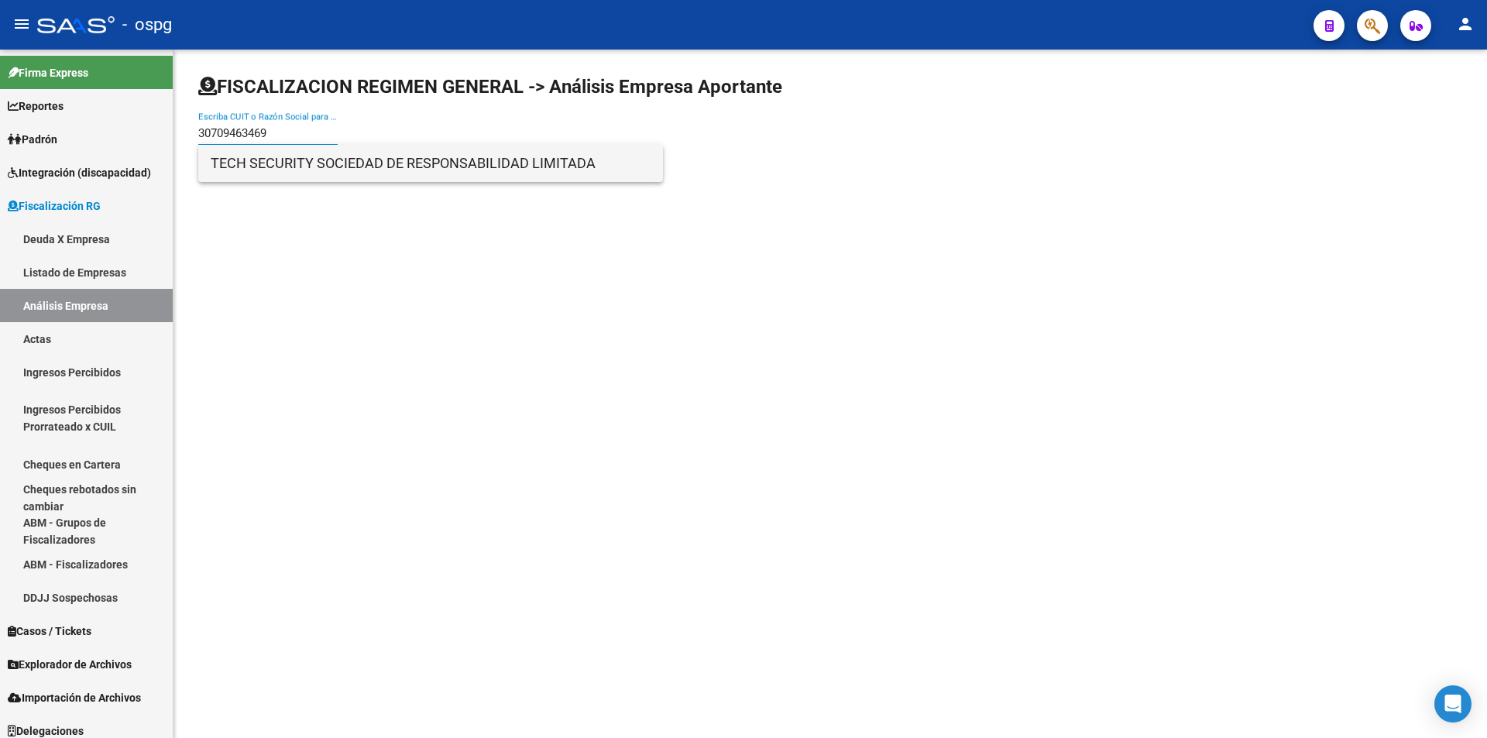
type input "30709463469"
click at [277, 162] on span "TECH SECURITY SOCIEDAD DE RESPONSABILIDAD LIMITADA" at bounding box center [431, 163] width 440 height 37
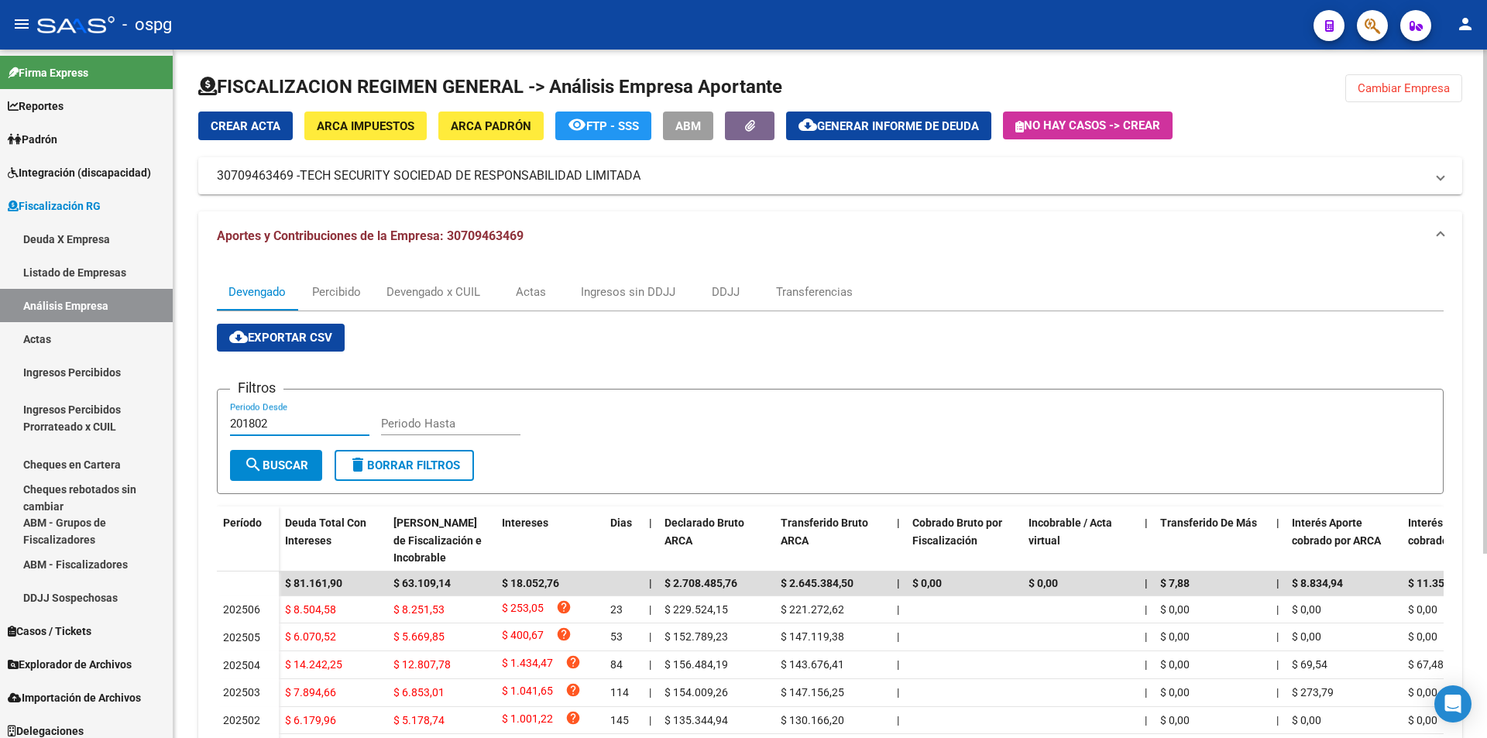
click at [287, 418] on input "201802" at bounding box center [299, 424] width 139 height 14
type input "202405"
click at [403, 427] on input "Periodo Hasta" at bounding box center [450, 424] width 139 height 14
type input "202506"
click at [294, 456] on button "search Buscar" at bounding box center [276, 465] width 92 height 31
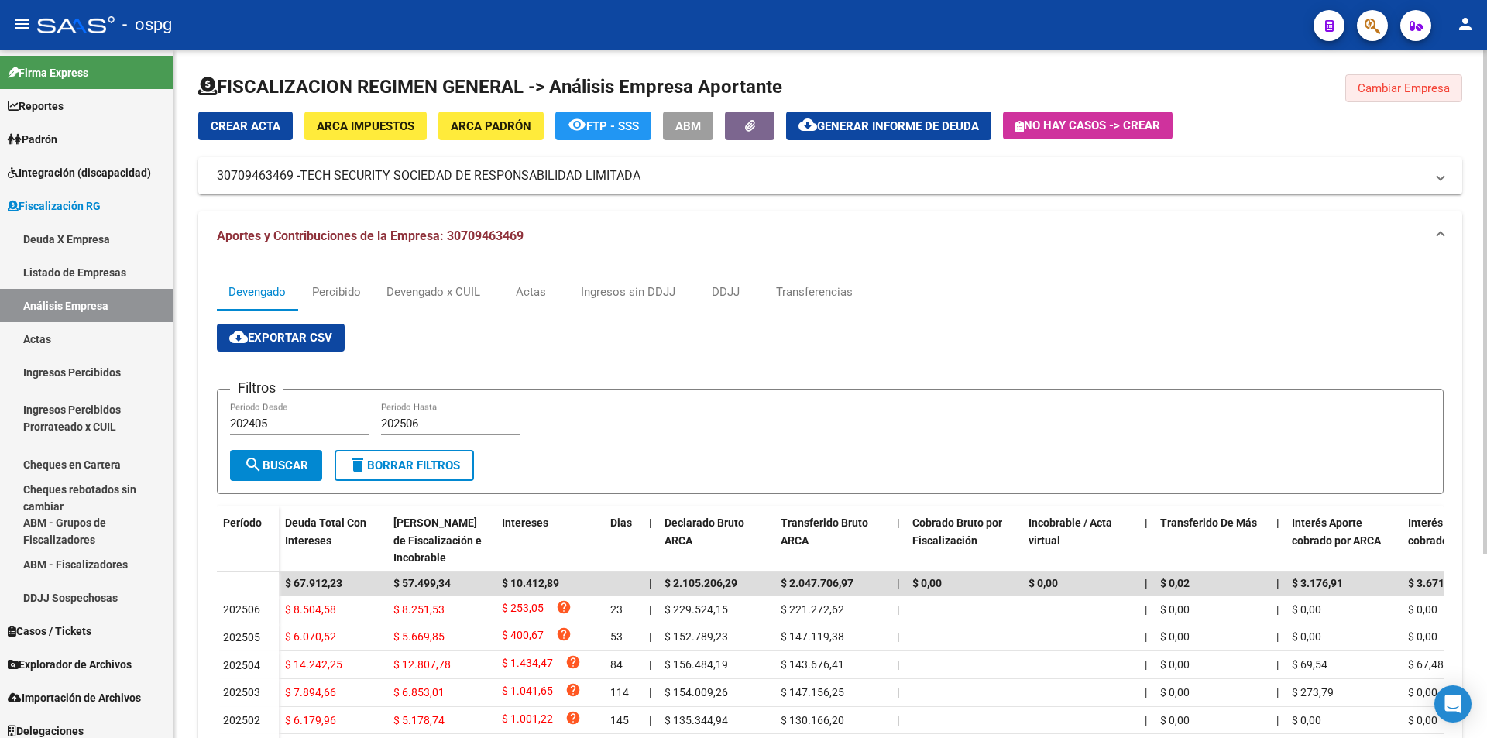
drag, startPoint x: 1430, startPoint y: 84, endPoint x: 1403, endPoint y: 96, distance: 29.5
click at [1431, 84] on span "Cambiar Empresa" at bounding box center [1404, 88] width 92 height 14
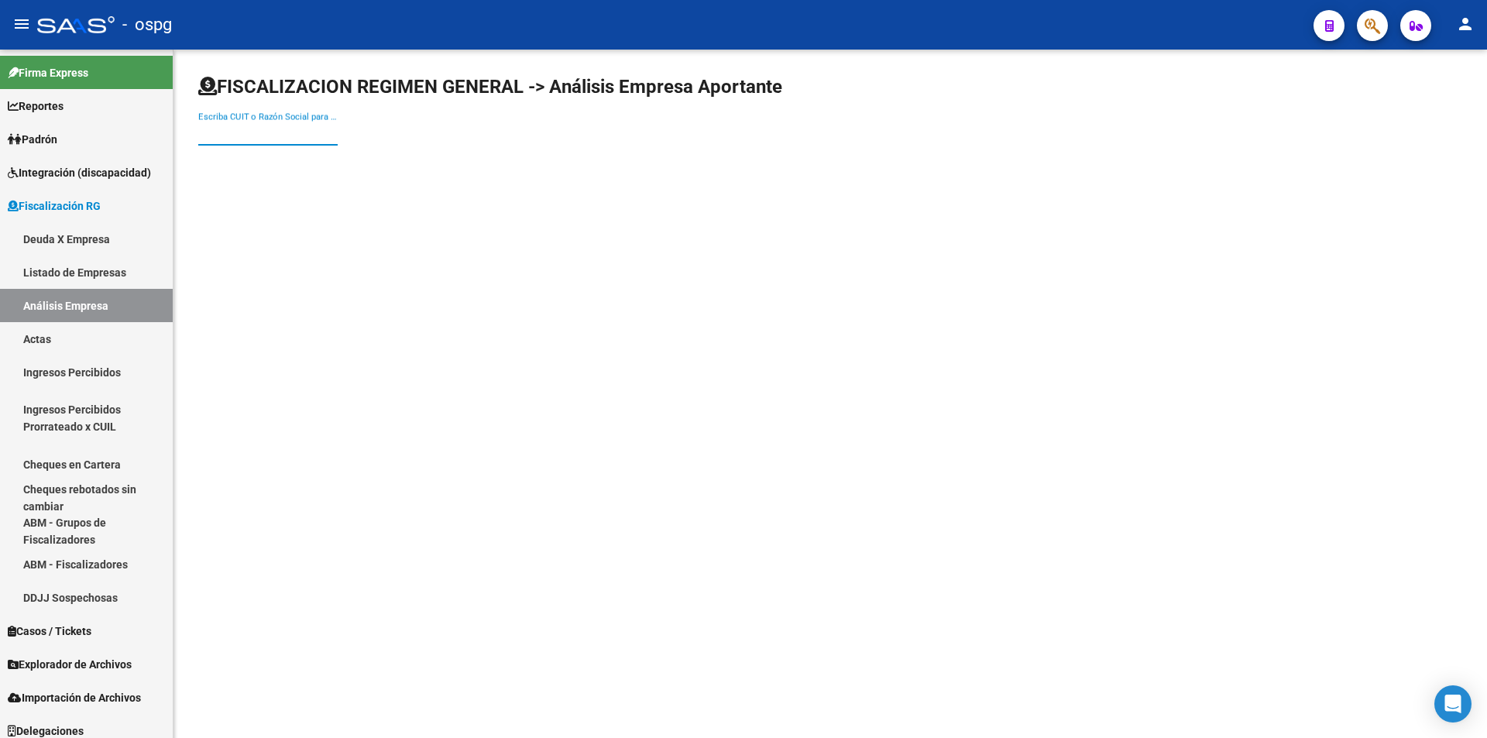
paste input "30709750972"
type input "30709750972"
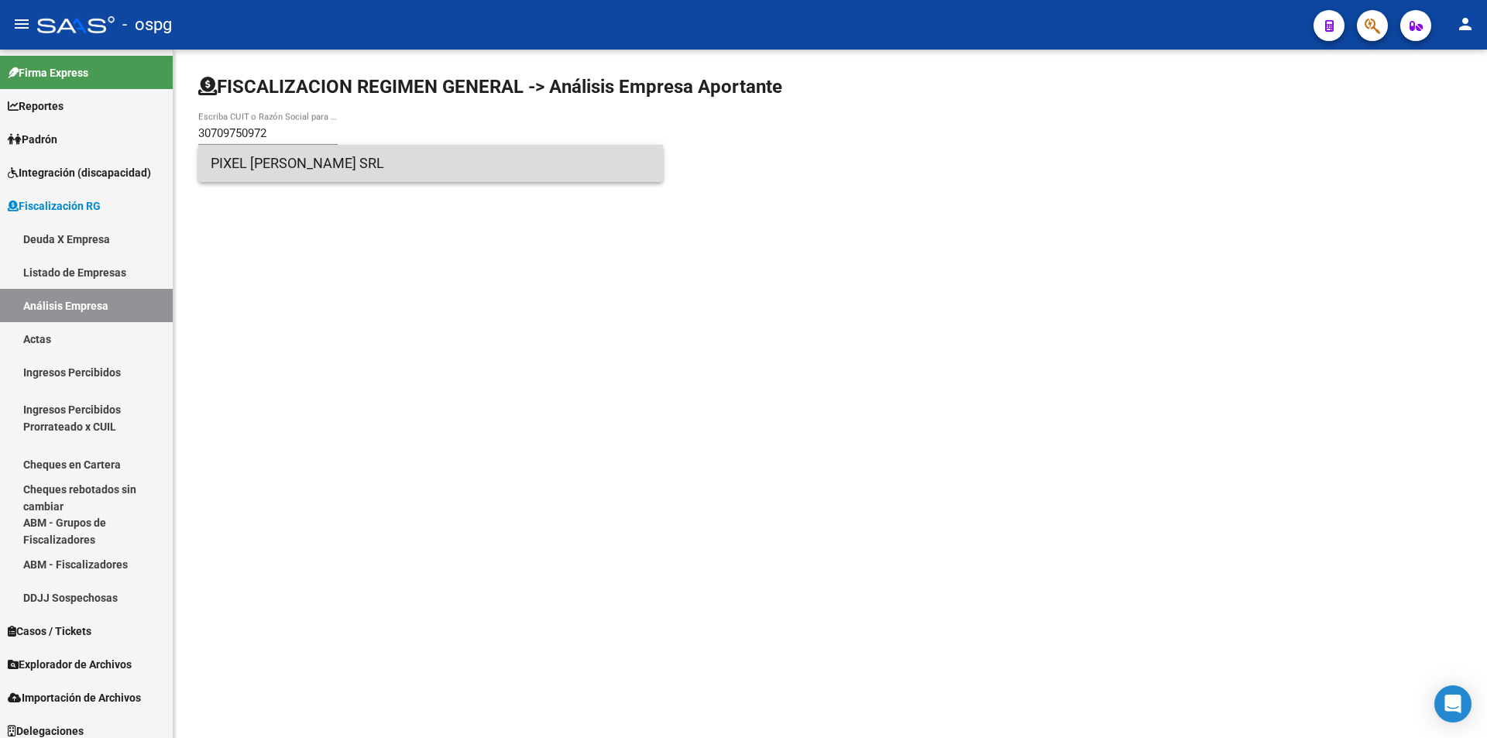
click at [297, 174] on span "PIXEL [PERSON_NAME] SRL" at bounding box center [431, 163] width 440 height 37
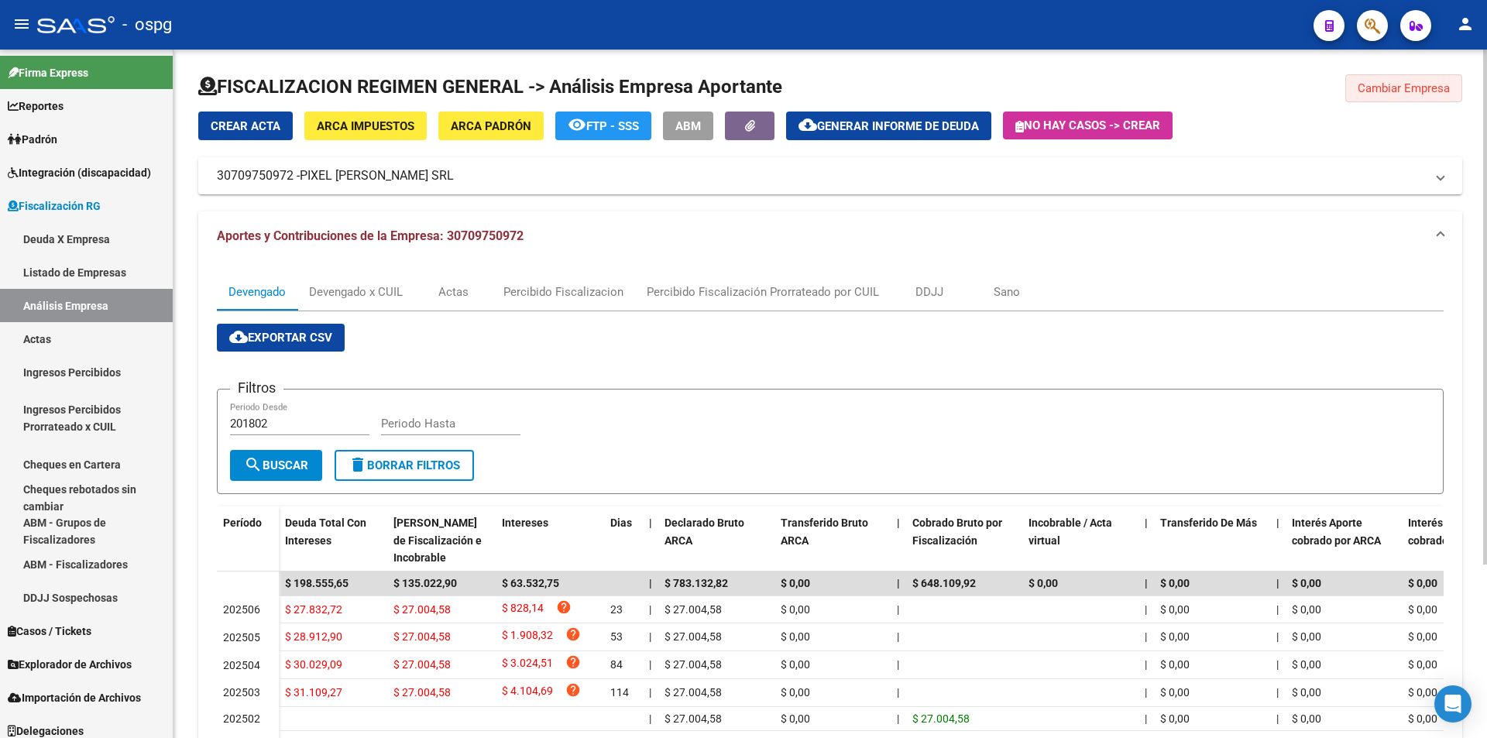
click at [1386, 90] on span "Cambiar Empresa" at bounding box center [1404, 88] width 92 height 14
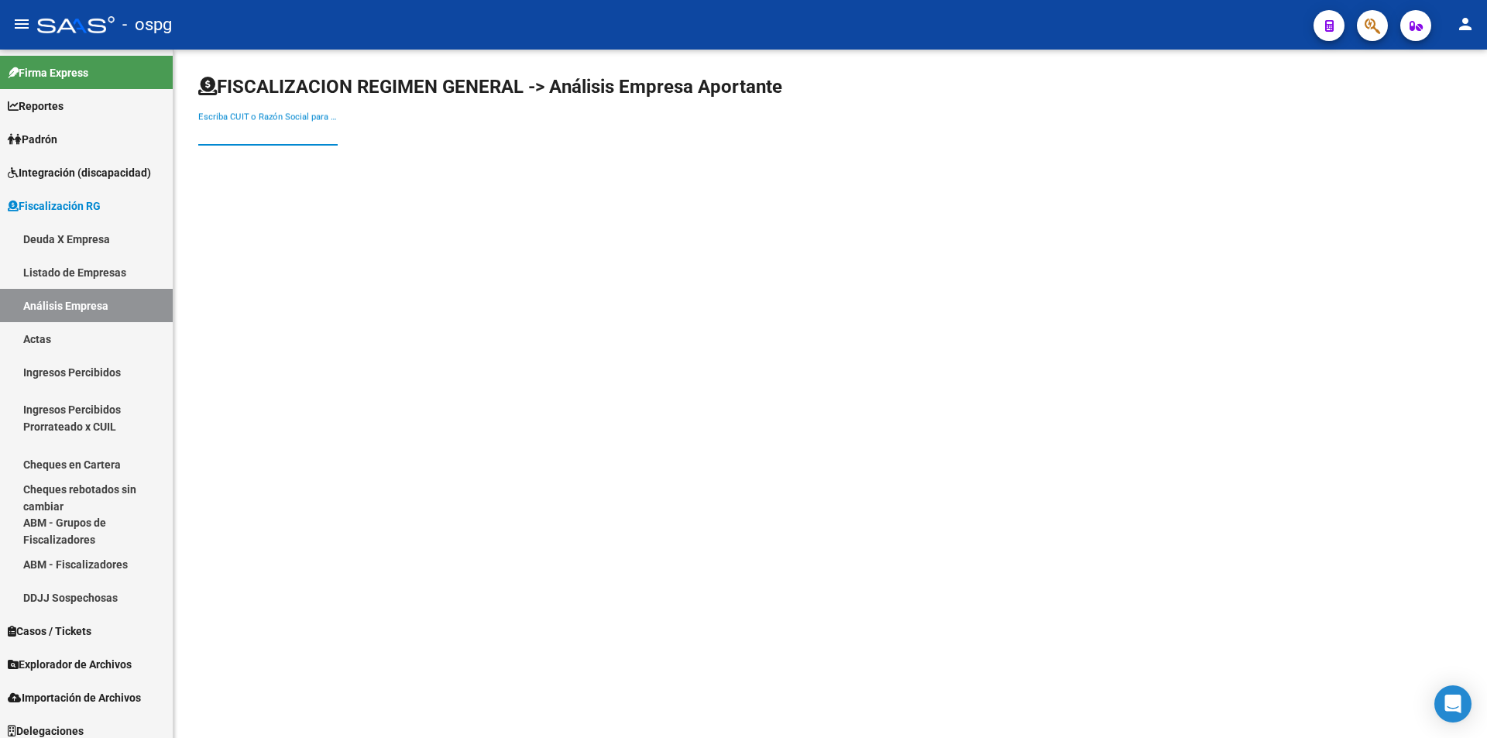
paste input "30708306394"
type input "30708306394"
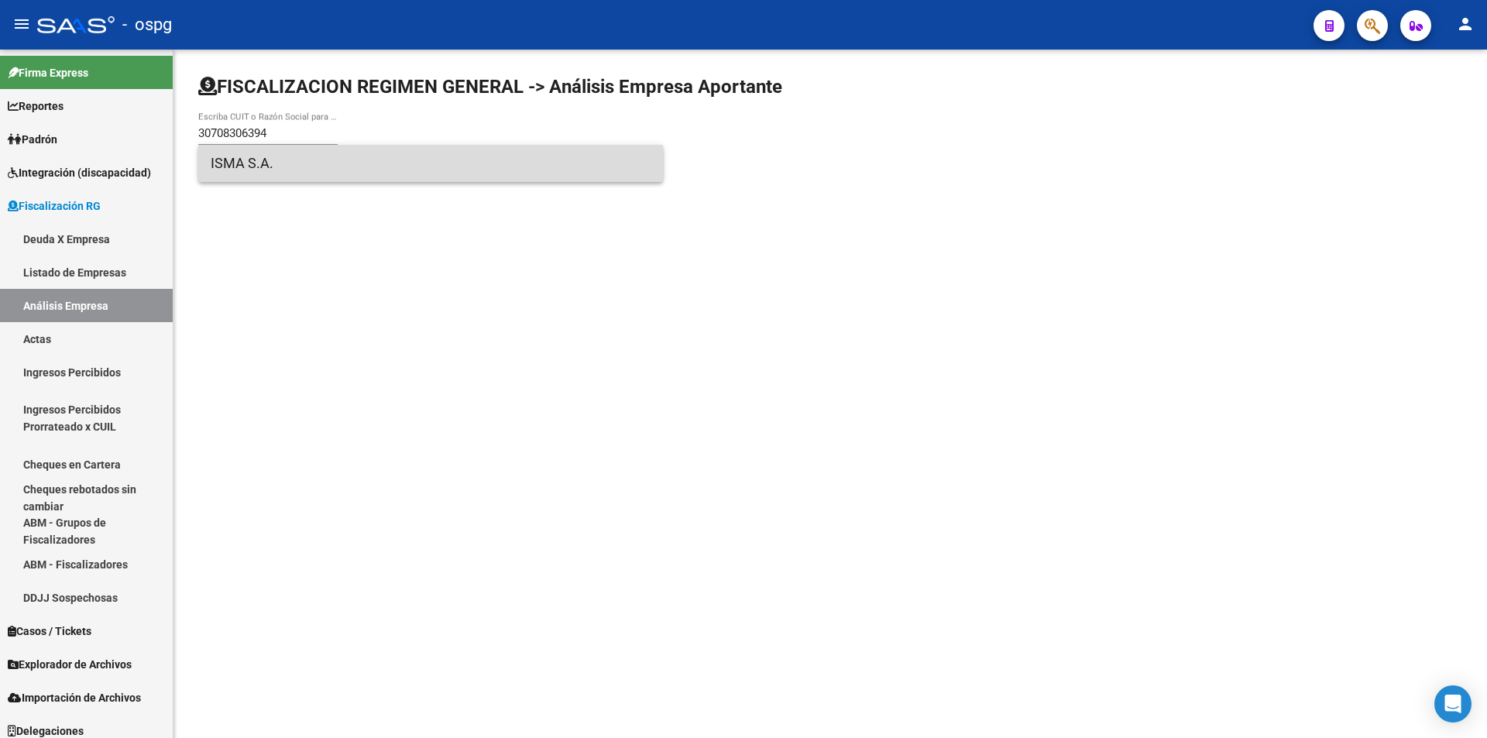
click at [268, 163] on span "ISMA S.A." at bounding box center [431, 163] width 440 height 37
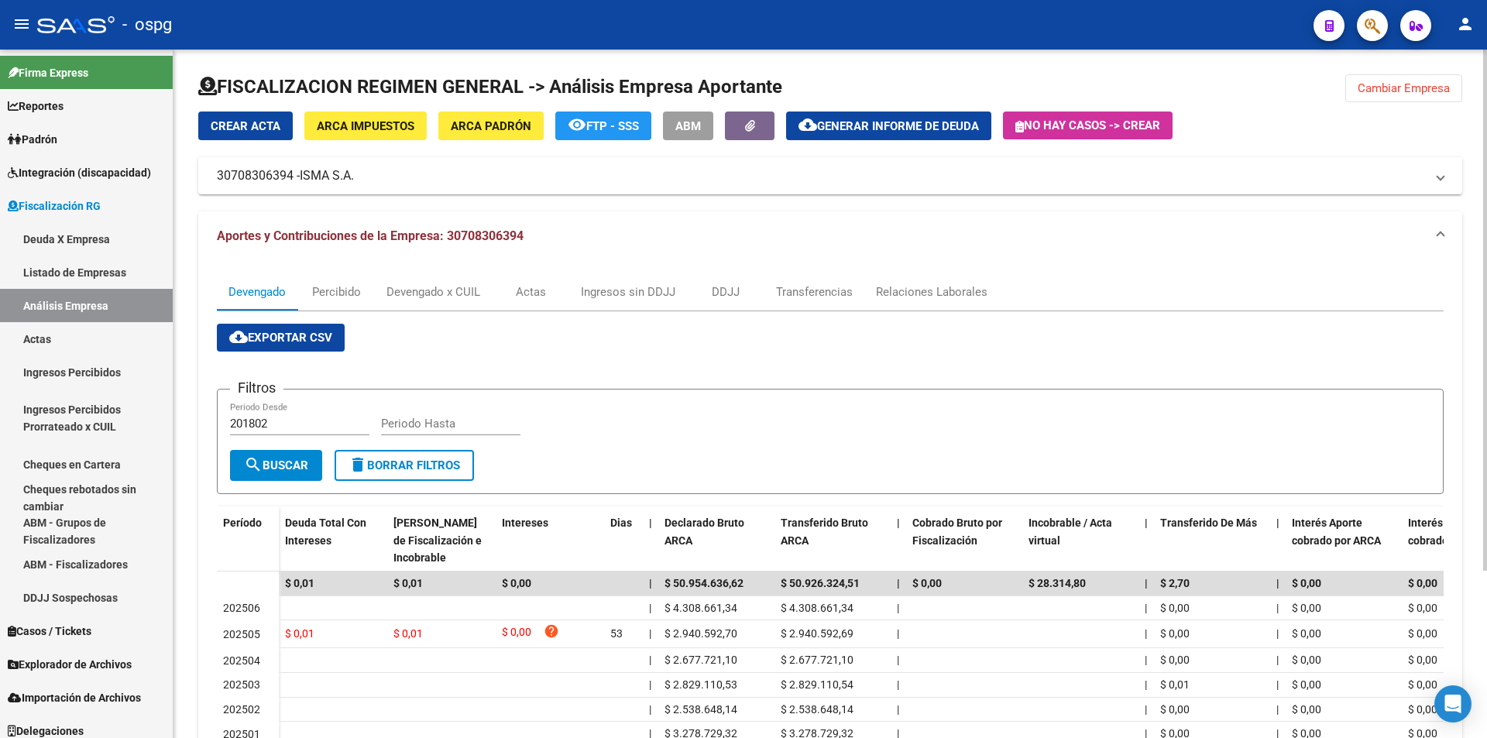
click at [1408, 97] on button "Cambiar Empresa" at bounding box center [1404, 88] width 117 height 28
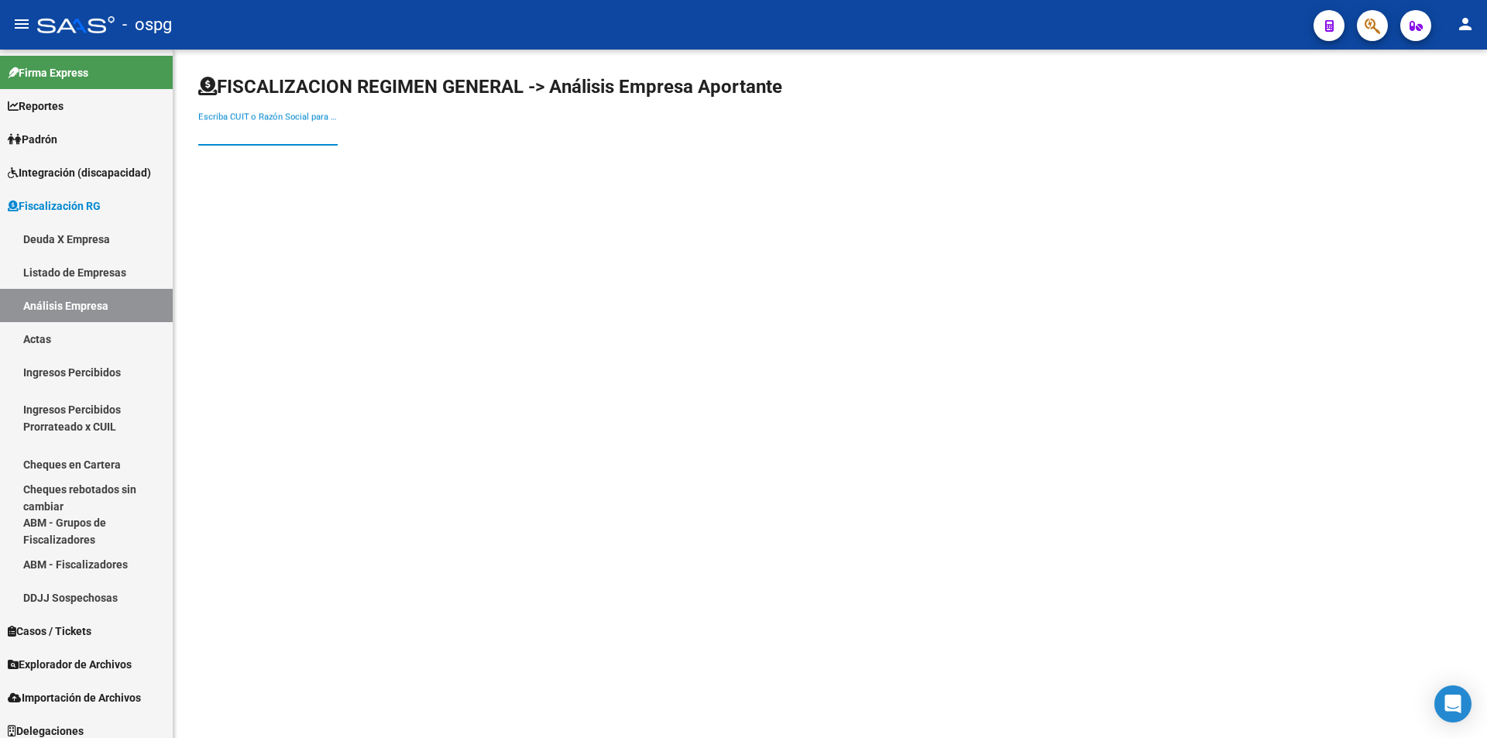
paste input "30657237449"
type input "30657237449"
click at [252, 160] on span "ENOD S A" at bounding box center [431, 163] width 440 height 37
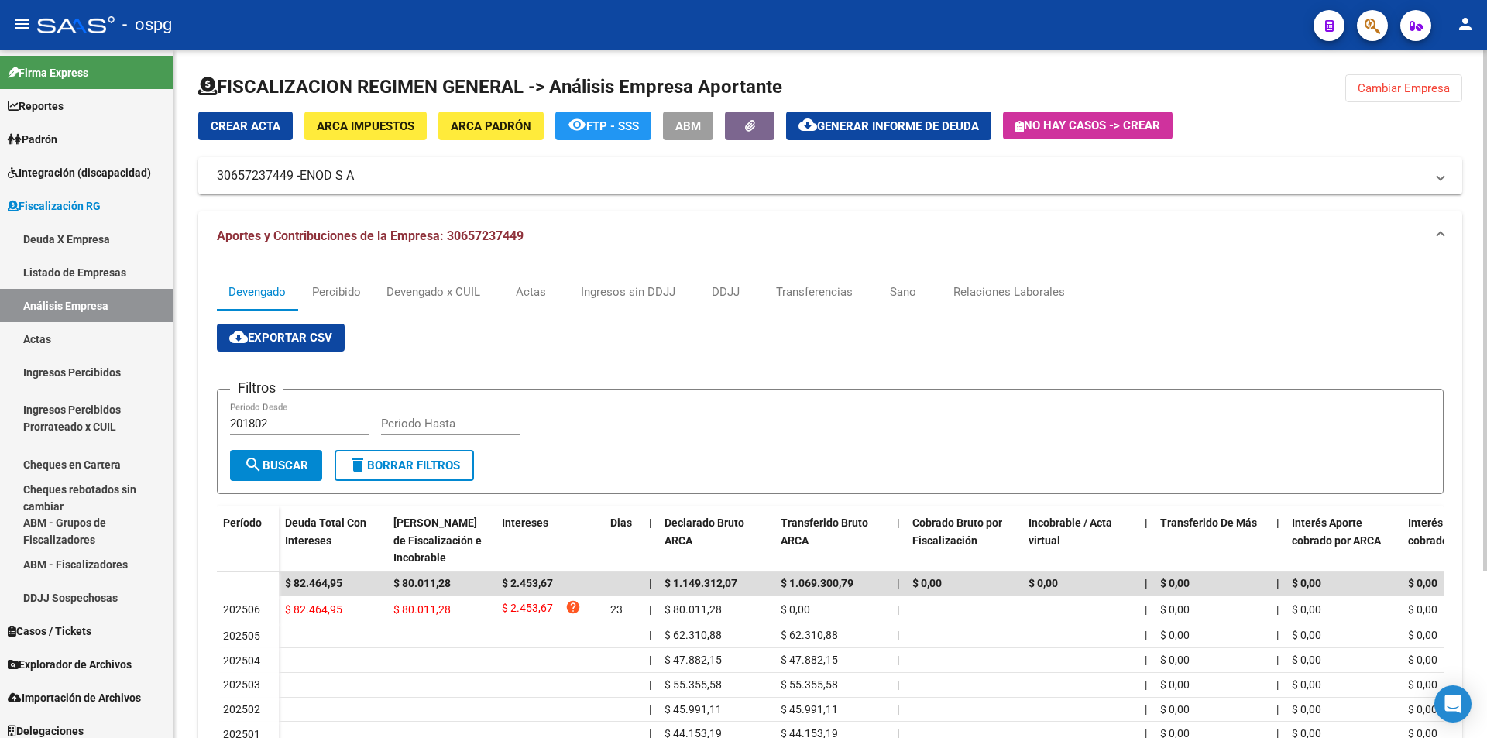
click at [1405, 81] on button "Cambiar Empresa" at bounding box center [1404, 88] width 117 height 28
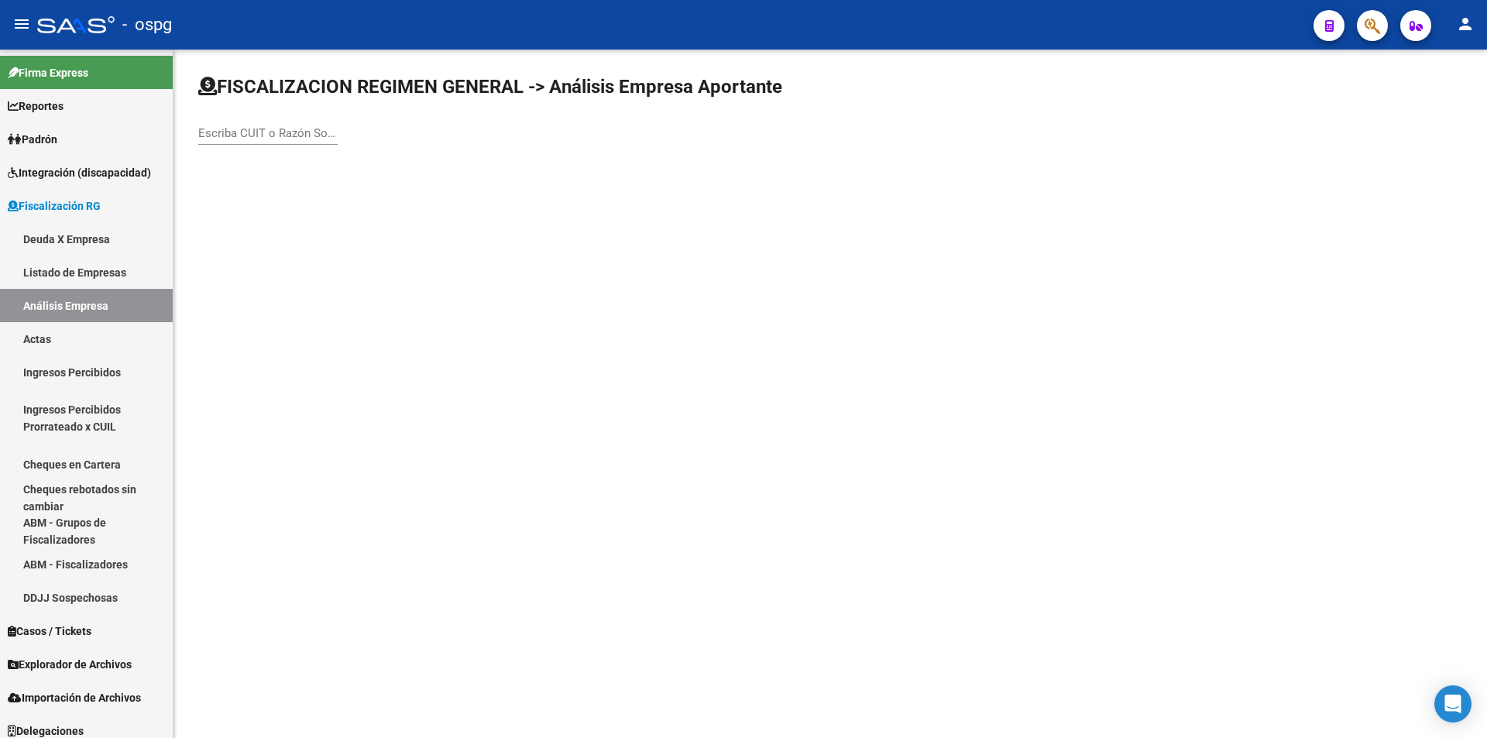
drag, startPoint x: 253, startPoint y: 123, endPoint x: 250, endPoint y: 133, distance: 10.3
paste input "20083621762"
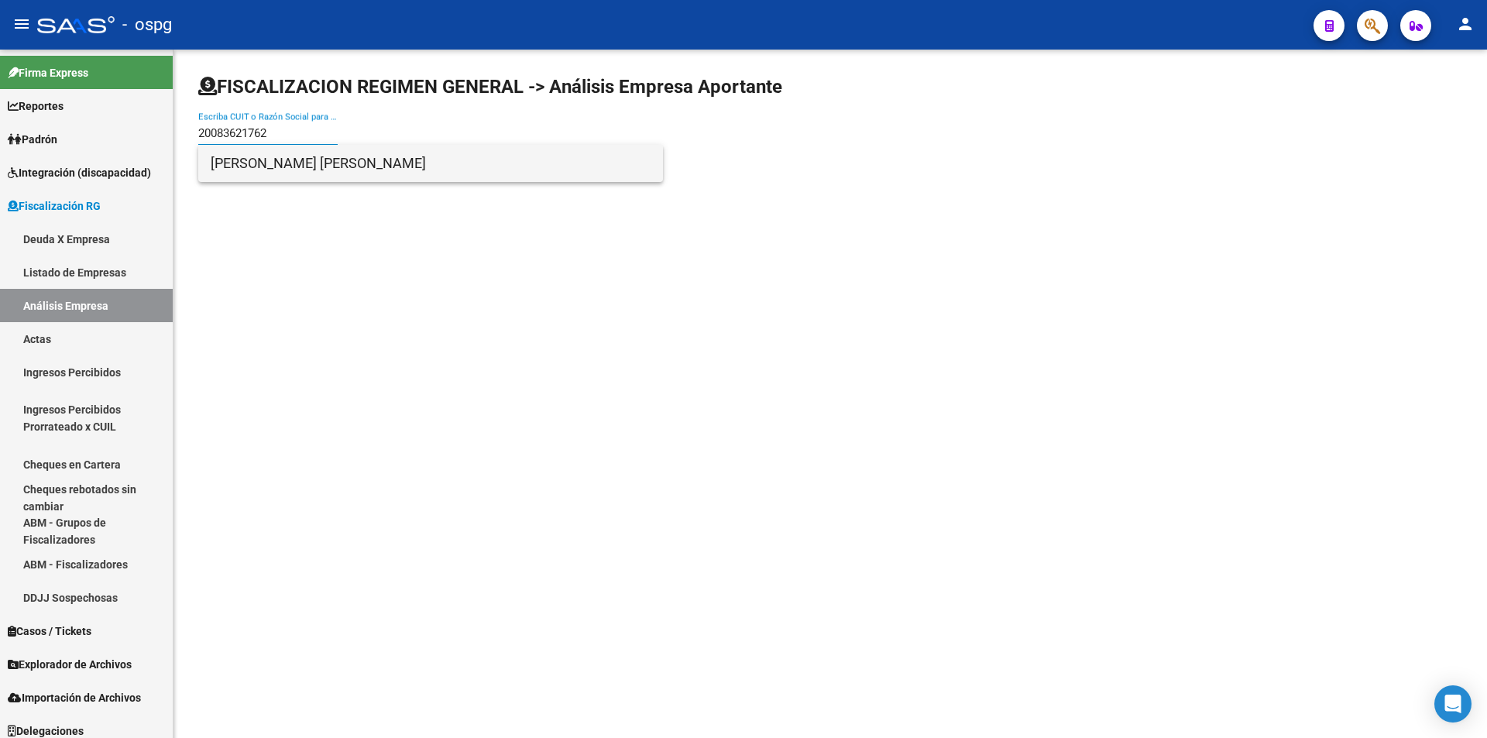
type input "20083621762"
click at [271, 168] on span "[PERSON_NAME] [PERSON_NAME]" at bounding box center [431, 163] width 440 height 37
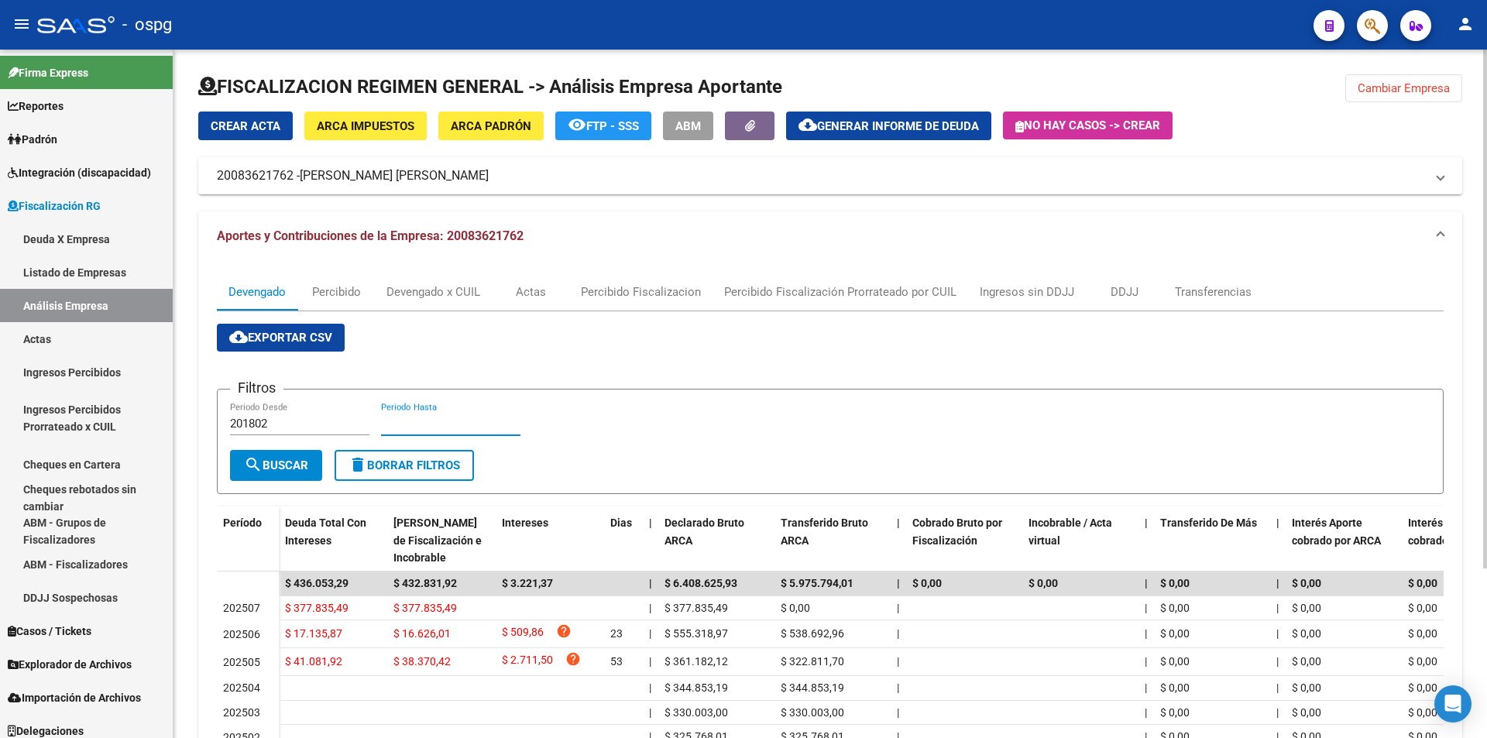
click at [407, 422] on input "Periodo Hasta" at bounding box center [450, 424] width 139 height 14
type input "202506"
click at [291, 459] on span "search Buscar" at bounding box center [276, 466] width 64 height 14
click at [1361, 87] on span "Cambiar Empresa" at bounding box center [1404, 88] width 92 height 14
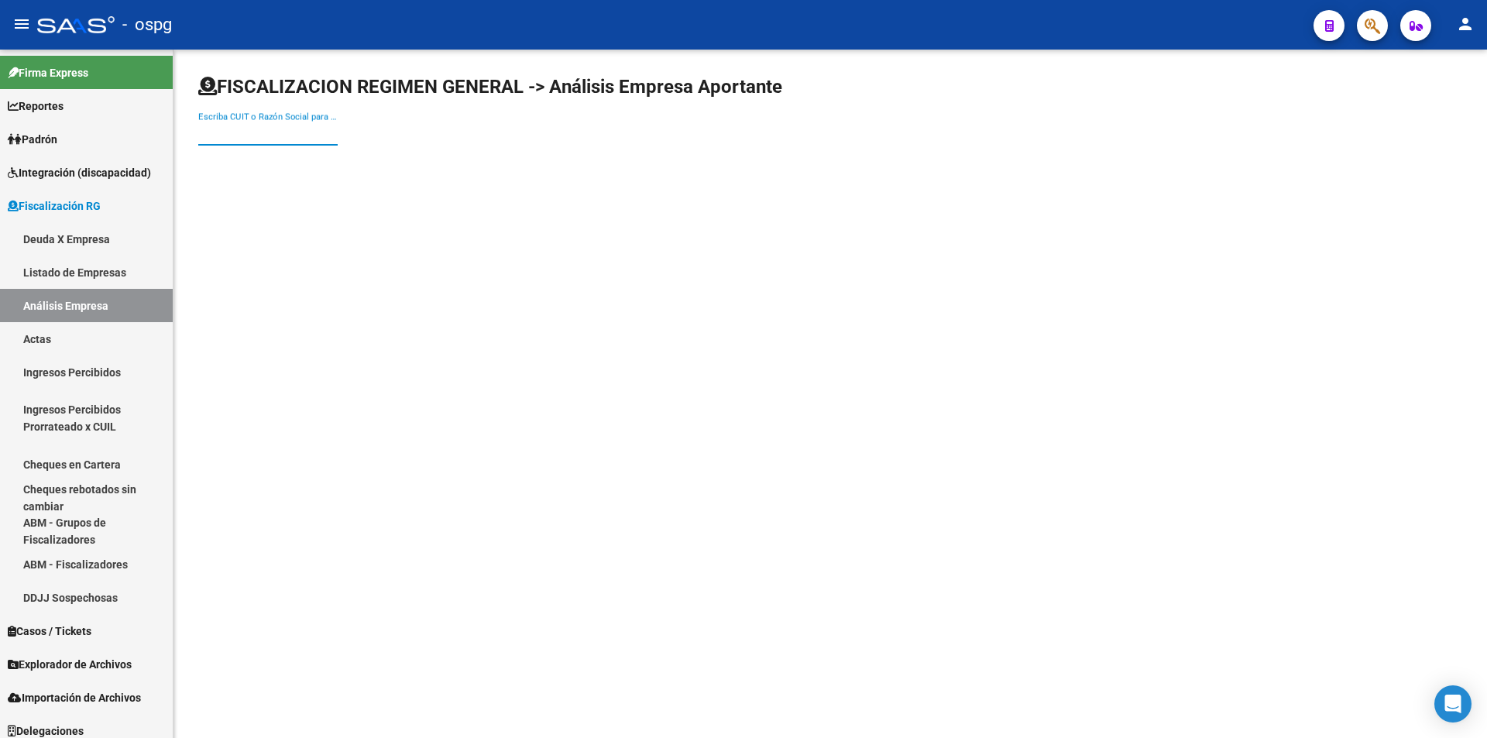
paste input "30712129677"
type input "30712129677"
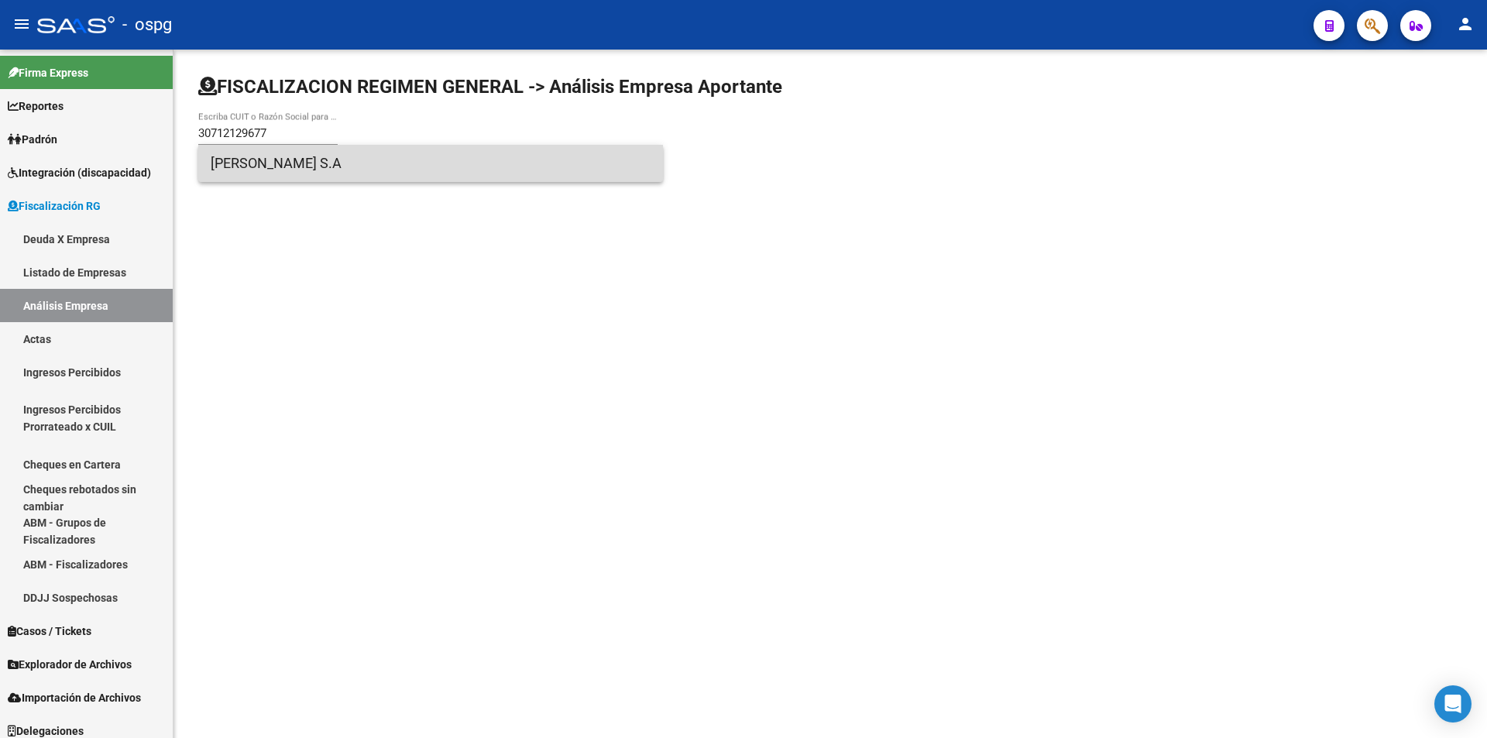
click at [274, 168] on span "[PERSON_NAME] S.A" at bounding box center [431, 163] width 440 height 37
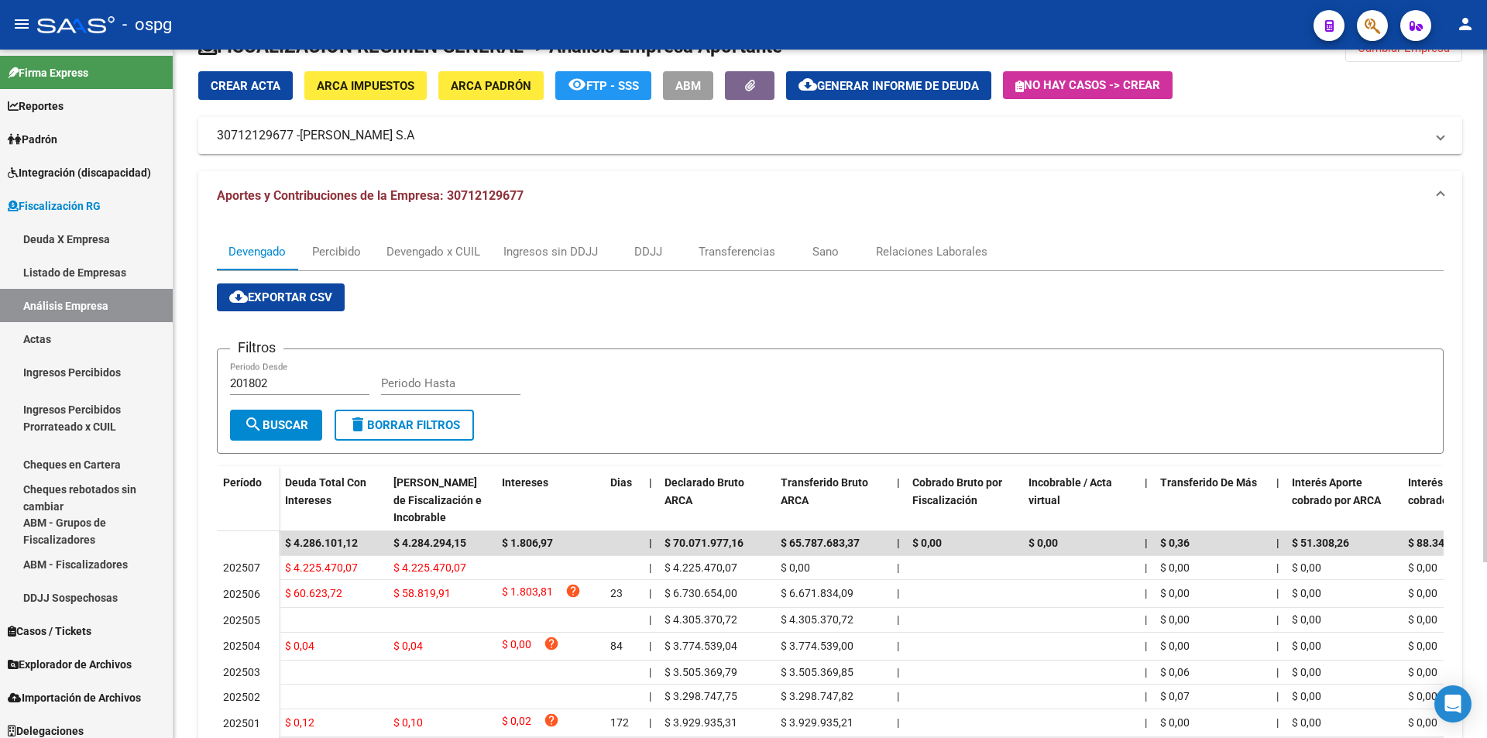
scroll to position [77, 0]
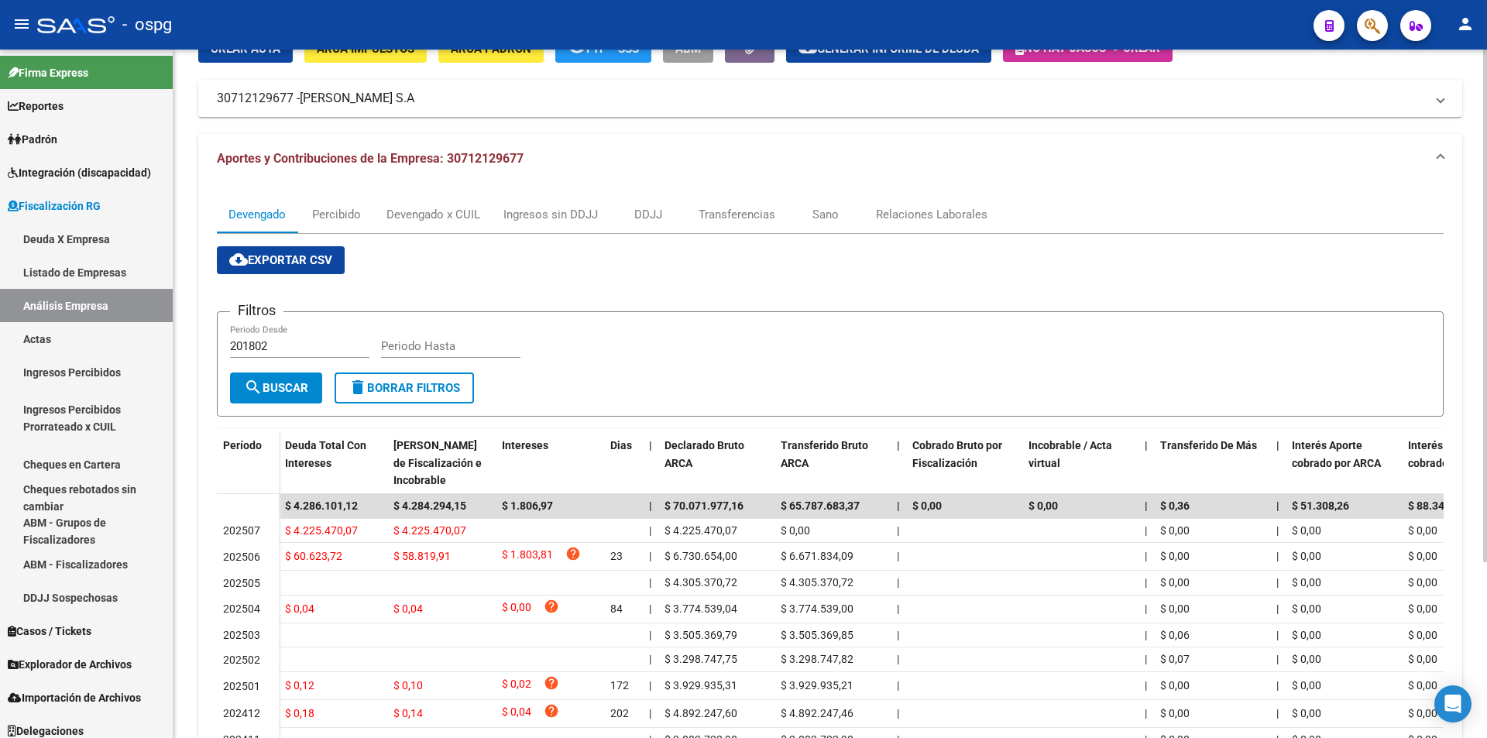
click at [288, 346] on input "201802" at bounding box center [299, 346] width 139 height 14
type input "202402"
click at [403, 353] on input "Periodo Hasta" at bounding box center [450, 346] width 139 height 14
type input "202506"
click at [303, 385] on span "search Buscar" at bounding box center [276, 388] width 64 height 14
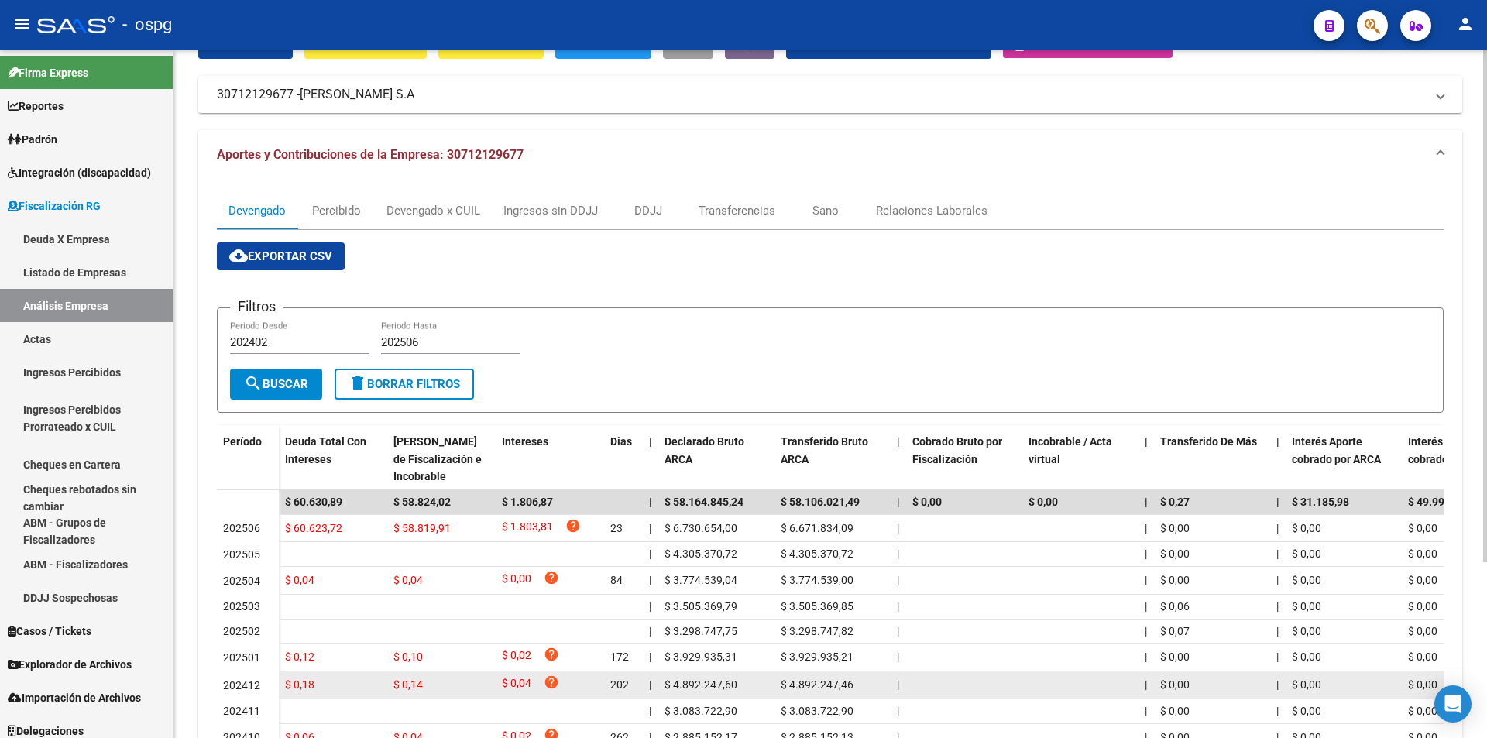
scroll to position [236, 0]
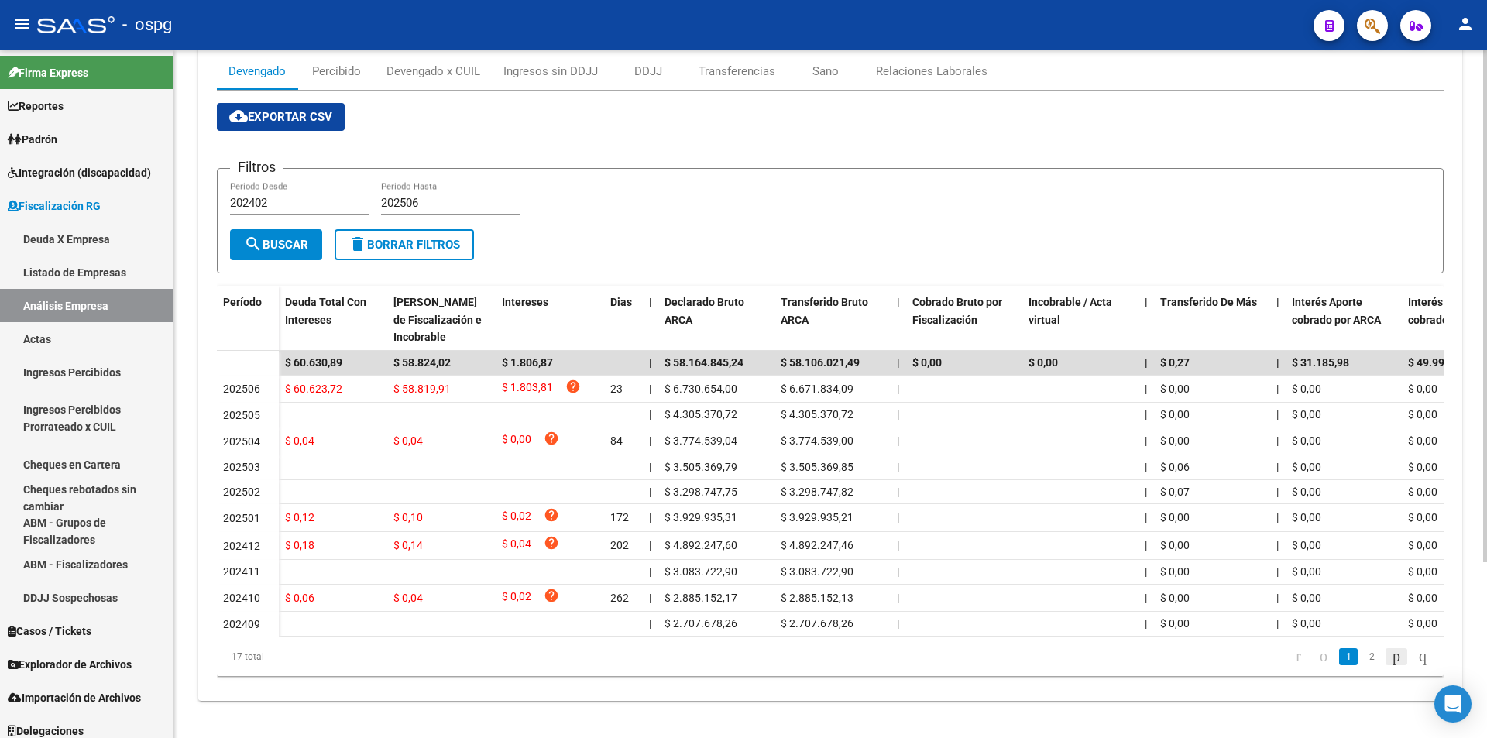
click at [1391, 658] on icon "go to next page" at bounding box center [1397, 656] width 12 height 19
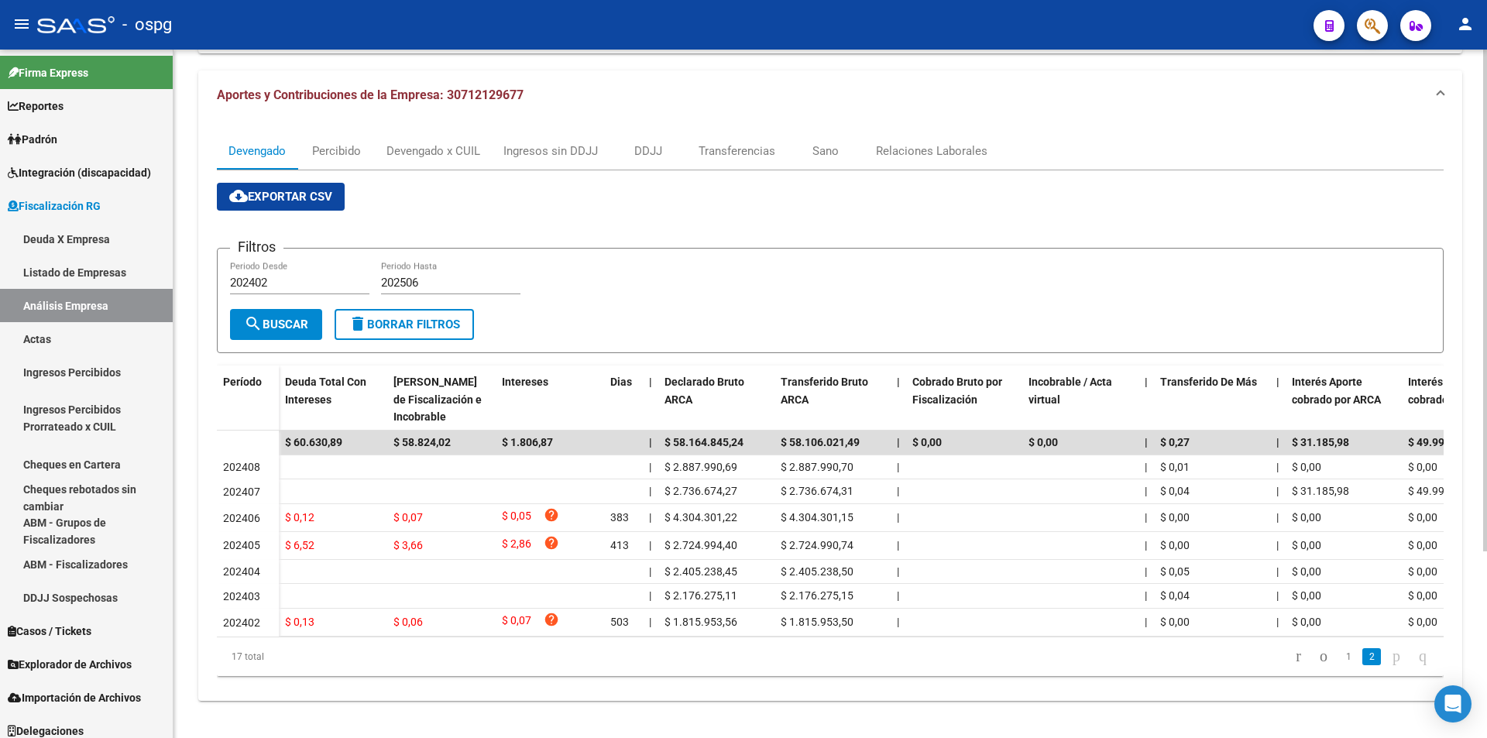
scroll to position [155, 0]
click at [1318, 655] on icon "go to previous page" at bounding box center [1324, 656] width 12 height 19
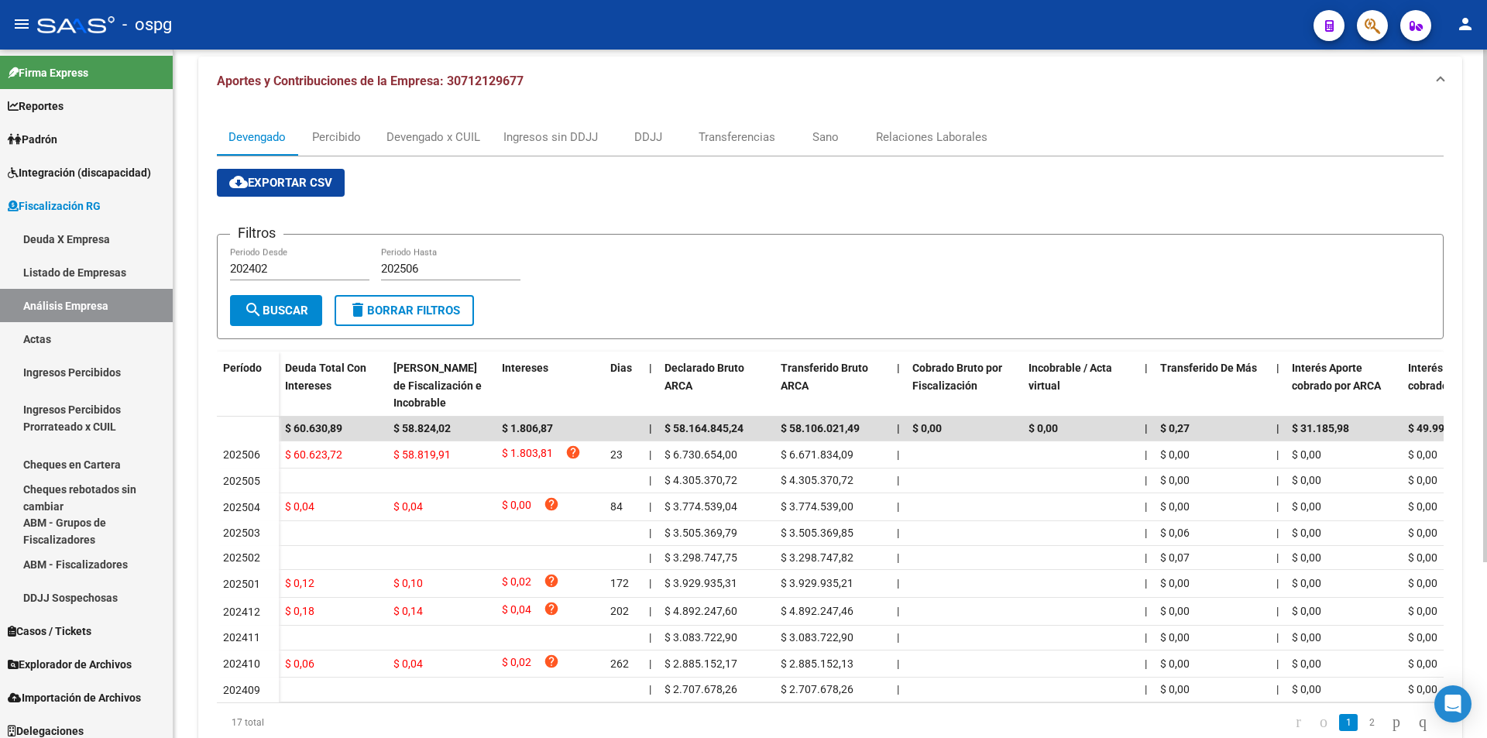
click at [1299, 655] on datatable-body-cell "$ 0,00" at bounding box center [1344, 664] width 116 height 27
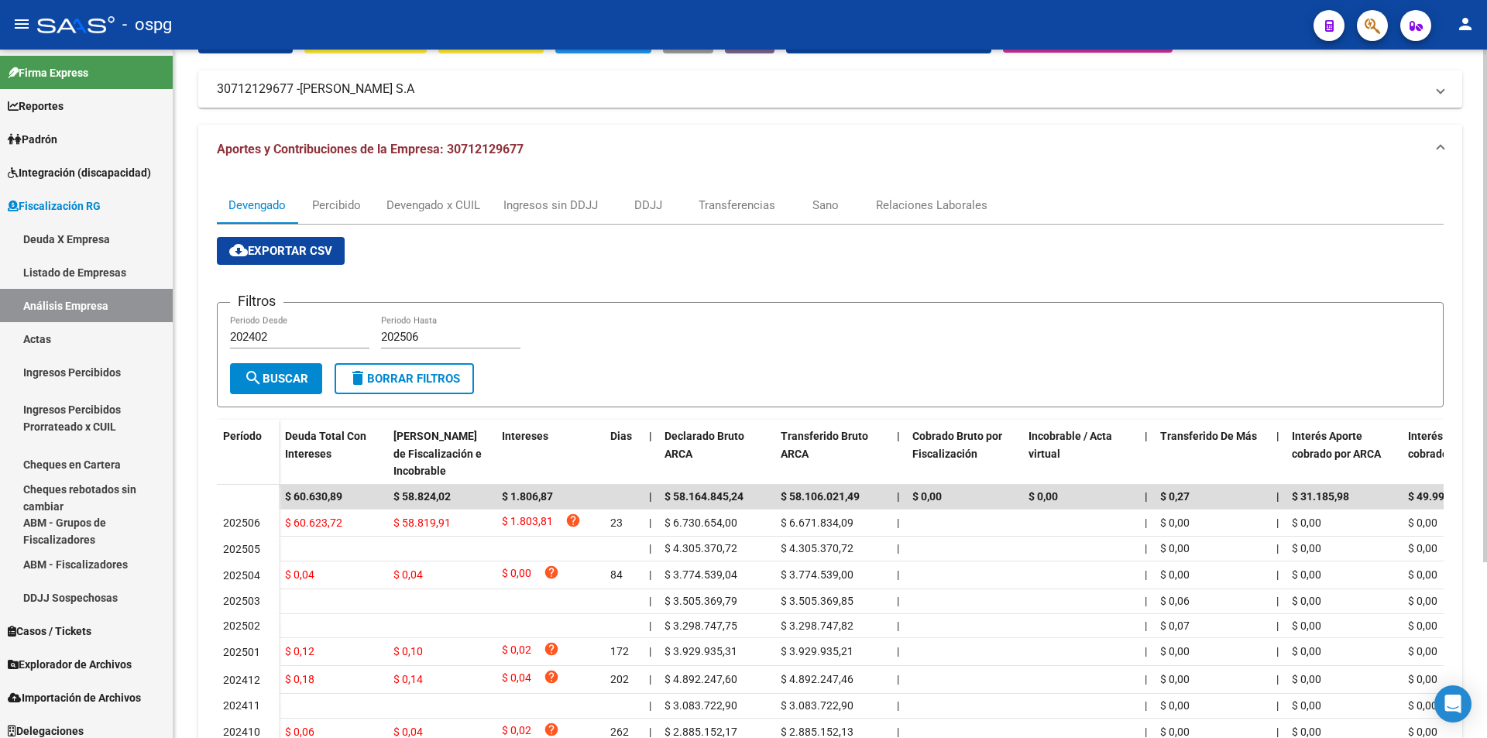
scroll to position [0, 0]
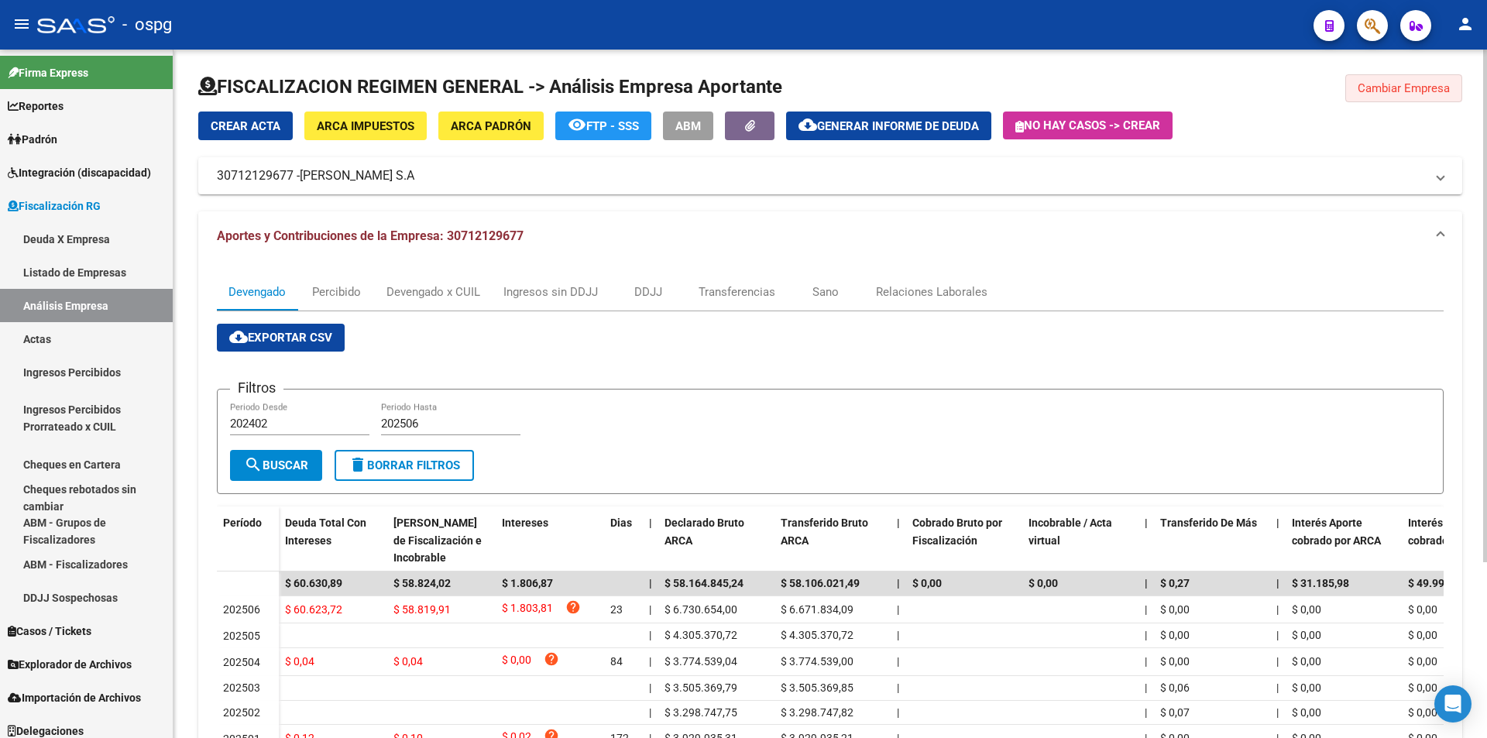
click at [1399, 92] on span "Cambiar Empresa" at bounding box center [1404, 88] width 92 height 14
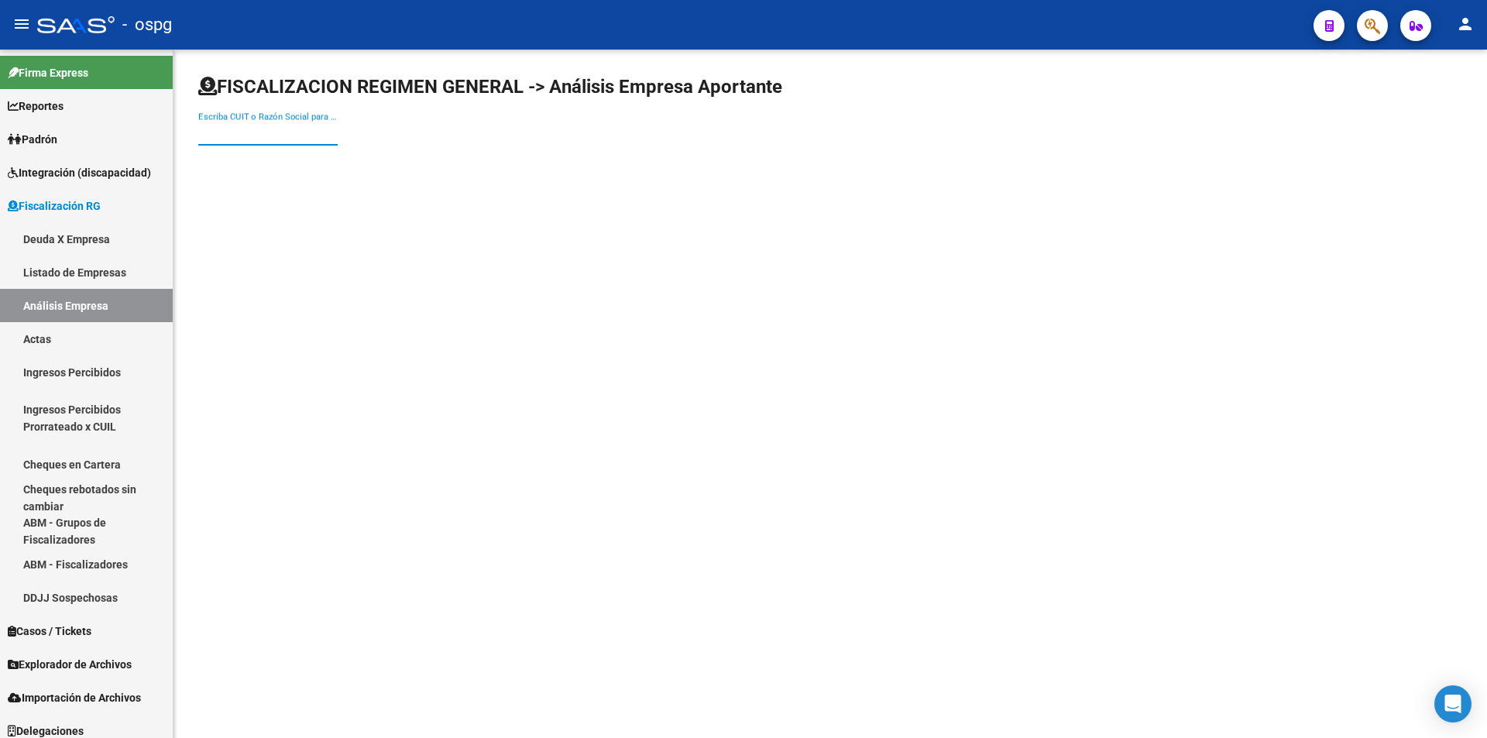
paste input "27056596114"
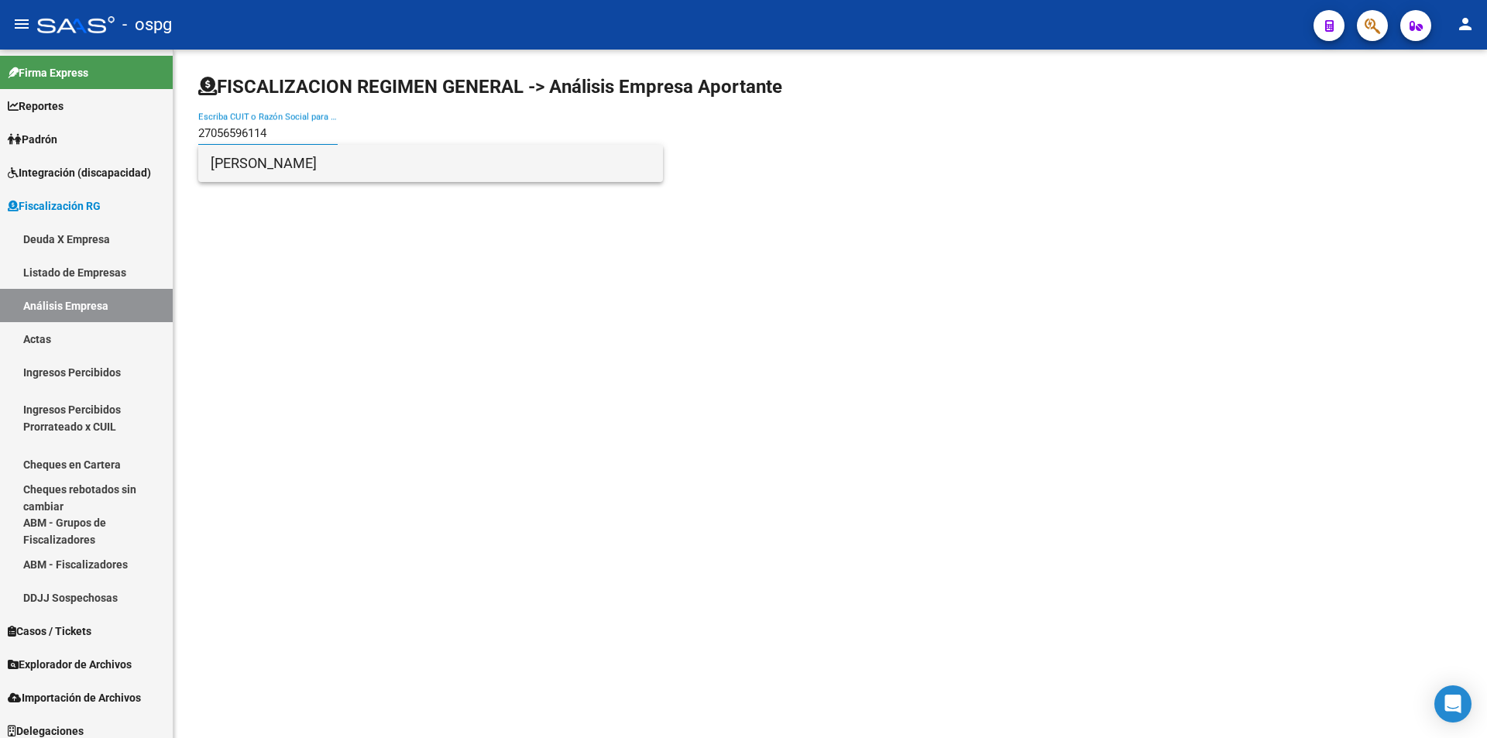
type input "27056596114"
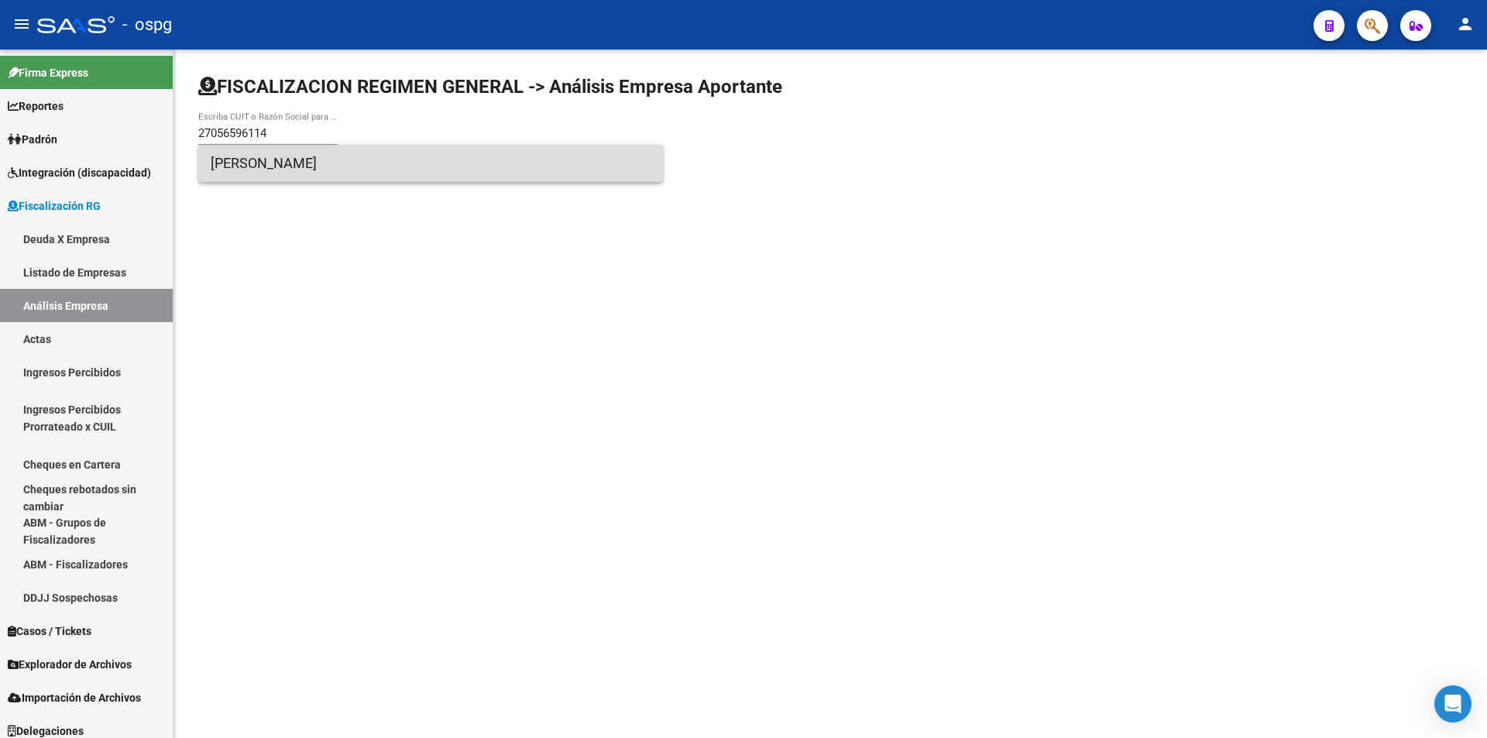
click at [287, 165] on span "[PERSON_NAME]" at bounding box center [431, 163] width 440 height 37
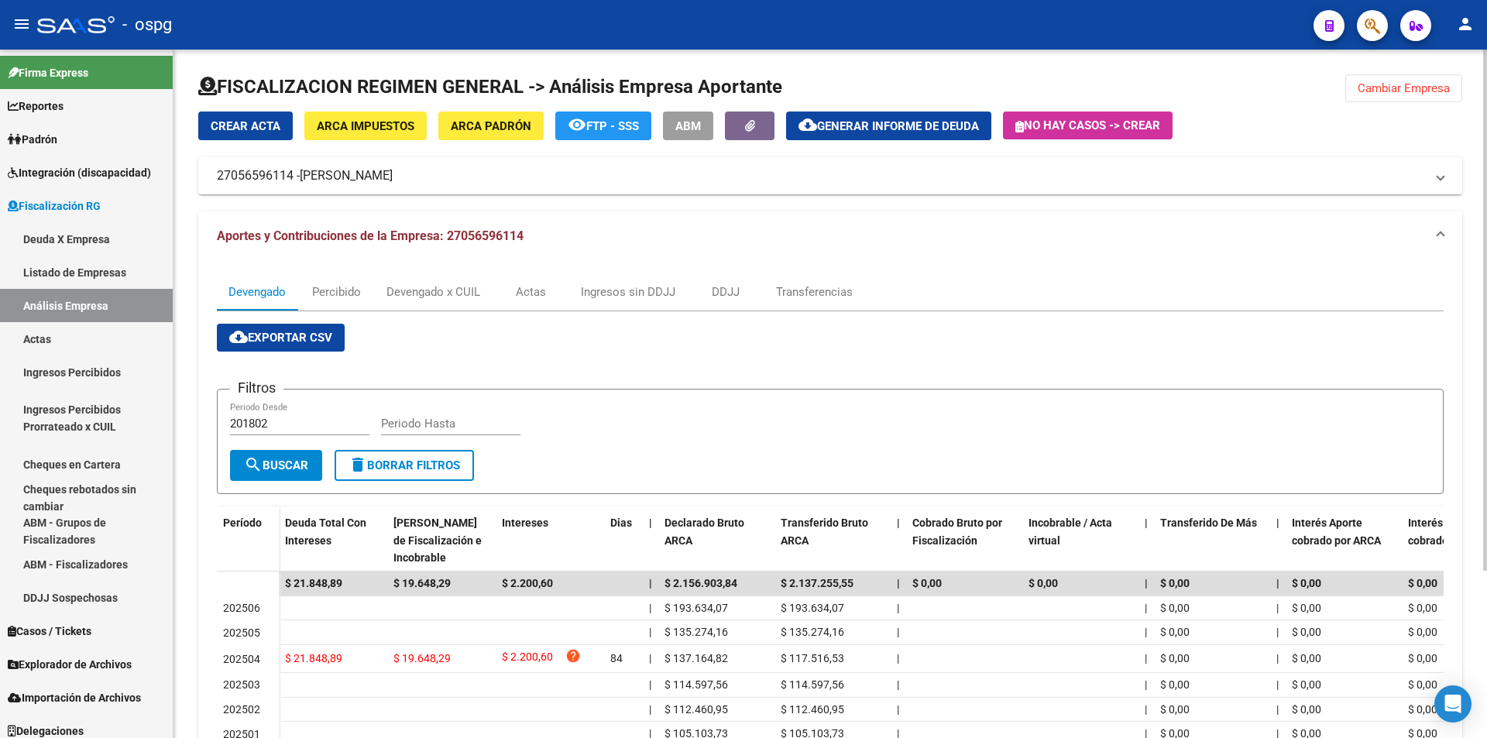
click at [1431, 90] on span "Cambiar Empresa" at bounding box center [1404, 88] width 92 height 14
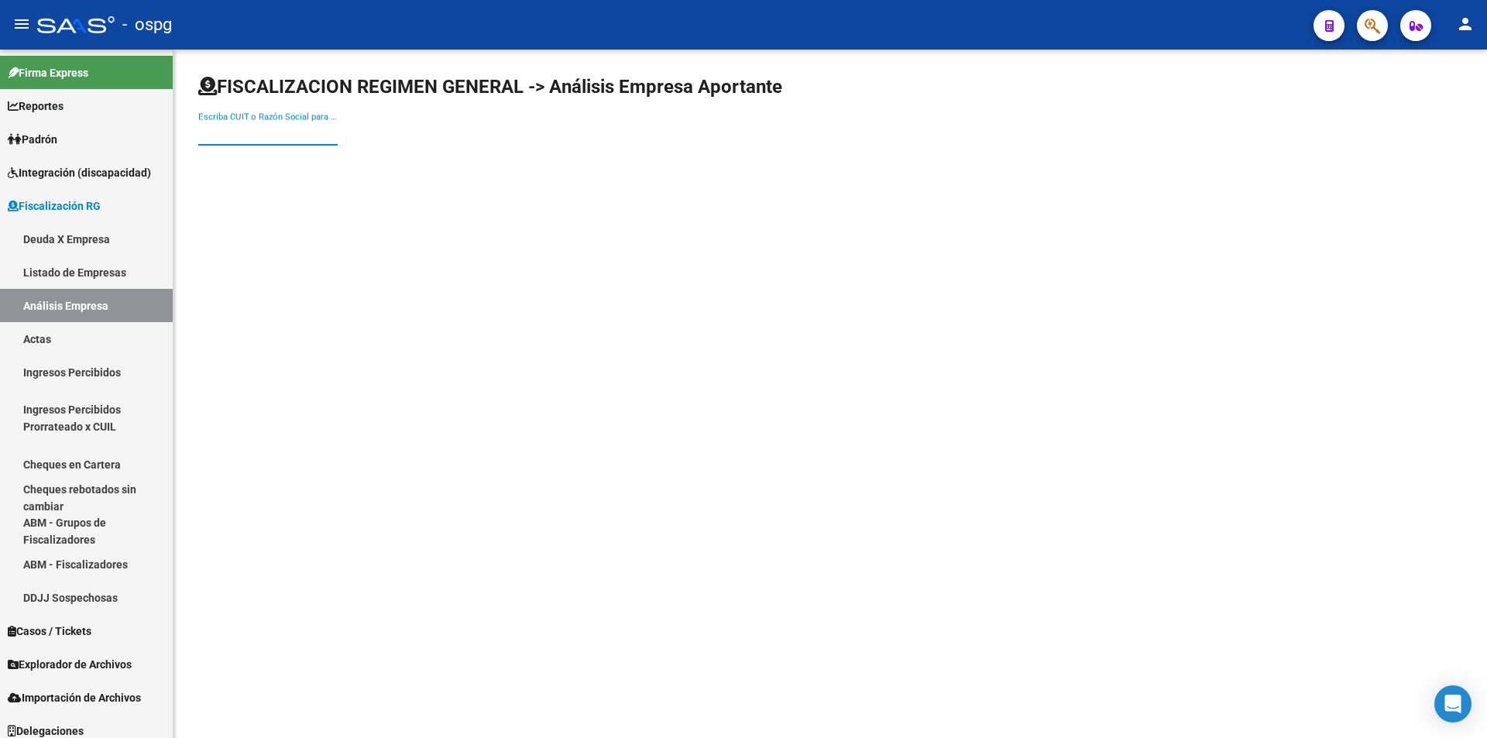
paste input "30711238618"
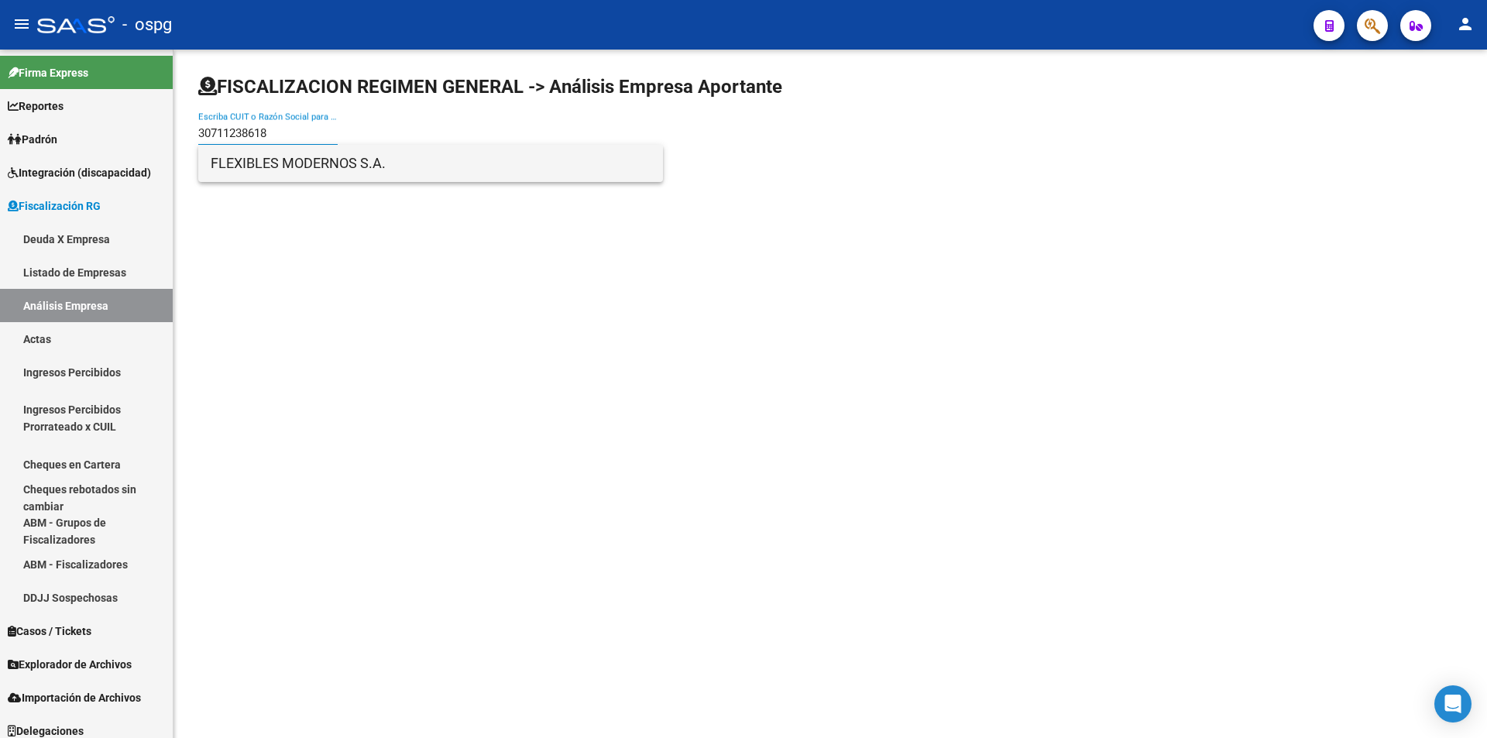
type input "30711238618"
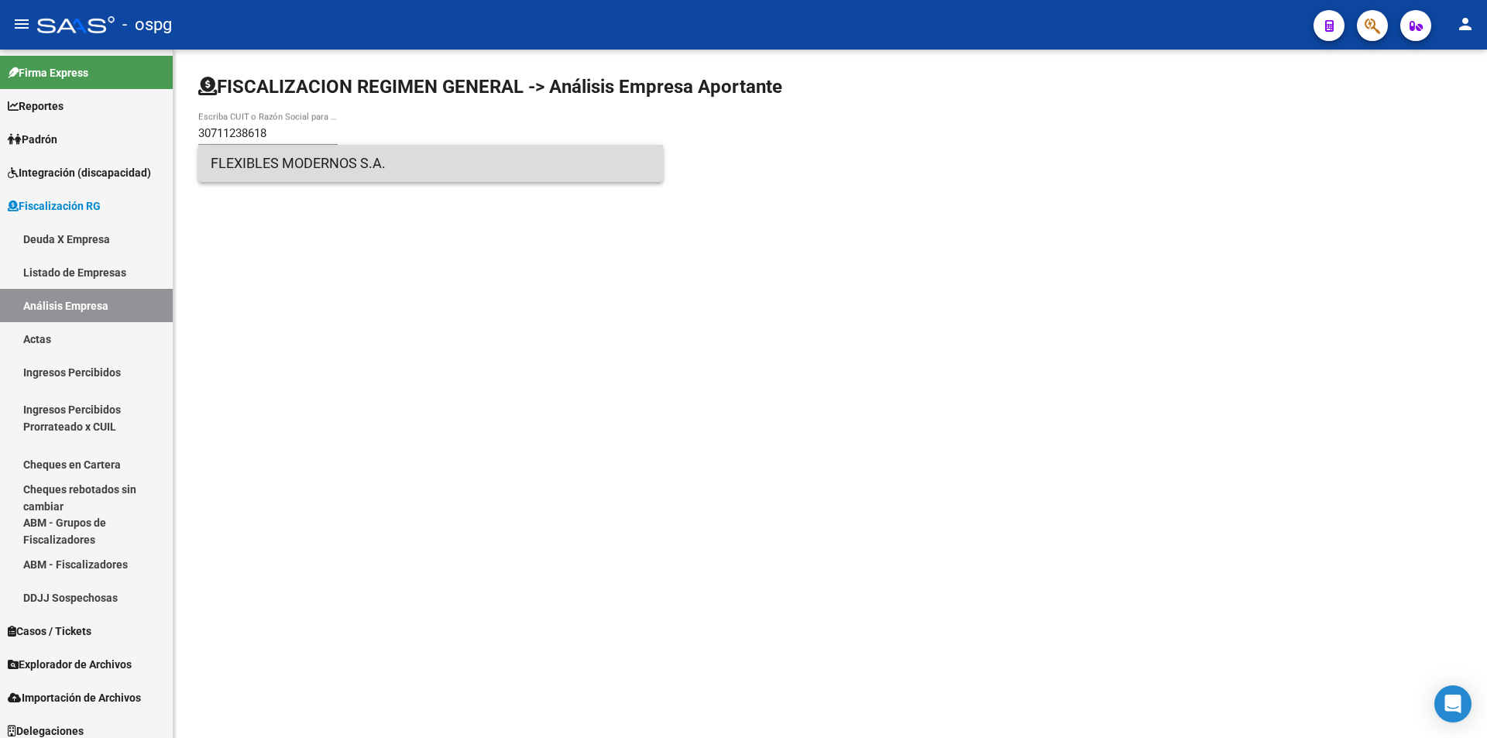
click at [322, 167] on span "FLEXIBLES MODERNOS S.A." at bounding box center [431, 163] width 440 height 37
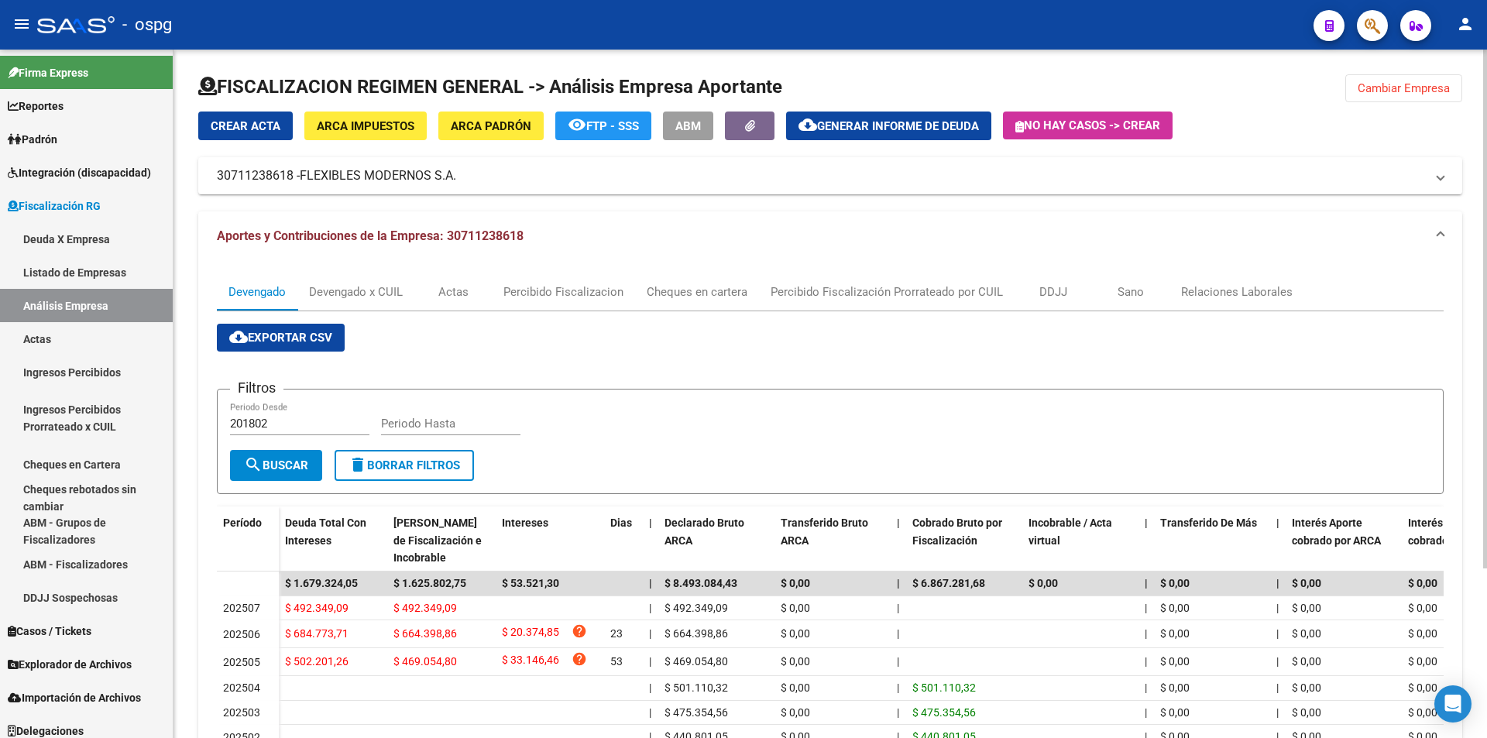
click at [404, 423] on input "Periodo Hasta" at bounding box center [450, 424] width 139 height 14
type input "202506"
click at [294, 468] on span "search Buscar" at bounding box center [276, 466] width 64 height 14
click at [1415, 98] on button "Cambiar Empresa" at bounding box center [1404, 88] width 117 height 28
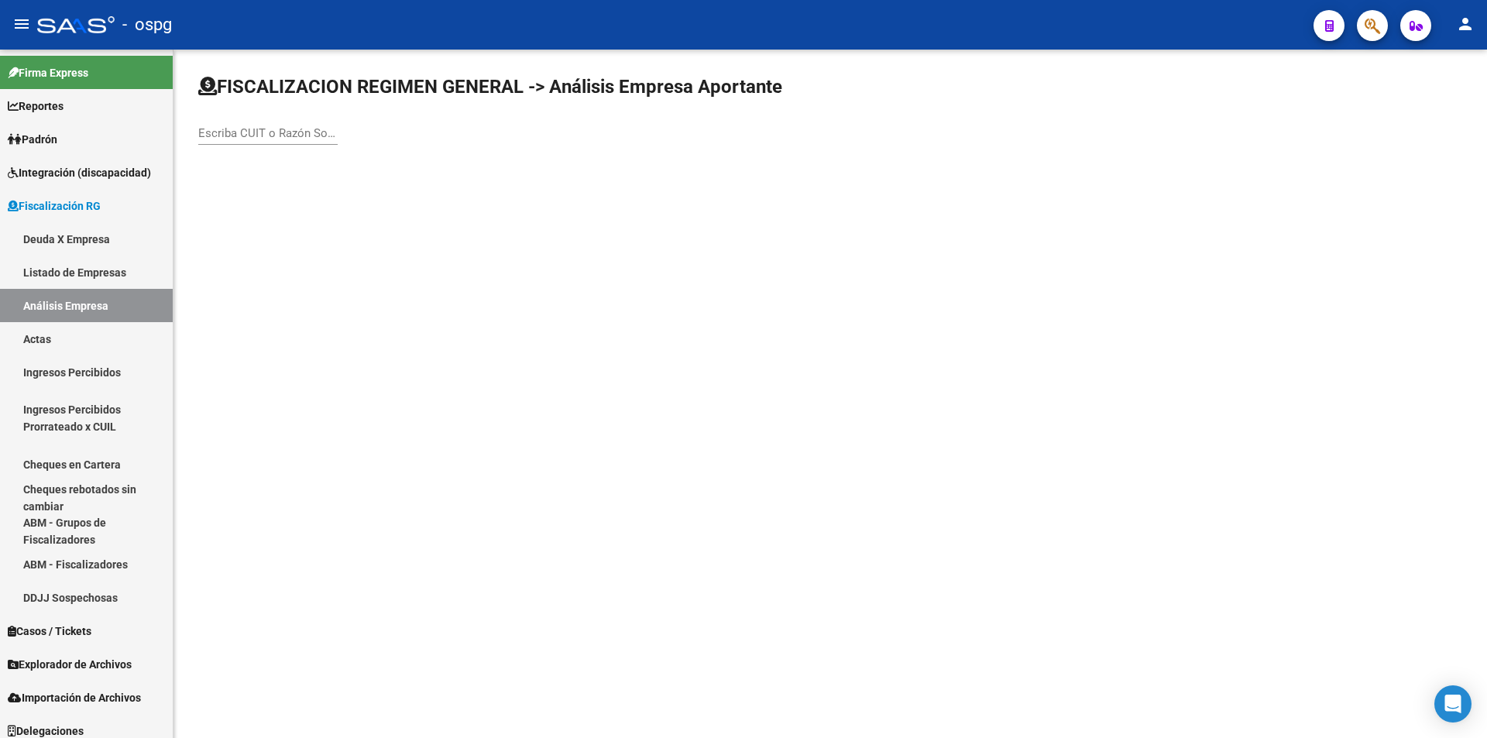
click at [256, 145] on div "Escriba CUIT o Razón Social para buscar" at bounding box center [267, 136] width 139 height 48
click at [265, 130] on input "Escriba CUIT o Razón Social para buscar" at bounding box center [267, 133] width 139 height 14
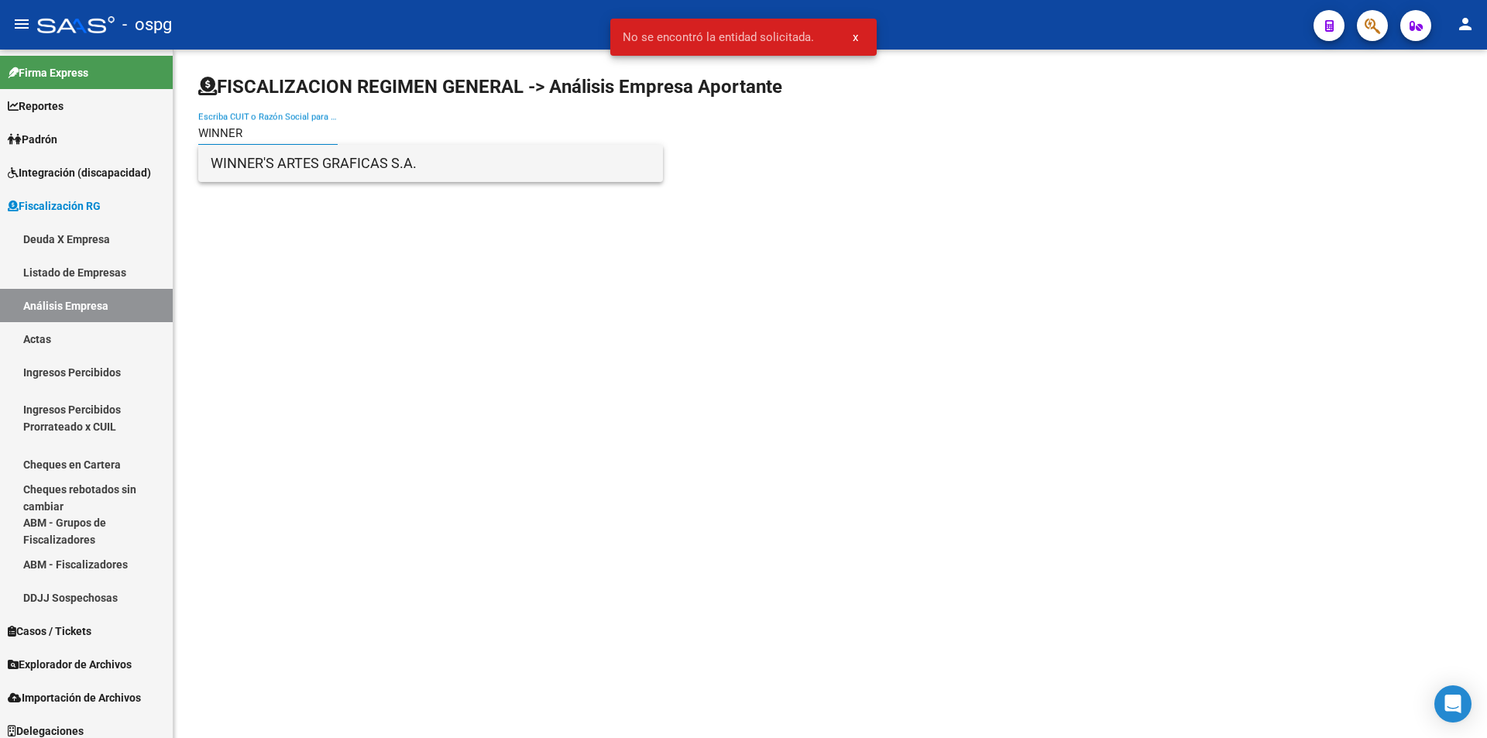
type input "WINNER"
click at [272, 157] on span "WINNER'S ARTES GRAFICAS S.A." at bounding box center [431, 163] width 440 height 37
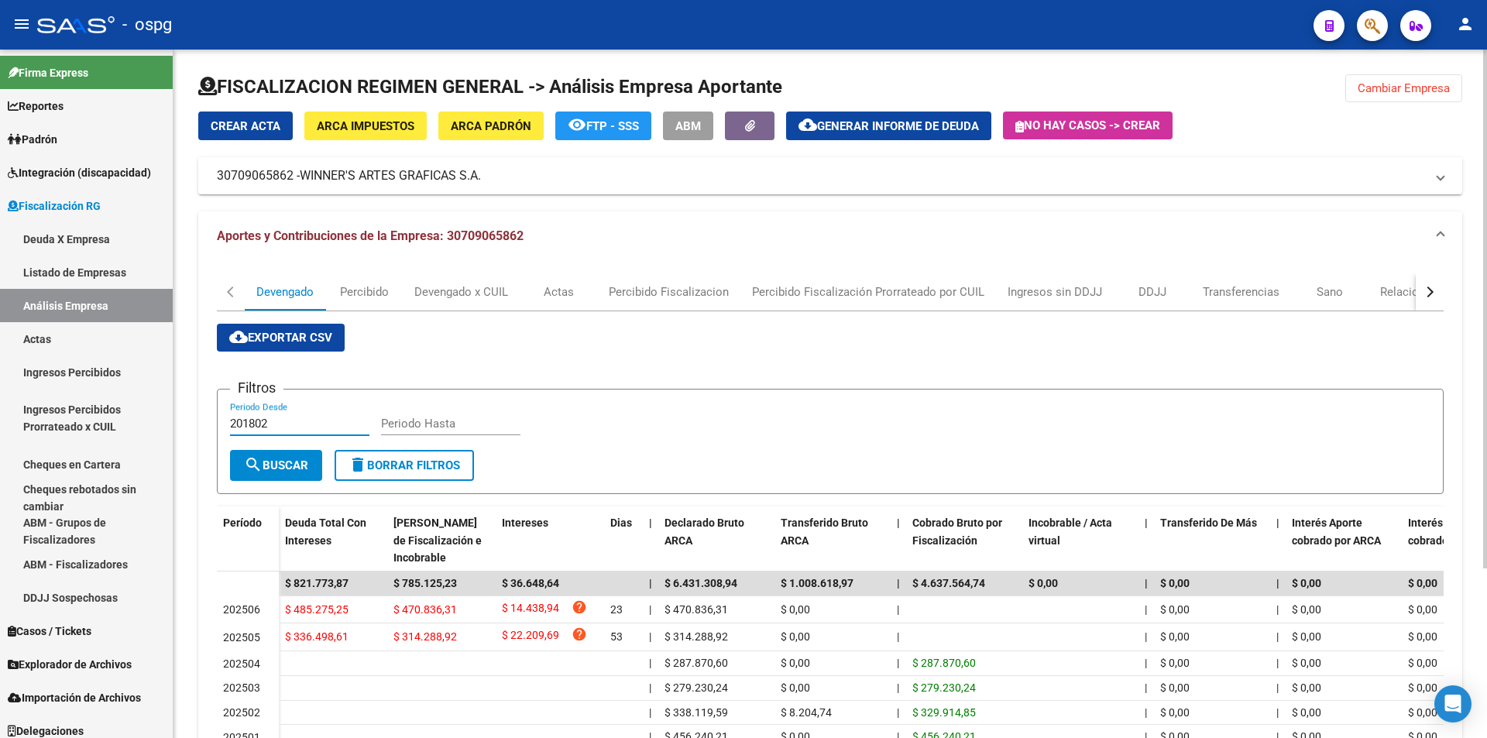
click at [302, 426] on input "201802" at bounding box center [299, 424] width 139 height 14
type input "202505"
click at [407, 425] on input "Periodo Hasta" at bounding box center [450, 424] width 139 height 14
type input "202506"
click at [482, 405] on div "202506 Periodo Hasta" at bounding box center [450, 418] width 139 height 33
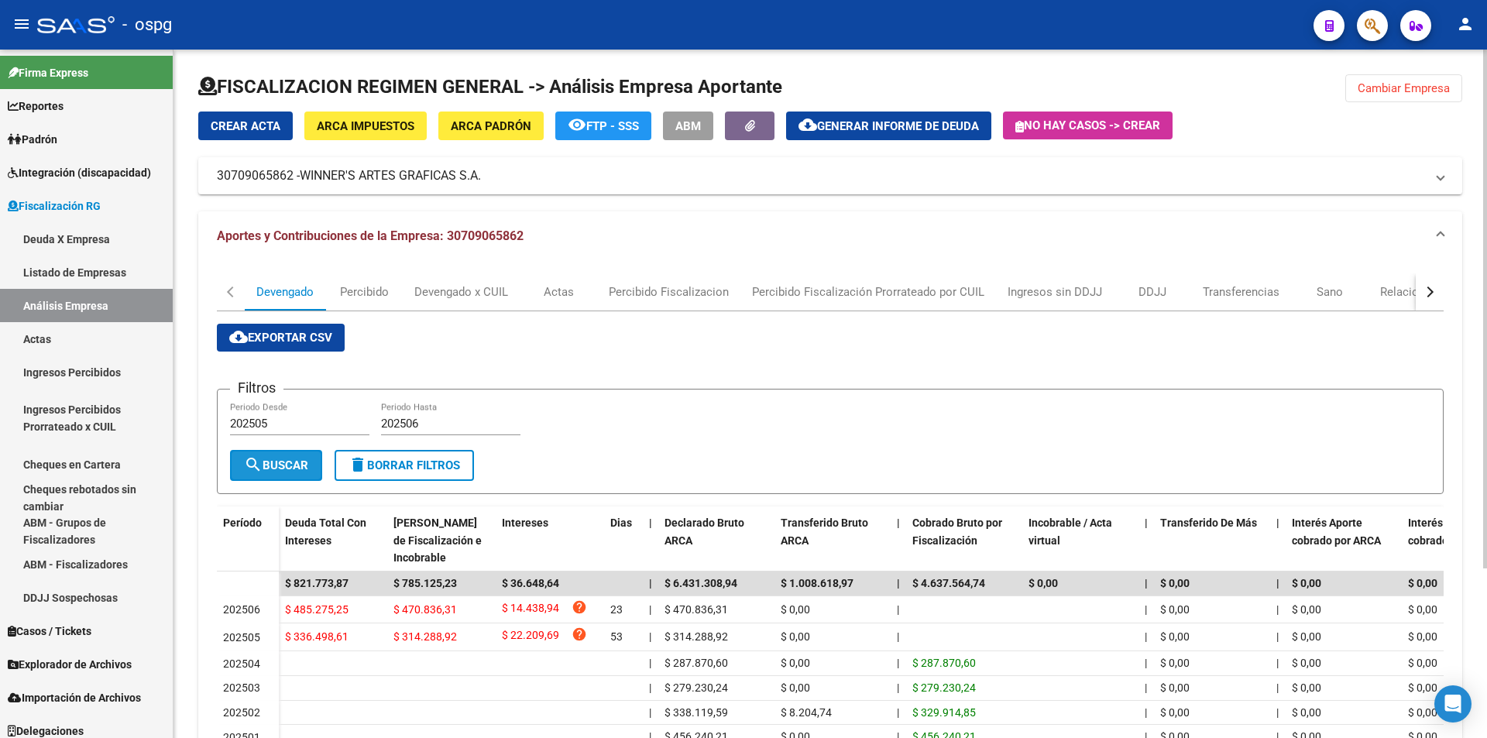
click at [294, 460] on span "search Buscar" at bounding box center [276, 466] width 64 height 14
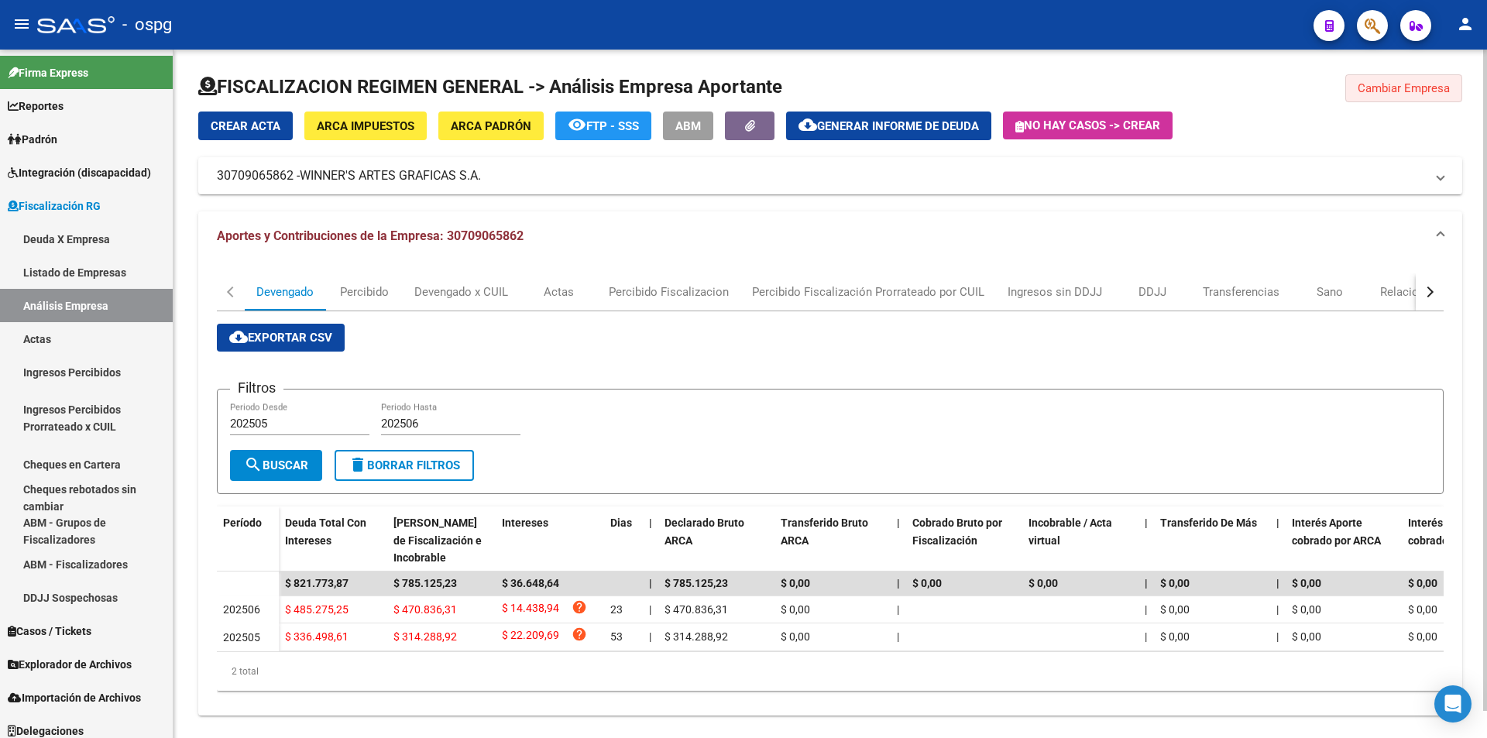
click at [1397, 88] on span "Cambiar Empresa" at bounding box center [1404, 88] width 92 height 14
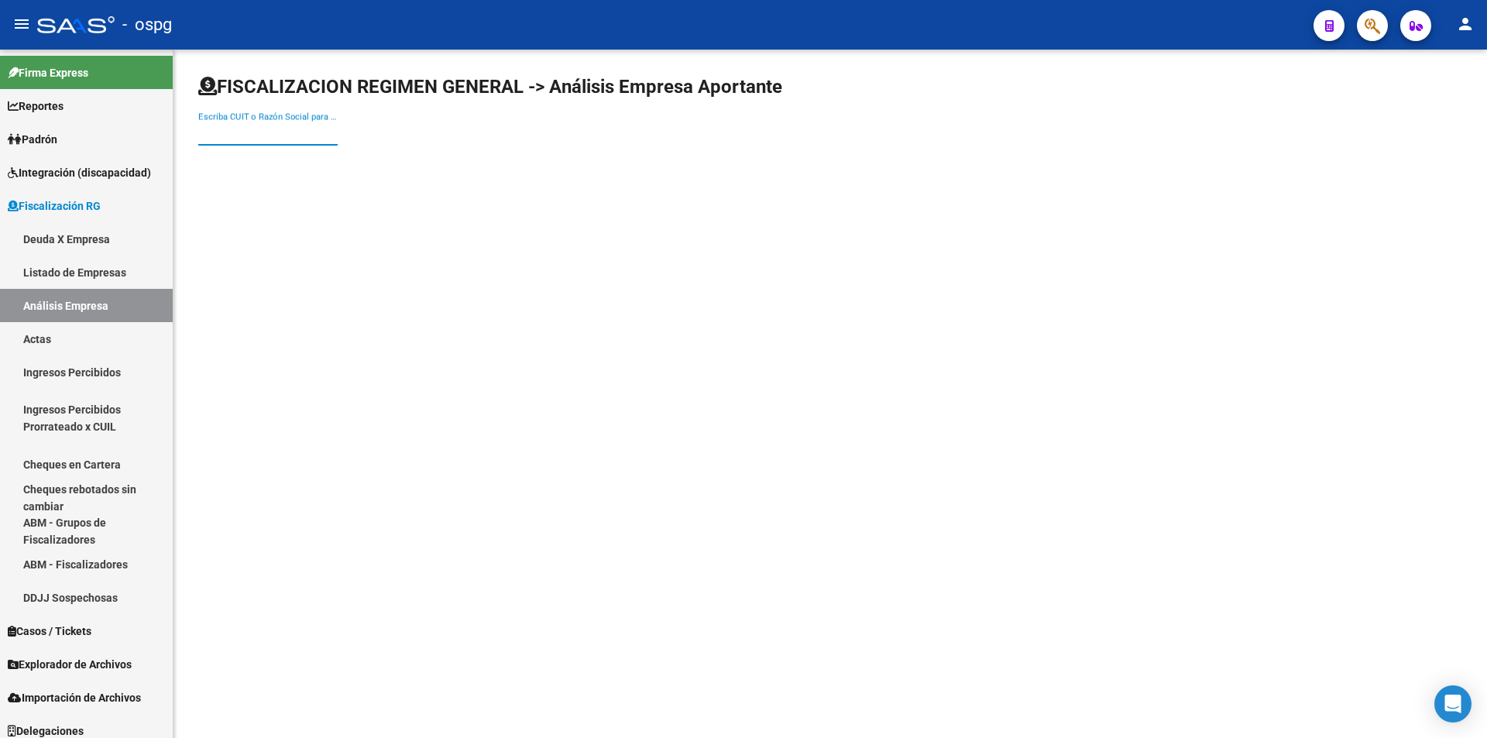
paste input "30500439617"
type input "30500439617"
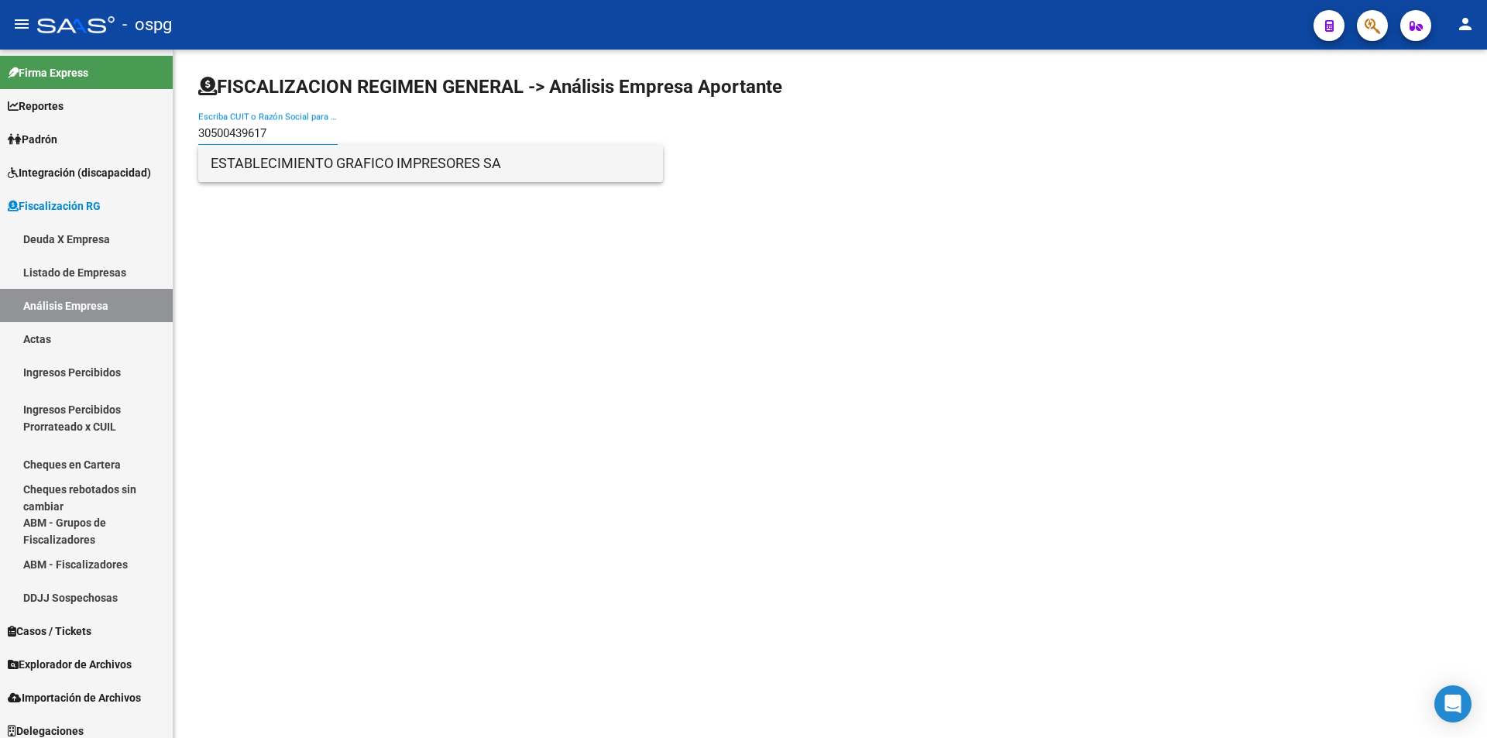
click at [259, 165] on span "ESTABLECIMIENTO GRAFICO IMPRESORES SA" at bounding box center [431, 163] width 440 height 37
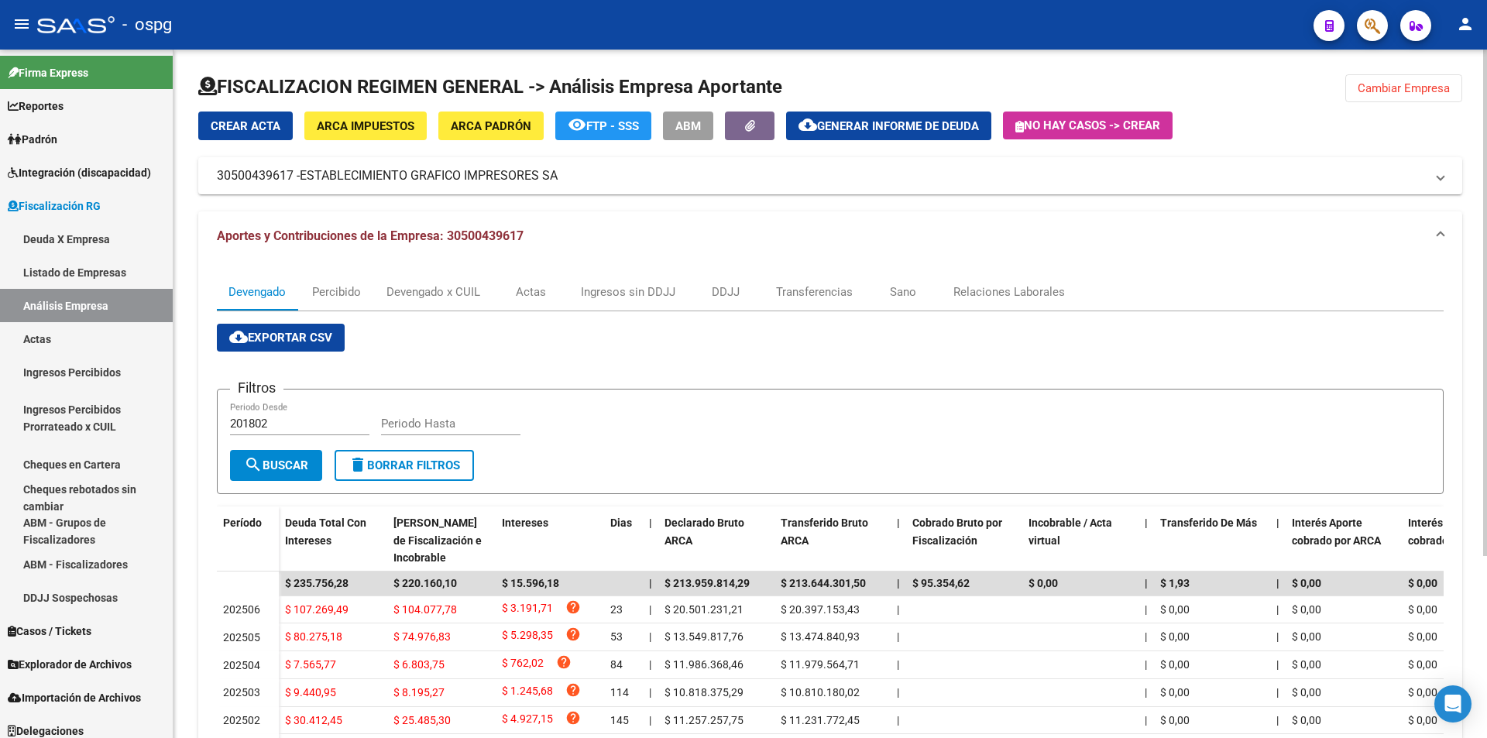
click at [290, 426] on input "201802" at bounding box center [299, 424] width 139 height 14
type input "202505"
click at [407, 426] on input "Periodo Hasta" at bounding box center [450, 424] width 139 height 14
type input "202506"
click at [284, 456] on button "search Buscar" at bounding box center [276, 465] width 92 height 31
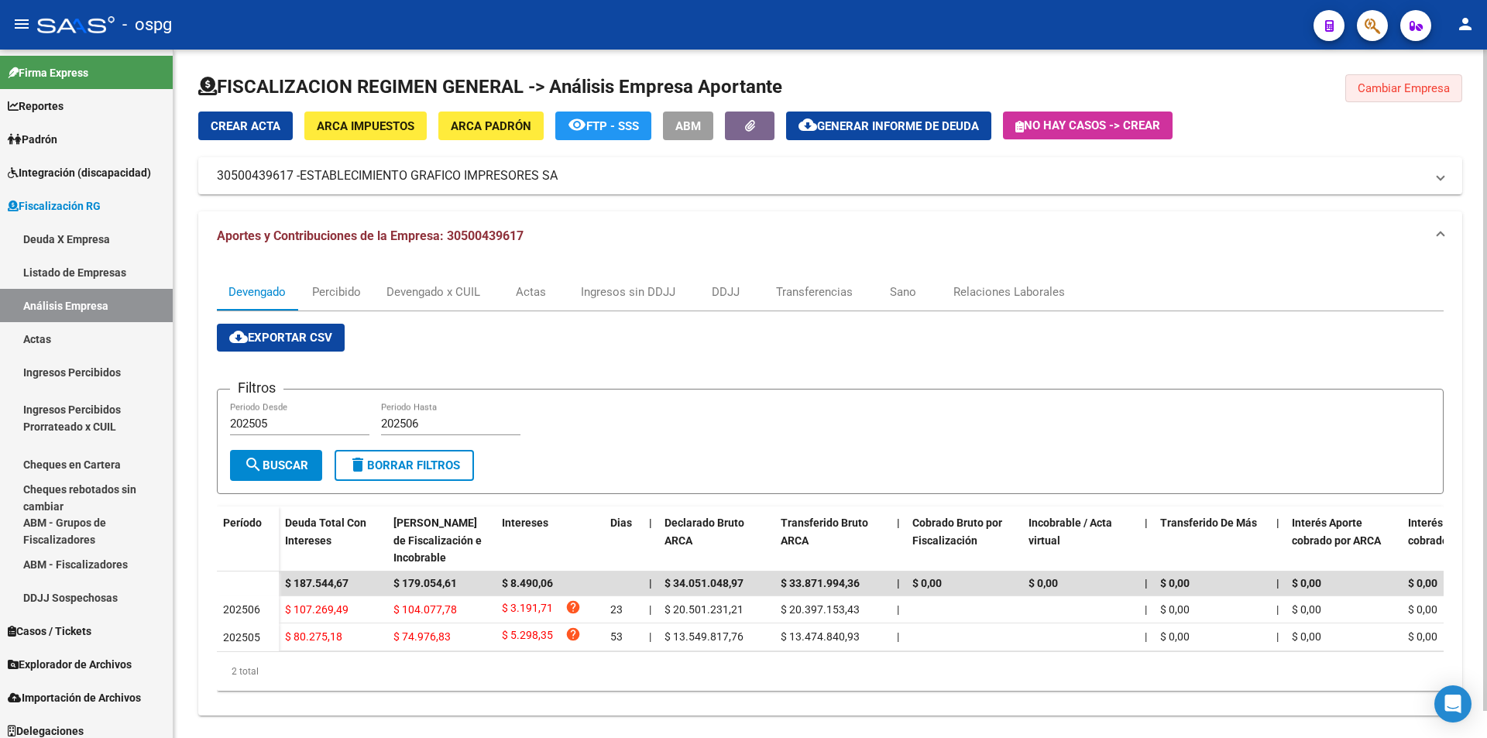
click at [1396, 92] on span "Cambiar Empresa" at bounding box center [1404, 88] width 92 height 14
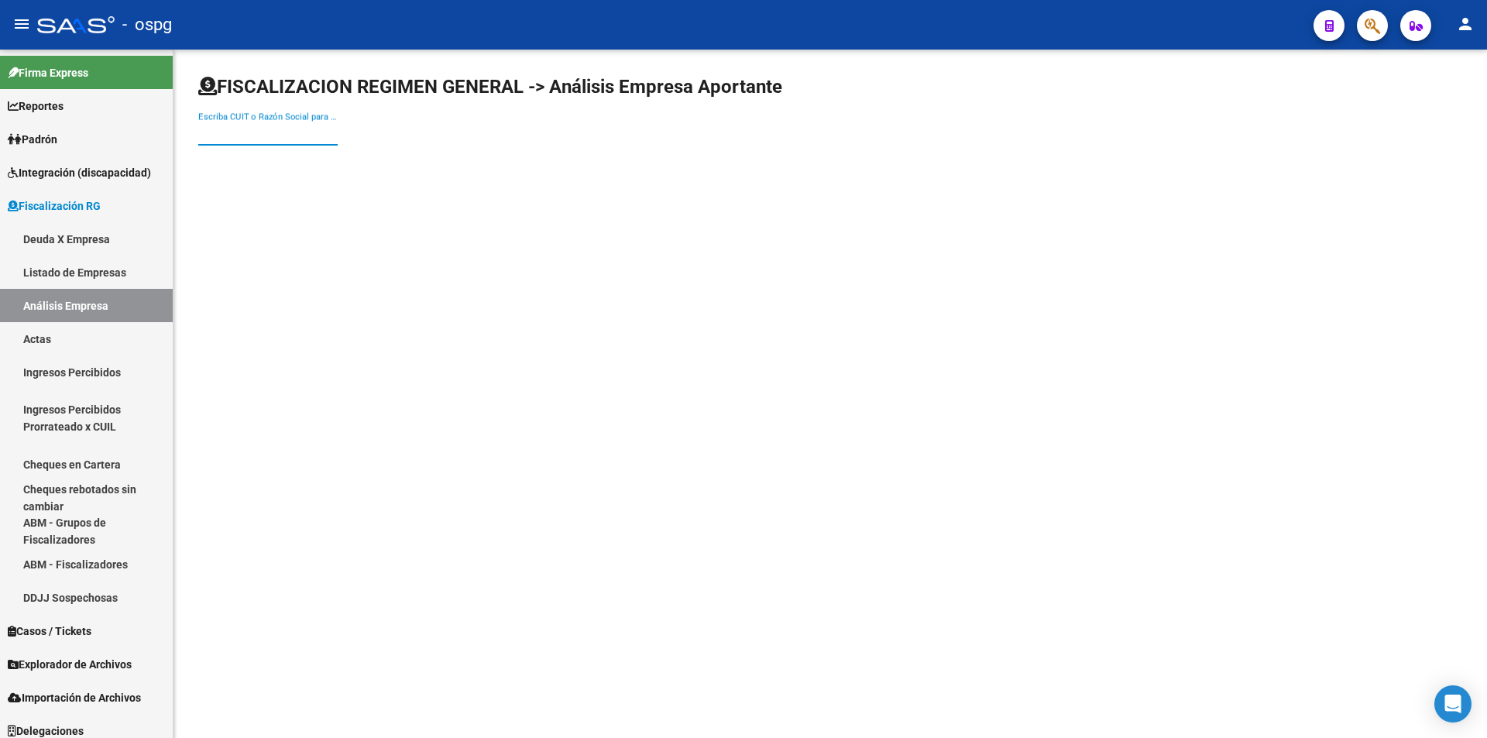
paste input "30709034924"
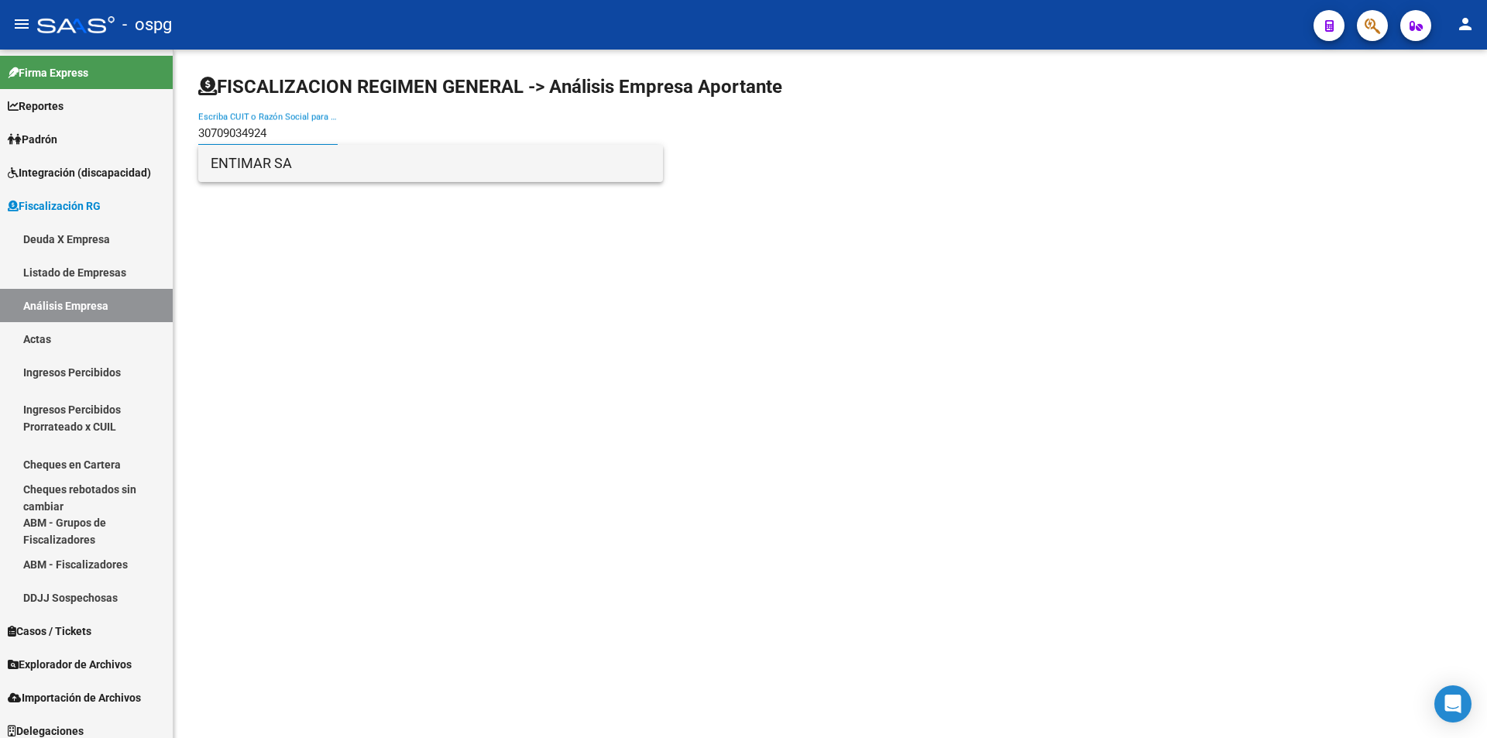
type input "30709034924"
click at [328, 172] on span "ENTIMAR SA" at bounding box center [431, 163] width 440 height 37
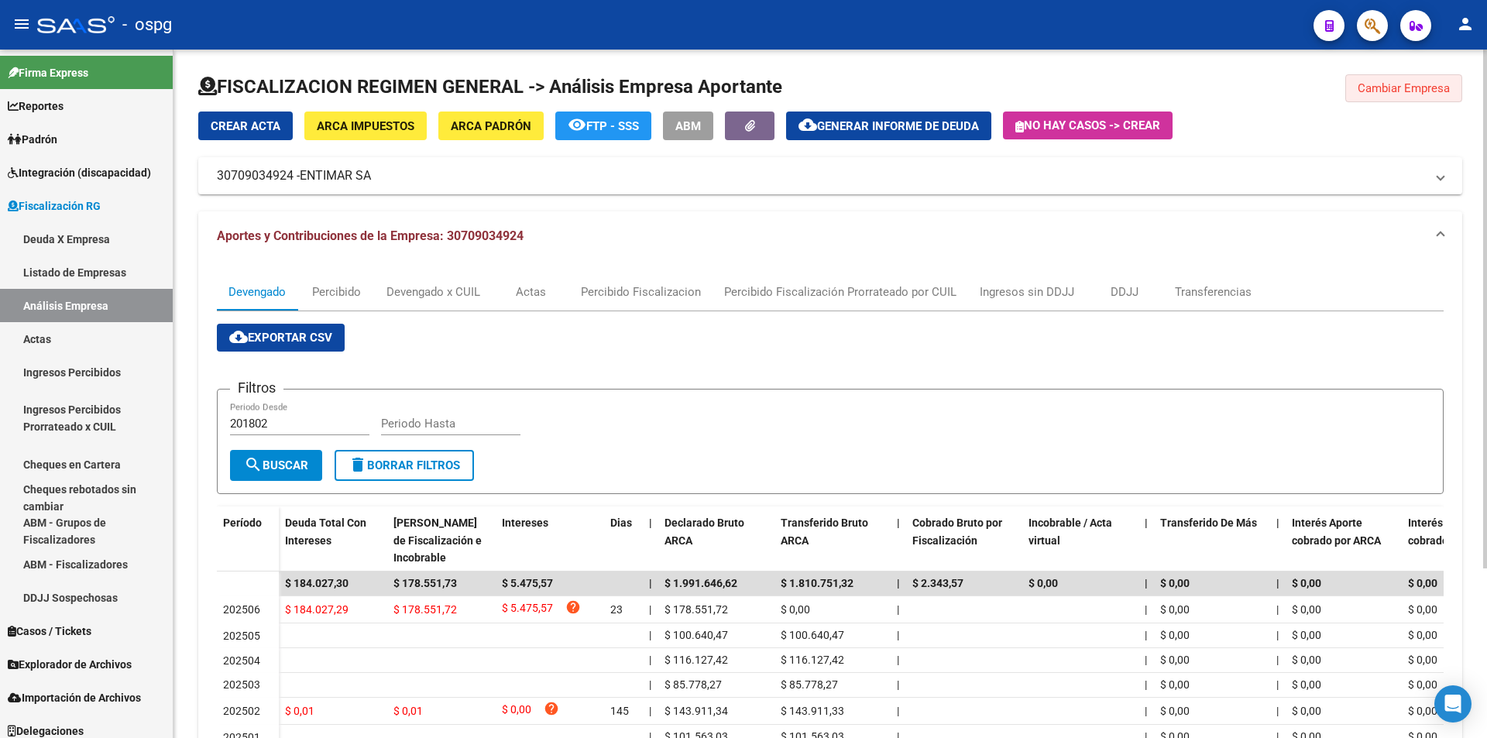
click at [1395, 92] on span "Cambiar Empresa" at bounding box center [1404, 88] width 92 height 14
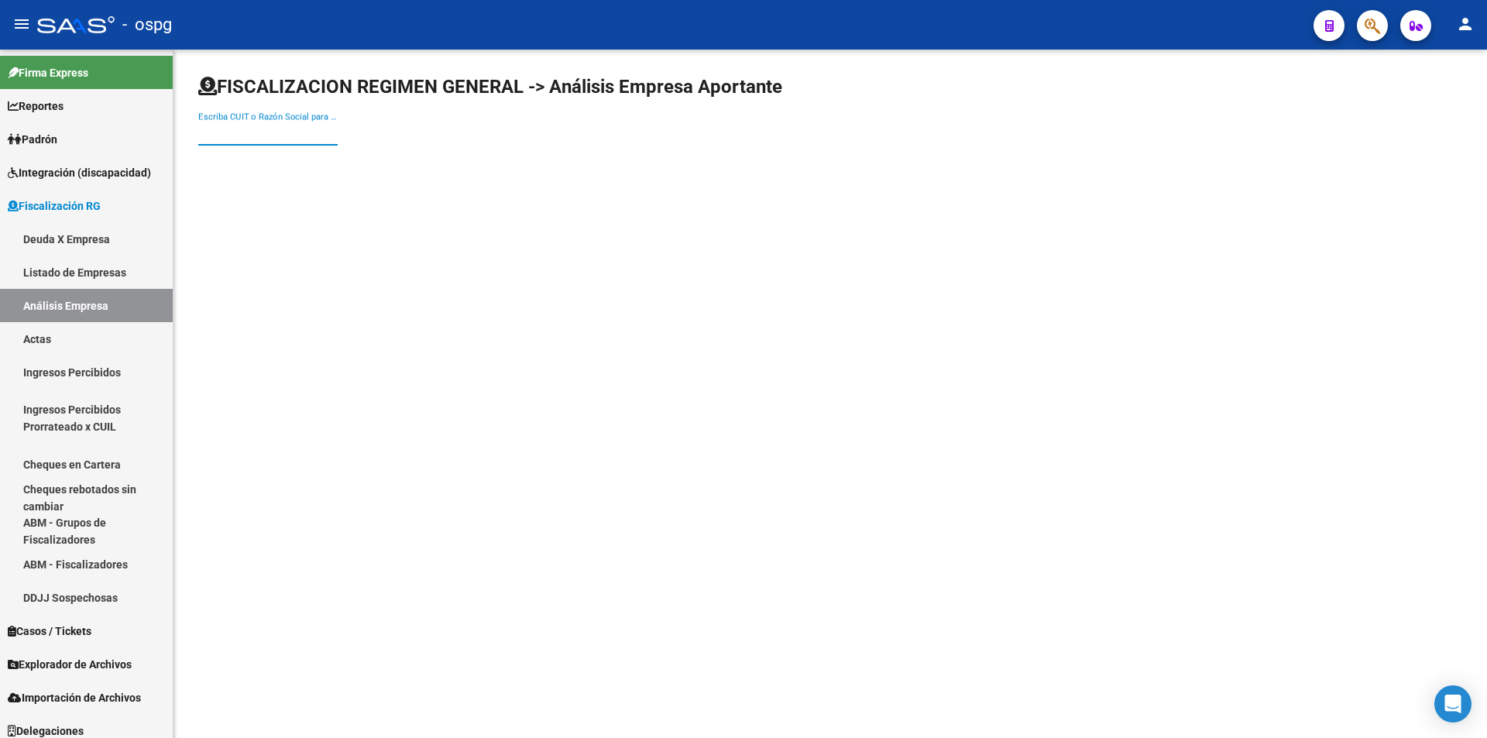
paste input "33709922489"
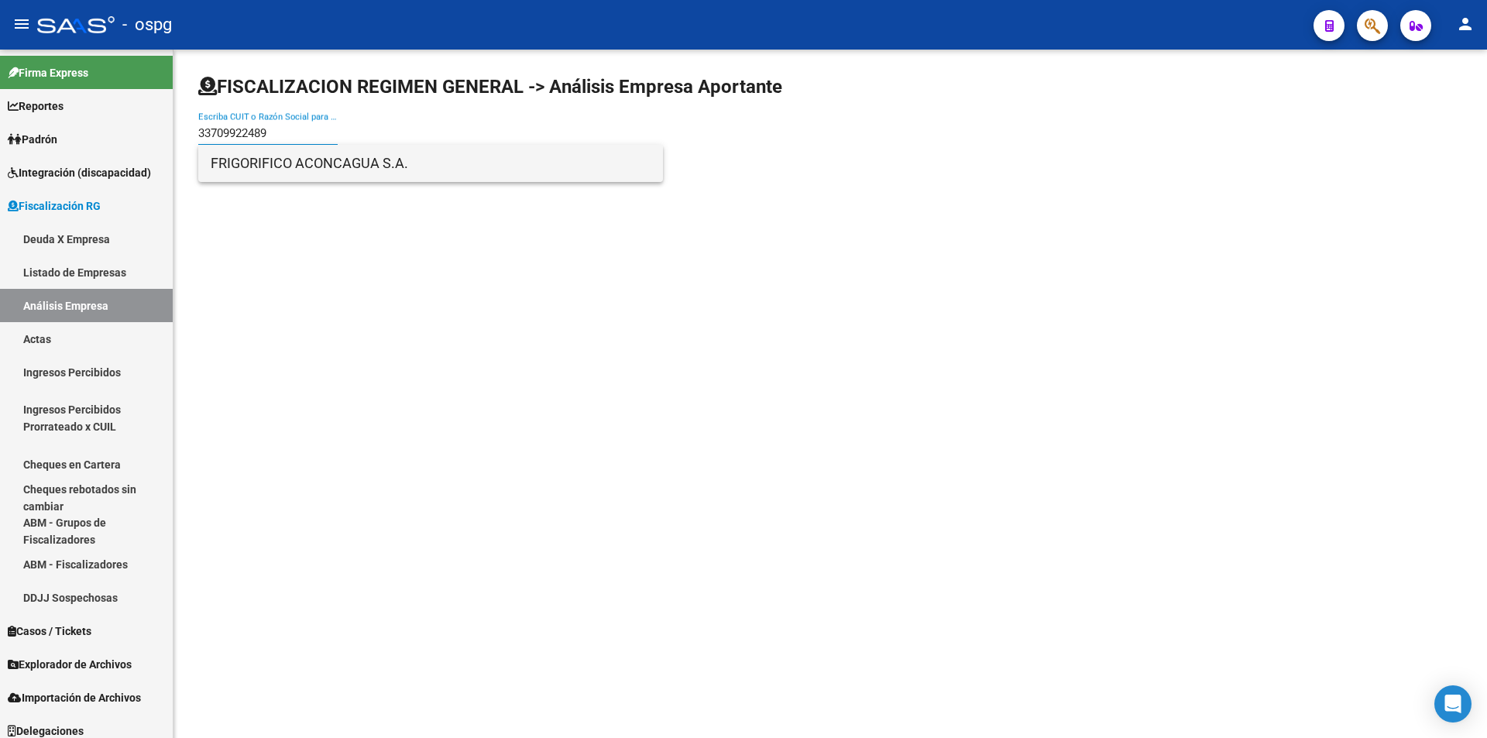
type input "33709922489"
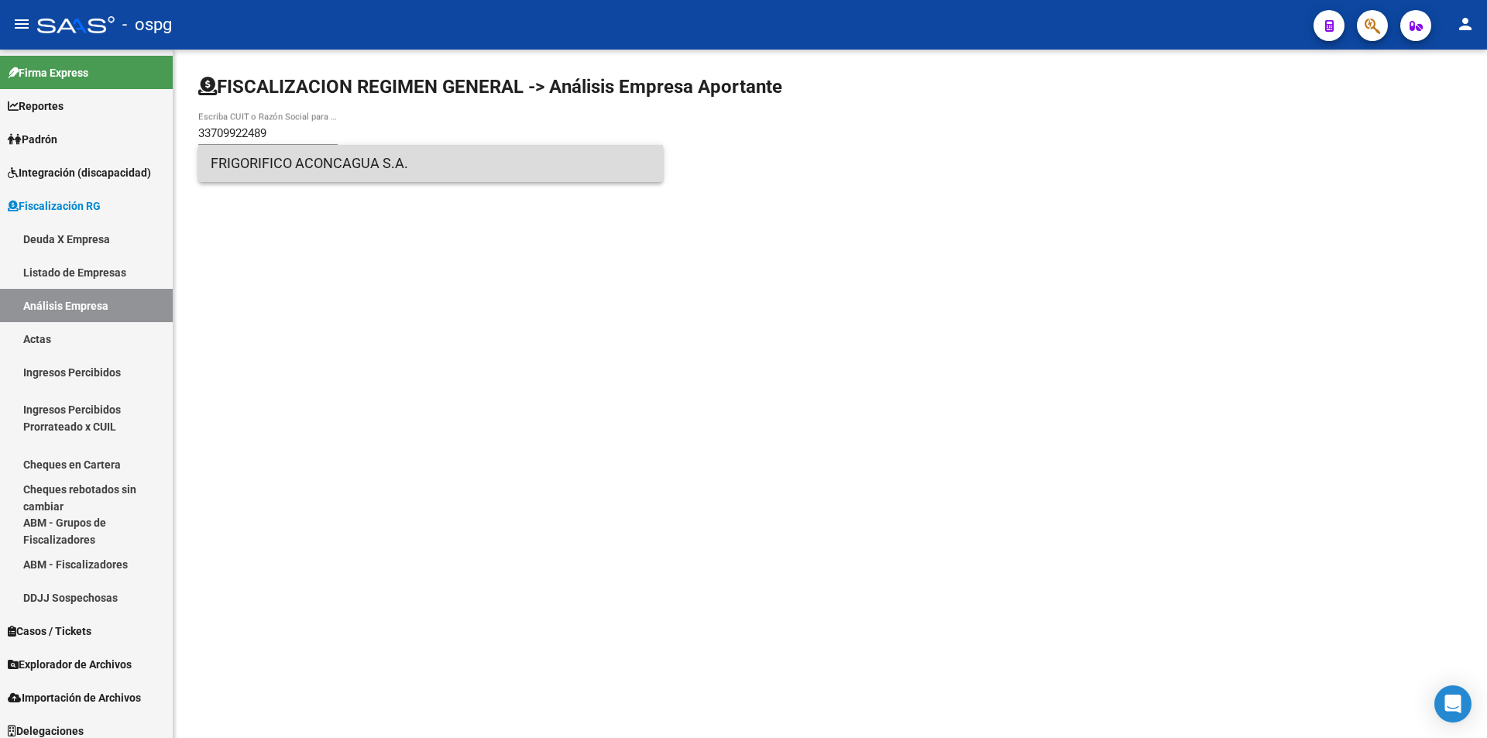
click at [298, 176] on span "FRIGORIFICO ACONCAGUA S.A." at bounding box center [431, 163] width 440 height 37
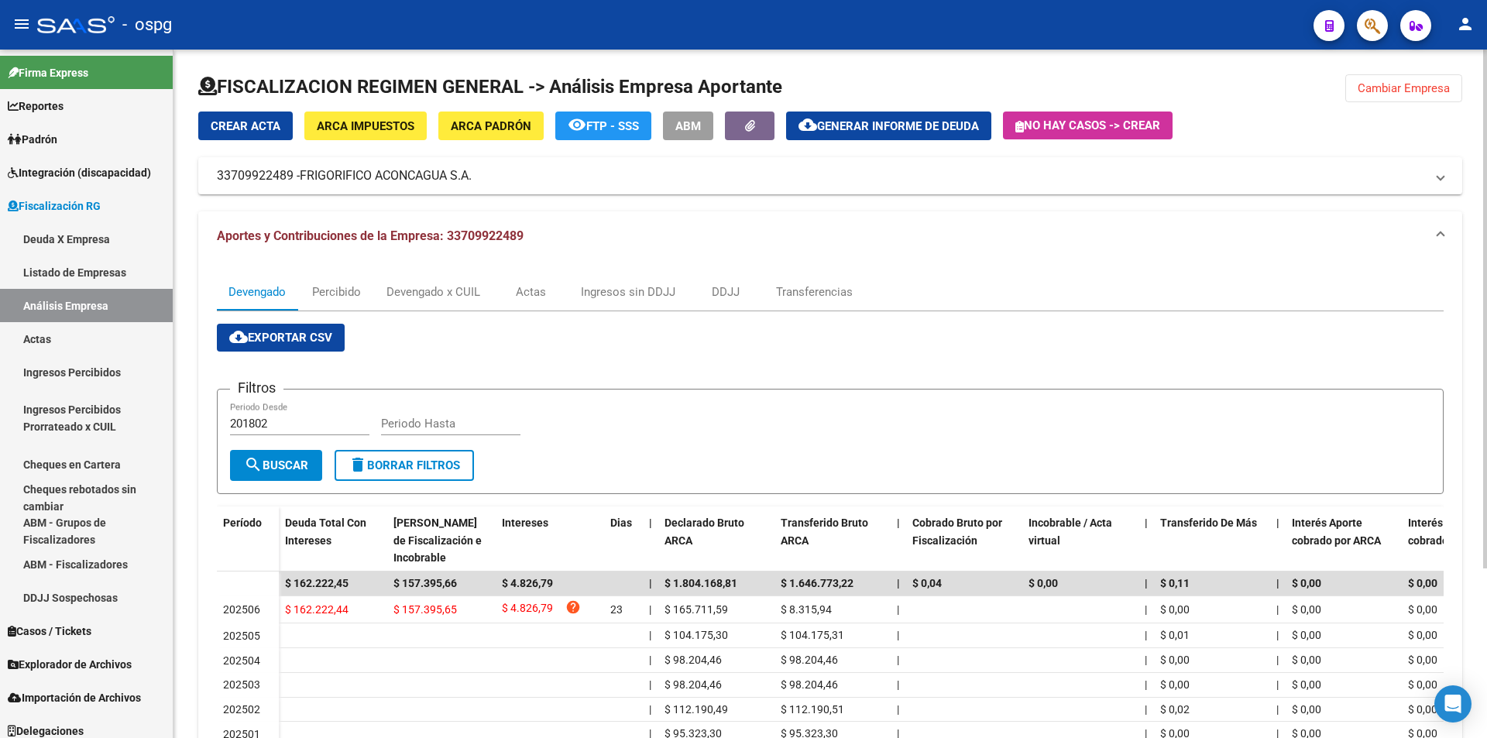
click at [1425, 81] on span "Cambiar Empresa" at bounding box center [1404, 88] width 92 height 14
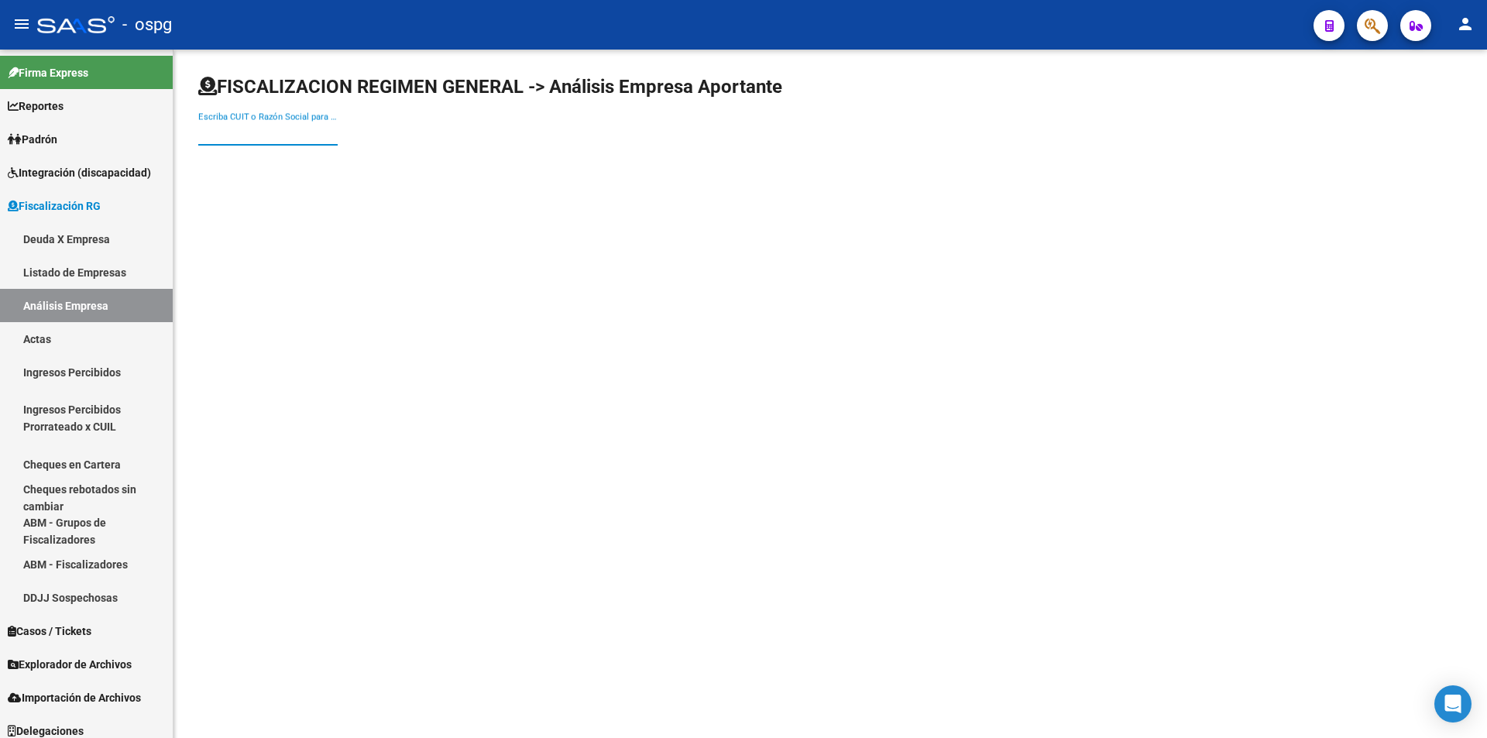
paste input "20310131580"
type input "20310131580"
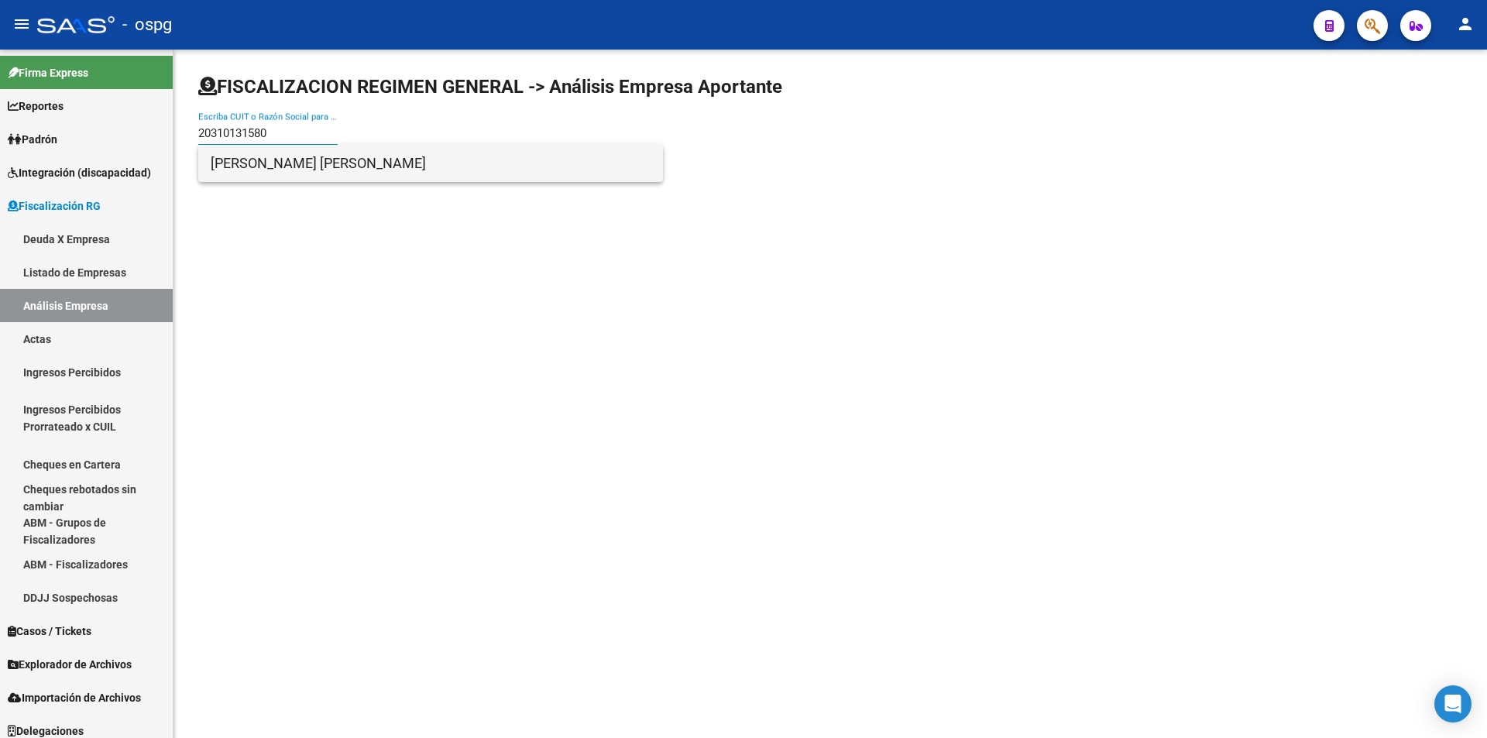
click at [283, 164] on span "[PERSON_NAME] [PERSON_NAME]" at bounding box center [431, 163] width 440 height 37
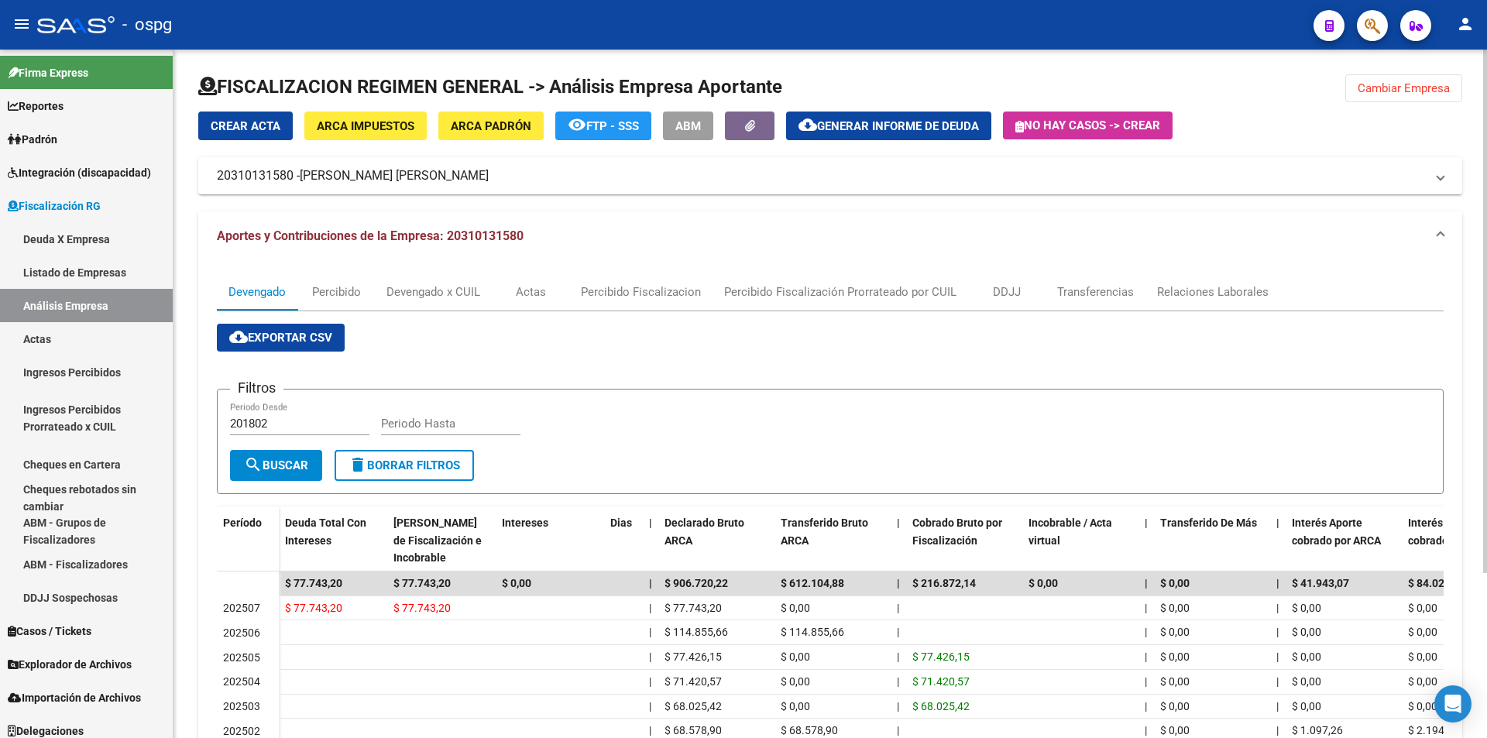
click at [1417, 104] on div at bounding box center [830, 92] width 1264 height 37
click at [1417, 91] on span "Cambiar Empresa" at bounding box center [1404, 88] width 92 height 14
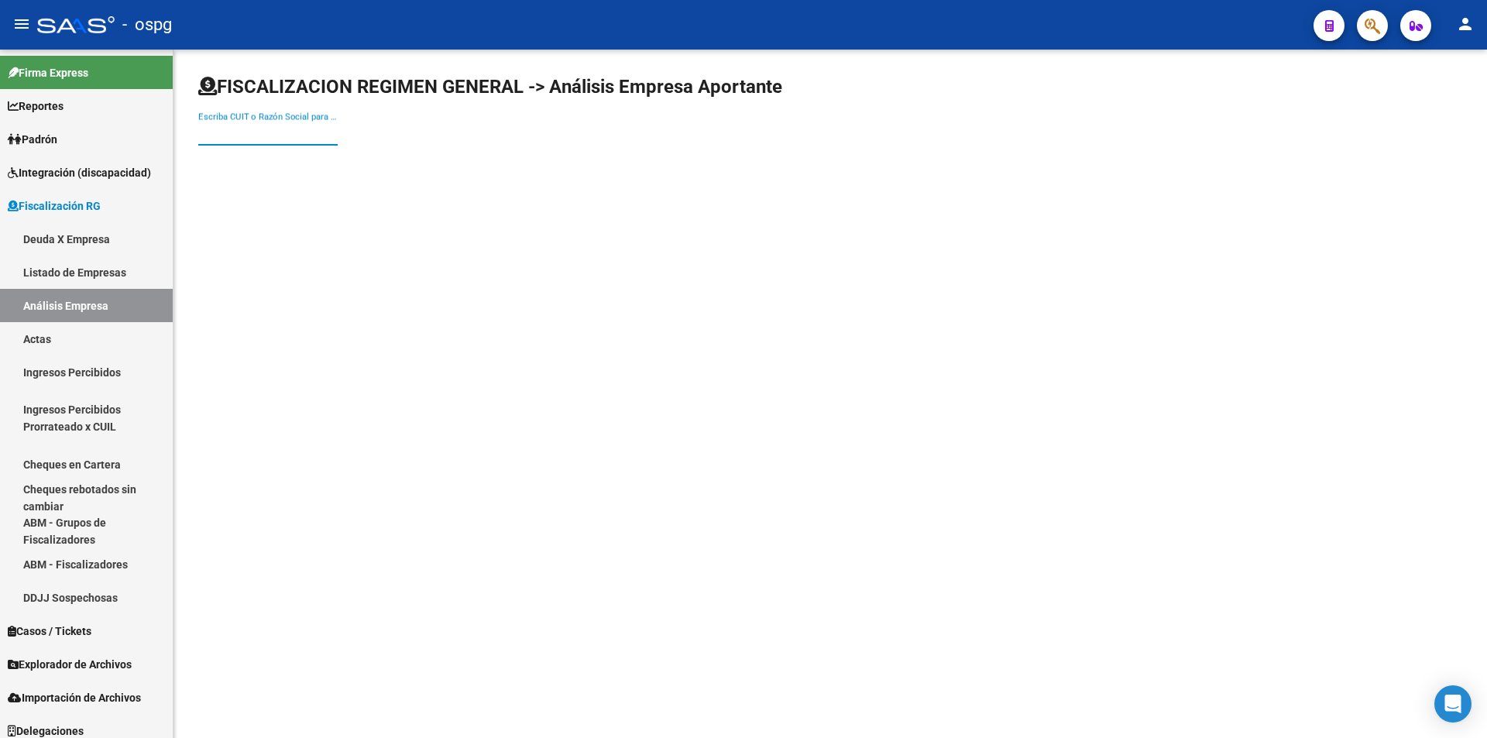
paste input "20210029827"
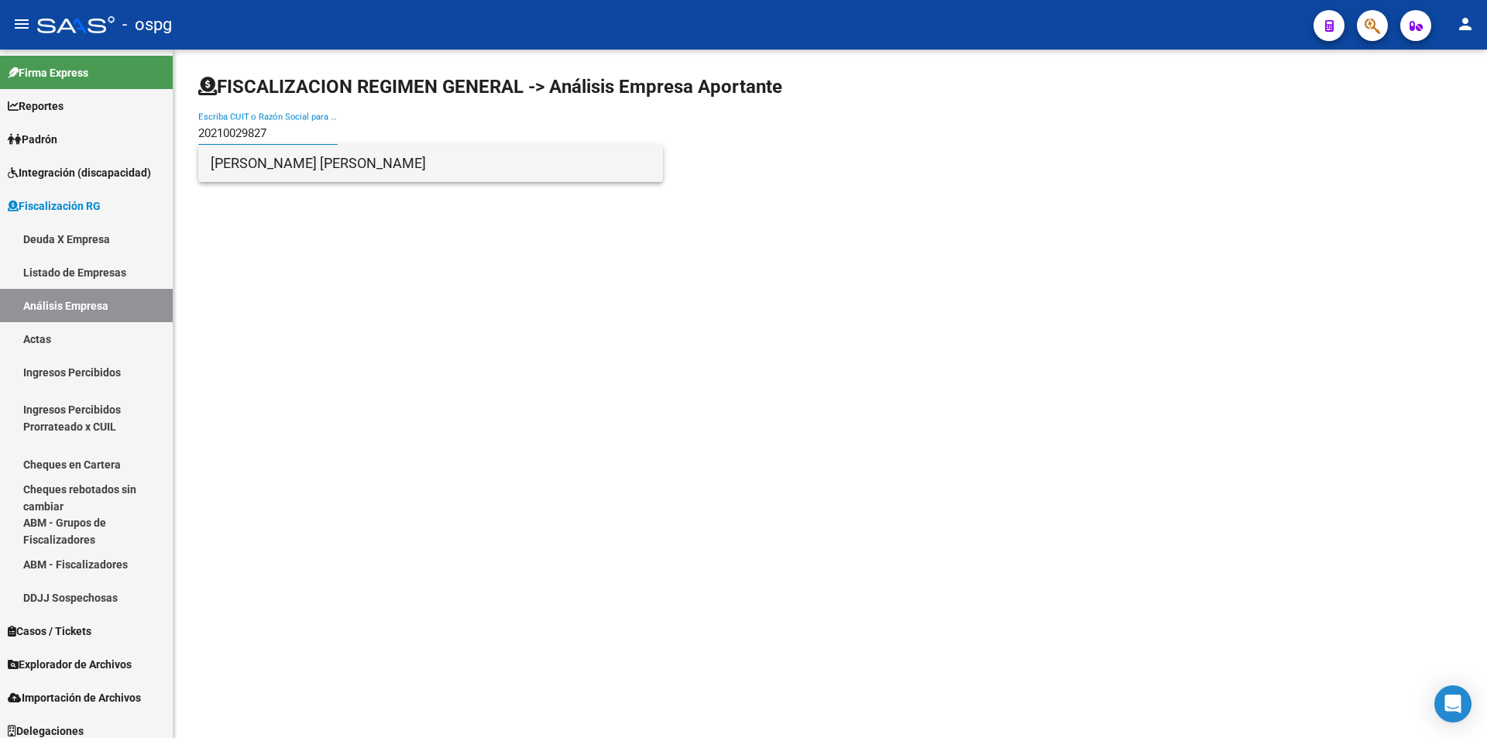
type input "20210029827"
click at [284, 170] on span "[PERSON_NAME] [PERSON_NAME]" at bounding box center [431, 163] width 440 height 37
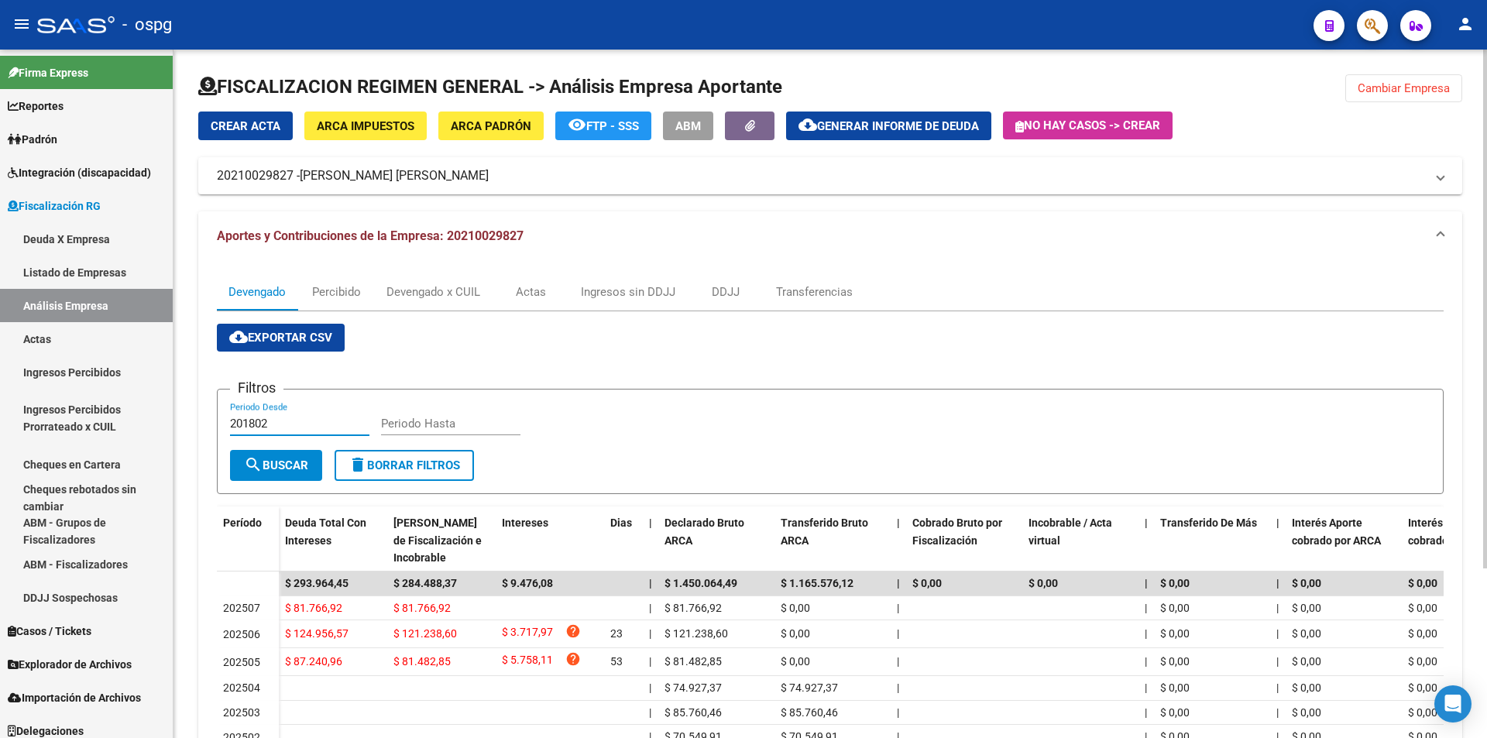
click at [287, 428] on input "201802" at bounding box center [299, 424] width 139 height 14
type input "202505"
click at [405, 424] on input "Periodo Hasta" at bounding box center [450, 424] width 139 height 14
type input "202506"
click at [293, 467] on span "search Buscar" at bounding box center [276, 466] width 64 height 14
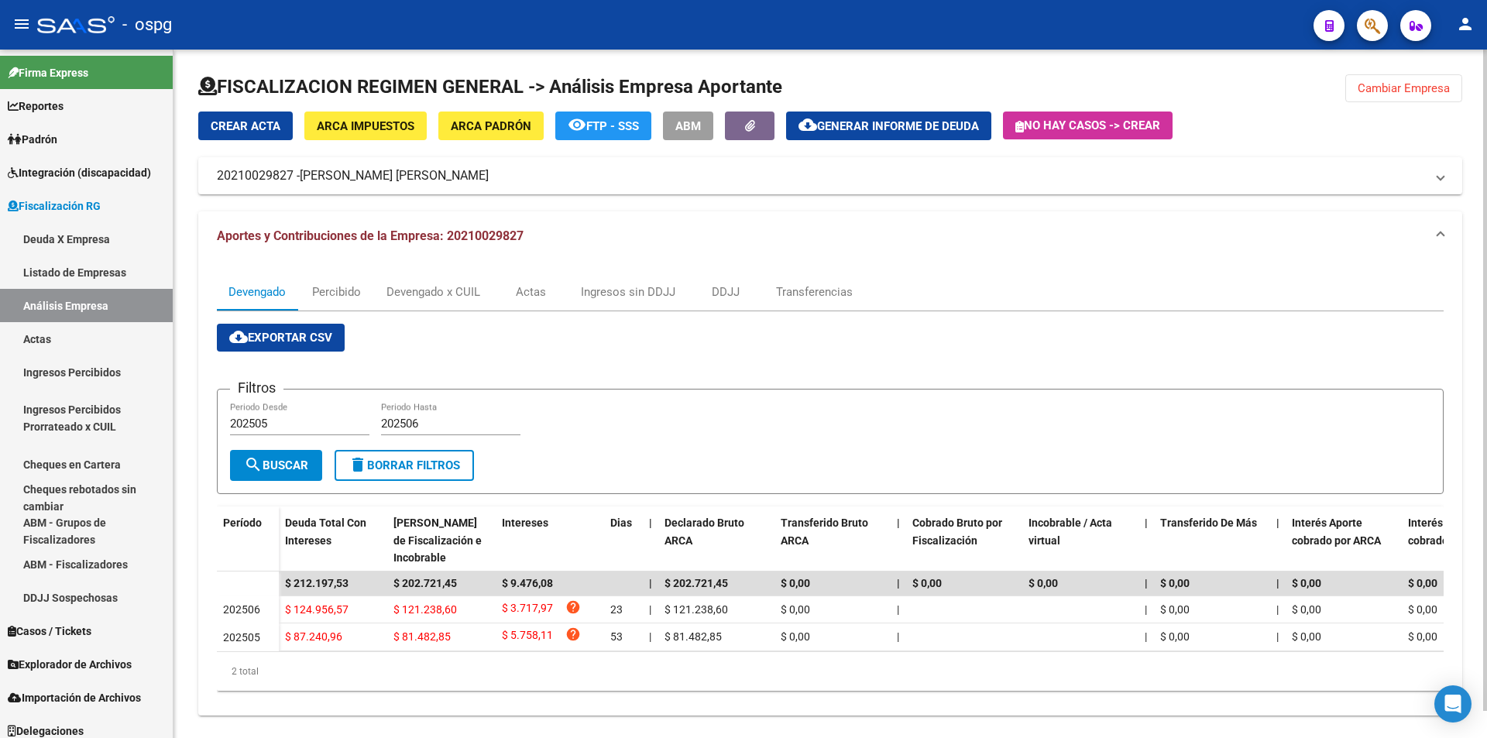
click at [1409, 95] on span "Cambiar Empresa" at bounding box center [1404, 88] width 92 height 14
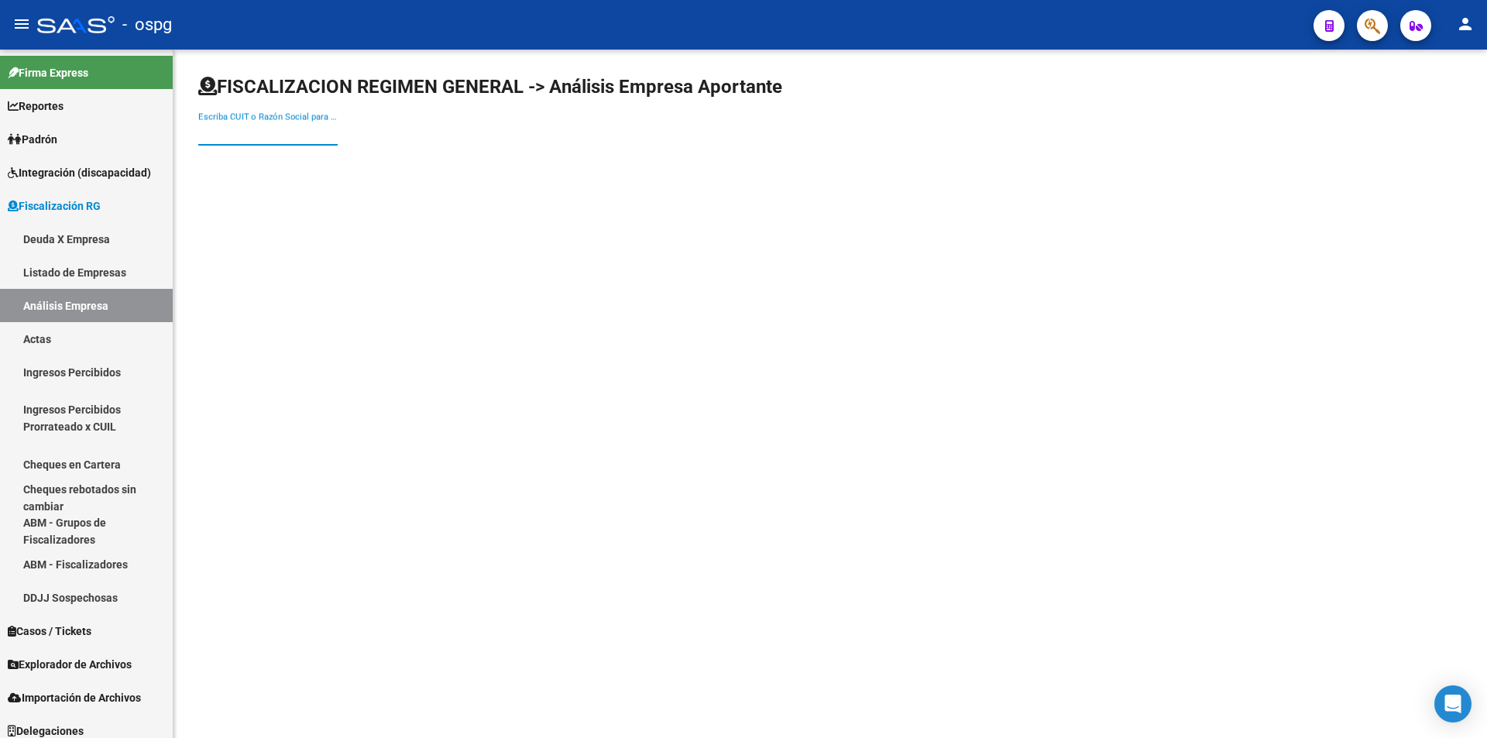
paste input "30715923374"
type input "30715923374"
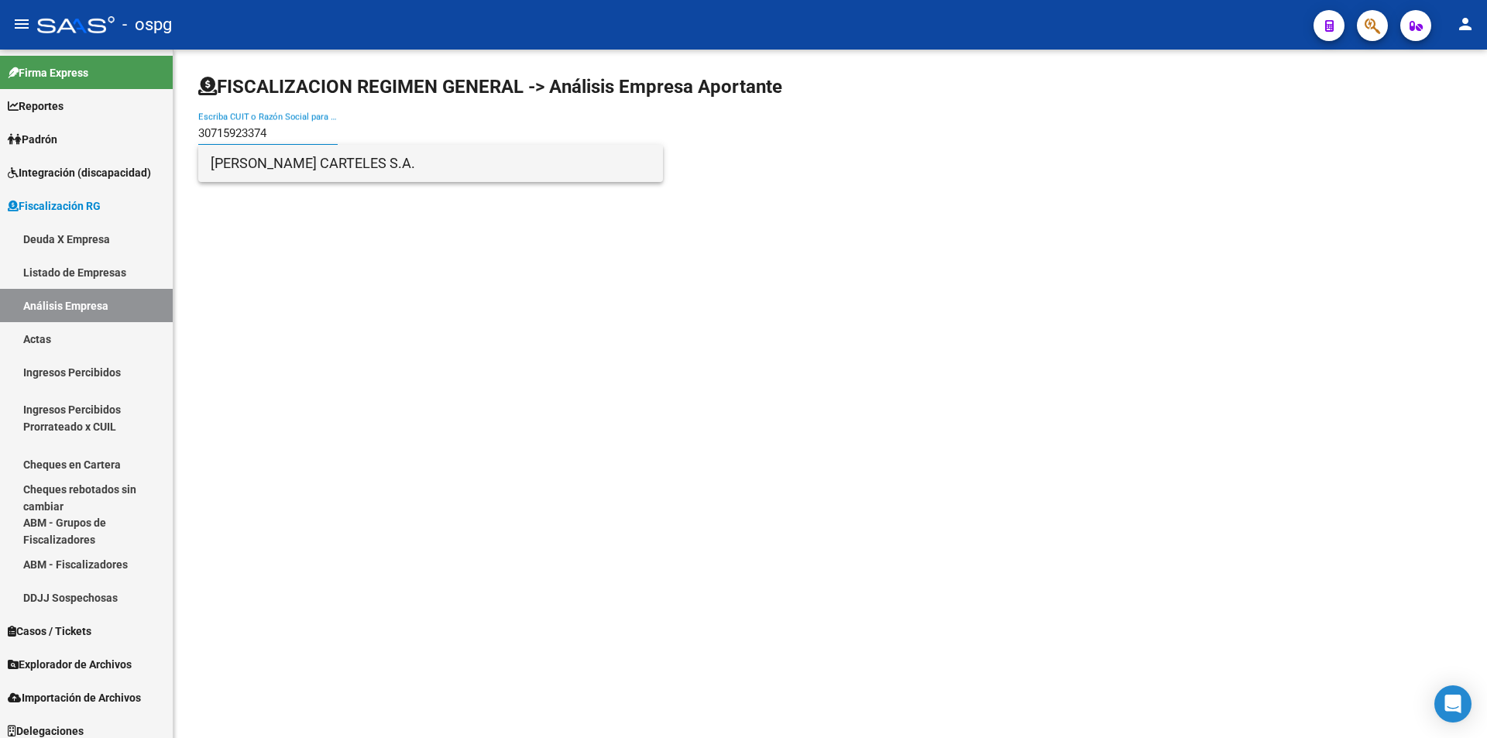
click at [288, 166] on span "[PERSON_NAME] CARTELES S.A." at bounding box center [431, 163] width 440 height 37
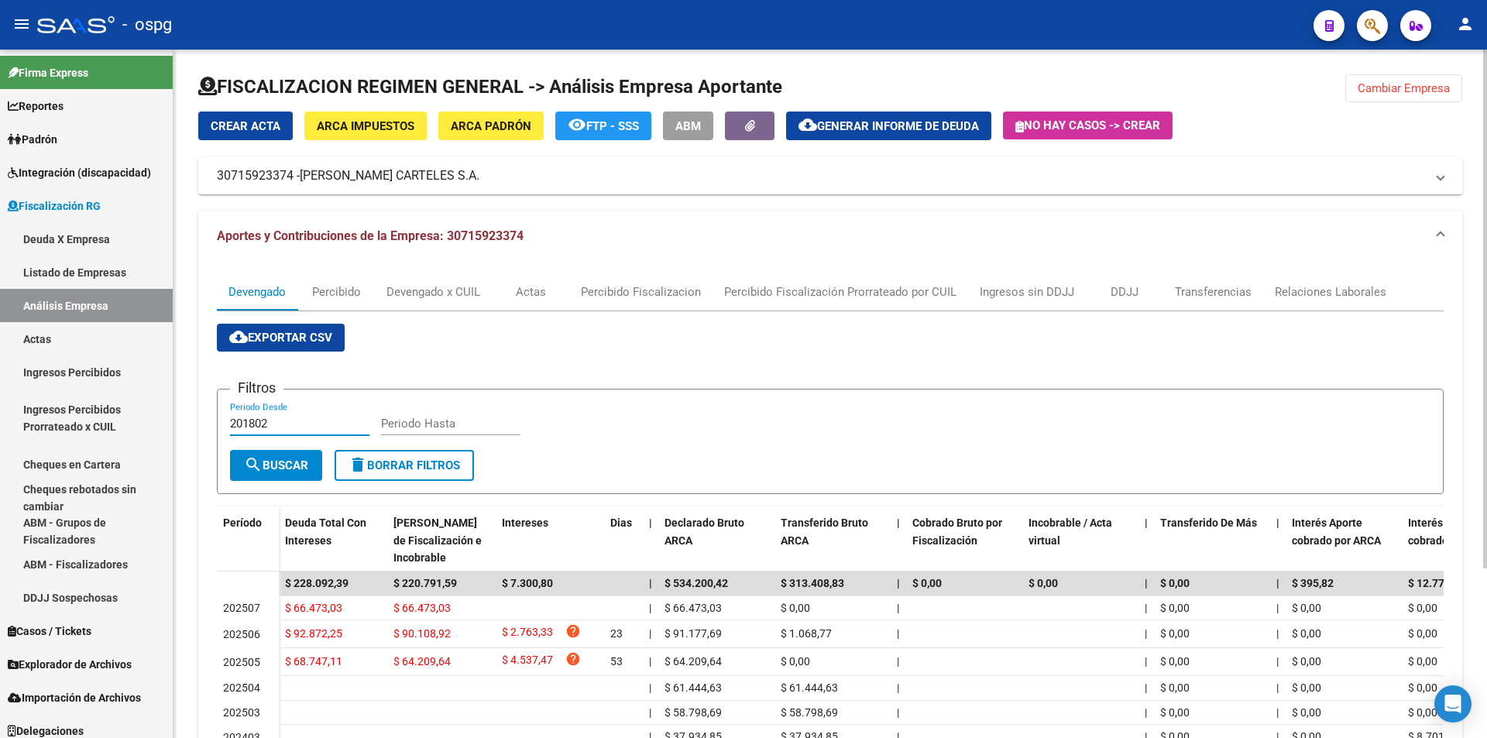
click at [294, 427] on input "201802" at bounding box center [299, 424] width 139 height 14
type input "202505"
click at [423, 427] on input "Periodo Hasta" at bounding box center [450, 424] width 139 height 14
type input "202506"
click at [297, 456] on button "search Buscar" at bounding box center [276, 465] width 92 height 31
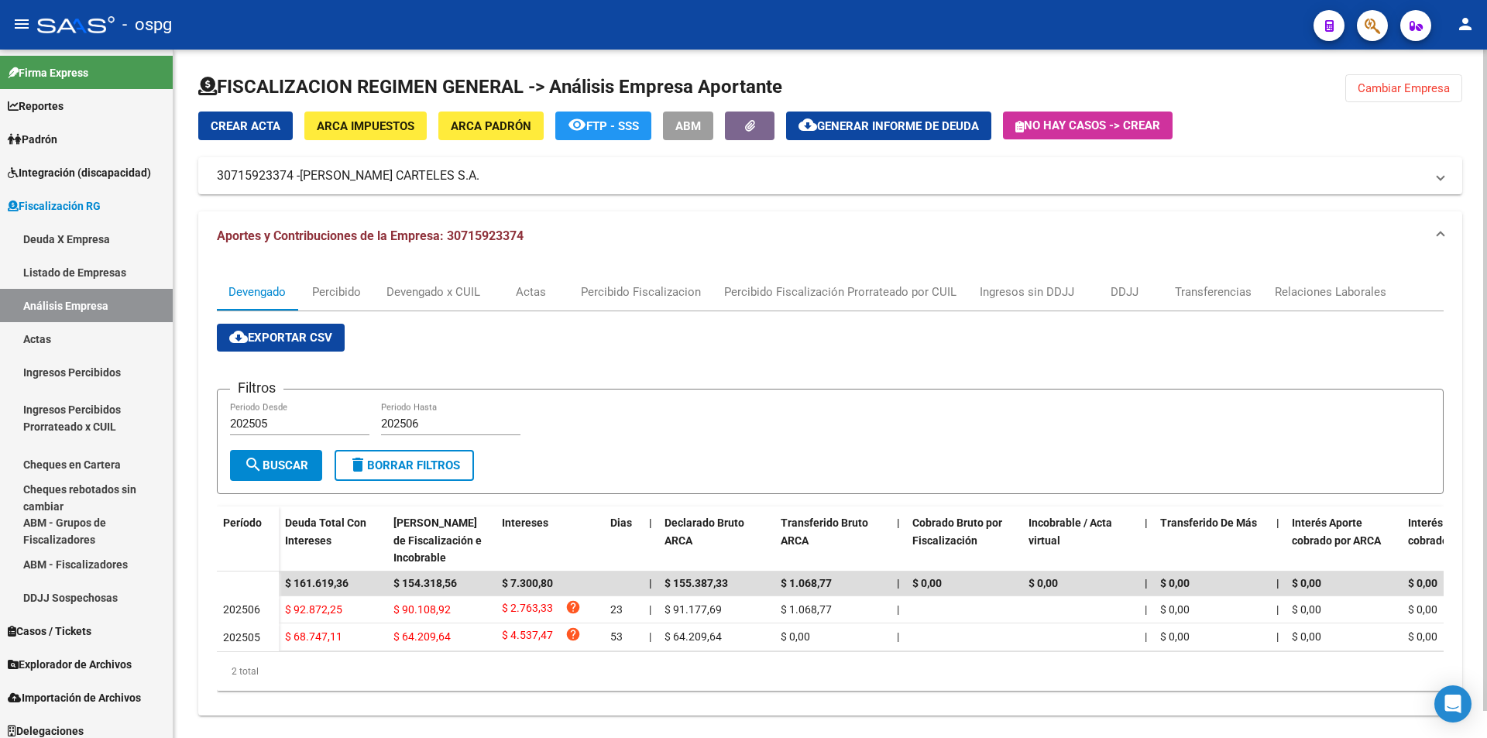
click at [1081, 404] on div "Filtros 202505 Periodo Desde 202506 Periodo Hasta" at bounding box center [830, 426] width 1201 height 48
click at [1395, 84] on span "Cambiar Empresa" at bounding box center [1404, 88] width 92 height 14
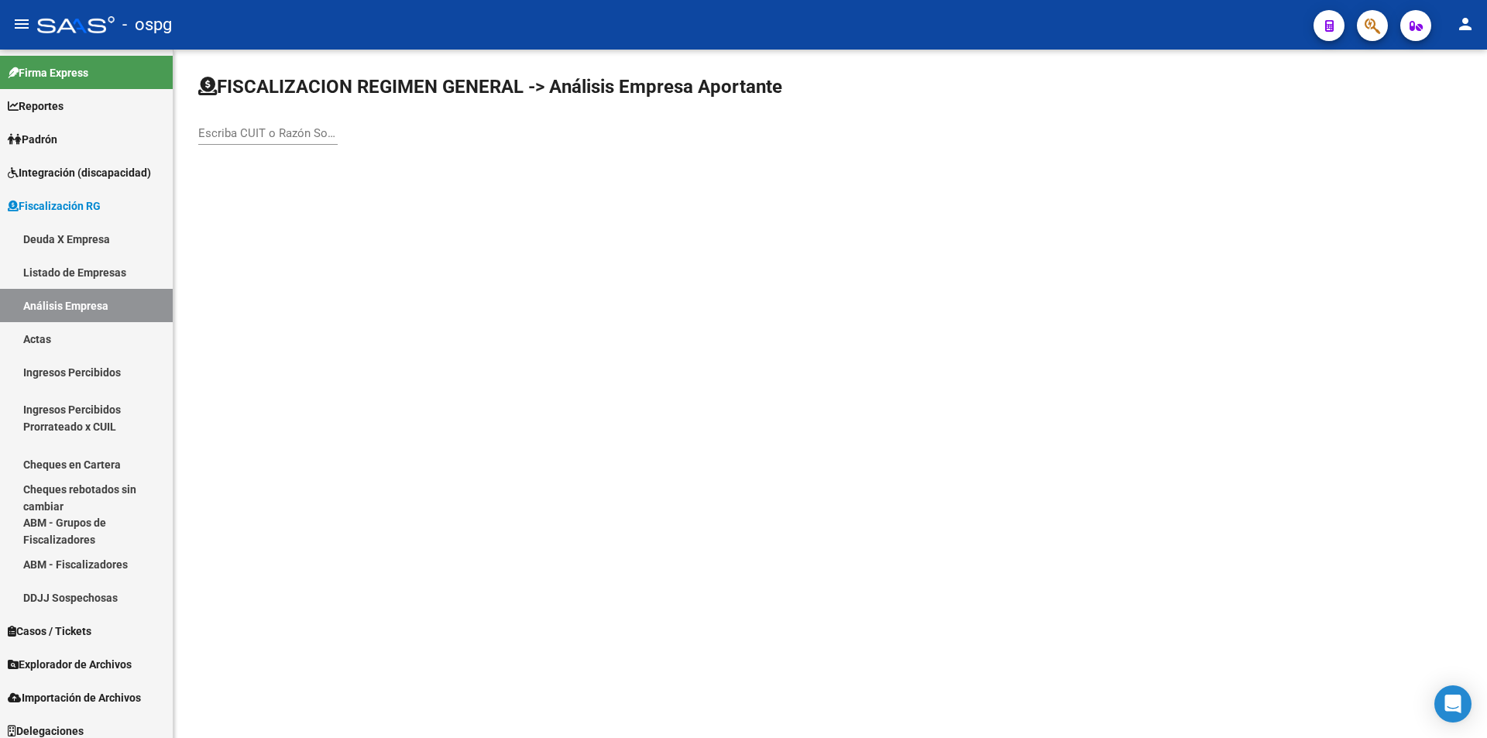
click at [1469, 22] on mat-icon "person" at bounding box center [1465, 24] width 19 height 19
click at [1441, 104] on button "exit_to_app Salir" at bounding box center [1434, 102] width 95 height 37
